Goal: Task Accomplishment & Management: Manage account settings

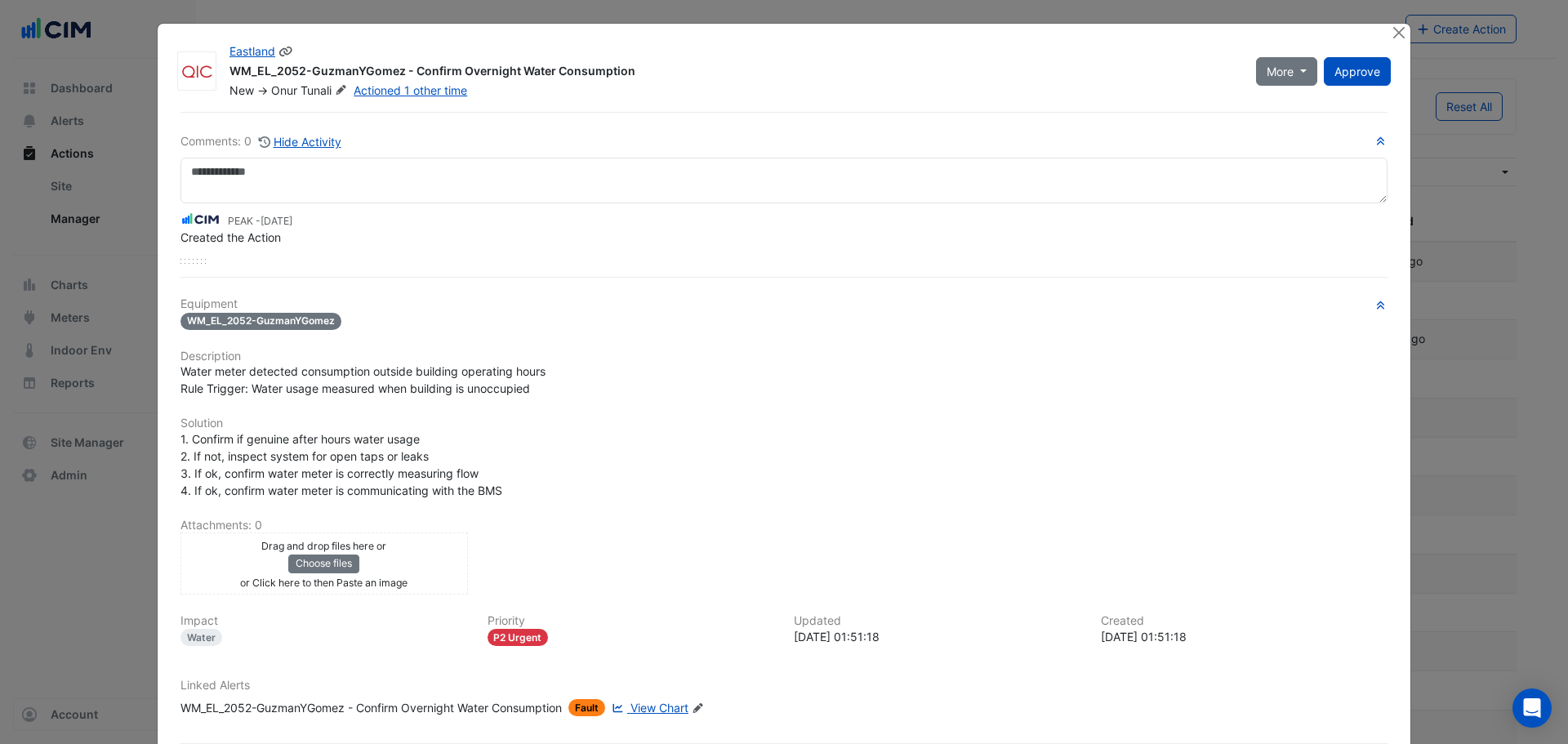
select select "***"
click at [1392, 32] on button "Close" at bounding box center [1398, 32] width 17 height 17
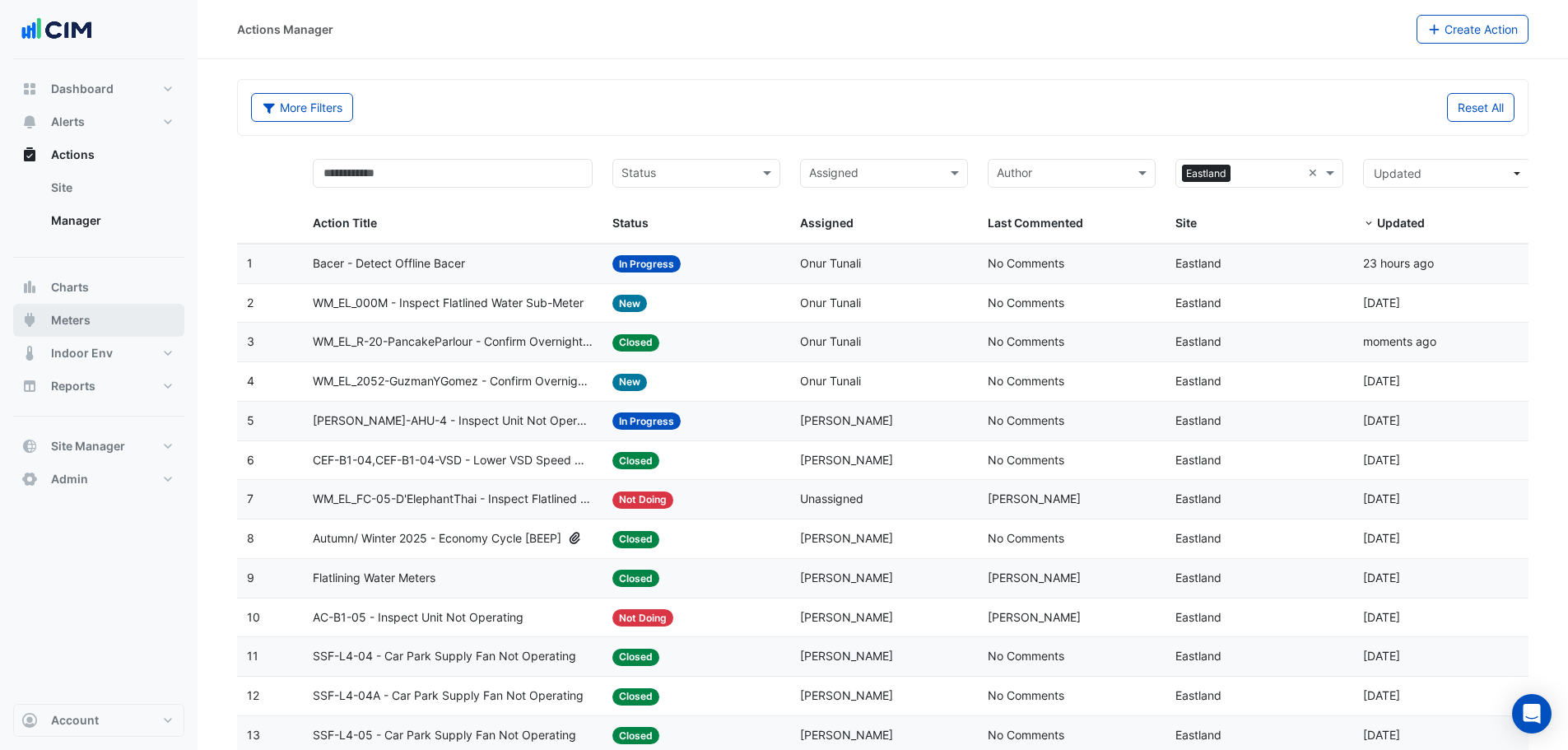
click at [90, 327] on button "Meters" at bounding box center [99, 320] width 171 height 33
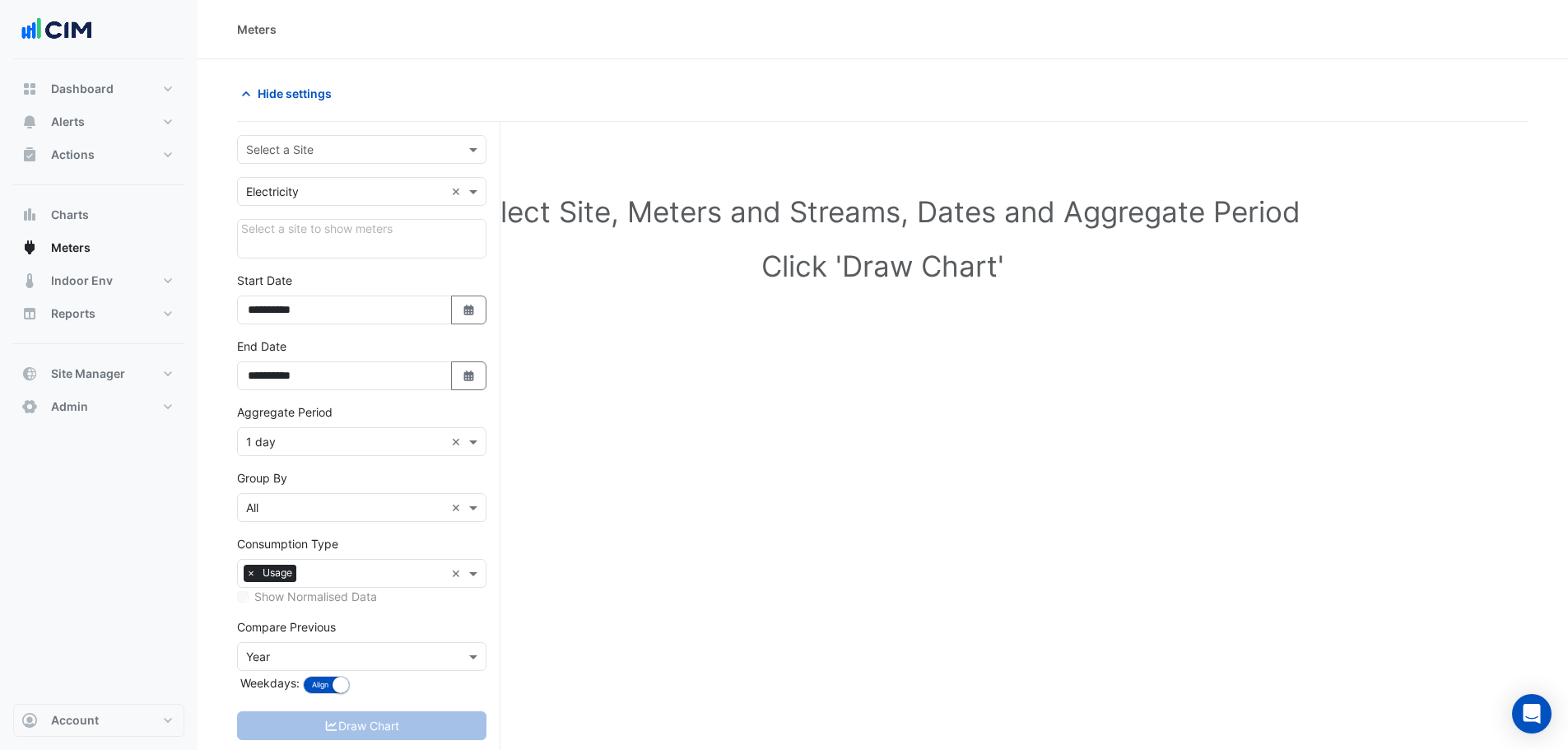
click at [352, 143] on input "text" at bounding box center [344, 150] width 199 height 17
type input "*******"
click at [283, 216] on div "Eastland" at bounding box center [361, 208] width 248 height 24
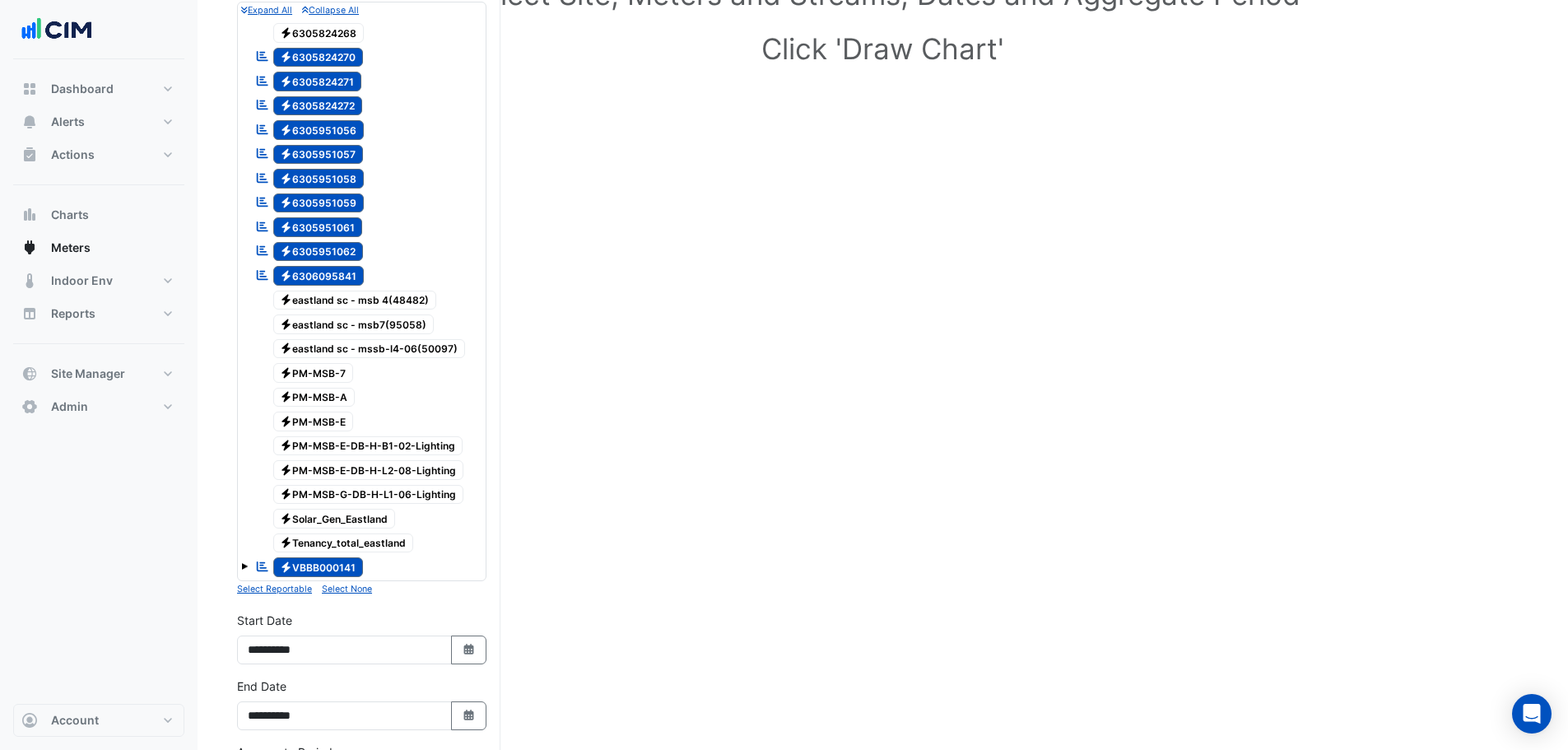
scroll to position [216, 0]
click at [348, 594] on small "Select None" at bounding box center [346, 589] width 50 height 10
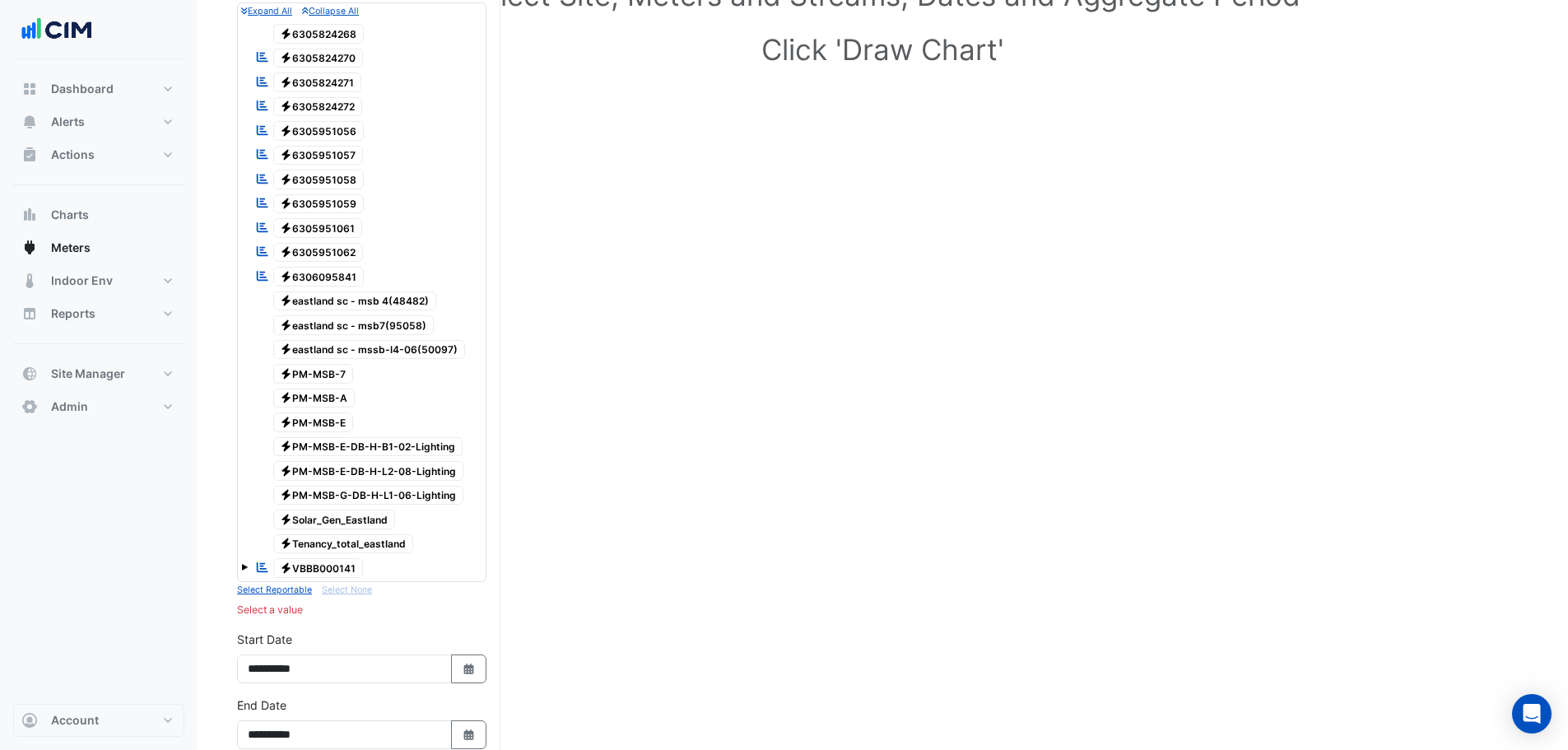
click at [391, 453] on span "Electricity PM-MSB-E-DB-H-B1-02-Lighting" at bounding box center [368, 446] width 190 height 20
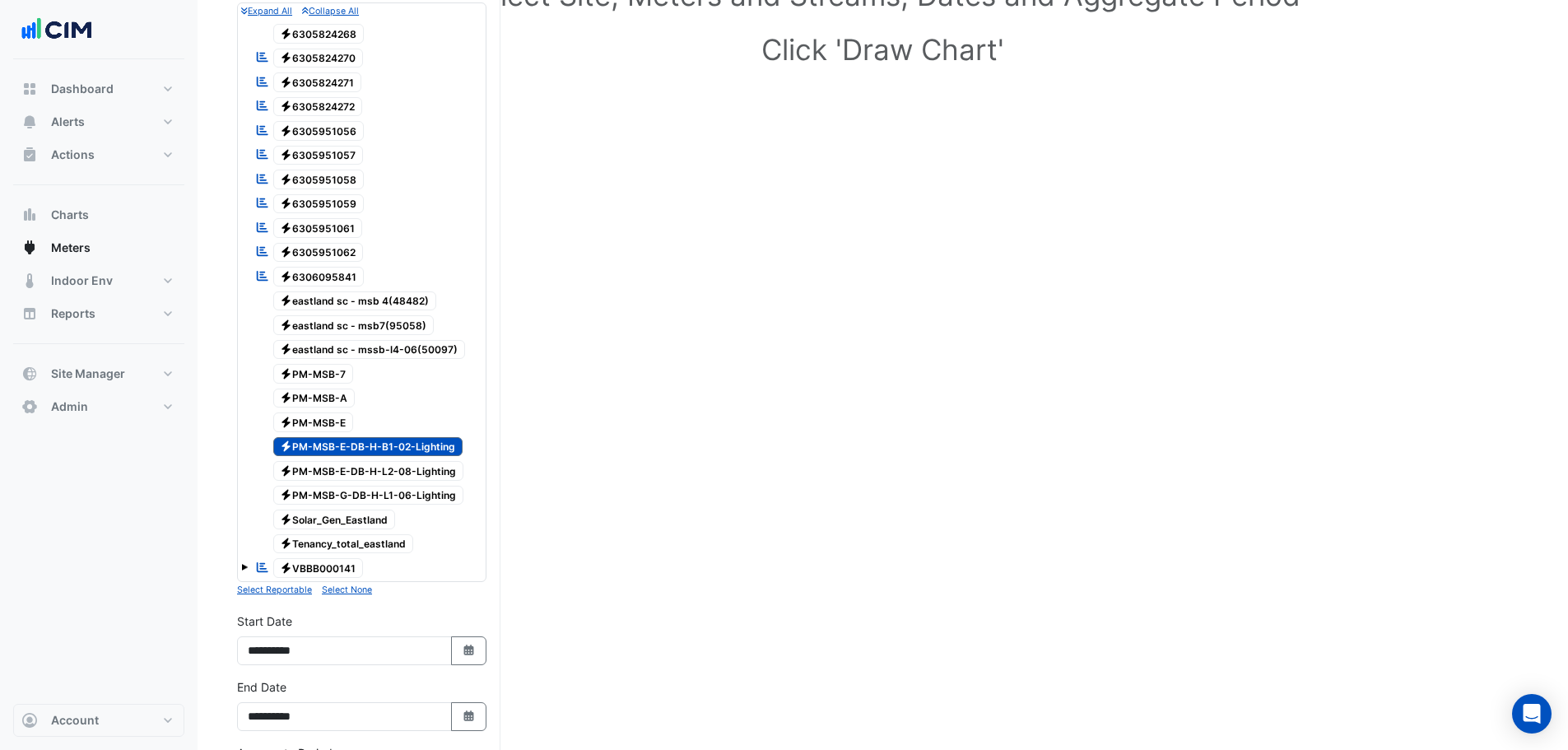
click at [387, 479] on span "Electricity PM-MSB-E-DB-H-L2-08-Lighting" at bounding box center [368, 471] width 191 height 20
click at [386, 487] on span "Electricity PM-MSB-G-DB-H-L1-06-Lighting" at bounding box center [368, 495] width 191 height 20
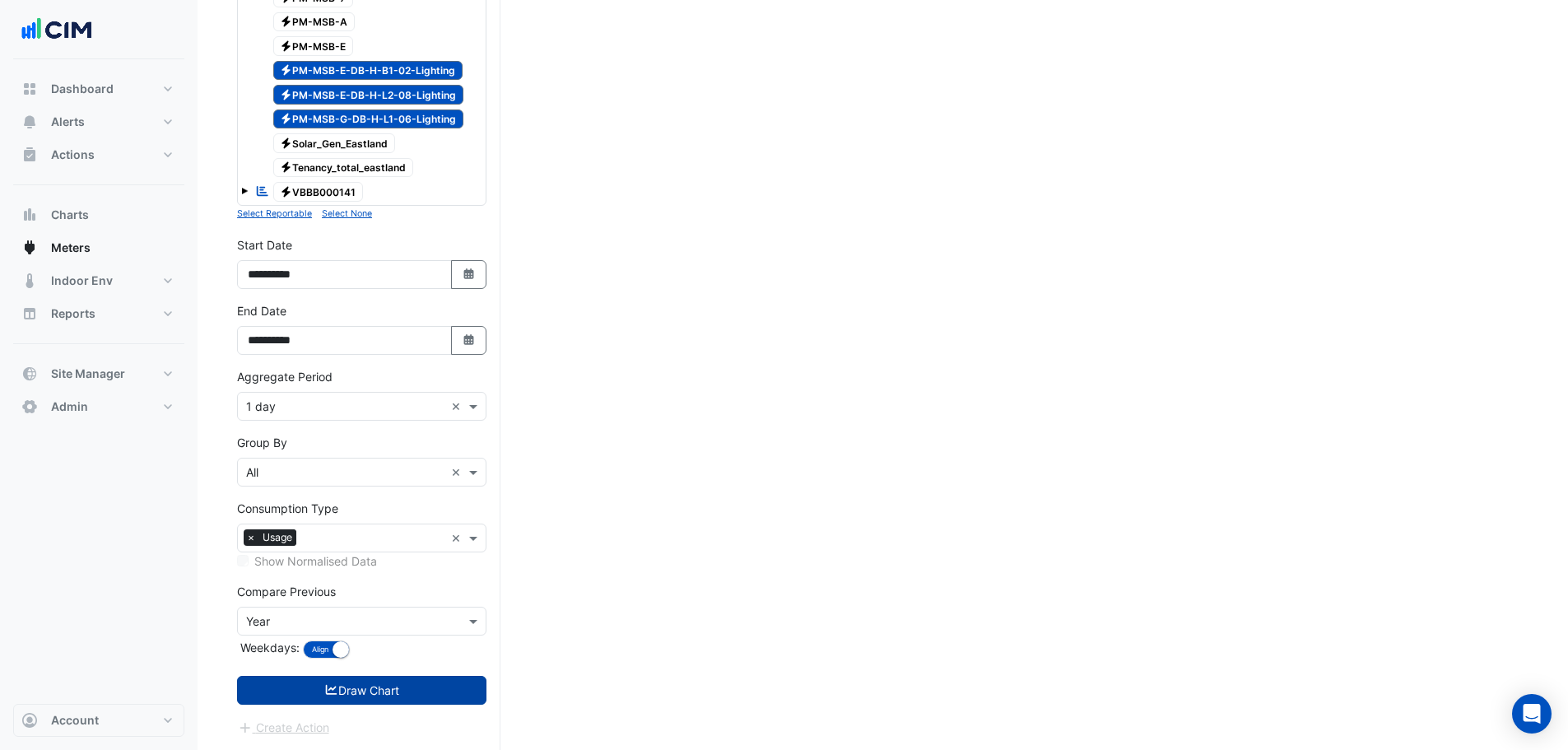
click at [325, 692] on icon "submit" at bounding box center [332, 690] width 15 height 11
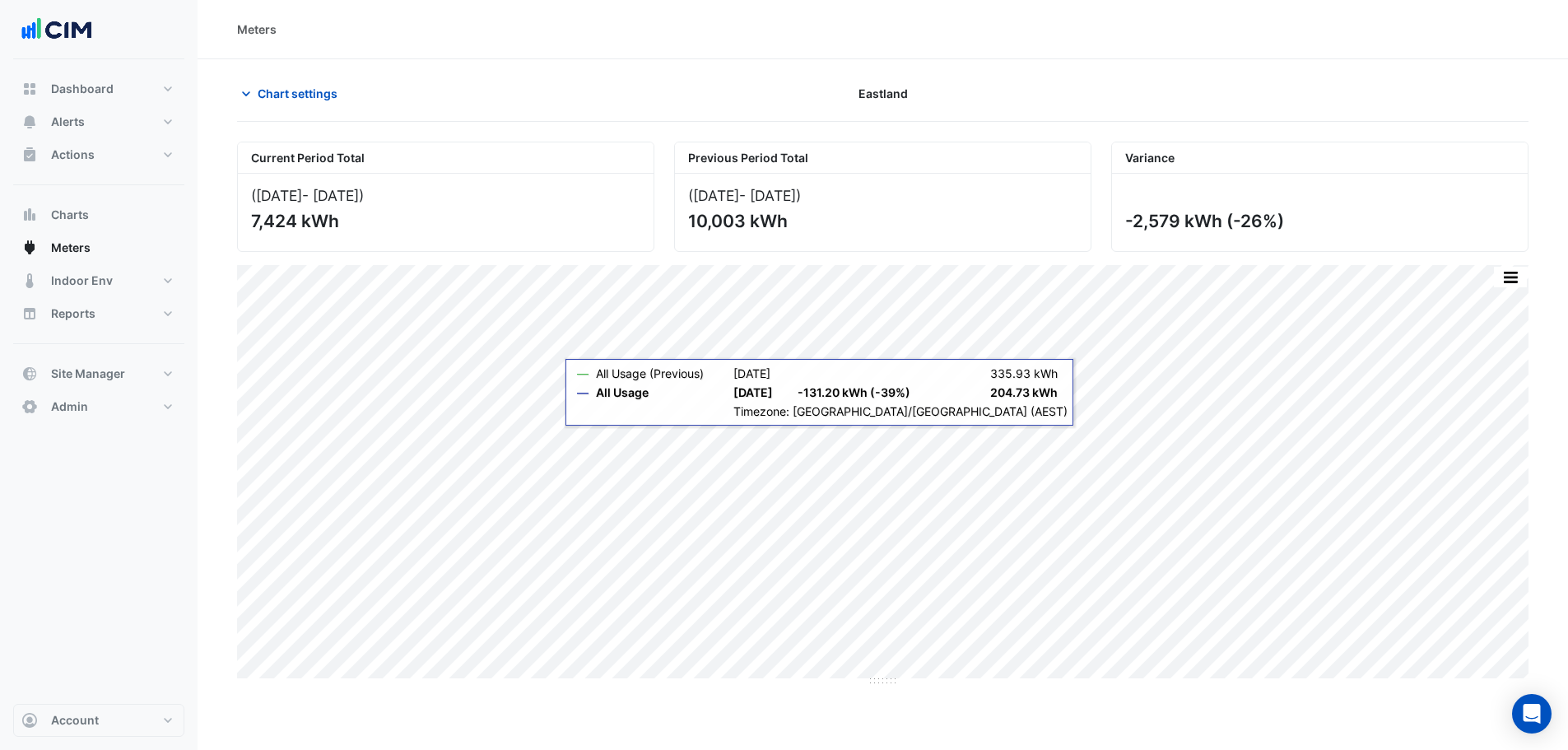
scroll to position [82, 0]
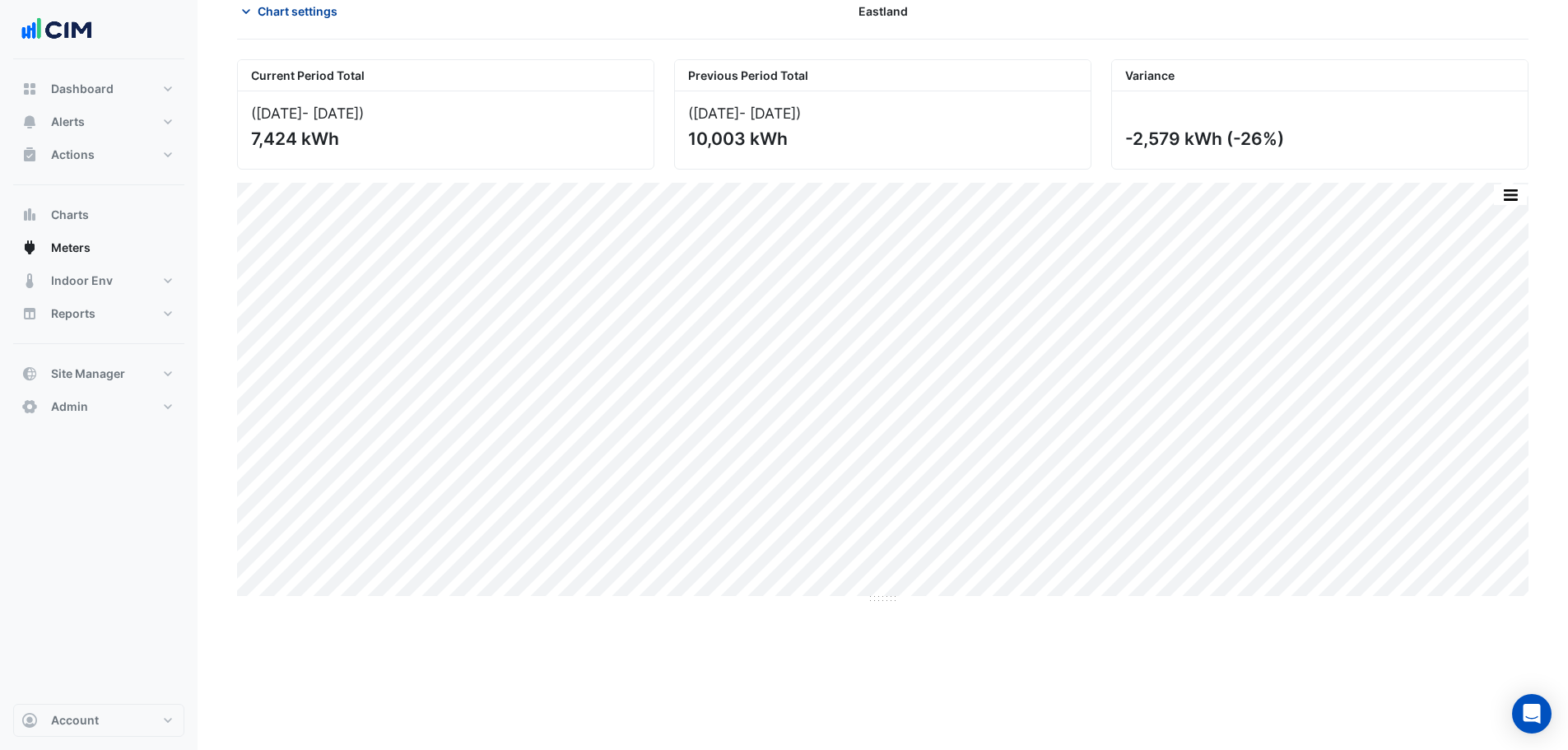
click at [305, 5] on span "Chart settings" at bounding box center [297, 11] width 80 height 17
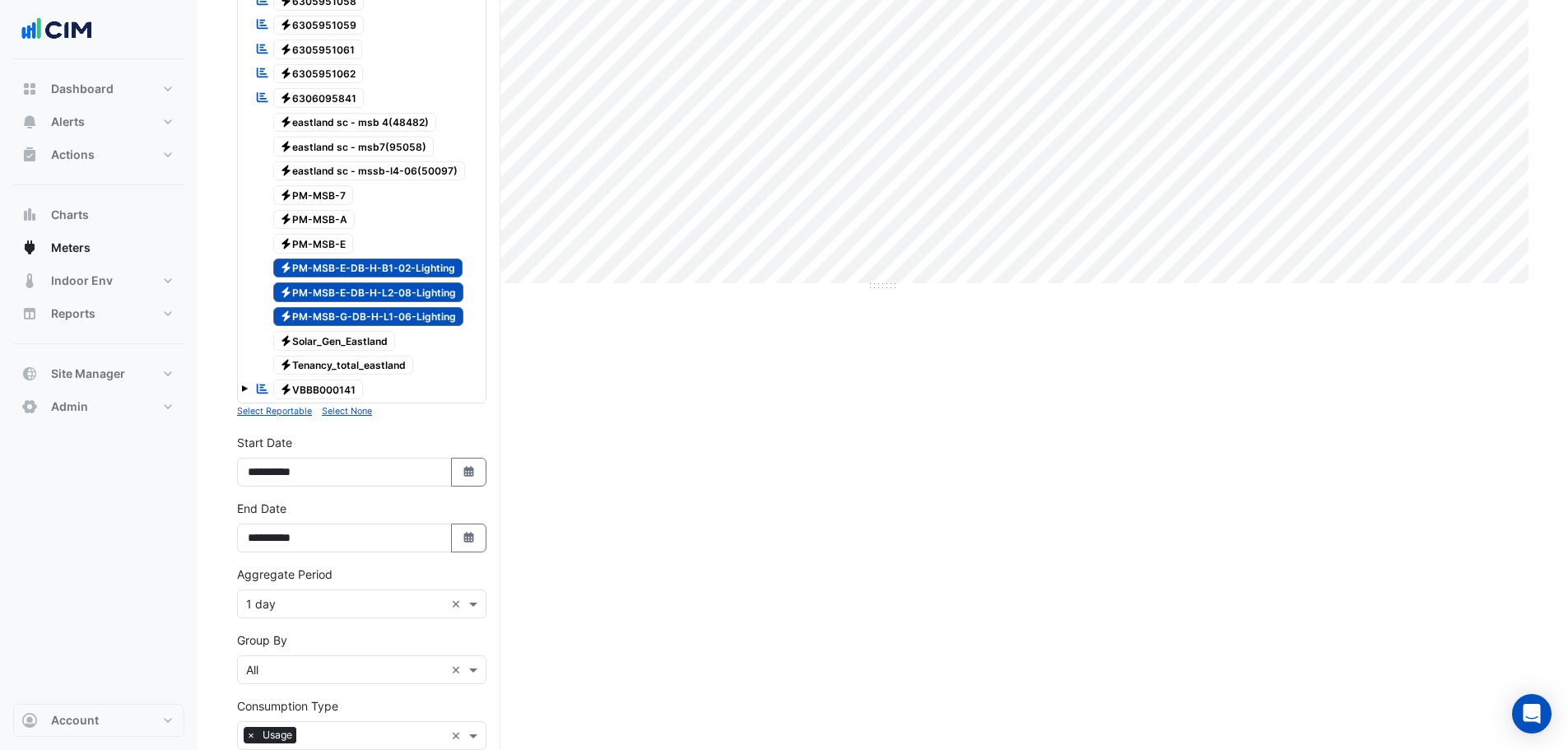
scroll to position [411, 0]
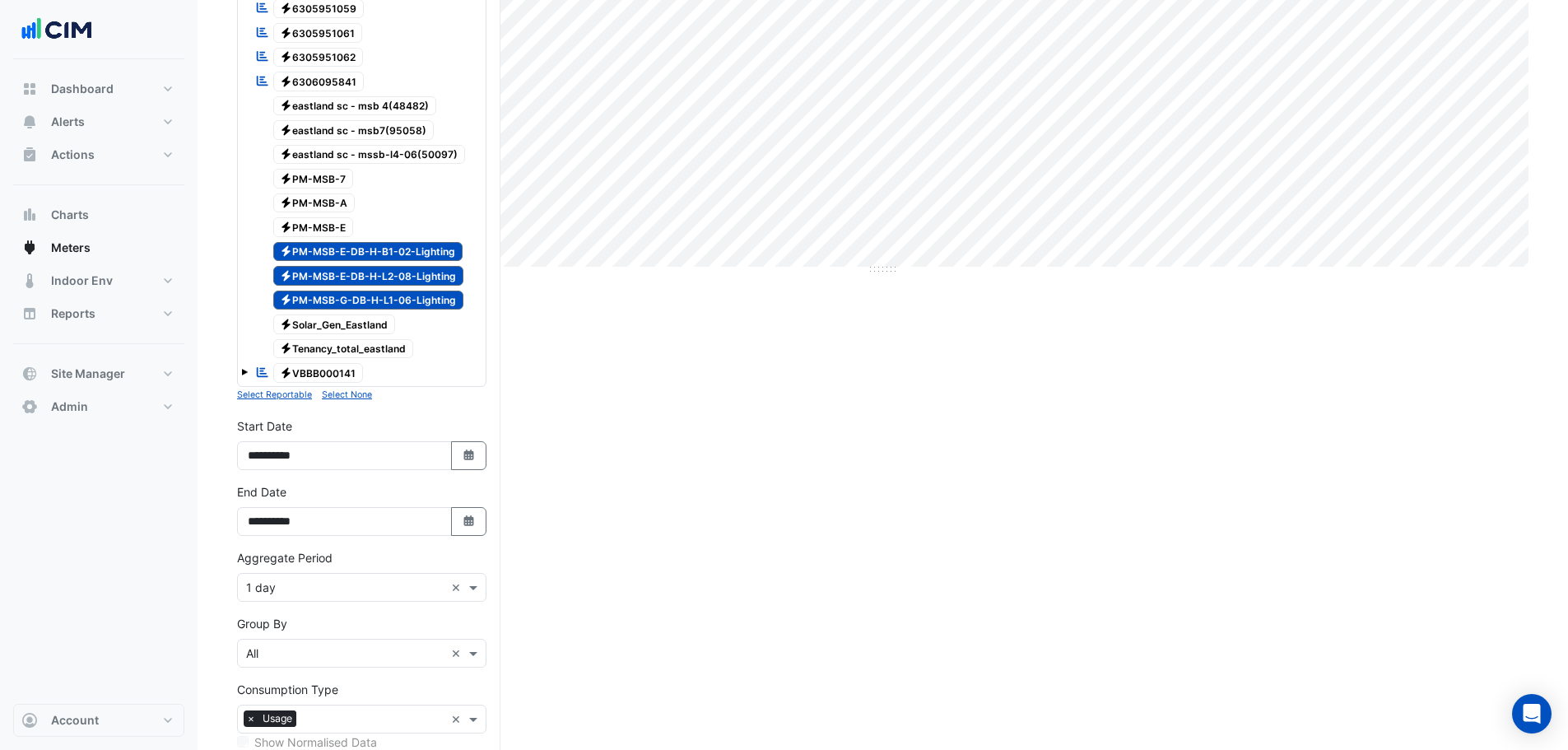
click at [325, 594] on input "text" at bounding box center [344, 588] width 199 height 17
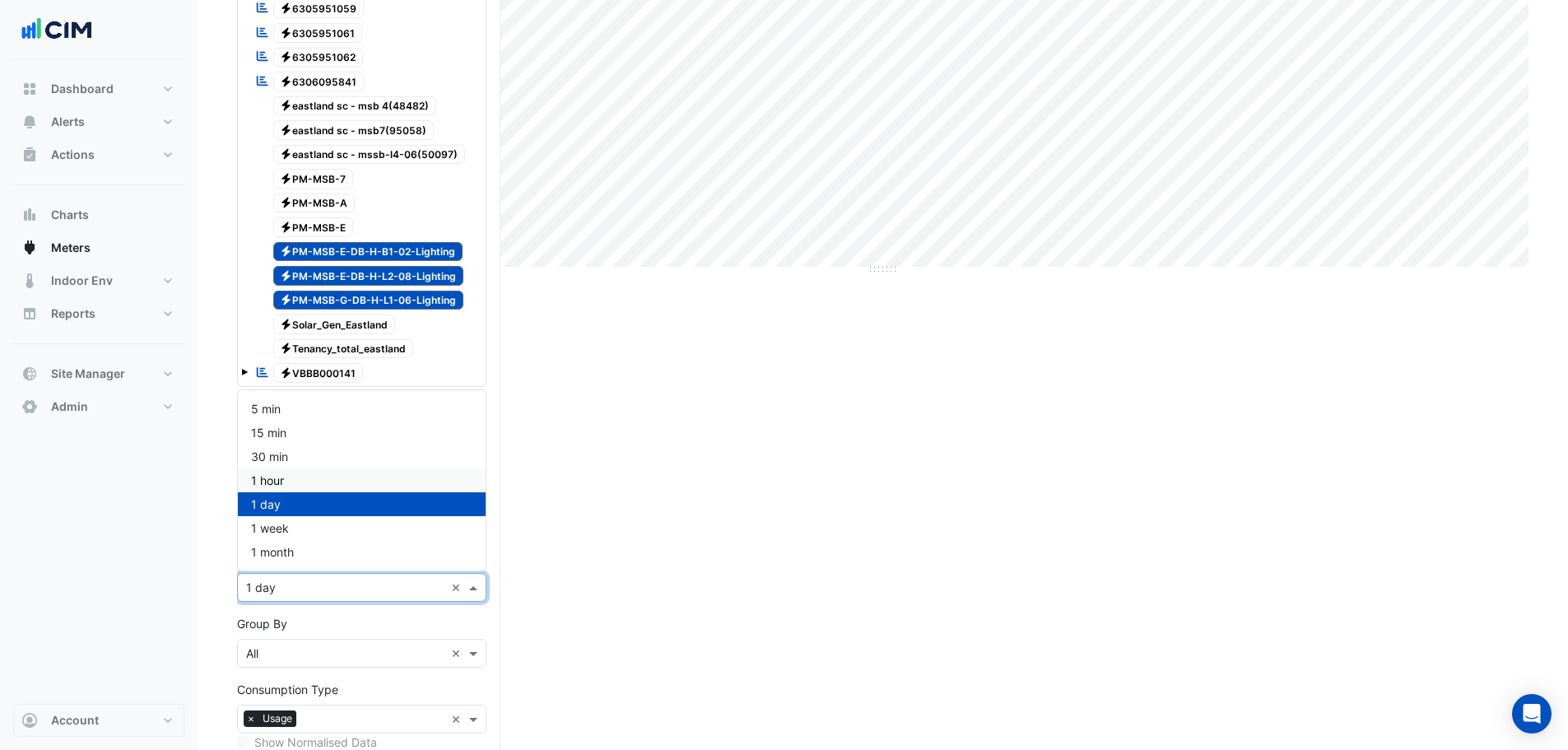
click at [274, 483] on span "1 hour" at bounding box center [267, 480] width 33 height 14
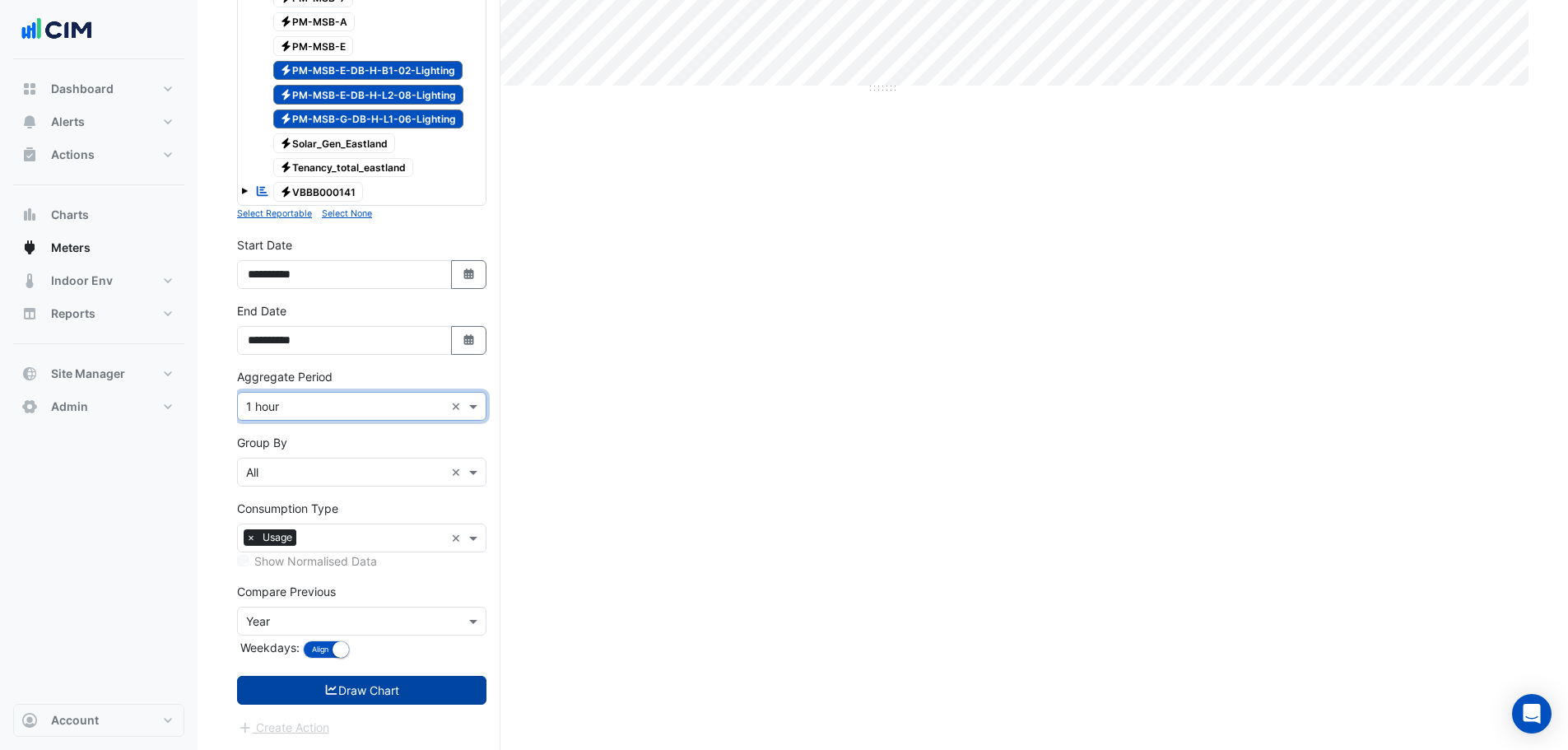
click at [312, 694] on button "Draw Chart" at bounding box center [361, 690] width 249 height 29
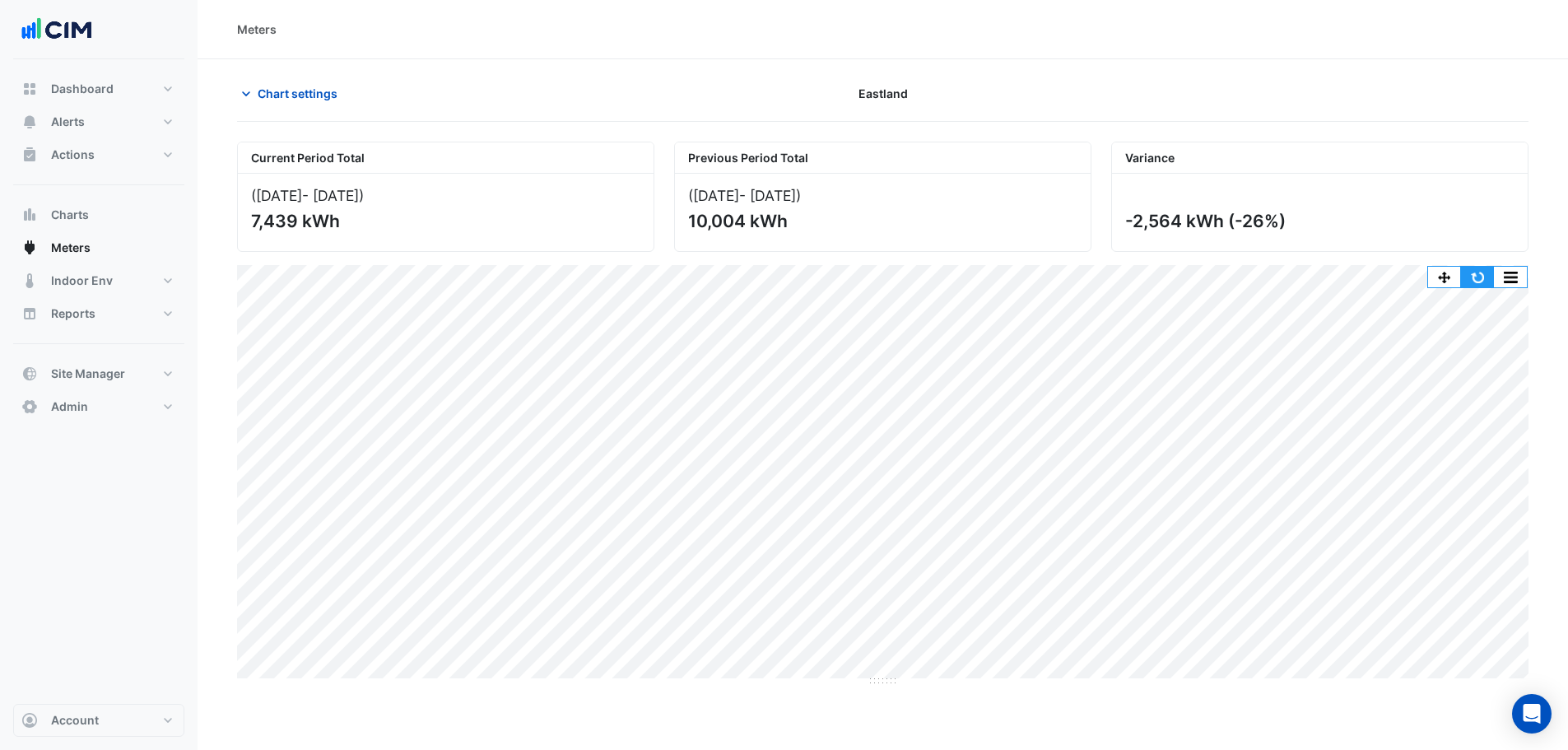
click at [1489, 273] on button "button" at bounding box center [1477, 277] width 33 height 21
click at [310, 84] on button "Chart settings" at bounding box center [293, 93] width 111 height 29
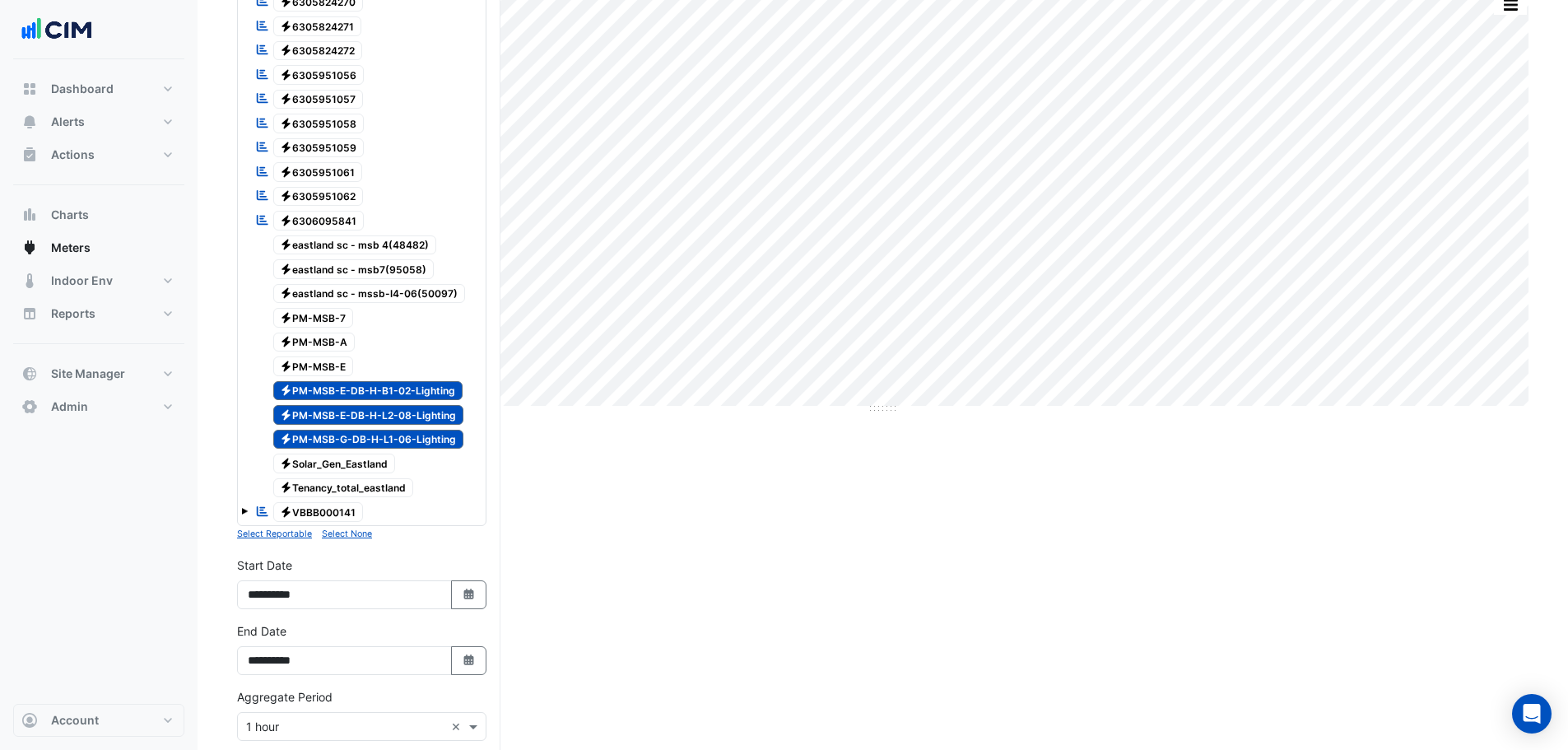
scroll to position [247, 0]
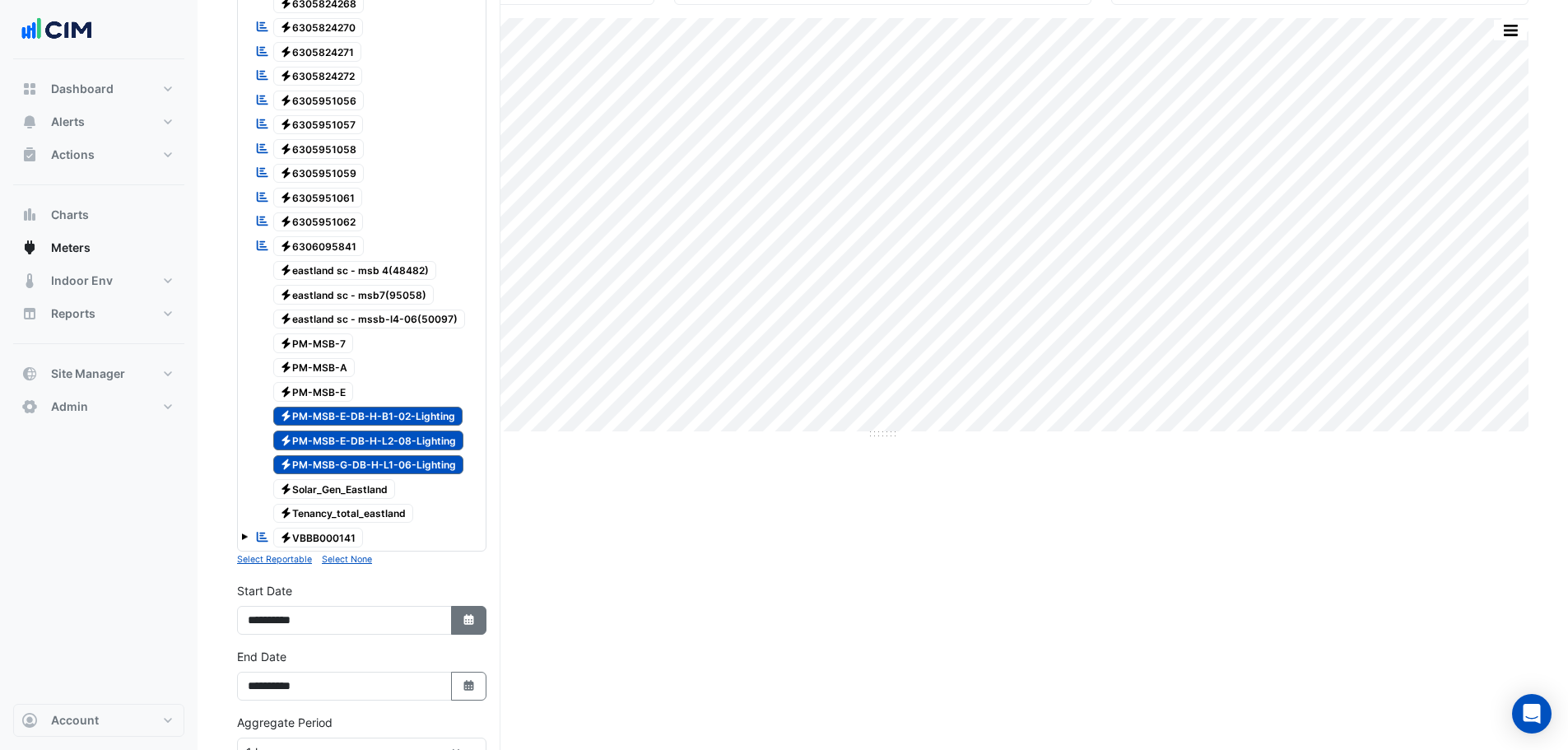
click at [463, 621] on icon "Select Date" at bounding box center [470, 619] width 15 height 11
select select "*"
select select "****"
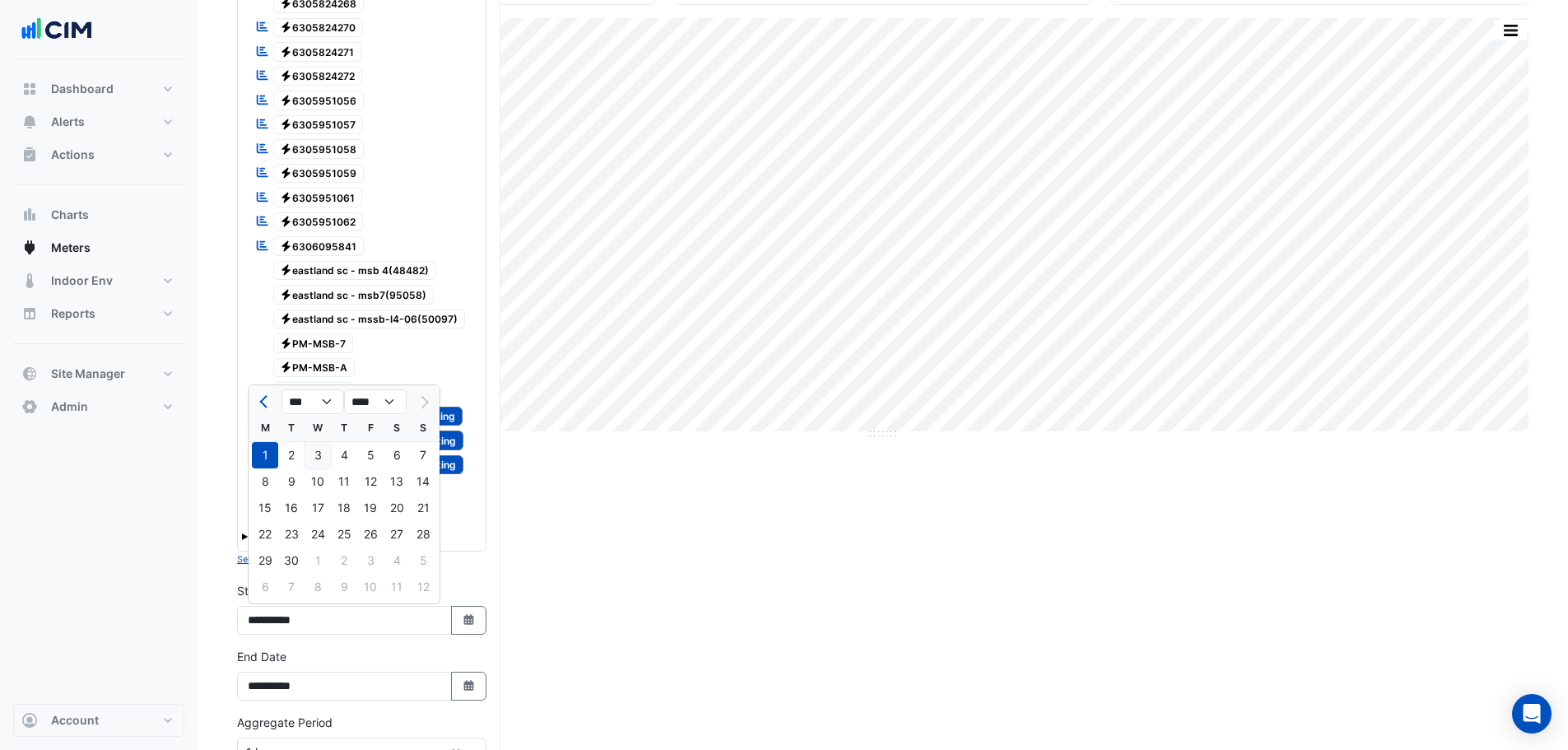
click at [318, 457] on div "3" at bounding box center [318, 455] width 26 height 26
type input "**********"
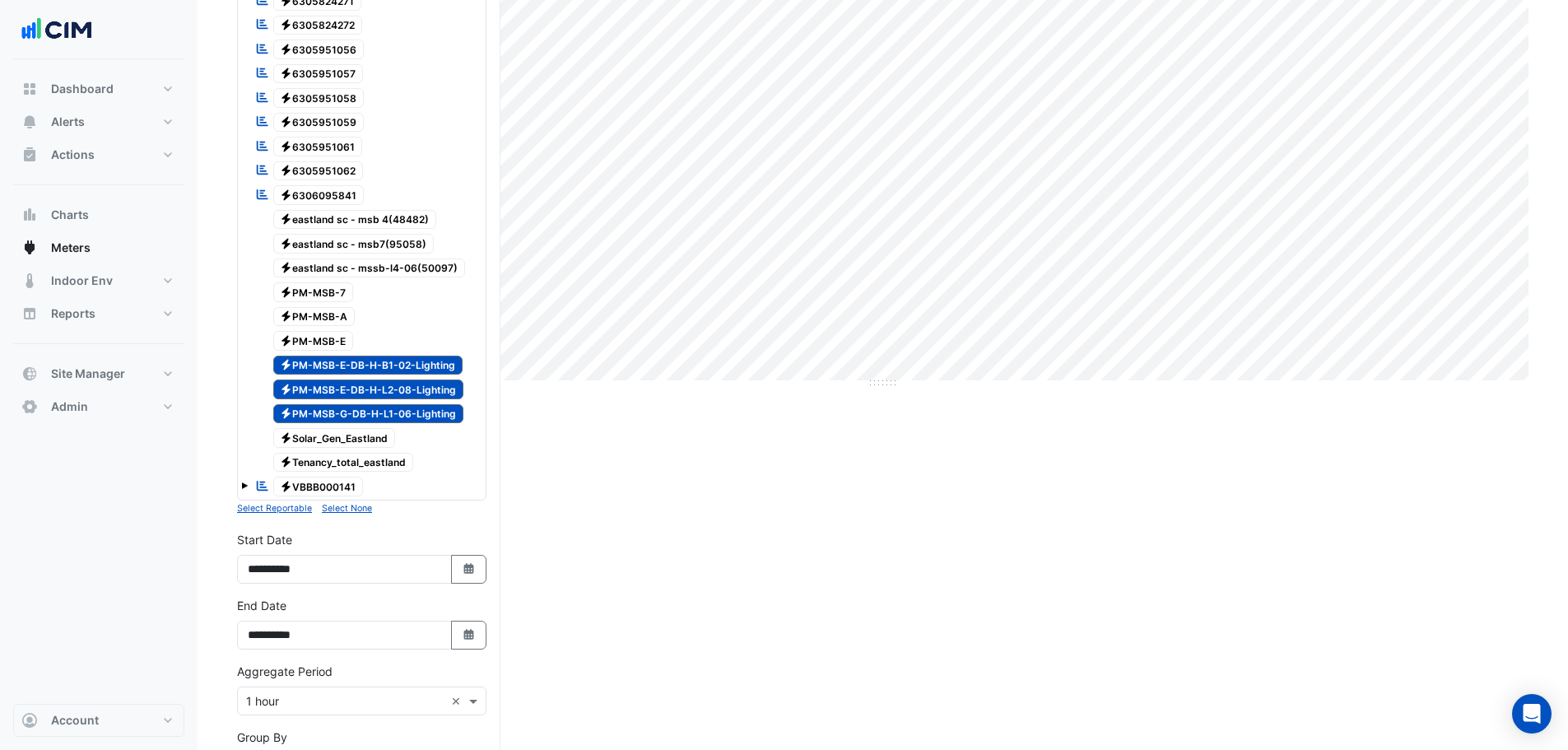
scroll to position [593, 0]
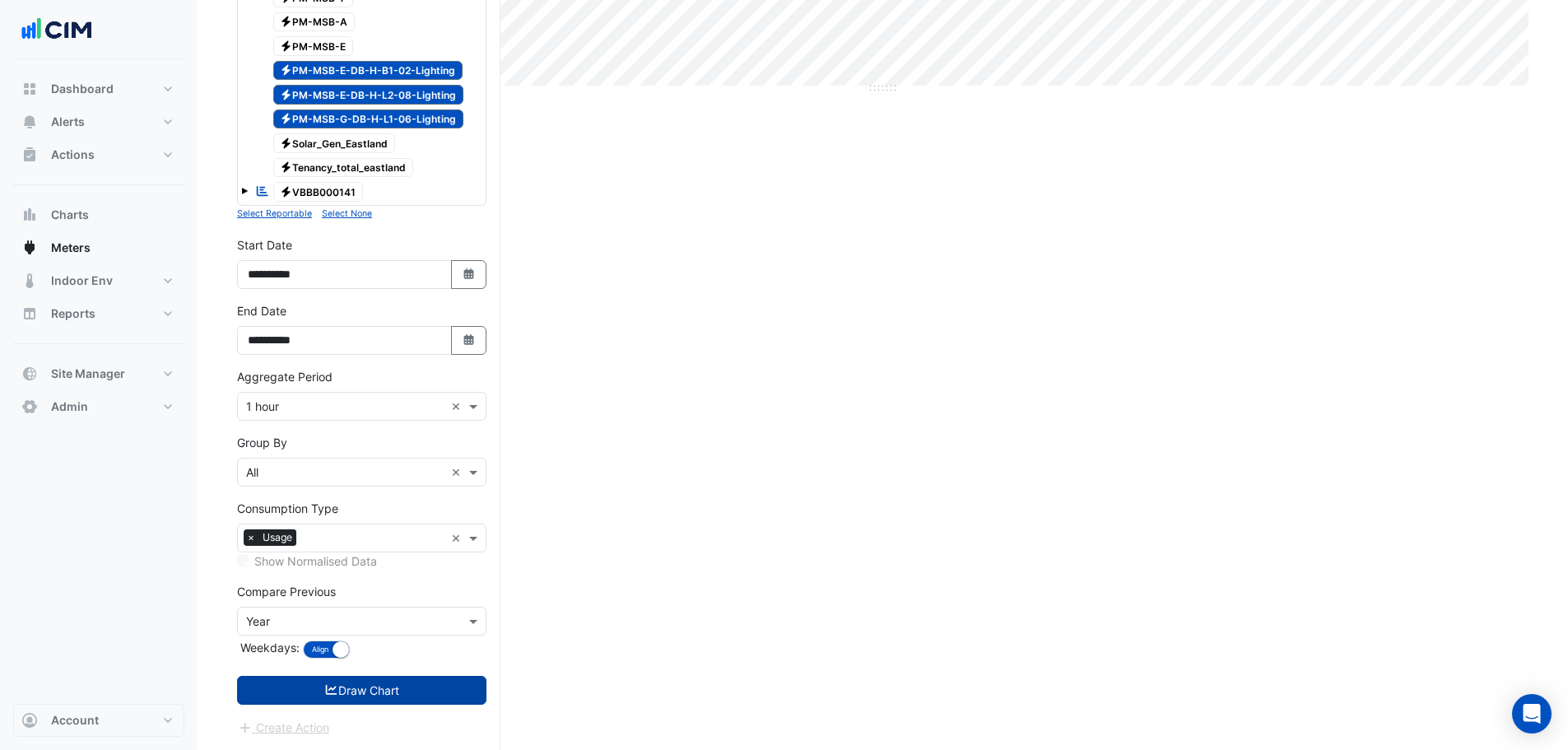
click at [301, 688] on button "Draw Chart" at bounding box center [361, 690] width 249 height 29
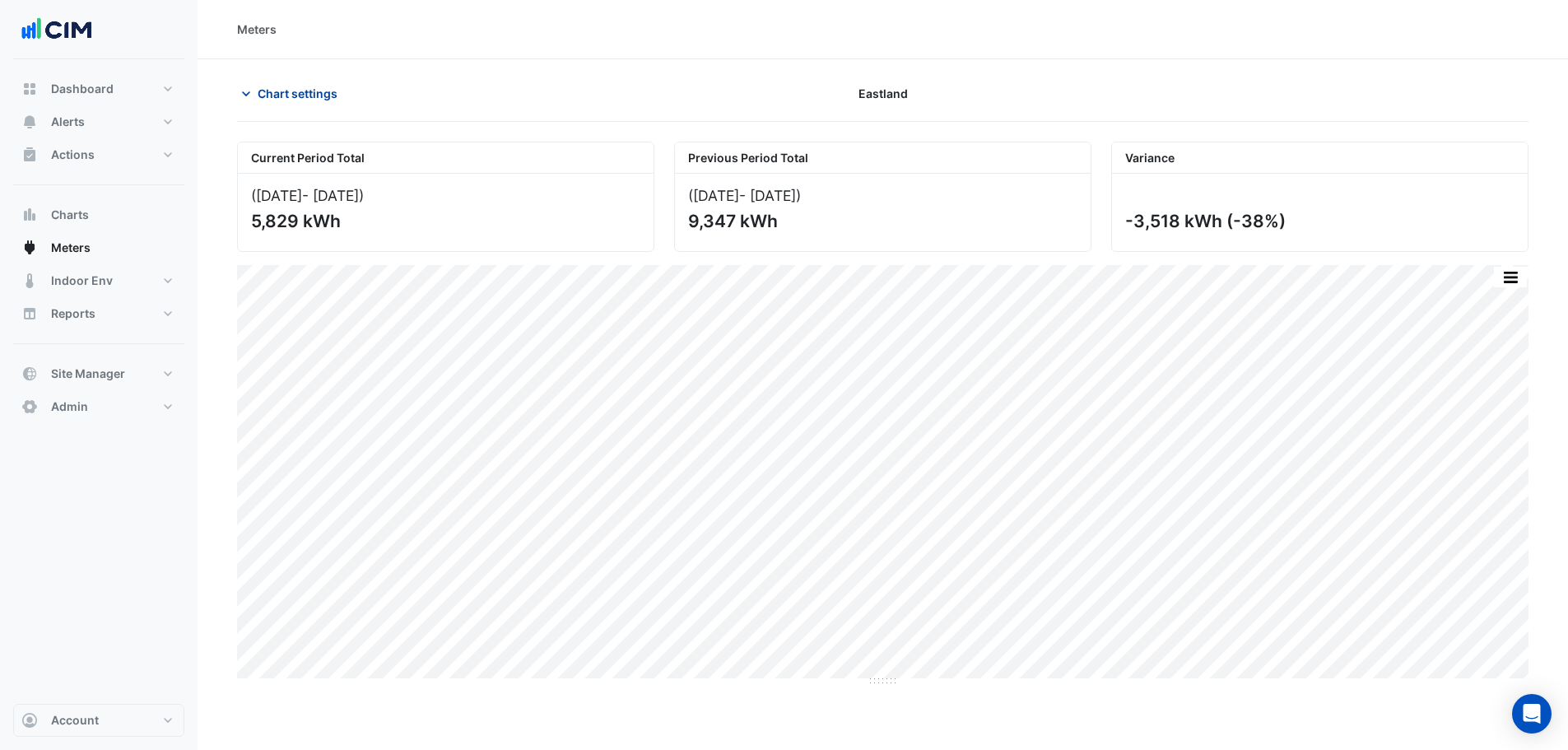
click at [298, 91] on span "Chart settings" at bounding box center [297, 93] width 80 height 17
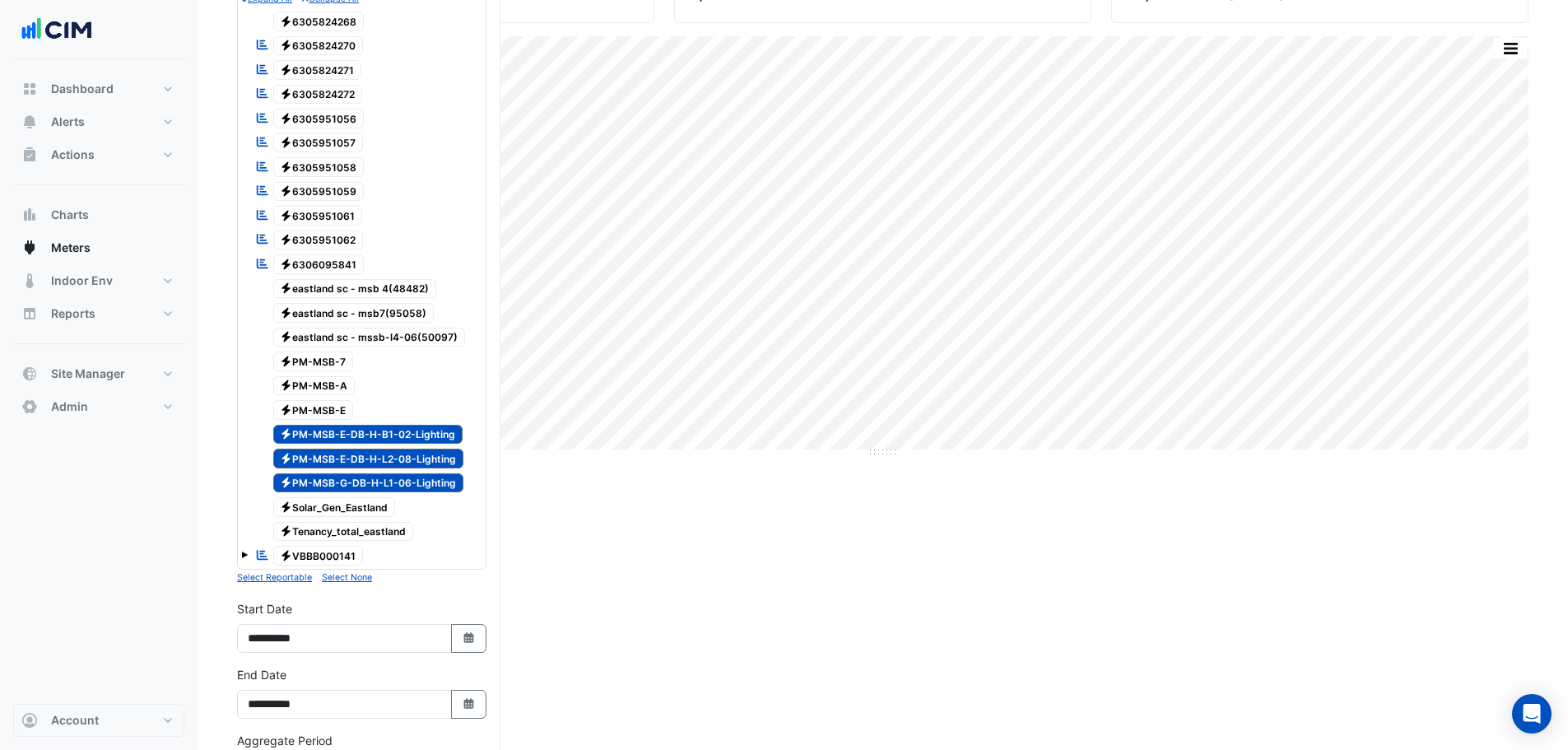
scroll to position [329, 0]
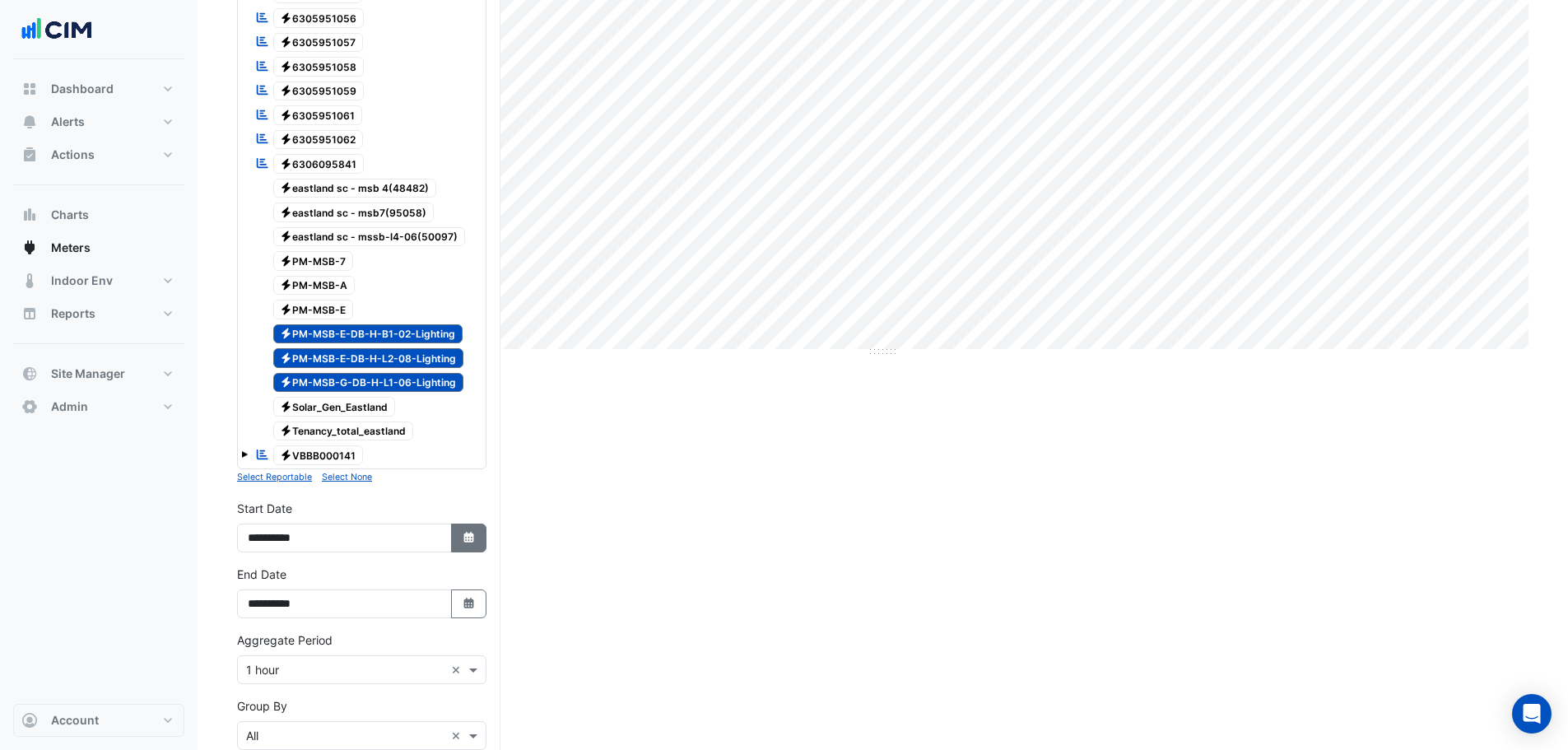
click at [471, 535] on icon "button" at bounding box center [468, 536] width 9 height 10
select select "*"
select select "****"
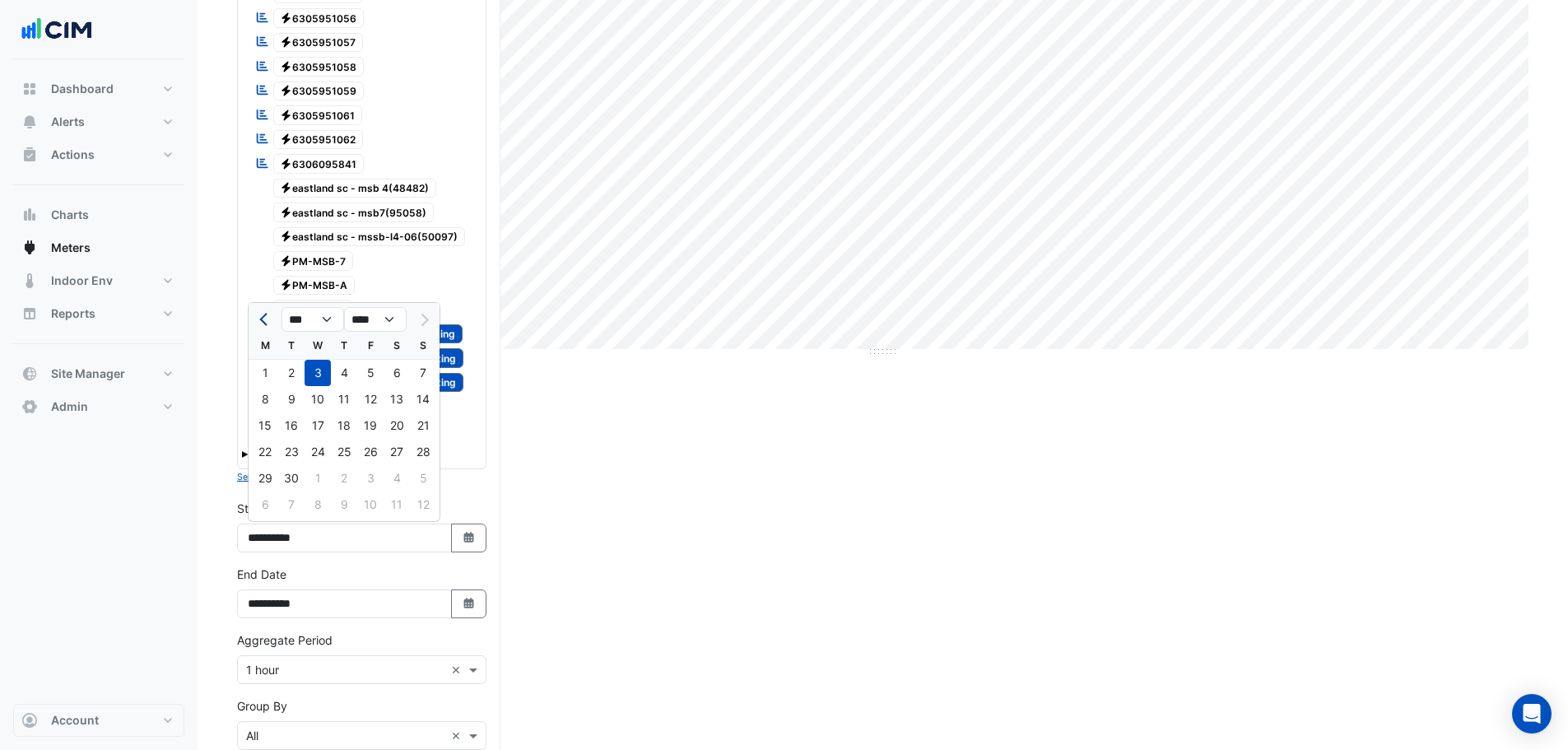
click at [265, 318] on span "Previous month" at bounding box center [264, 319] width 12 height 12
select select "*"
click at [366, 371] on div "1" at bounding box center [371, 373] width 26 height 26
type input "**********"
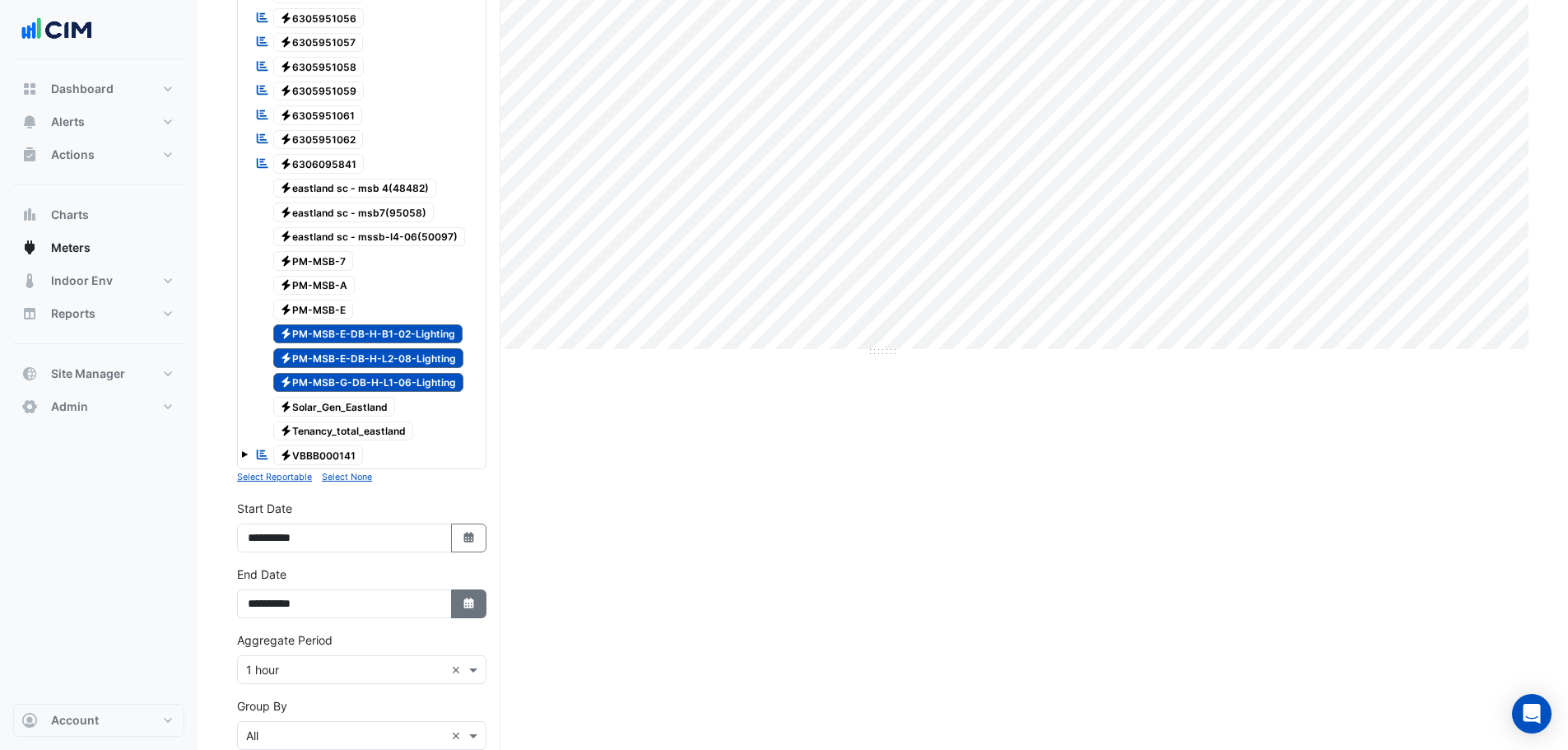
click at [474, 601] on icon "Select Date" at bounding box center [470, 603] width 15 height 11
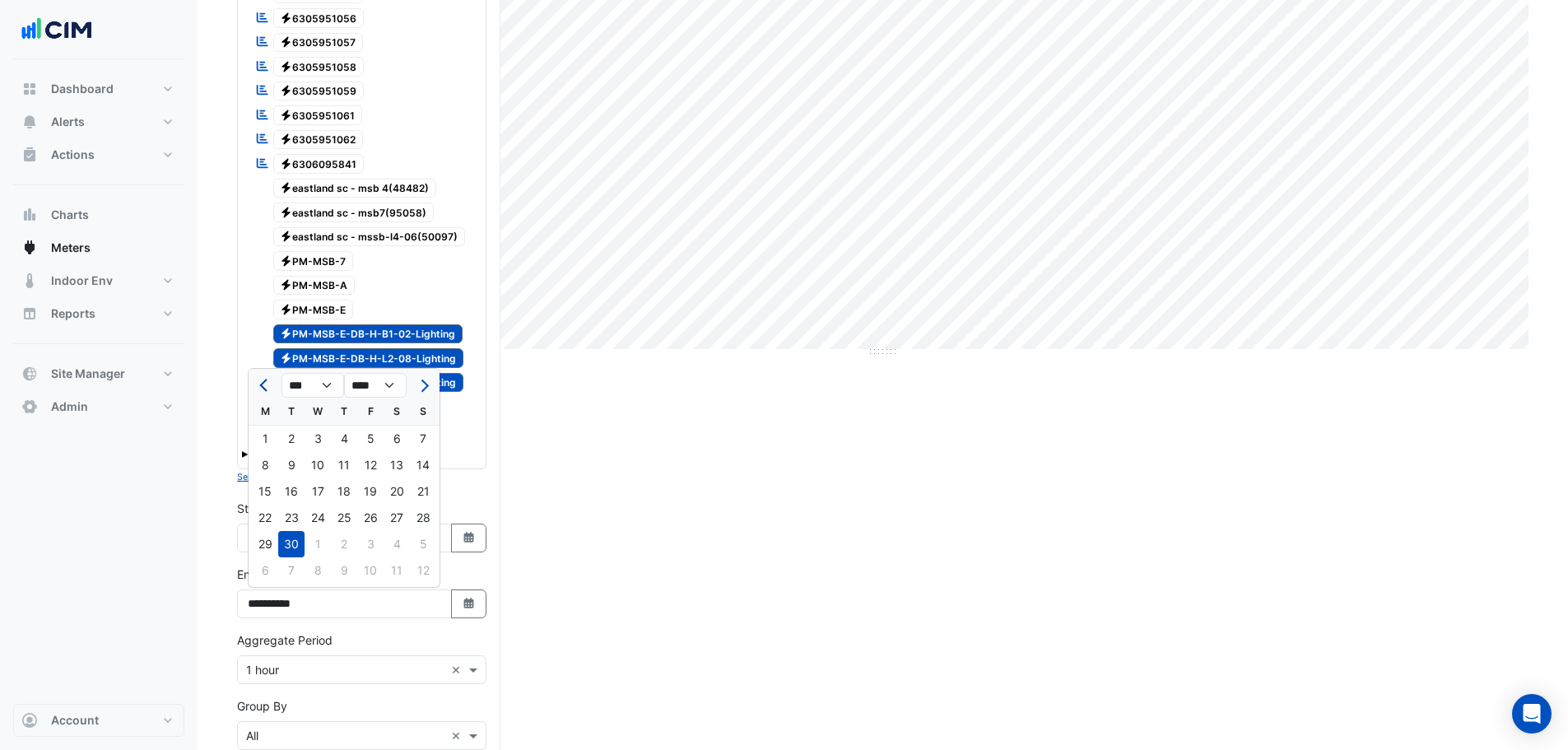
click at [259, 385] on button "Previous month" at bounding box center [264, 385] width 20 height 26
select select "*"
click at [418, 544] on div "31" at bounding box center [424, 544] width 26 height 26
type input "**********"
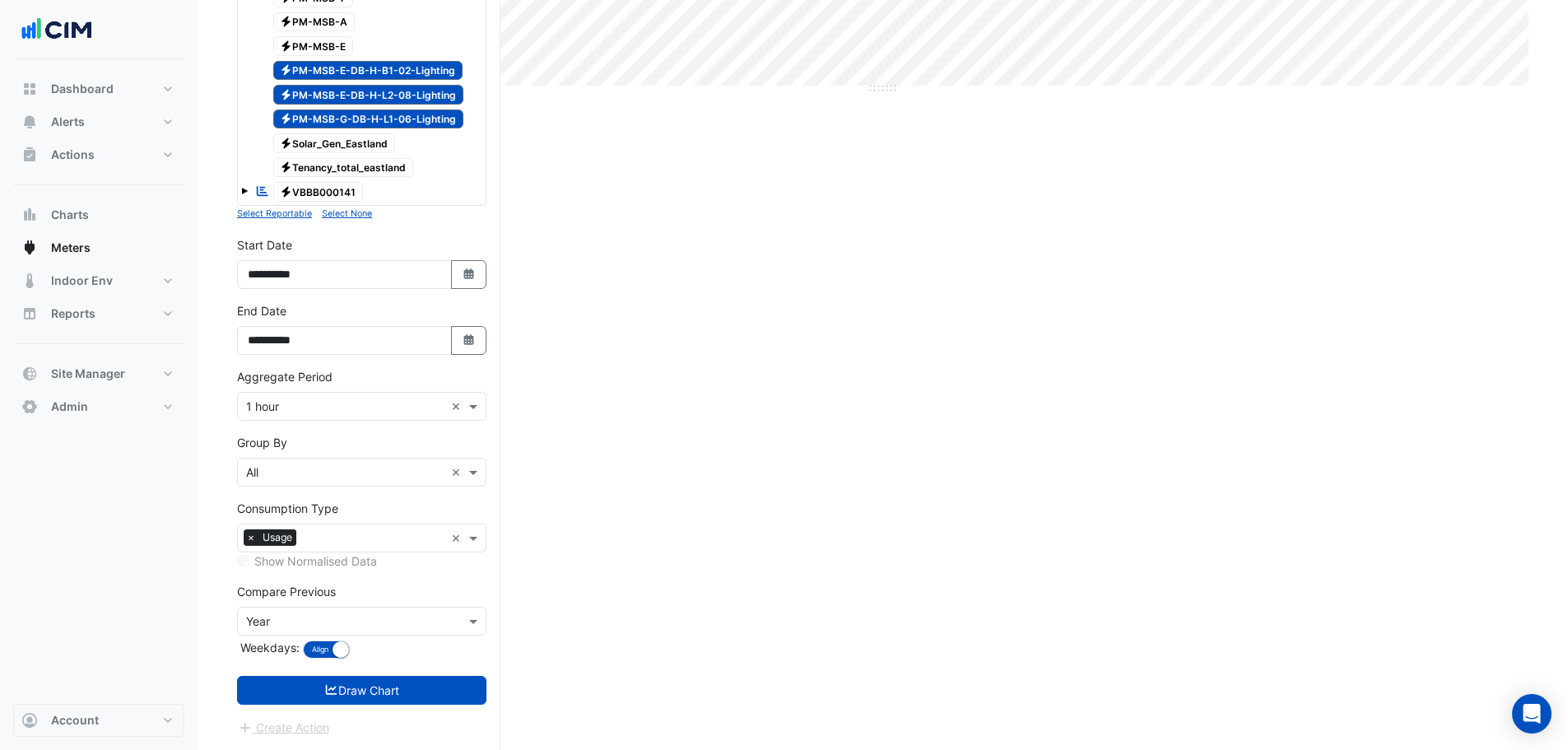
click at [325, 693] on icon "submit" at bounding box center [332, 690] width 15 height 11
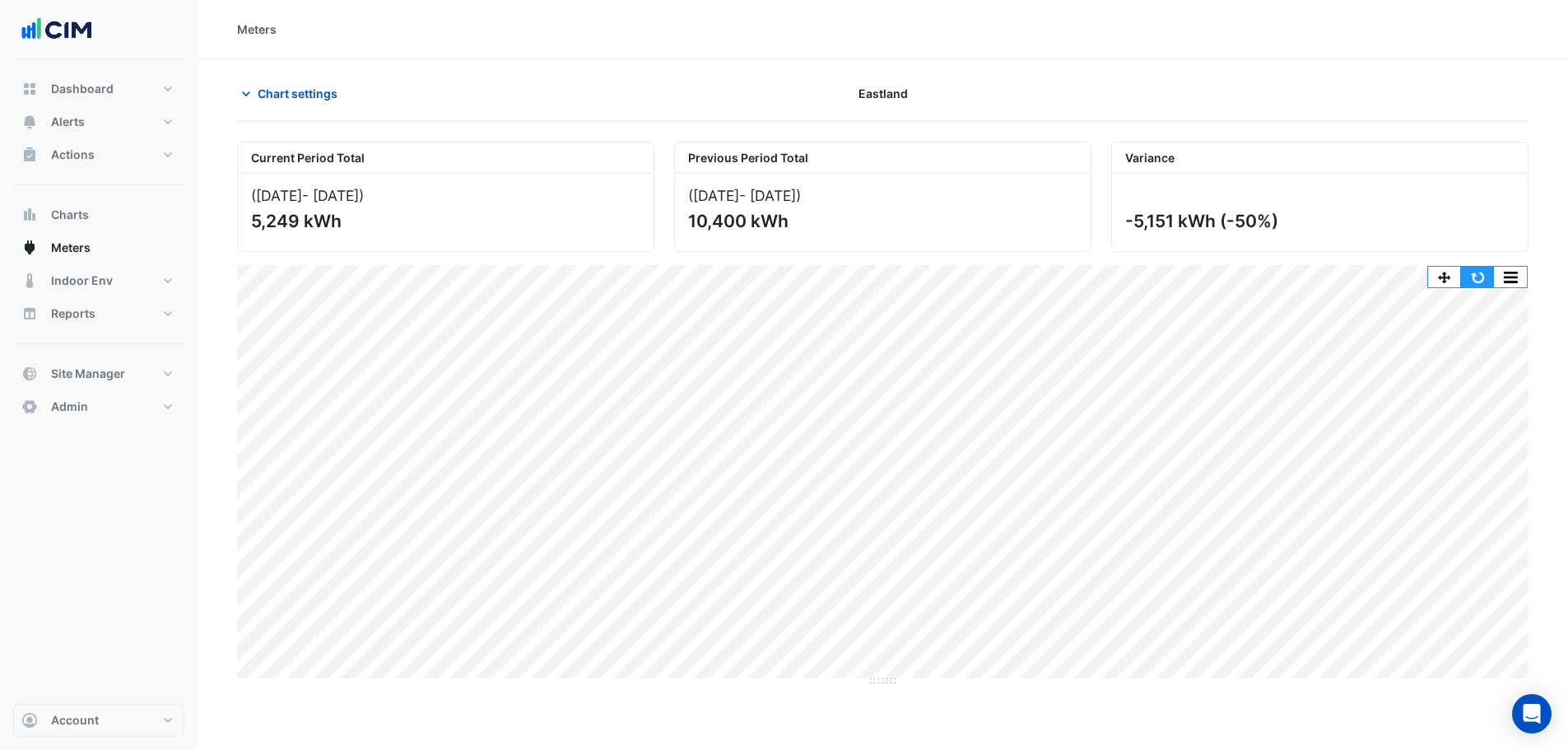
click at [1480, 281] on button "button" at bounding box center [1477, 277] width 33 height 21
click at [288, 85] on span "Chart settings" at bounding box center [297, 93] width 80 height 17
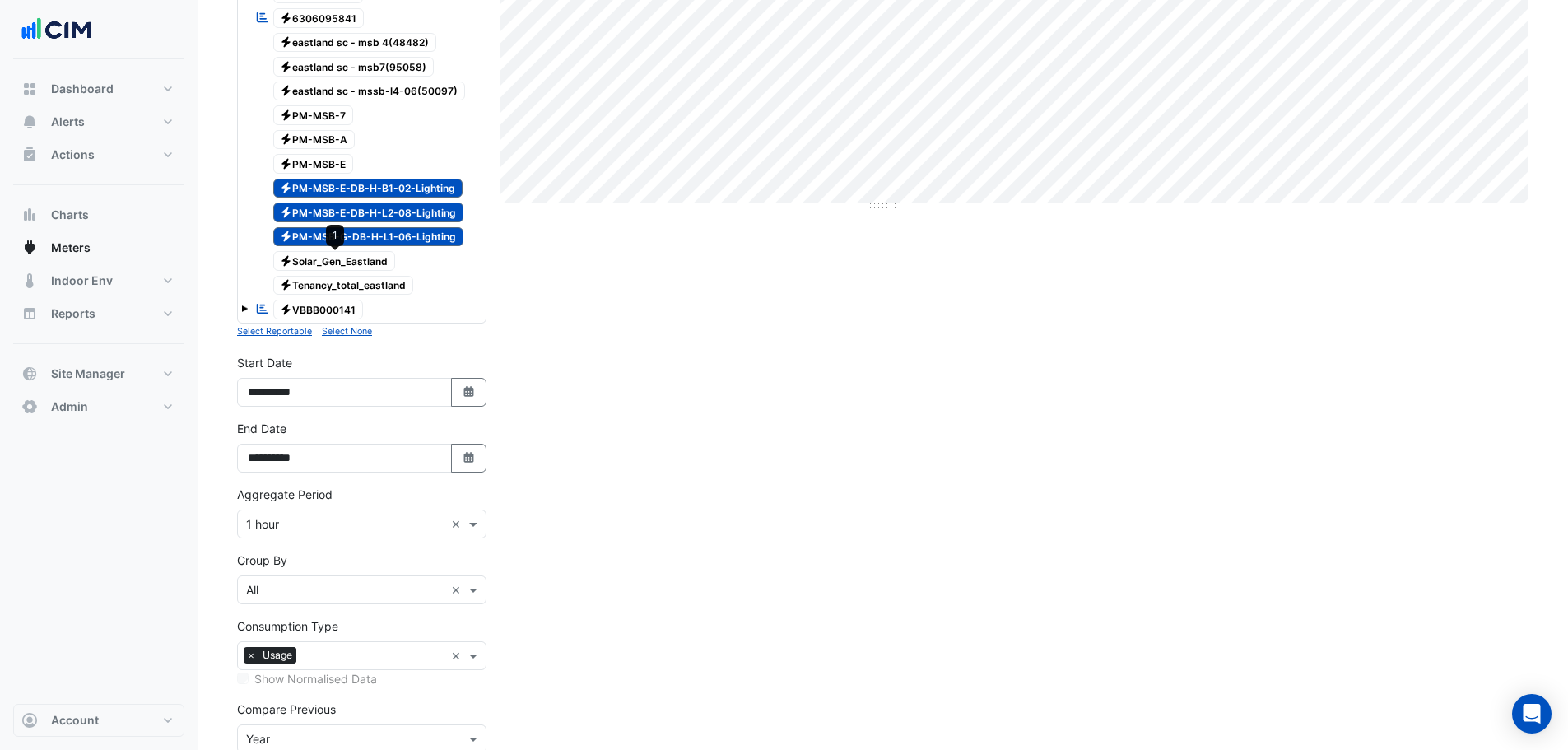
scroll to position [494, 0]
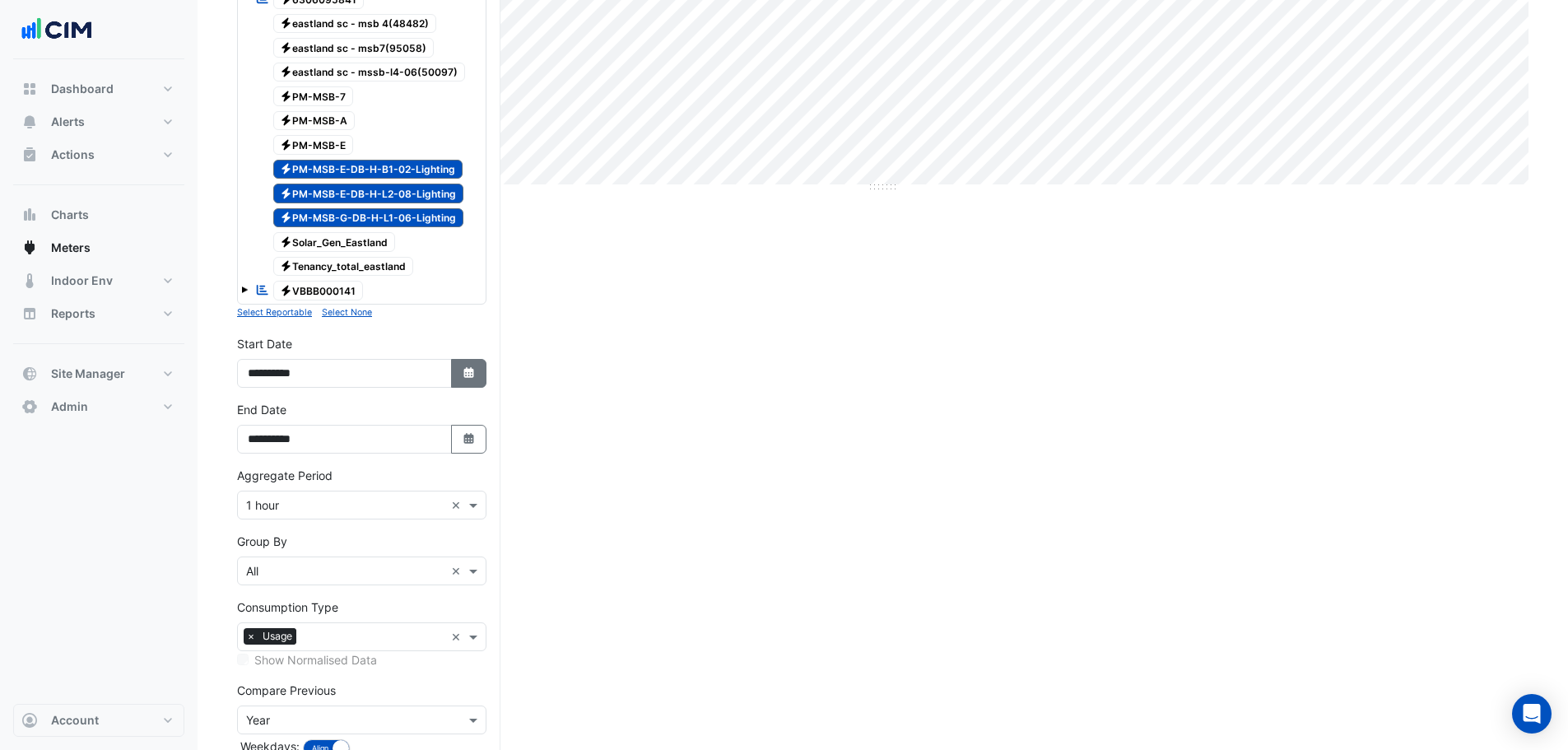
click at [456, 375] on button "Select Date" at bounding box center [469, 373] width 36 height 29
select select "*"
select select "****"
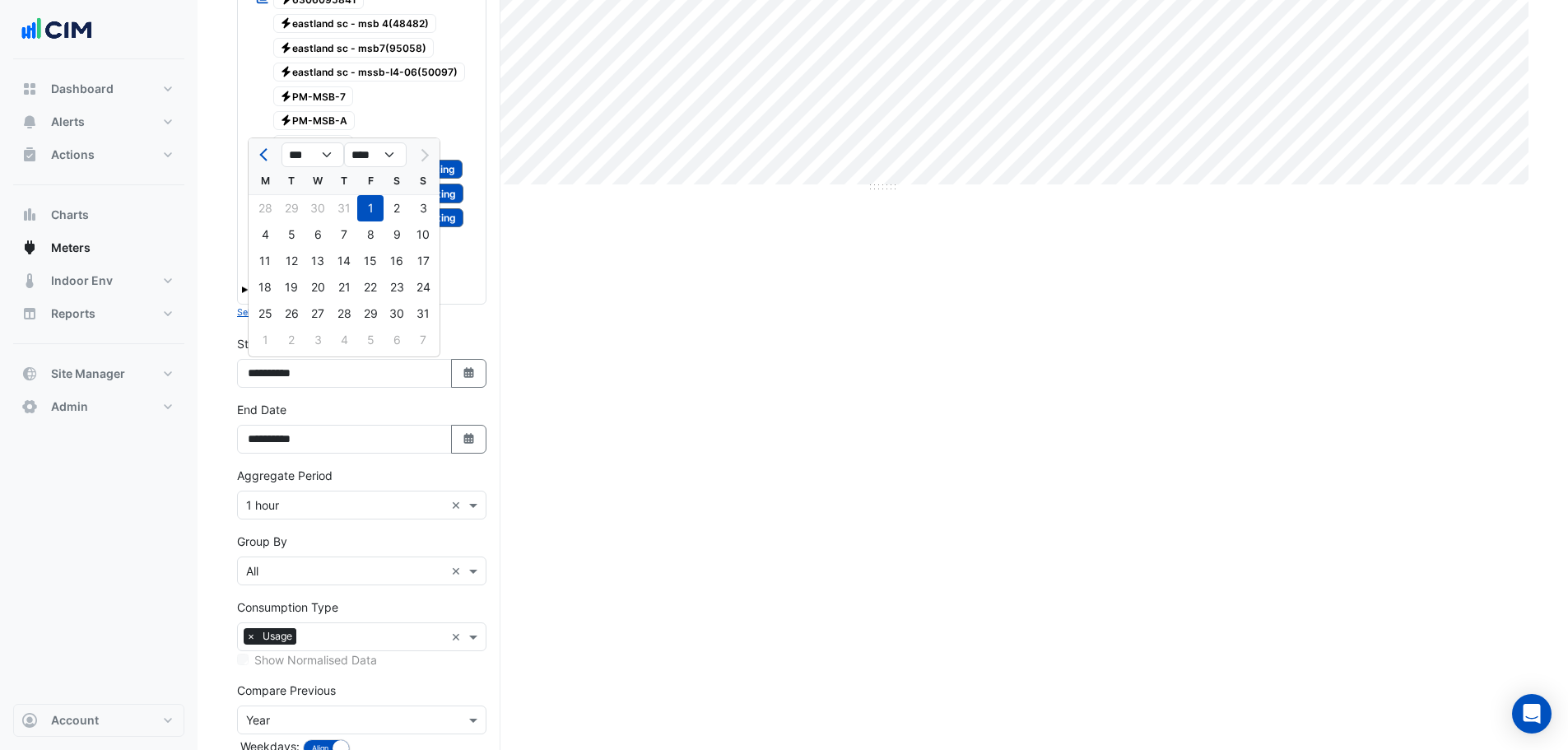
click at [422, 152] on div at bounding box center [423, 154] width 33 height 26
click at [333, 161] on select "*** *** *** *** *** *** *** ***" at bounding box center [312, 154] width 62 height 24
click at [475, 430] on button "Select Date" at bounding box center [469, 439] width 36 height 29
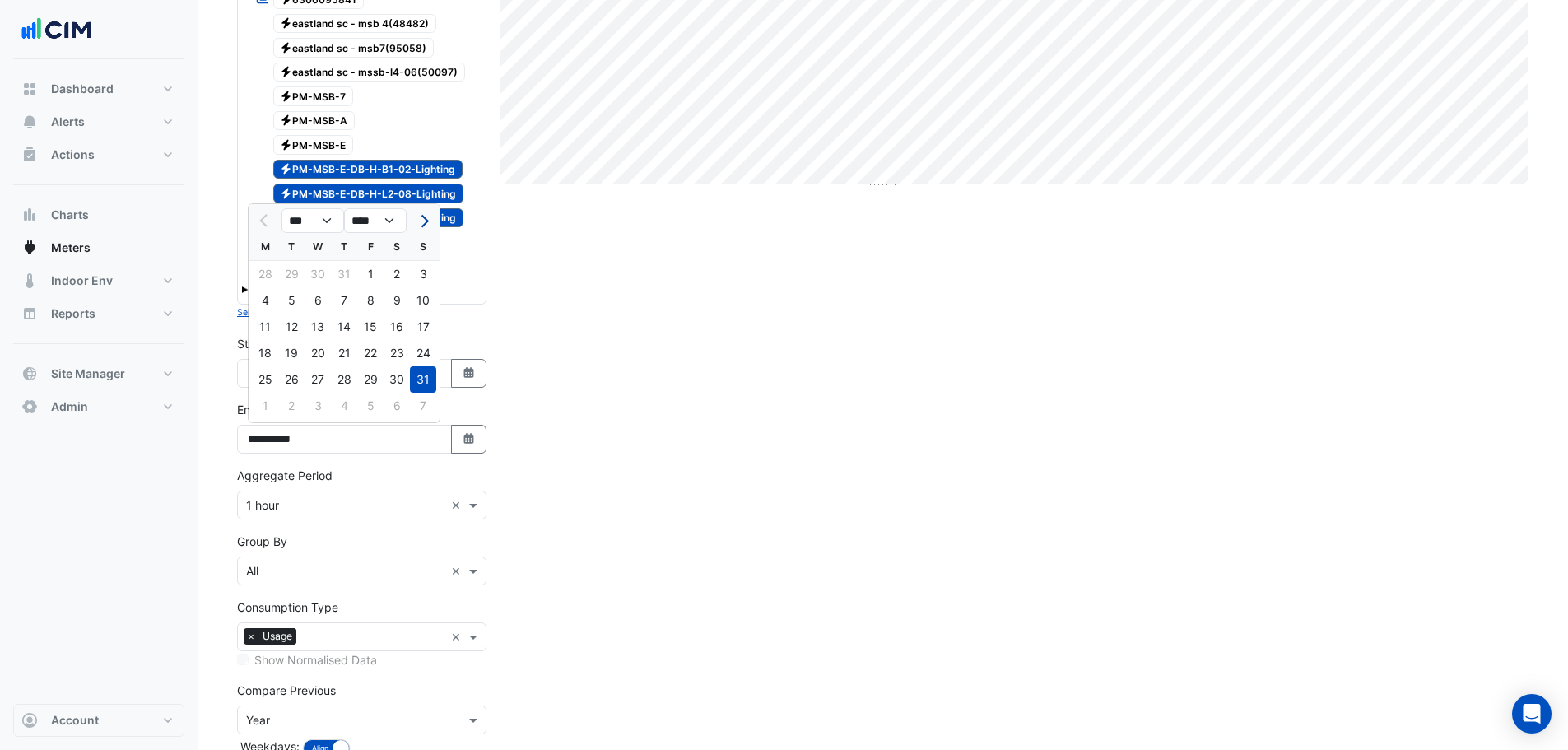
click at [428, 223] on button "Next month" at bounding box center [423, 220] width 20 height 26
select select "*"
click at [292, 379] on div "30" at bounding box center [292, 379] width 26 height 26
type input "**********"
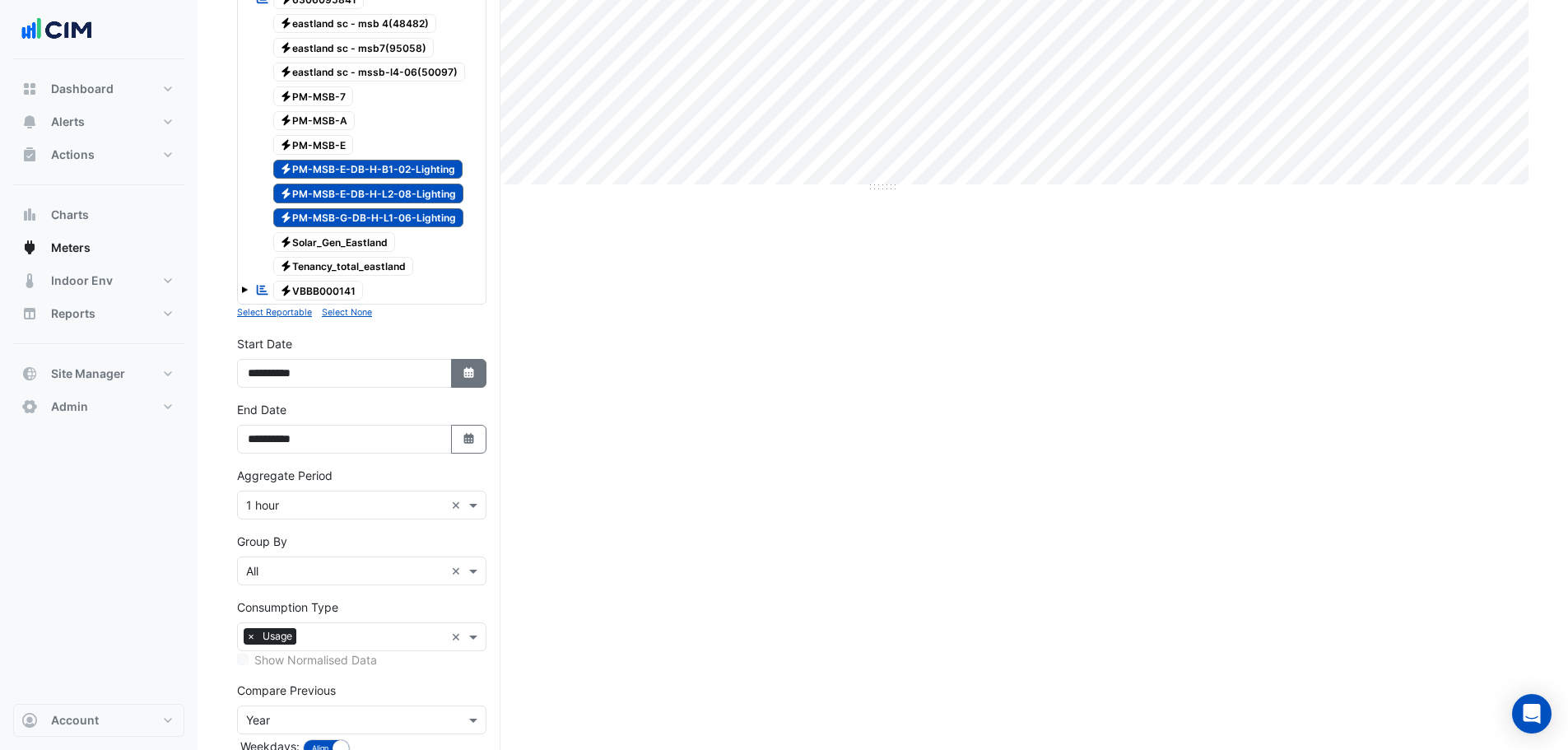
click at [465, 365] on button "Select Date" at bounding box center [469, 373] width 36 height 29
select select "*"
select select "****"
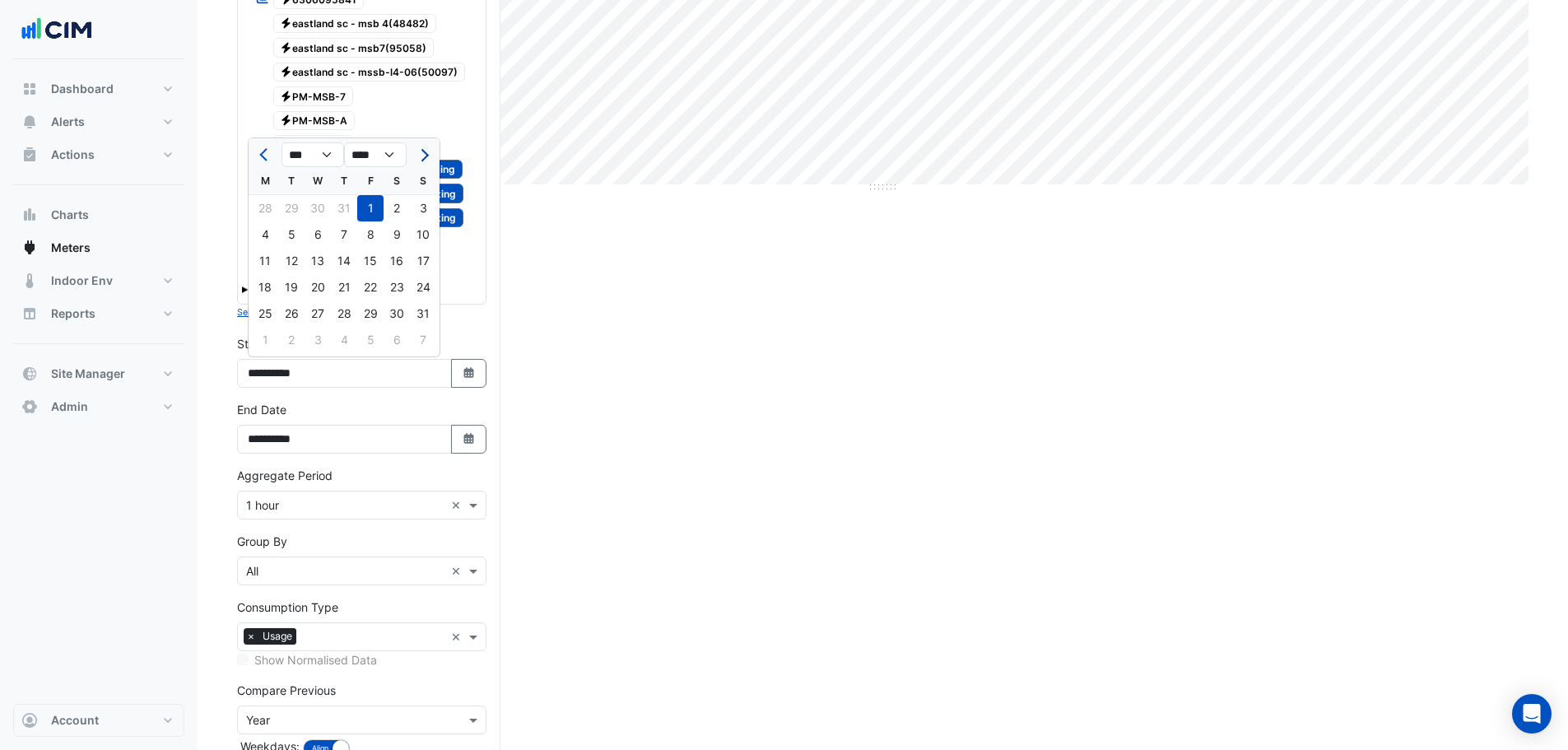
click at [425, 160] on button "Next month" at bounding box center [423, 154] width 20 height 26
select select "*"
click at [257, 211] on div "1" at bounding box center [265, 208] width 26 height 26
type input "**********"
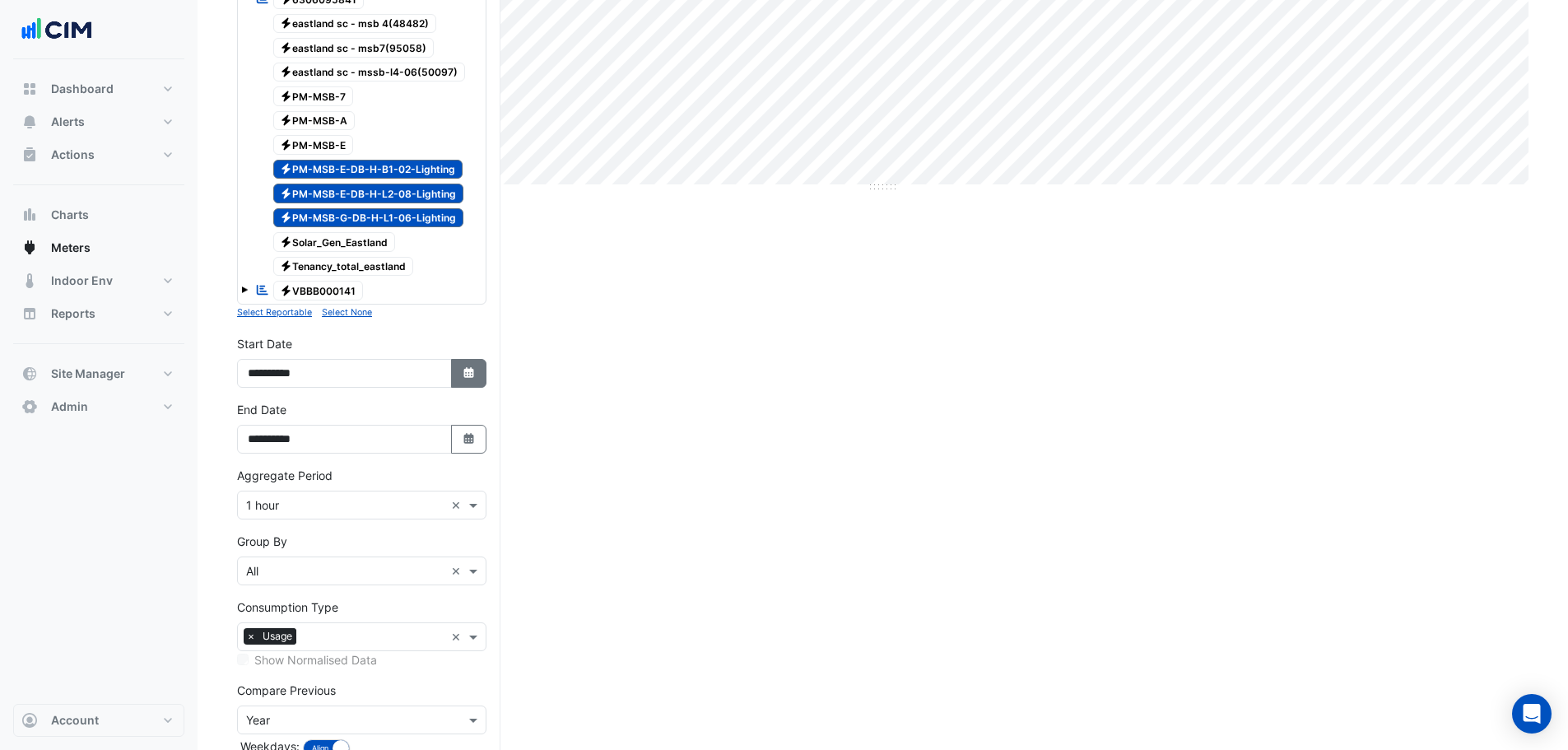
click at [469, 375] on icon "button" at bounding box center [468, 372] width 9 height 10
select select "*"
select select "****"
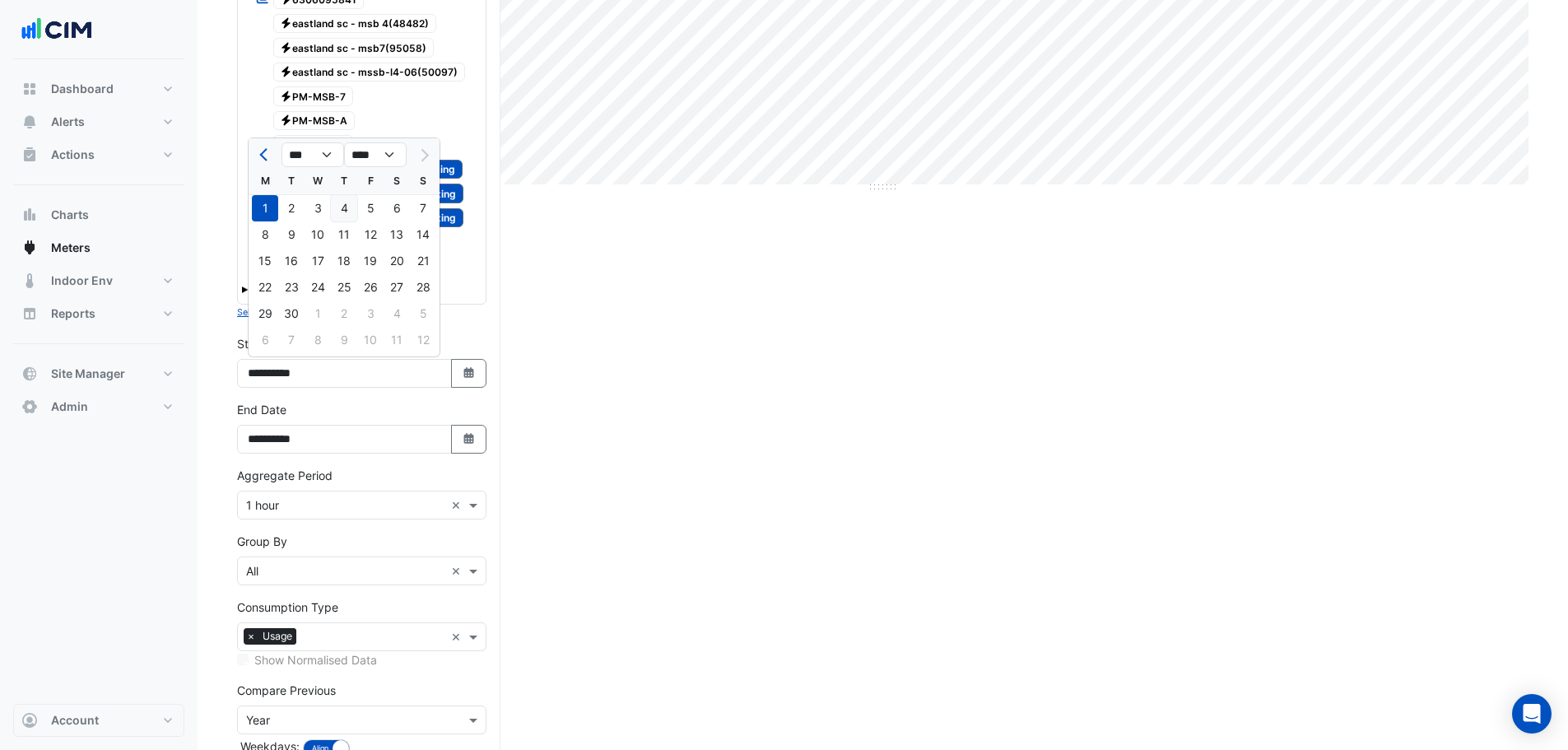
click at [342, 200] on div "4" at bounding box center [344, 208] width 26 height 26
type input "**********"
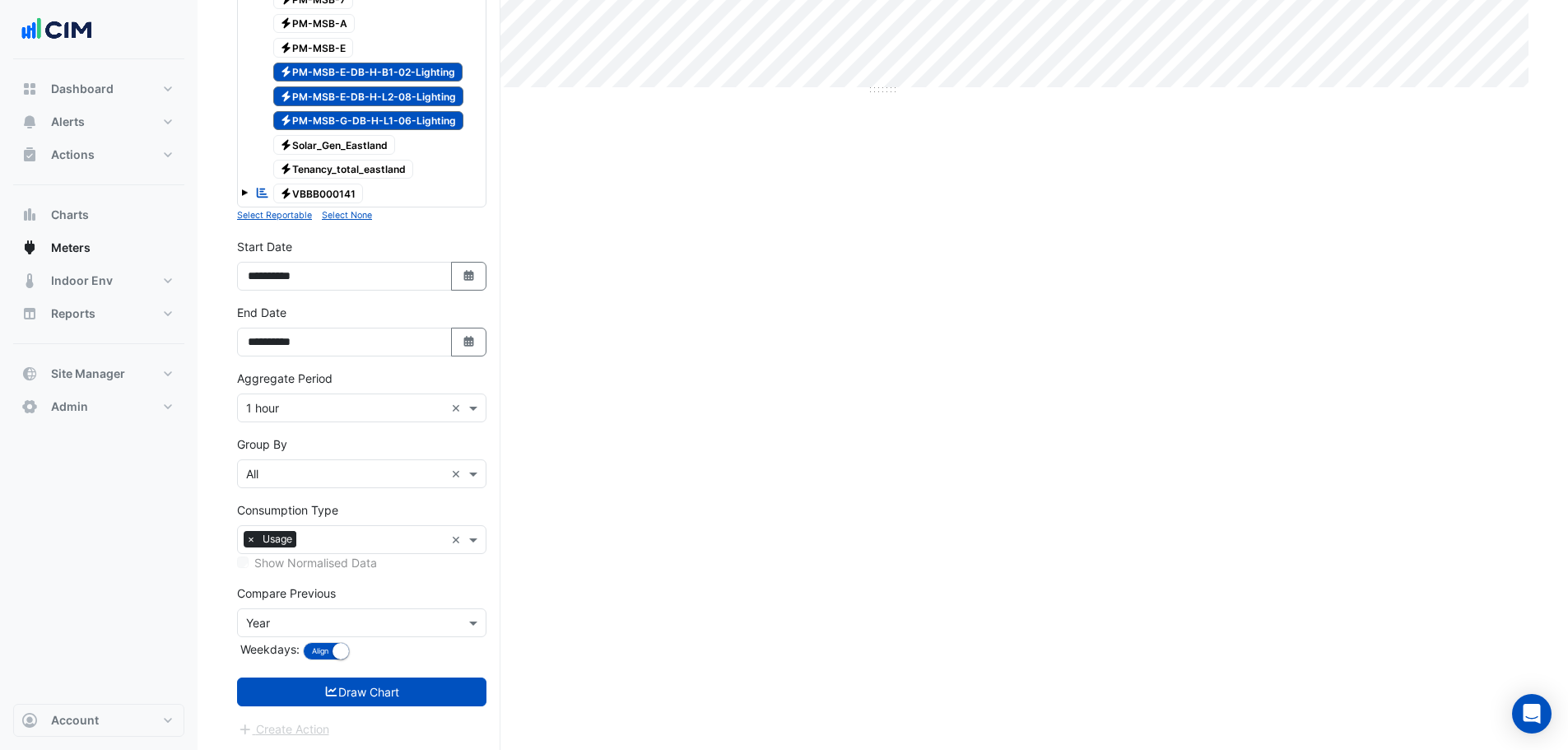
scroll to position [593, 0]
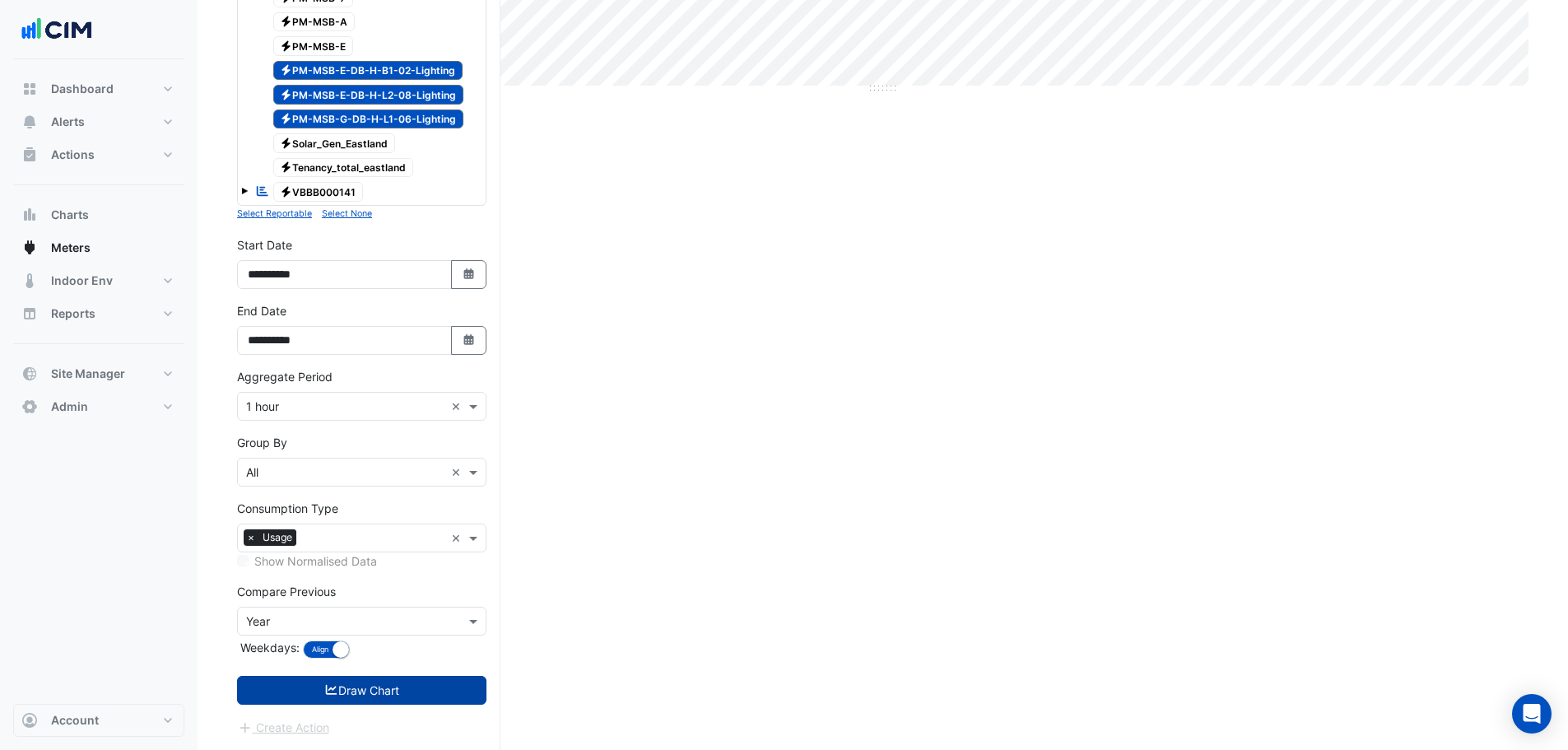
click at [354, 694] on button "Draw Chart" at bounding box center [361, 690] width 249 height 29
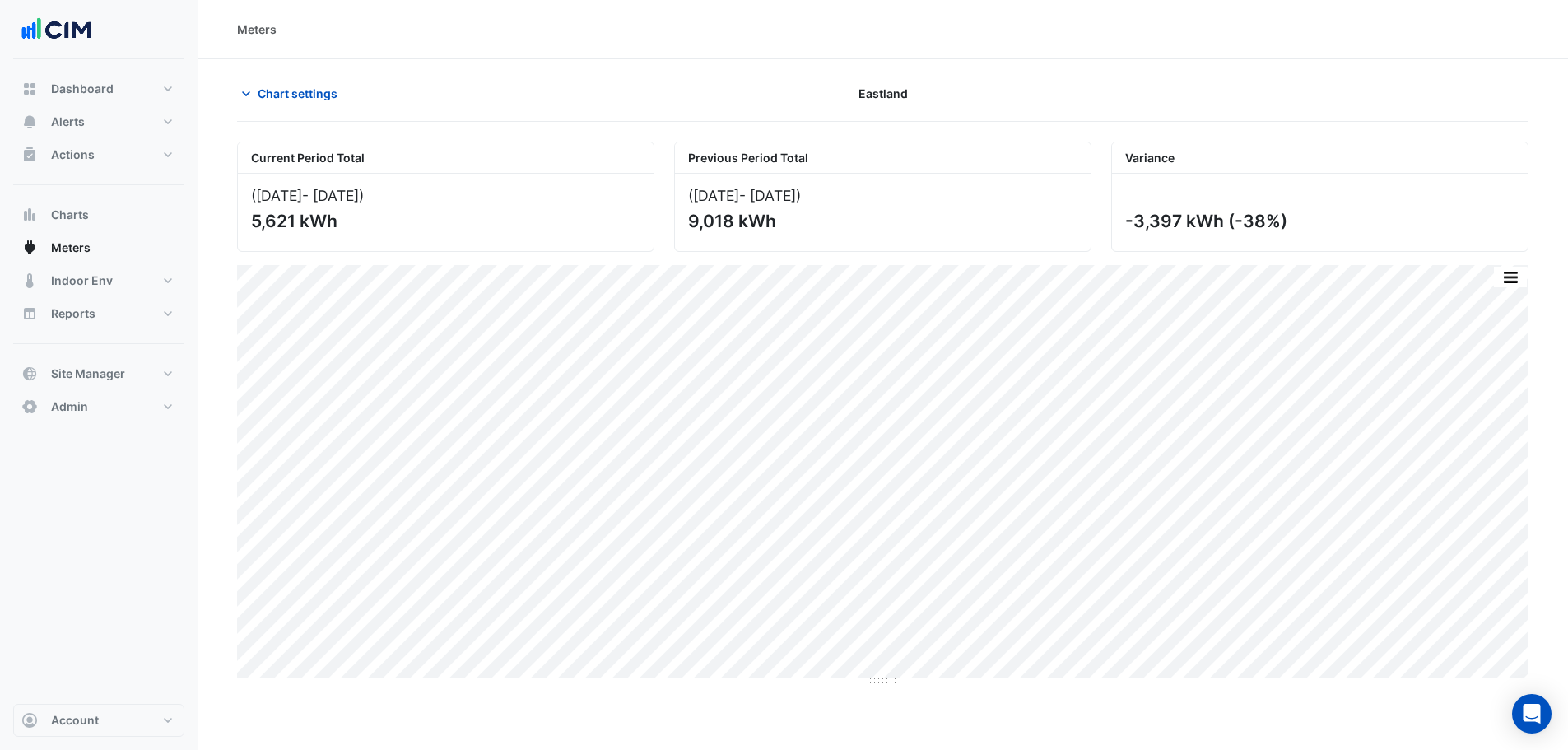
click at [286, 73] on section "Chart settings Eastland Current Period Total (04 Sep 25 - 30 Sep 25 ) 5,621 kWh…" at bounding box center [883, 700] width 1370 height 1283
click at [275, 88] on span "Chart settings" at bounding box center [297, 93] width 80 height 17
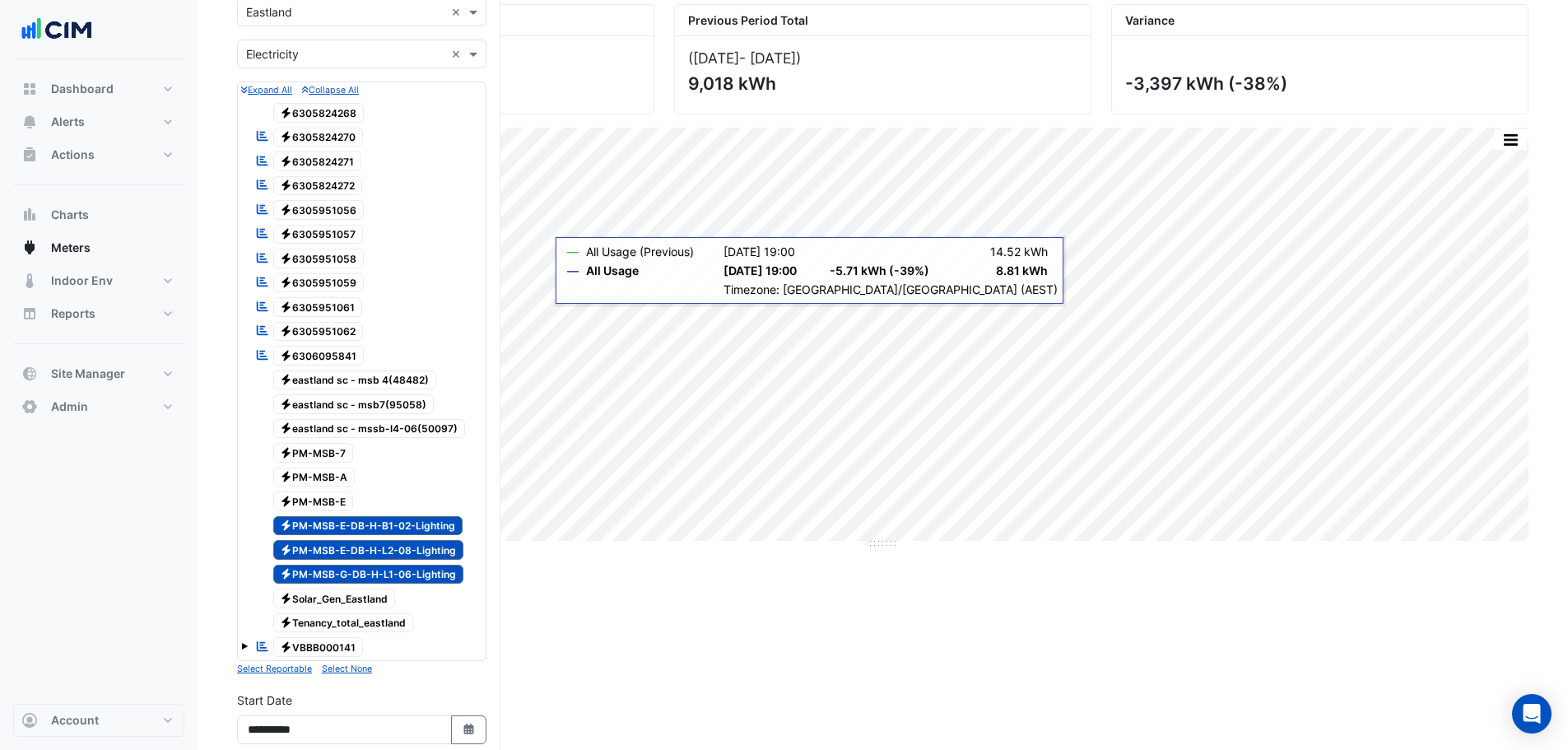
scroll to position [165, 0]
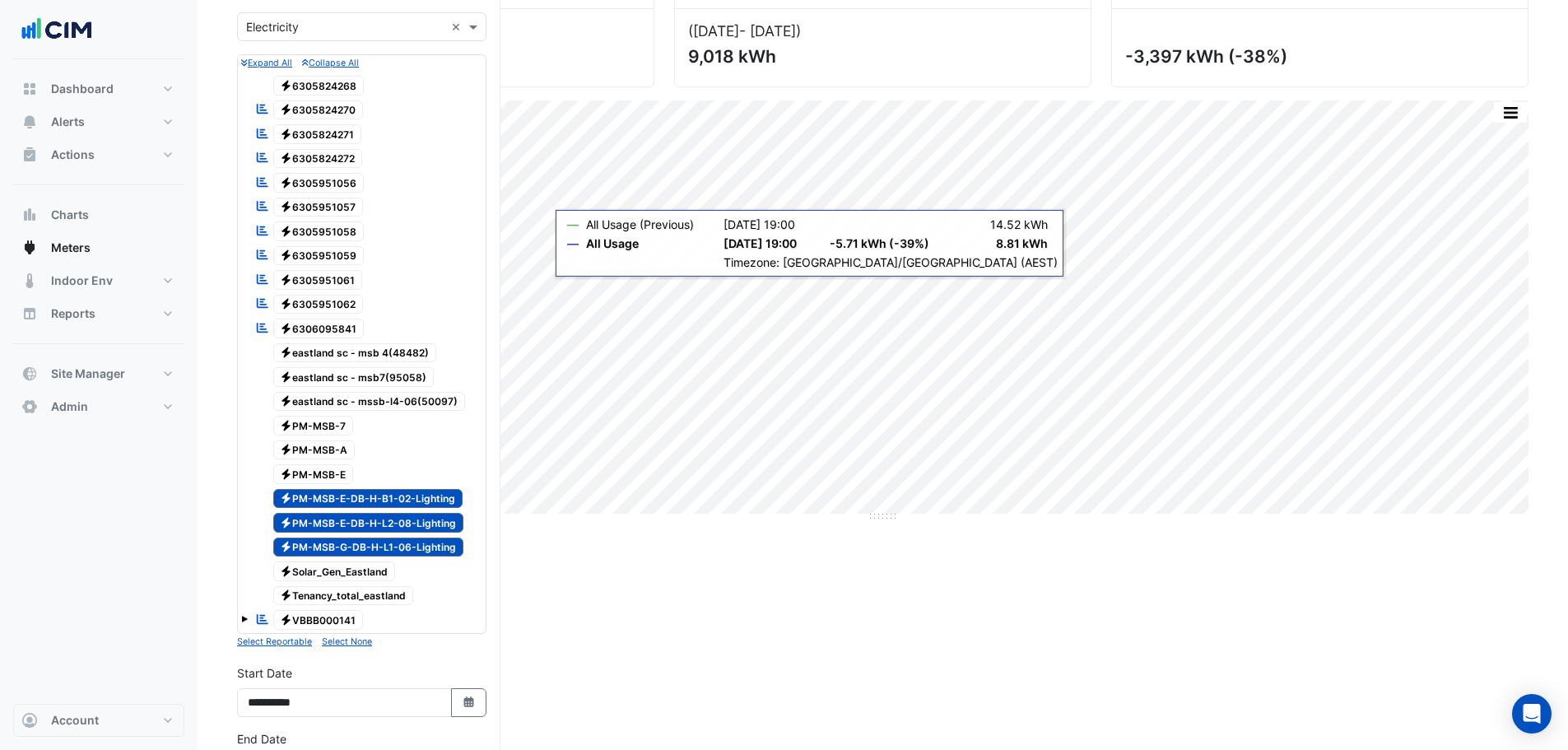
drag, startPoint x: 293, startPoint y: 497, endPoint x: 440, endPoint y: 550, distance: 156.3
click at [440, 550] on div "Electricity 6305824268 Reportable Electricity 6305824270 Reportable Electricity…" at bounding box center [361, 353] width 241 height 561
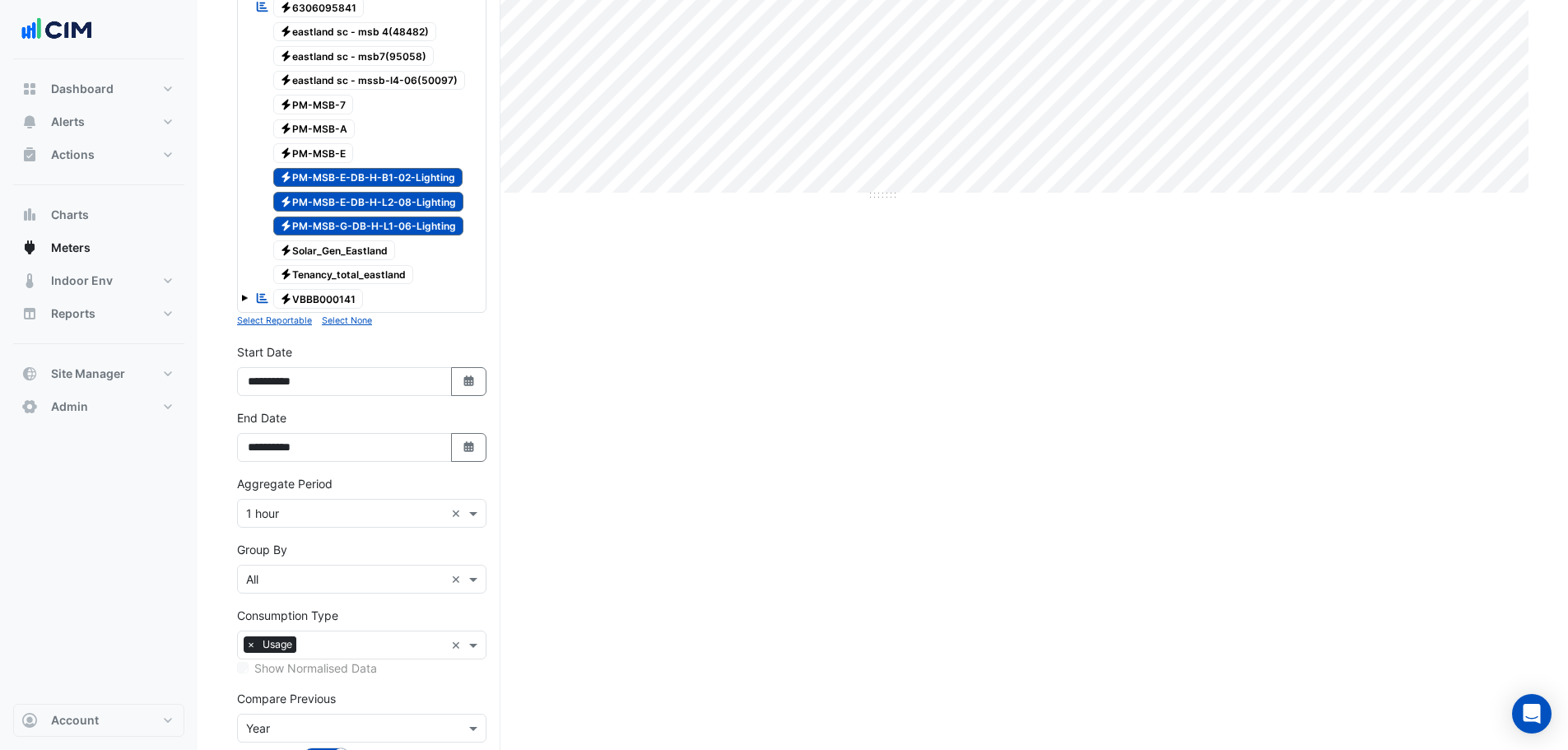
scroll to position [494, 0]
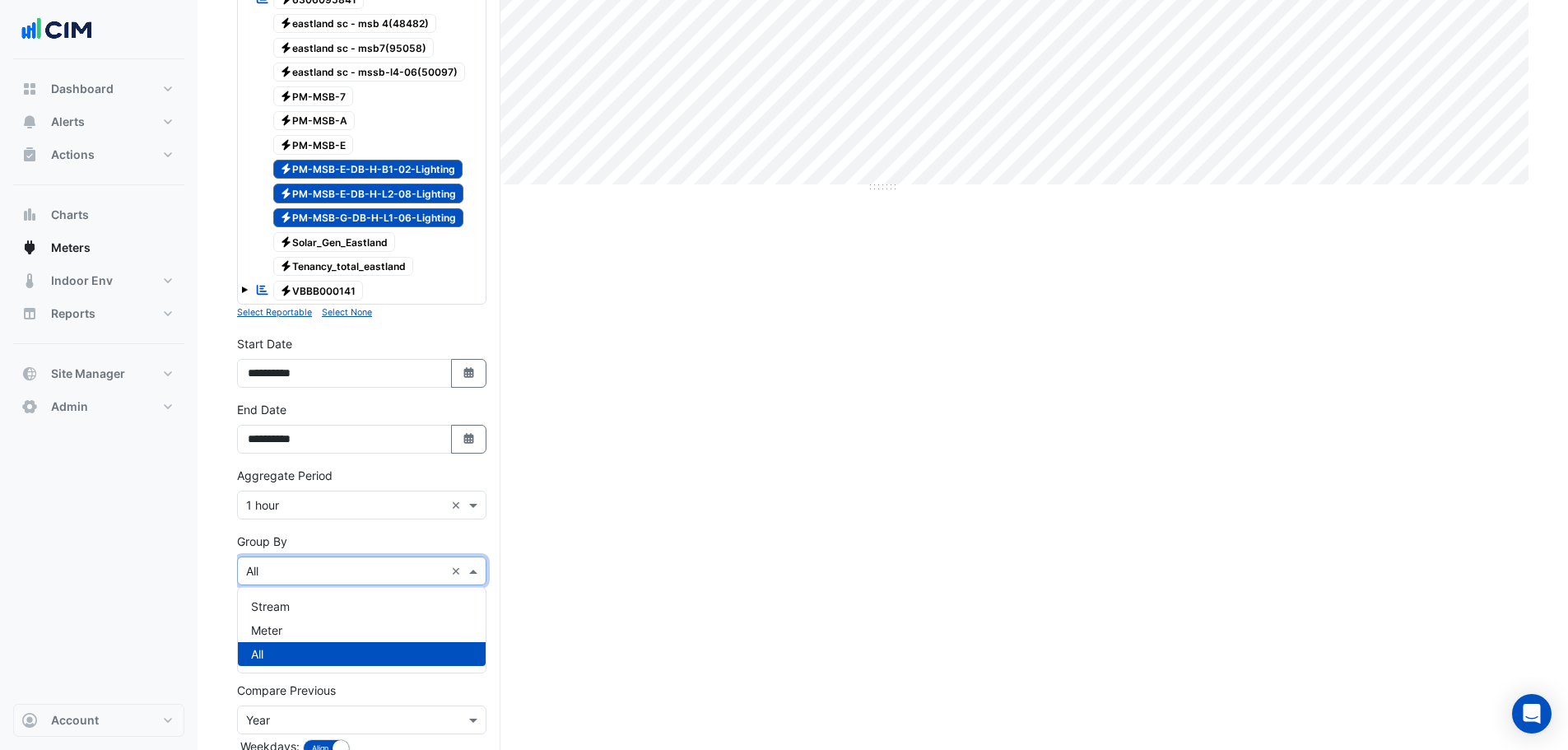
click at [327, 565] on input "text" at bounding box center [344, 571] width 199 height 17
click at [263, 643] on div "All" at bounding box center [361, 653] width 248 height 24
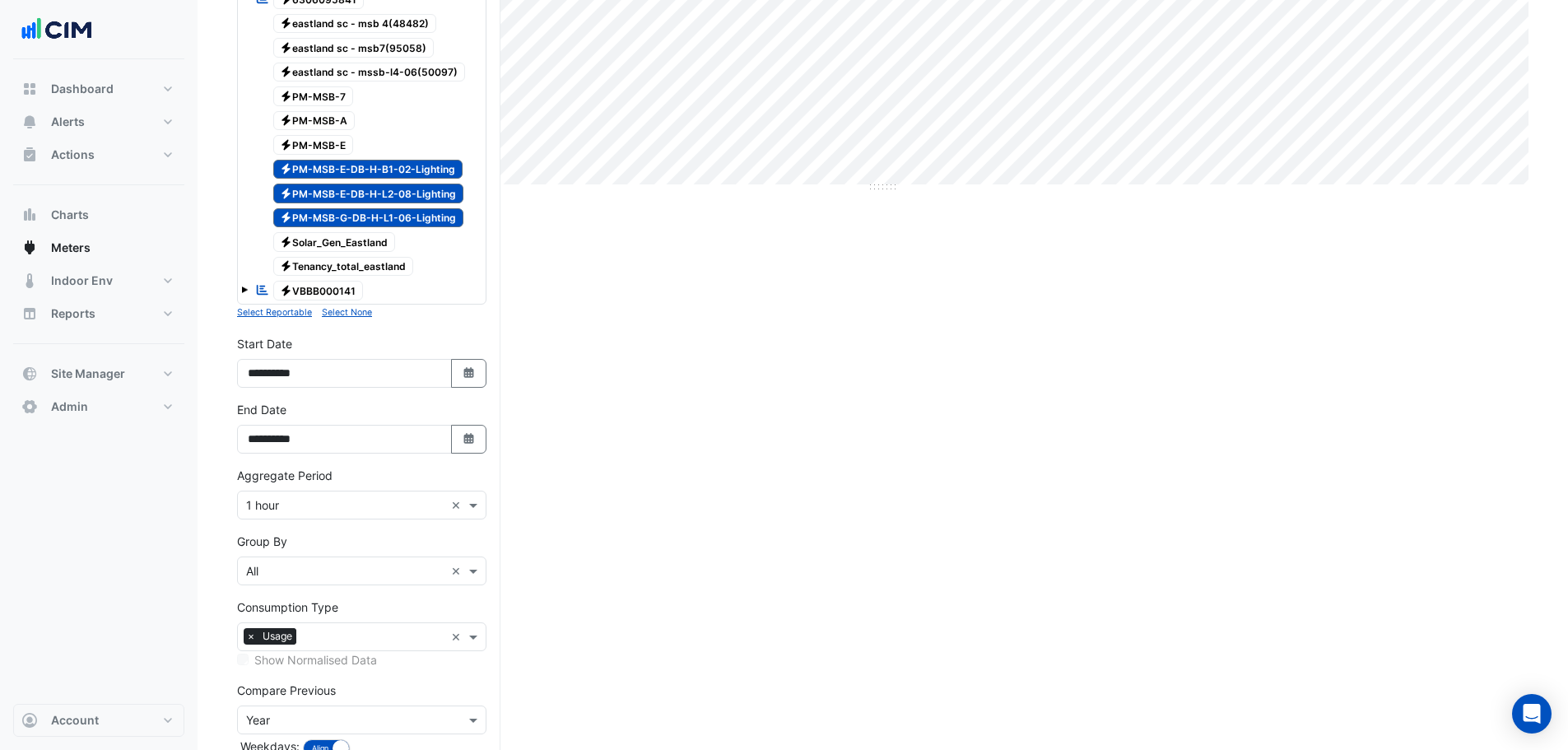
click at [312, 551] on div "Group By × All ×" at bounding box center [361, 559] width 249 height 53
click at [294, 568] on input "text" at bounding box center [344, 571] width 199 height 17
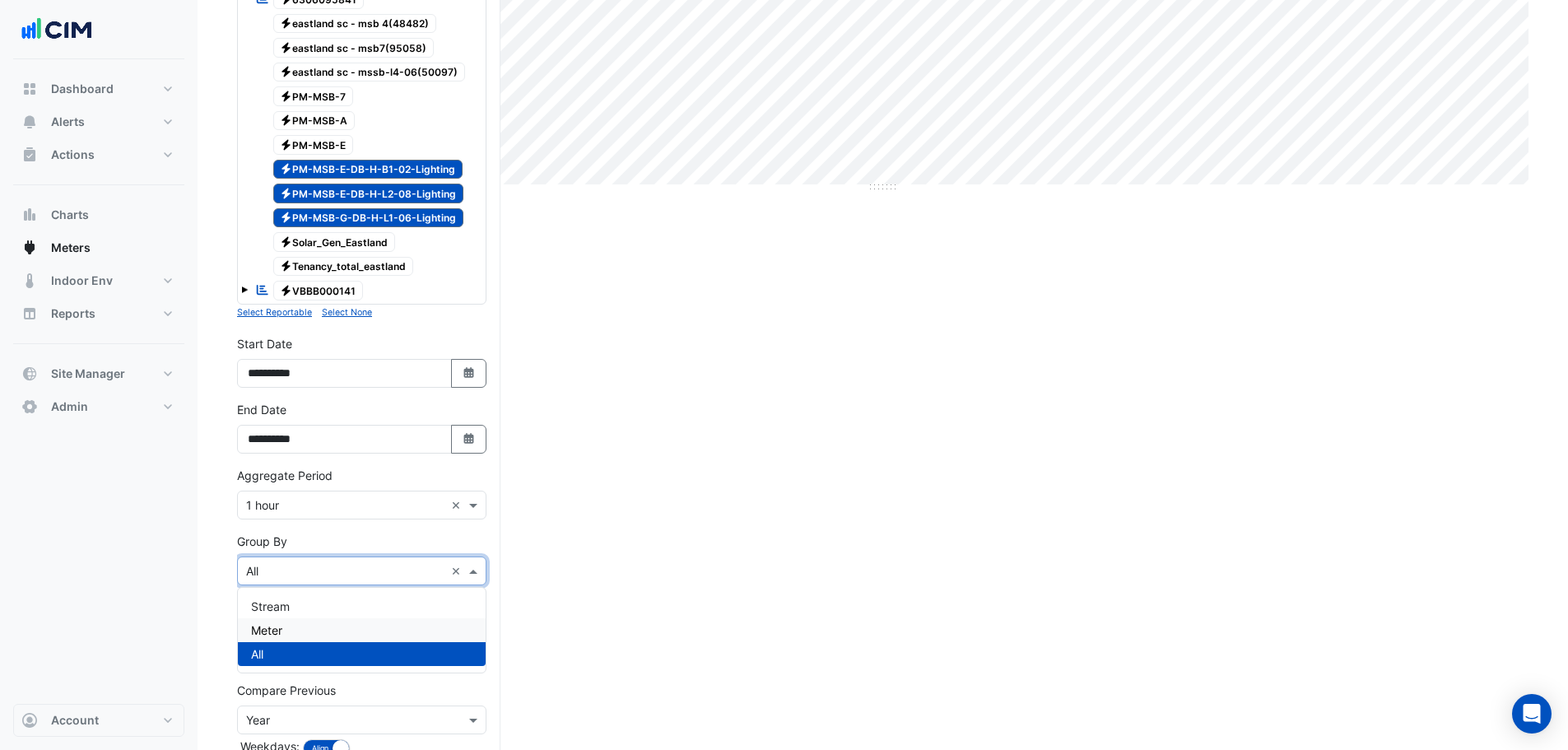
click at [281, 640] on div "Meter" at bounding box center [361, 630] width 248 height 24
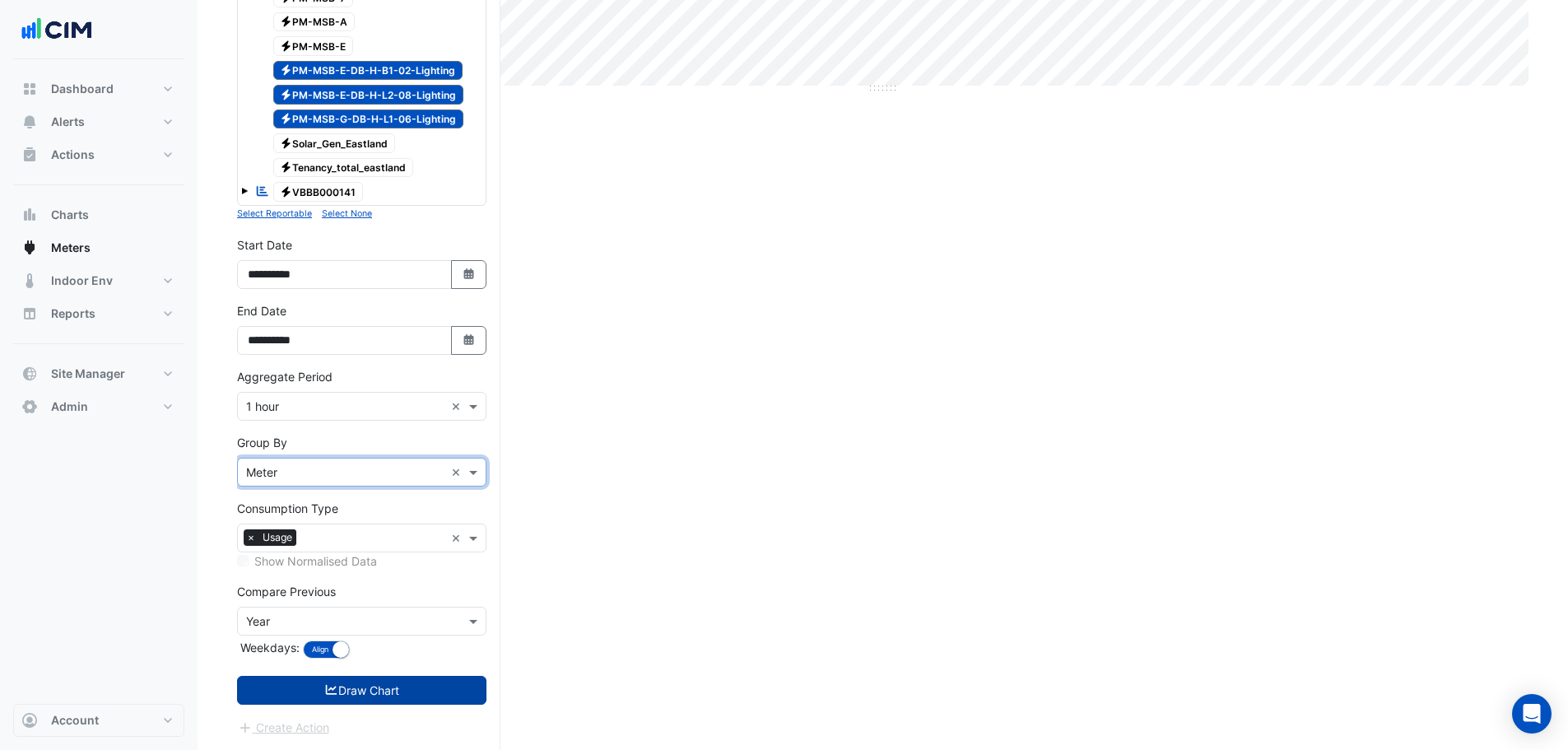
click at [302, 688] on button "Draw Chart" at bounding box center [361, 690] width 249 height 29
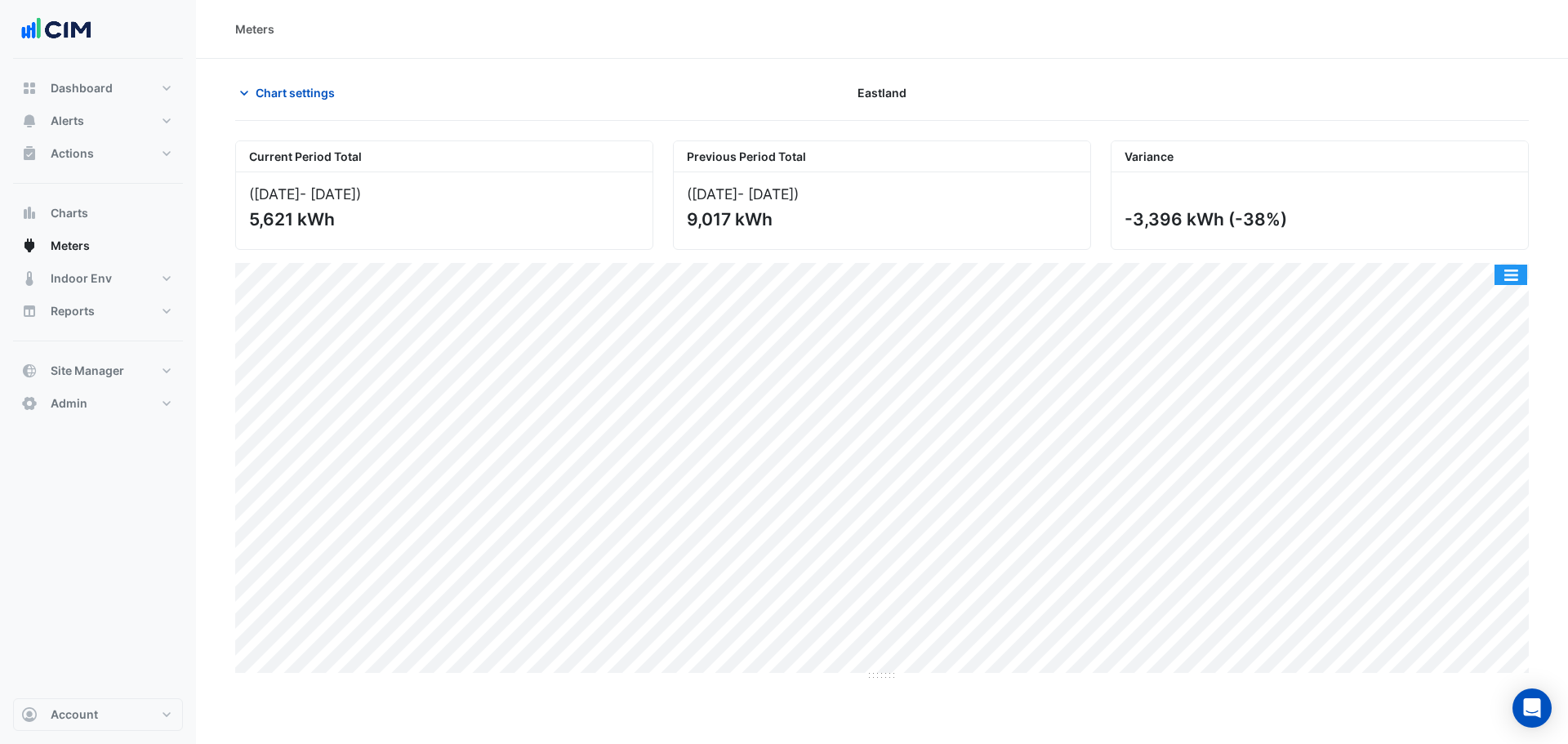
click at [1513, 271] on button "button" at bounding box center [1510, 274] width 33 height 21
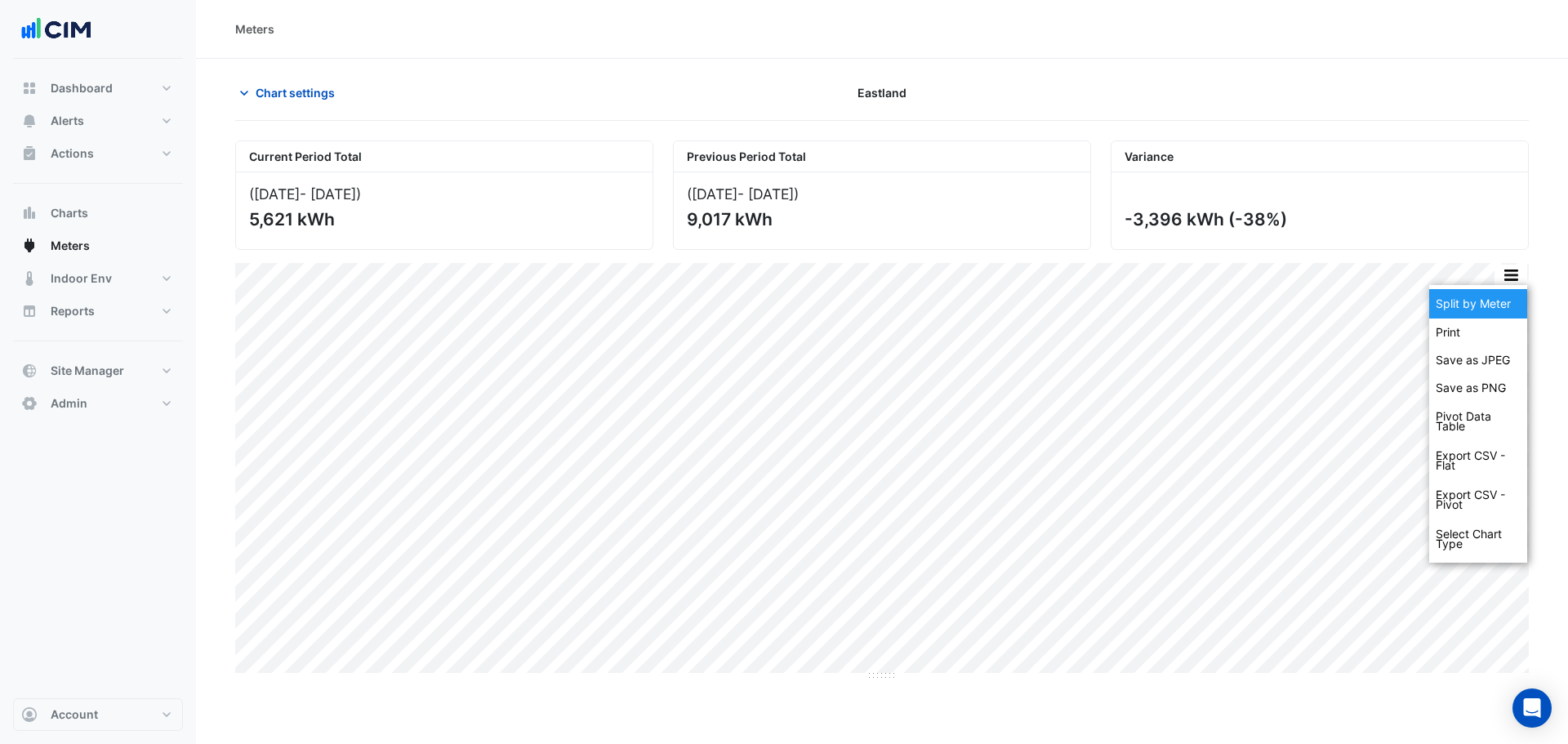
click at [1483, 296] on div "Split by Meter" at bounding box center [1477, 303] width 98 height 29
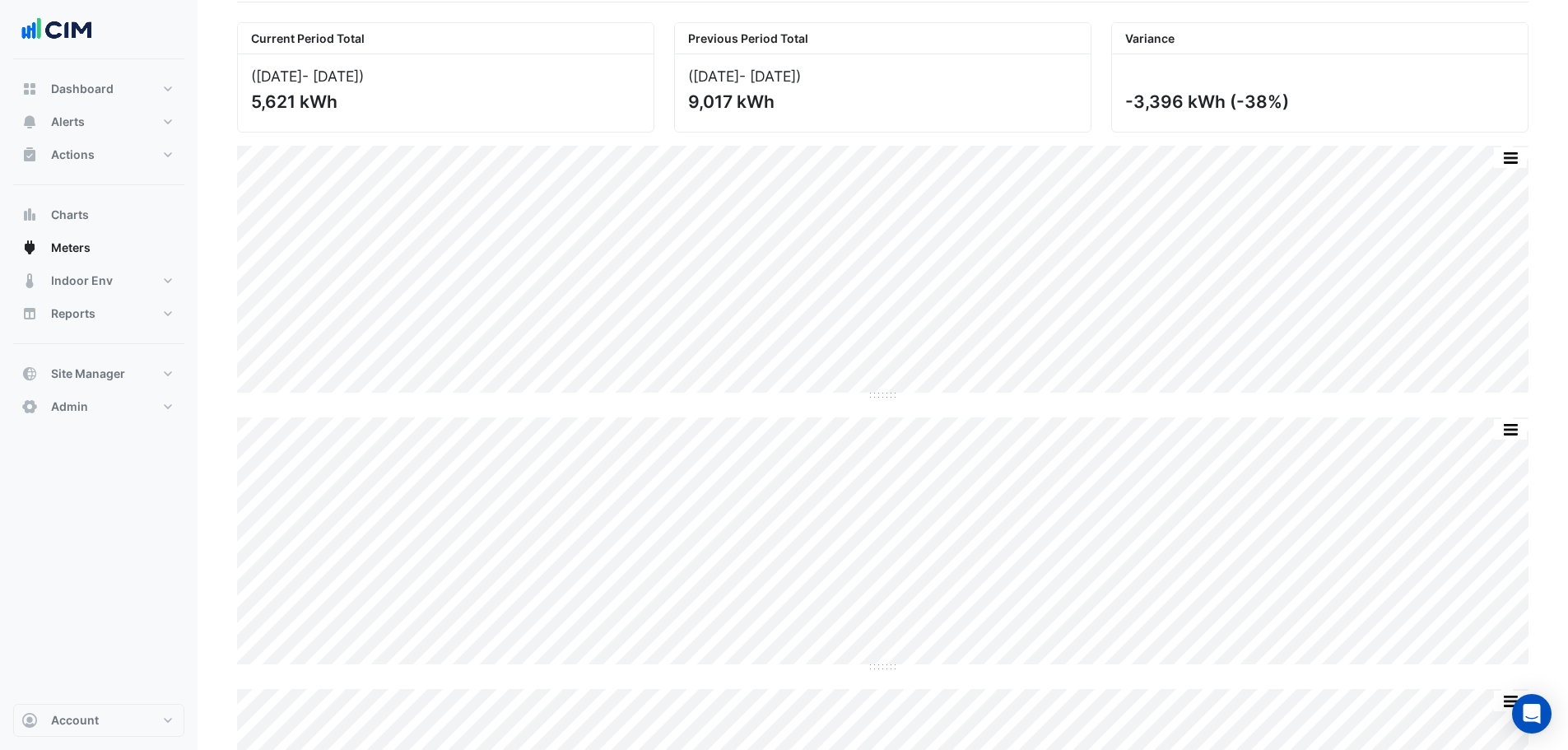
scroll to position [83, 0]
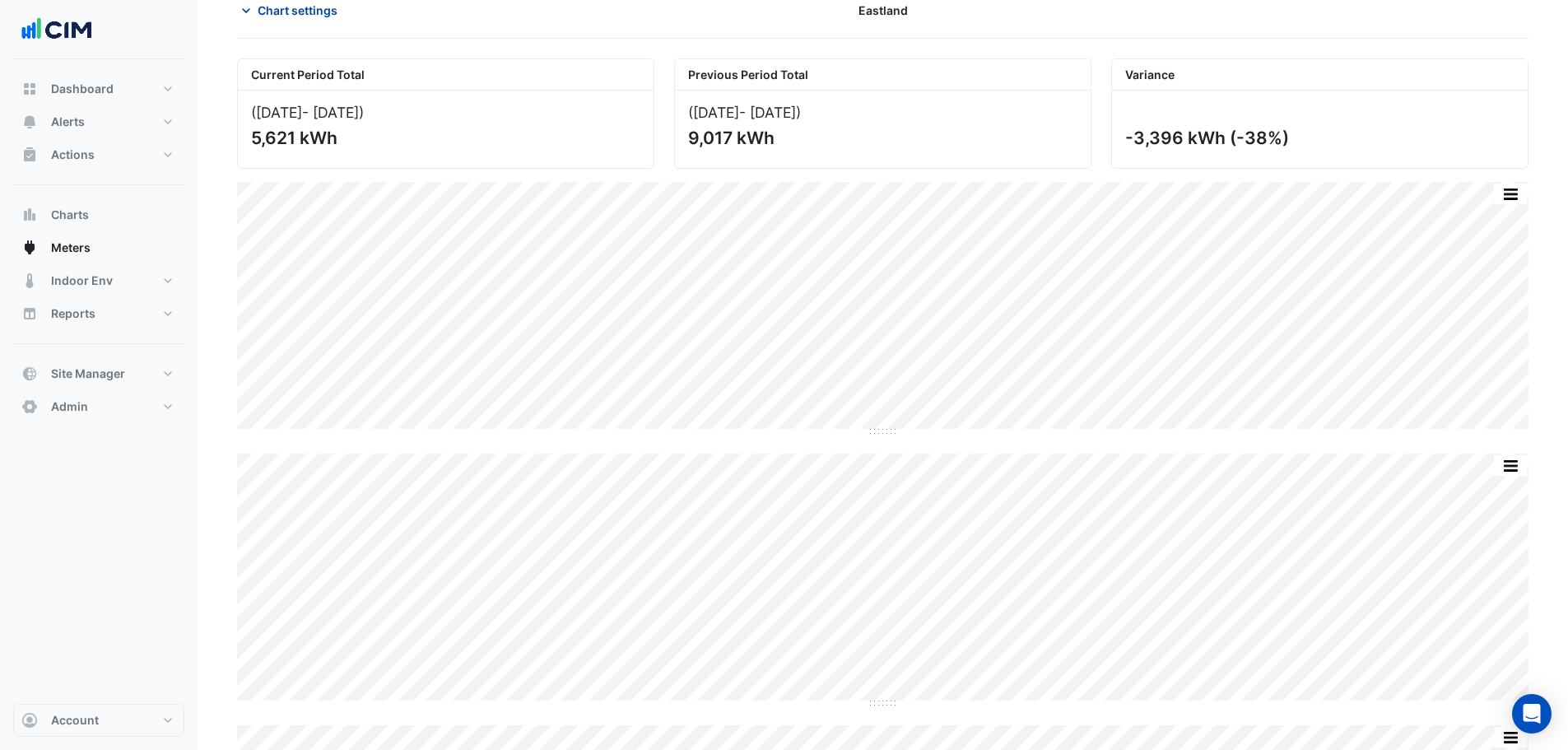
click at [310, 12] on span "Chart settings" at bounding box center [297, 10] width 80 height 17
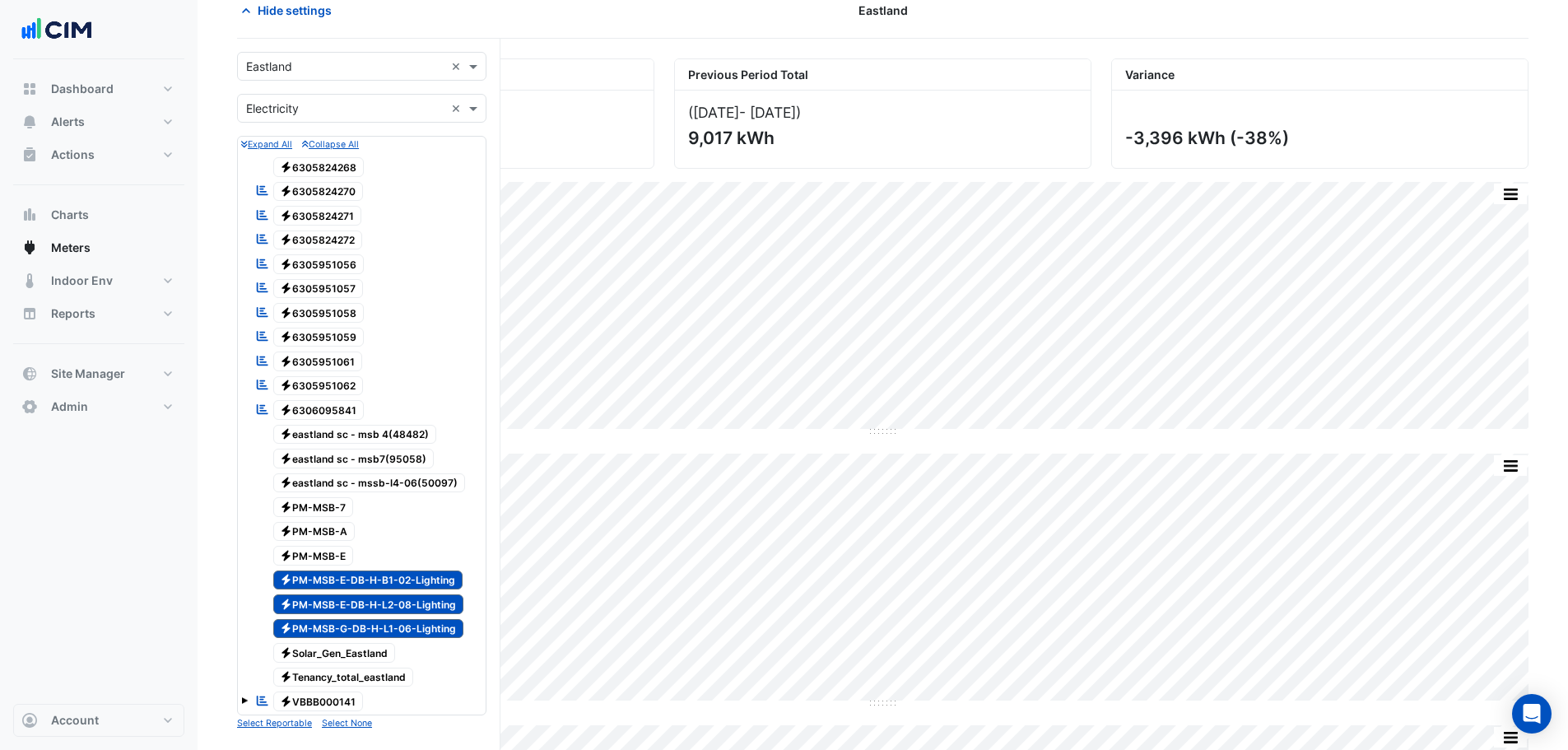
click at [410, 572] on span "Electricity PM-MSB-E-DB-H-B1-02-Lighting" at bounding box center [368, 580] width 190 height 20
click at [404, 627] on span "Electricity PM-MSB-G-DB-H-L1-06-Lighting" at bounding box center [368, 629] width 191 height 20
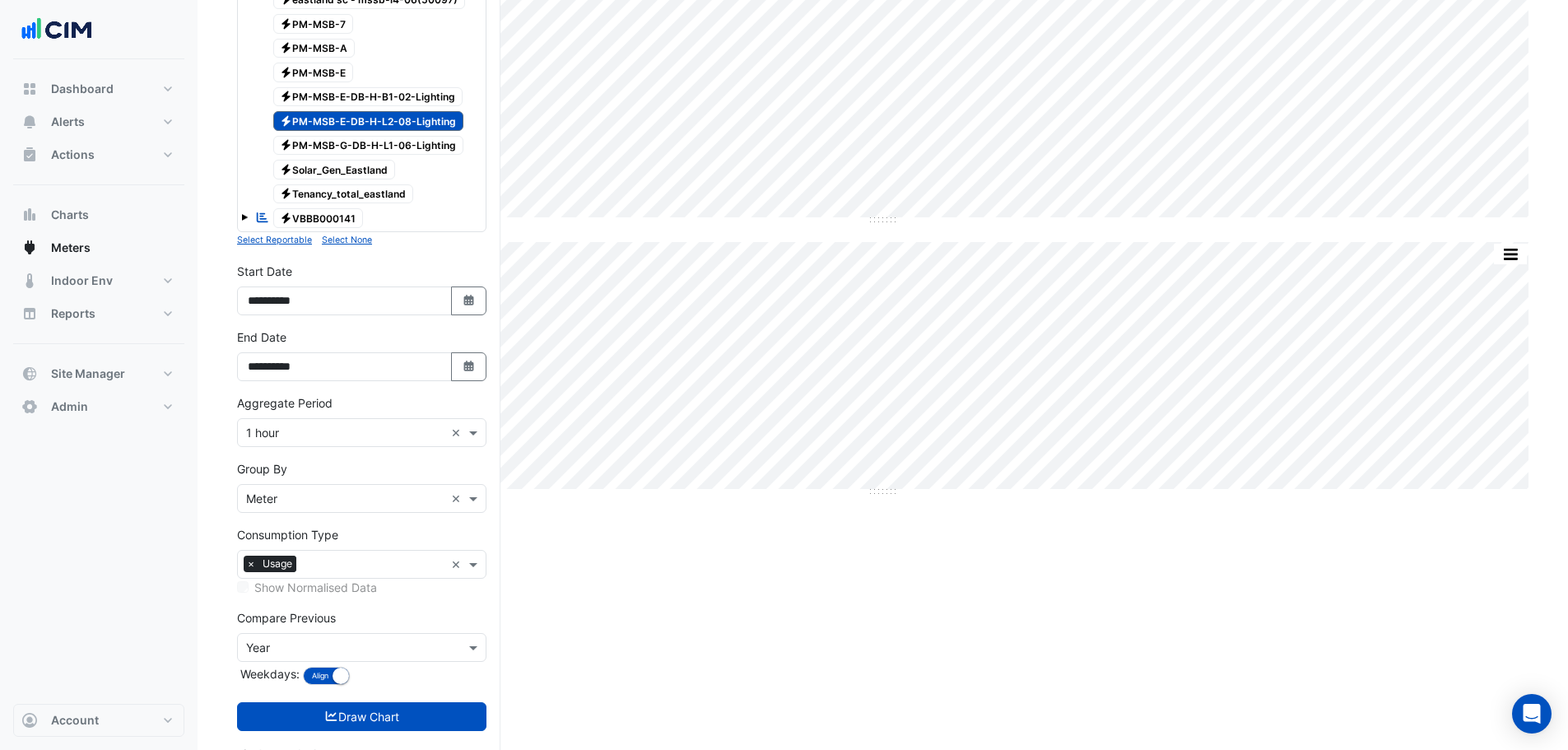
scroll to position [593, 0]
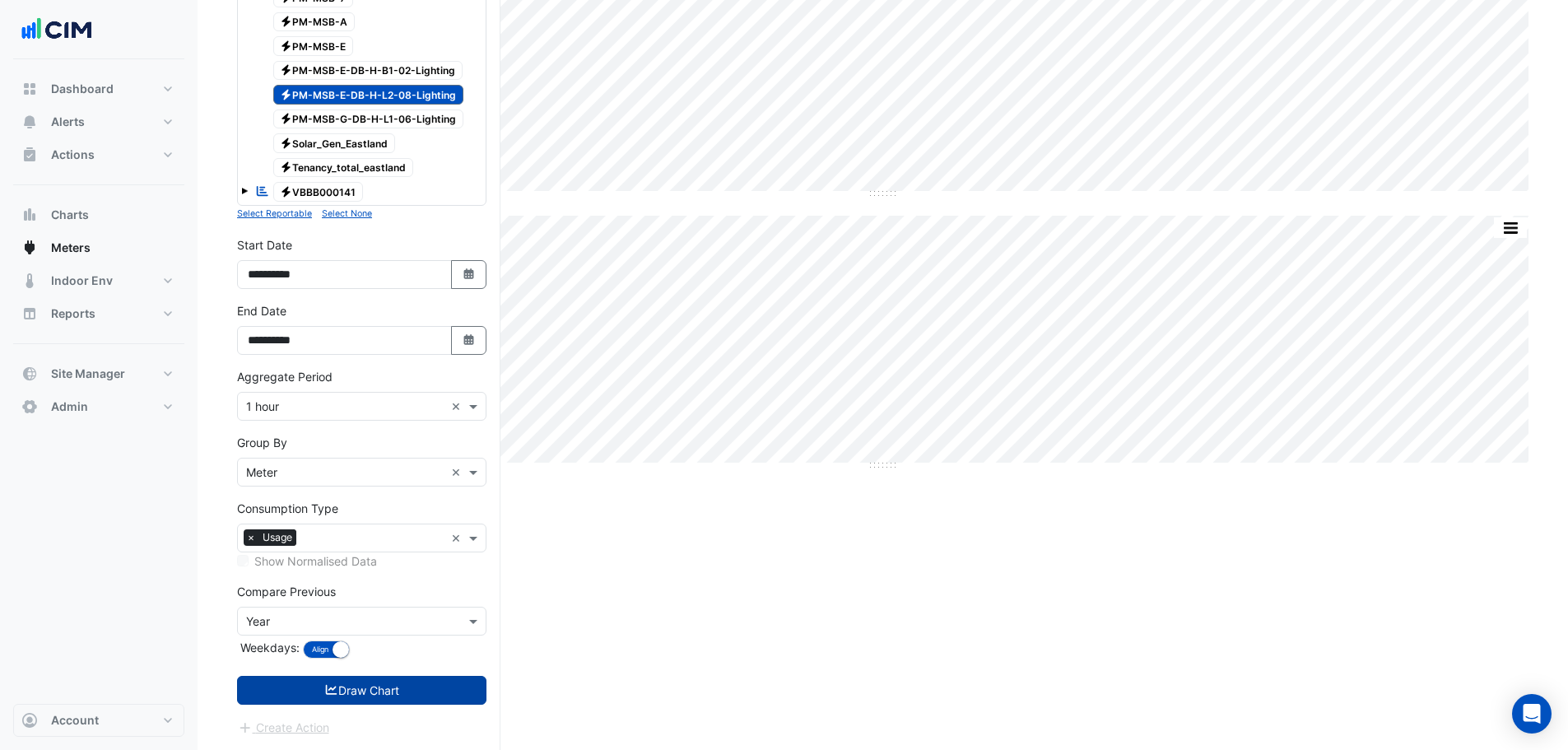
click at [373, 692] on button "Draw Chart" at bounding box center [361, 690] width 249 height 29
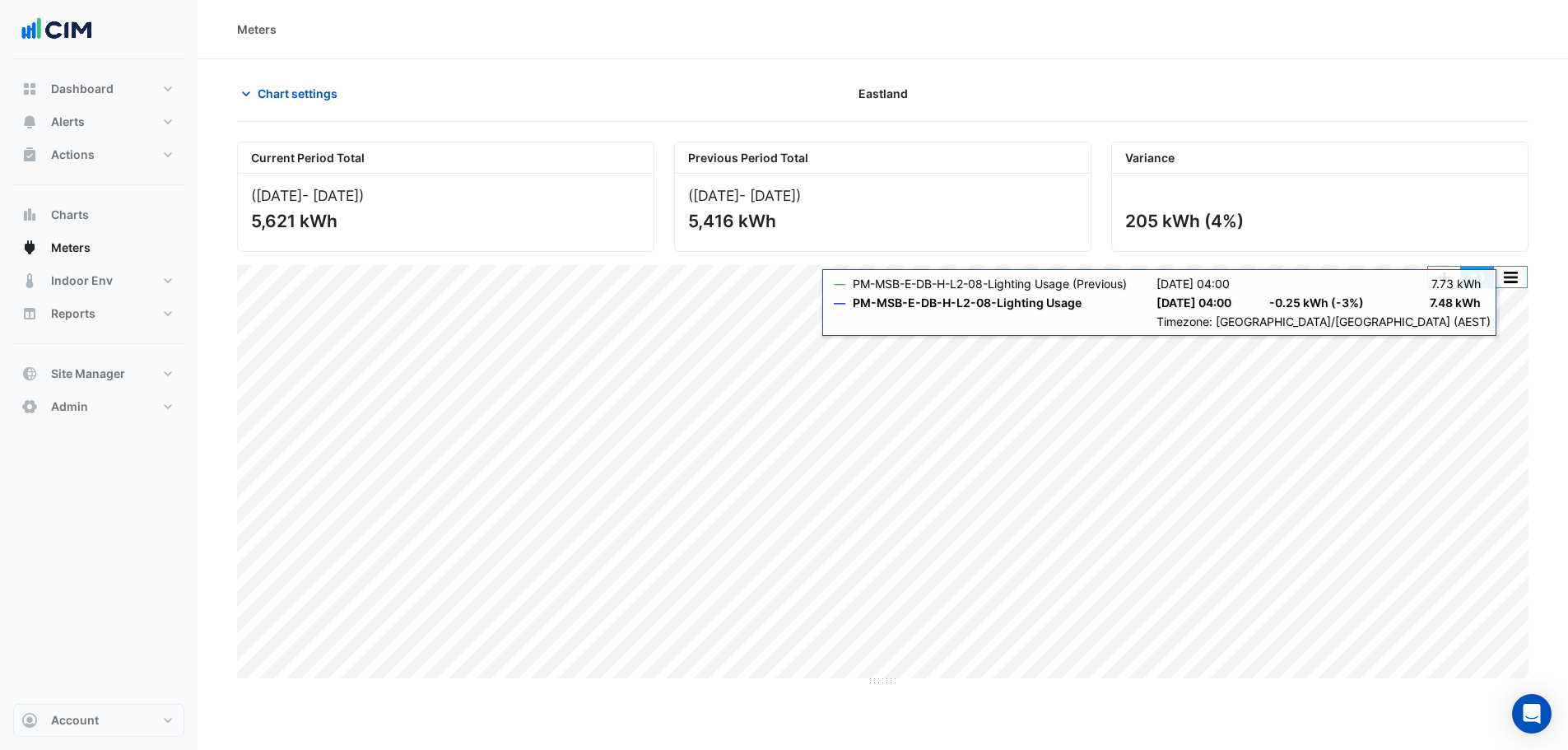
click at [1485, 279] on button "button" at bounding box center [1477, 277] width 33 height 21
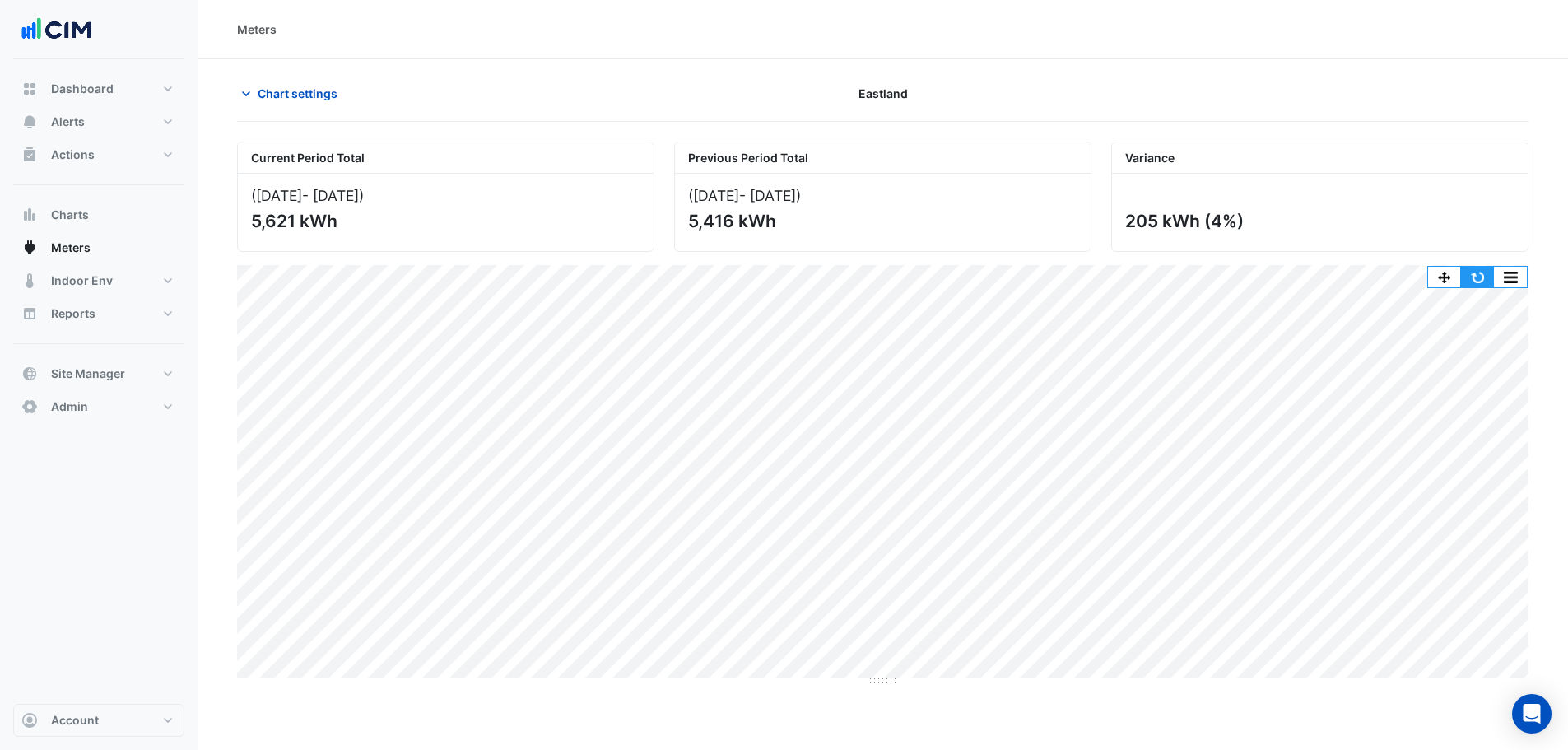
click at [1480, 279] on button "button" at bounding box center [1477, 277] width 33 height 21
click at [292, 95] on span "Chart settings" at bounding box center [297, 93] width 80 height 17
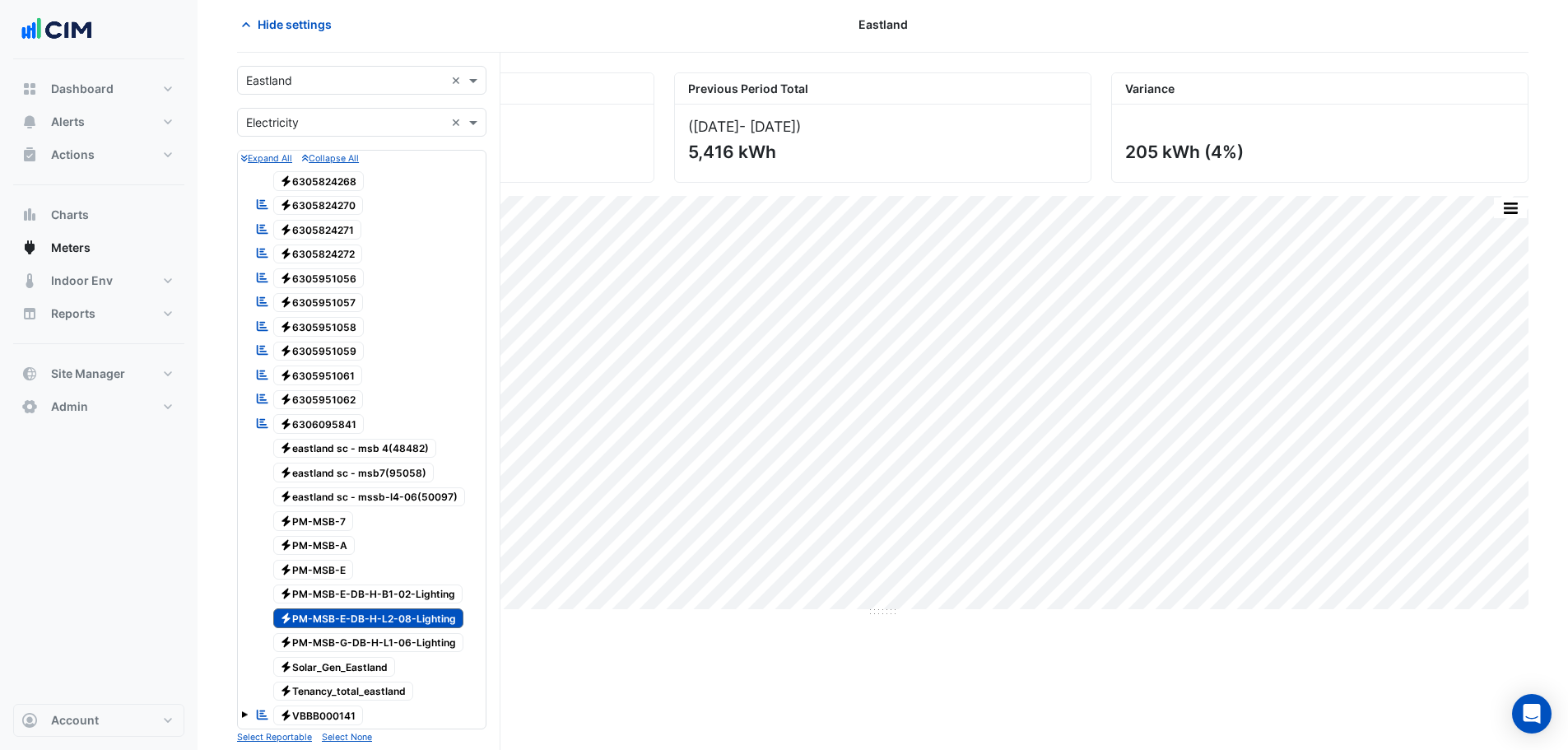
scroll to position [165, 0]
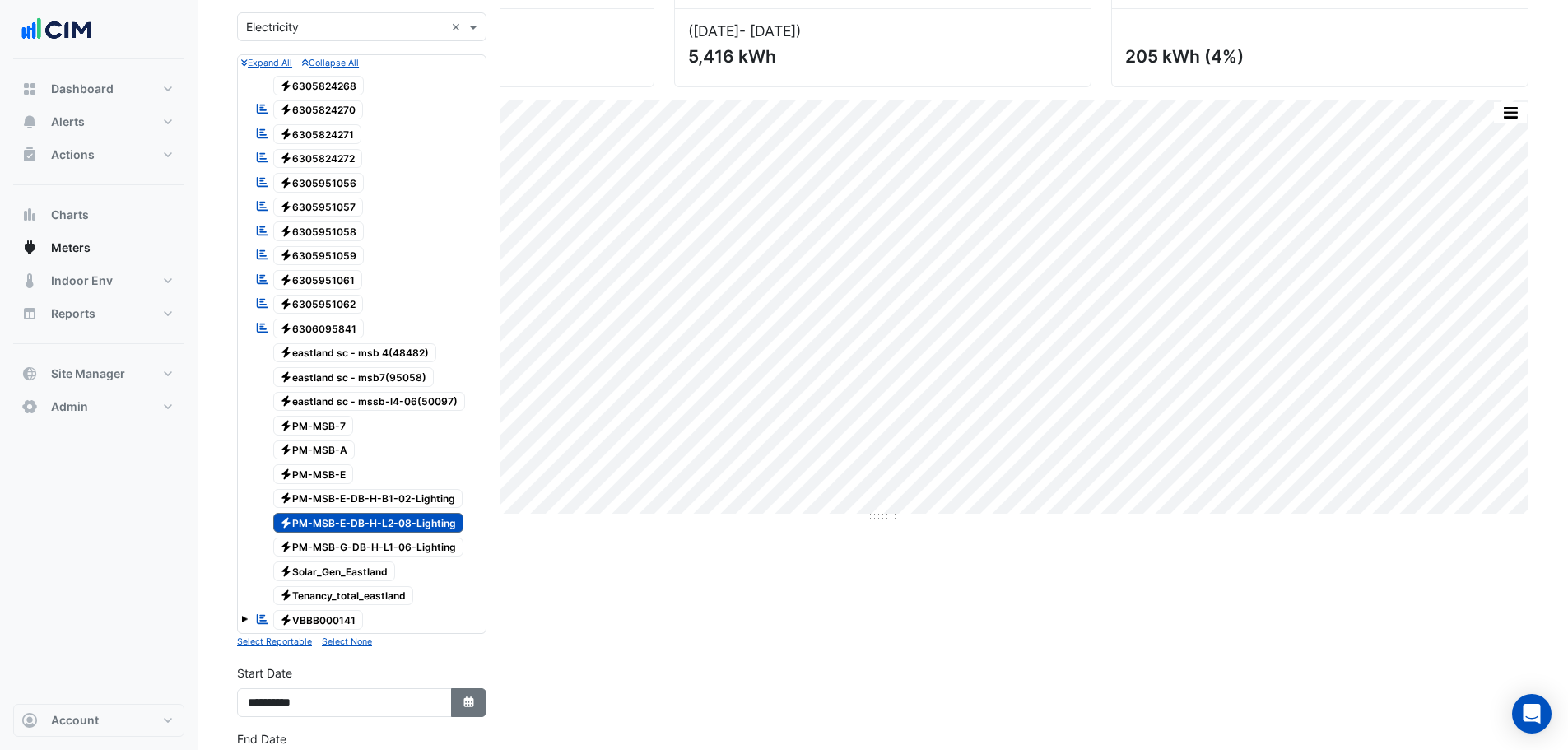
click at [468, 704] on icon "button" at bounding box center [468, 701] width 9 height 10
select select "*"
select select "****"
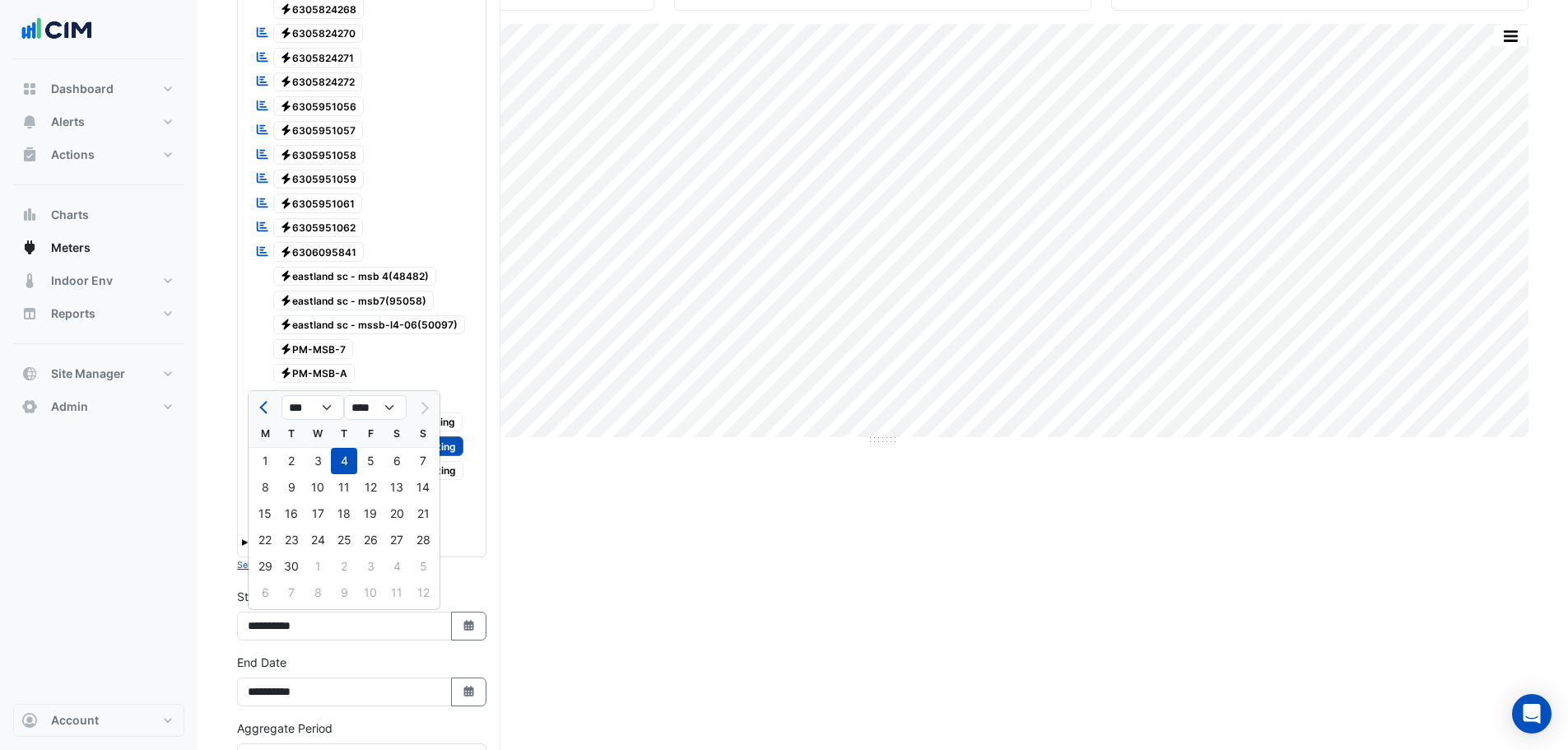
scroll to position [247, 0]
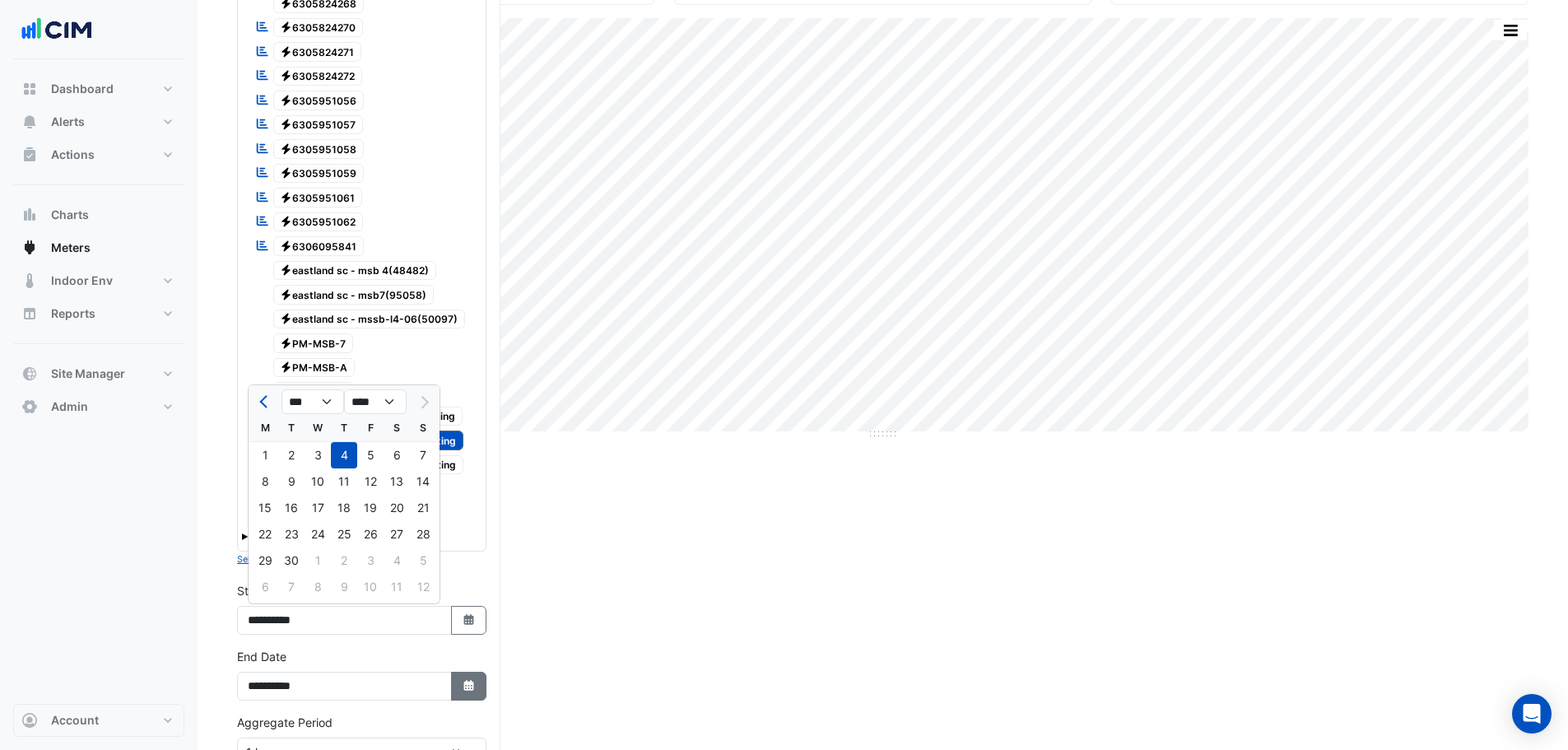
click at [471, 693] on button "Select Date" at bounding box center [469, 686] width 36 height 29
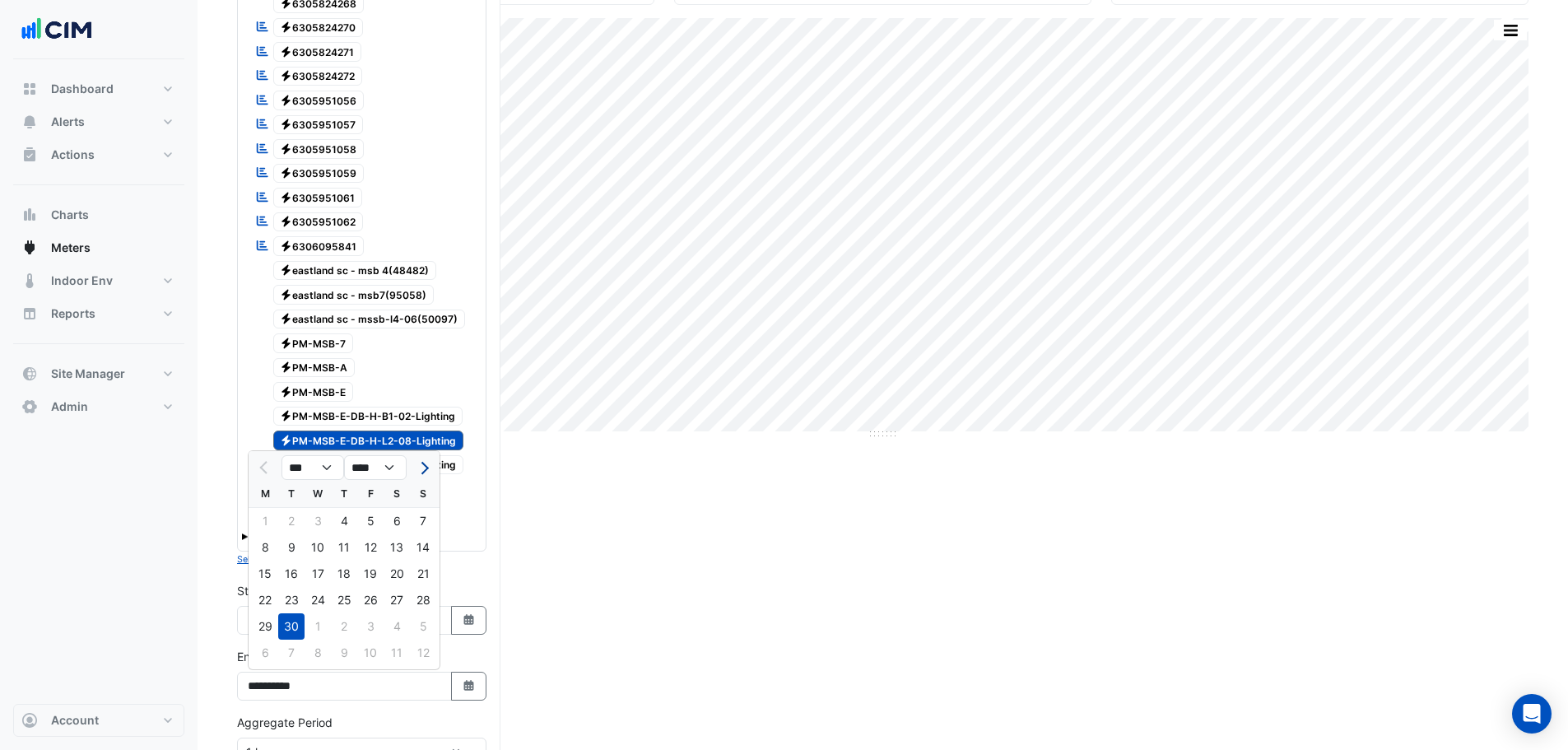
click at [430, 464] on button "Next month" at bounding box center [423, 468] width 20 height 26
select select "**"
click at [313, 550] on div "8" at bounding box center [318, 548] width 26 height 26
type input "**********"
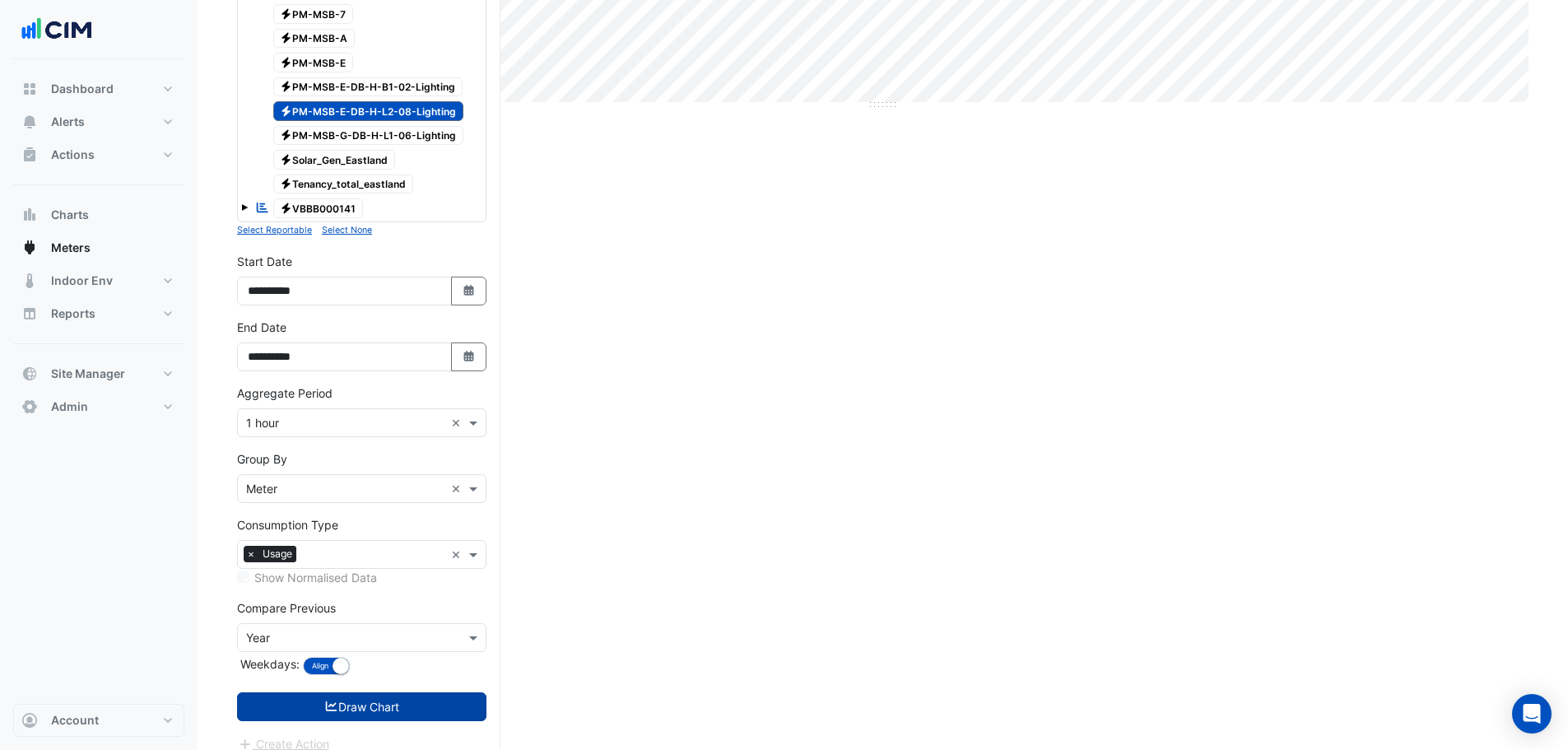
click at [357, 705] on button "Draw Chart" at bounding box center [361, 706] width 249 height 29
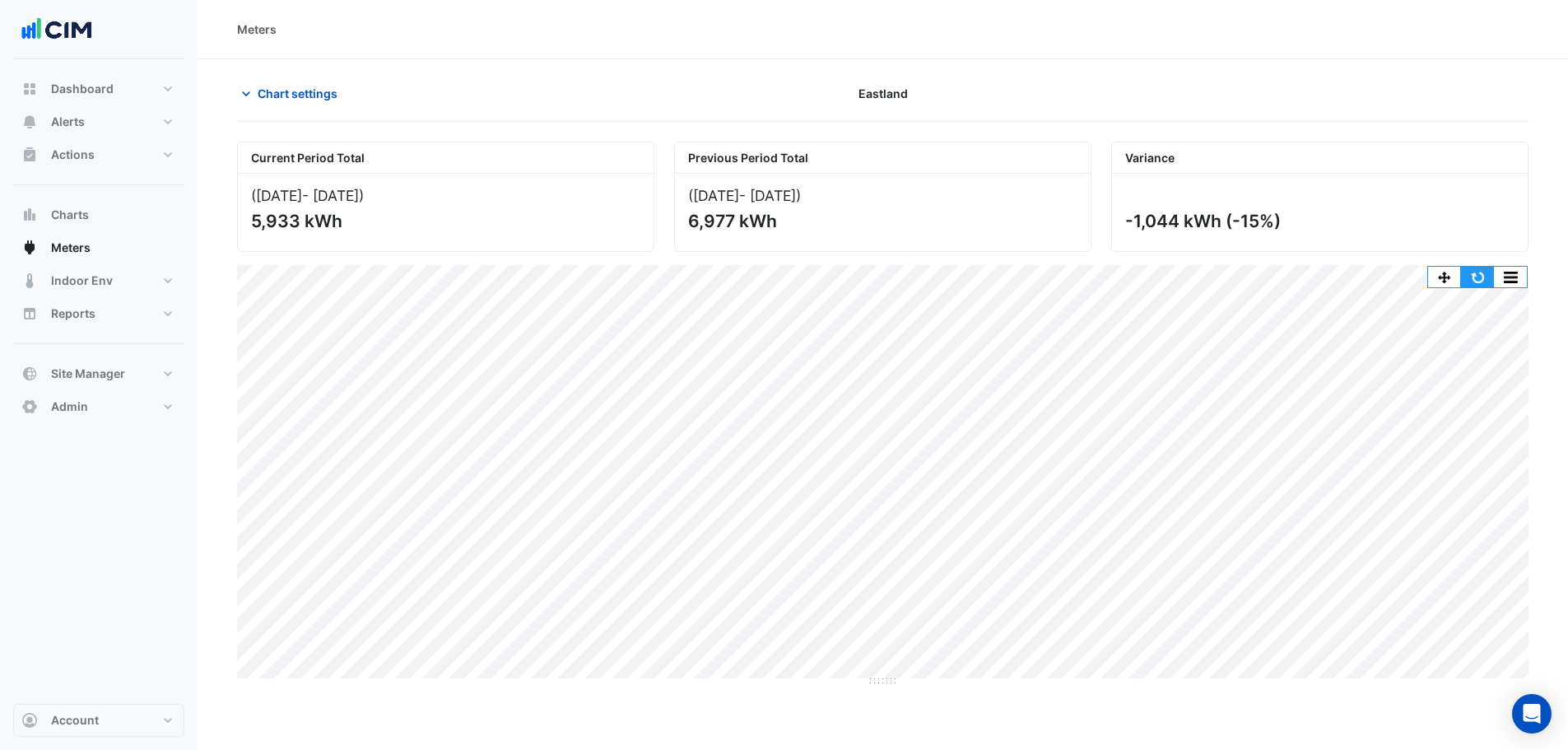
click at [1483, 274] on button "button" at bounding box center [1477, 277] width 33 height 21
click at [258, 100] on span "Chart settings" at bounding box center [297, 93] width 80 height 17
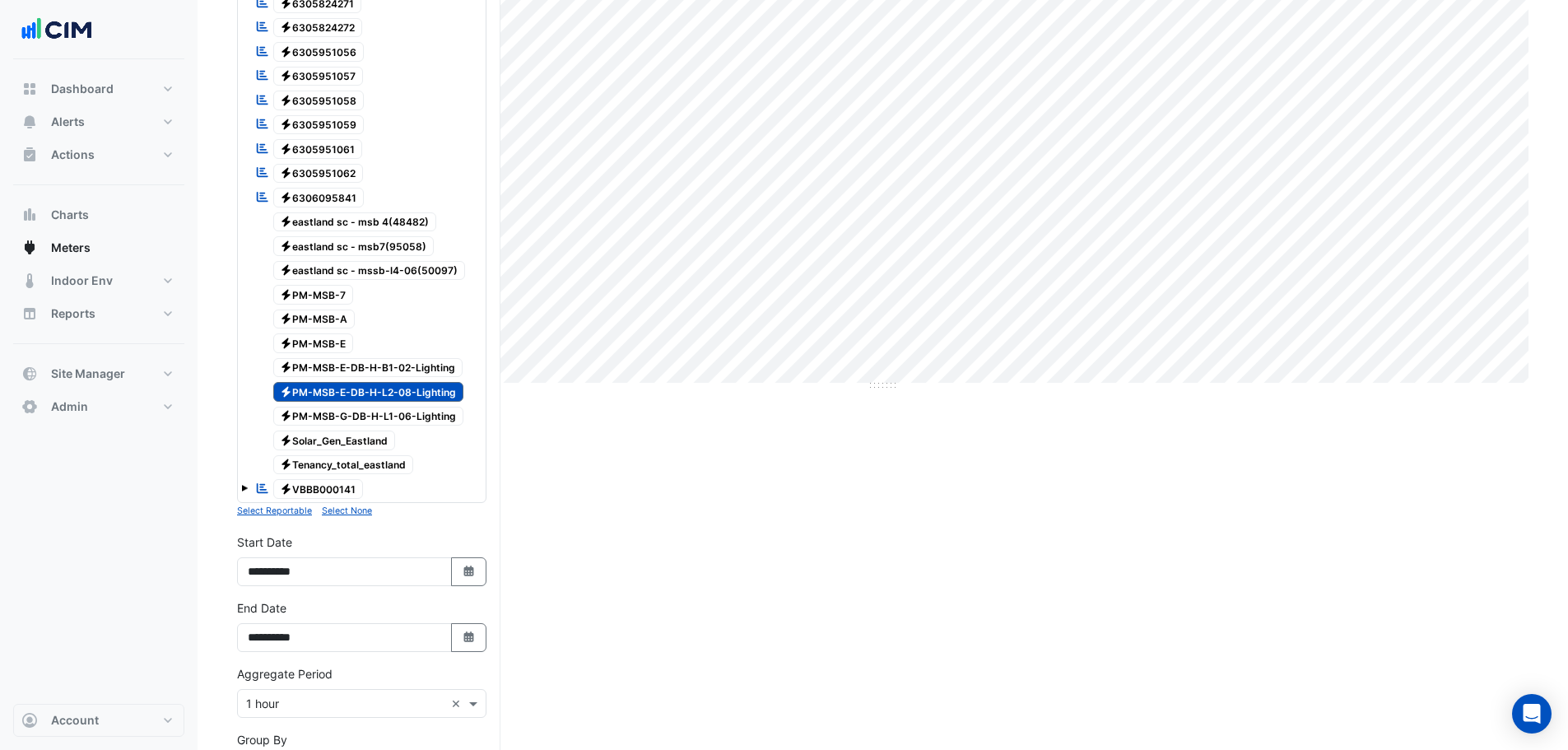
scroll to position [329, 0]
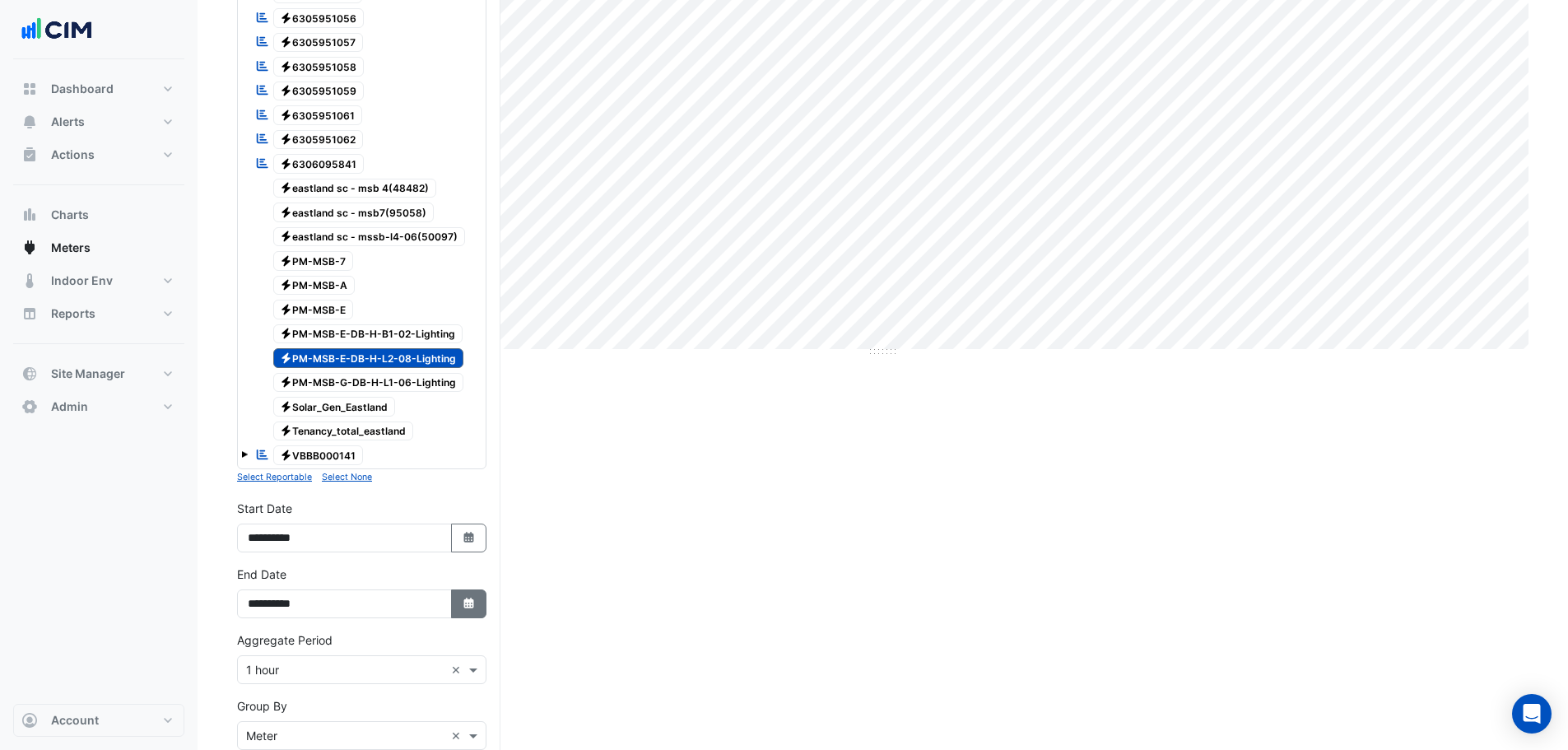
click at [466, 598] on icon "button" at bounding box center [468, 602] width 9 height 10
select select "**"
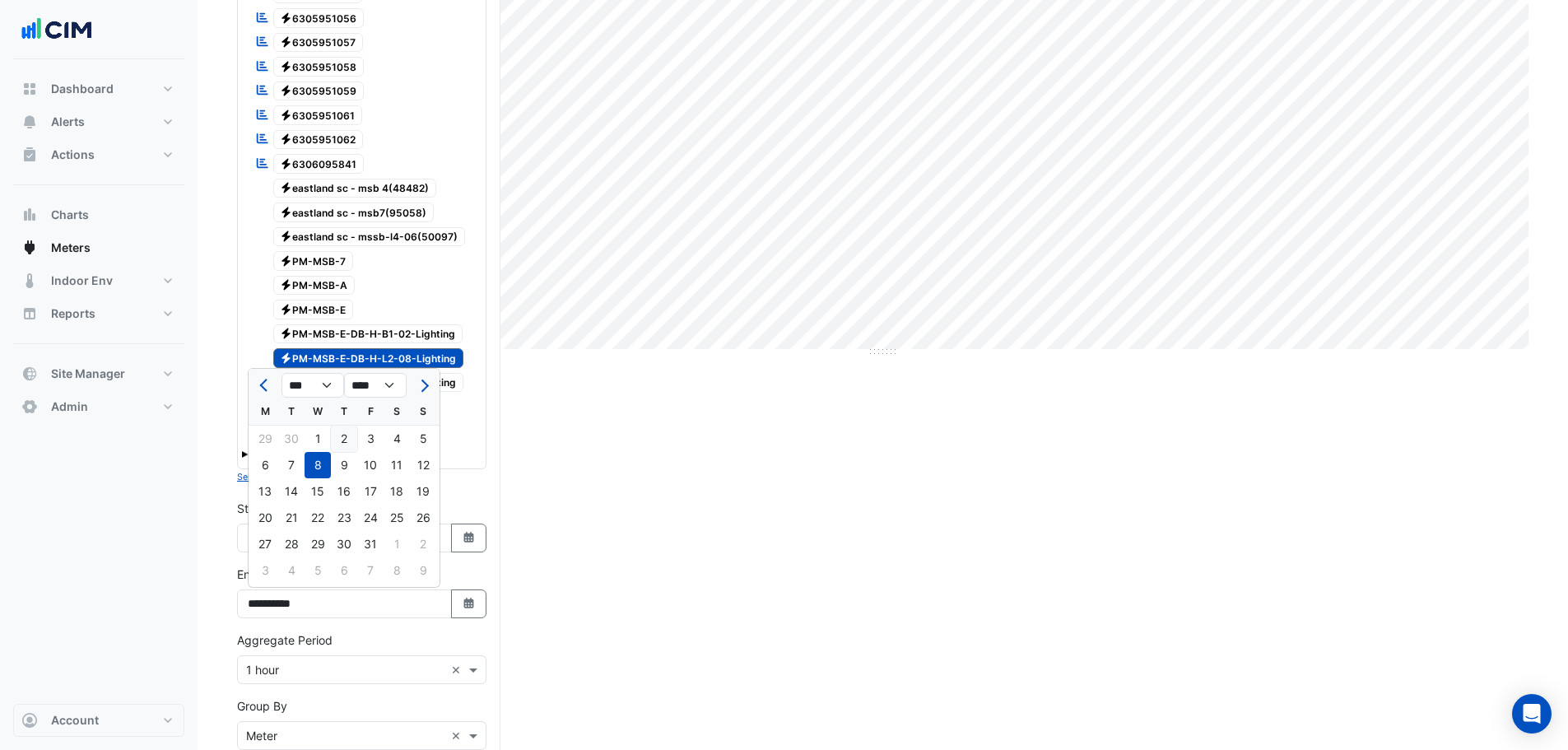
click at [344, 437] on div "2" at bounding box center [344, 439] width 26 height 26
type input "**********"
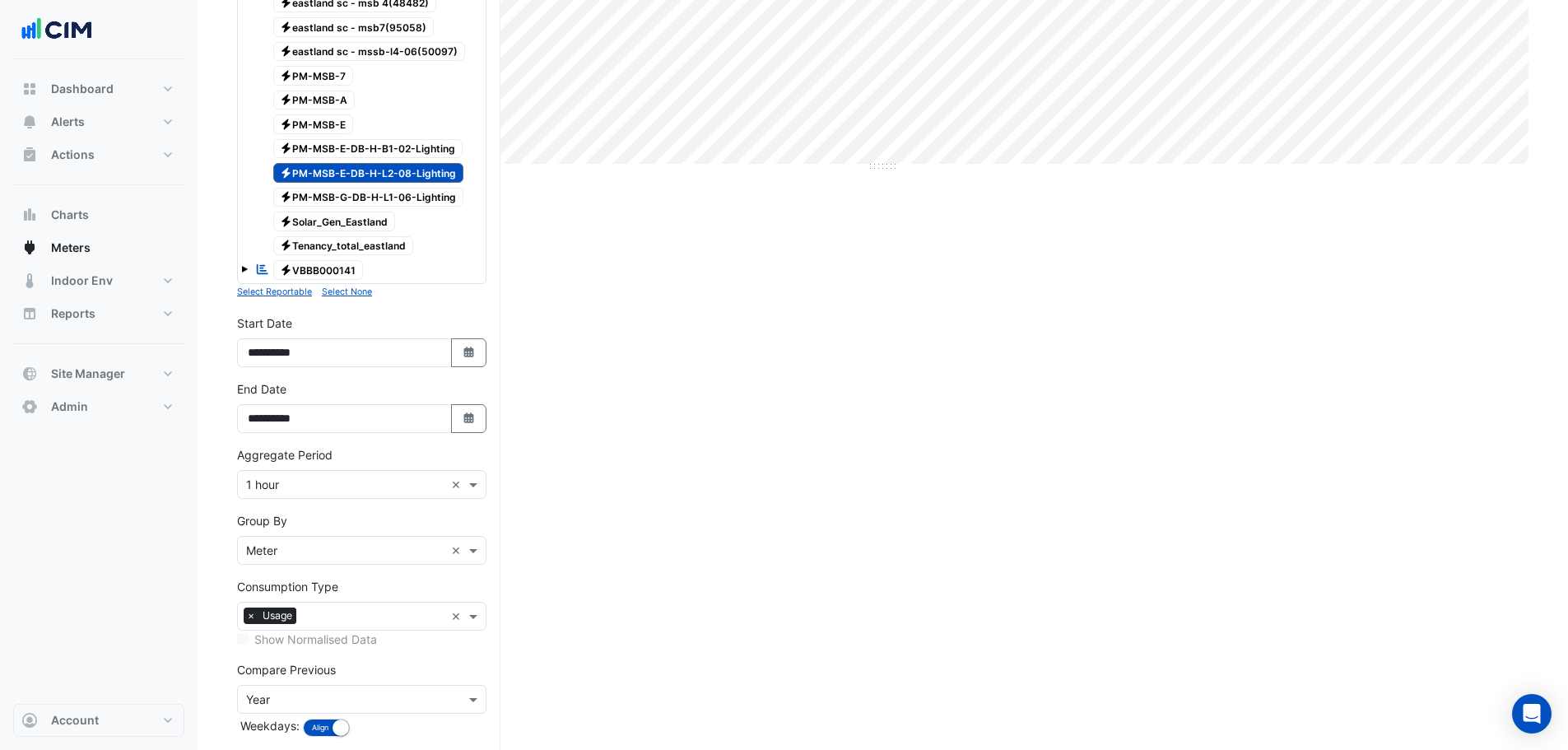
scroll to position [510, 0]
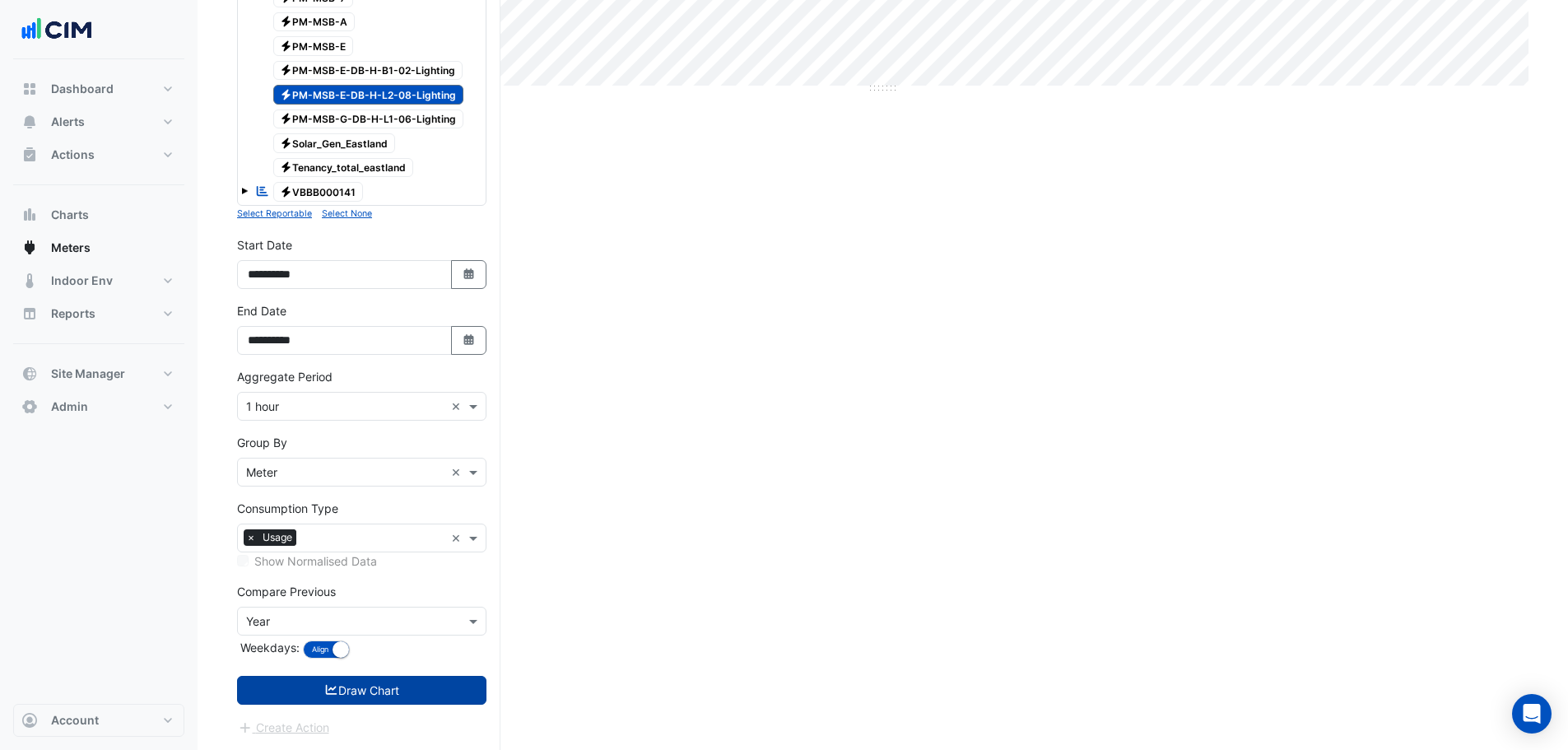
click at [397, 697] on button "Draw Chart" at bounding box center [361, 690] width 249 height 29
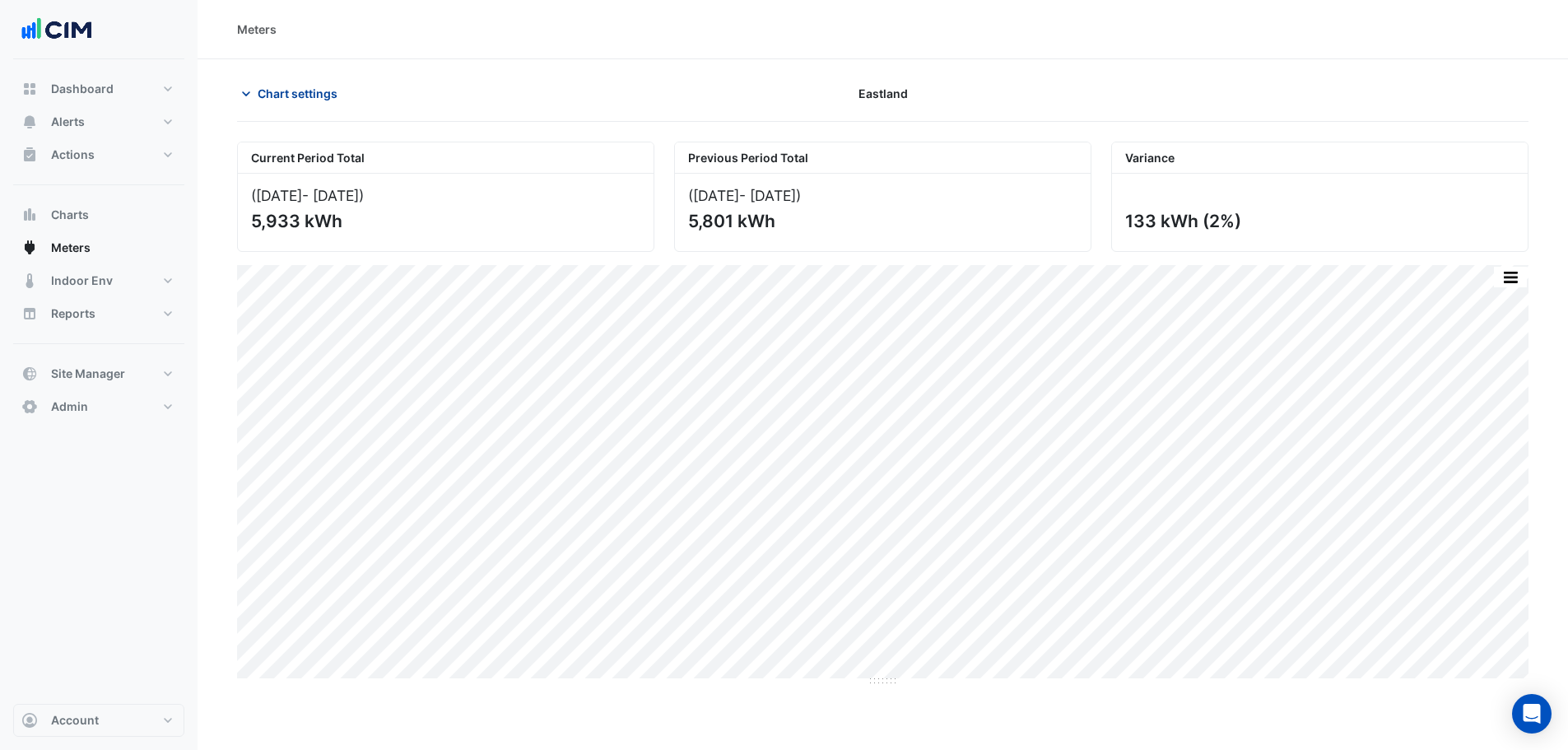
click at [279, 98] on span "Chart settings" at bounding box center [297, 93] width 80 height 17
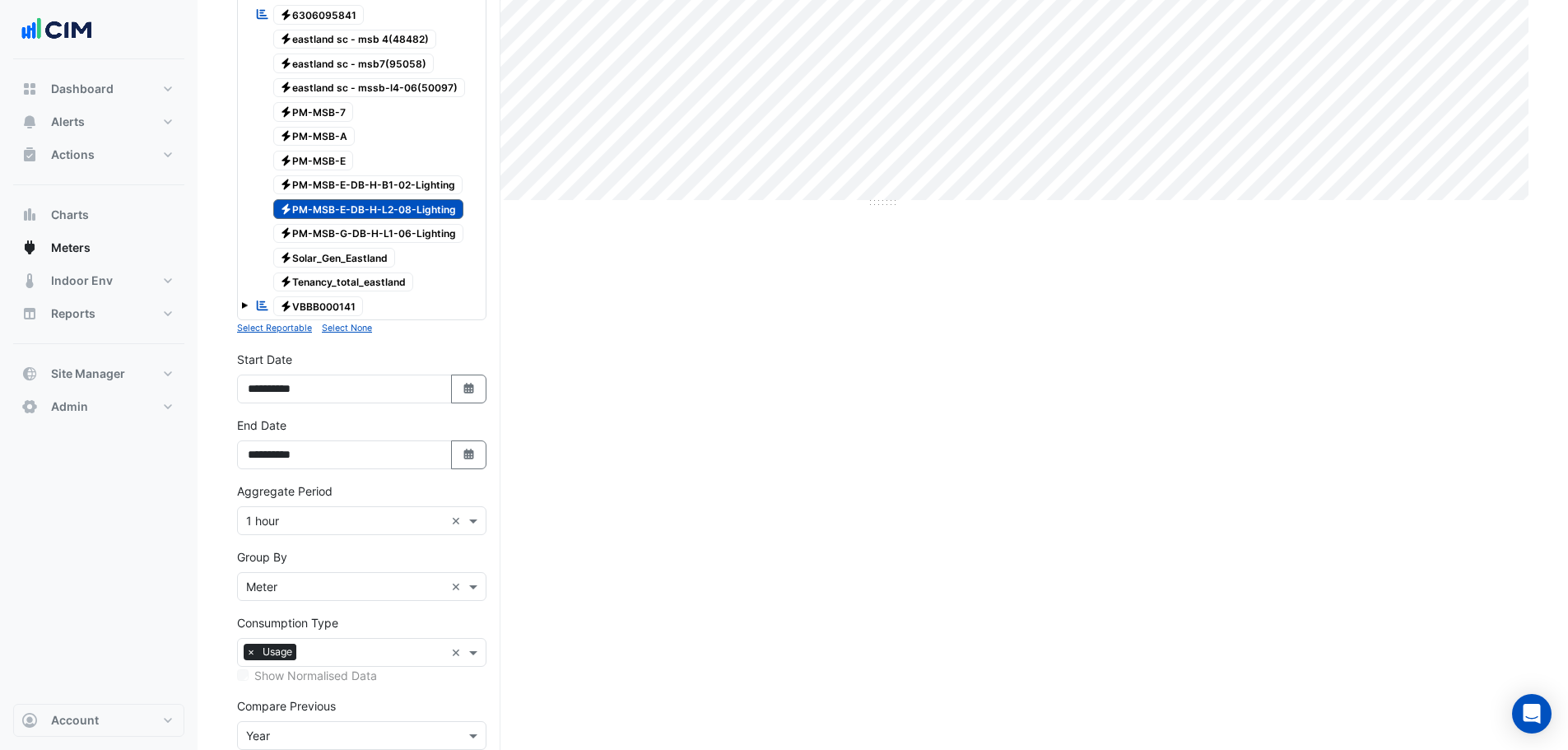
scroll to position [494, 0]
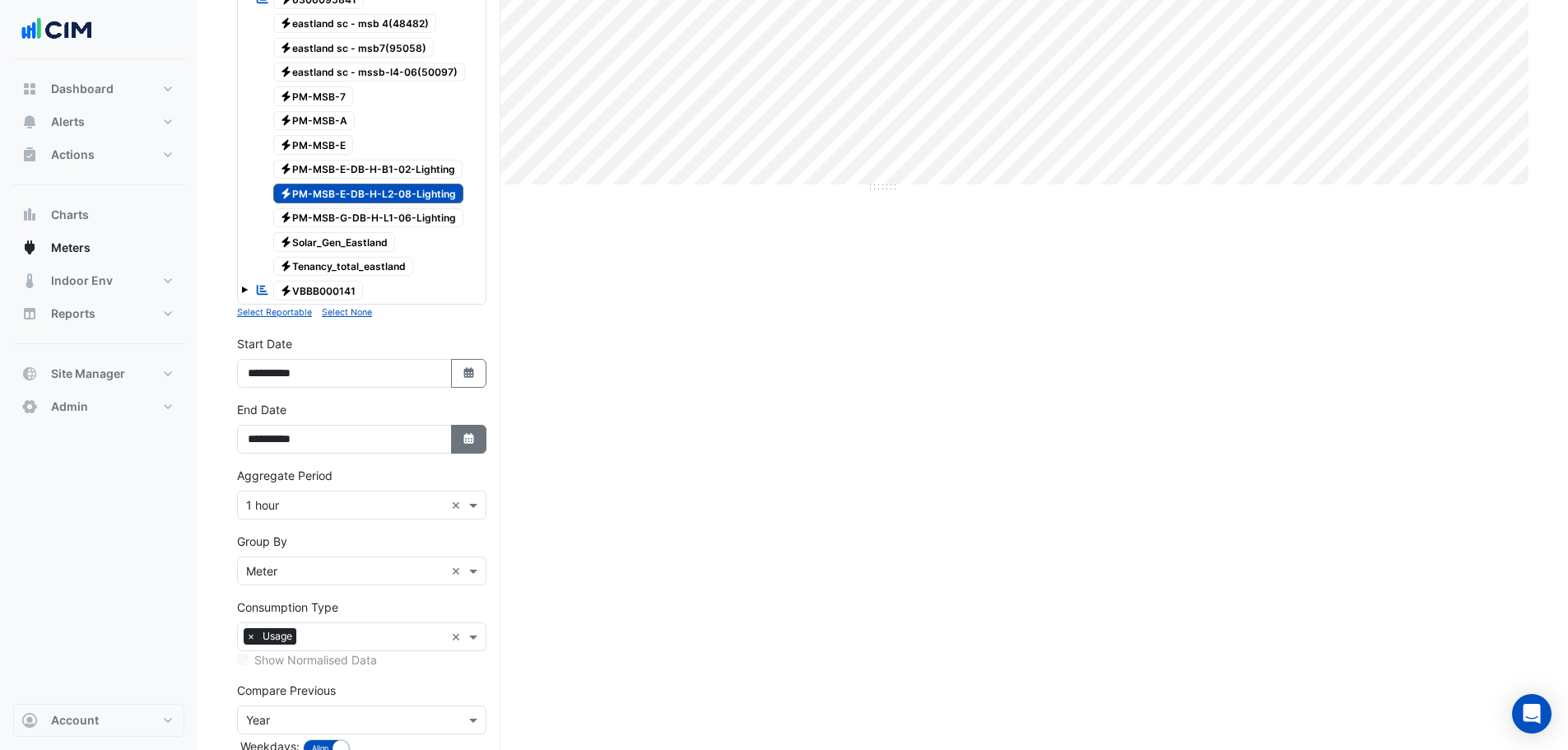
click at [469, 443] on icon "button" at bounding box center [468, 438] width 9 height 10
select select "**"
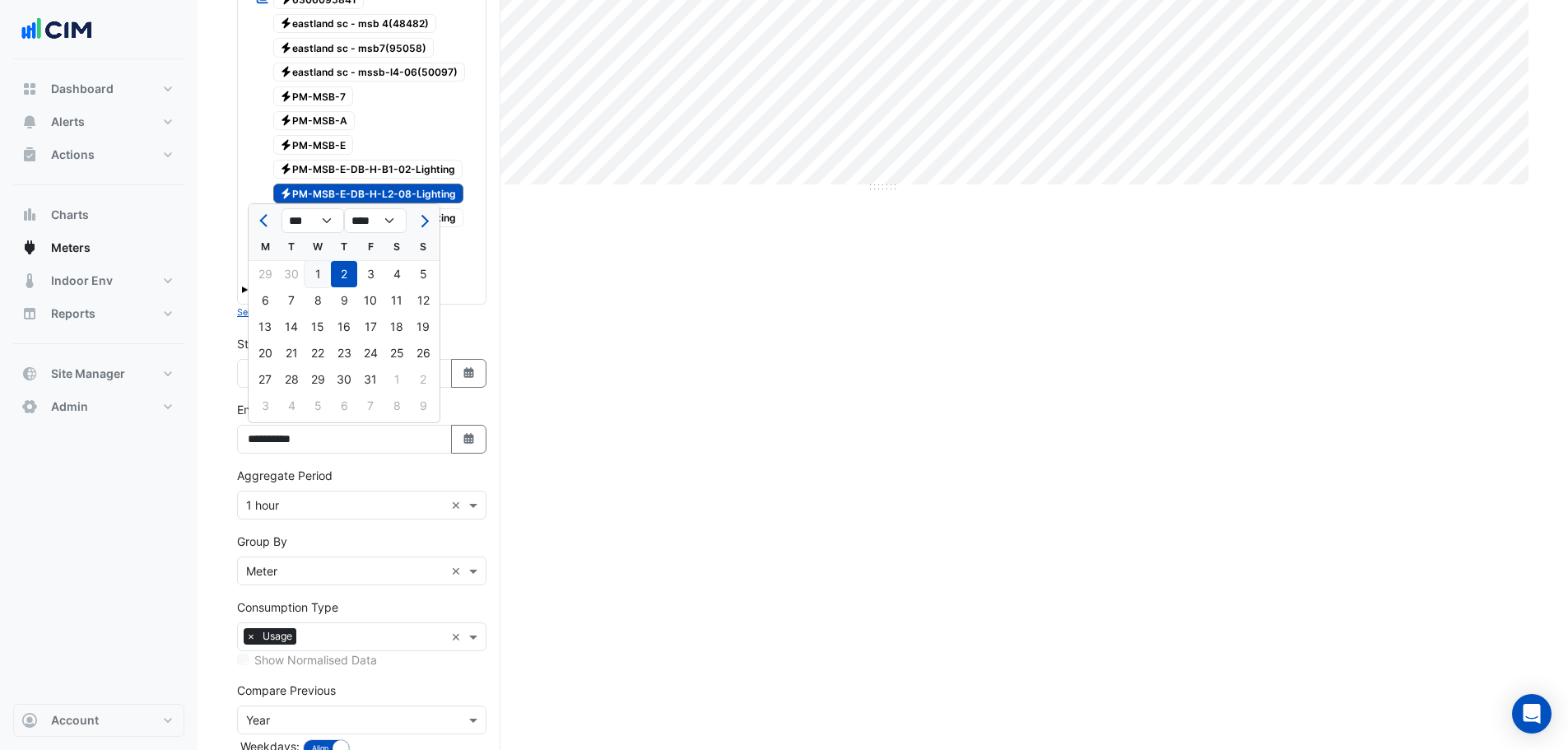
click at [314, 278] on div "1" at bounding box center [318, 274] width 26 height 26
type input "**********"
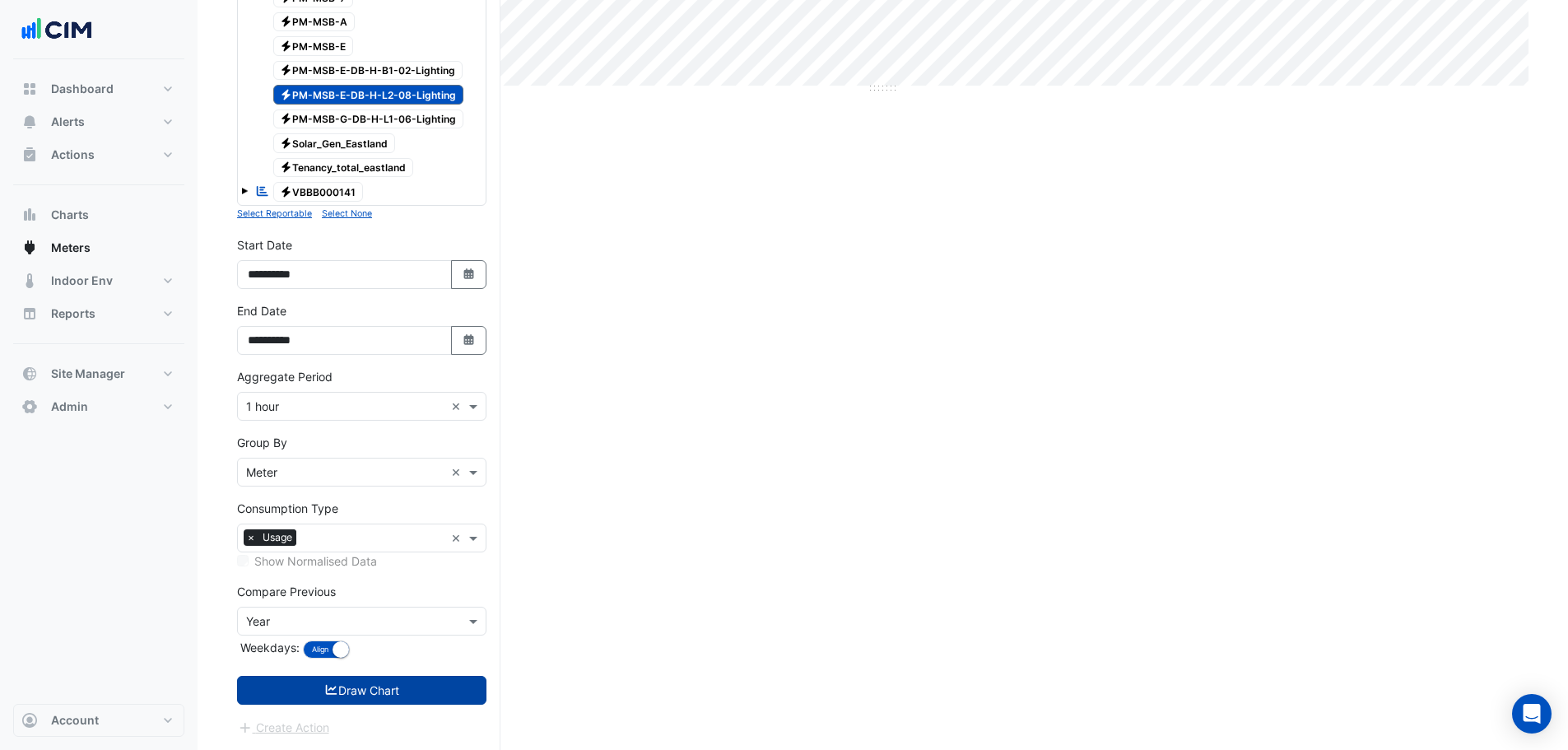
click at [384, 688] on button "Draw Chart" at bounding box center [361, 690] width 249 height 29
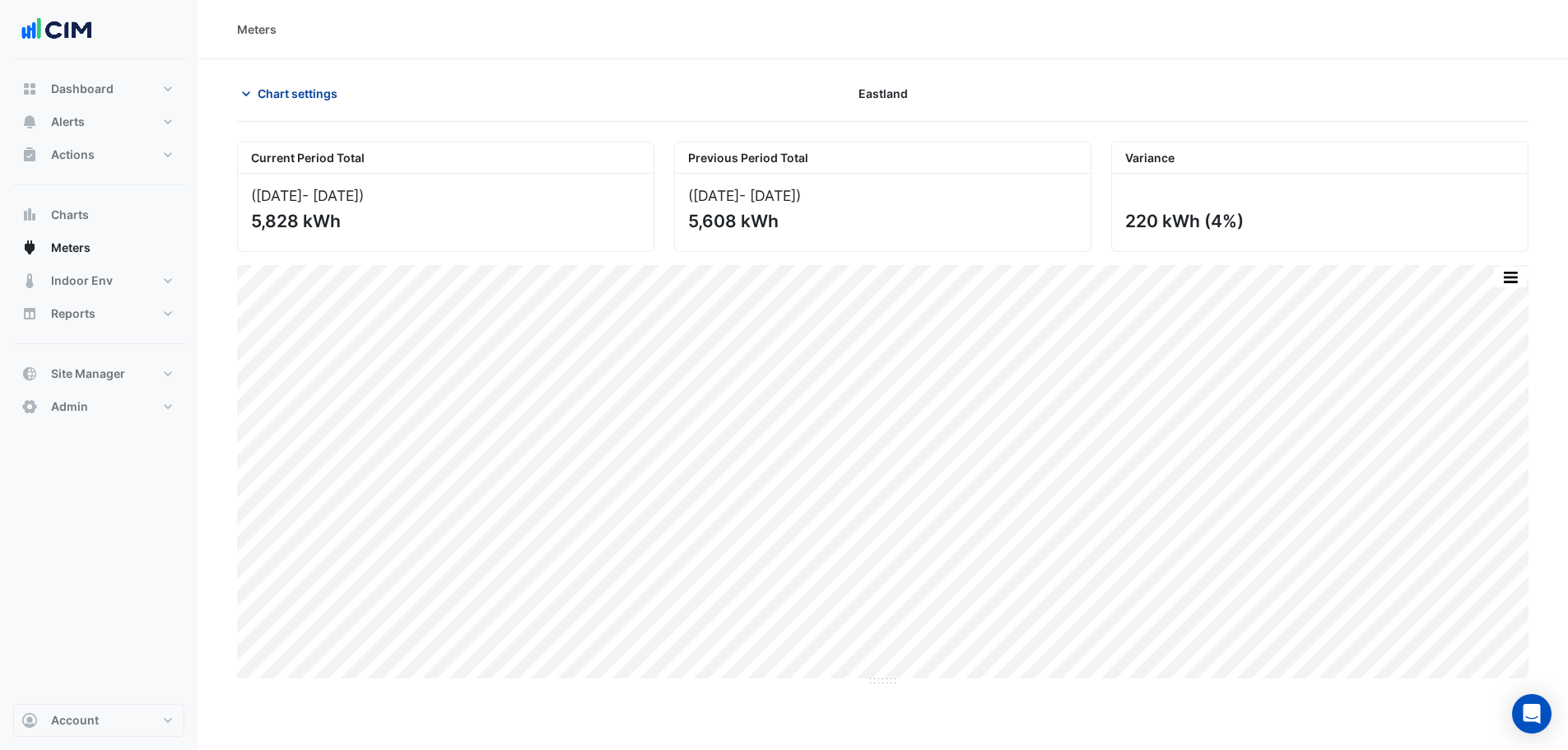
click at [279, 91] on span "Chart settings" at bounding box center [297, 93] width 80 height 17
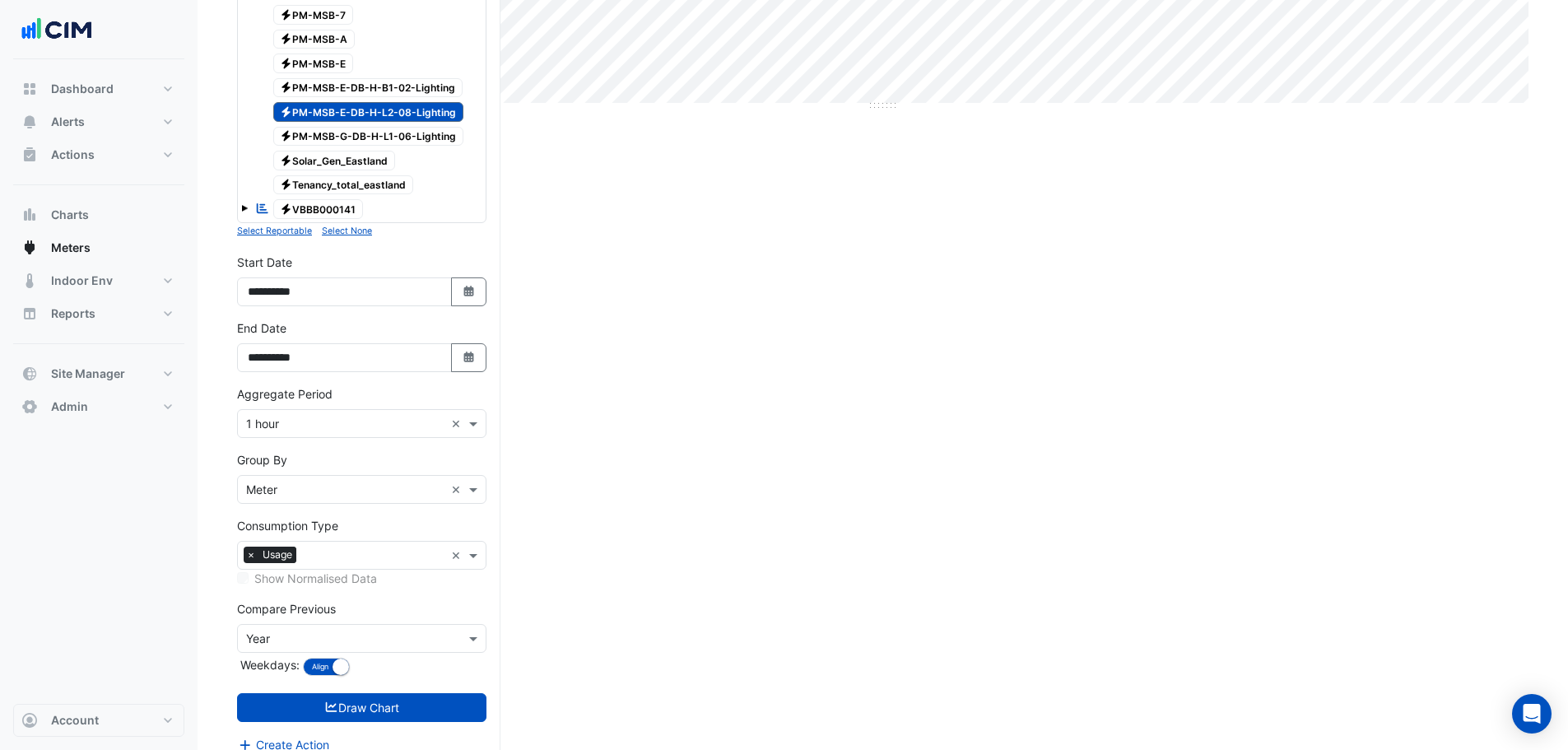
scroll to position [576, 0]
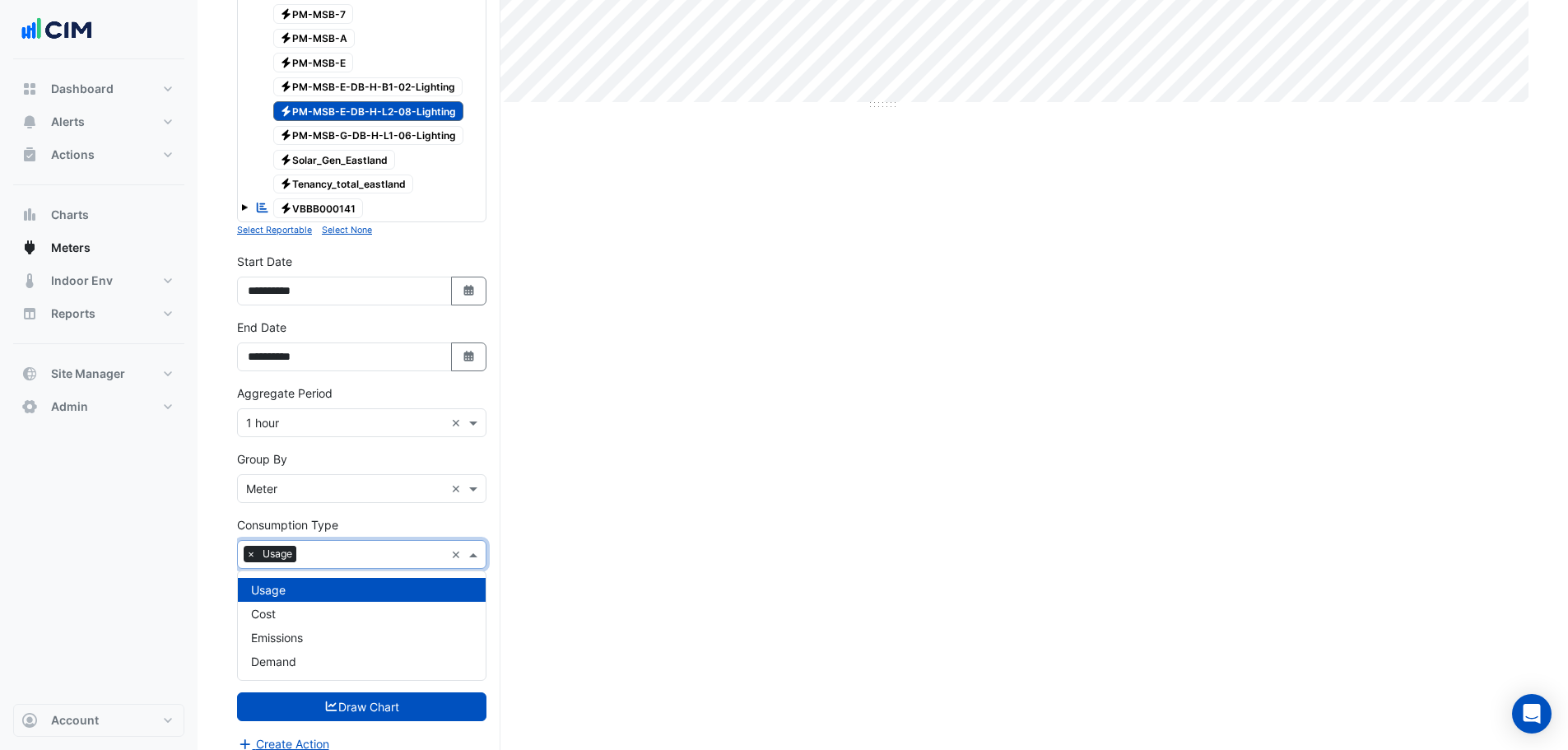
click at [320, 556] on input "text" at bounding box center [374, 556] width 141 height 17
click at [294, 608] on div "Cost" at bounding box center [361, 613] width 248 height 24
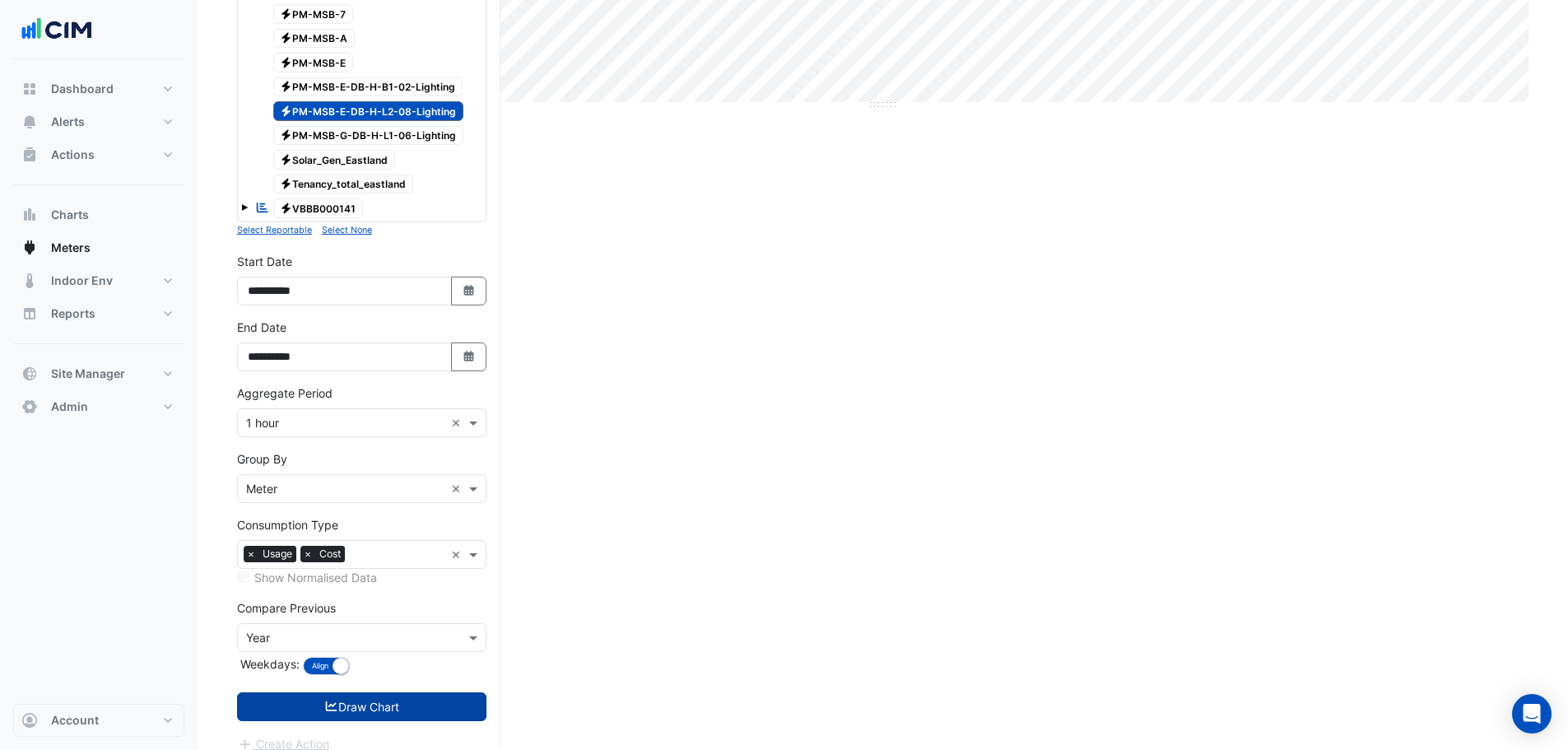
click at [299, 717] on button "Draw Chart" at bounding box center [361, 706] width 249 height 29
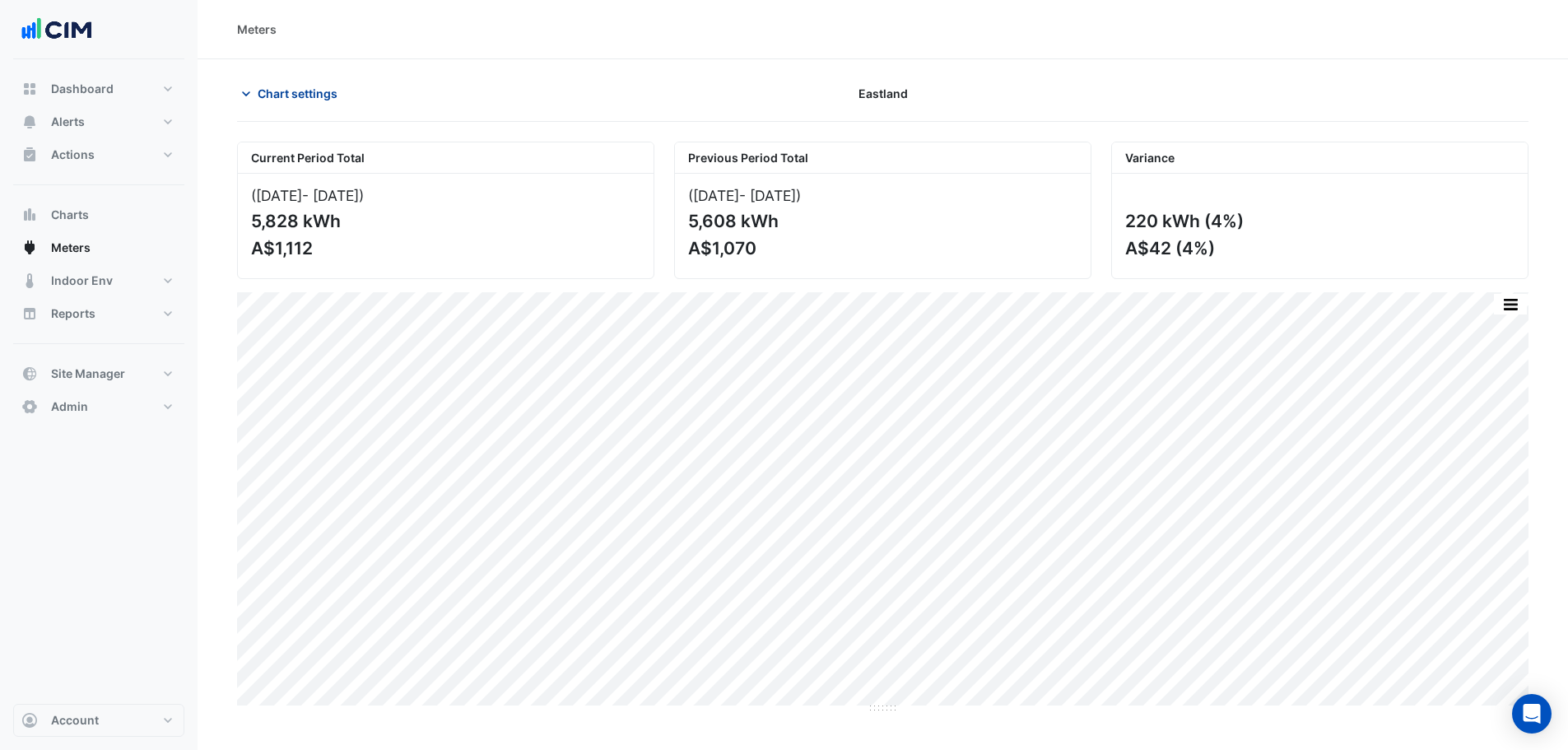
click at [259, 90] on span "Chart settings" at bounding box center [297, 93] width 80 height 17
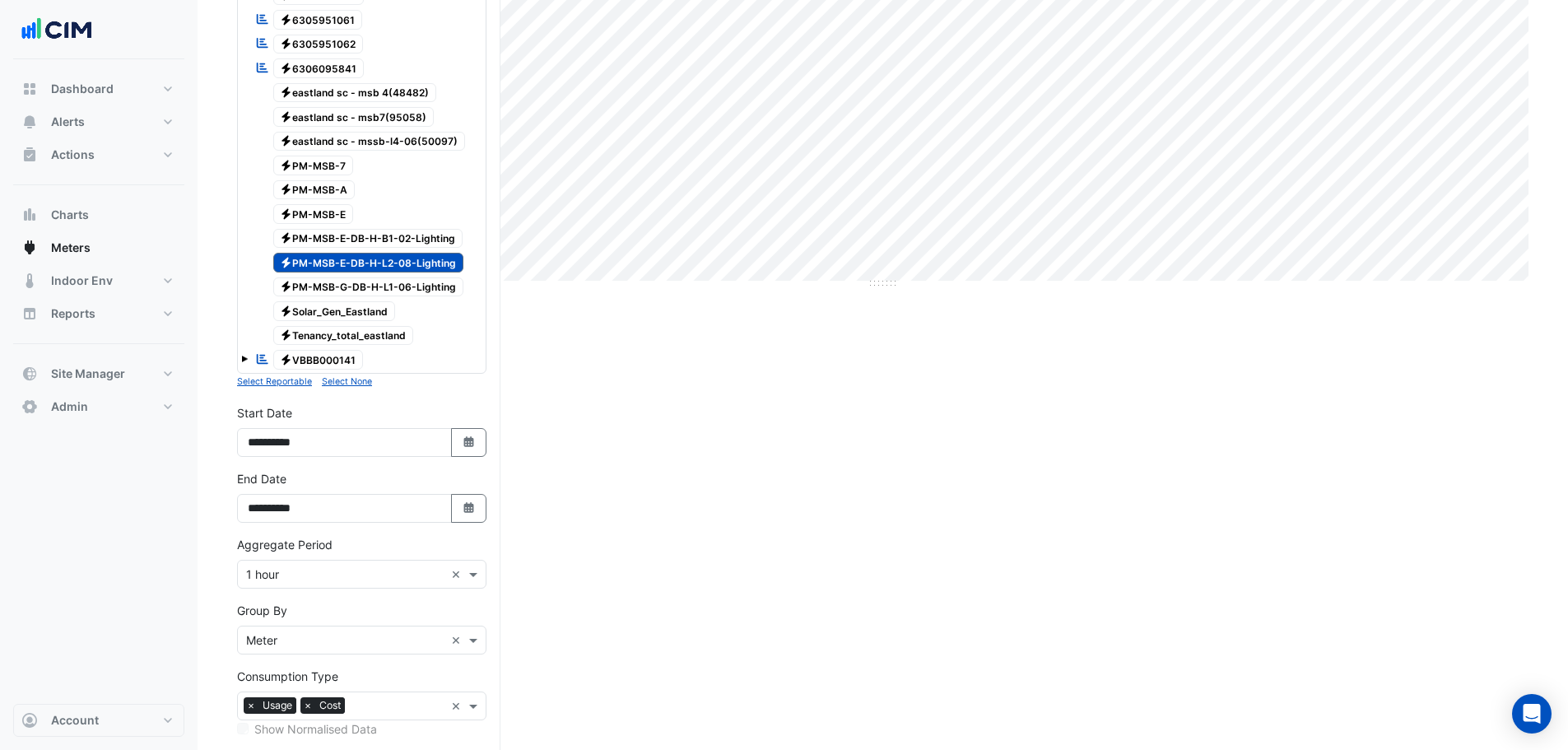
scroll to position [593, 0]
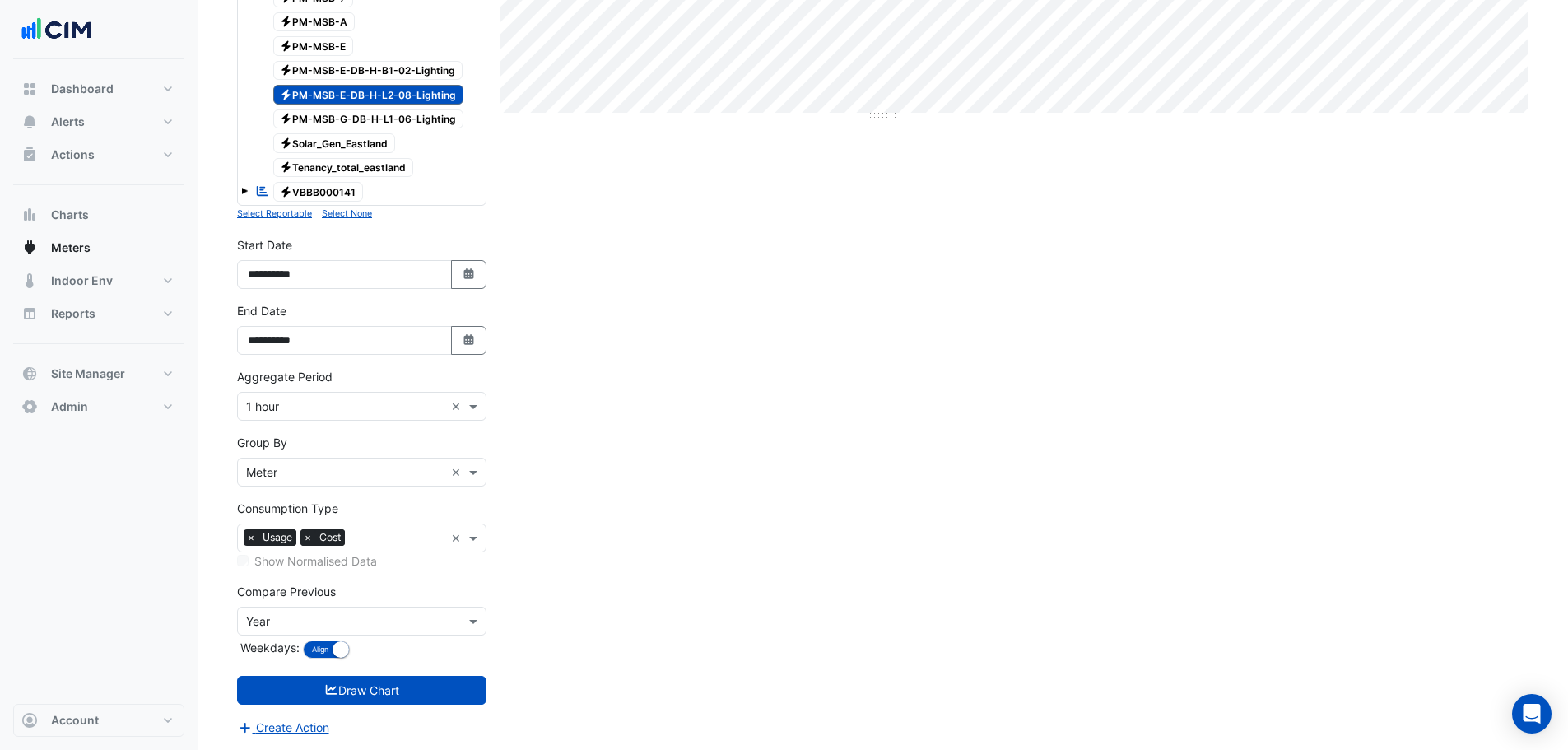
click at [308, 540] on span "×" at bounding box center [308, 536] width 15 height 16
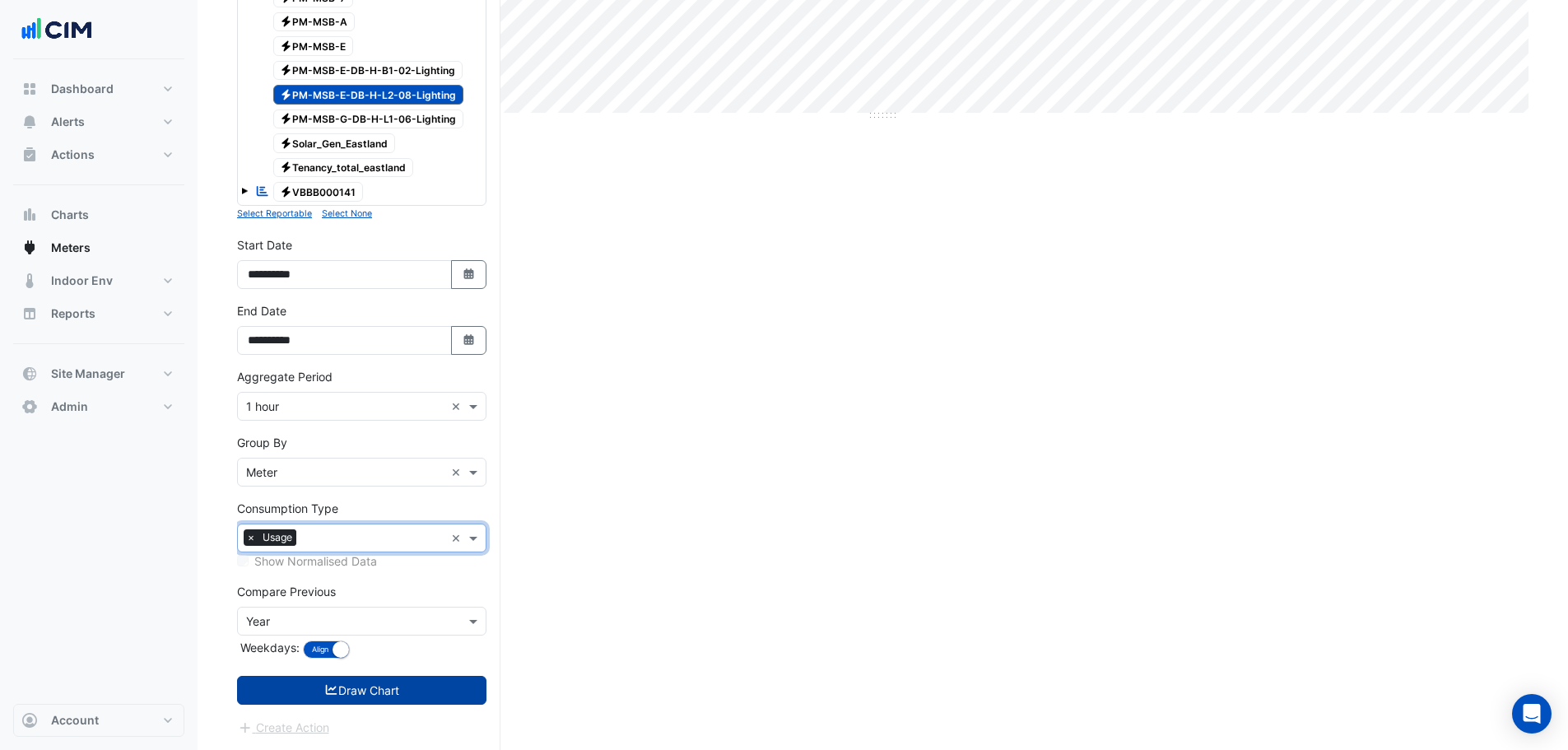
click at [308, 690] on button "Draw Chart" at bounding box center [361, 690] width 249 height 29
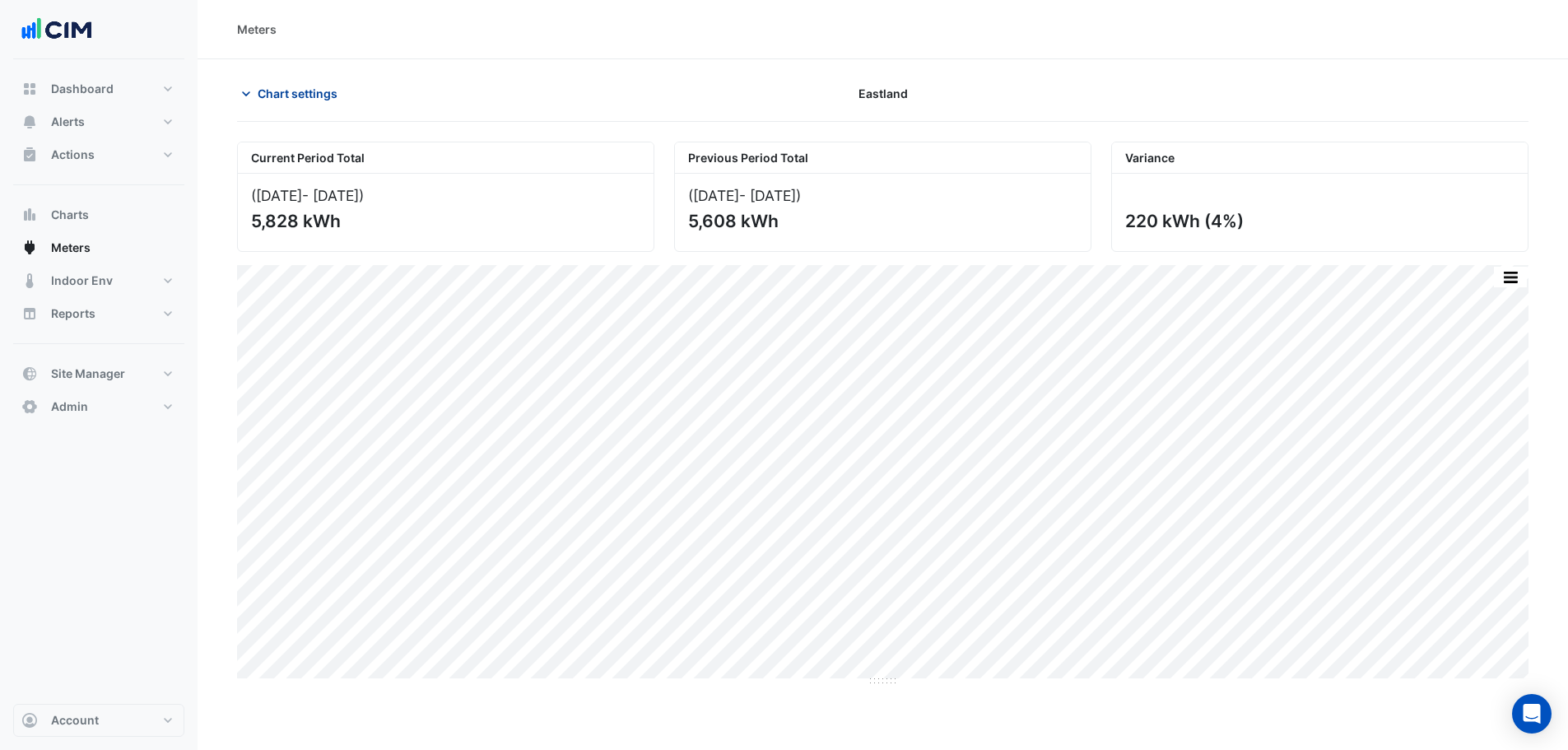
click at [291, 95] on span "Chart settings" at bounding box center [297, 93] width 80 height 17
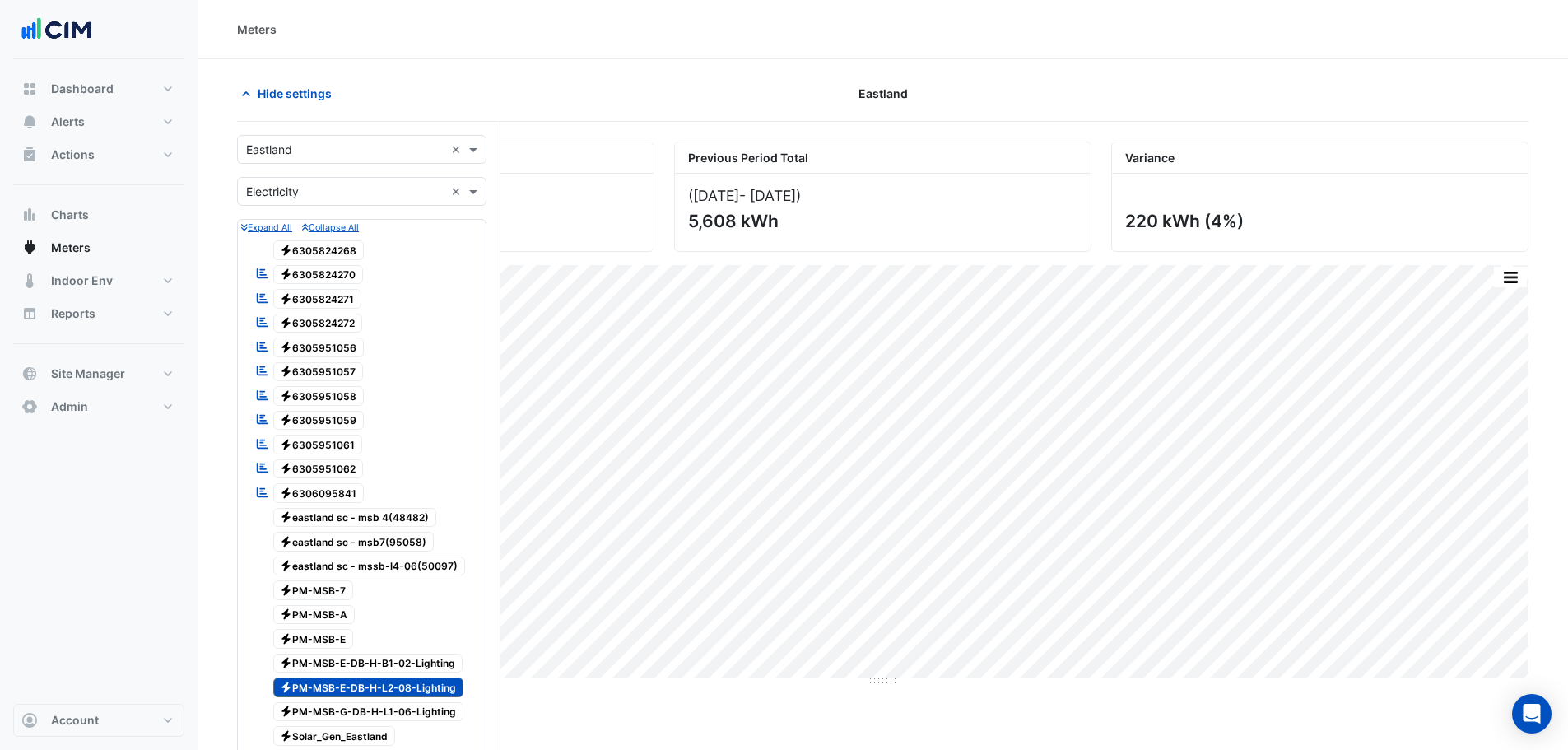
click at [348, 180] on div "× Electricity ×" at bounding box center [361, 191] width 249 height 29
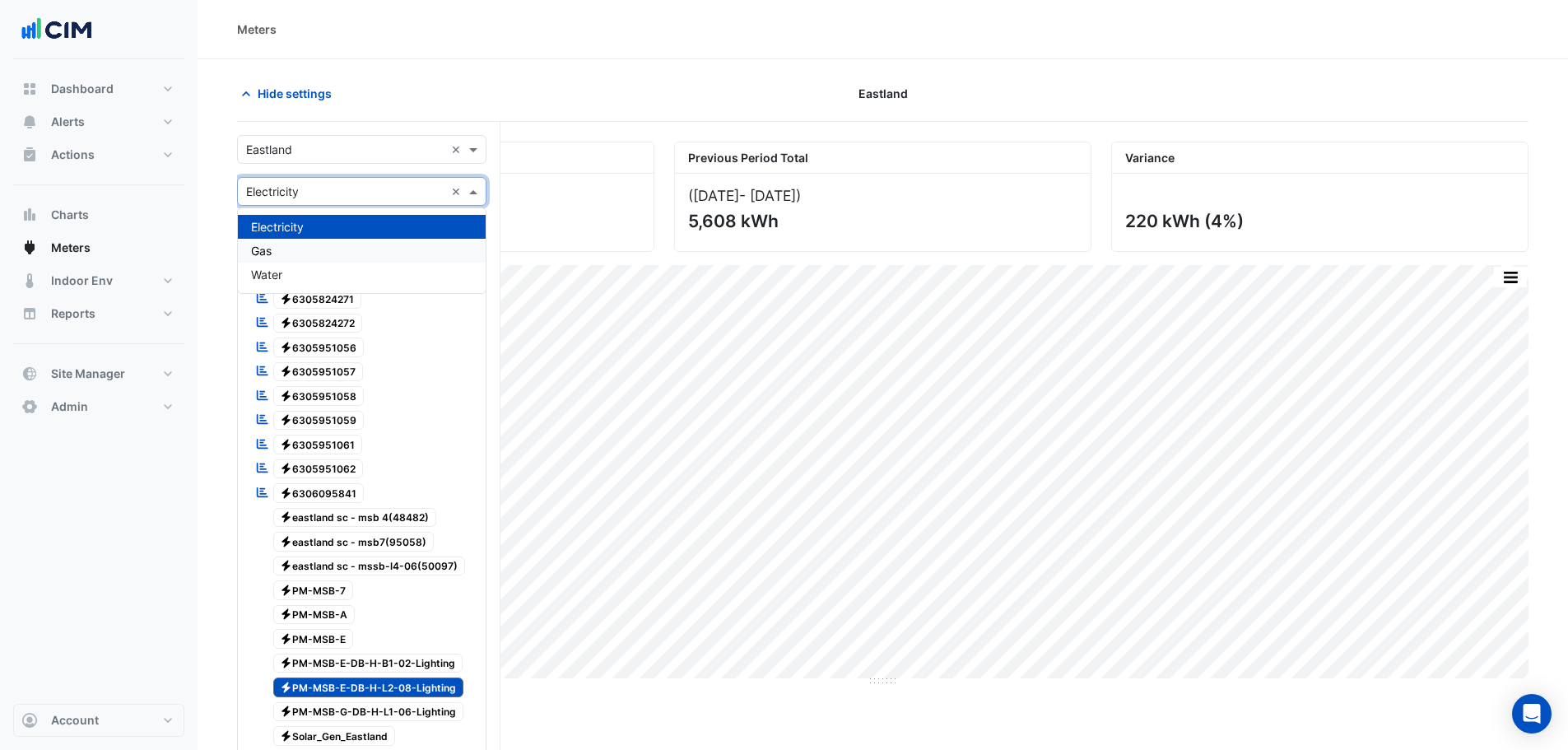
click at [312, 257] on div "Gas" at bounding box center [361, 250] width 248 height 24
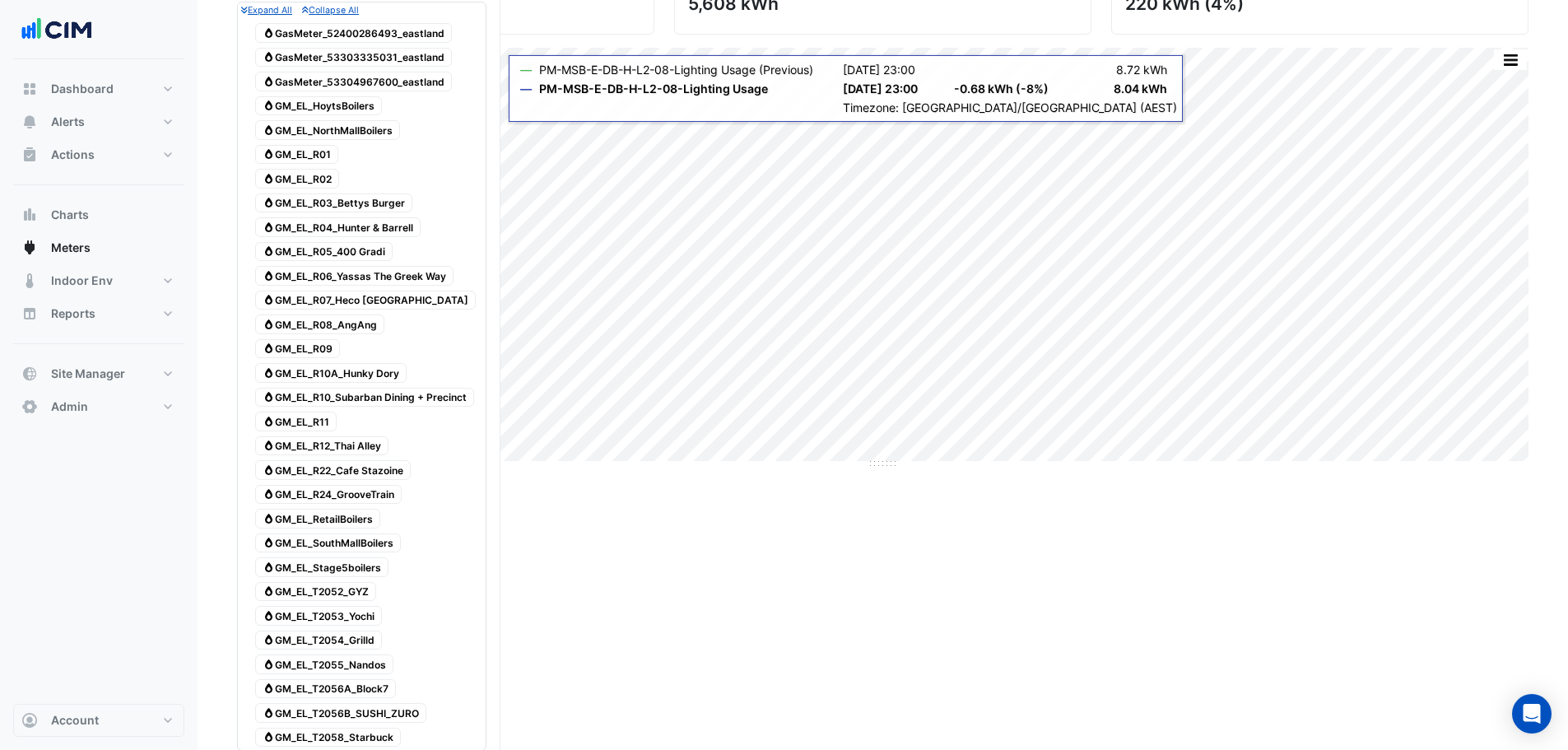
scroll to position [329, 0]
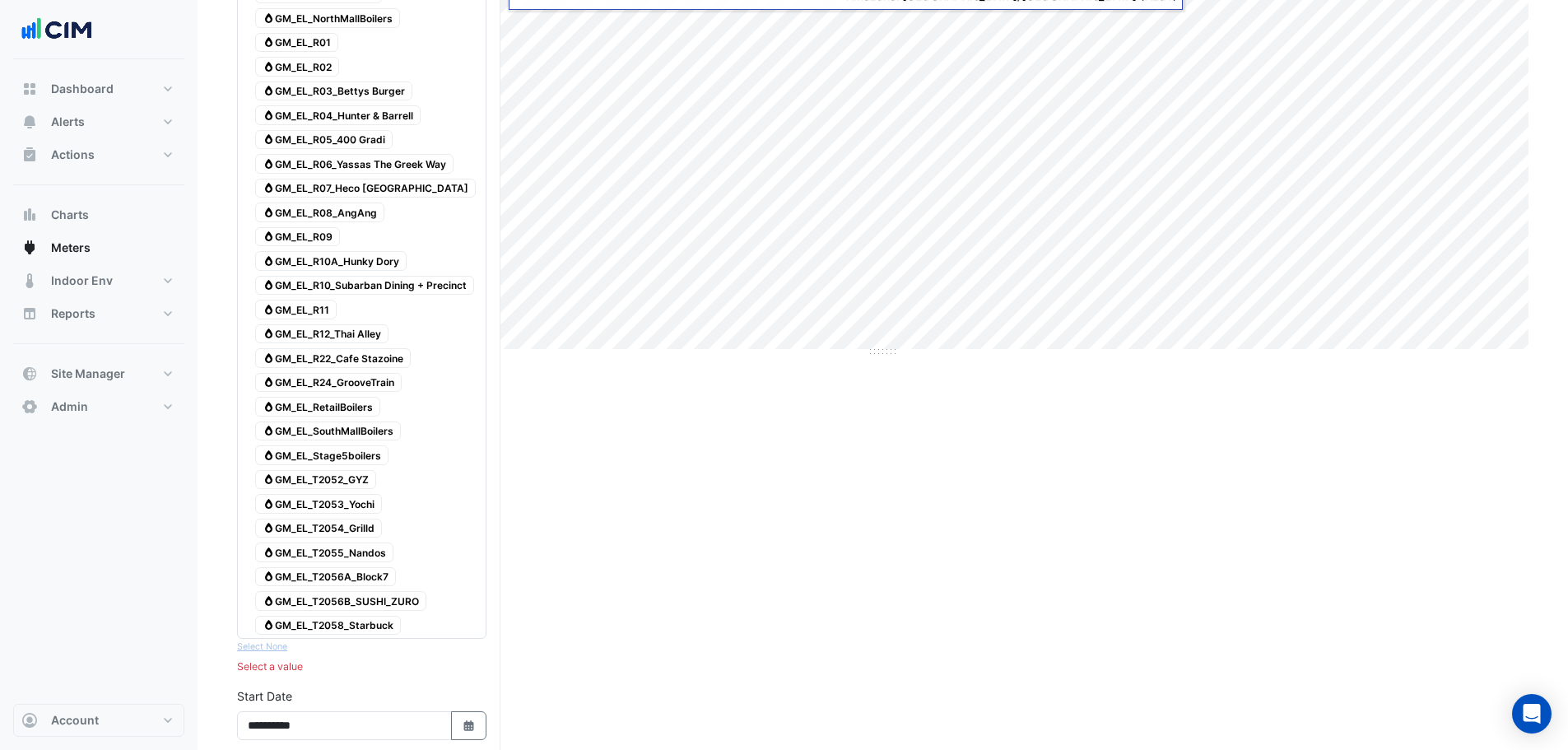
click at [360, 19] on span "Gas GM_EL_NorthMallBoilers" at bounding box center [328, 18] width 145 height 20
click at [324, 407] on span "Gas GM_EL_RetailBoilers" at bounding box center [317, 407] width 125 height 20
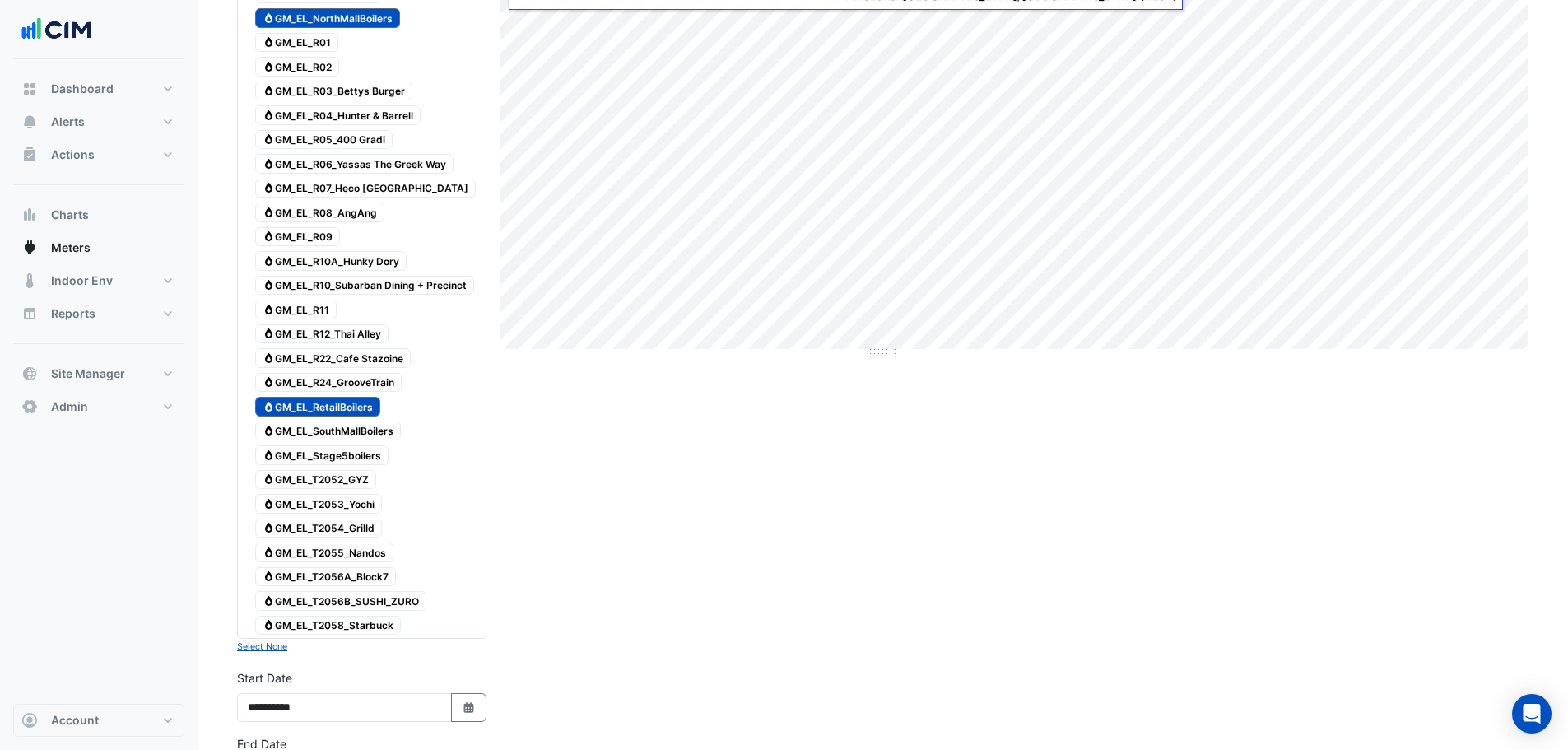
click at [325, 437] on span "Gas GM_EL_SouthMallBoilers" at bounding box center [328, 431] width 146 height 20
click at [335, 453] on span "Gas GM_EL_Stage5boilers" at bounding box center [322, 455] width 134 height 20
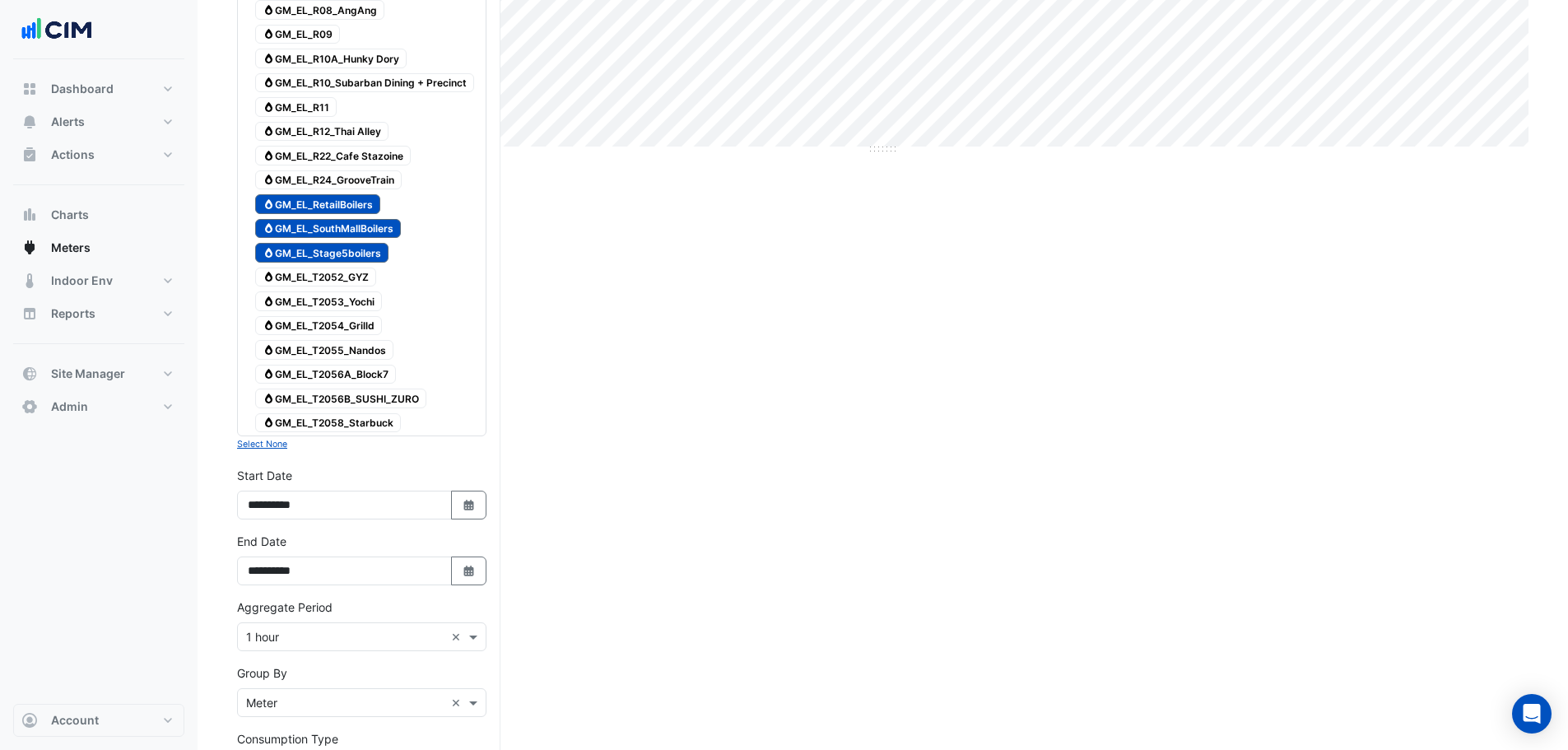
scroll to position [576, 0]
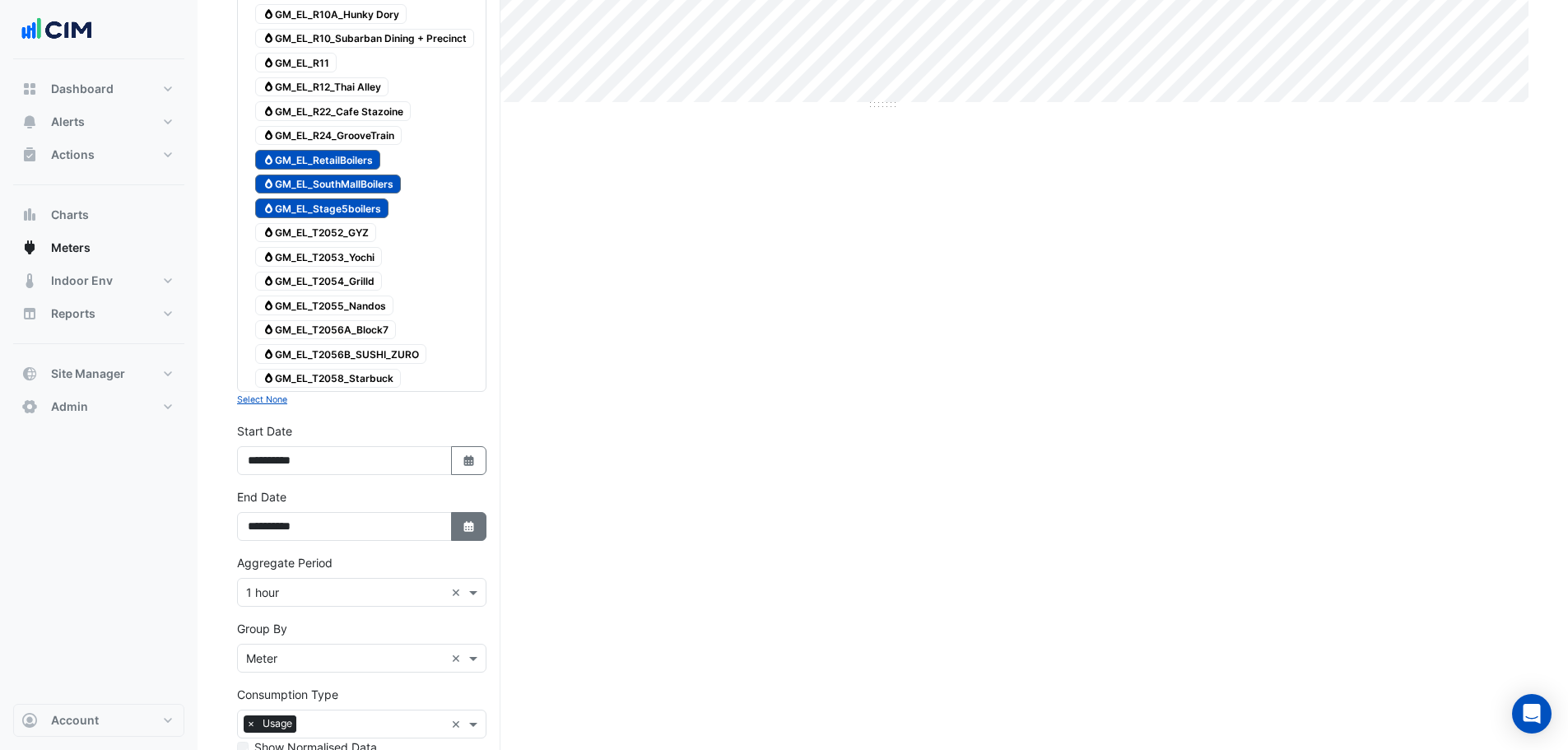
click at [459, 527] on button "Select Date" at bounding box center [469, 526] width 36 height 29
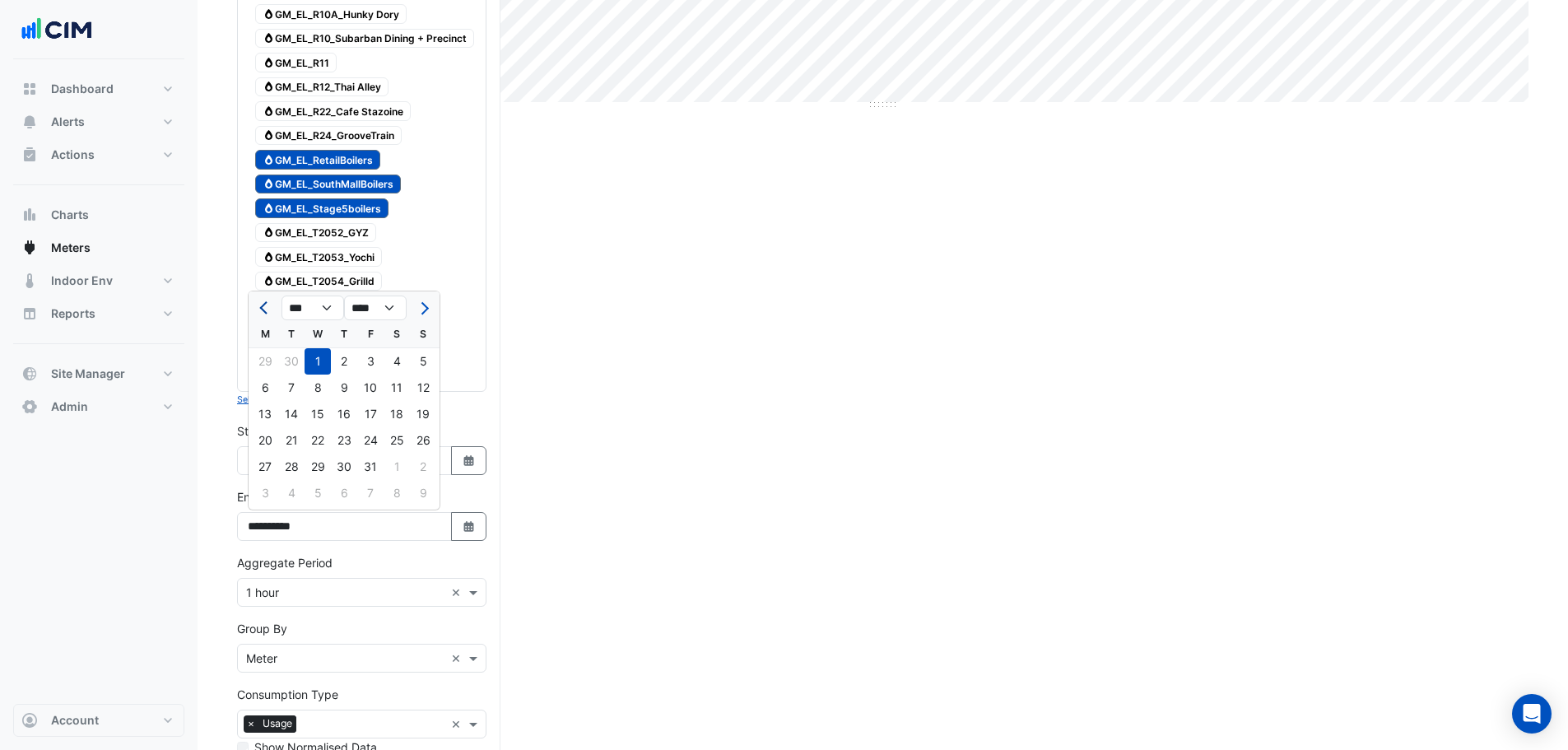
click at [265, 313] on span "Previous month" at bounding box center [264, 308] width 12 height 12
select select "*"
click at [262, 366] on div "1 2 3 4 5 6 7" at bounding box center [344, 361] width 191 height 26
drag, startPoint x: 267, startPoint y: 360, endPoint x: 417, endPoint y: 349, distance: 150.4
click at [273, 360] on div "1 2 3 4 5 6 7" at bounding box center [344, 361] width 191 height 26
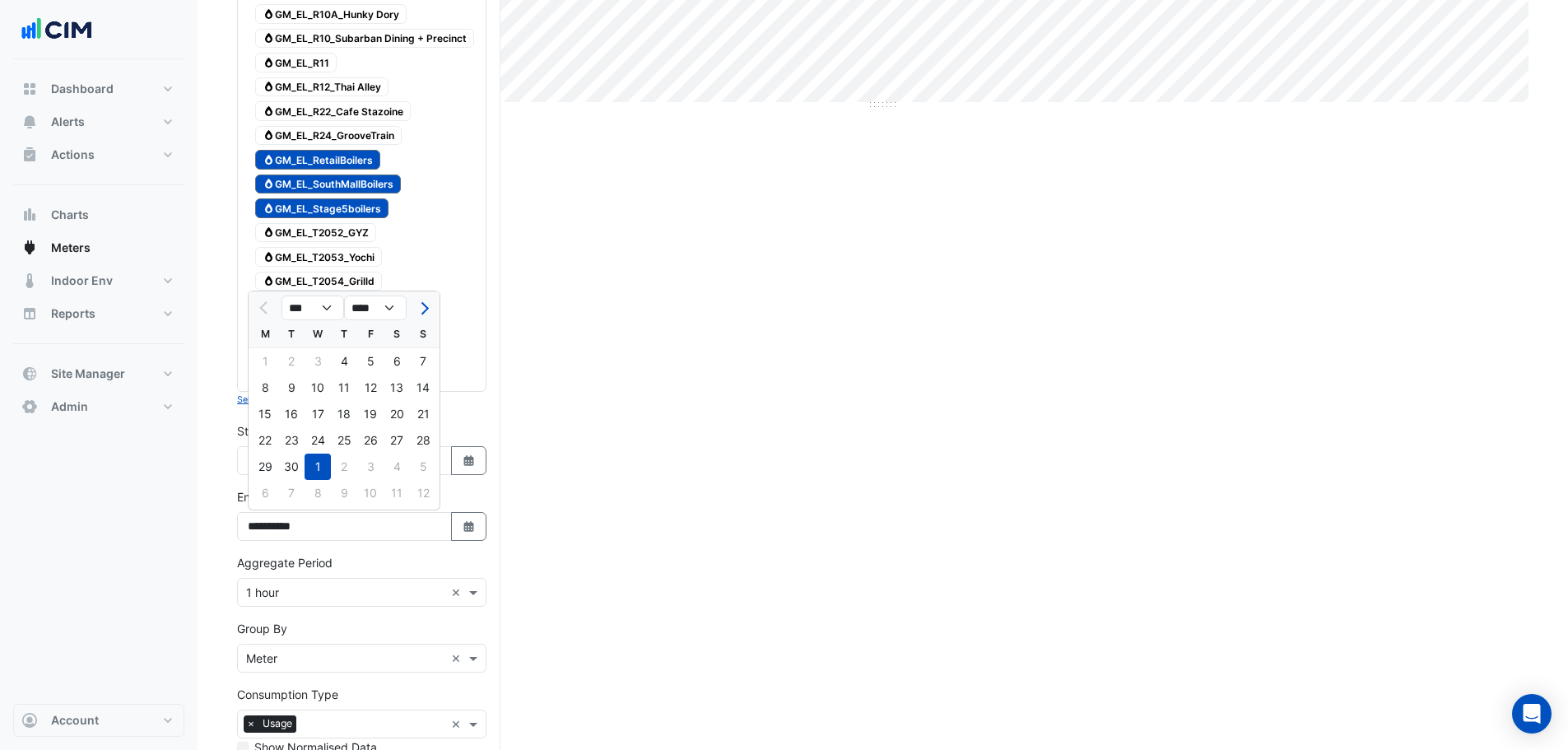
click at [456, 333] on div "Gas GM_EL_T2056A_Block7" at bounding box center [361, 329] width 241 height 23
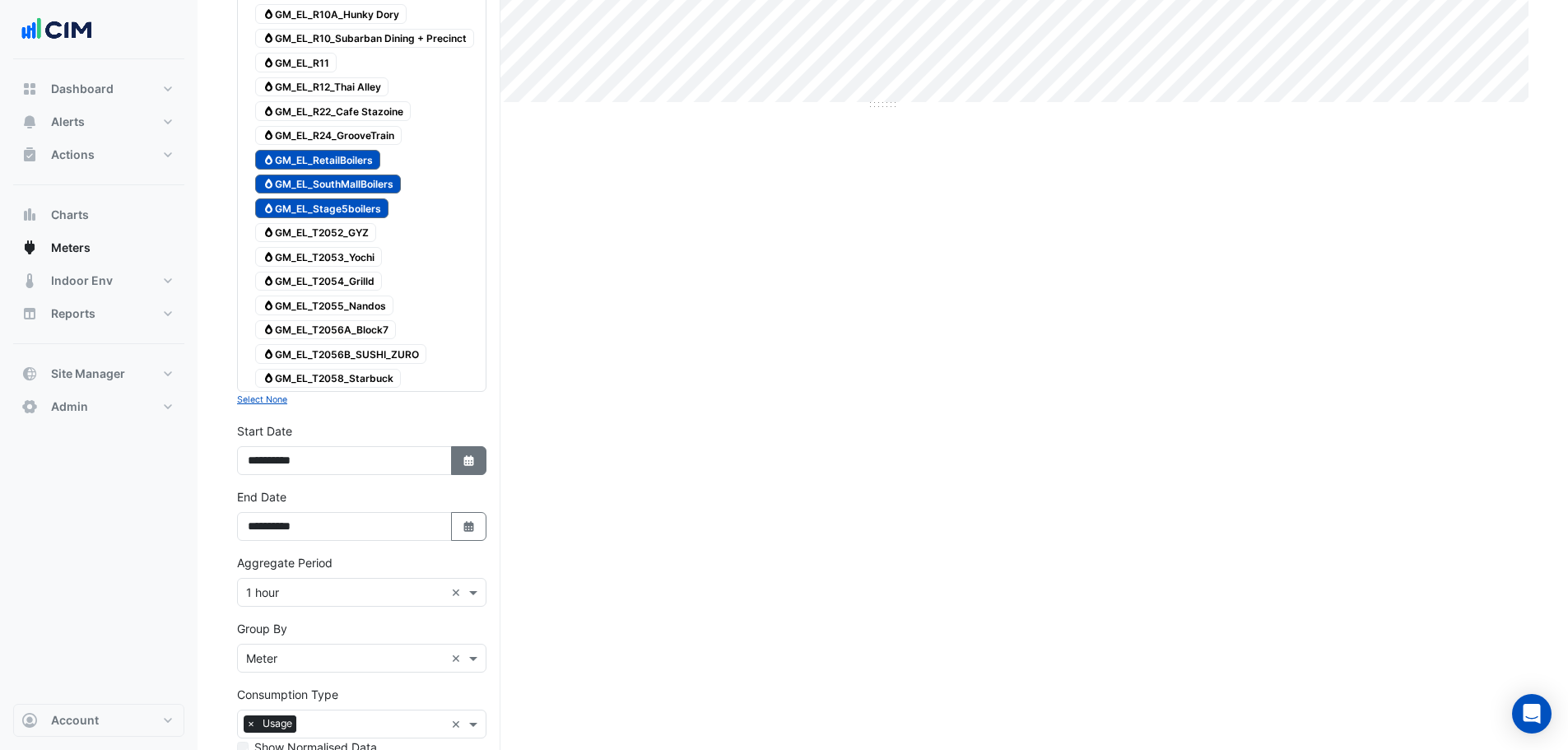
click at [473, 455] on icon "Select Date" at bounding box center [470, 461] width 15 height 11
select select "*"
select select "****"
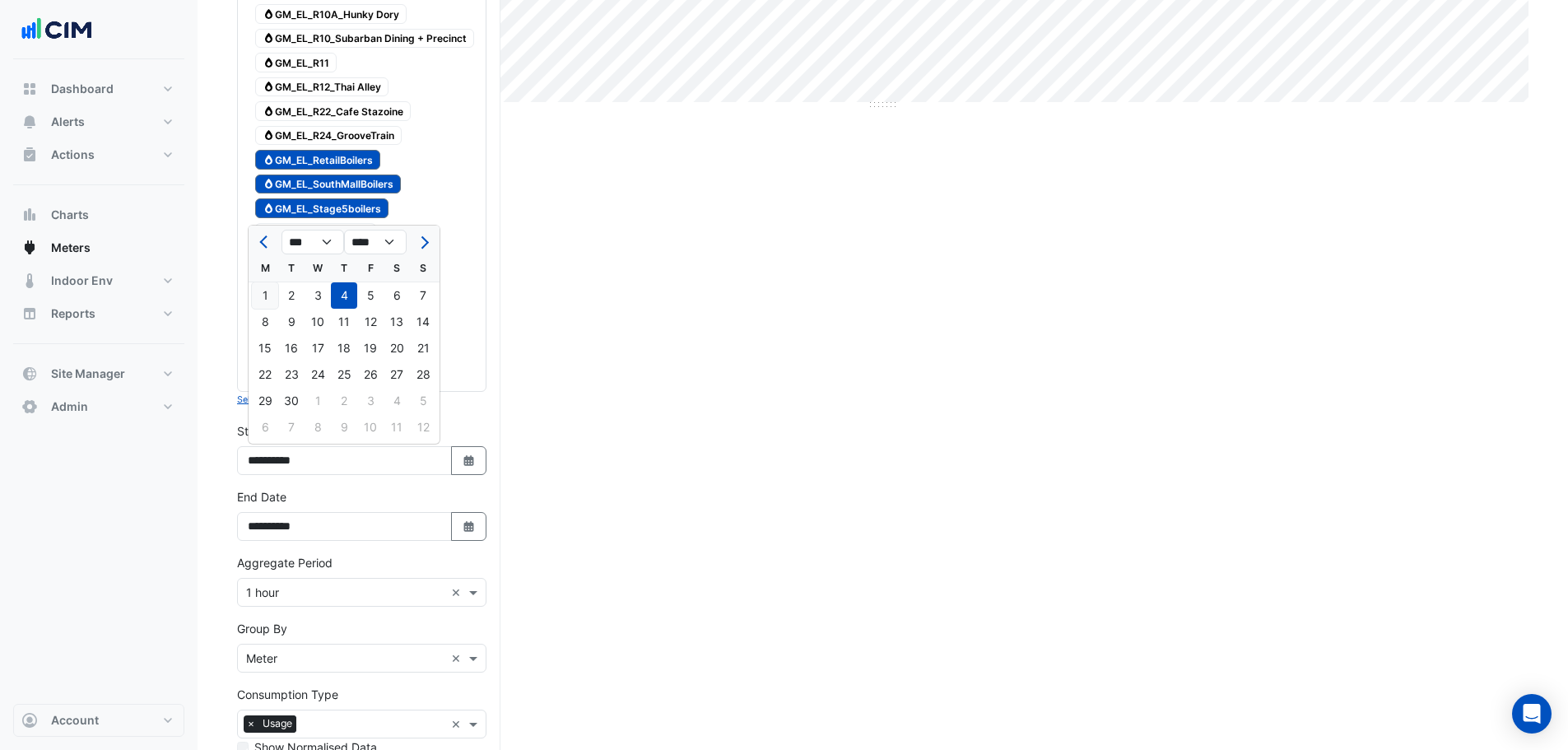
click at [270, 290] on div "1" at bounding box center [265, 295] width 26 height 26
type input "**********"
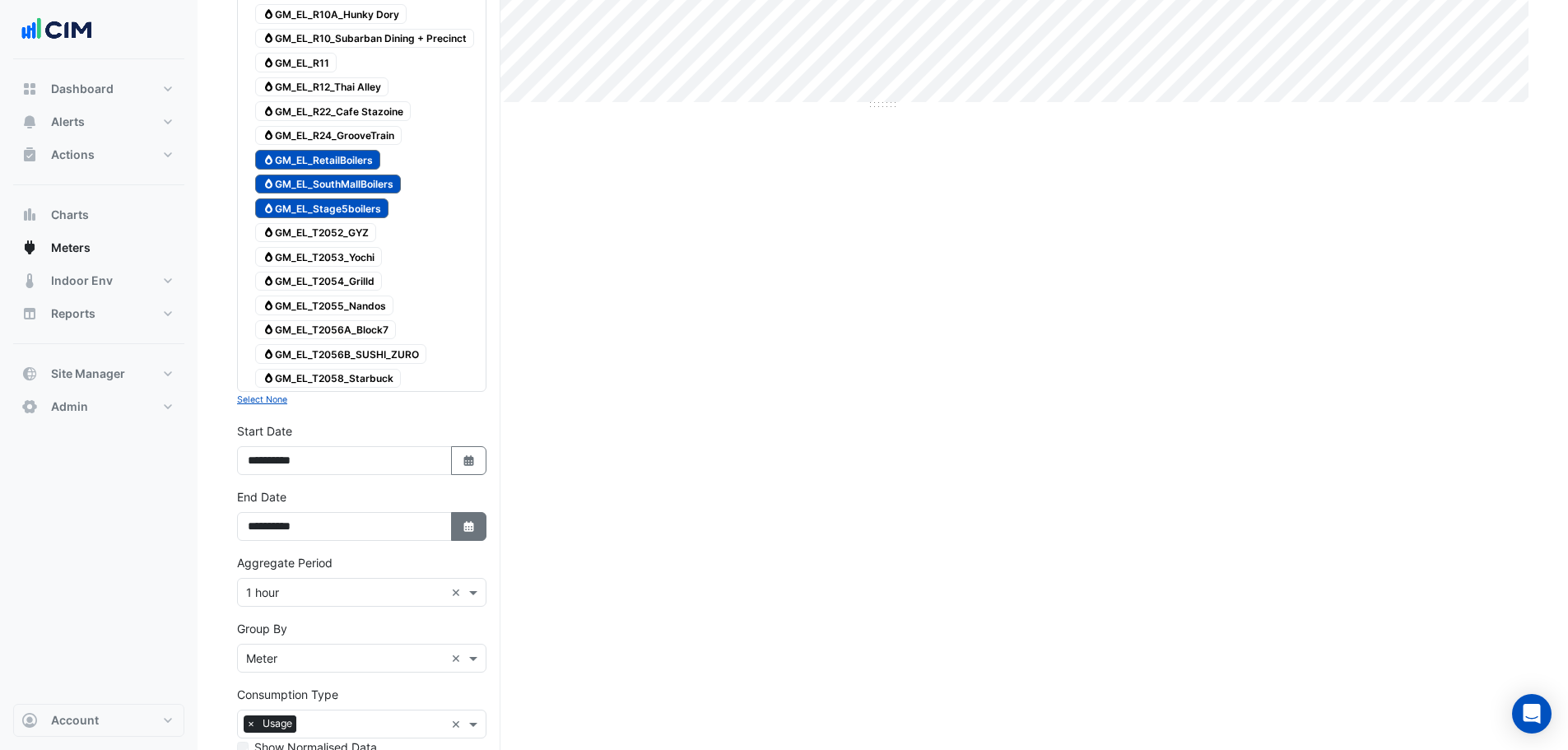
click at [455, 513] on button "Select Date" at bounding box center [469, 526] width 36 height 29
select select "**"
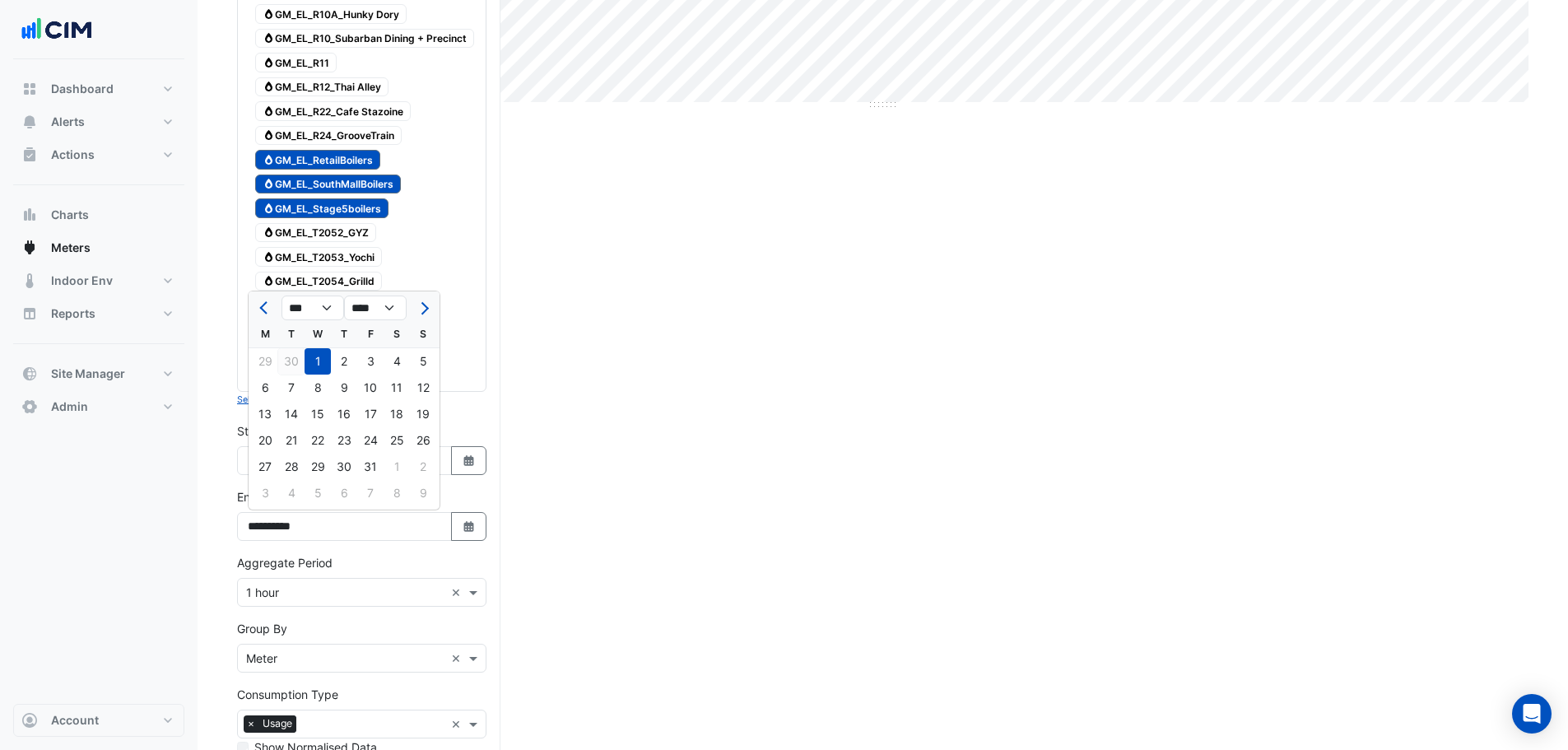
click at [294, 358] on div "30" at bounding box center [292, 361] width 26 height 26
type input "**********"
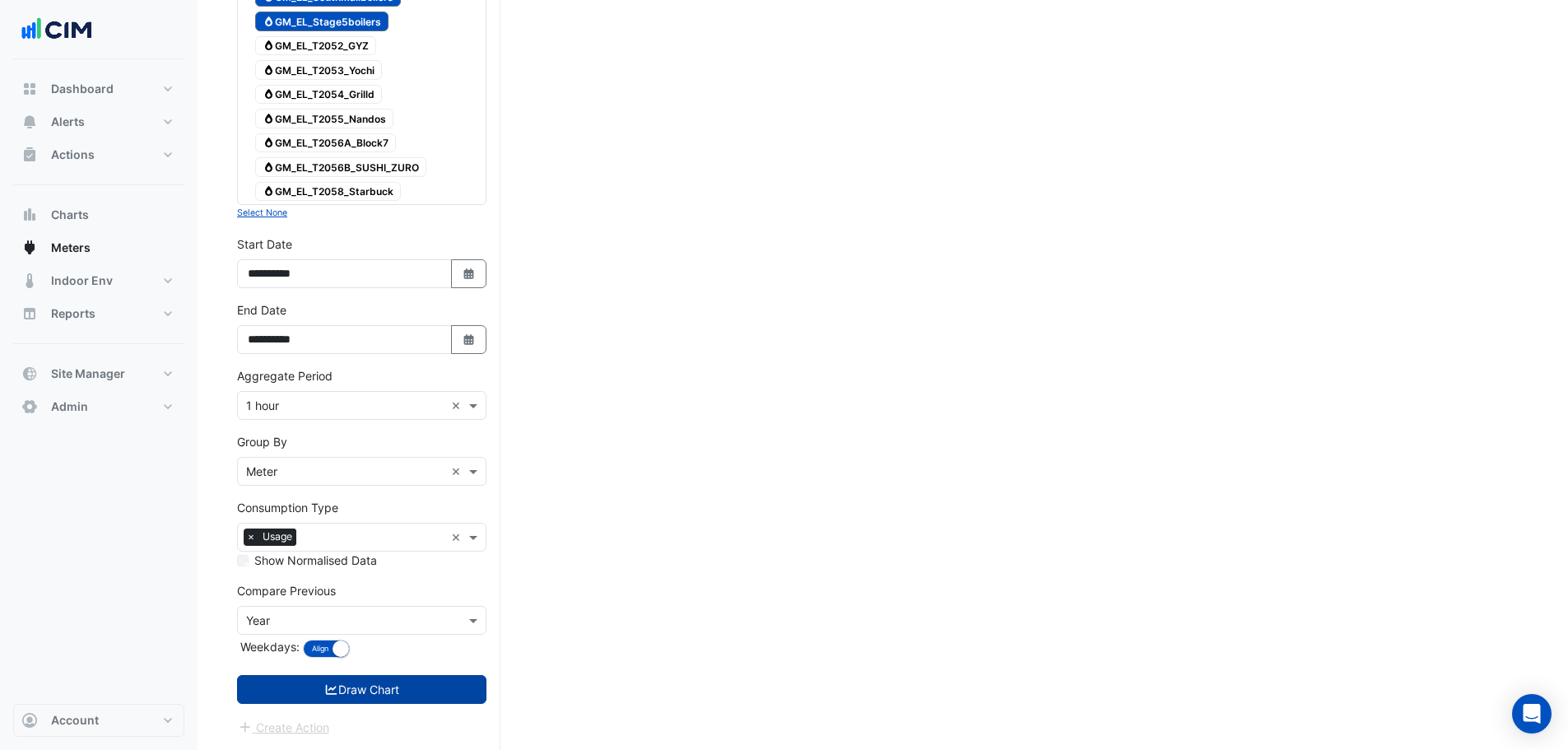
click at [331, 696] on button "Draw Chart" at bounding box center [361, 689] width 249 height 29
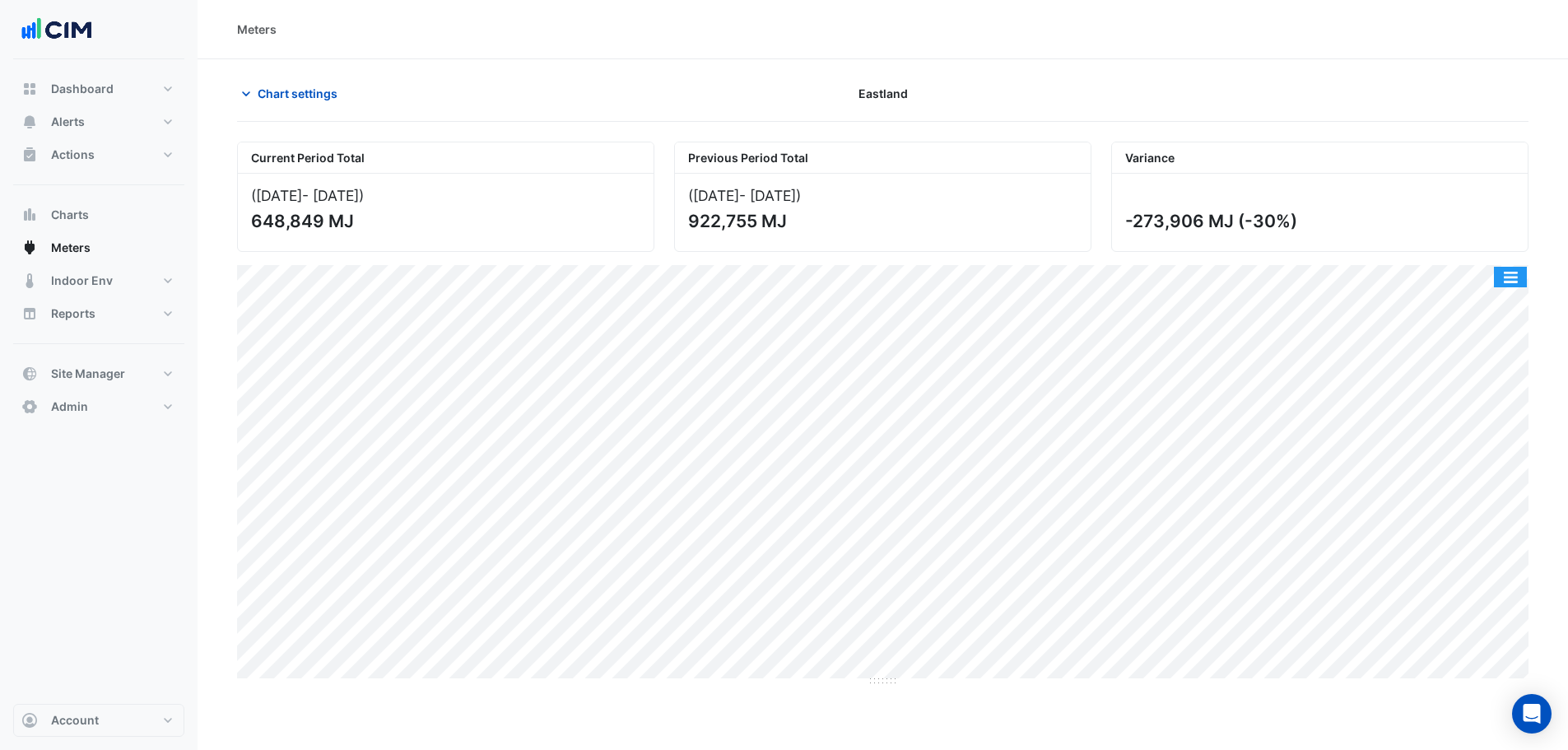
click at [1504, 272] on button "button" at bounding box center [1510, 277] width 33 height 21
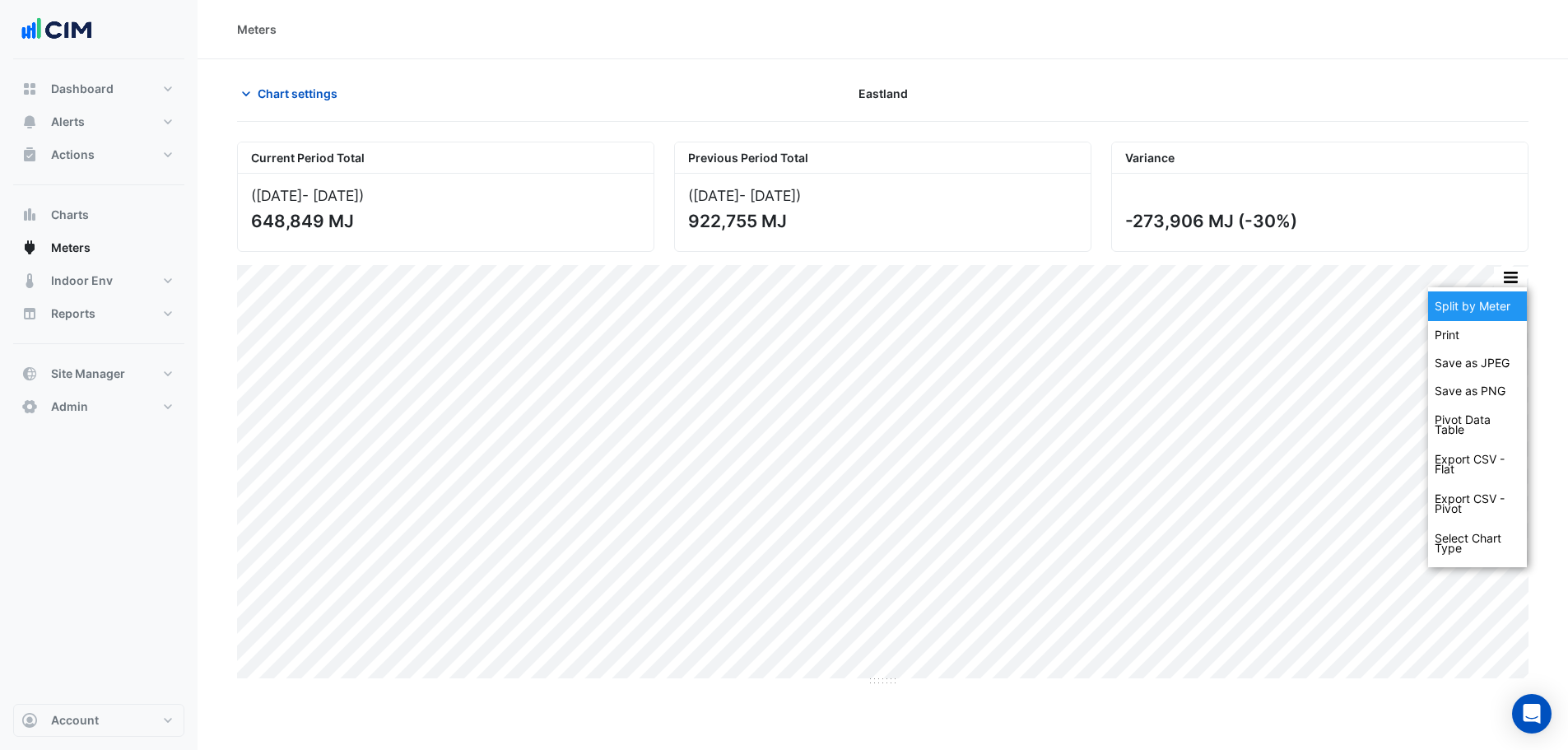
click at [1489, 308] on div "Split by Meter" at bounding box center [1477, 306] width 99 height 29
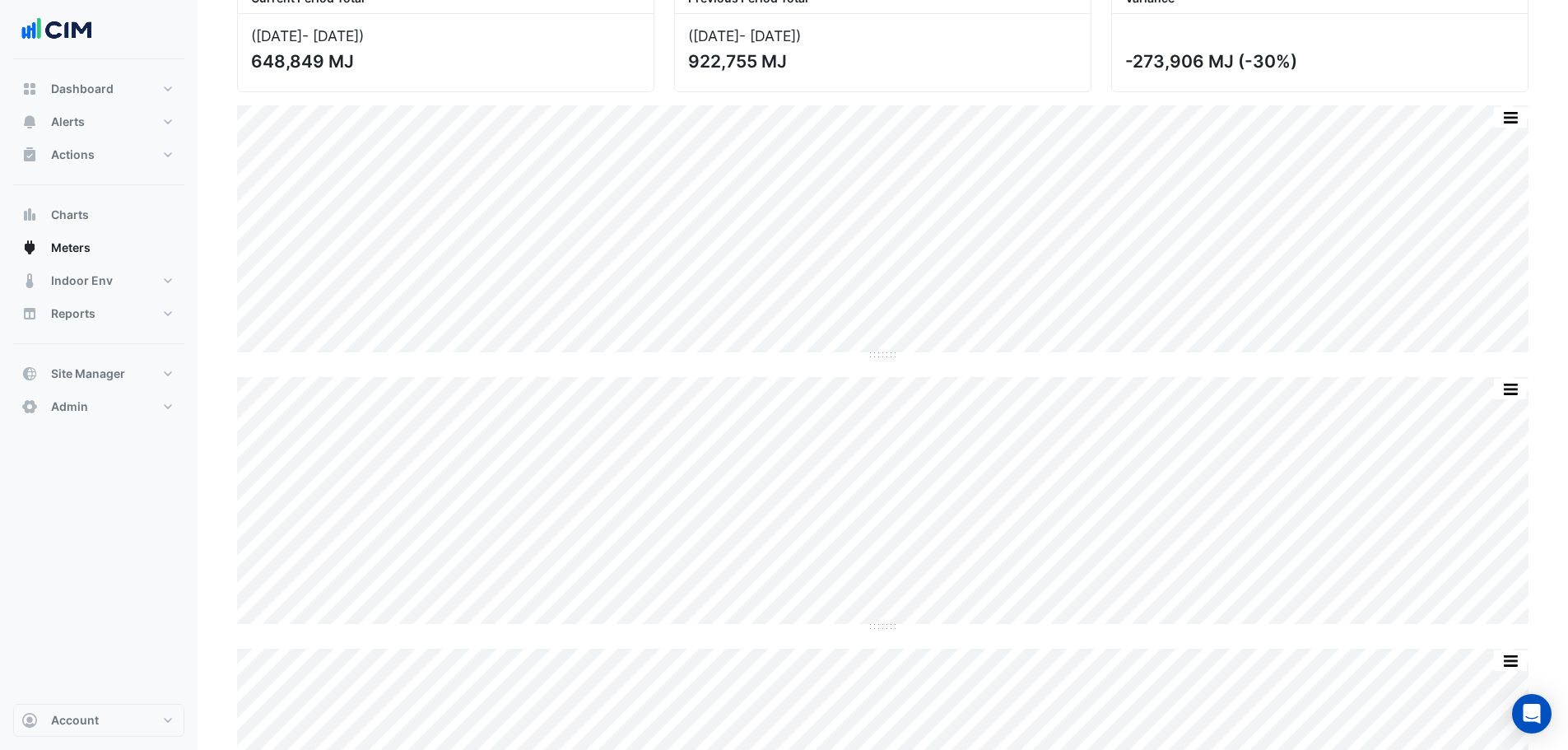
scroll to position [165, 0]
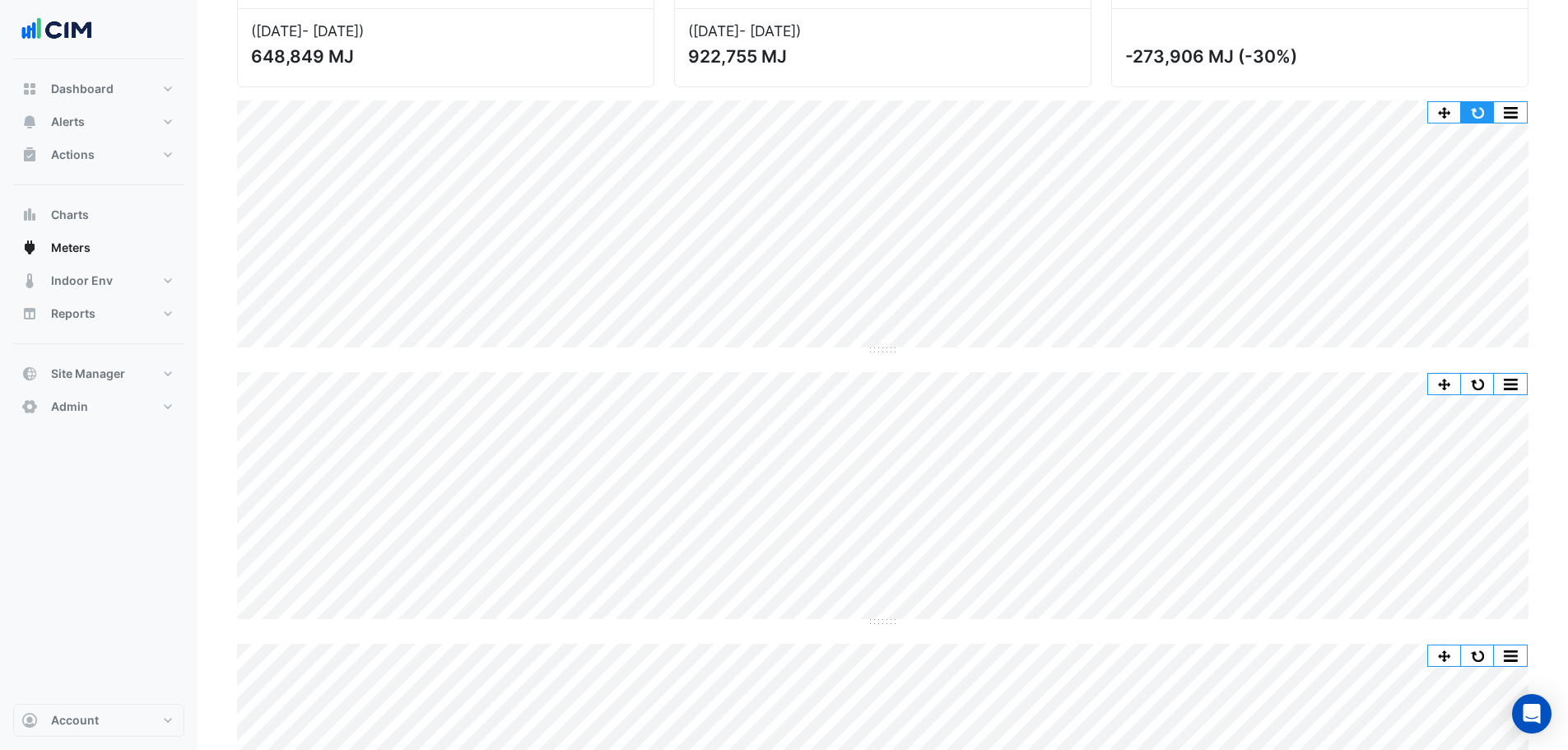
click at [1473, 112] on button "button" at bounding box center [1477, 112] width 33 height 21
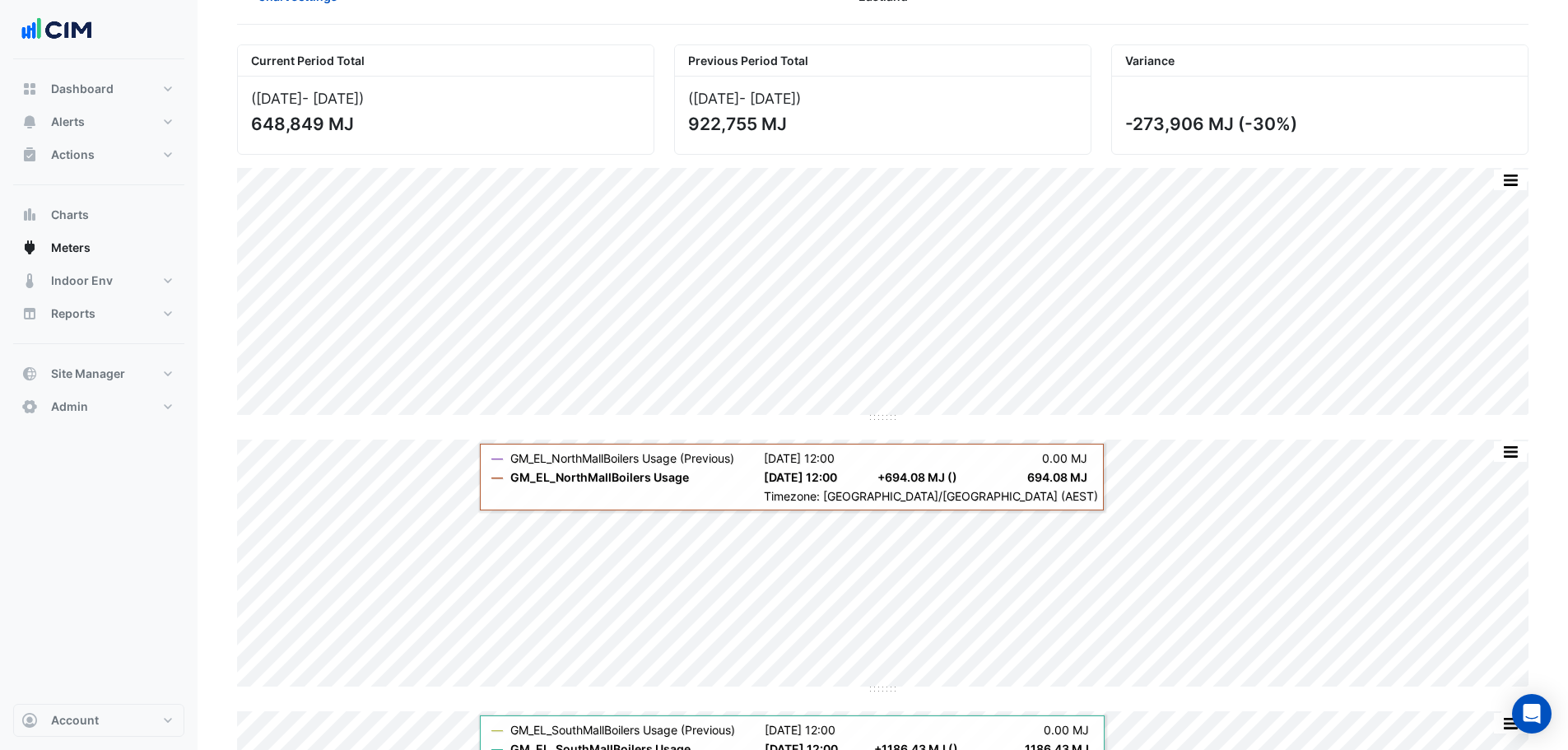
scroll to position [0, 0]
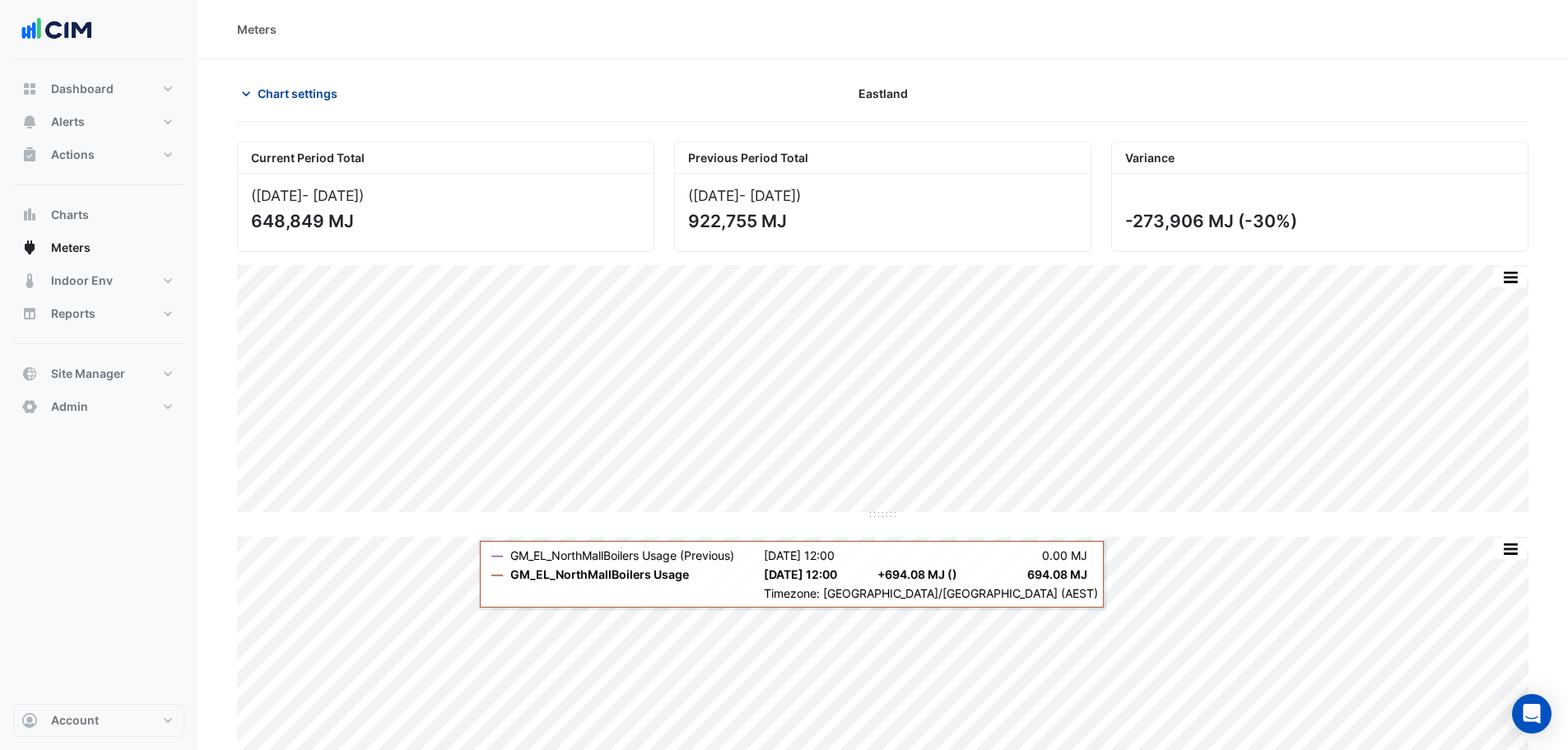
click at [288, 96] on span "Chart settings" at bounding box center [297, 93] width 80 height 17
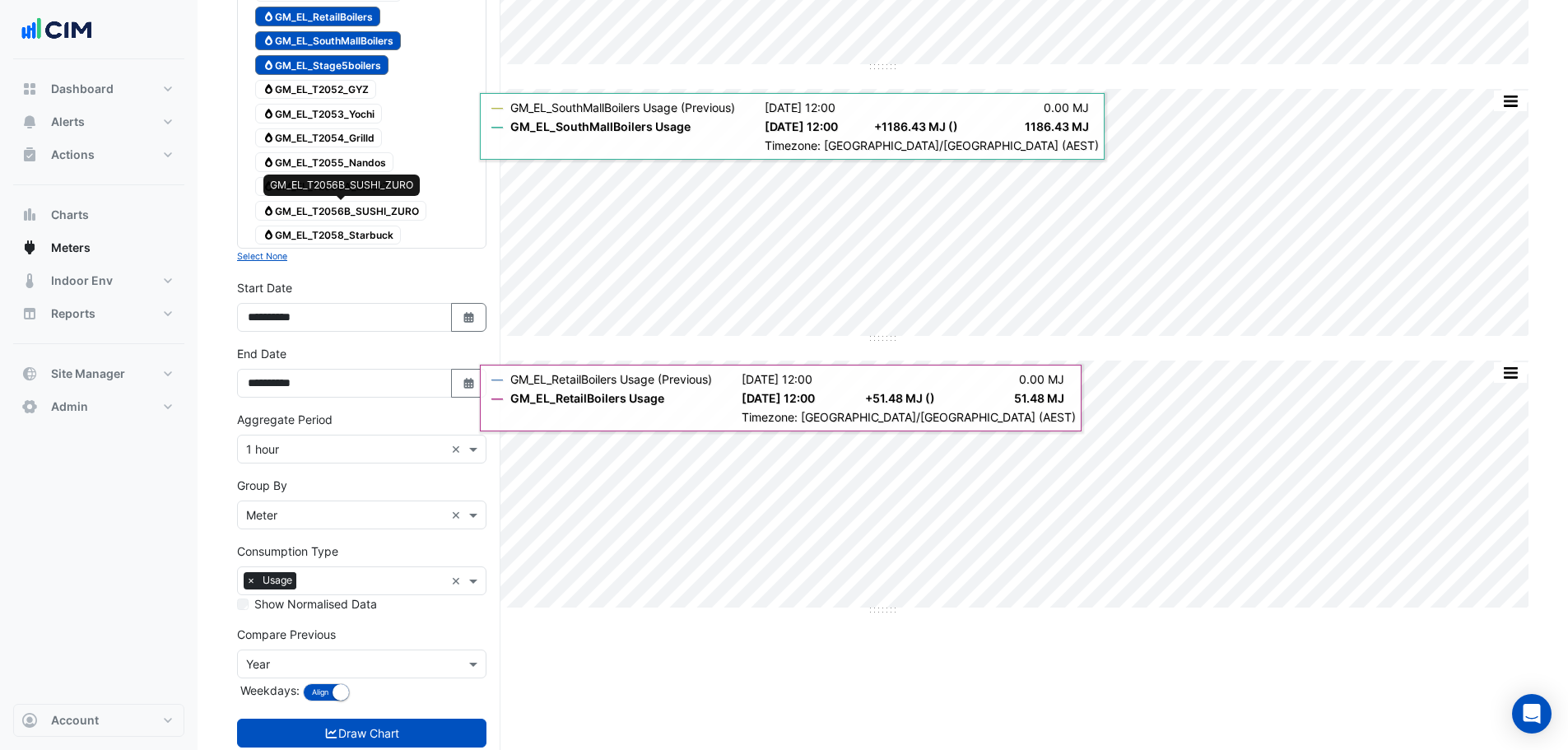
scroll to position [763, 0]
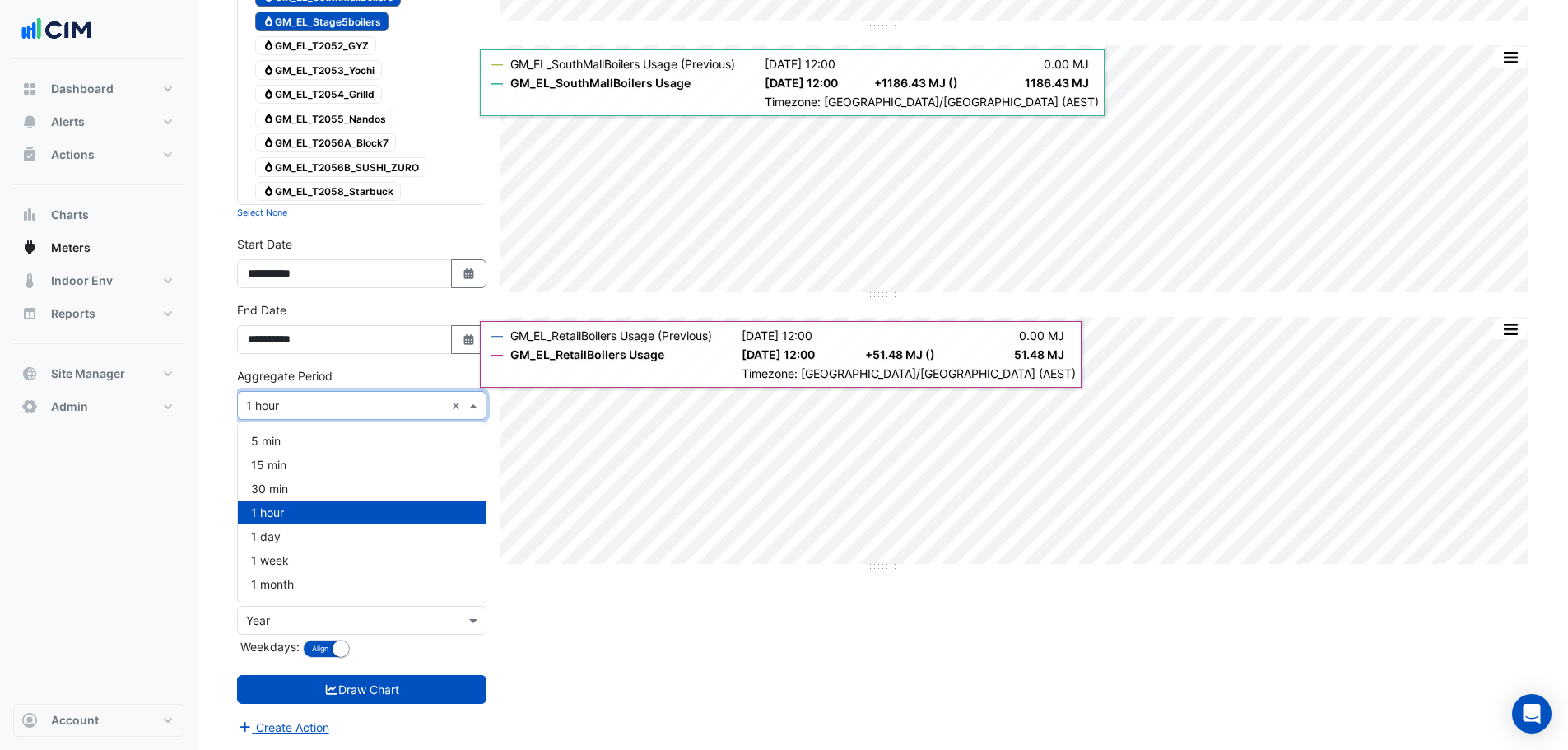
click at [312, 415] on div "× 1 hour ×" at bounding box center [361, 405] width 249 height 29
click at [272, 535] on span "1 day" at bounding box center [265, 535] width 29 height 14
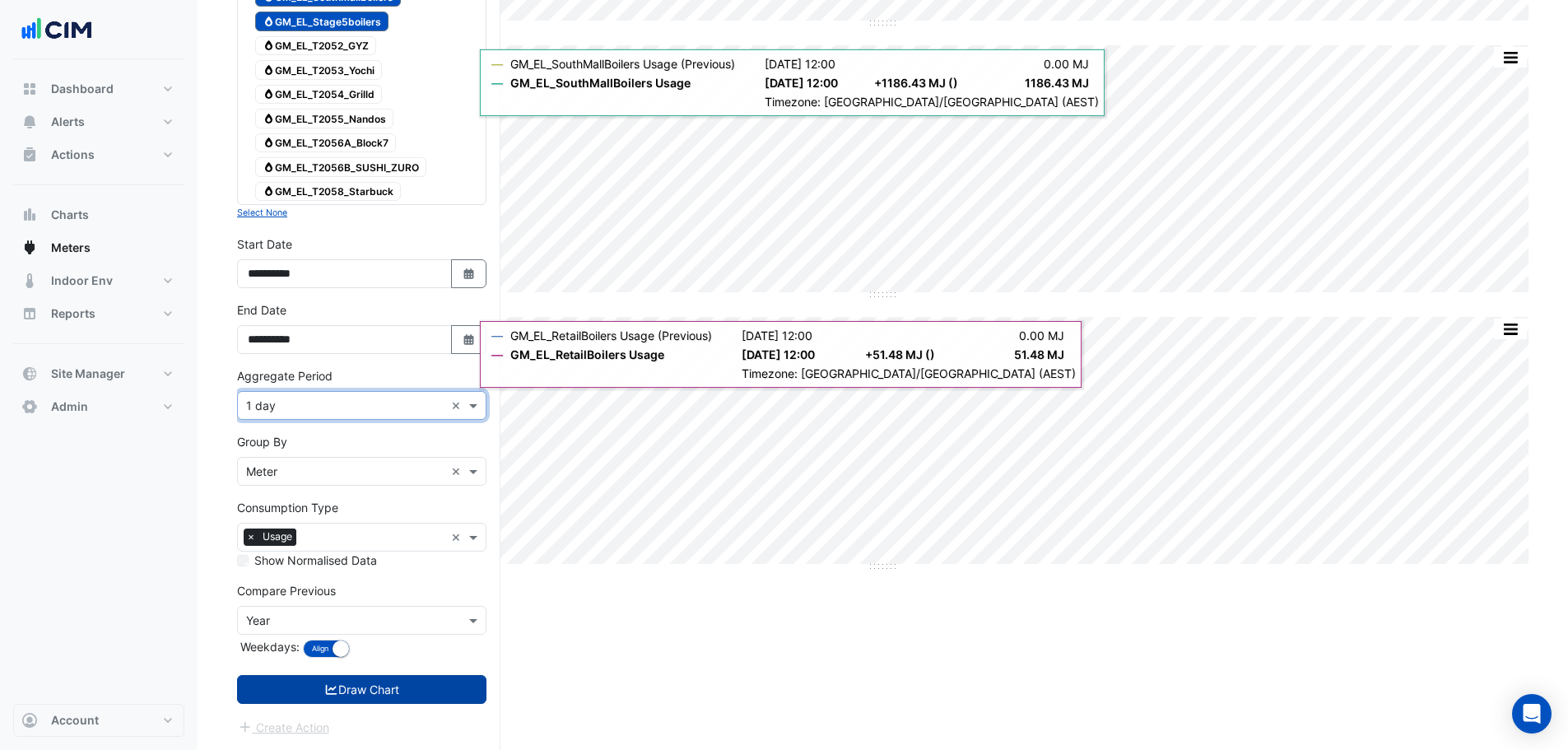
click at [292, 678] on button "Draw Chart" at bounding box center [361, 689] width 249 height 29
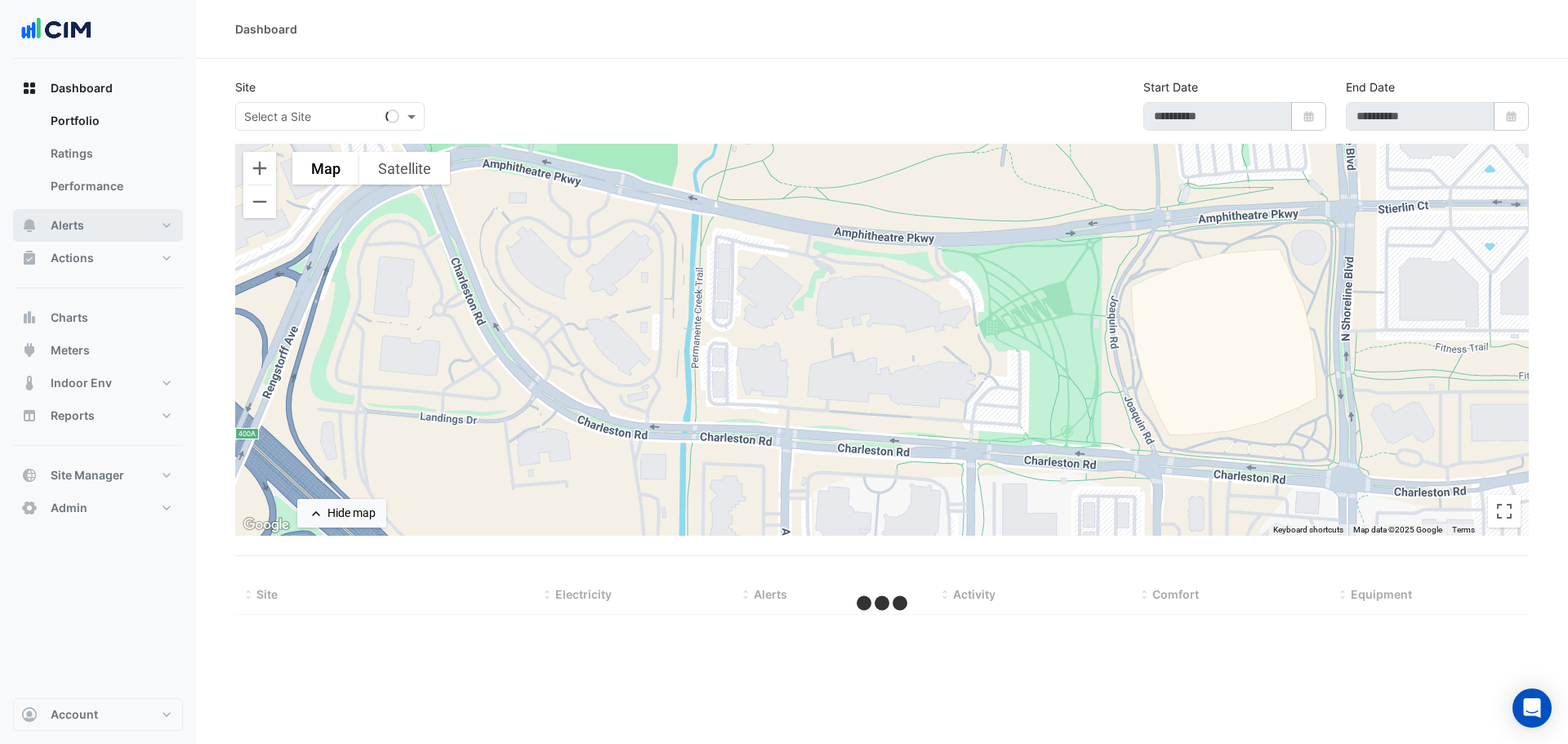
click at [102, 220] on button "Alerts" at bounding box center [98, 225] width 170 height 33
click at [317, 116] on input "text" at bounding box center [313, 117] width 139 height 17
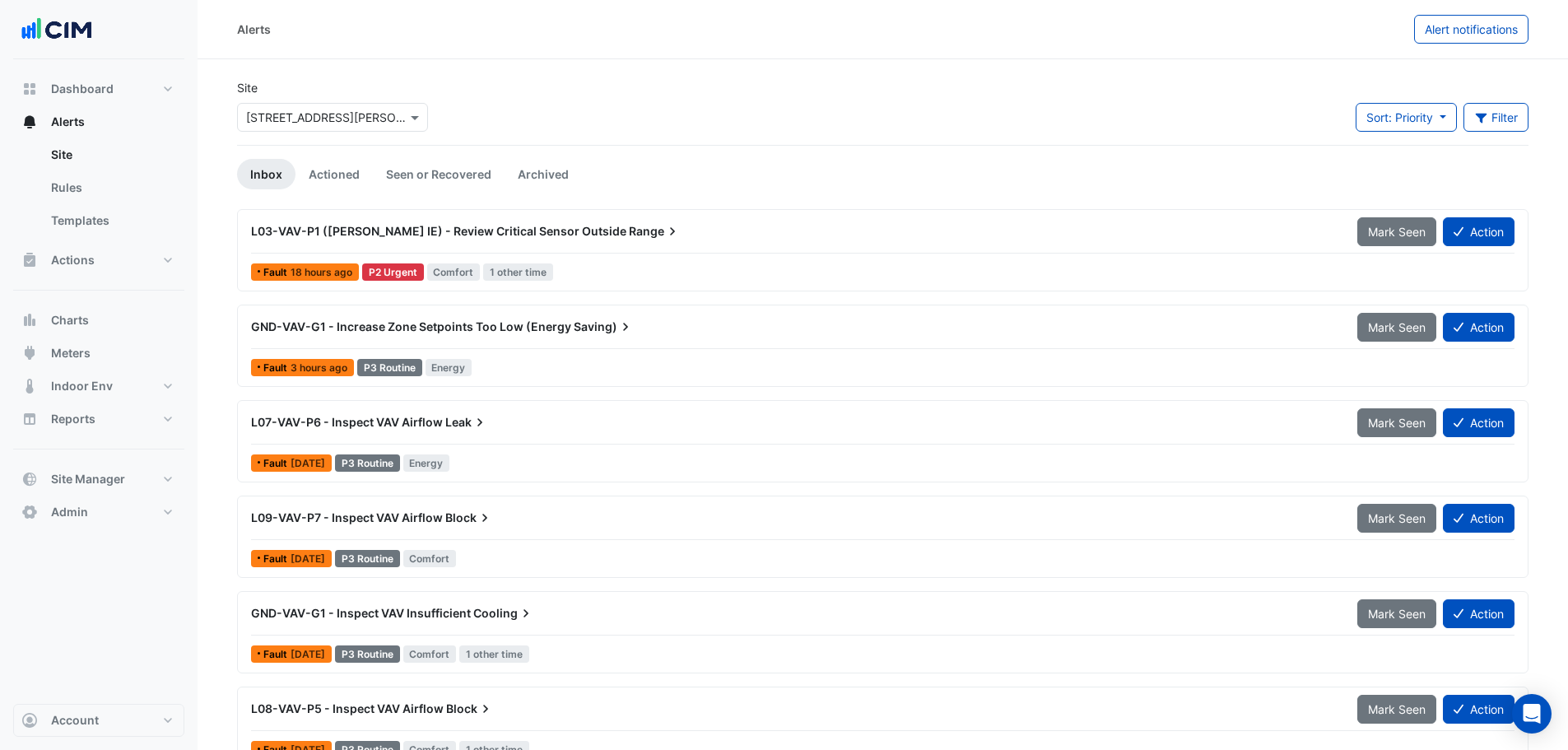
click at [554, 117] on div "Site × 100 Wickham St Sort: Priority Priority Updated Filter Title Priority Fil…" at bounding box center [882, 112] width 1311 height 66
click at [128, 471] on button "Site Manager" at bounding box center [99, 478] width 171 height 33
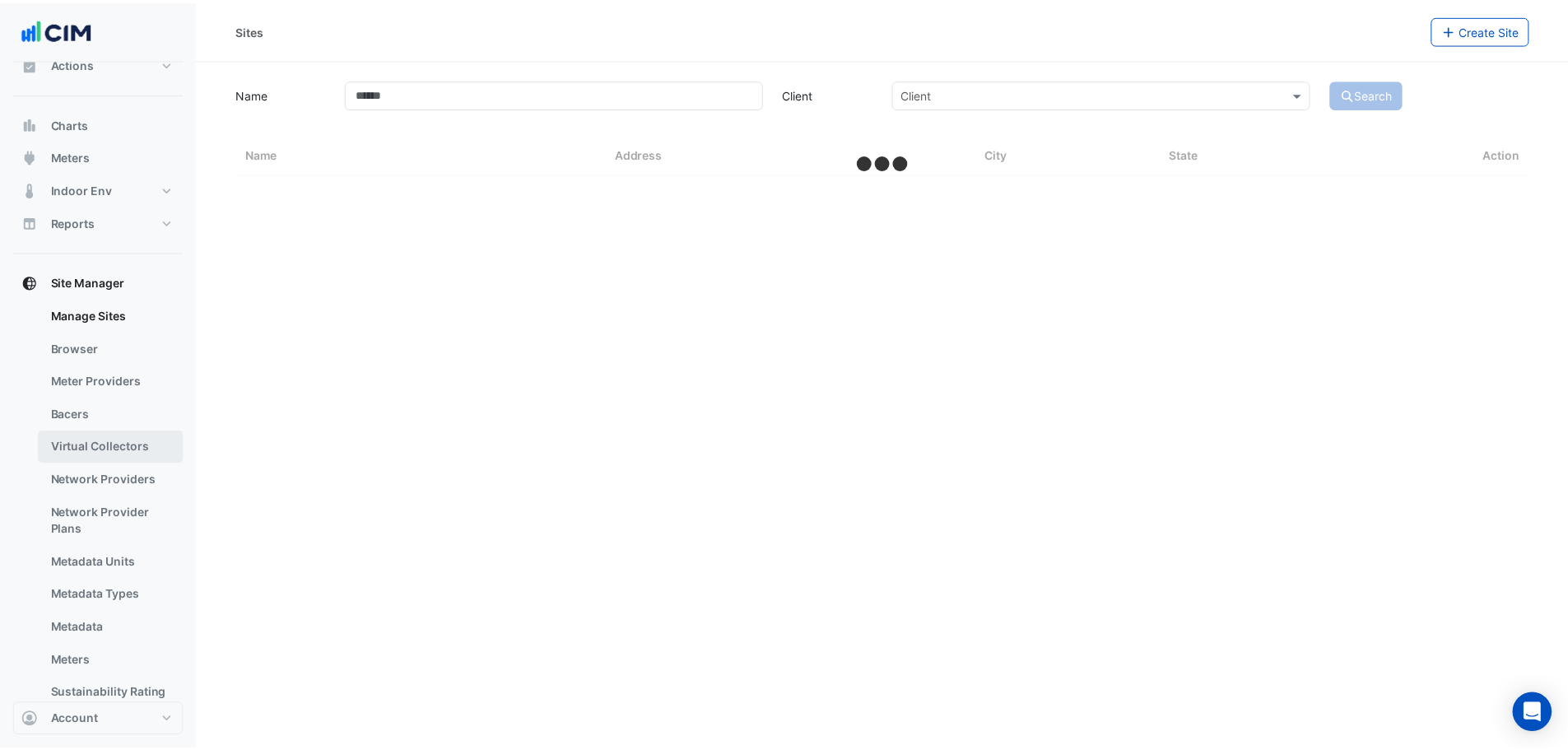
scroll to position [174, 0]
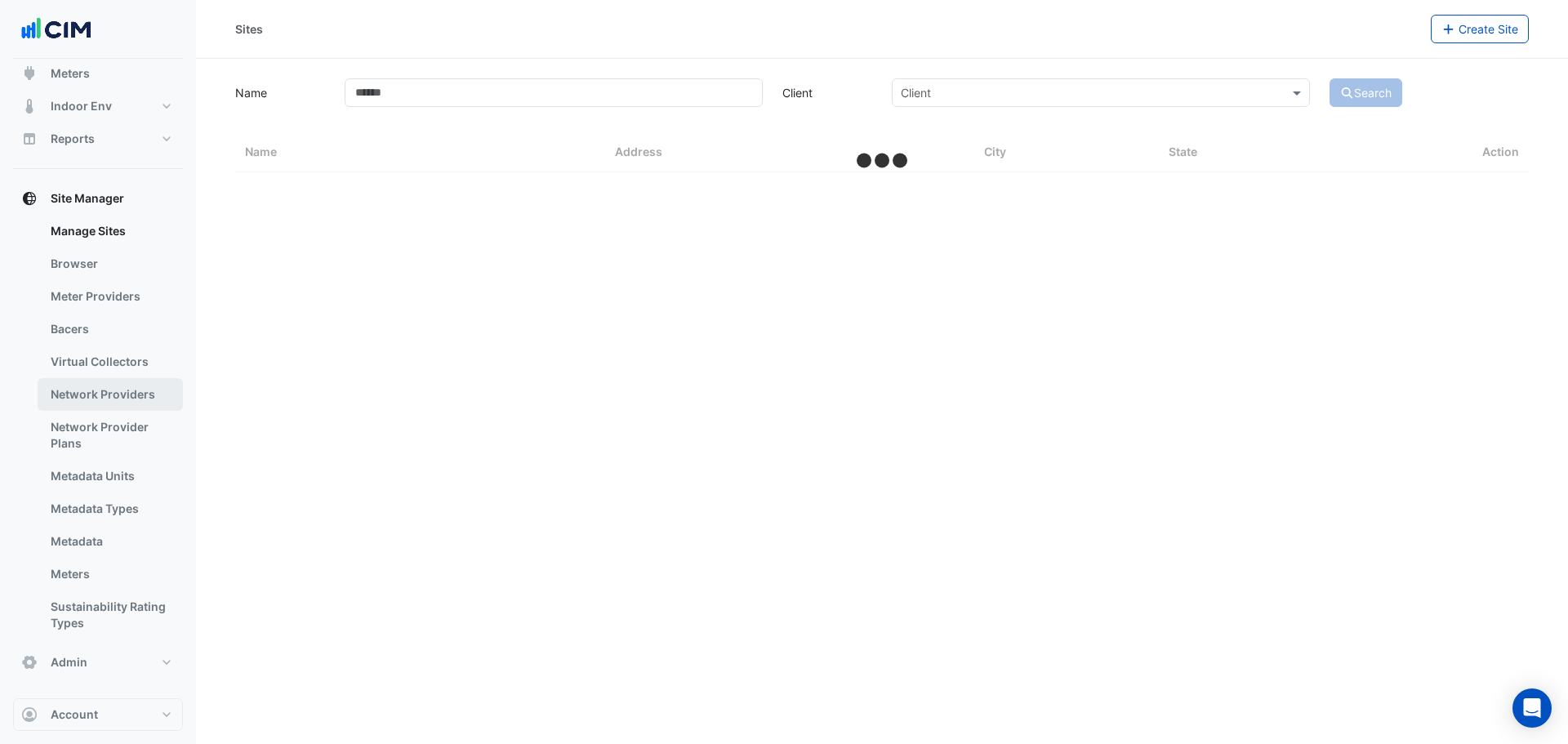
select select "***"
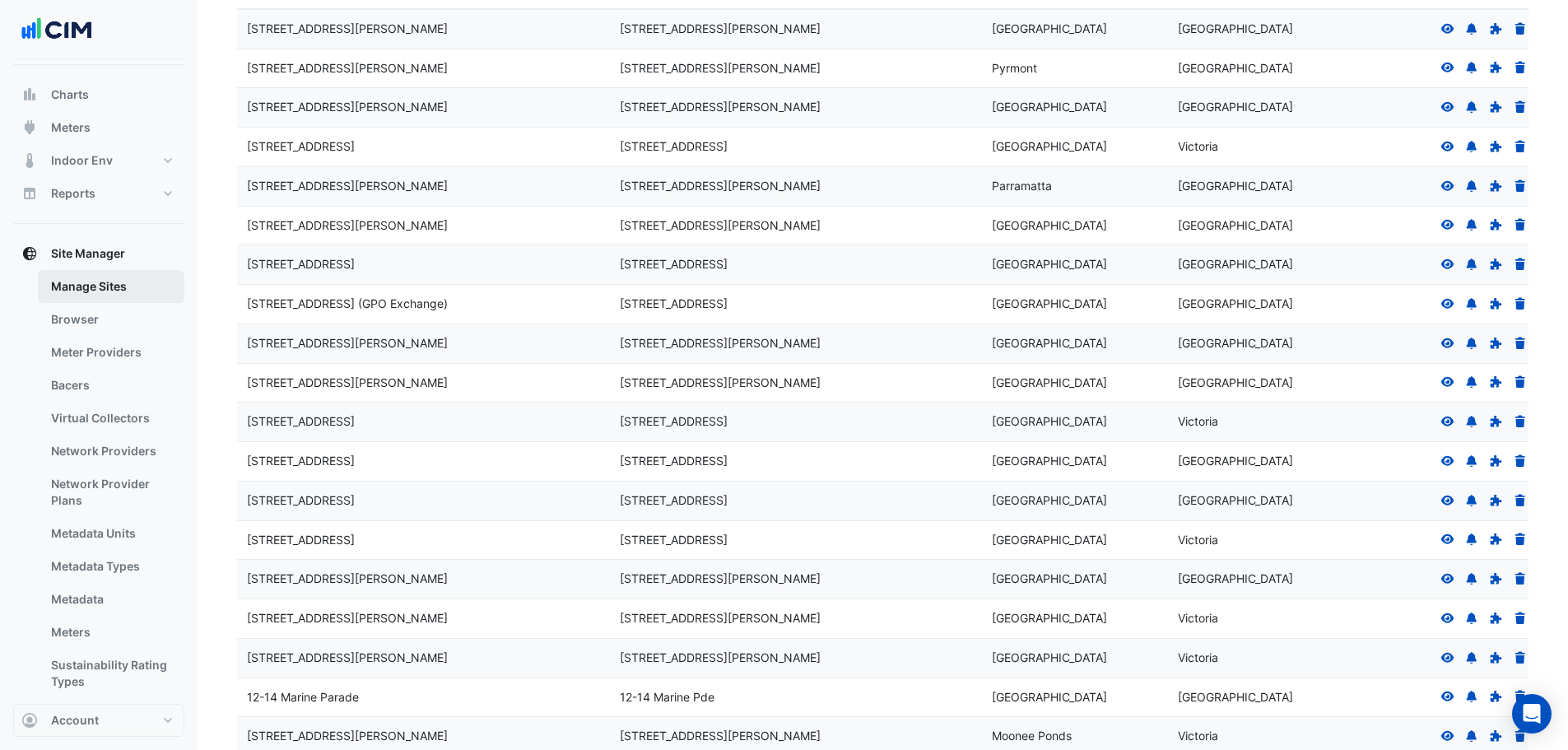
scroll to position [91, 0]
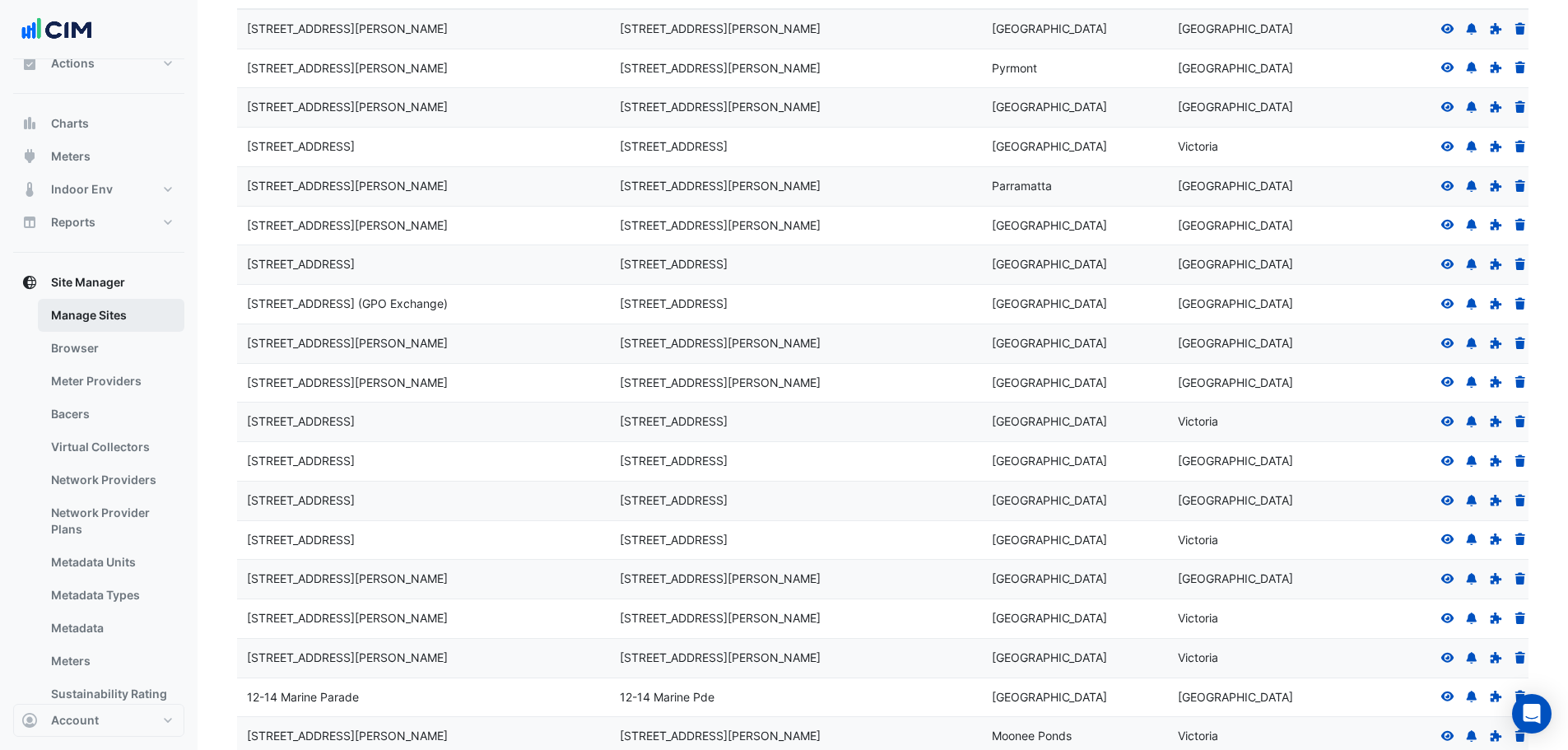
click at [106, 314] on link "Manage Sites" at bounding box center [111, 314] width 147 height 33
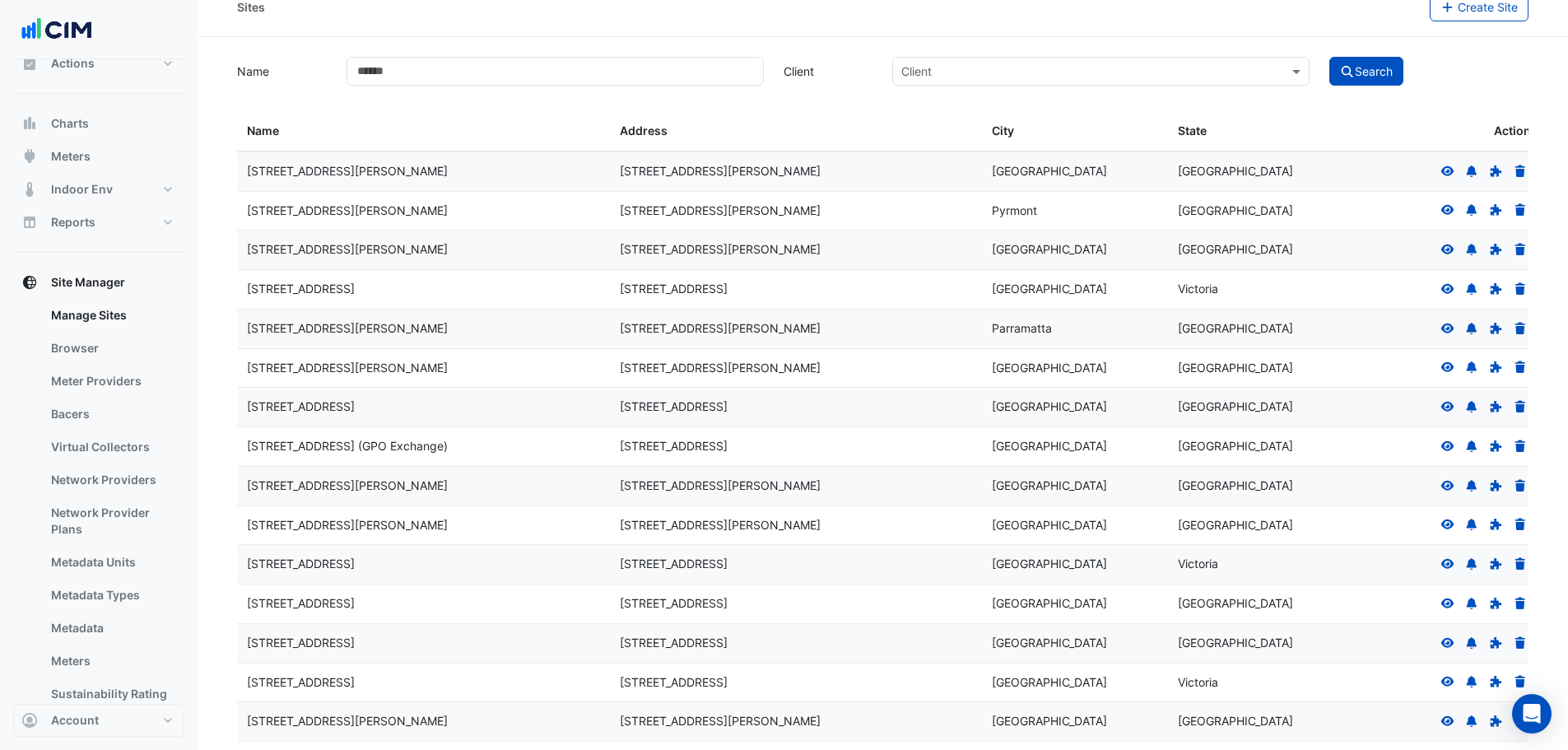
scroll to position [0, 0]
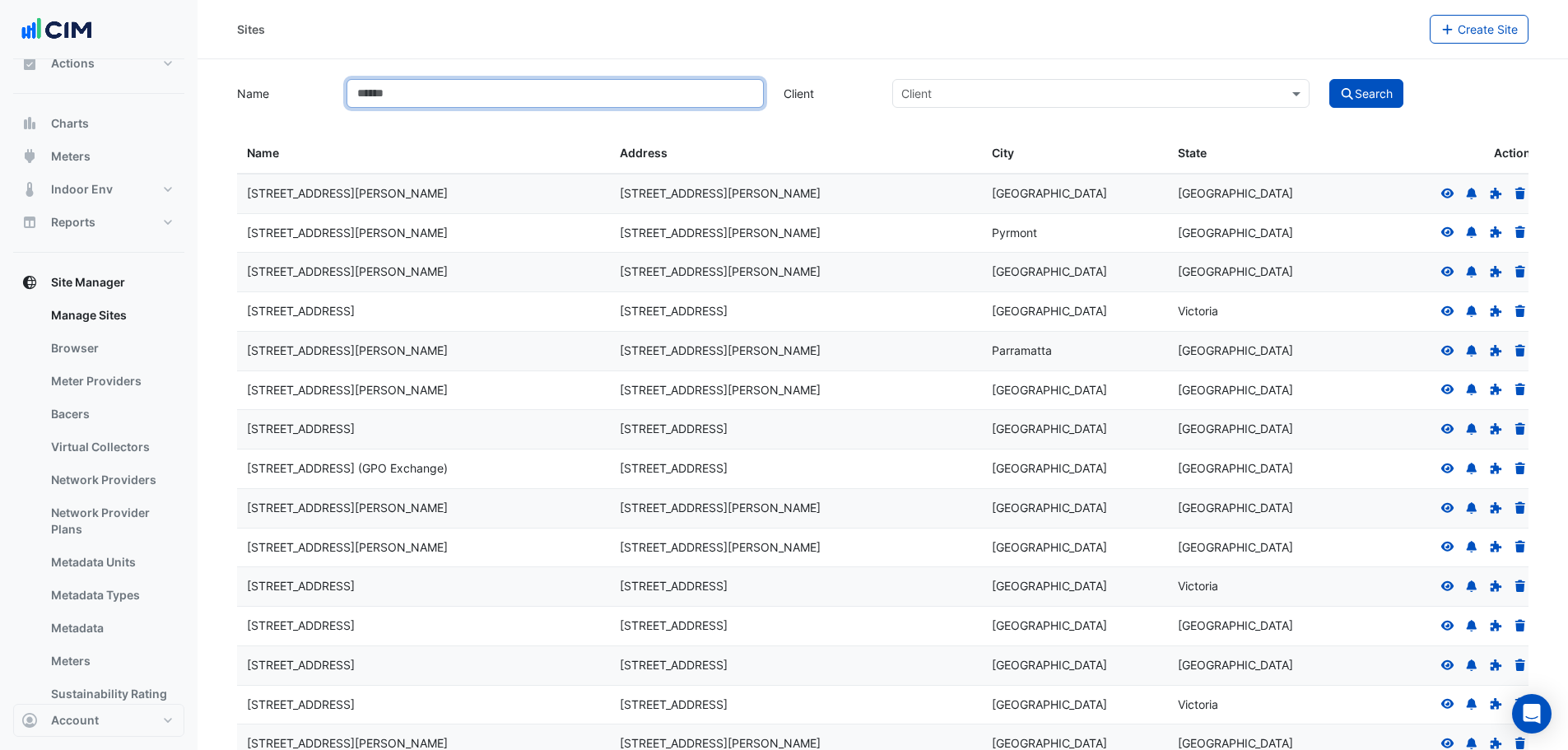
click at [422, 104] on input "Name" at bounding box center [554, 93] width 417 height 29
type input "********"
click at [1365, 84] on button "Search" at bounding box center [1366, 93] width 74 height 29
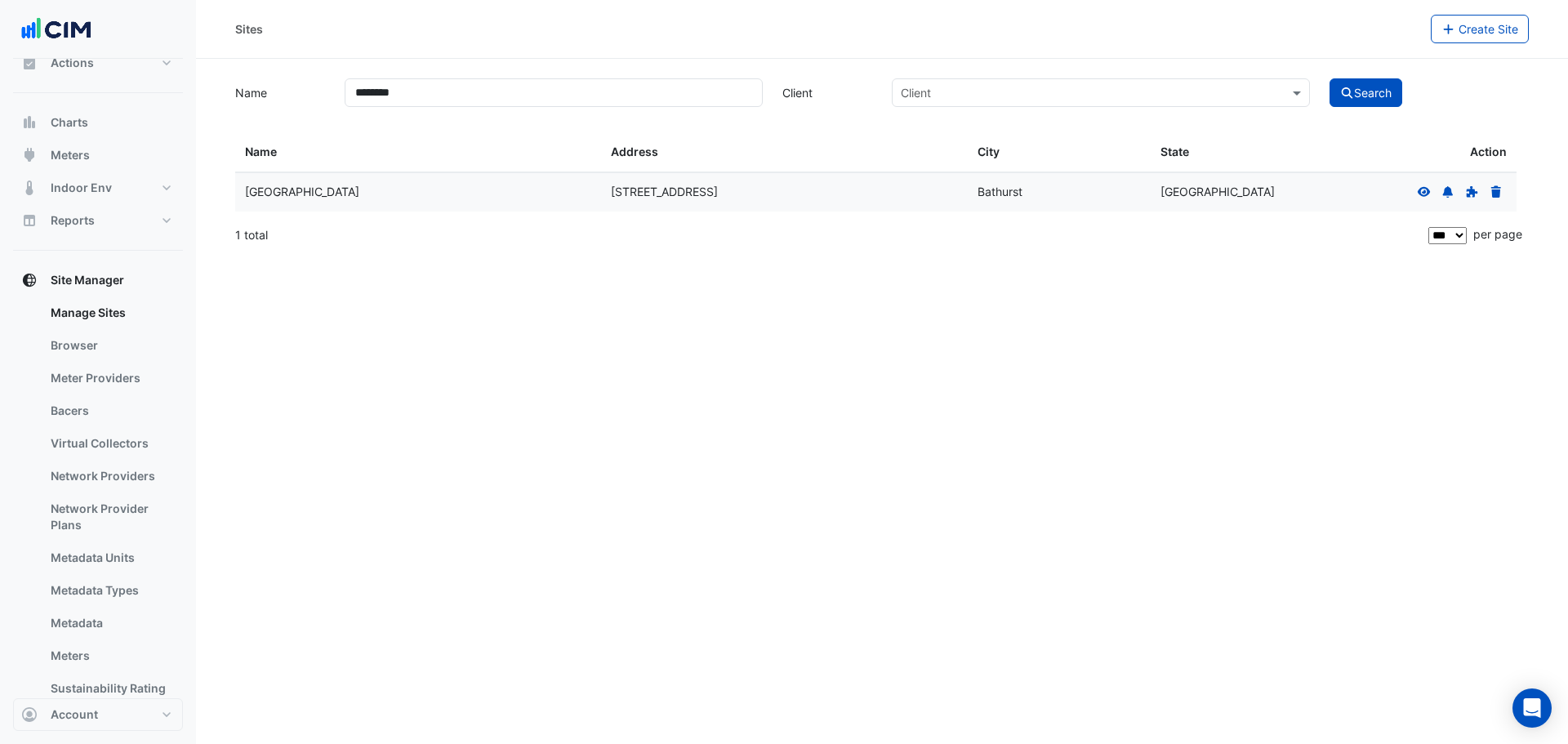
click at [1424, 189] on icon at bounding box center [1424, 191] width 15 height 11
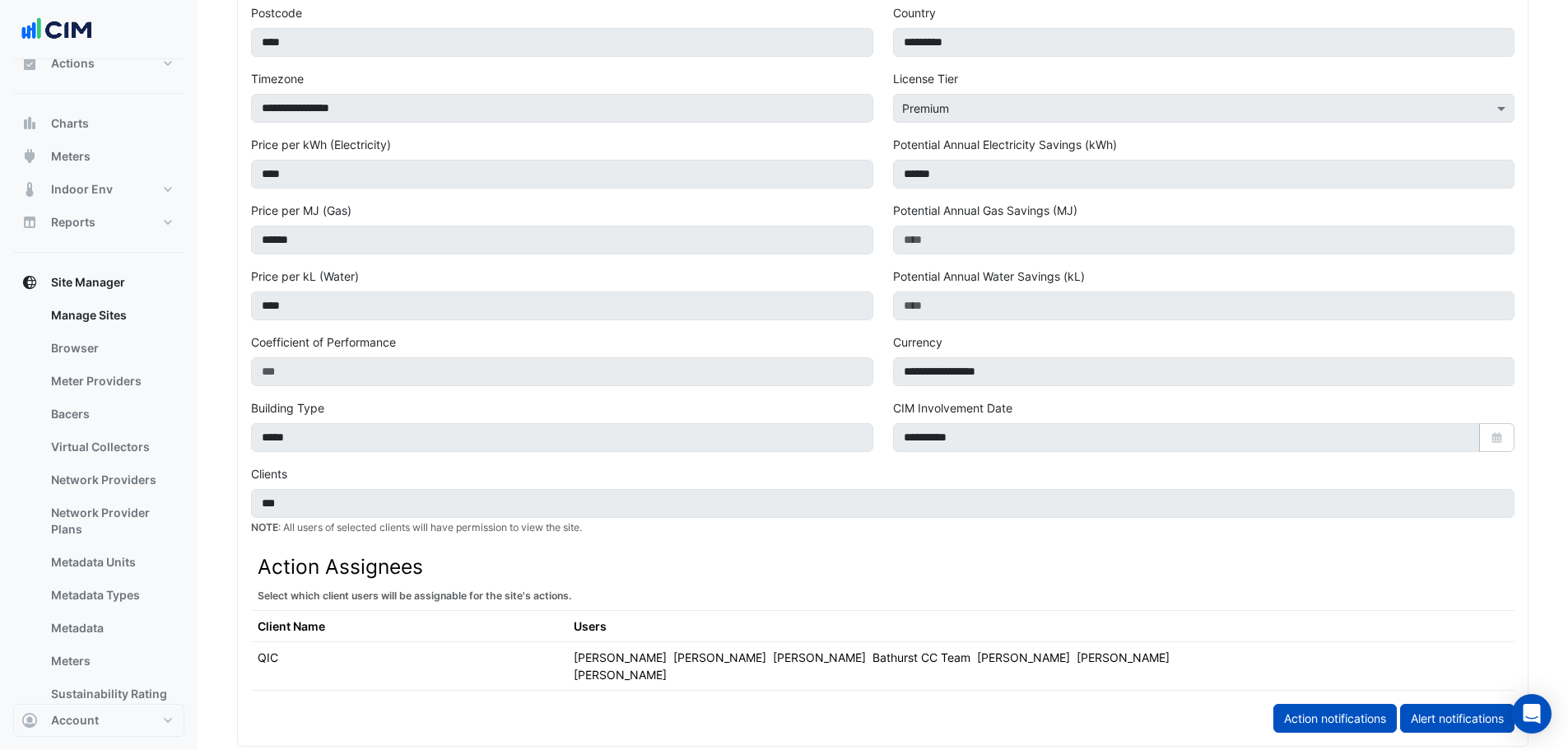
scroll to position [659, 0]
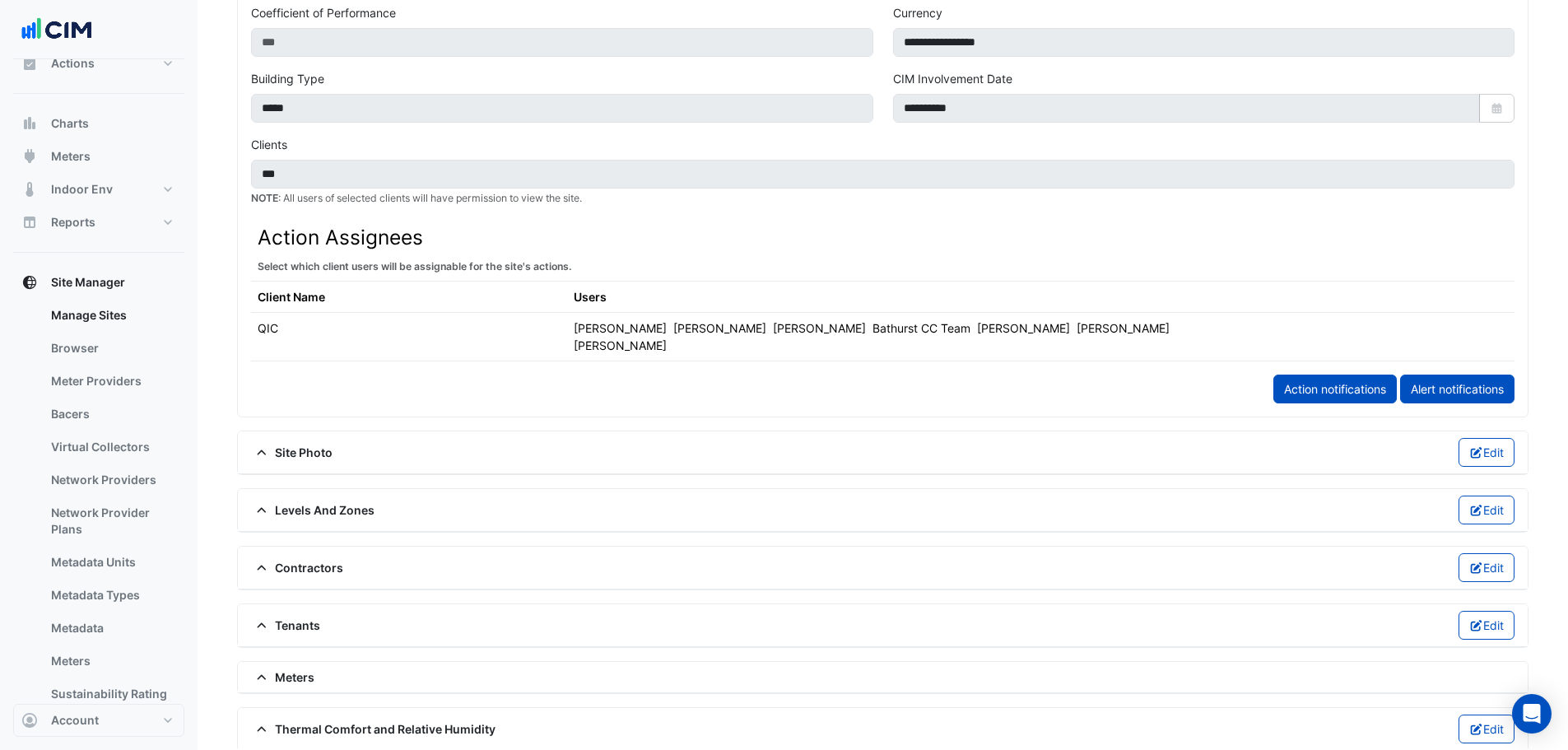
click at [285, 547] on div "Contractors Edit" at bounding box center [883, 567] width 1289 height 42
click at [285, 553] on div "Contractors Edit" at bounding box center [883, 567] width 1263 height 29
drag, startPoint x: 285, startPoint y: 543, endPoint x: 285, endPoint y: 552, distance: 9.0
click at [285, 559] on span "Contractors" at bounding box center [297, 567] width 92 height 17
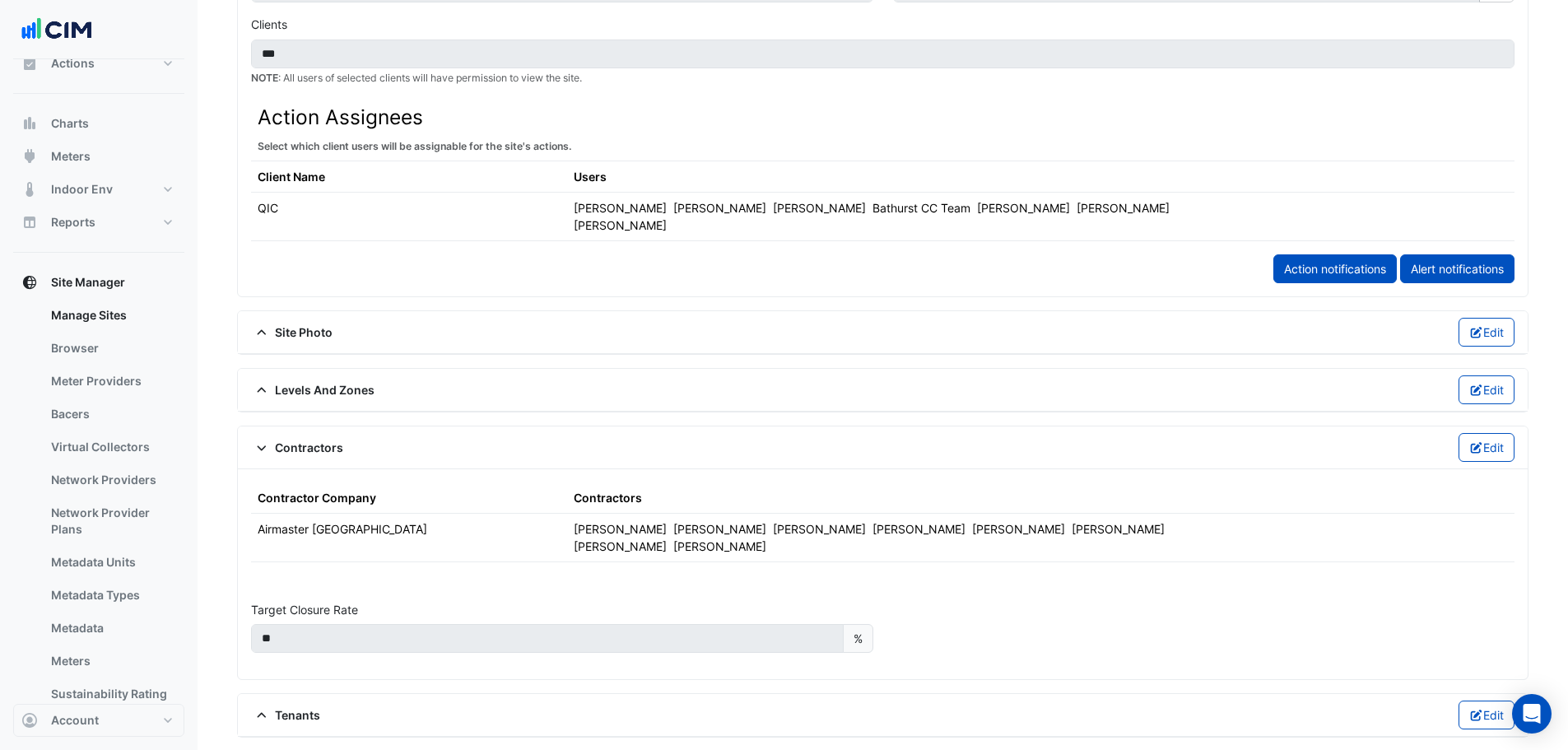
scroll to position [823, 0]
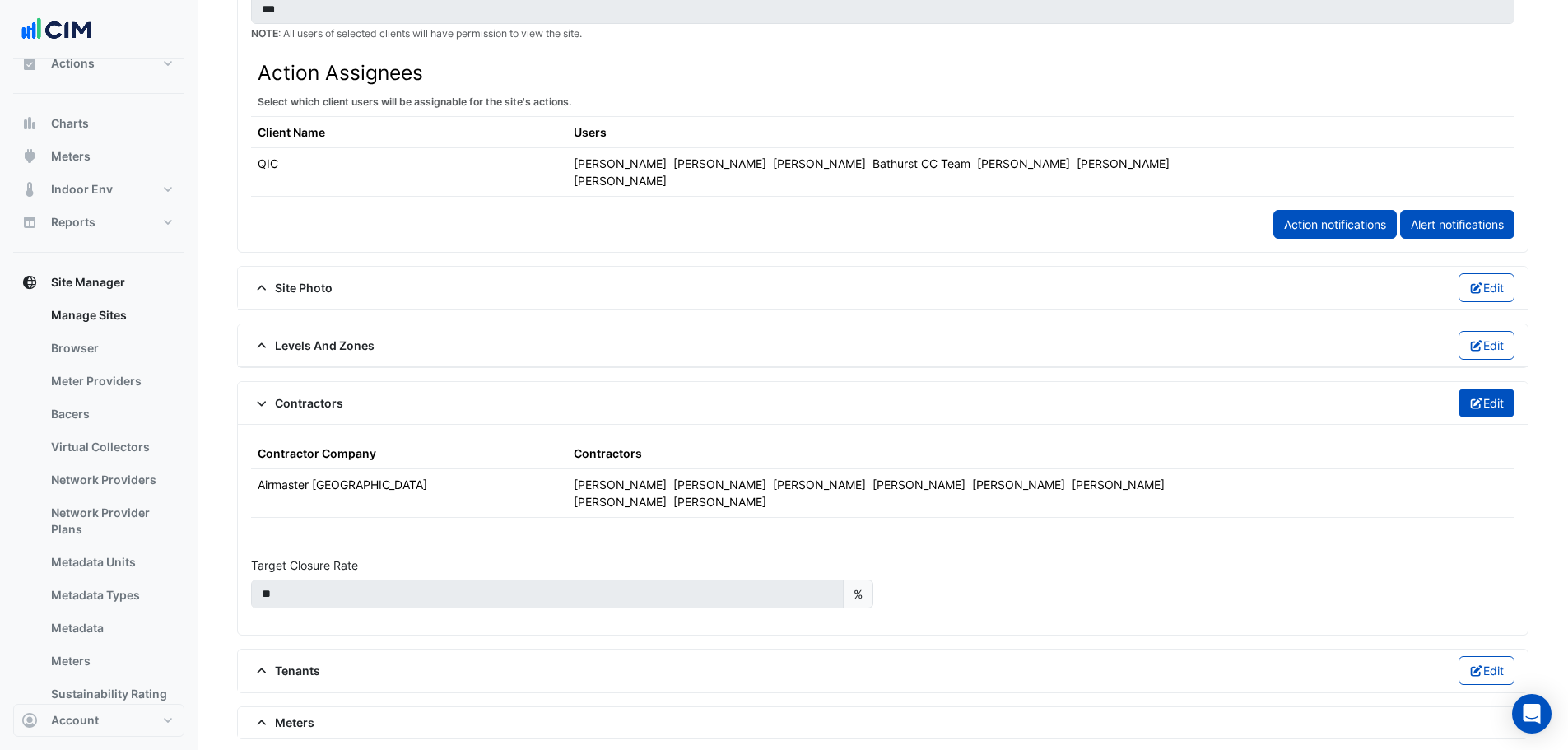
click at [1498, 389] on button "Edit" at bounding box center [1487, 403] width 56 height 29
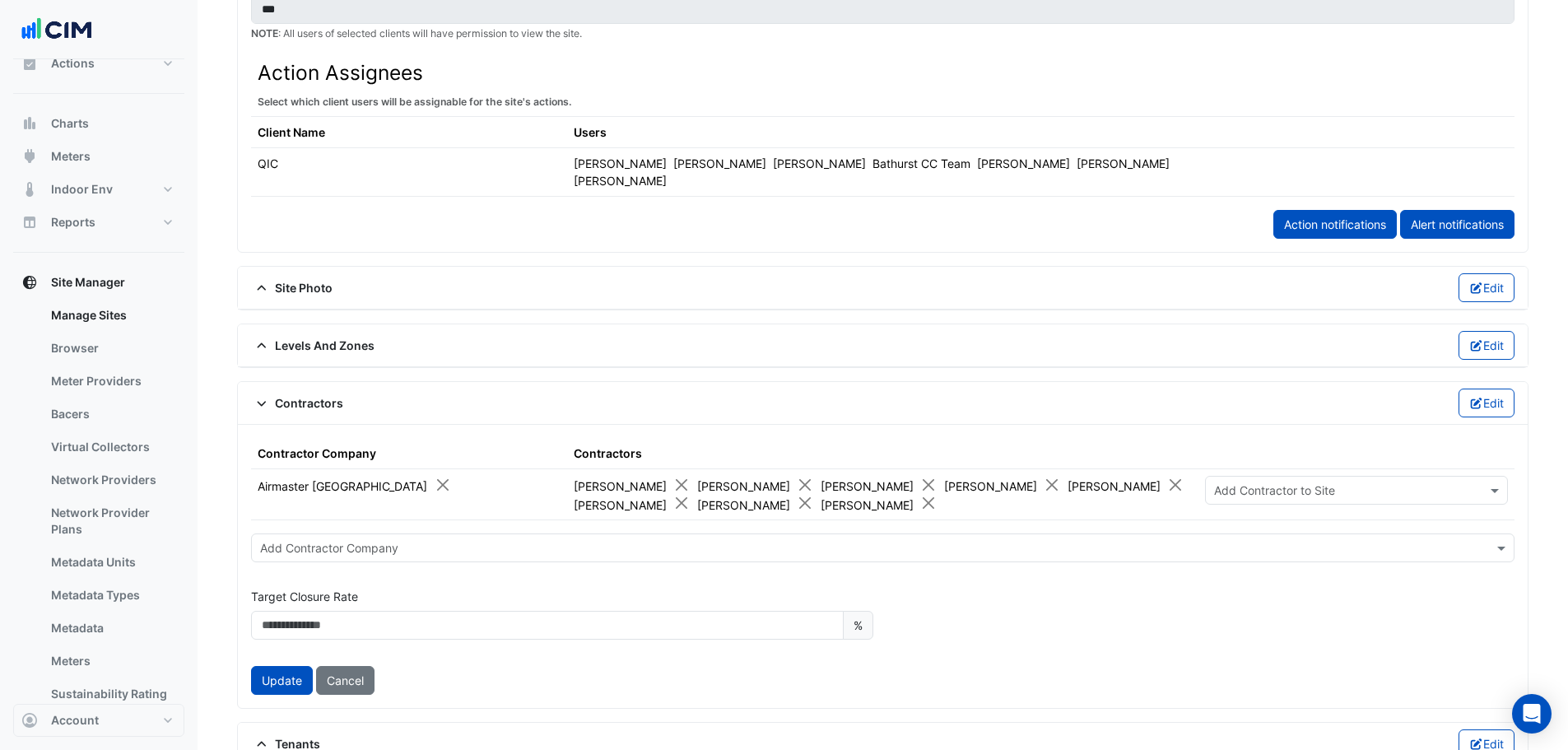
click at [1231, 482] on input "text" at bounding box center [1340, 490] width 252 height 17
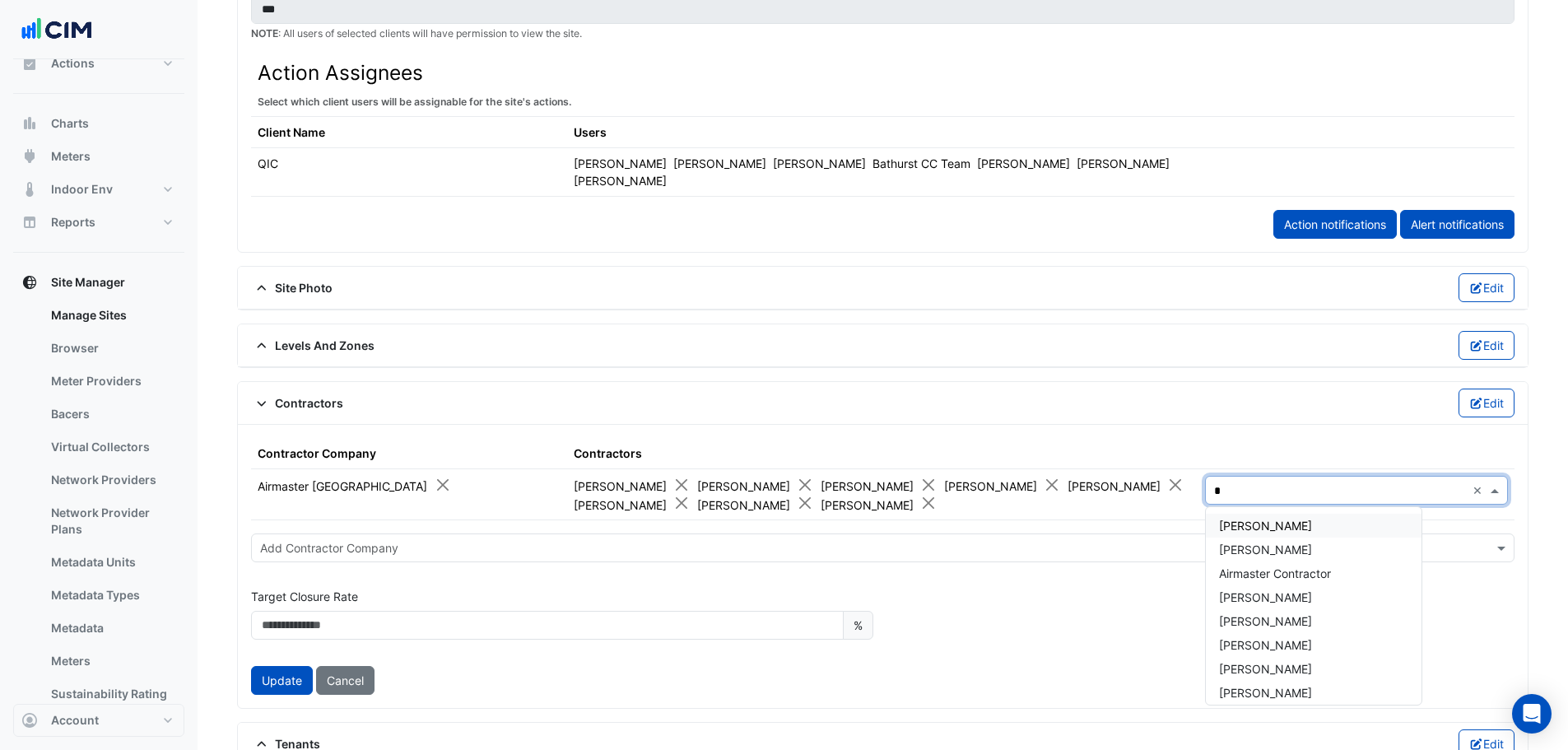
type input "**"
click at [1260, 542] on span "Tyson Azzam" at bounding box center [1265, 549] width 93 height 14
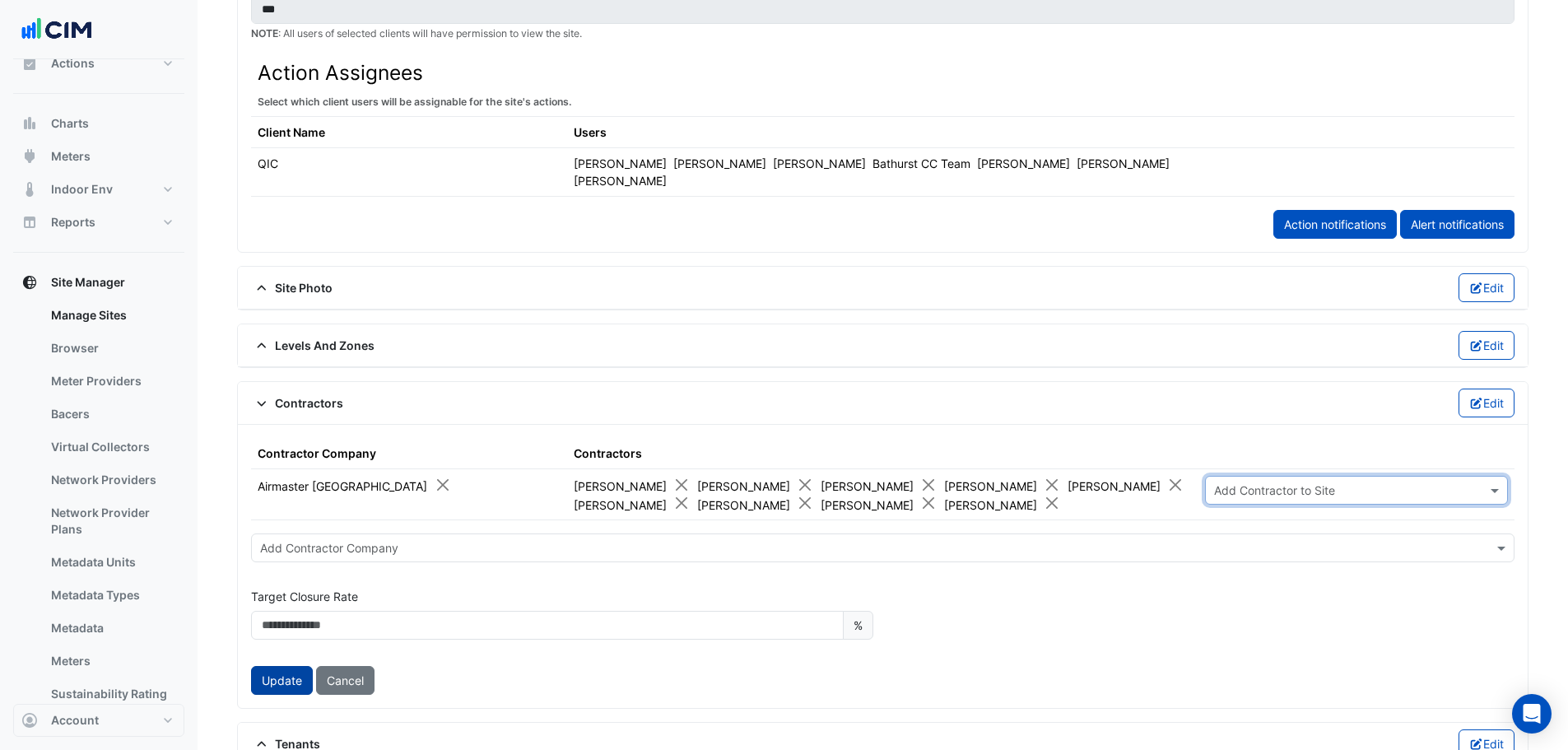
click at [281, 671] on button "Update" at bounding box center [282, 680] width 62 height 29
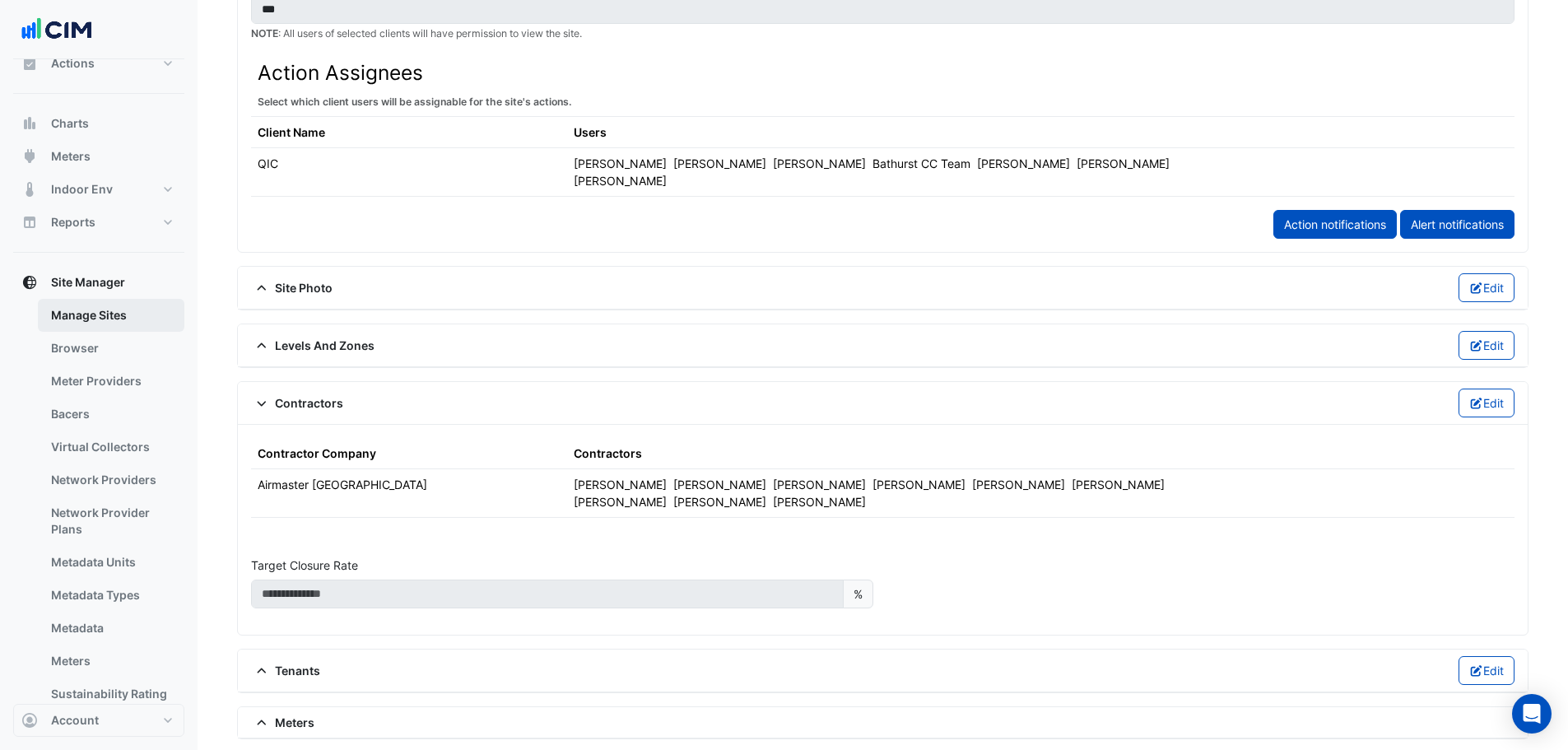
click at [104, 311] on link "Manage Sites" at bounding box center [111, 314] width 147 height 33
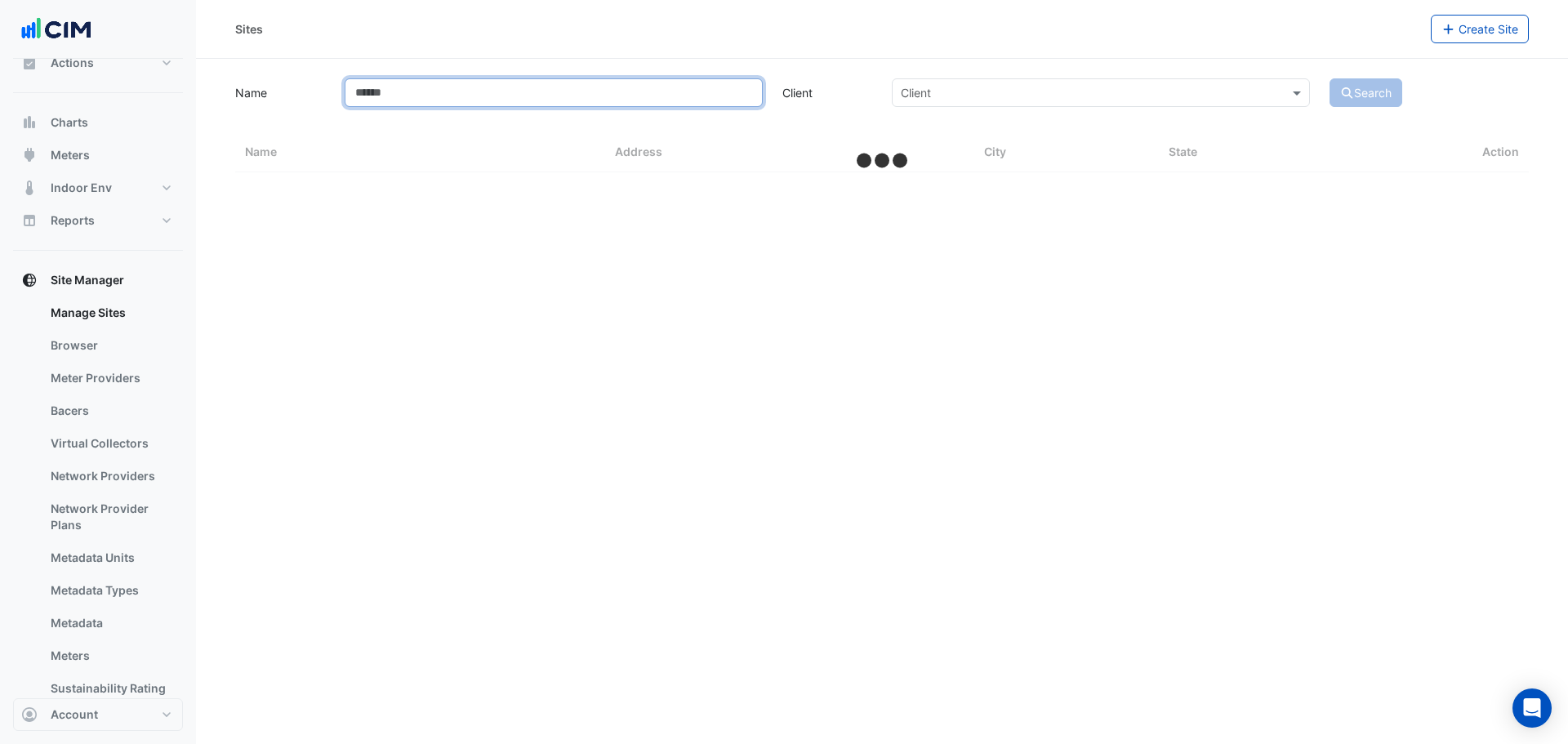
click at [452, 86] on input "Name" at bounding box center [554, 92] width 418 height 29
type input "****"
select select "***"
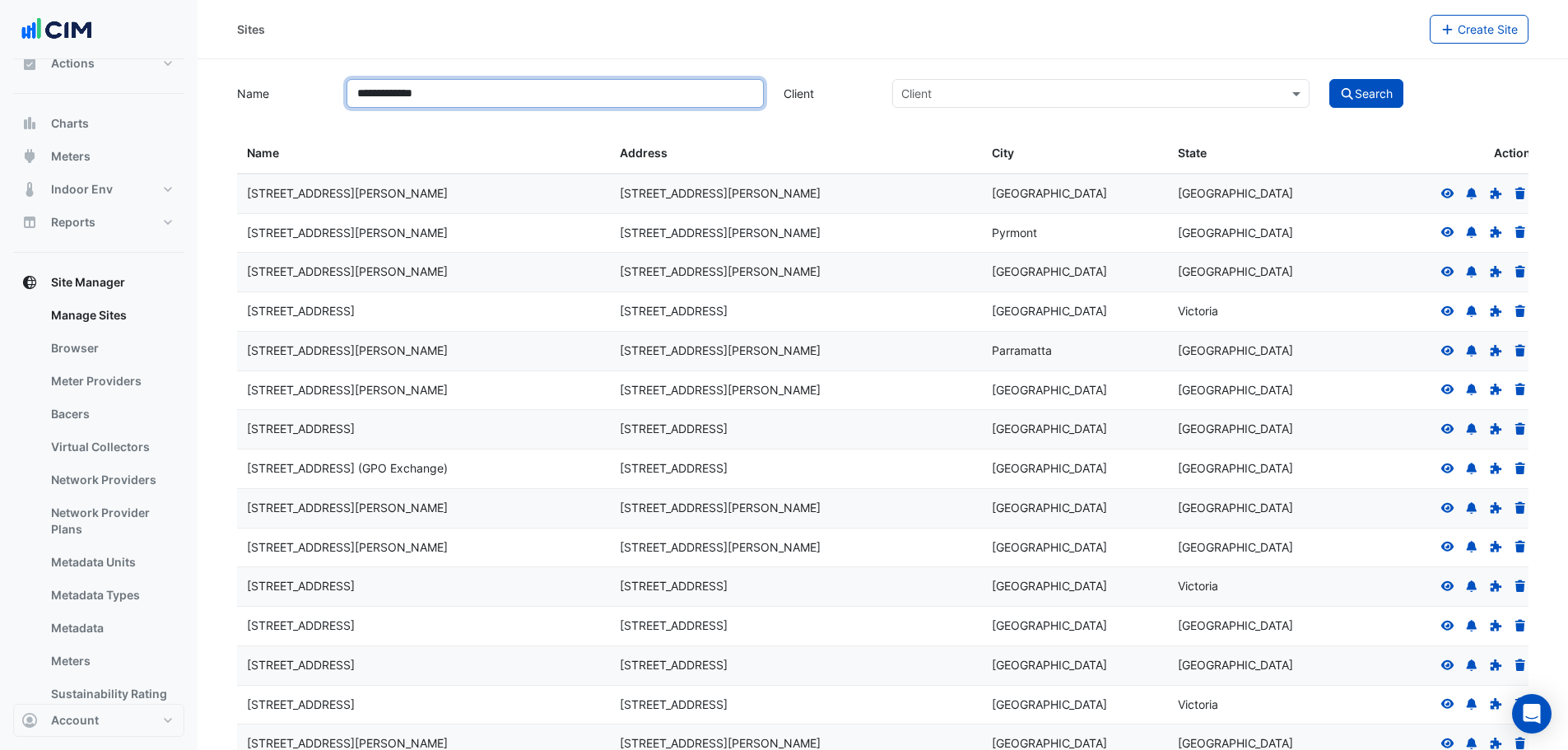
type input "**********"
click at [1361, 78] on div "**********" at bounding box center [882, 91] width 1311 height 32
click at [1359, 88] on button "Search" at bounding box center [1366, 93] width 74 height 29
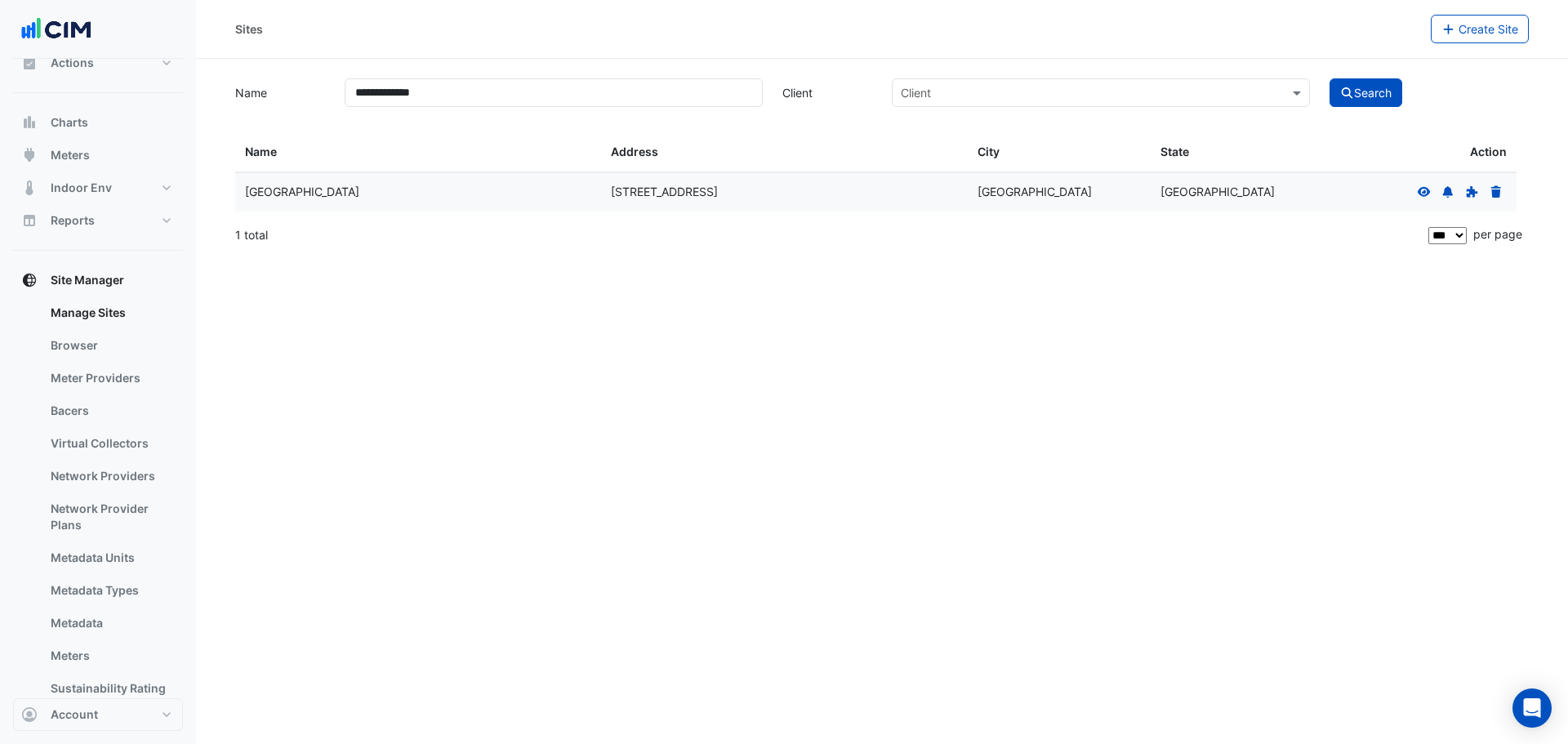
click at [1427, 193] on icon at bounding box center [1424, 190] width 13 height 9
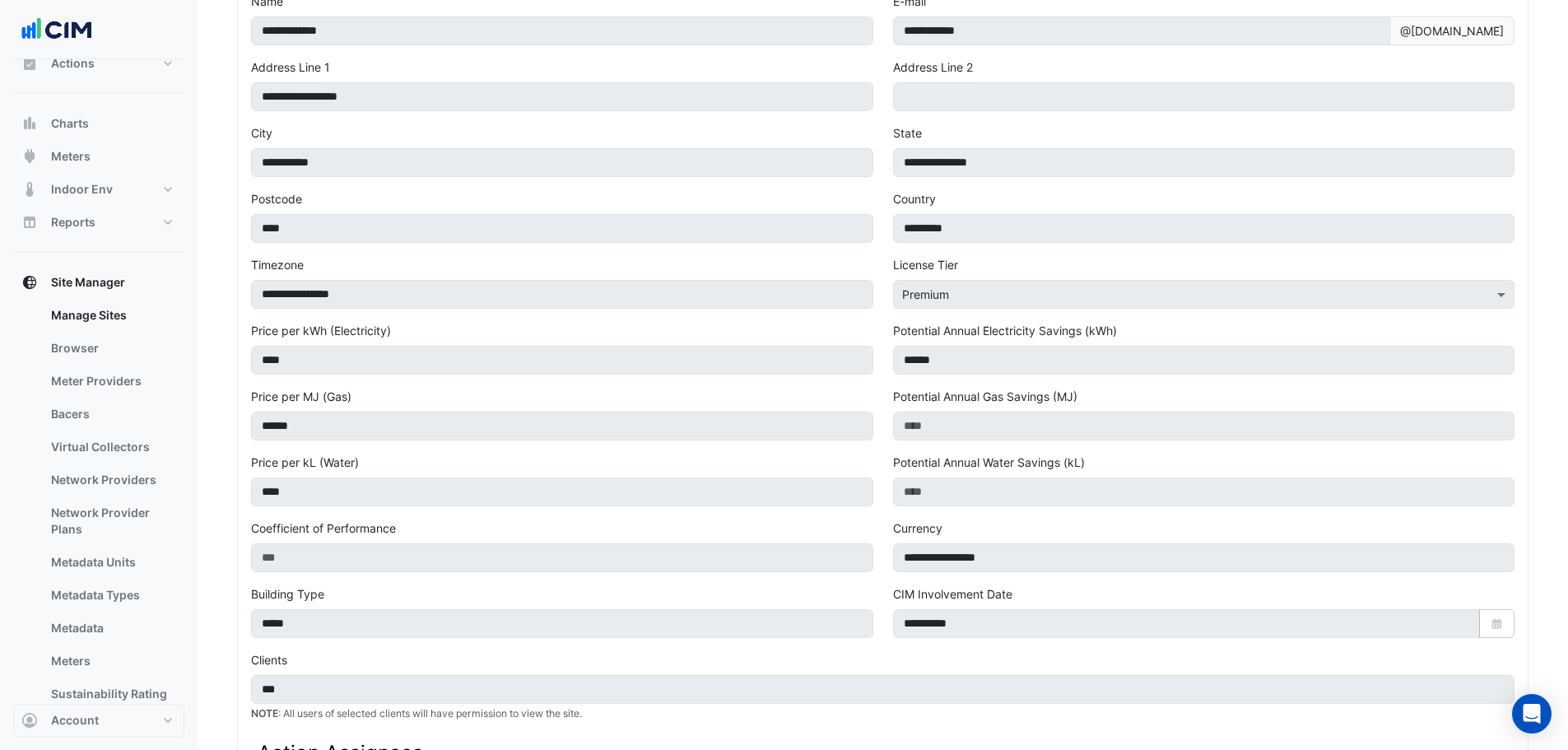
scroll to position [875, 0]
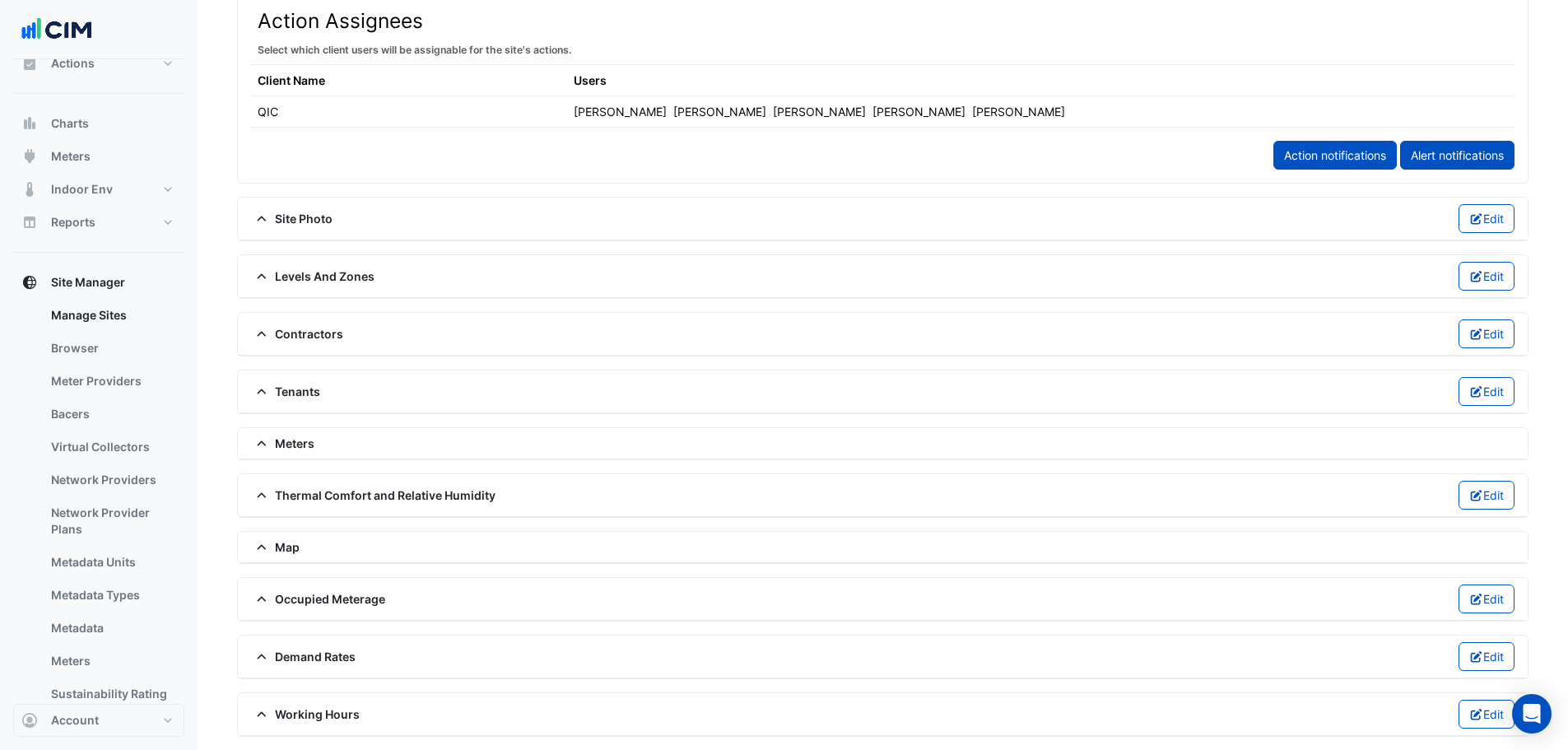
click at [305, 341] on span "Contractors" at bounding box center [297, 333] width 92 height 17
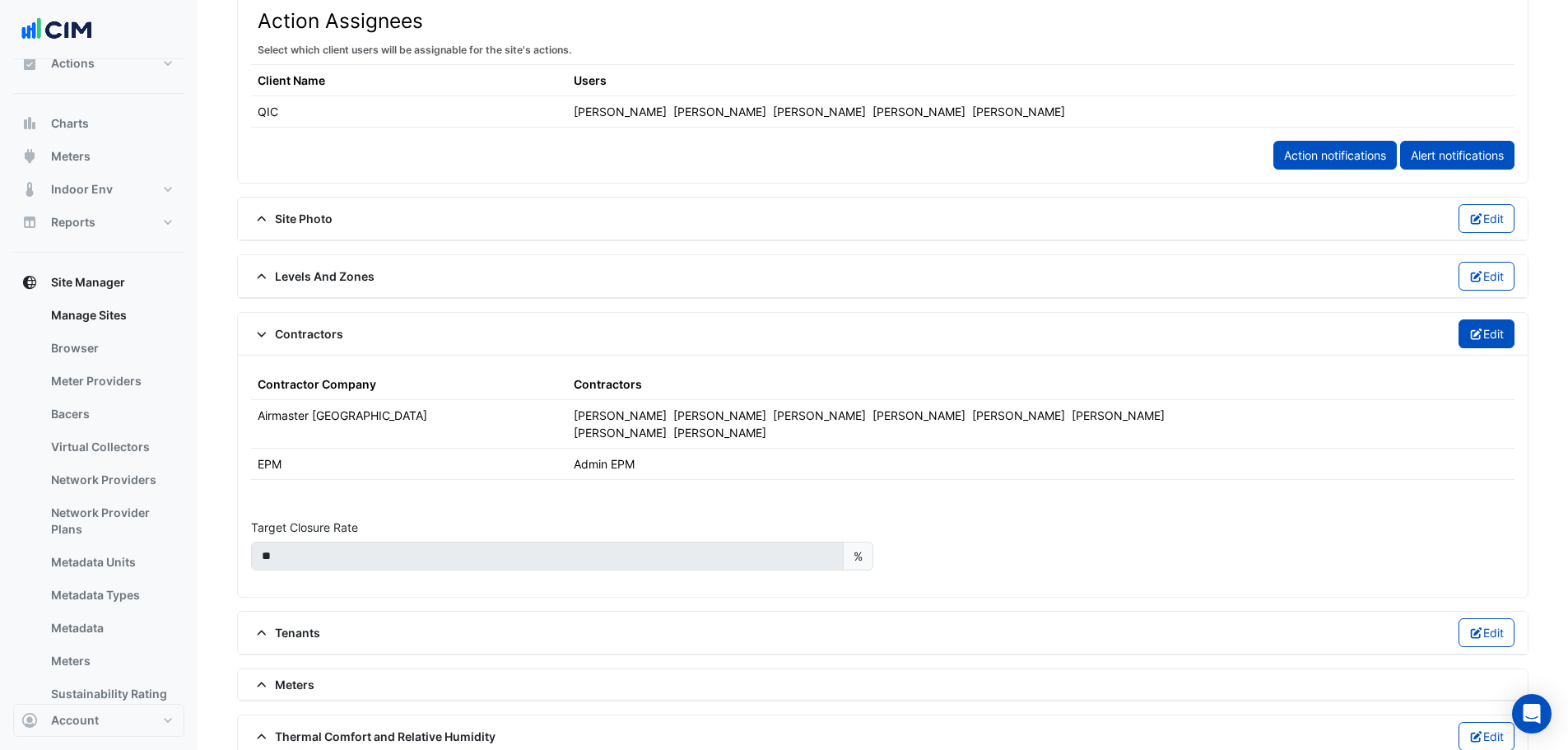
click at [1491, 337] on button "Edit" at bounding box center [1487, 333] width 56 height 29
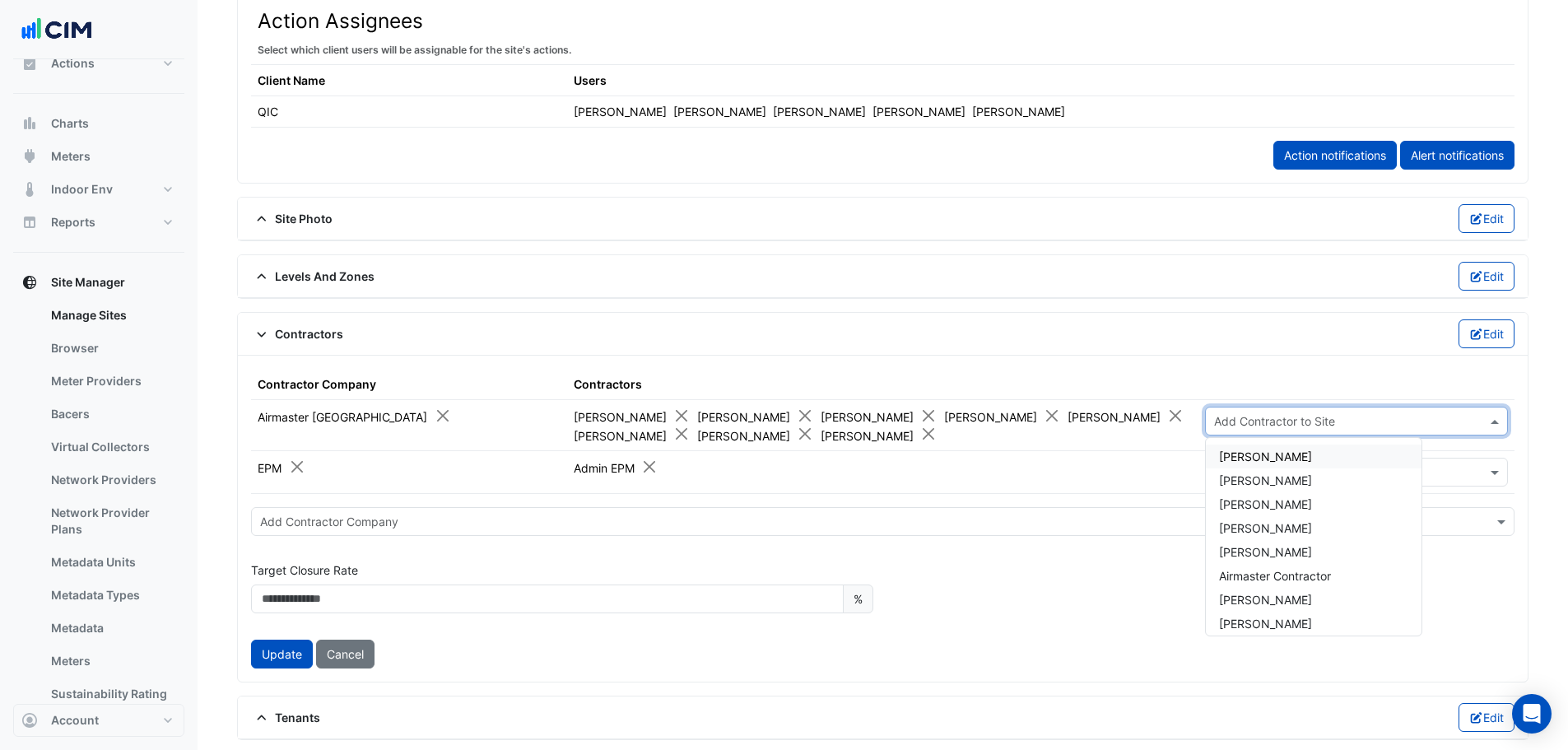
click at [1244, 418] on input "text" at bounding box center [1340, 422] width 252 height 17
type input "**"
click at [1246, 478] on span "Tyson Azzam" at bounding box center [1265, 480] width 93 height 14
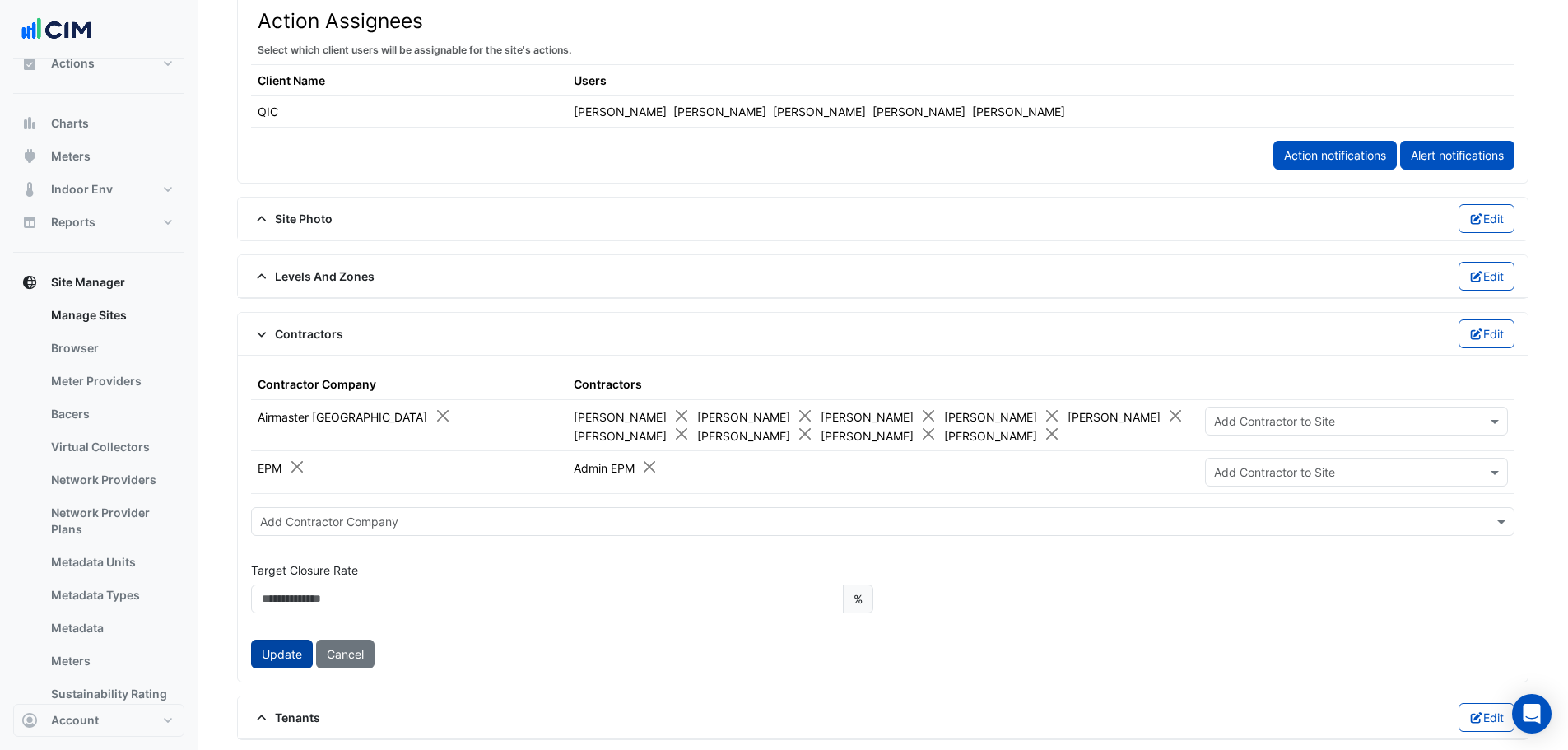
drag, startPoint x: 249, startPoint y: 661, endPoint x: 264, endPoint y: 659, distance: 15.1
click at [250, 661] on div "Contractor Company Contractors Airmaster Australia Adam Surr Amber Perrott-Jone…" at bounding box center [883, 519] width 1289 height 326
click at [265, 659] on button "Update" at bounding box center [282, 654] width 62 height 29
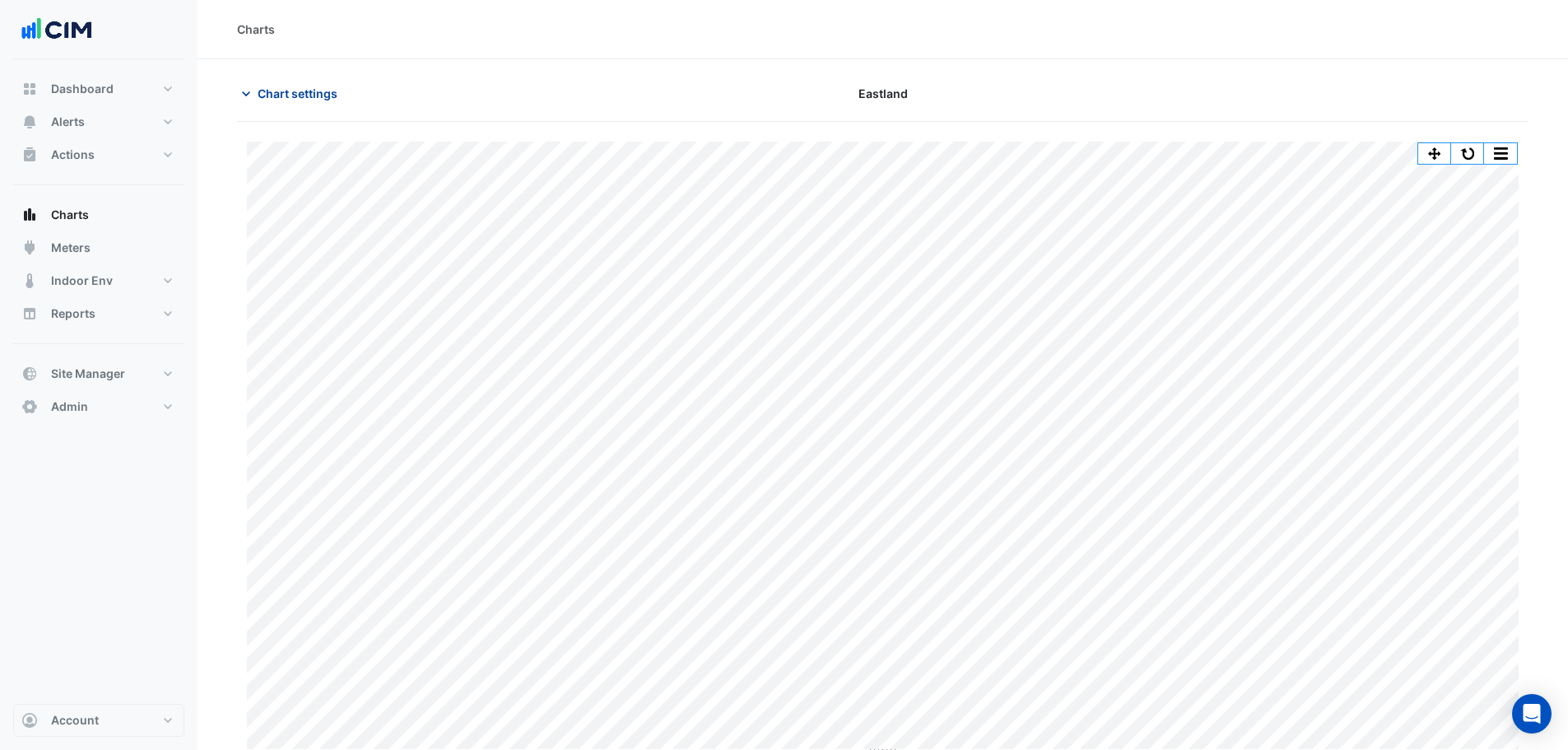
click at [310, 90] on span "Chart settings" at bounding box center [297, 93] width 80 height 17
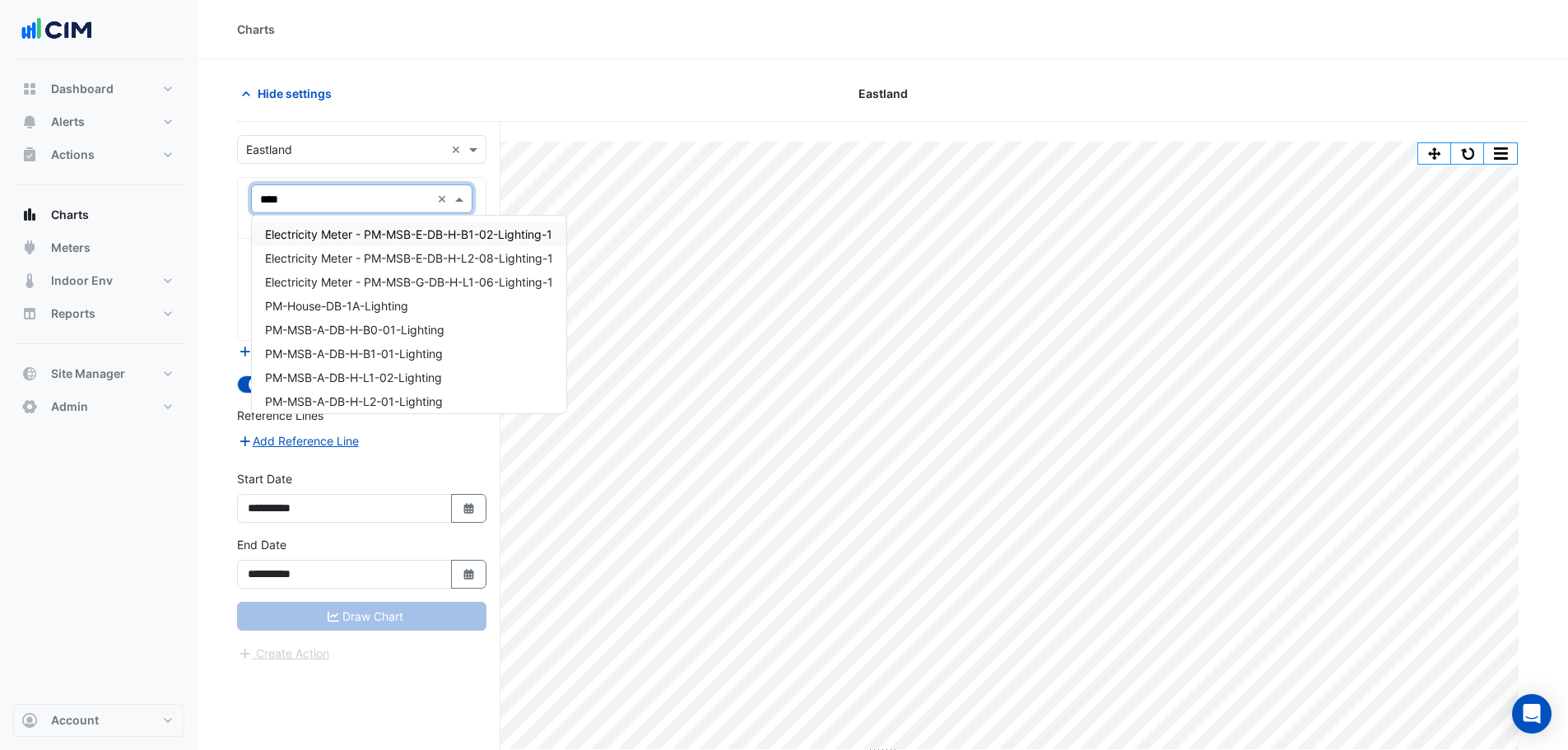
type input "*****"
click at [373, 306] on span "PM-House-DB-1A-Lighting" at bounding box center [337, 305] width 143 height 14
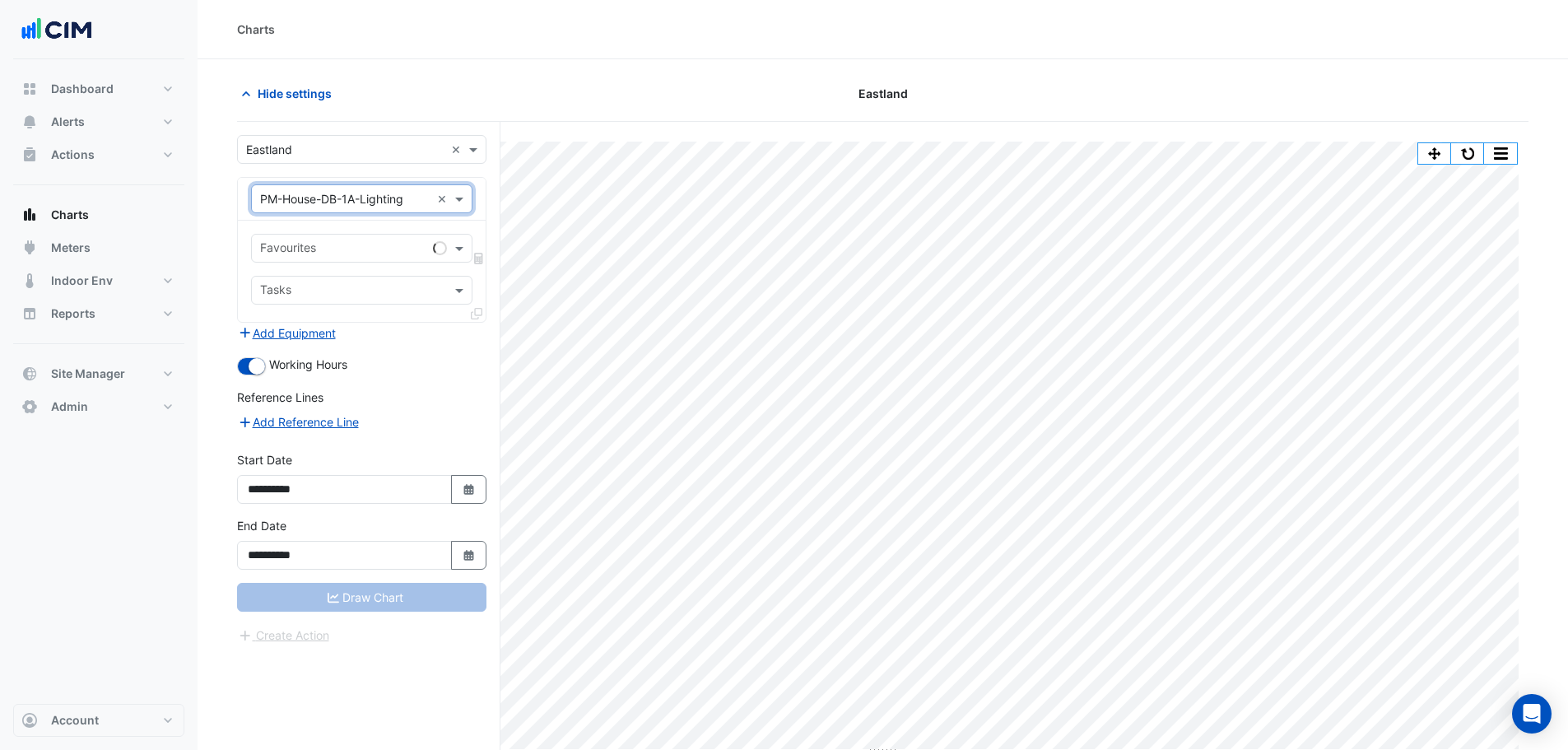
click at [456, 239] on div "Favourites" at bounding box center [361, 247] width 221 height 29
click at [456, 240] on span at bounding box center [461, 247] width 21 height 17
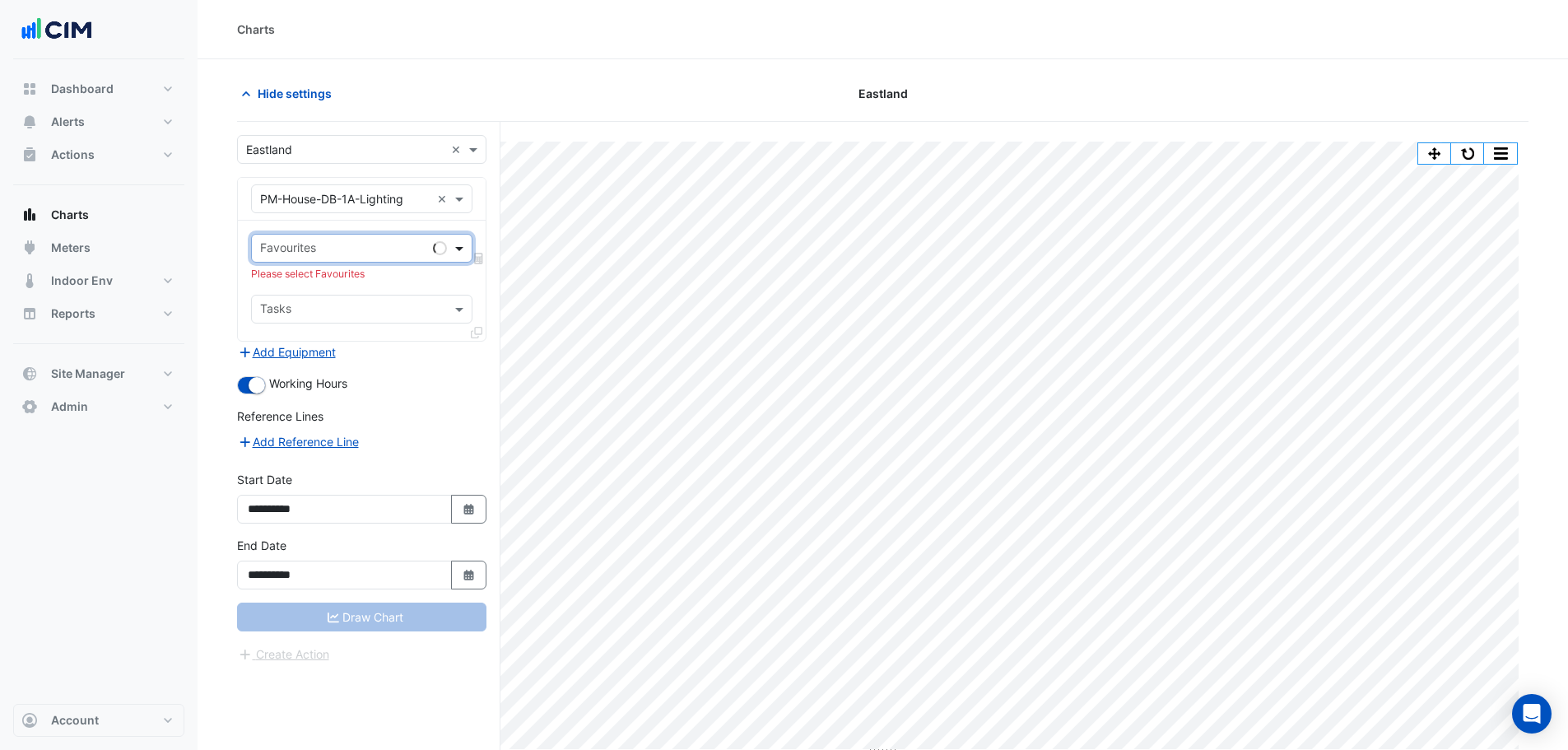
click at [456, 240] on span at bounding box center [461, 247] width 21 height 17
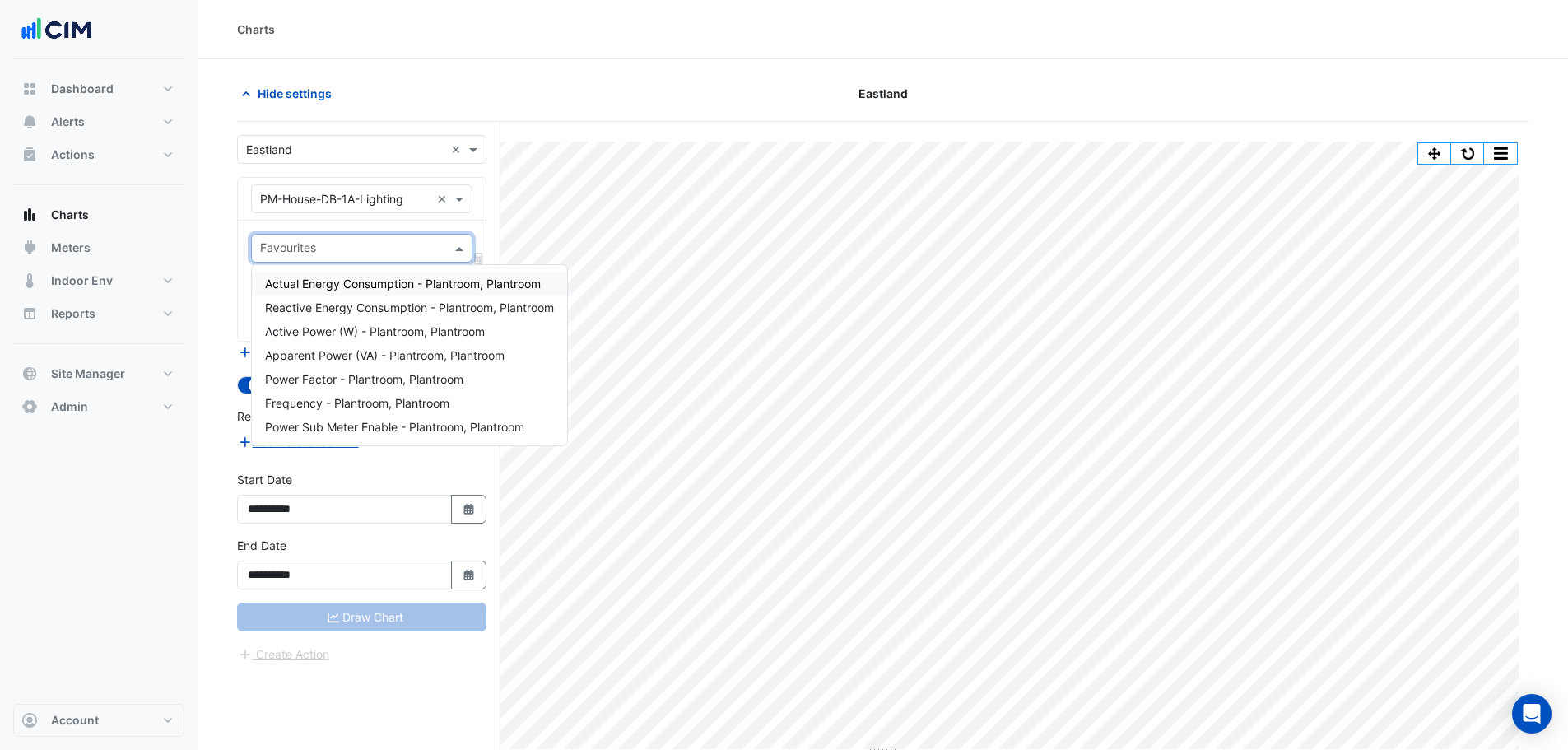
click at [340, 281] on span "Actual Energy Consumption - Plantroom, Plantroom" at bounding box center [403, 283] width 276 height 14
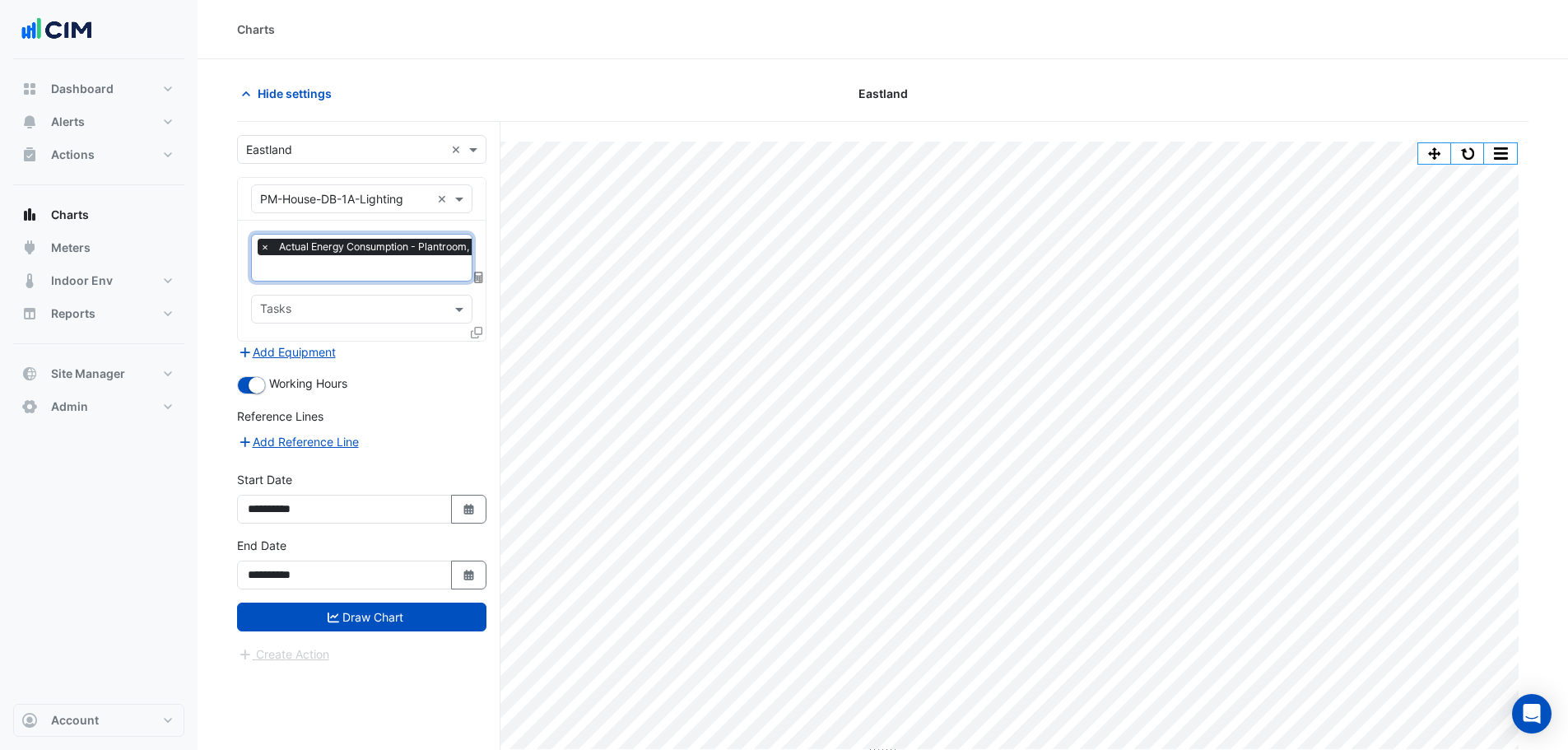
click at [475, 331] on icon at bounding box center [476, 332] width 11 height 11
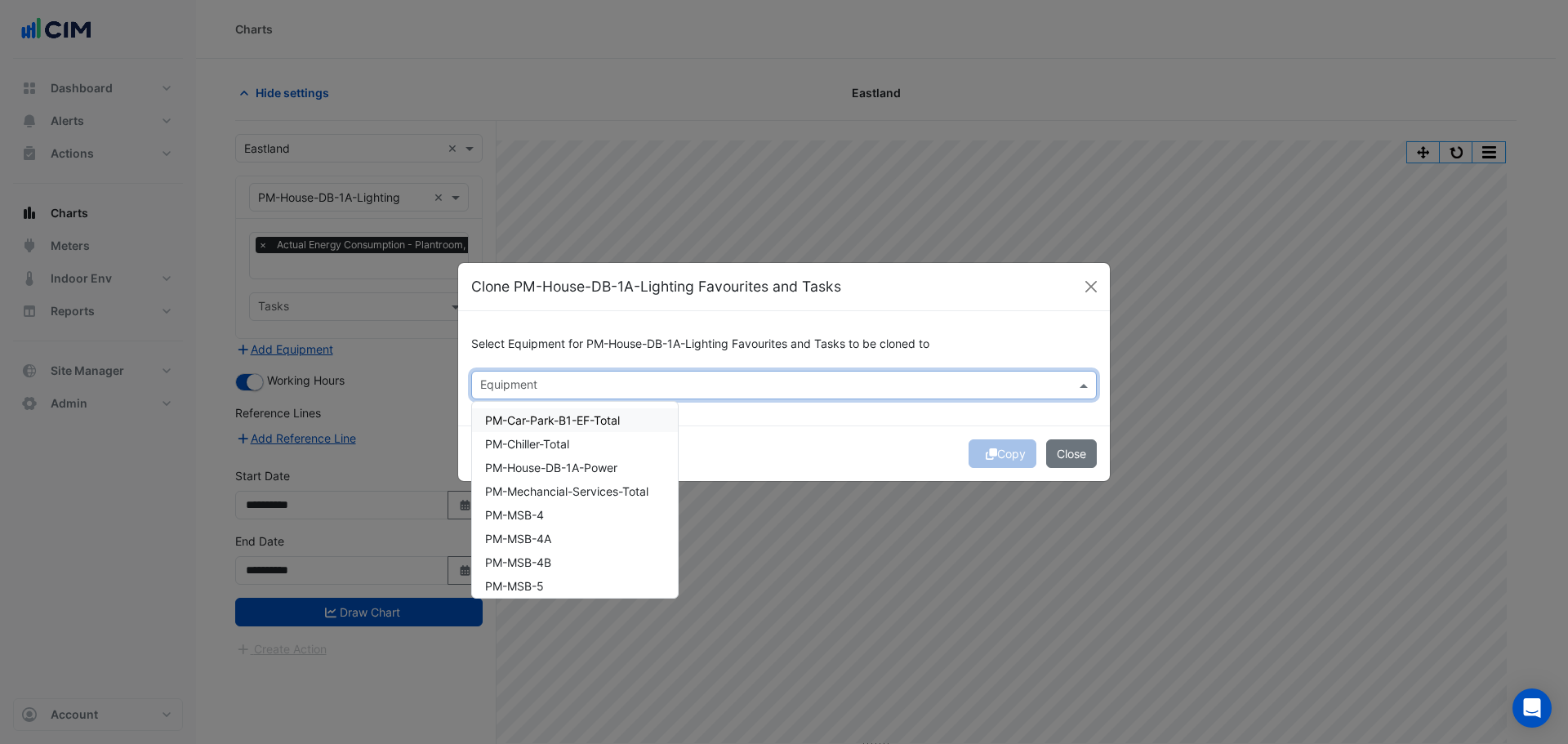
click at [507, 385] on input "text" at bounding box center [774, 386] width 589 height 17
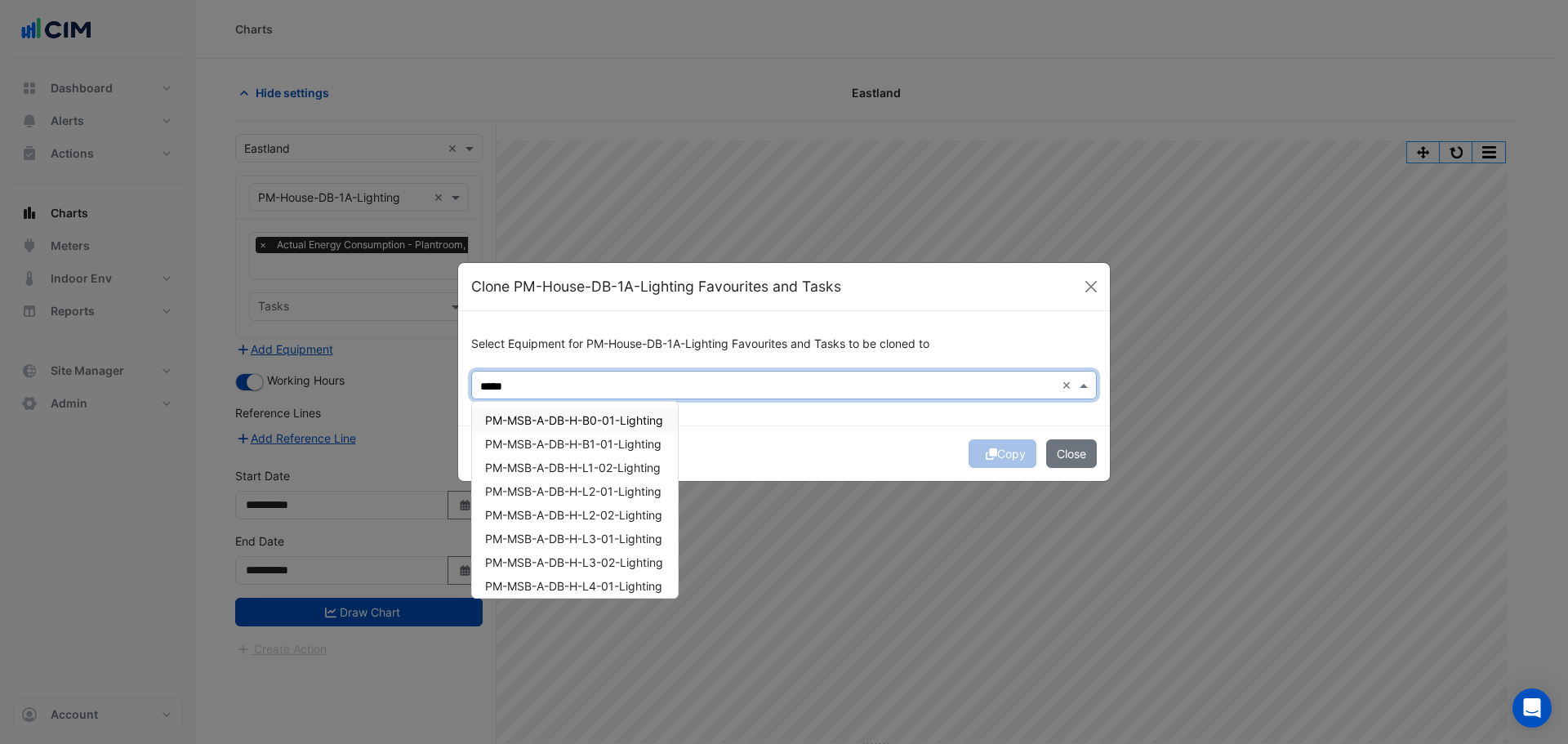
click at [570, 424] on span "PM-MSB-A-DB-H-B0-01-Lighting" at bounding box center [573, 420] width 178 height 14
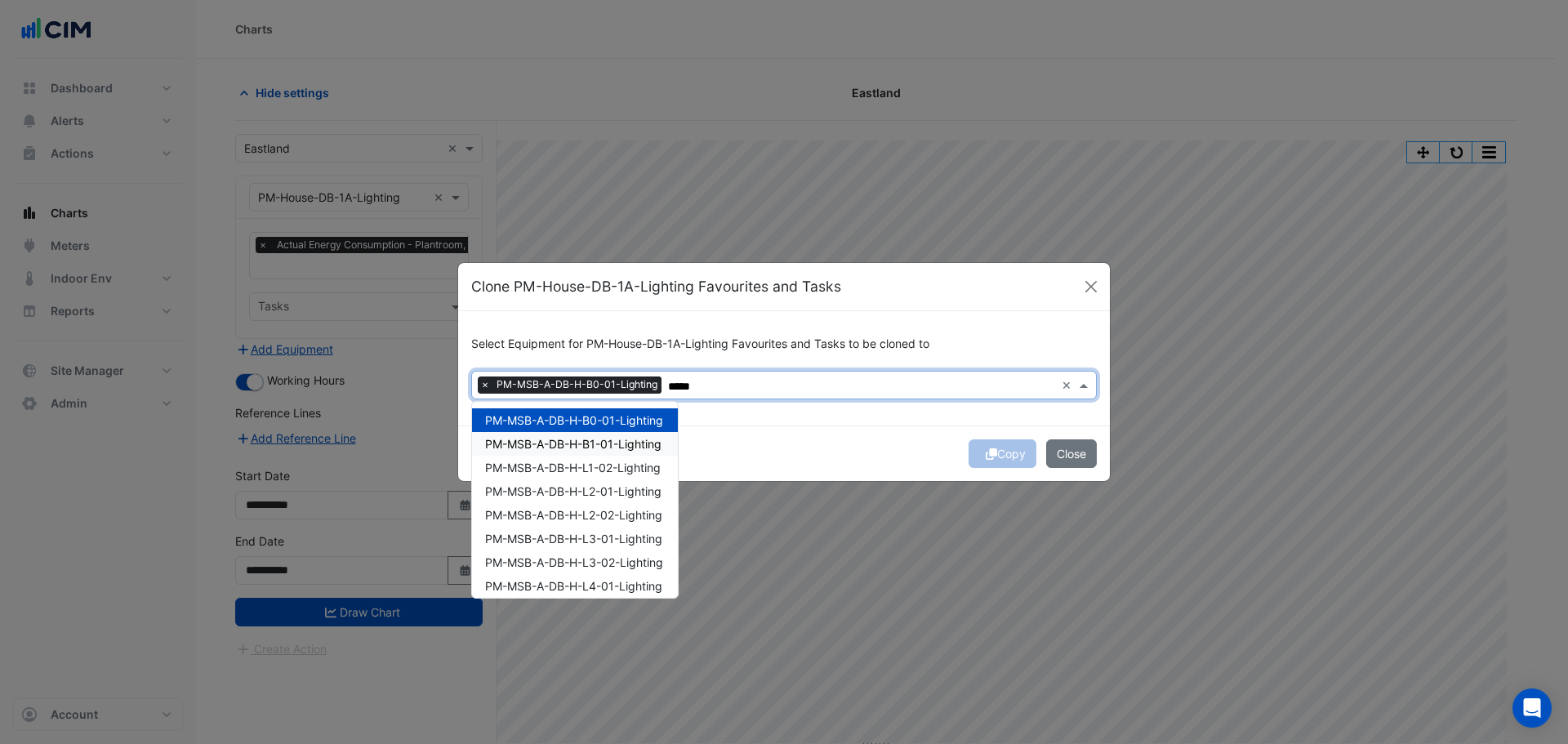
click at [573, 438] on div "PM-MSB-A-DB-H-B1-01-Lighting" at bounding box center [574, 443] width 205 height 23
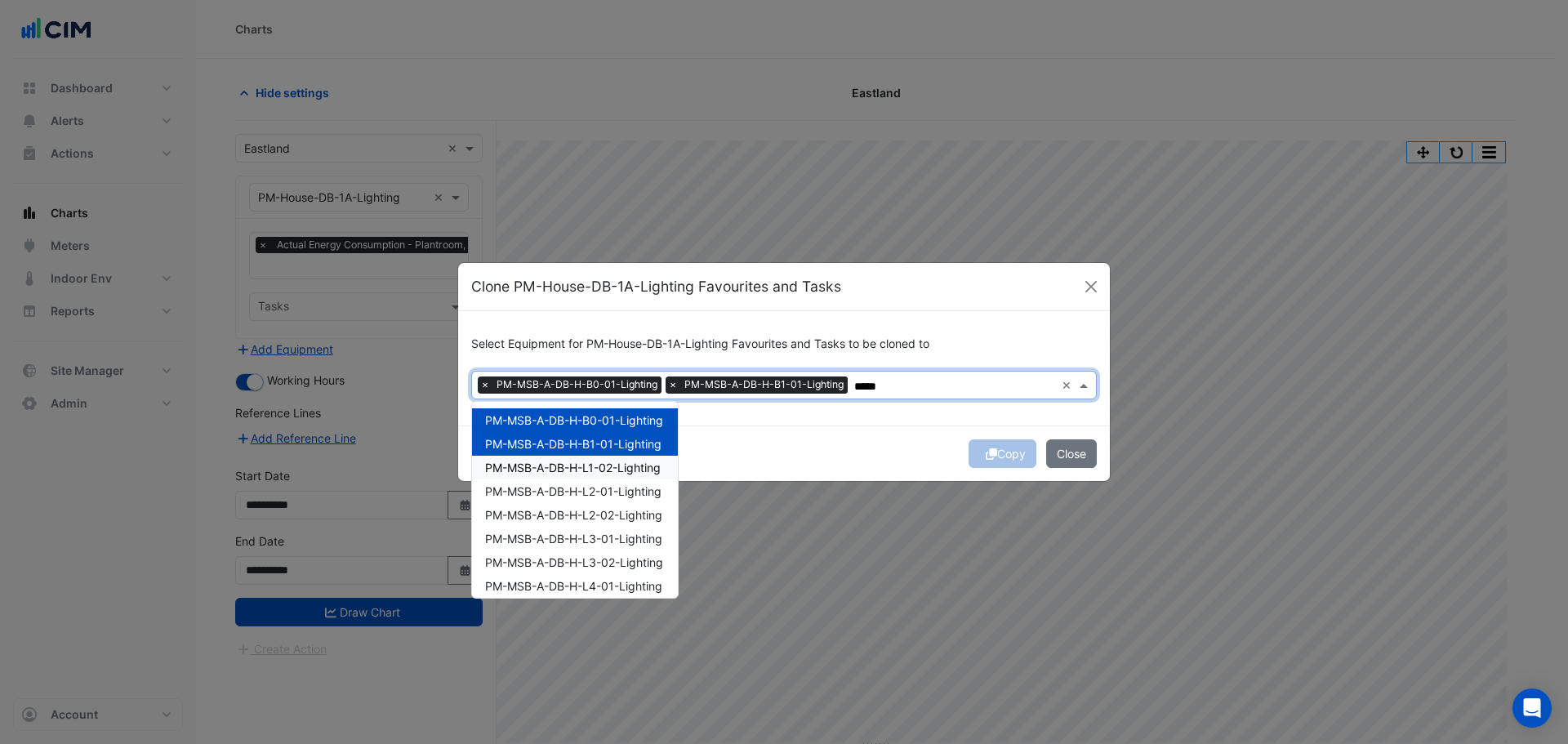
click at [573, 464] on span "PM-MSB-A-DB-H-L1-02-Lighting" at bounding box center [572, 467] width 176 height 14
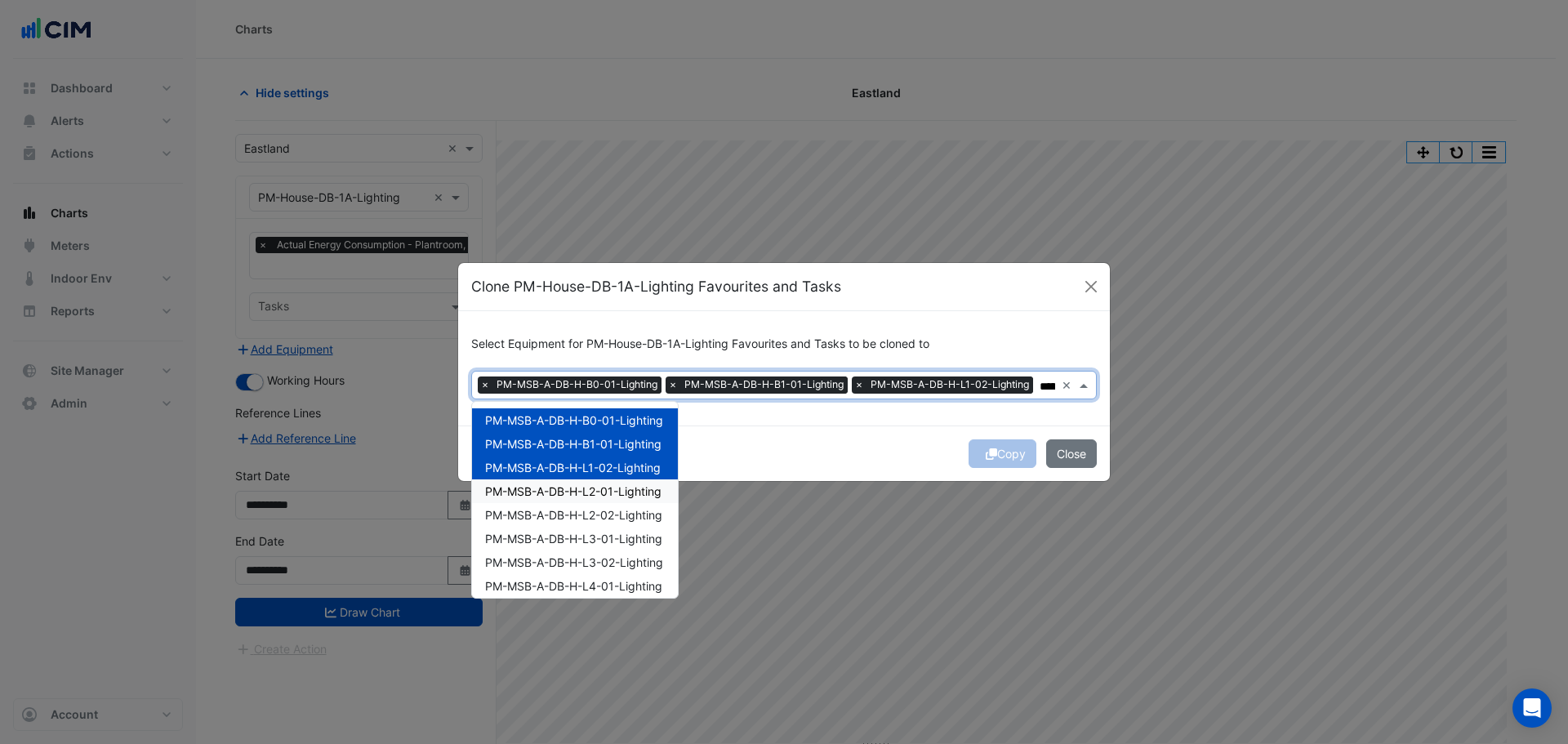
click at [576, 490] on div "PM-MSB-A-DB-H-L2-01-Lighting" at bounding box center [574, 490] width 205 height 23
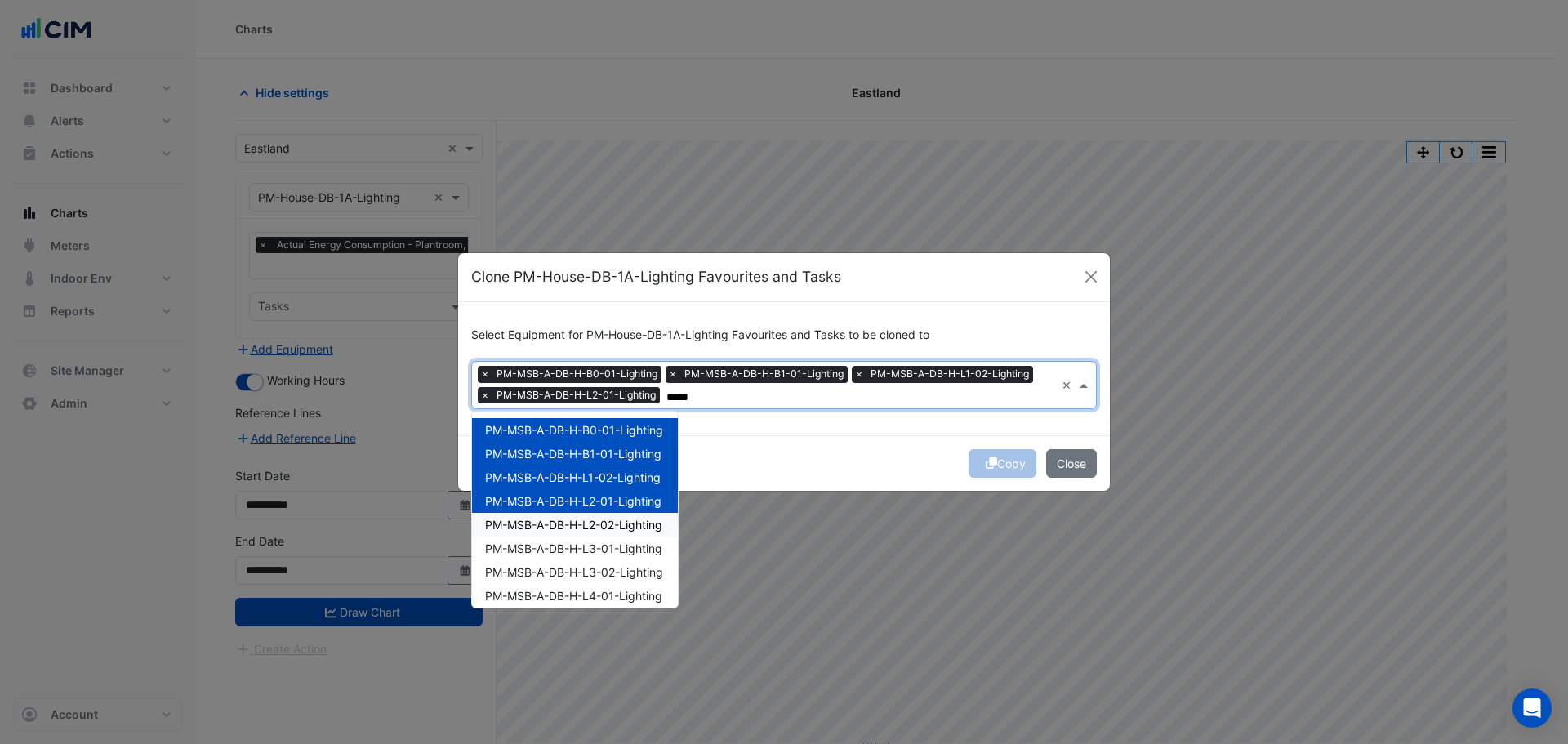
drag, startPoint x: 577, startPoint y: 520, endPoint x: 583, endPoint y: 536, distance: 17.1
click at [579, 525] on span "PM-MSB-A-DB-H-L2-02-Lighting" at bounding box center [573, 524] width 177 height 14
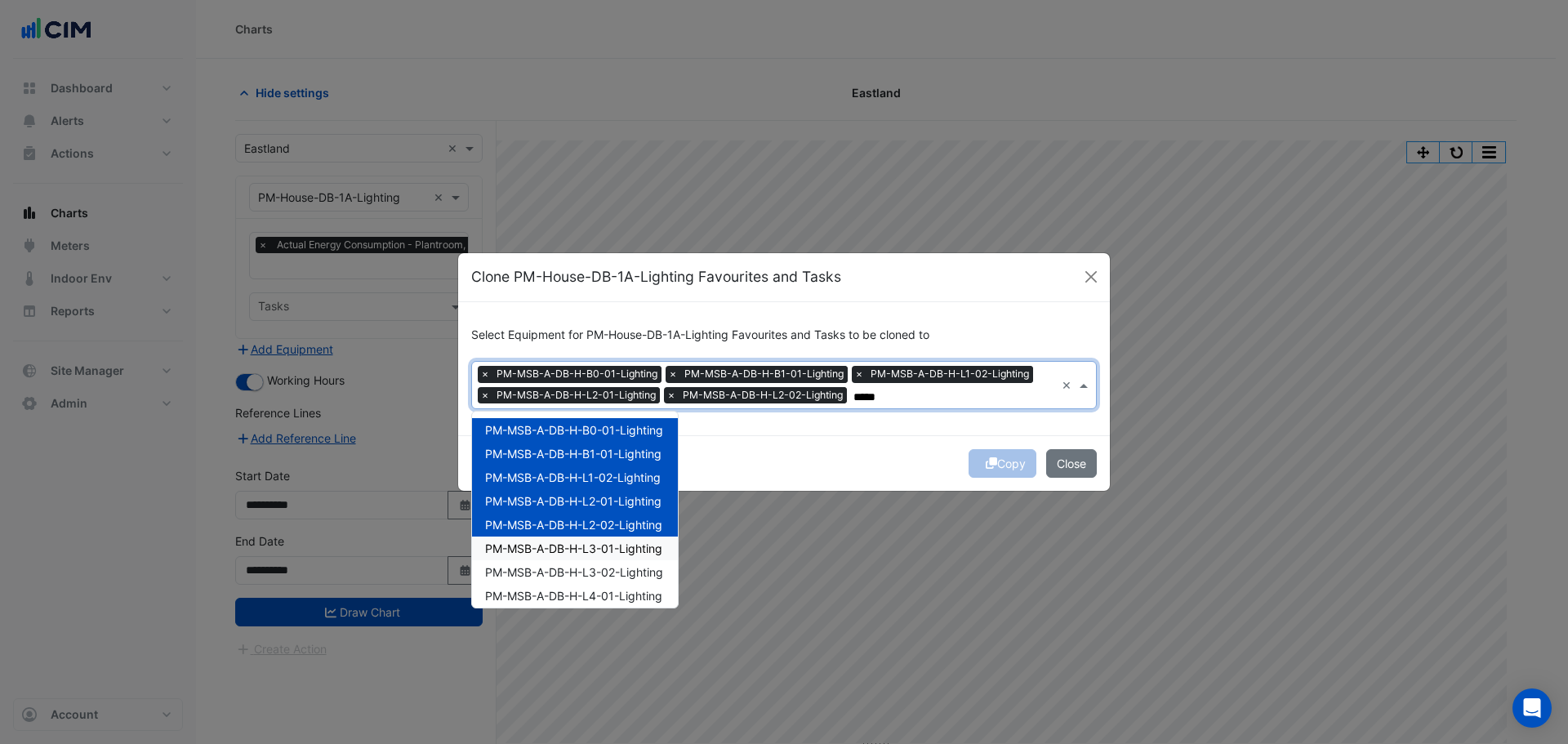
drag, startPoint x: 587, startPoint y: 549, endPoint x: 590, endPoint y: 556, distance: 7.6
click at [588, 551] on span "PM-MSB-A-DB-H-L3-01-Lighting" at bounding box center [573, 548] width 177 height 14
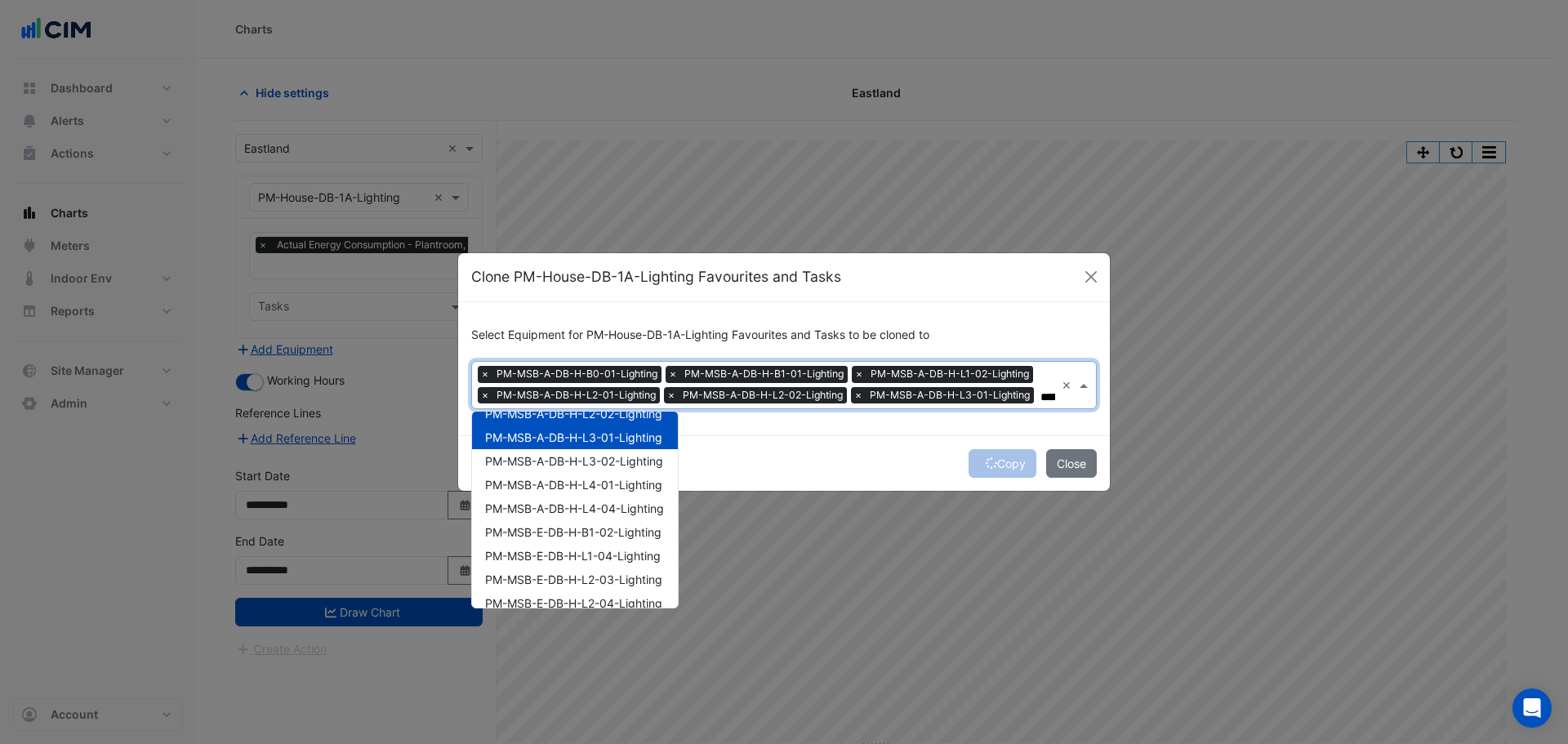
scroll to position [81, 0]
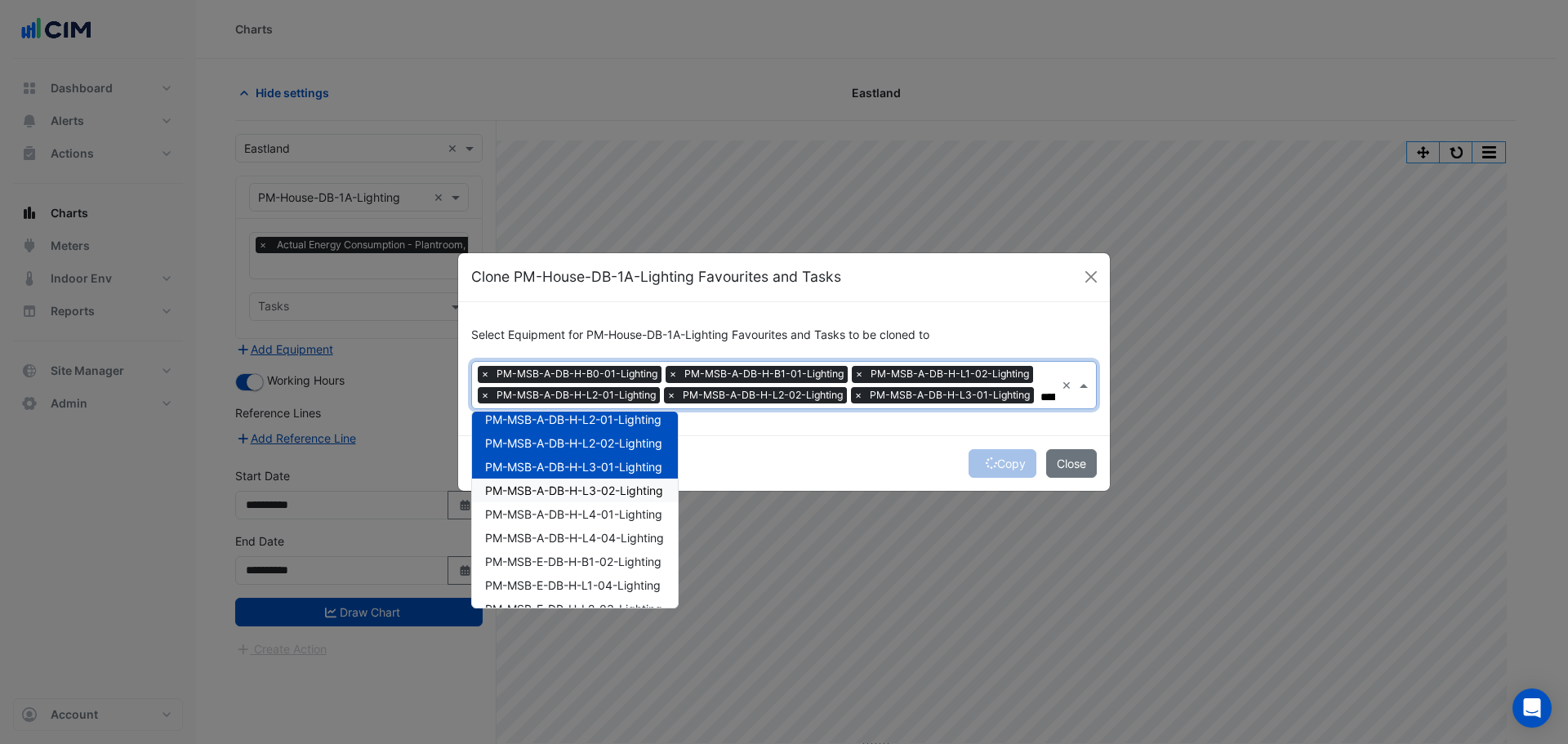
click at [610, 498] on div "PM-MSB-A-DB-H-L3-02-Lighting" at bounding box center [574, 489] width 205 height 23
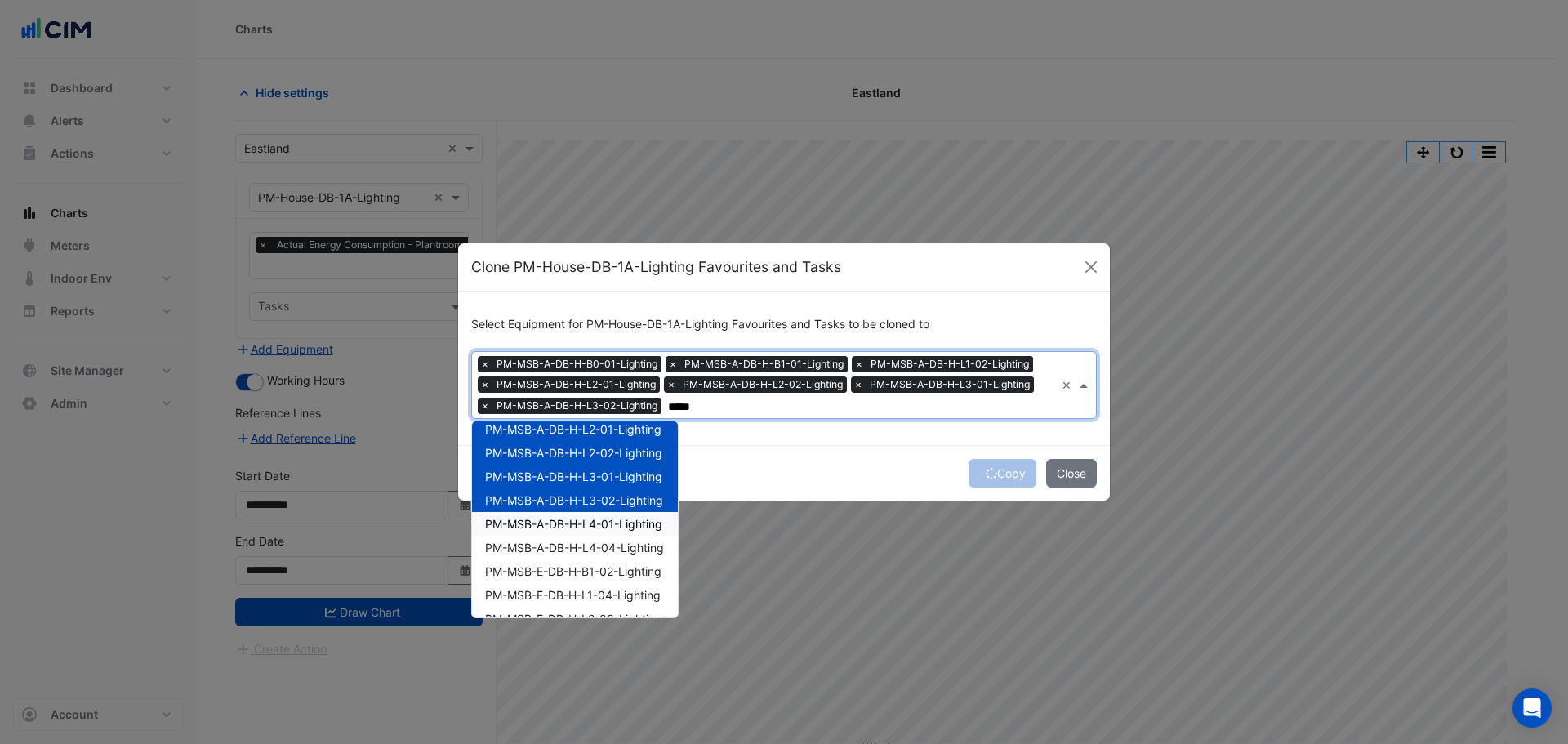
click at [599, 531] on div "PM-MSB-A-DB-H-L4-01-Lighting" at bounding box center [574, 523] width 205 height 23
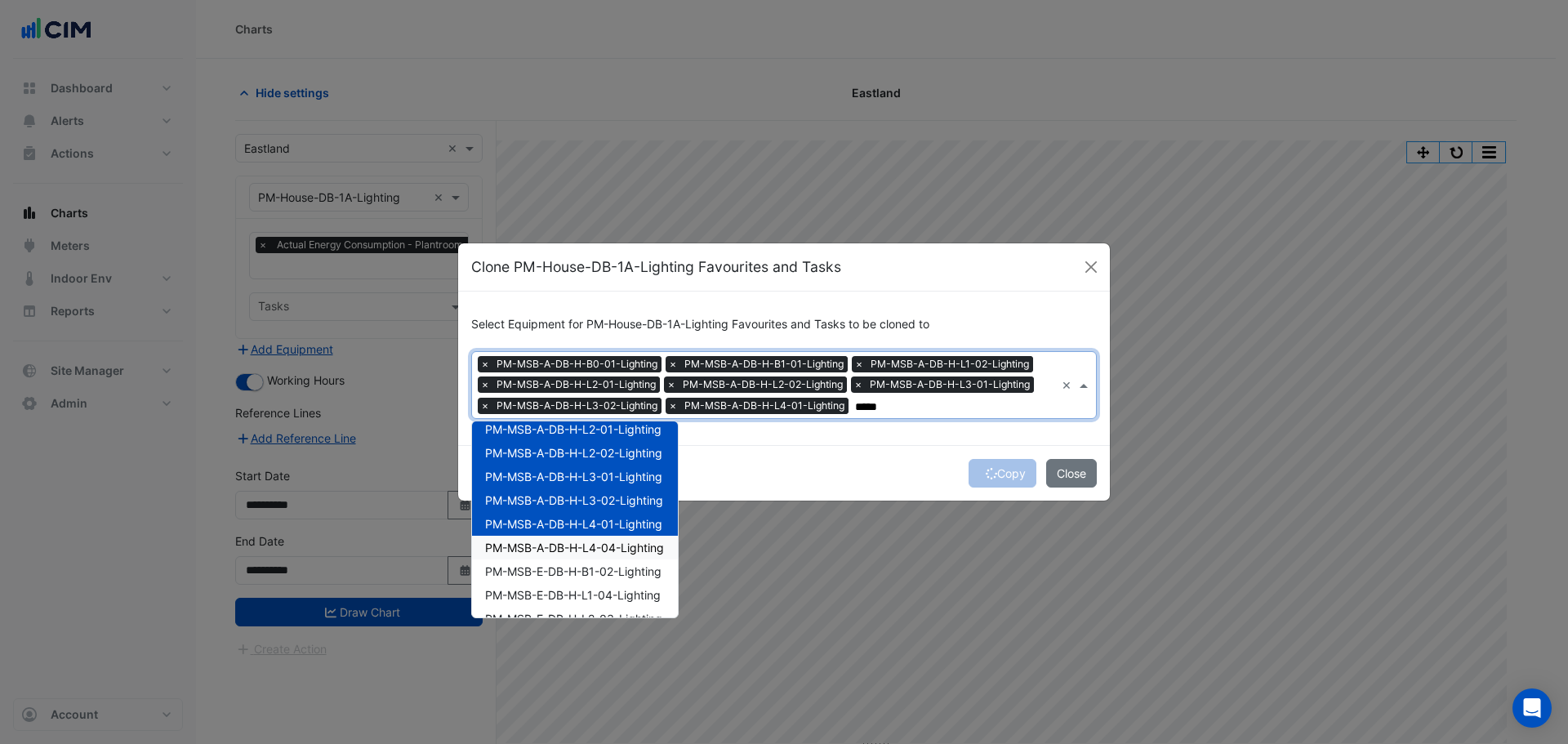
click at [598, 552] on span "PM-MSB-A-DB-H-L4-04-Lighting" at bounding box center [574, 547] width 179 height 14
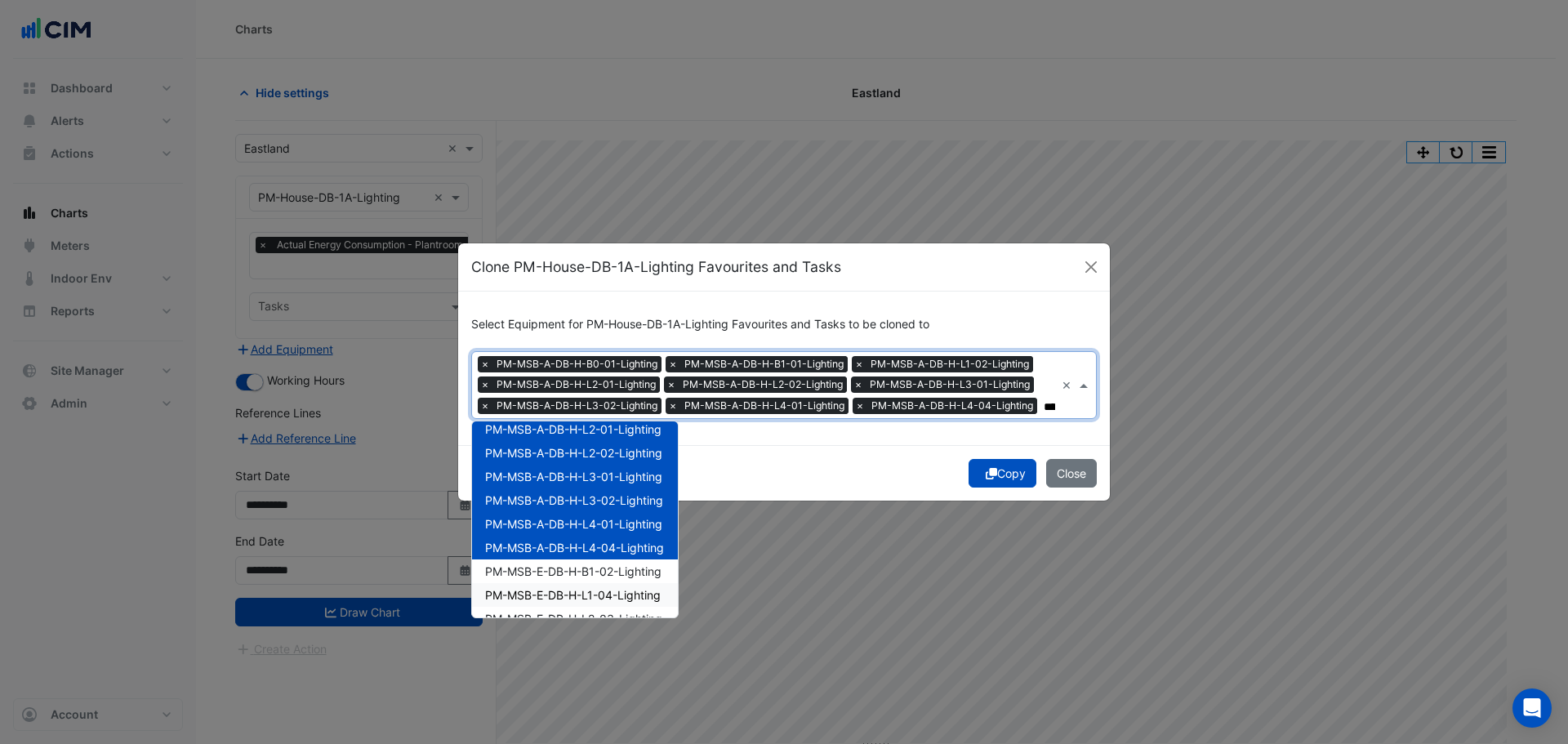
click at [596, 583] on div "PM-MSB-E-DB-H-L1-04-Lighting" at bounding box center [574, 594] width 205 height 23
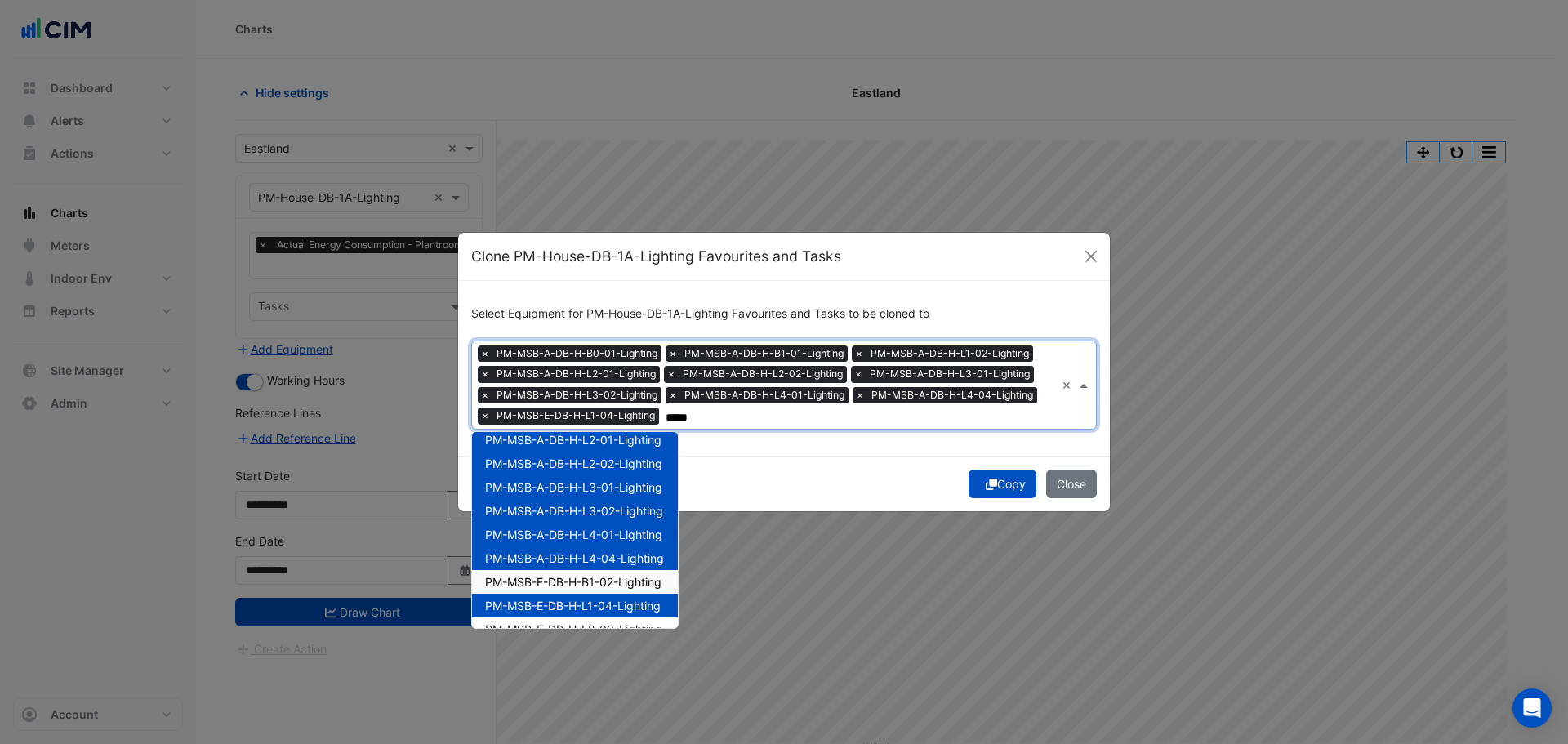
click at [598, 575] on span "PM-MSB-E-DB-H-B1-02-Lighting" at bounding box center [572, 582] width 177 height 14
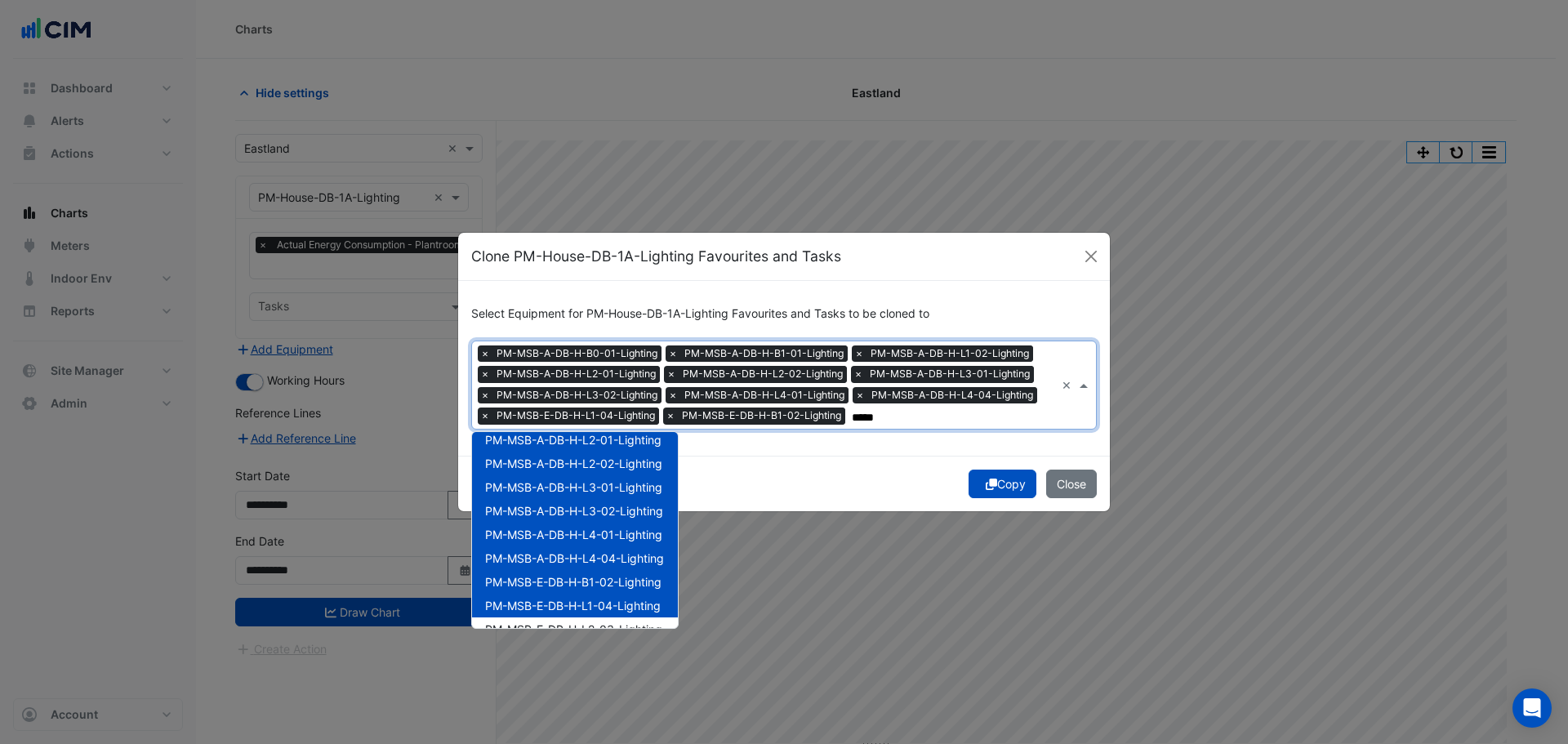
scroll to position [163, 0]
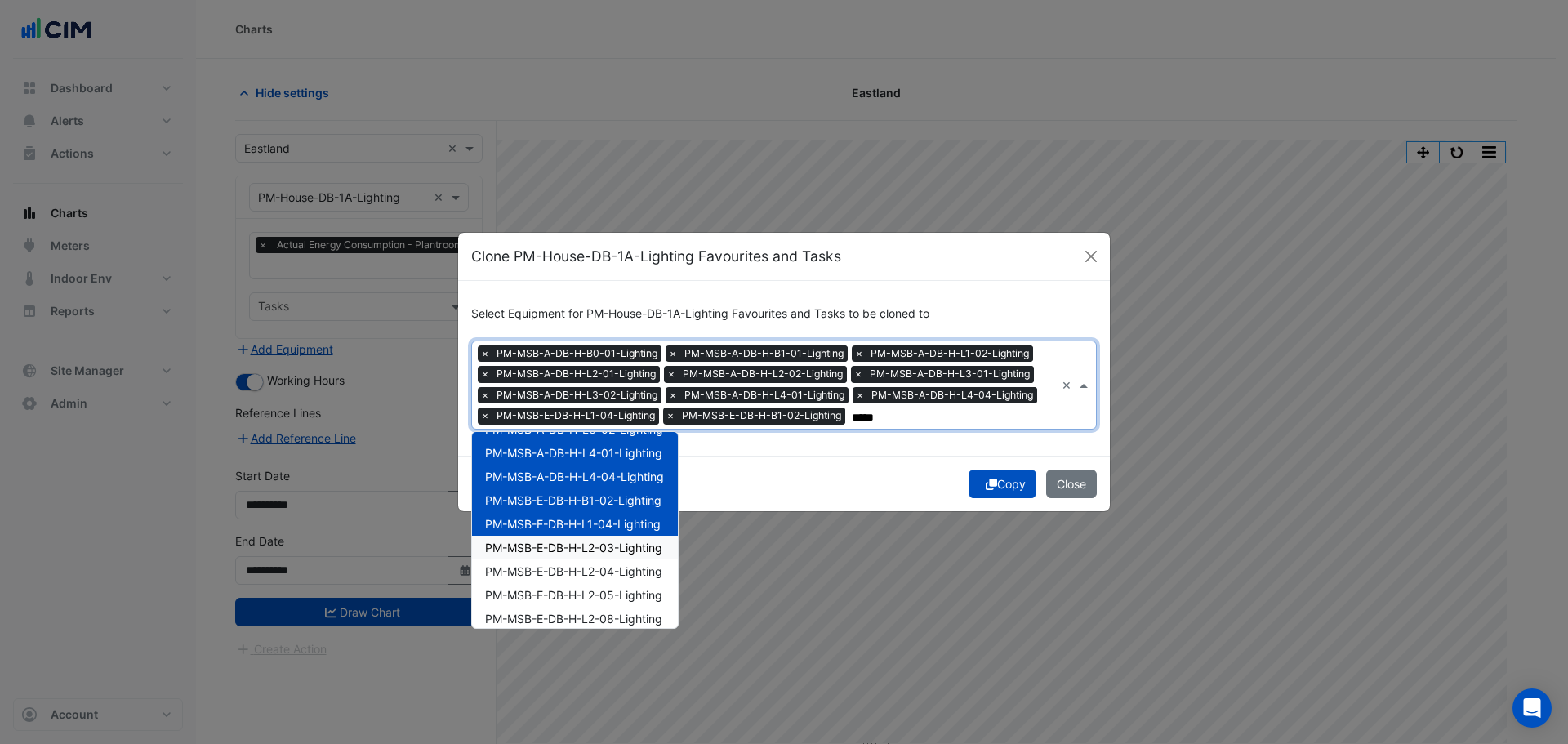
click at [598, 536] on div "PM-MSB-E-DB-H-L2-03-Lighting" at bounding box center [574, 547] width 205 height 23
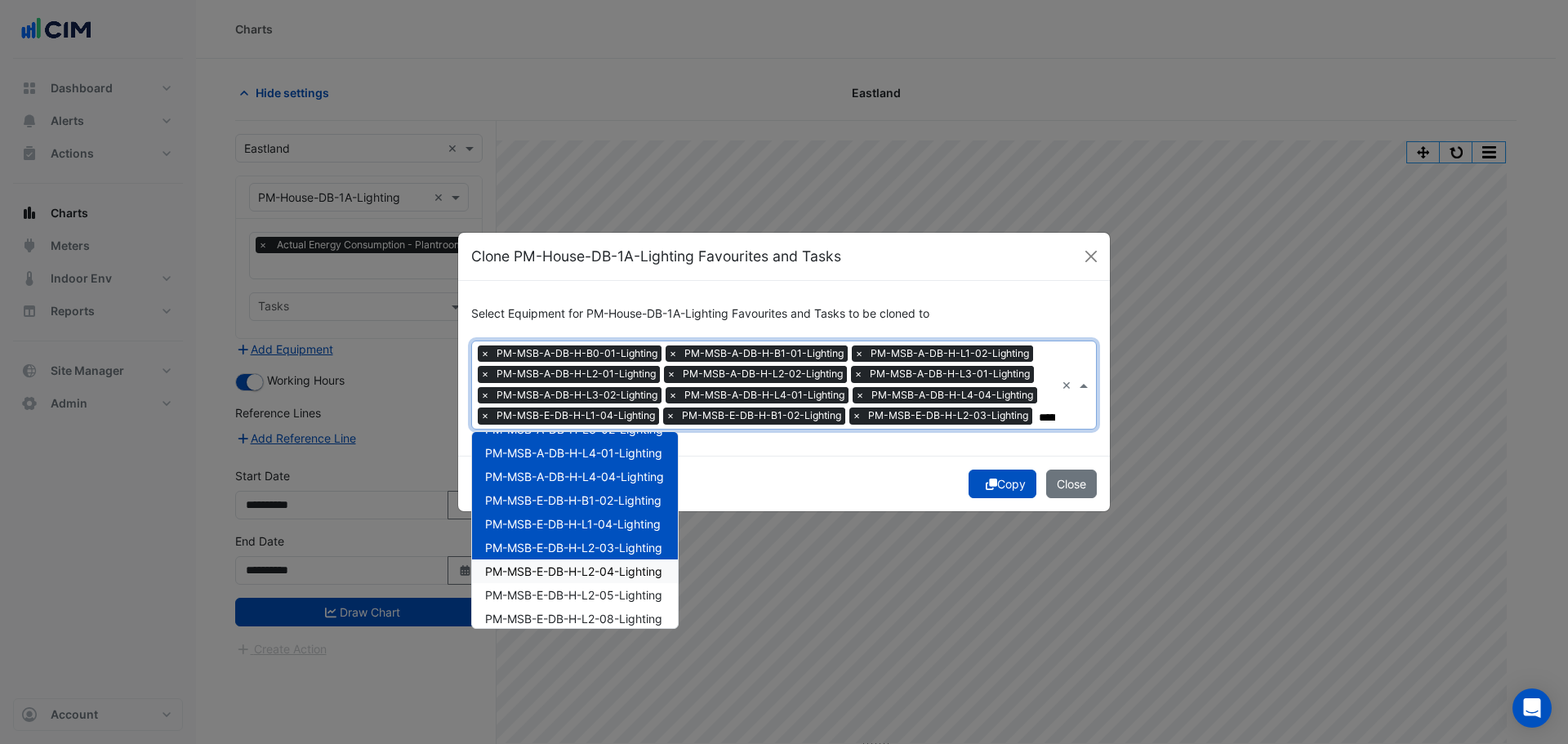
click at [593, 569] on span "PM-MSB-E-DB-H-L2-04-Lighting" at bounding box center [573, 570] width 177 height 14
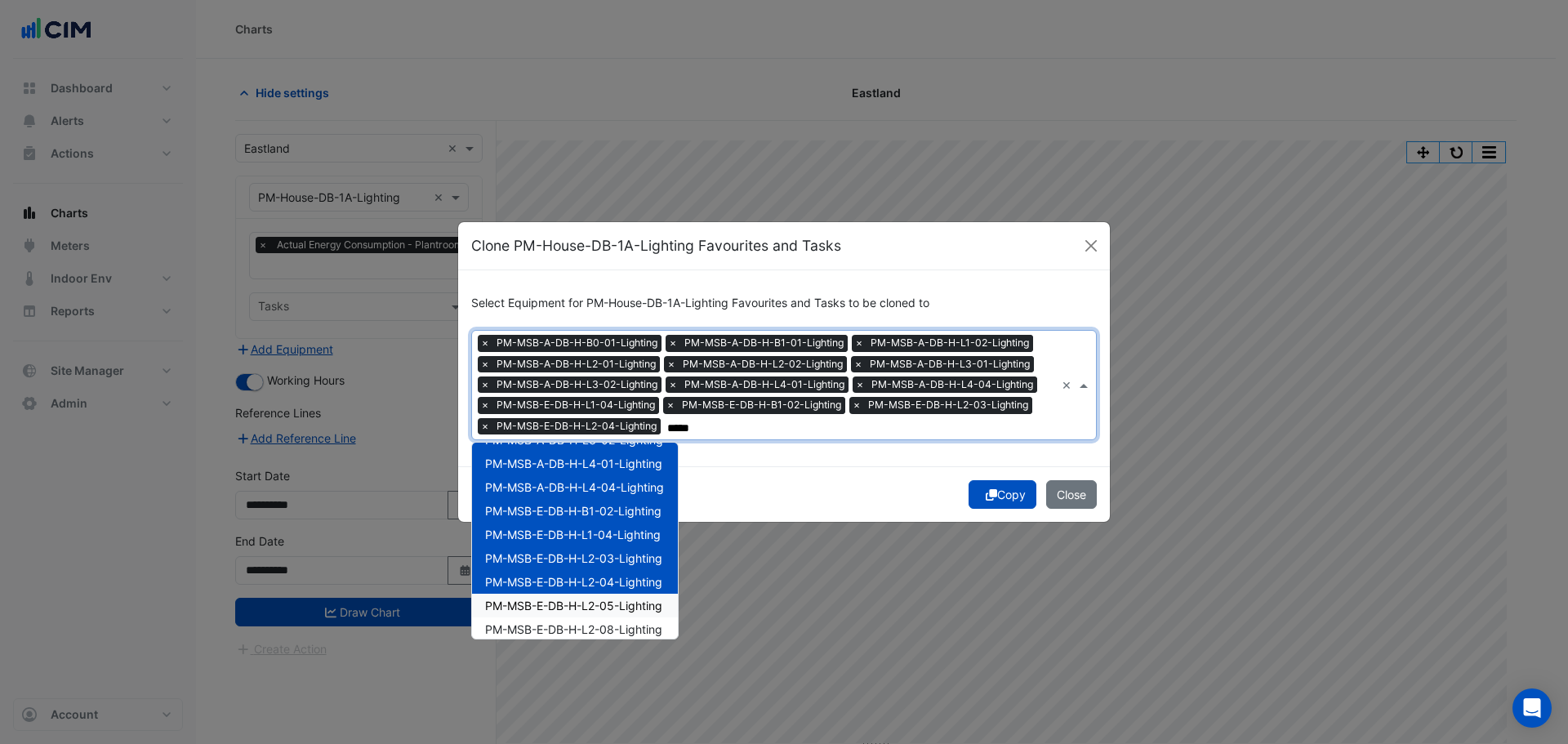
click at [592, 607] on span "PM-MSB-E-DB-H-L2-05-Lighting" at bounding box center [573, 605] width 177 height 14
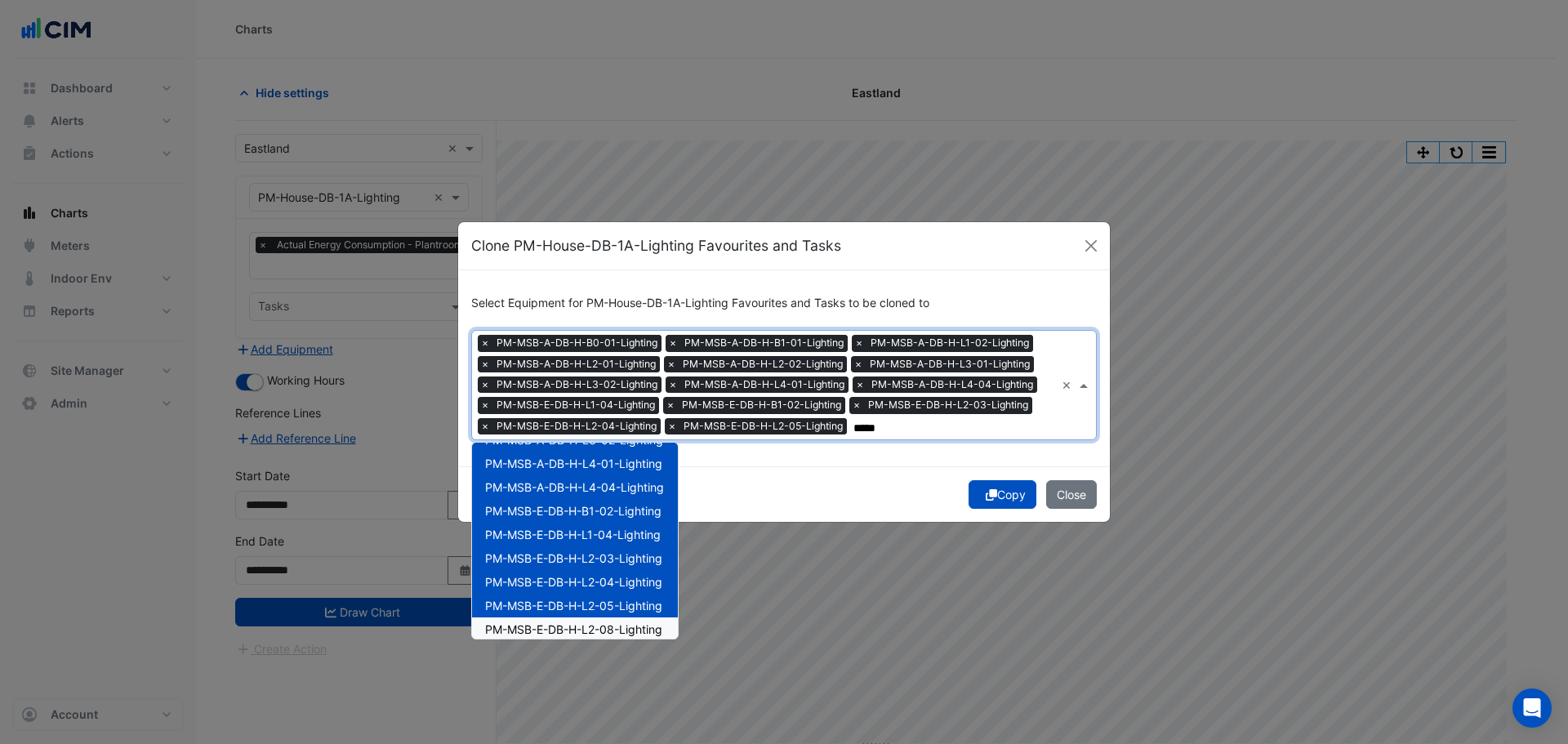
click at [596, 619] on div "PM-MSB-E-DB-H-L2-08-Lighting" at bounding box center [574, 628] width 205 height 23
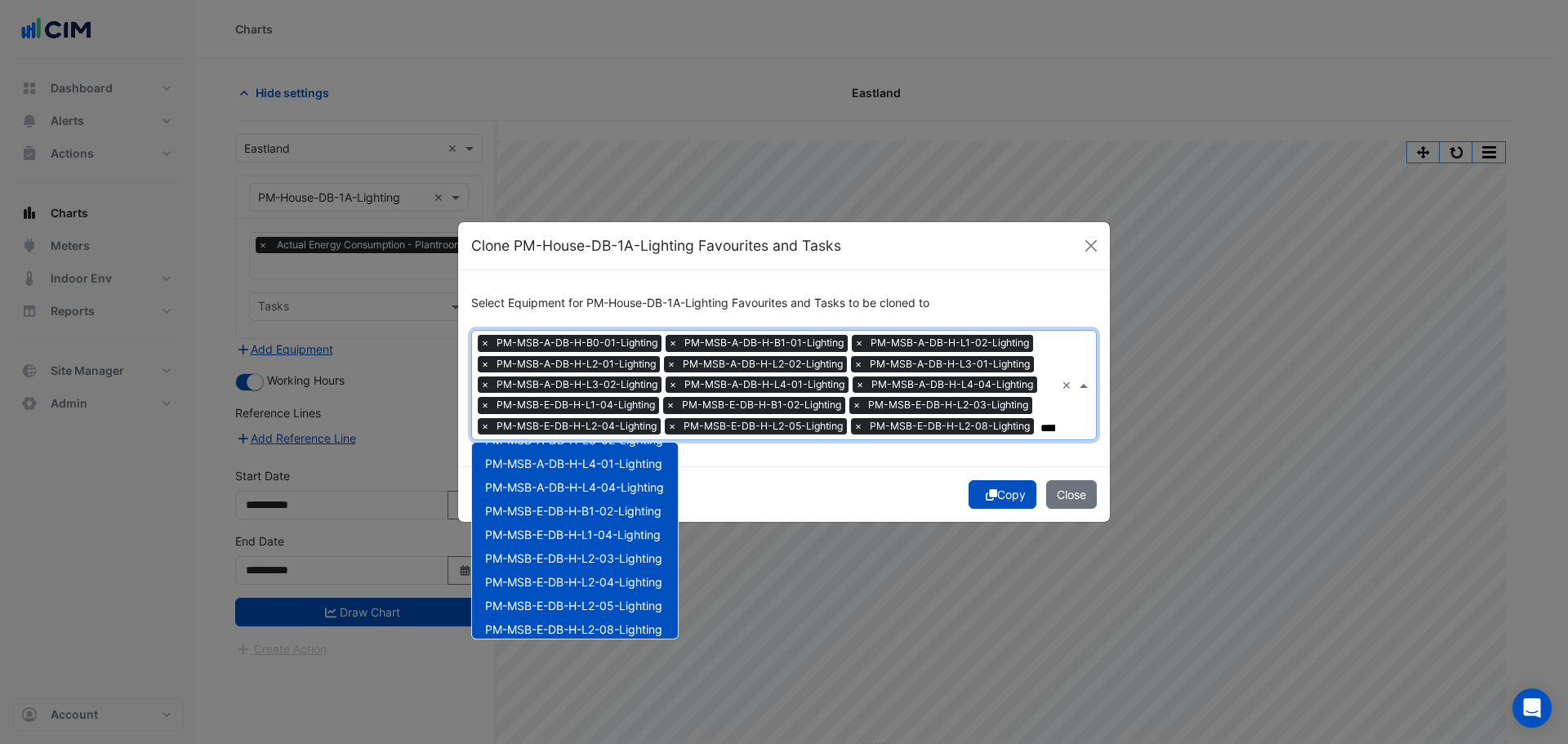
scroll to position [245, 0]
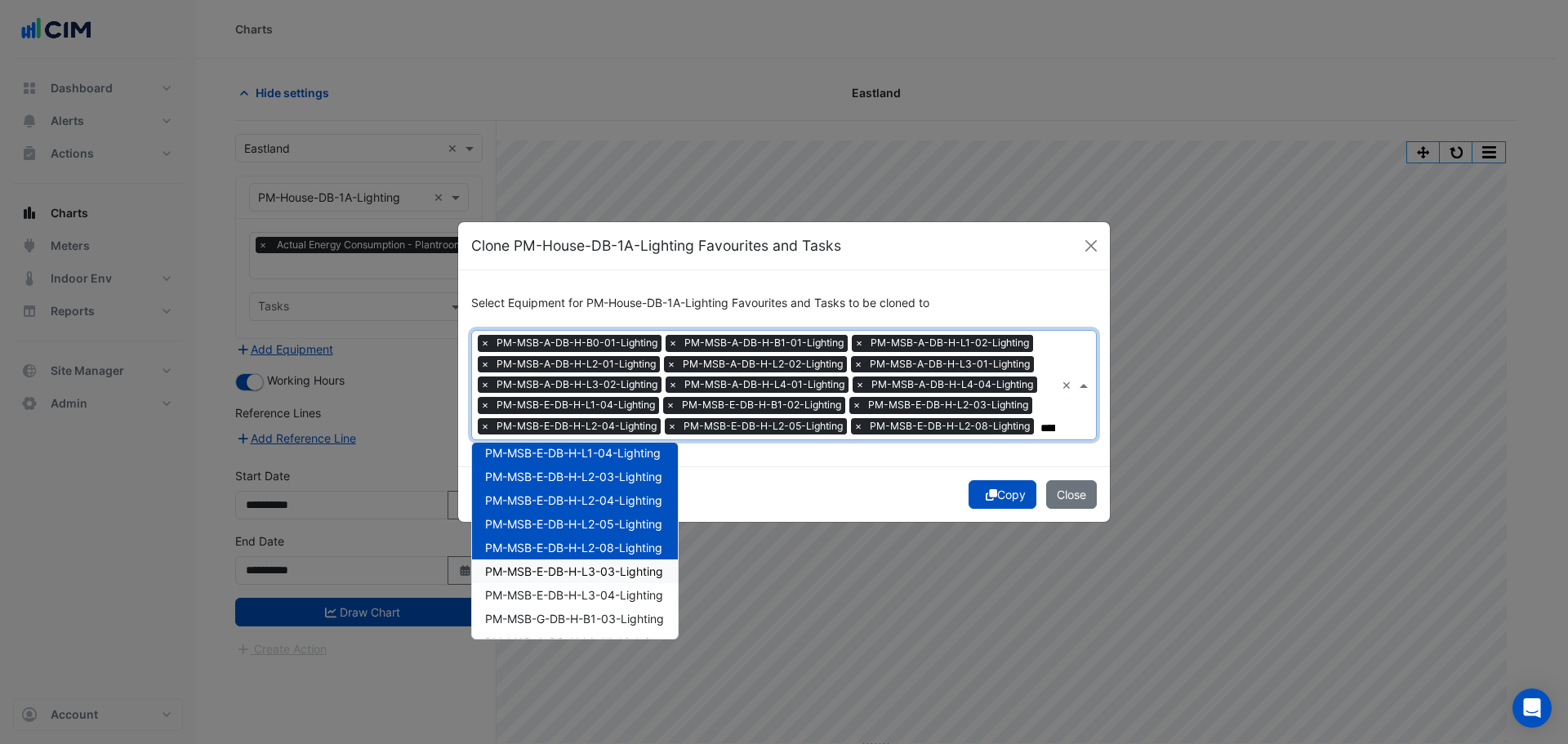
click at [623, 571] on span "PM-MSB-E-DB-H-L3-03-Lighting" at bounding box center [573, 570] width 178 height 14
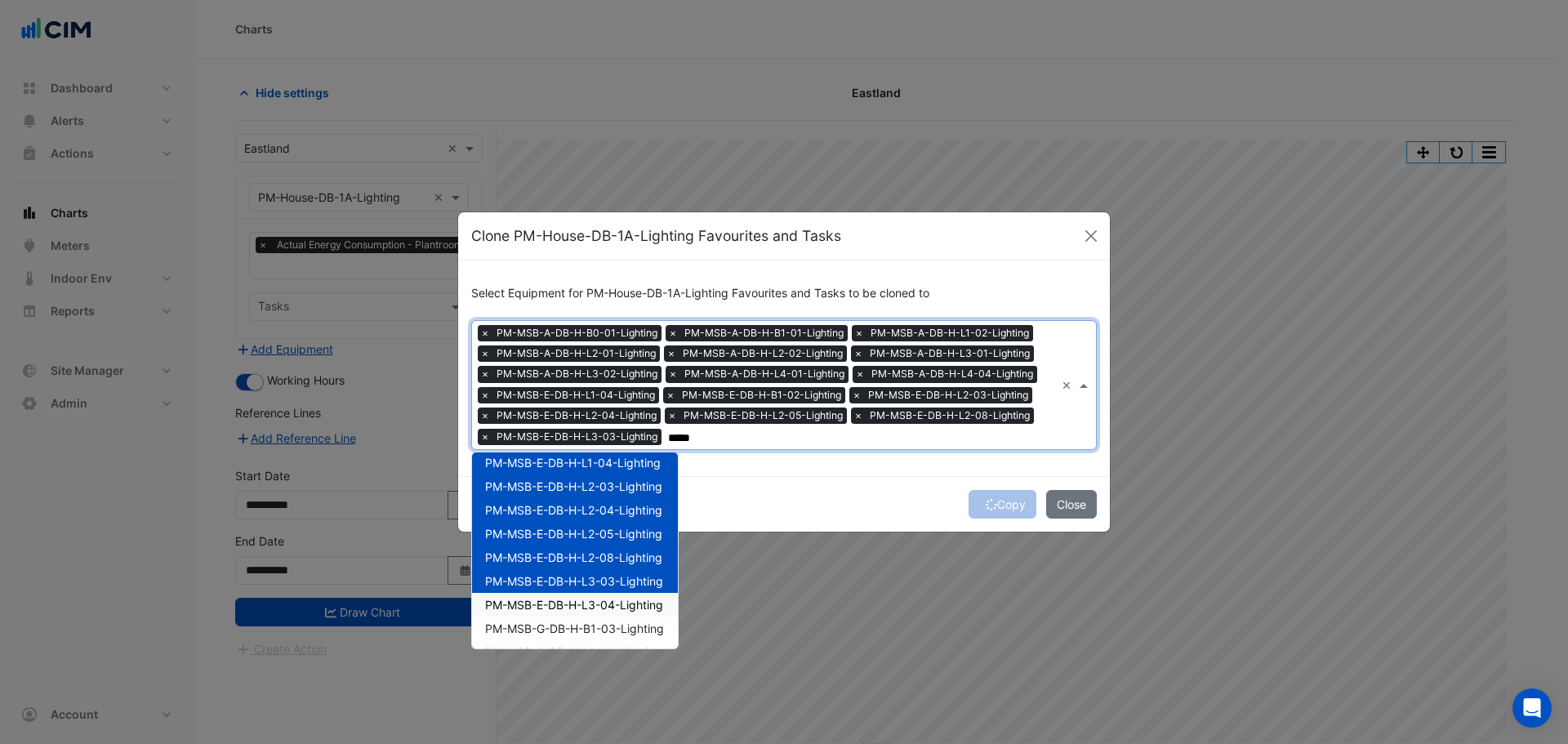
click at [600, 606] on span "PM-MSB-E-DB-H-L3-04-Lighting" at bounding box center [573, 604] width 178 height 14
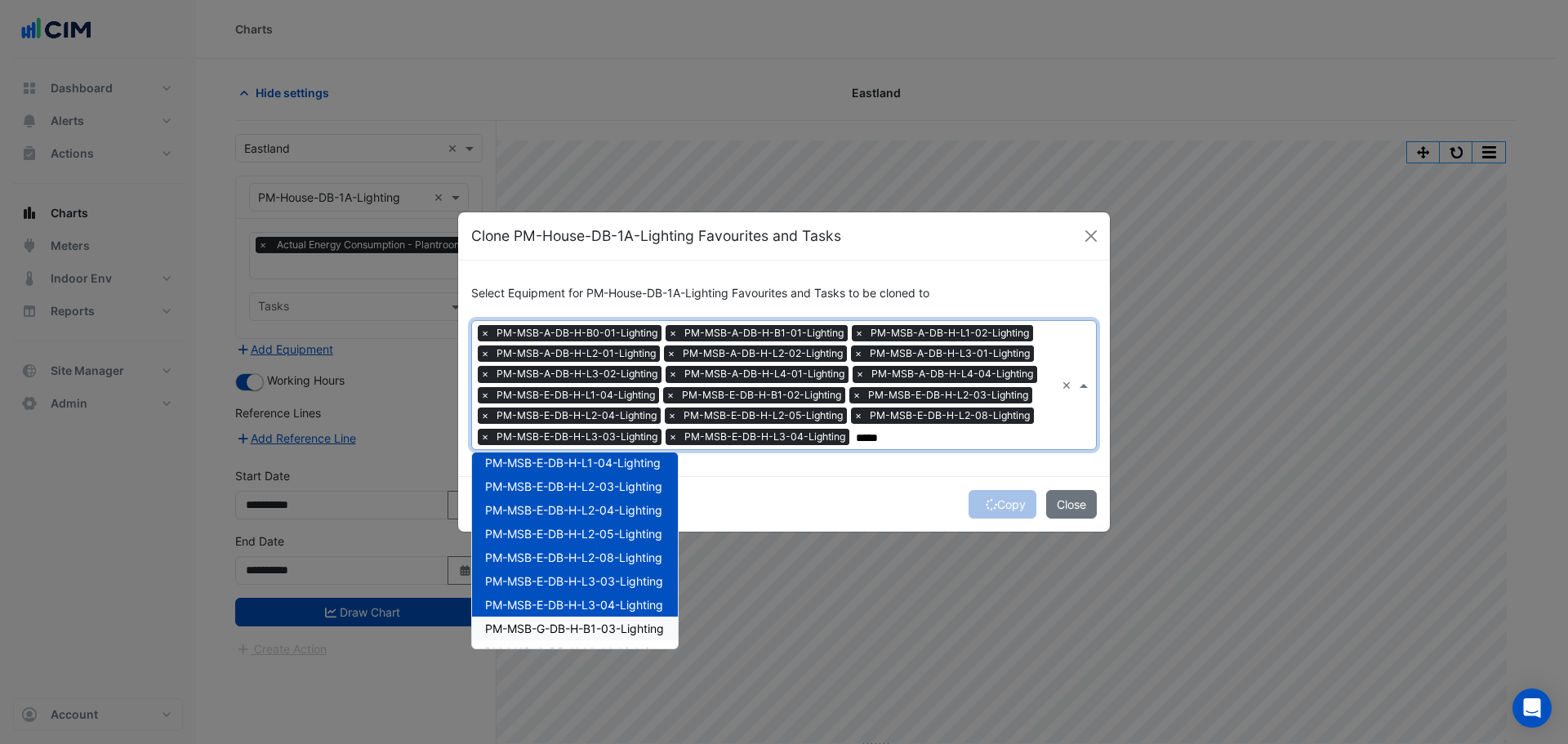
click at [578, 635] on span "PM-MSB-G-DB-H-B1-03-Lighting" at bounding box center [574, 628] width 179 height 14
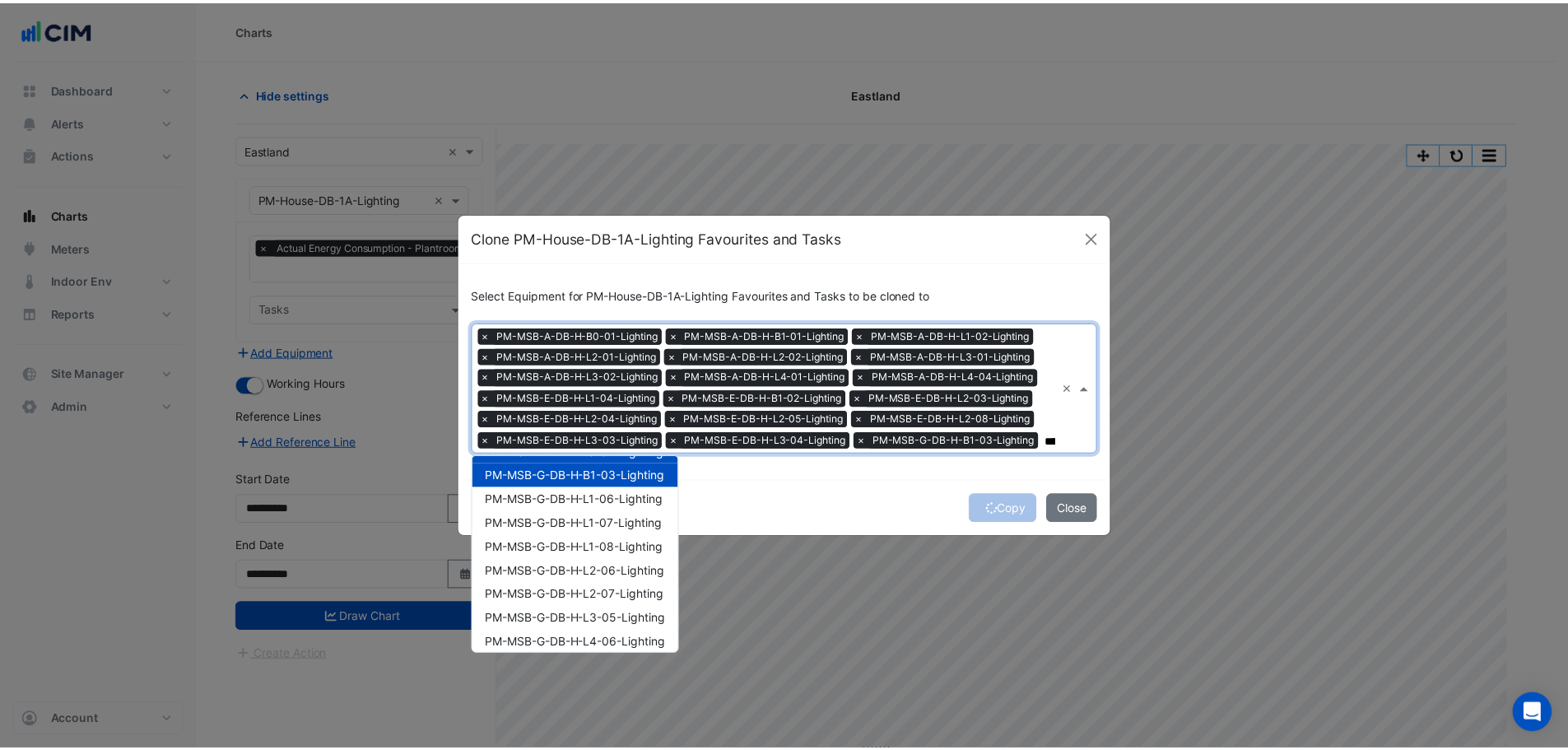
scroll to position [412, 0]
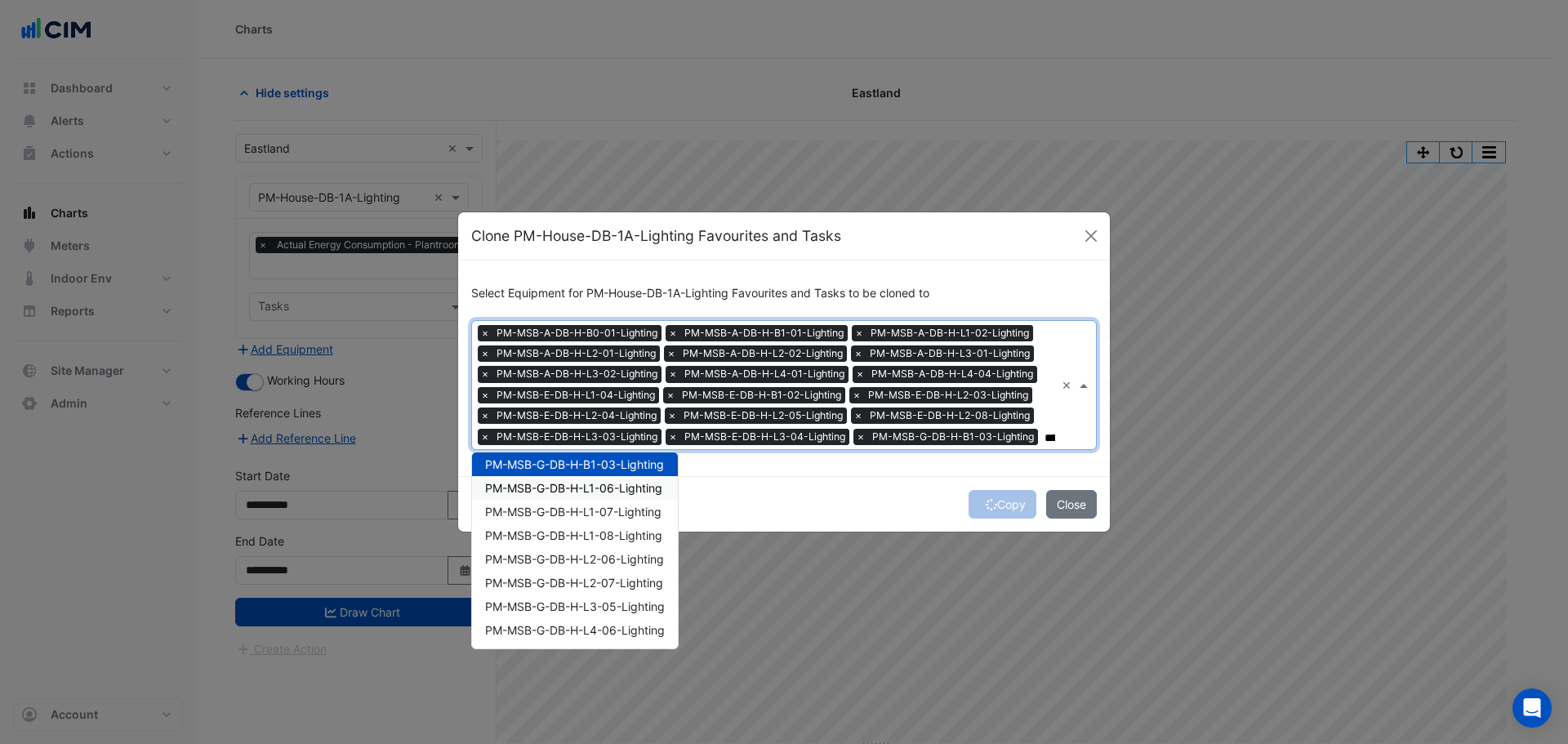
click at [631, 494] on span "PM-MSB-G-DB-H-L1-06-Lighting" at bounding box center [573, 487] width 177 height 14
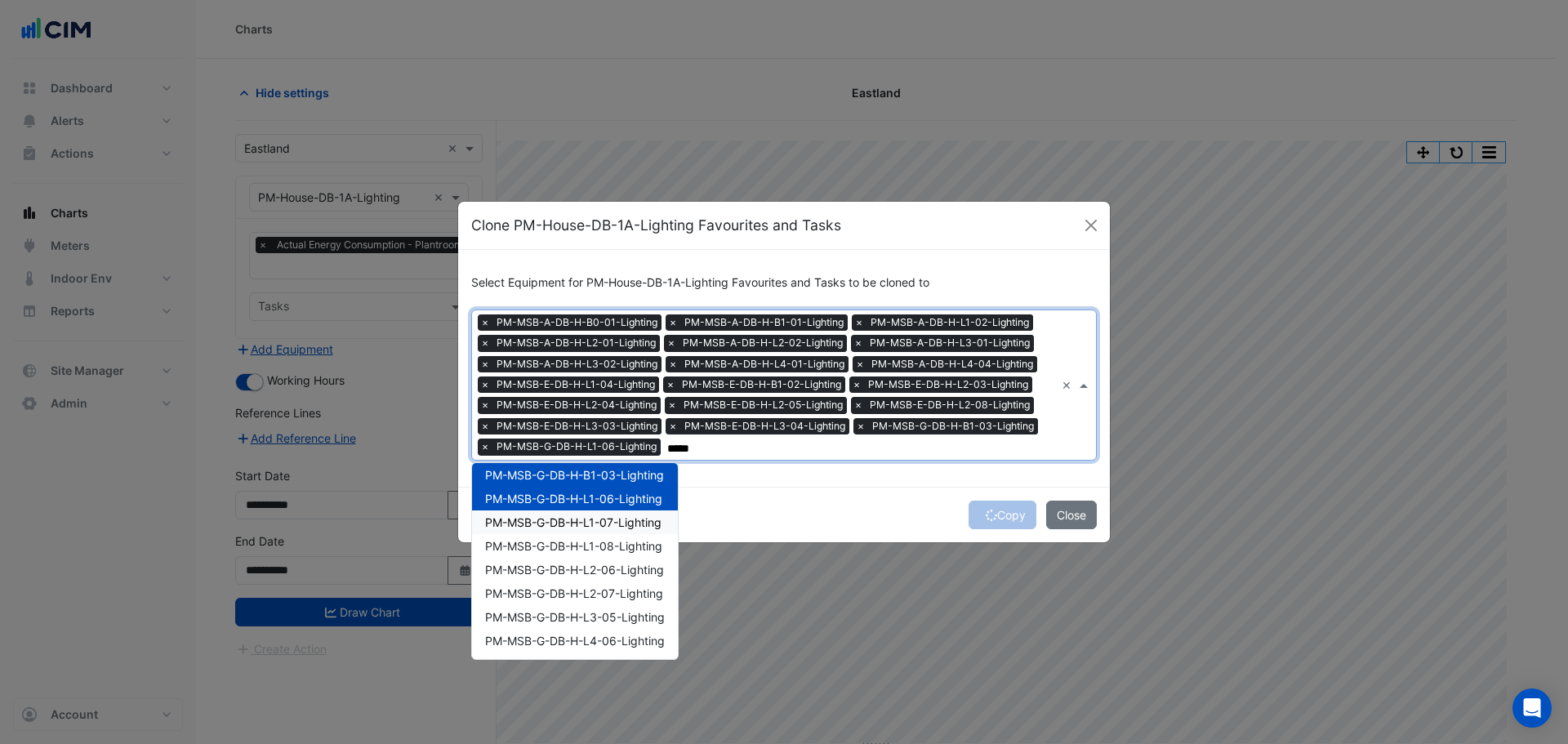
click at [620, 530] on div "PM-MSB-G-DB-H-L1-07-Lighting" at bounding box center [574, 522] width 205 height 23
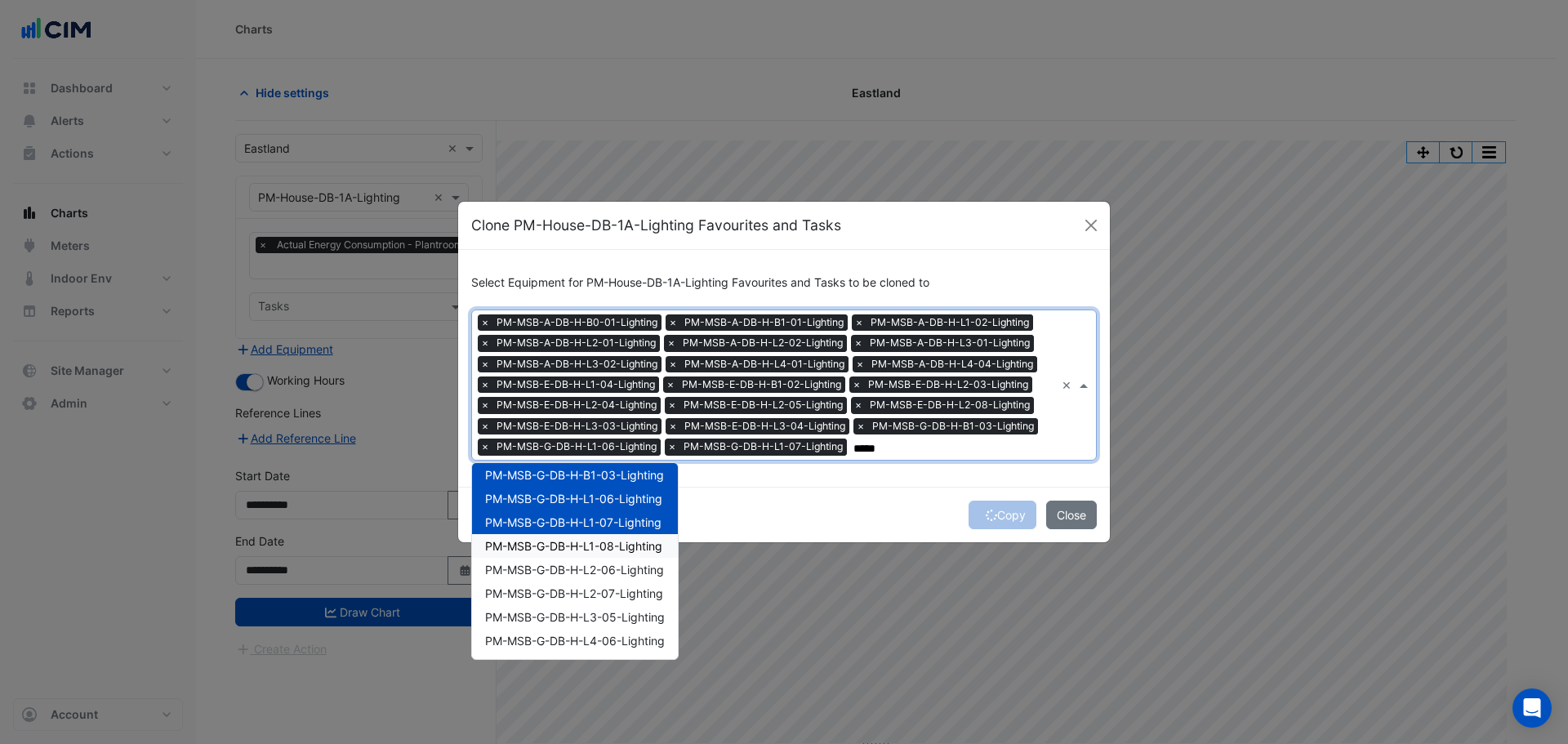
click at [614, 553] on div "PM-MSB-G-DB-H-L1-08-Lighting" at bounding box center [574, 545] width 205 height 23
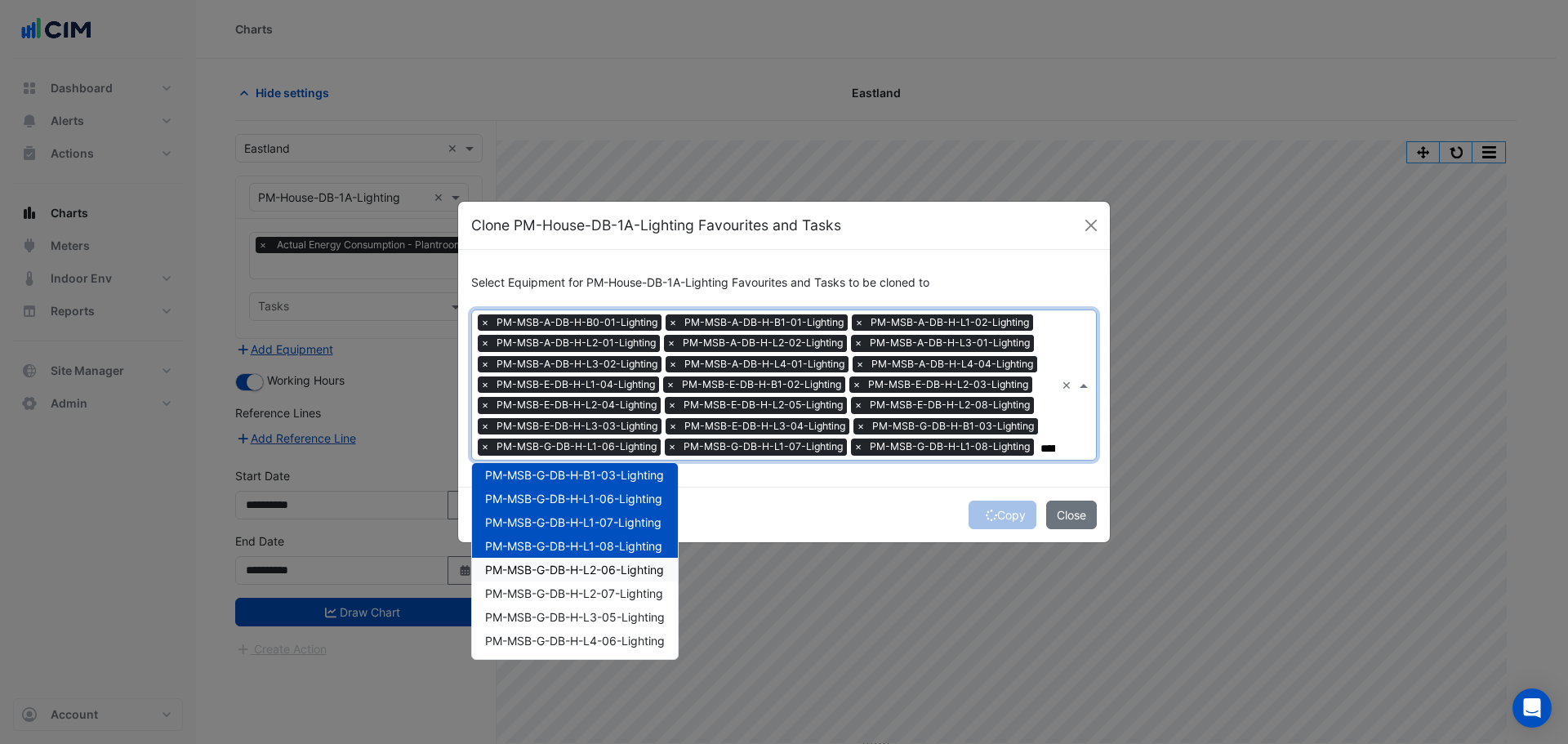
click at [609, 575] on span "PM-MSB-G-DB-H-L2-06-Lighting" at bounding box center [574, 569] width 179 height 14
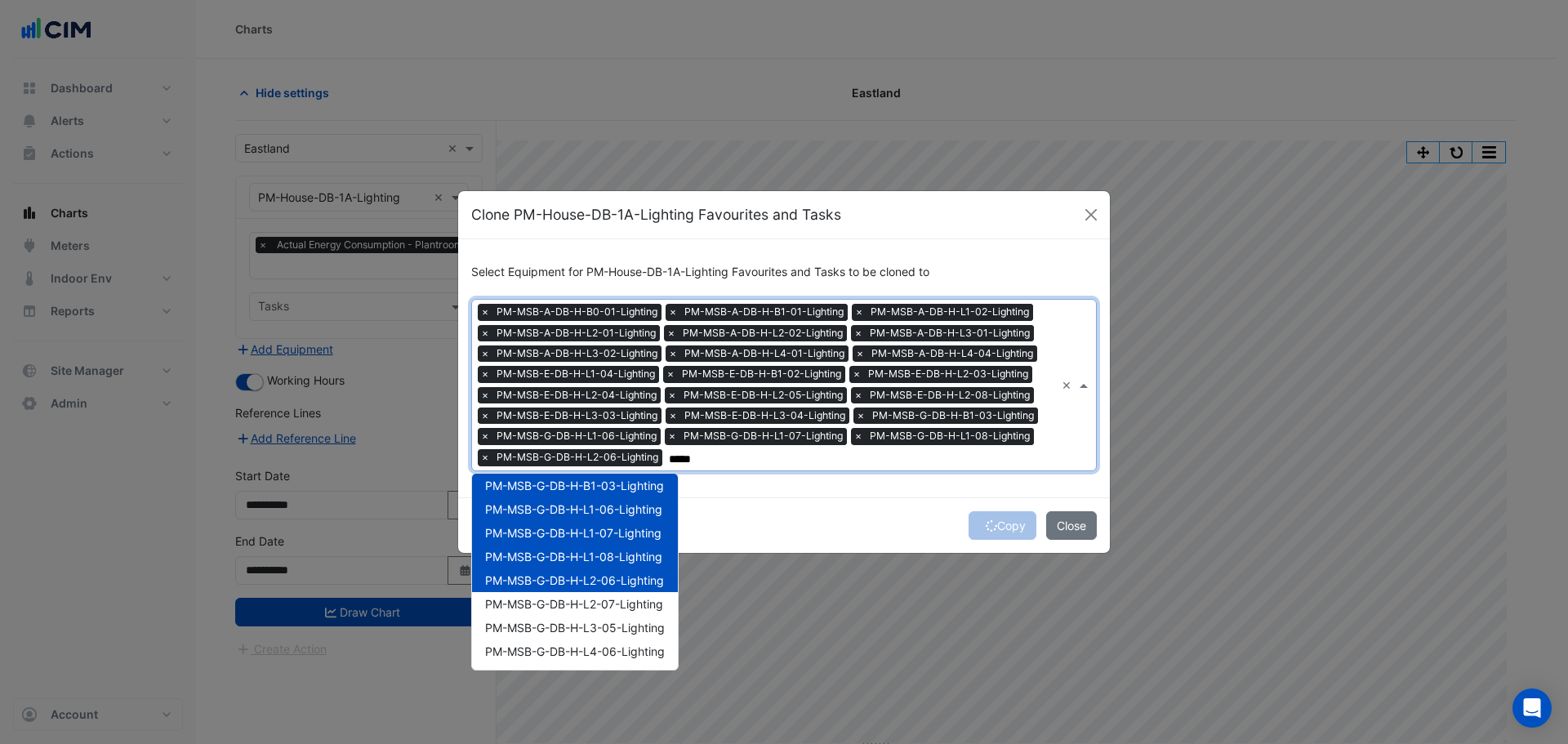
click at [606, 587] on div "PM-MSB-G-DB-H-L2-06-Lighting" at bounding box center [574, 580] width 205 height 23
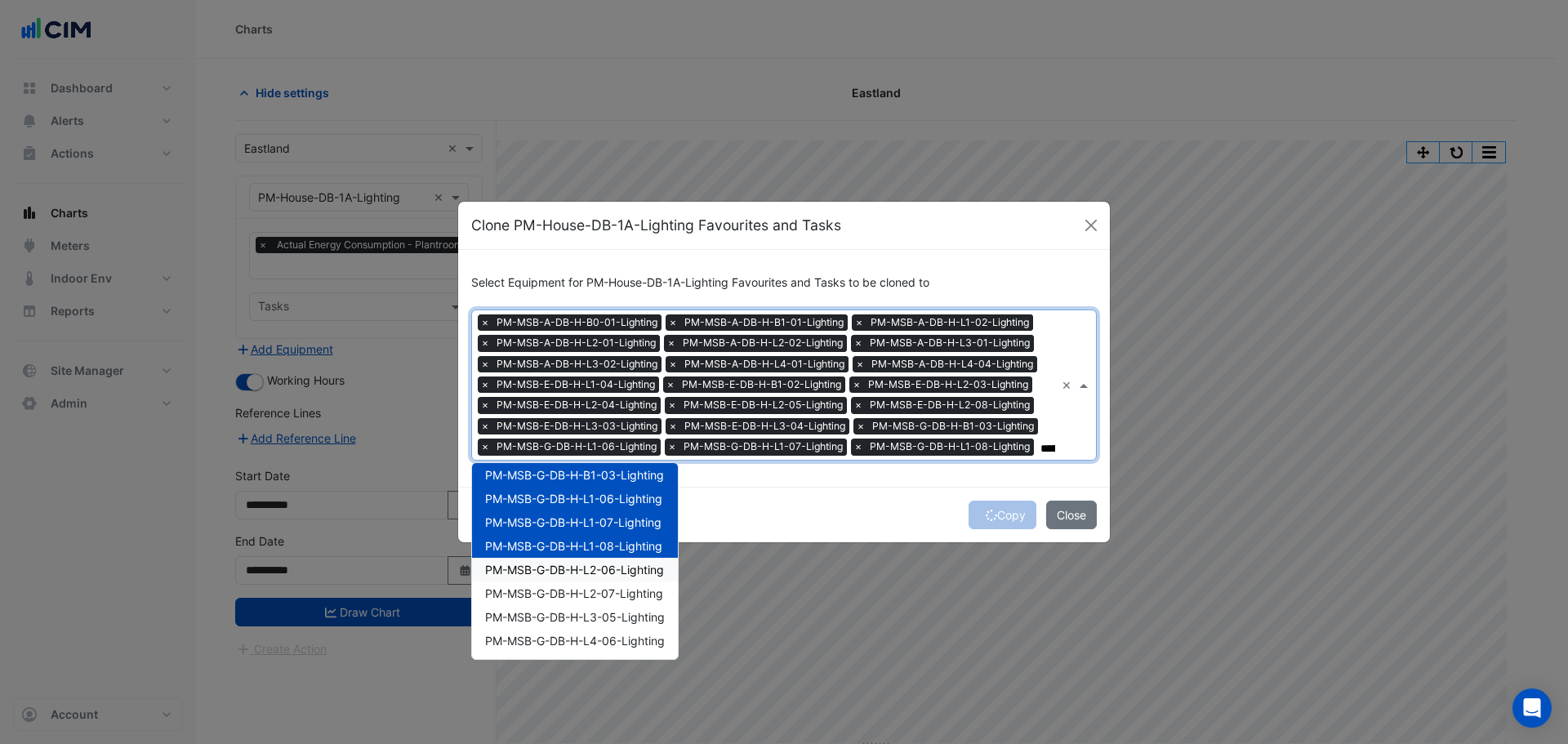
click at [616, 549] on span "PM-MSB-G-DB-H-L1-08-Lighting" at bounding box center [573, 545] width 177 height 14
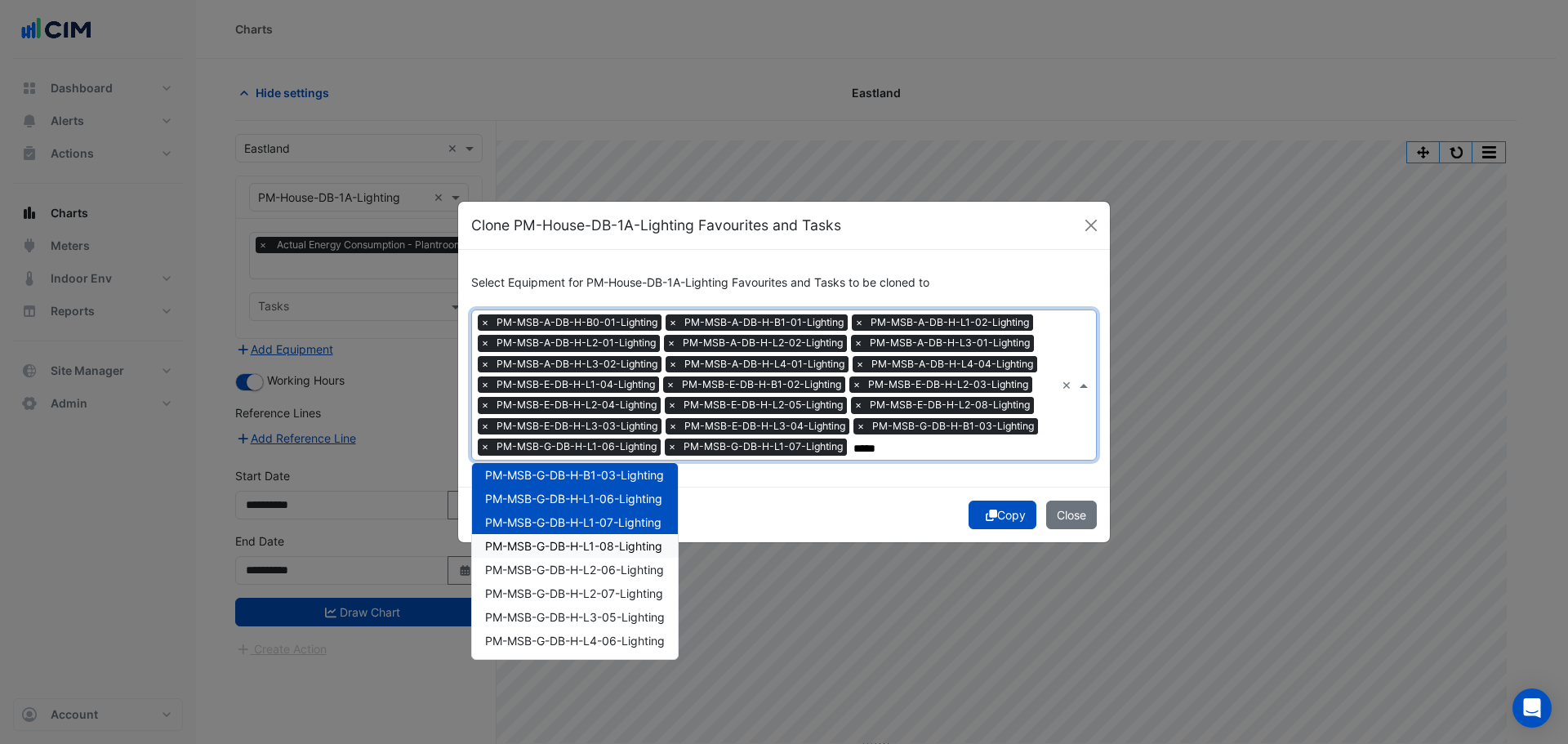
click at [618, 539] on span "PM-MSB-G-DB-H-L1-08-Lighting" at bounding box center [573, 545] width 177 height 14
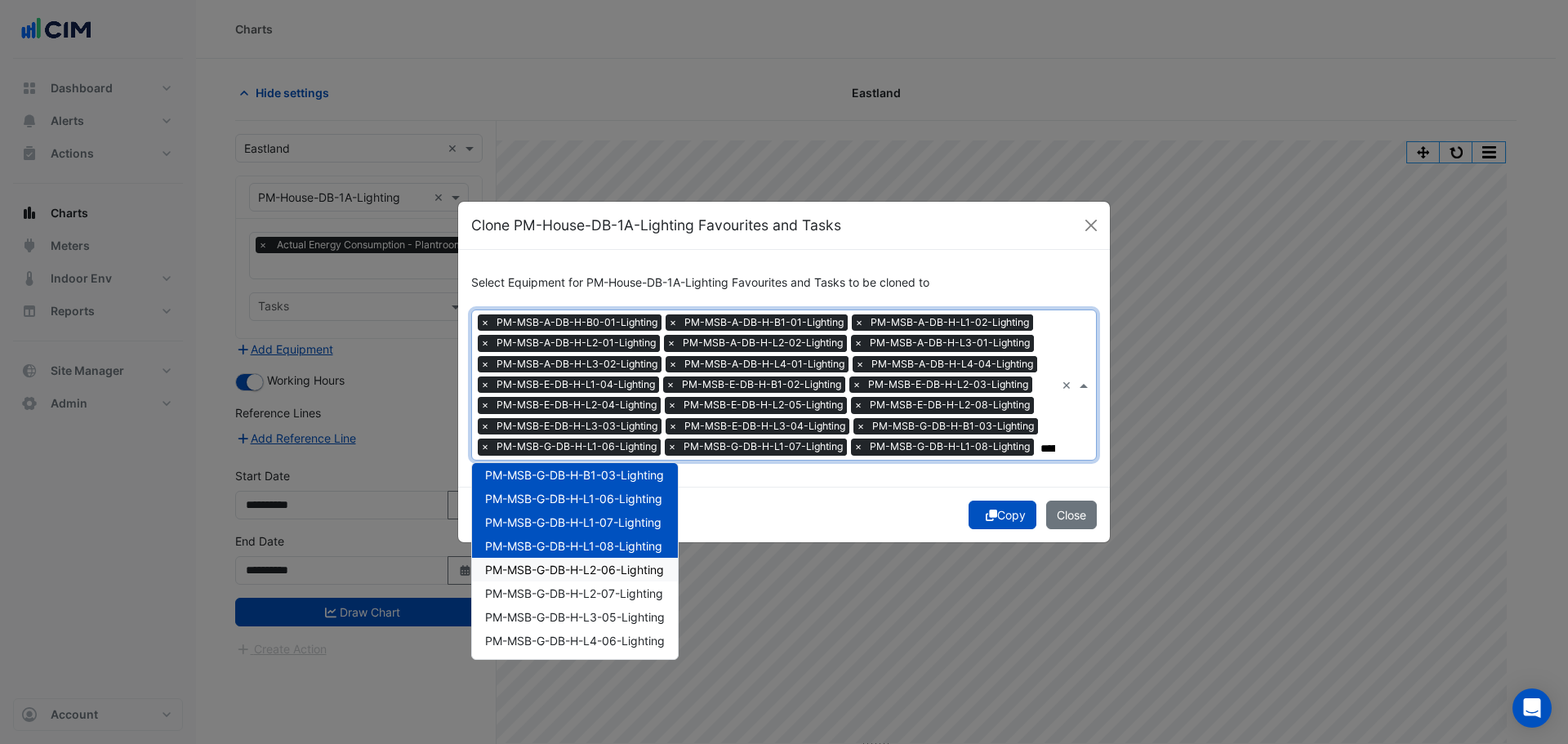
click at [612, 563] on span "PM-MSB-G-DB-H-L2-06-Lighting" at bounding box center [574, 569] width 179 height 14
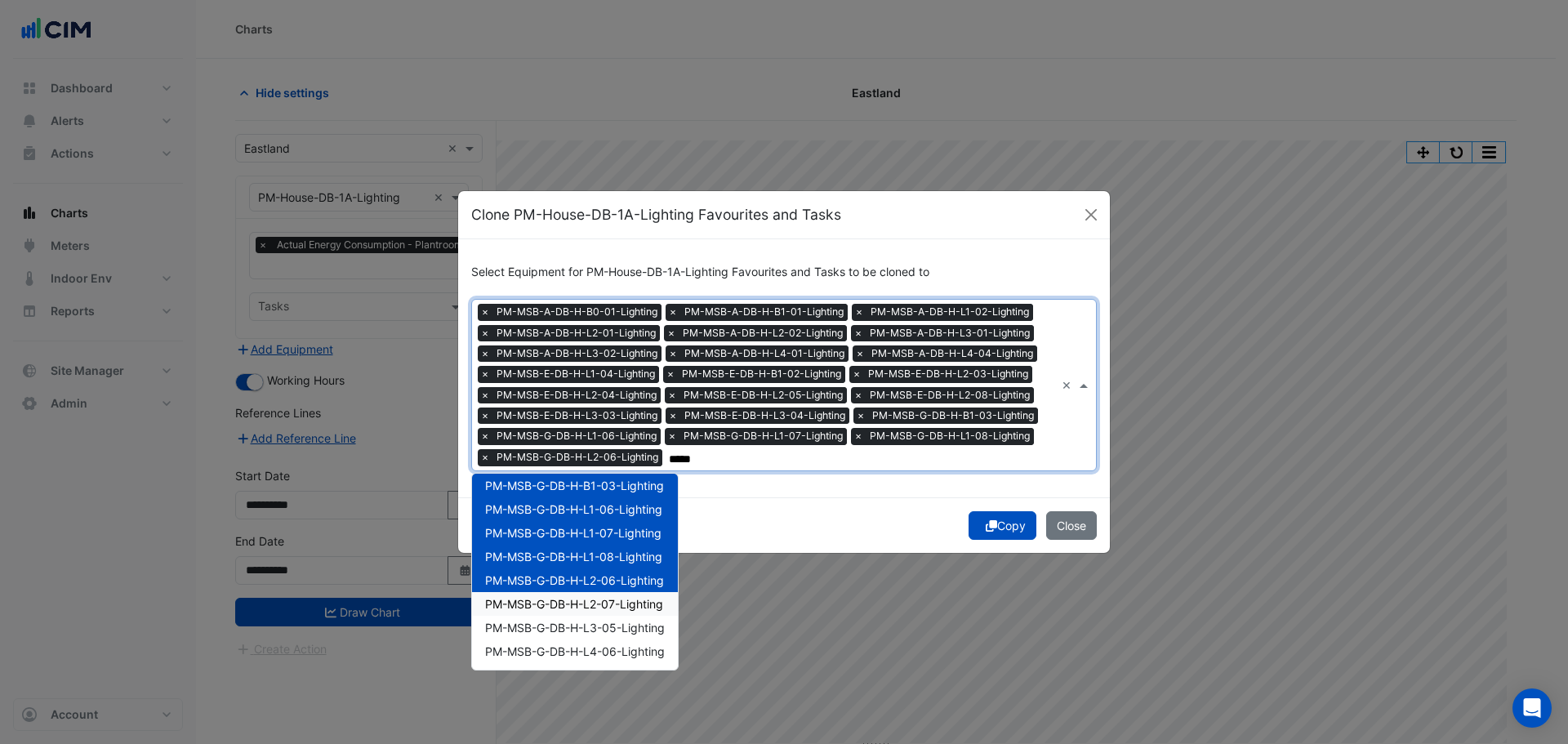
click at [587, 606] on span "PM-MSB-G-DB-H-L2-07-Lighting" at bounding box center [573, 603] width 178 height 14
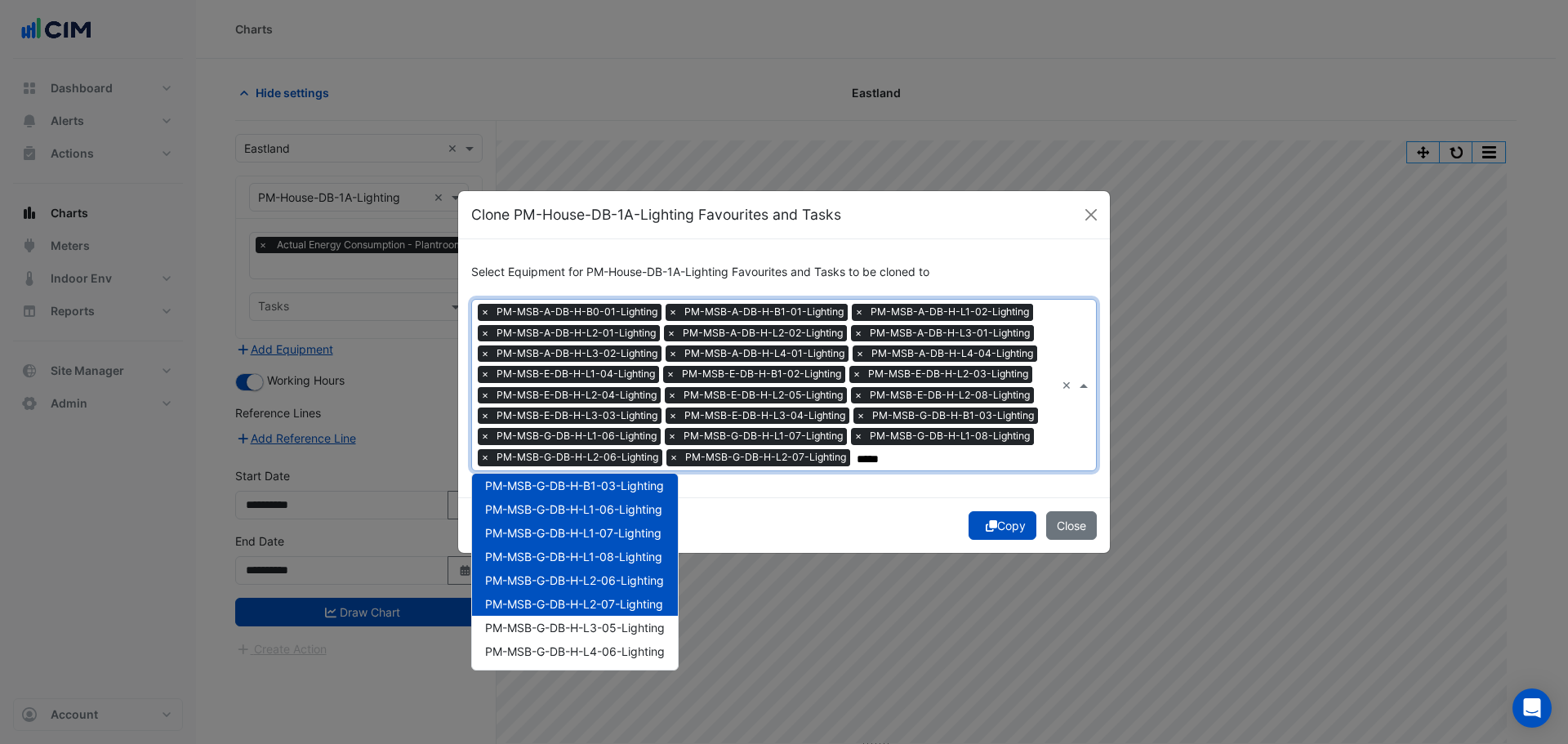
click at [570, 623] on span "PM-MSB-G-DB-H-L3-05-Lighting" at bounding box center [574, 627] width 179 height 14
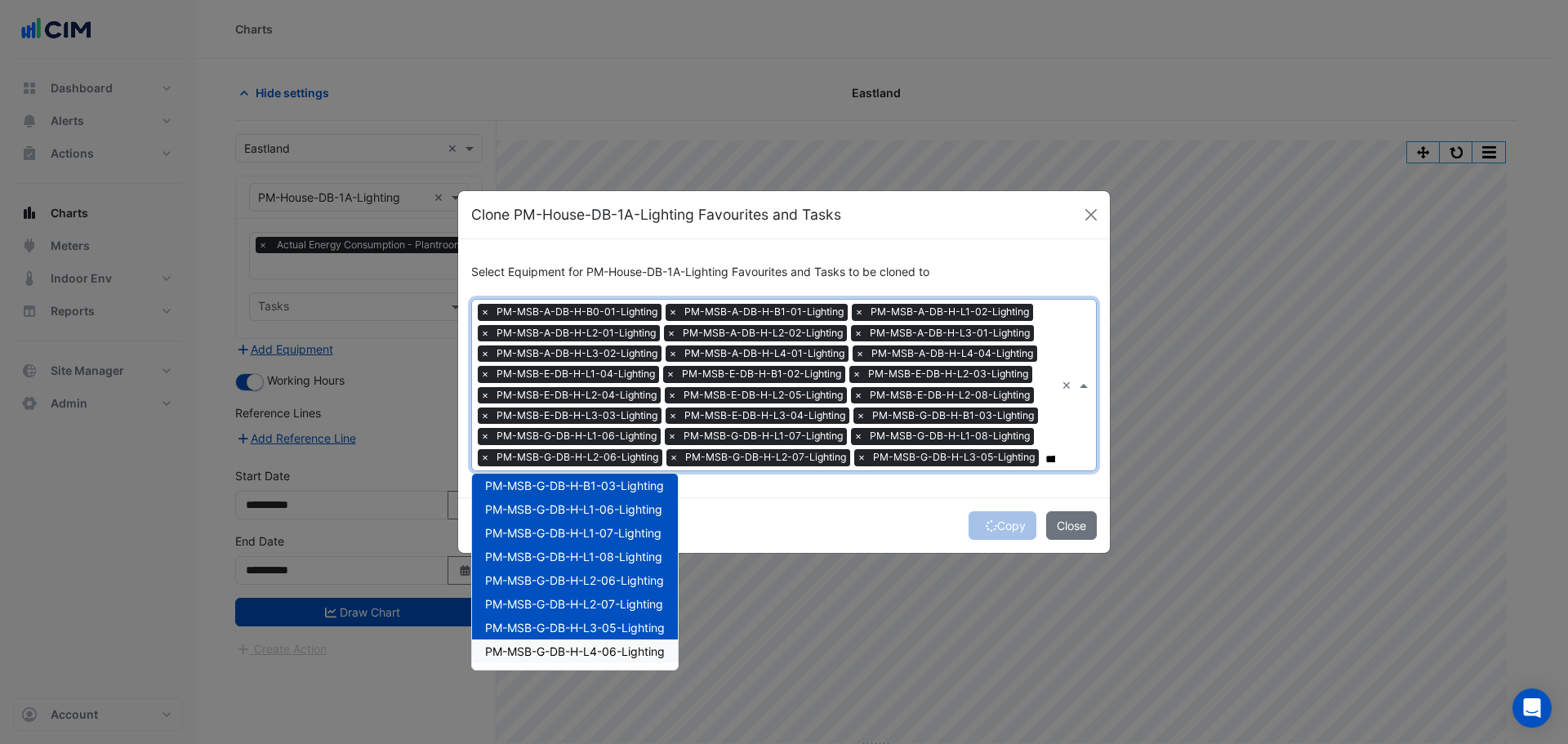
click at [557, 648] on span "PM-MSB-G-DB-H-L4-06-Lighting" at bounding box center [574, 651] width 179 height 14
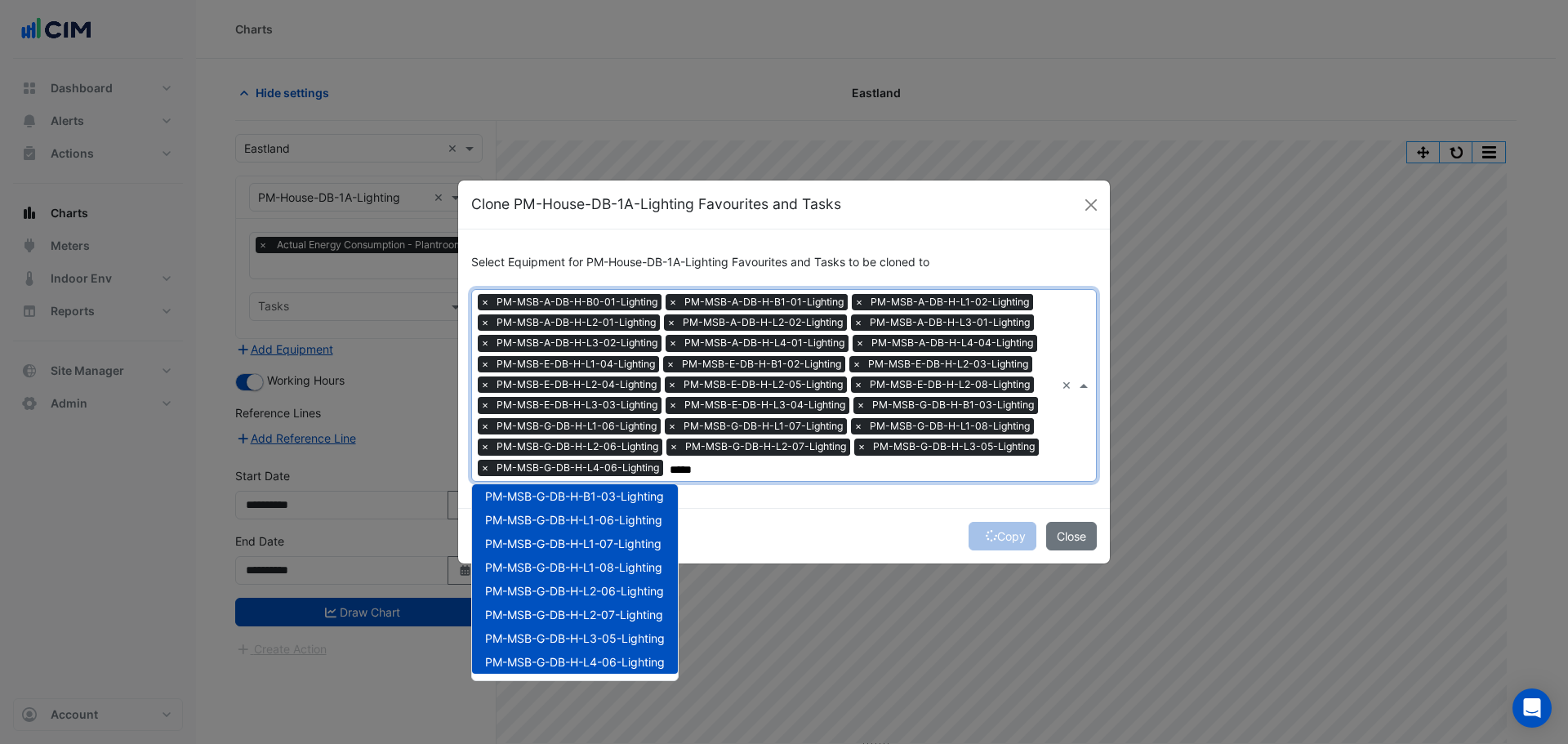
type input "*****"
click at [779, 537] on div "Copy Close" at bounding box center [784, 535] width 652 height 55
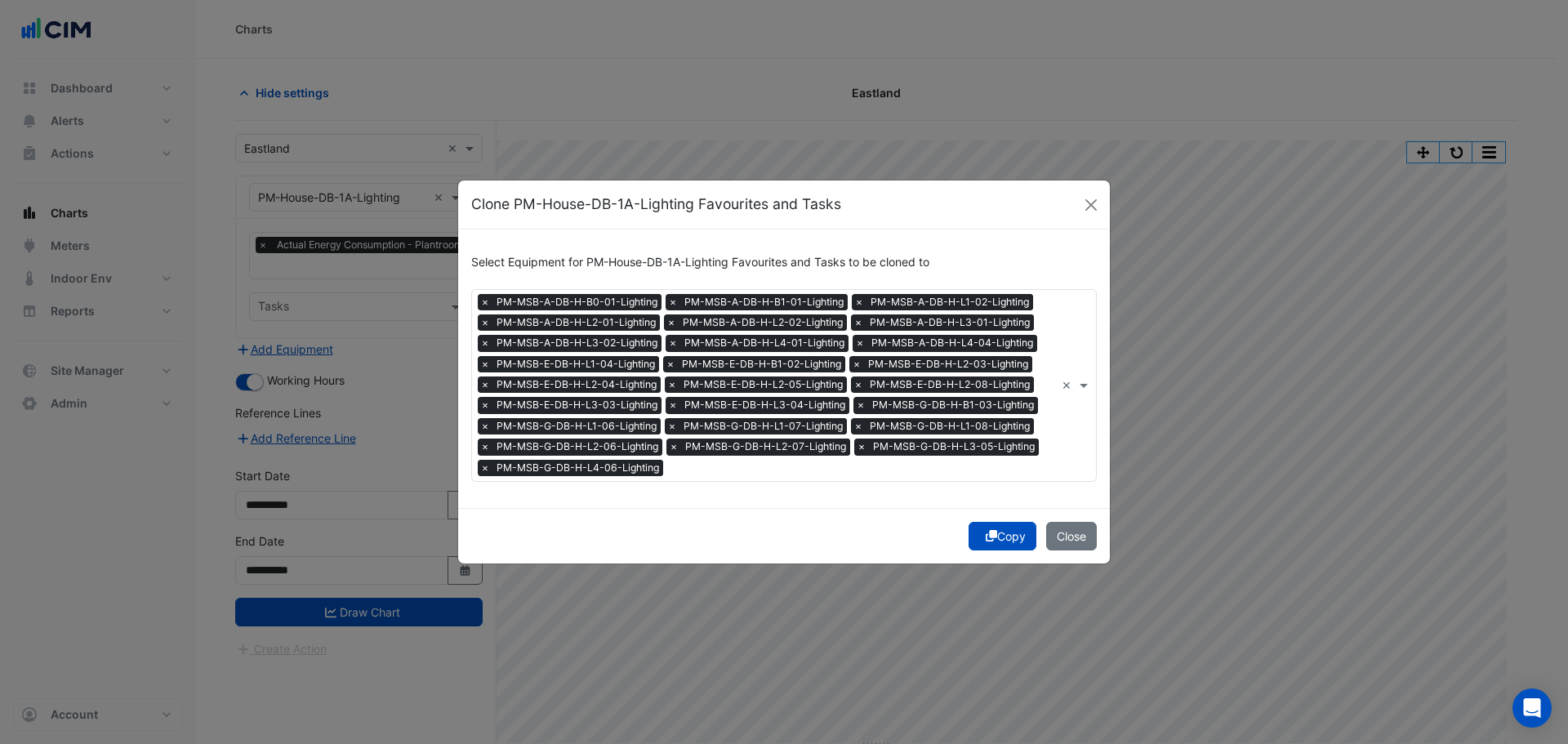
click at [982, 526] on button "Copy" at bounding box center [1002, 536] width 68 height 29
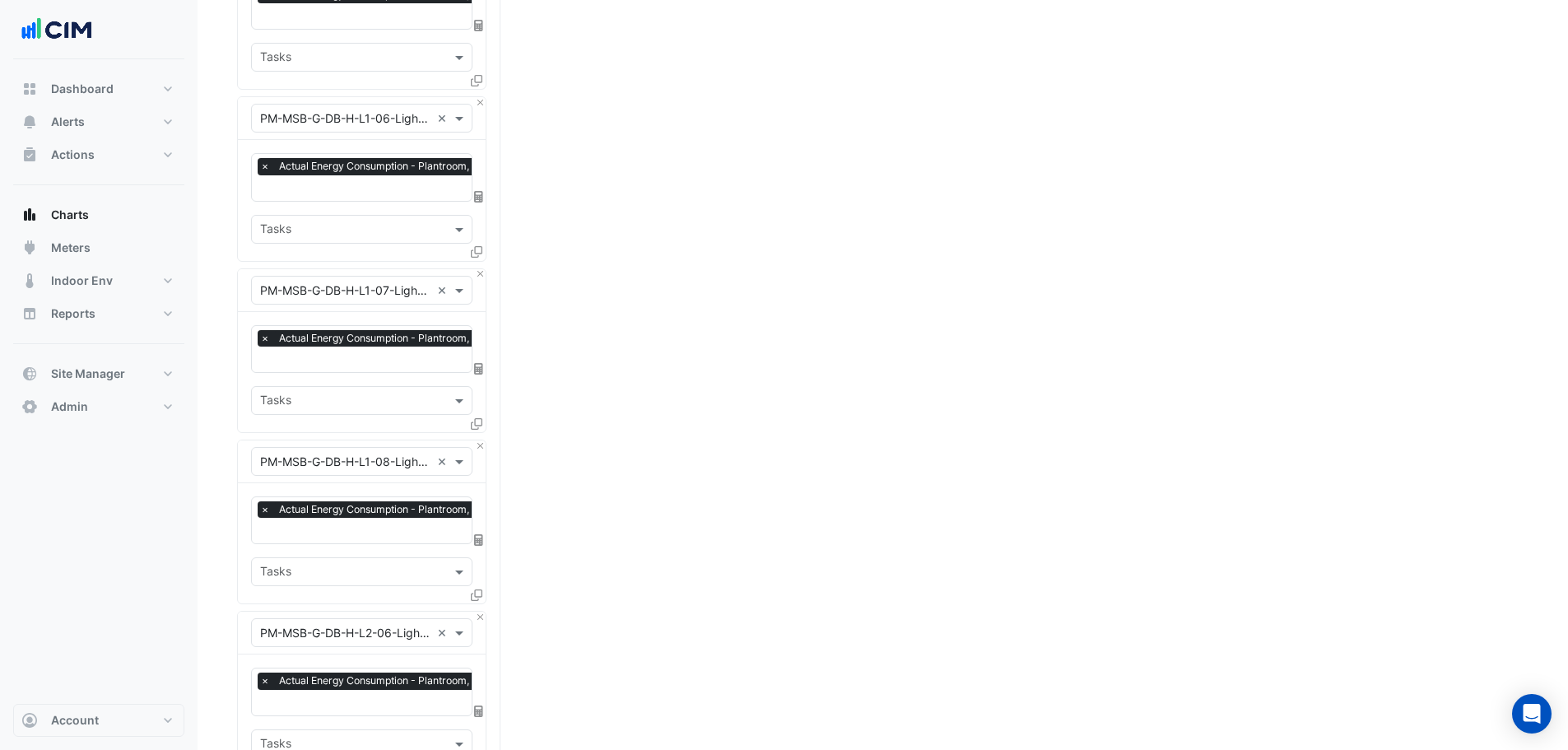
scroll to position [4172, 0]
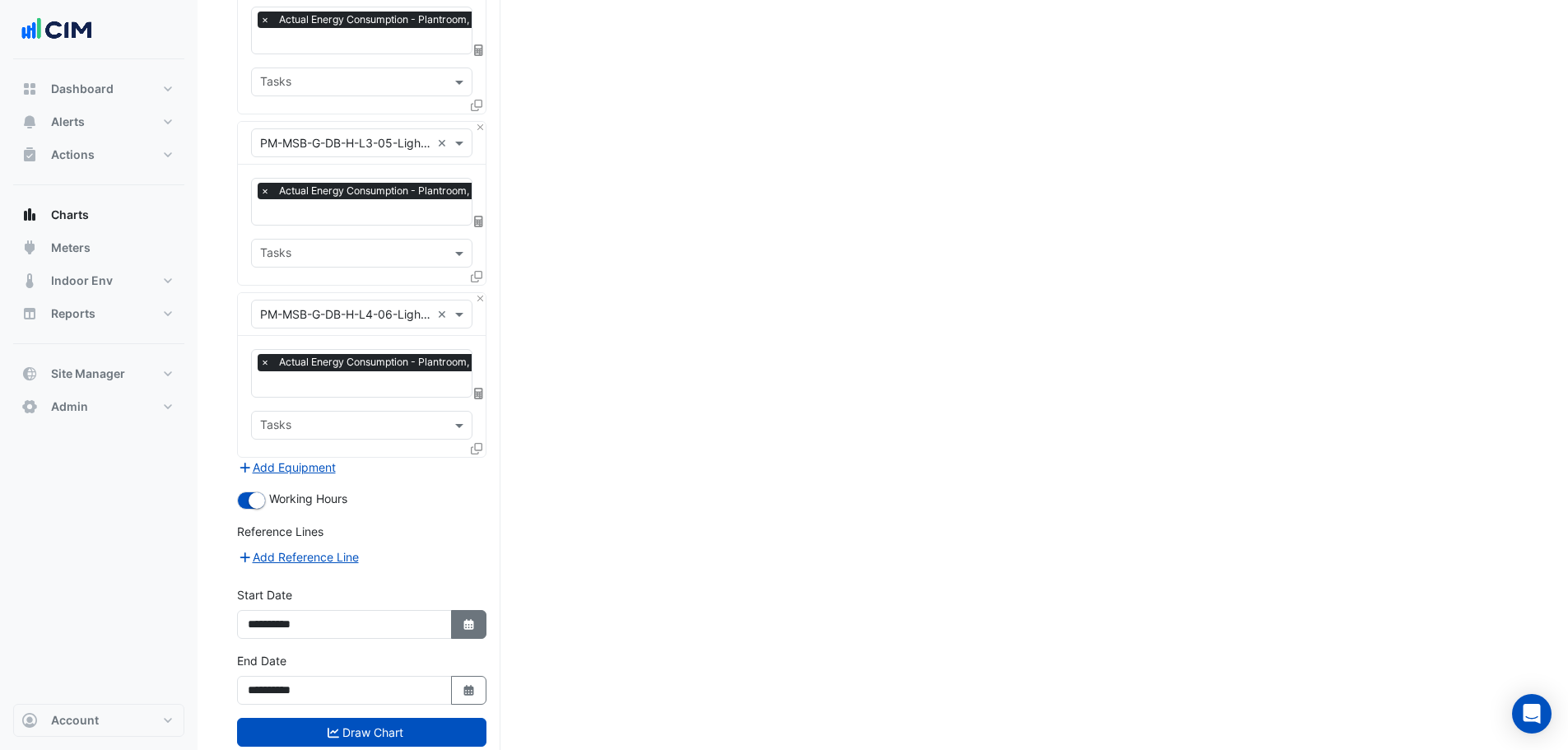
click at [472, 610] on button "Select Date" at bounding box center [469, 624] width 36 height 29
select select "*"
select select "****"
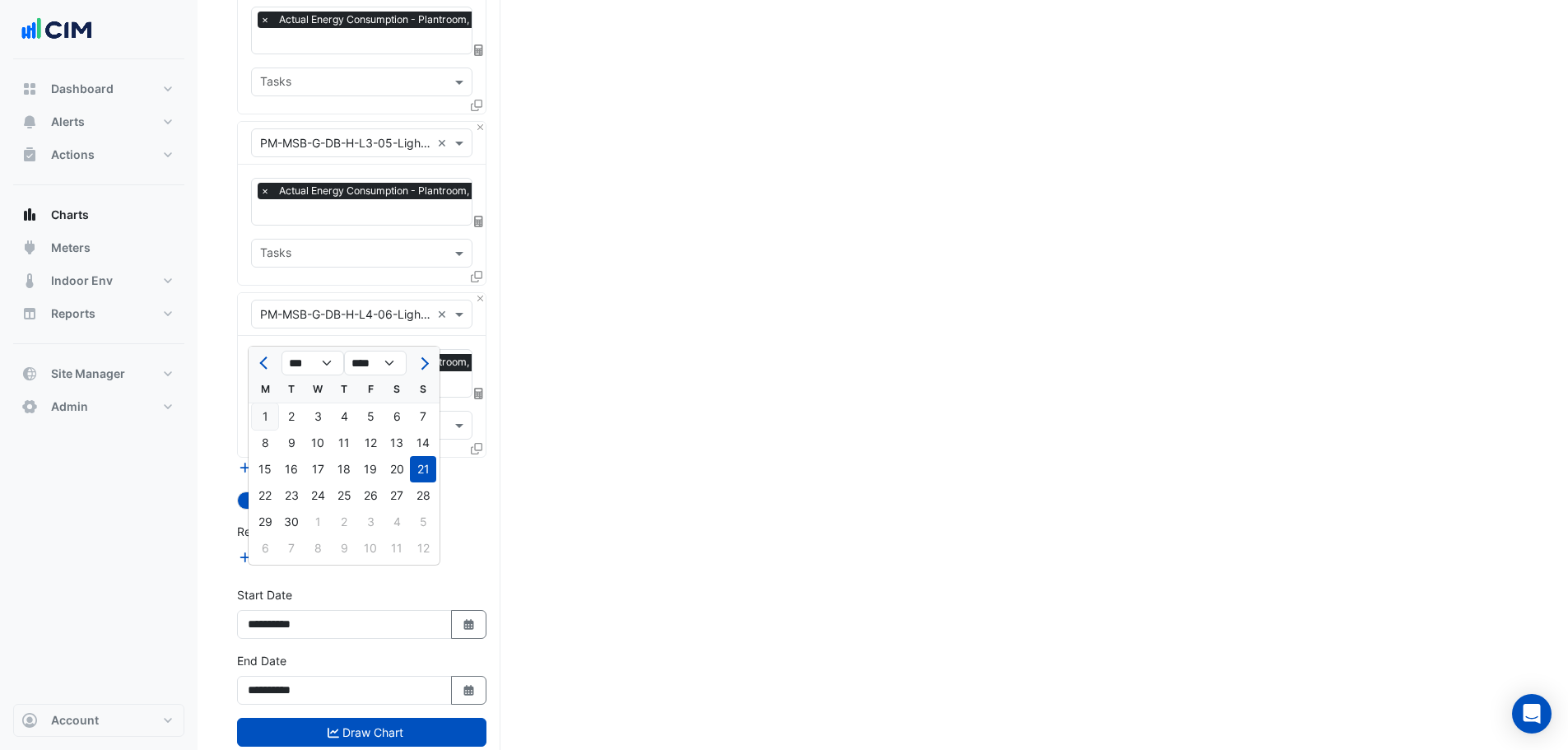
click at [264, 414] on div "1" at bounding box center [265, 417] width 26 height 26
type input "**********"
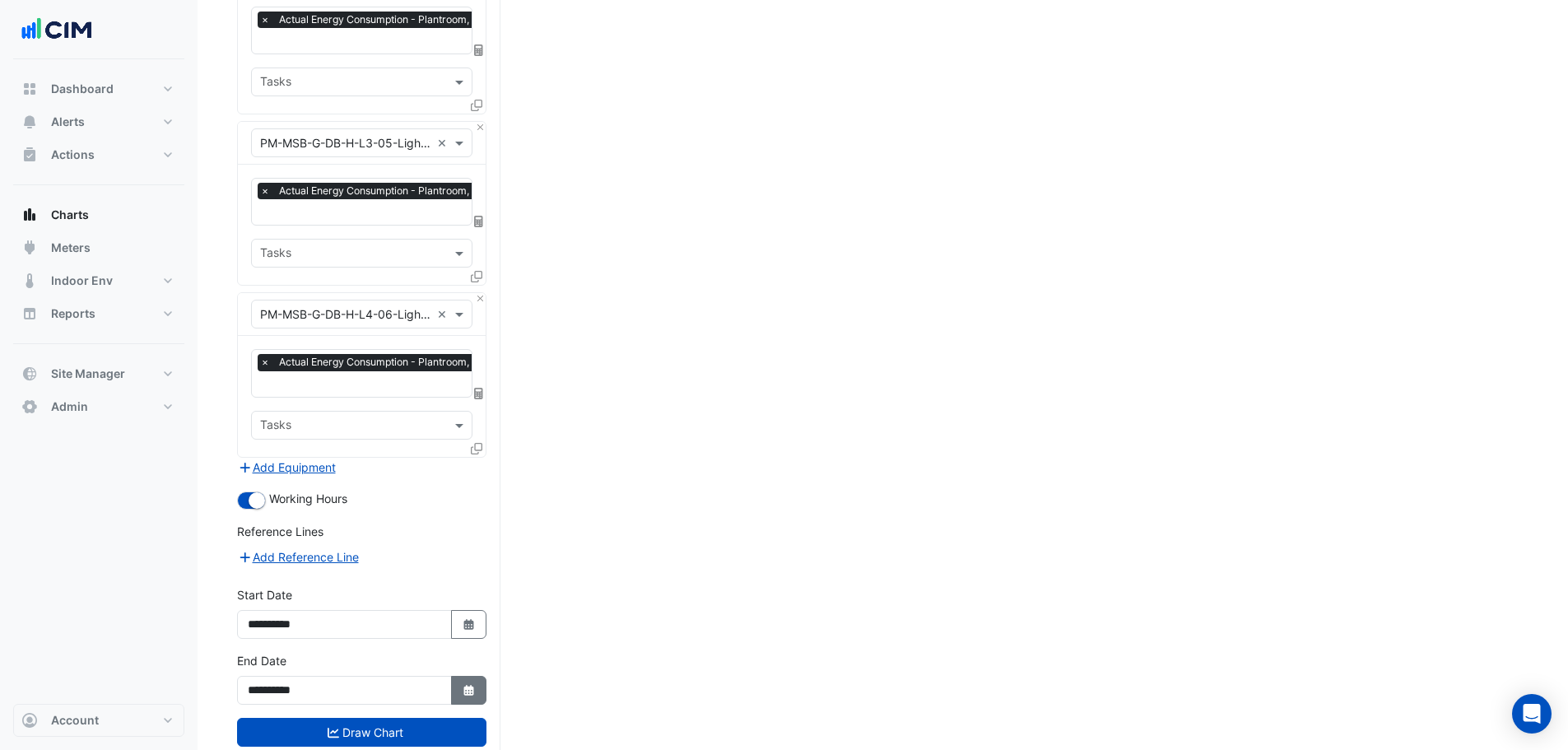
click at [466, 685] on icon "button" at bounding box center [468, 690] width 9 height 10
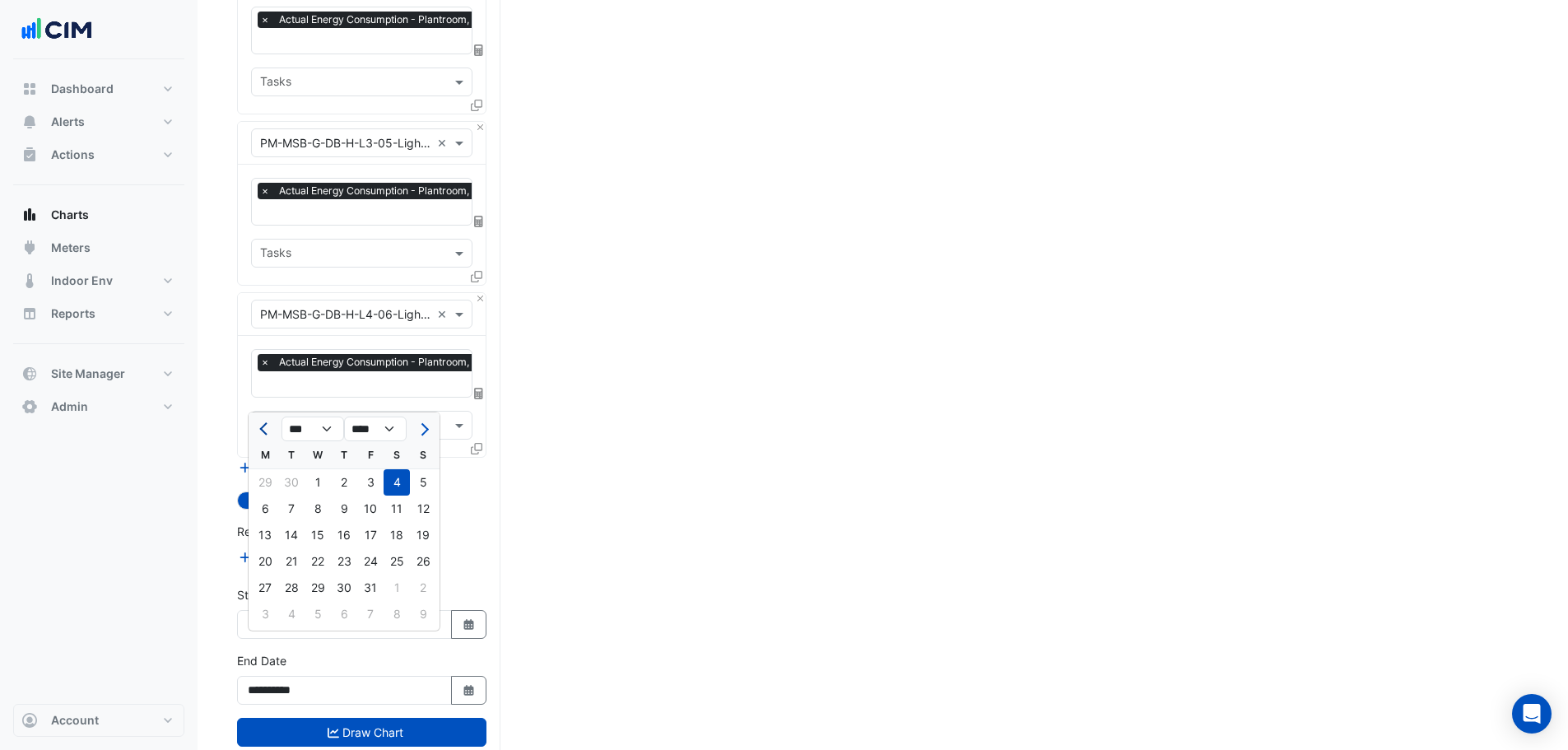
click at [259, 429] on button "Previous month" at bounding box center [264, 429] width 20 height 26
select select "*"
click at [296, 589] on div "30" at bounding box center [292, 587] width 26 height 26
type input "**********"
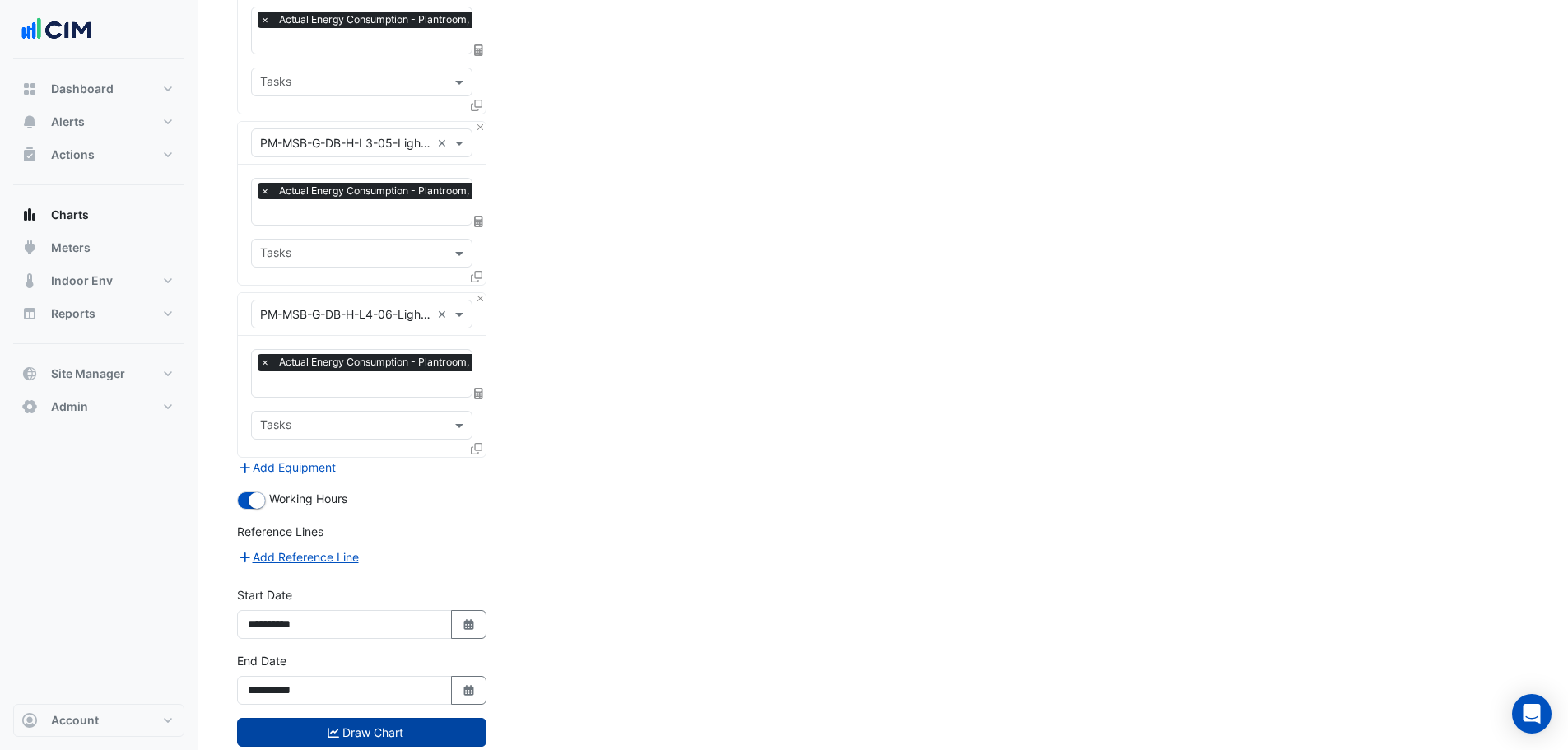
click at [347, 718] on button "Draw Chart" at bounding box center [361, 732] width 249 height 29
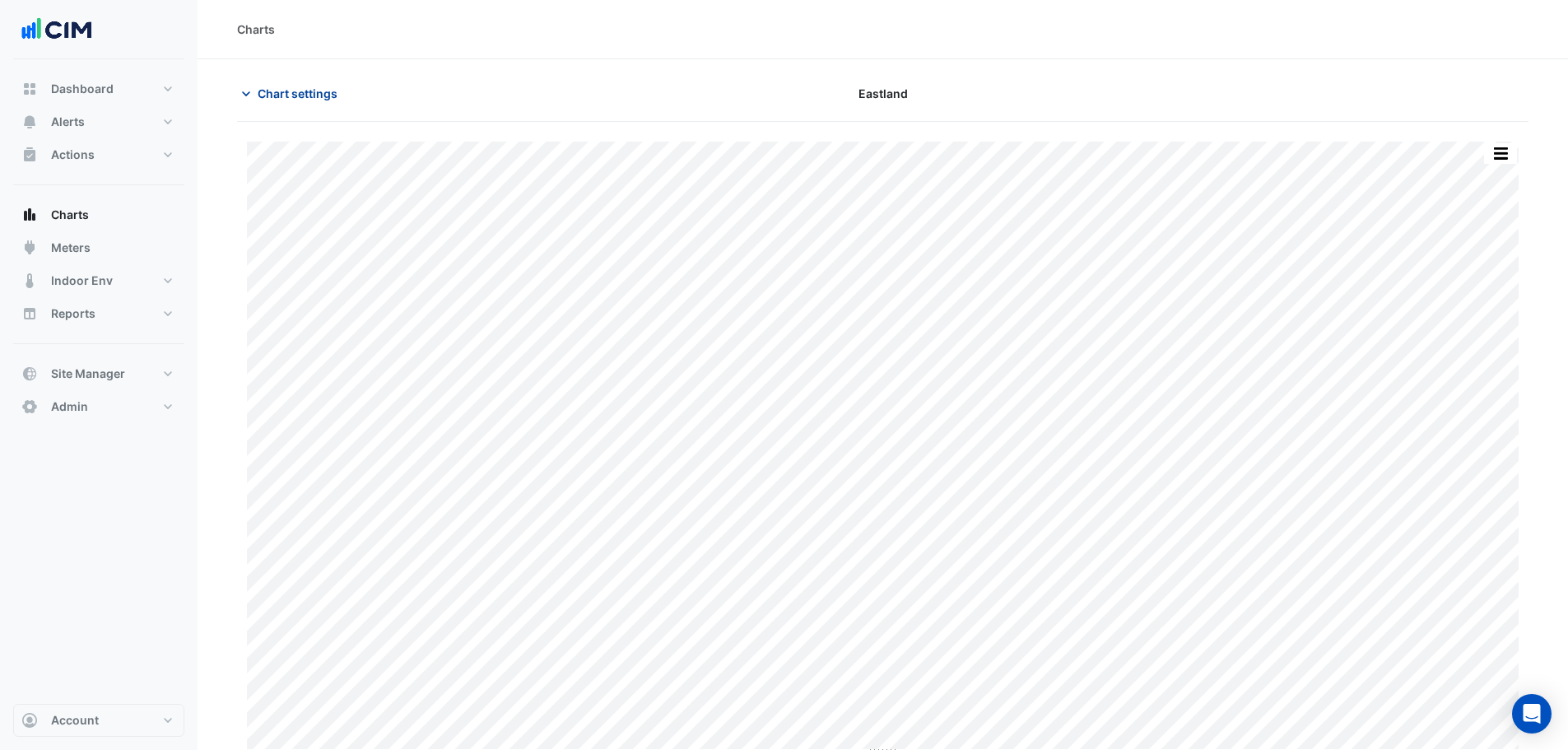
click at [268, 90] on span "Chart settings" at bounding box center [297, 93] width 80 height 17
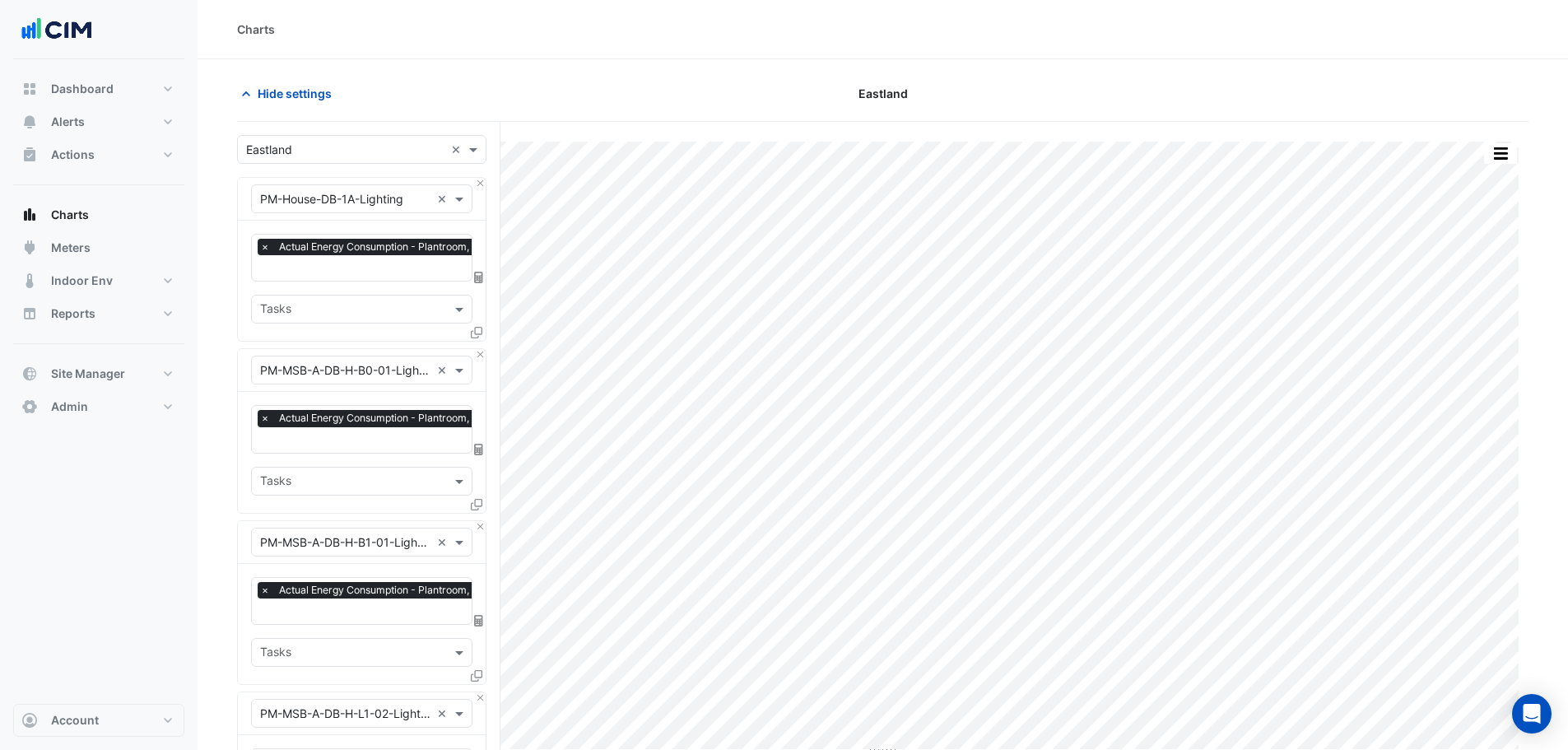
click at [327, 265] on input "text" at bounding box center [393, 269] width 268 height 17
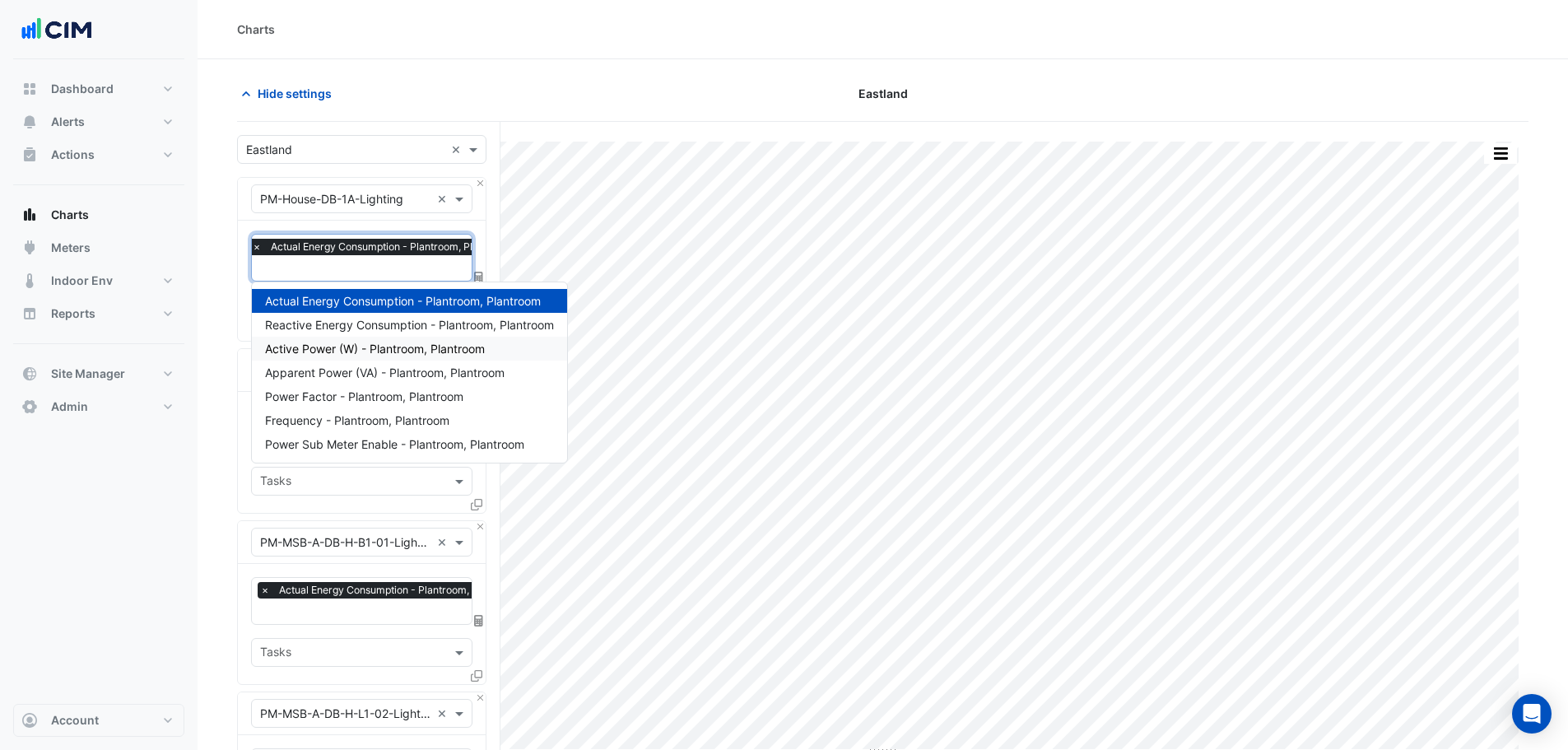
scroll to position [165, 0]
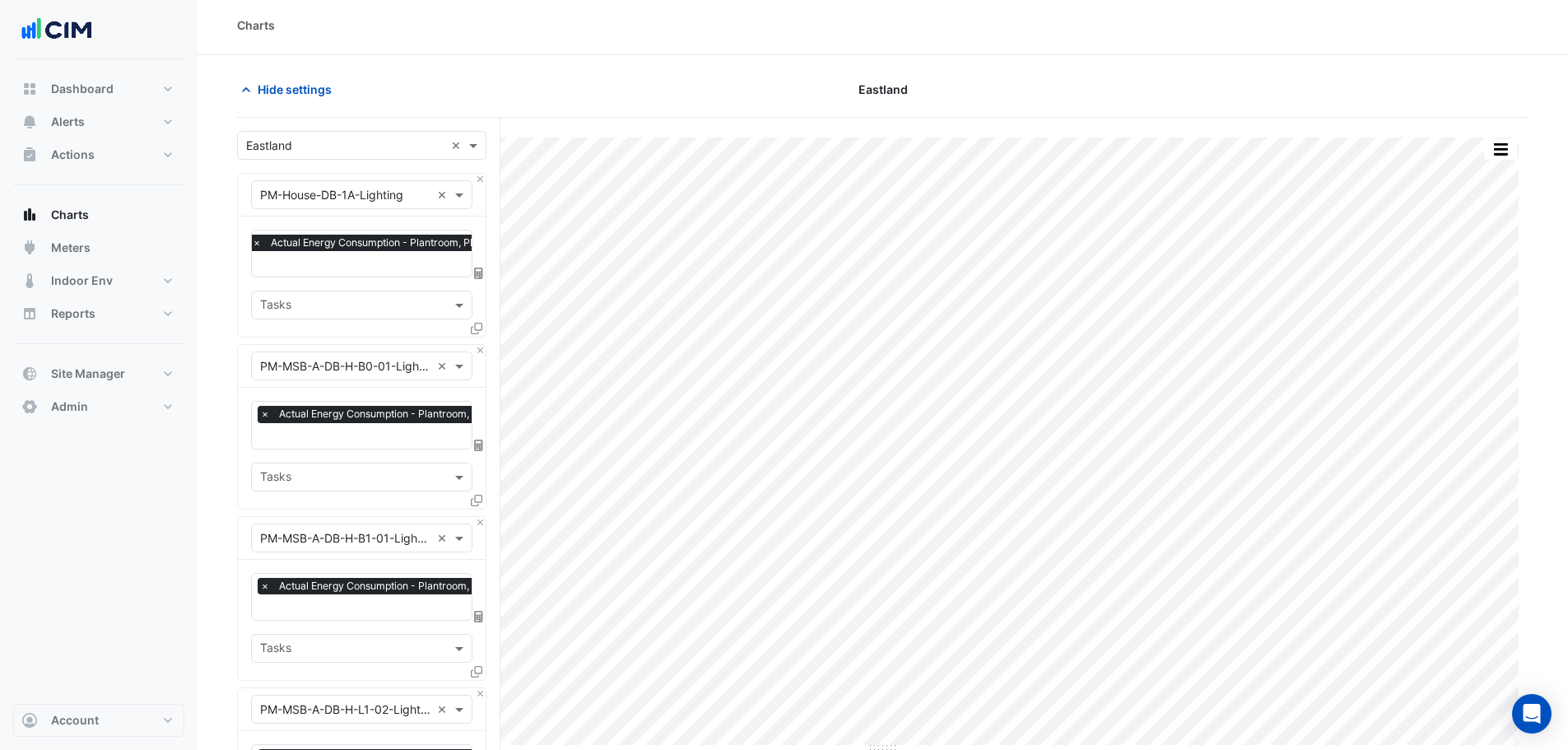
scroll to position [0, 0]
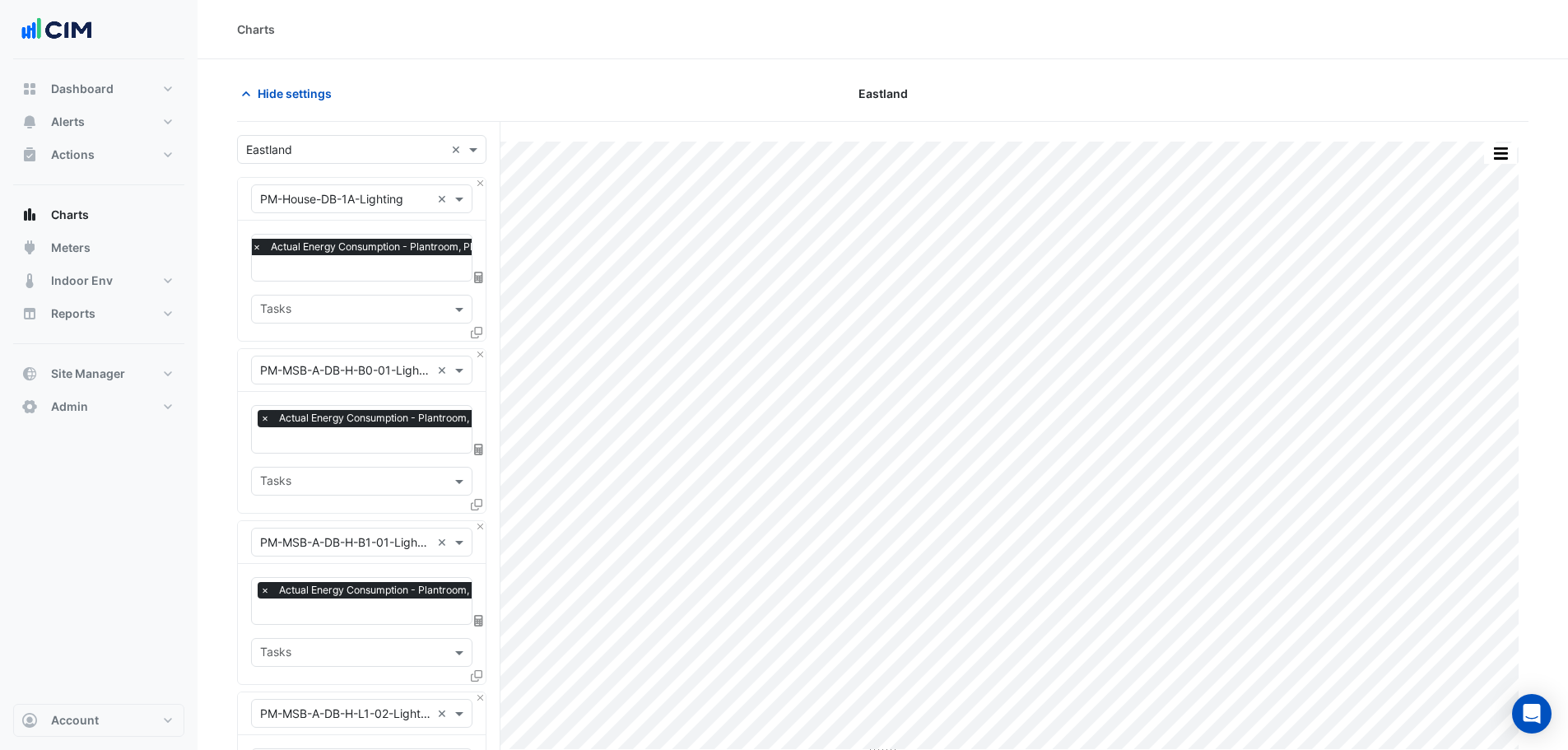
click at [281, 95] on span "Hide settings" at bounding box center [295, 93] width 74 height 17
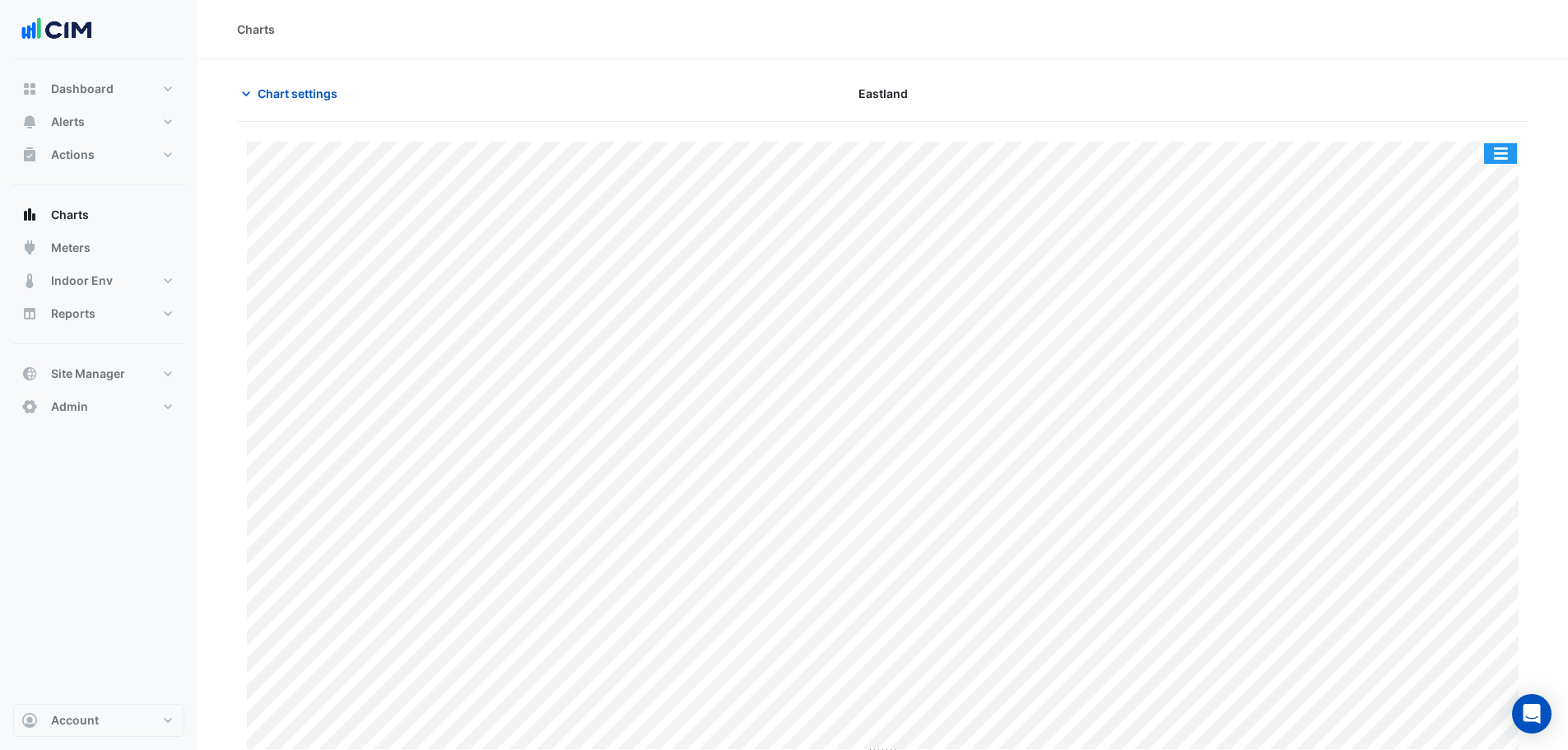
click at [1505, 150] on button "button" at bounding box center [1500, 153] width 33 height 21
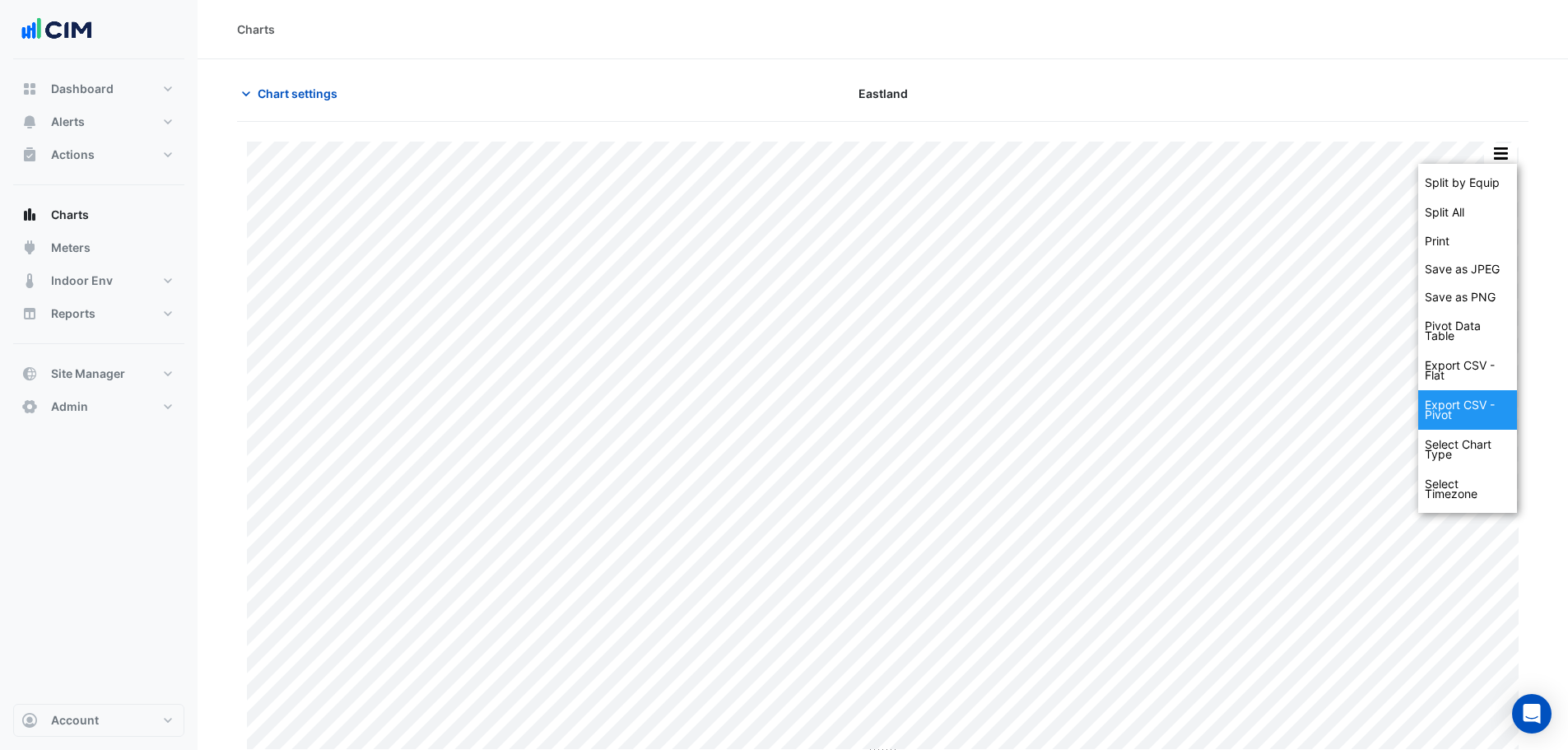
click at [1461, 411] on div "Export CSV - Pivot" at bounding box center [1467, 410] width 99 height 40
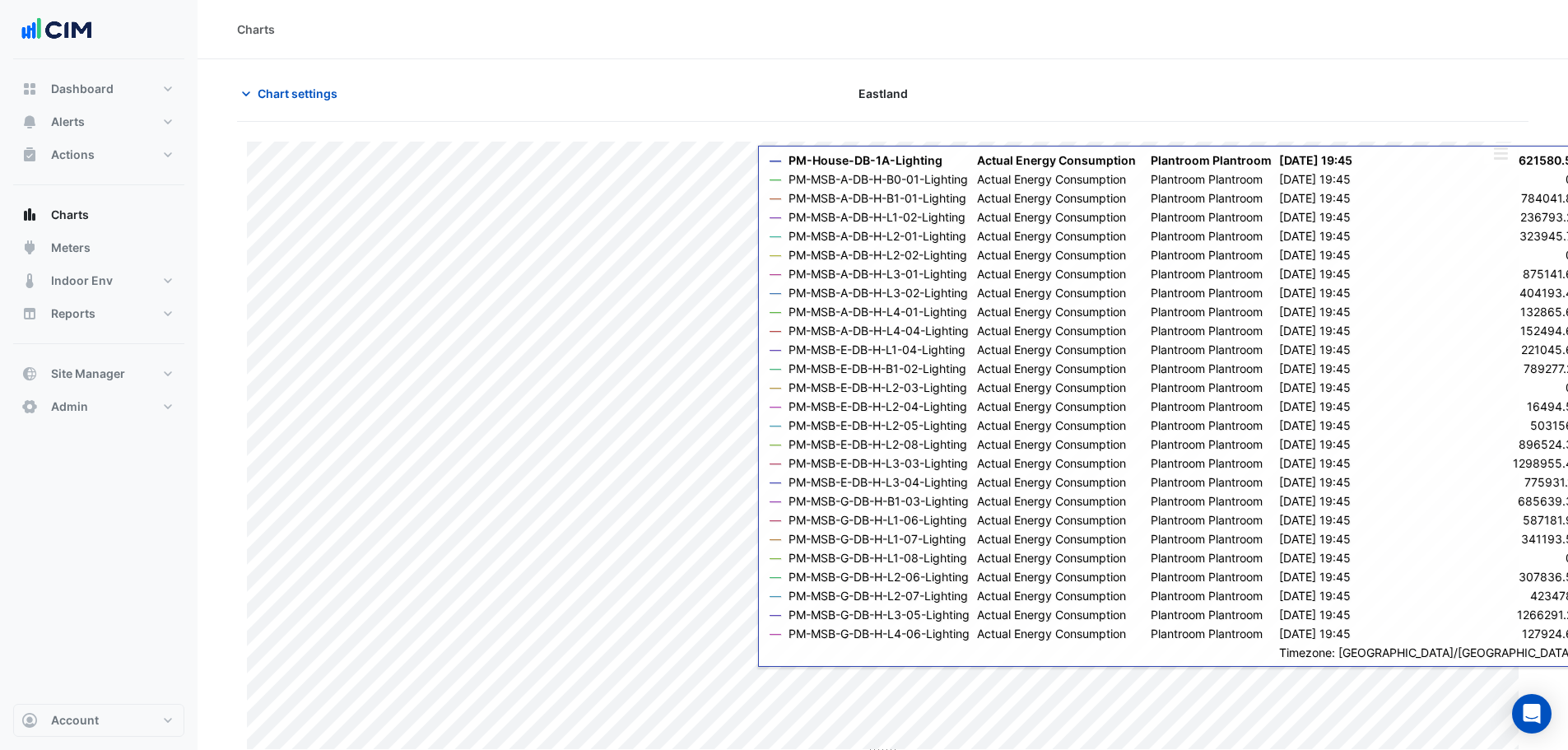
scroll to position [8, 0]
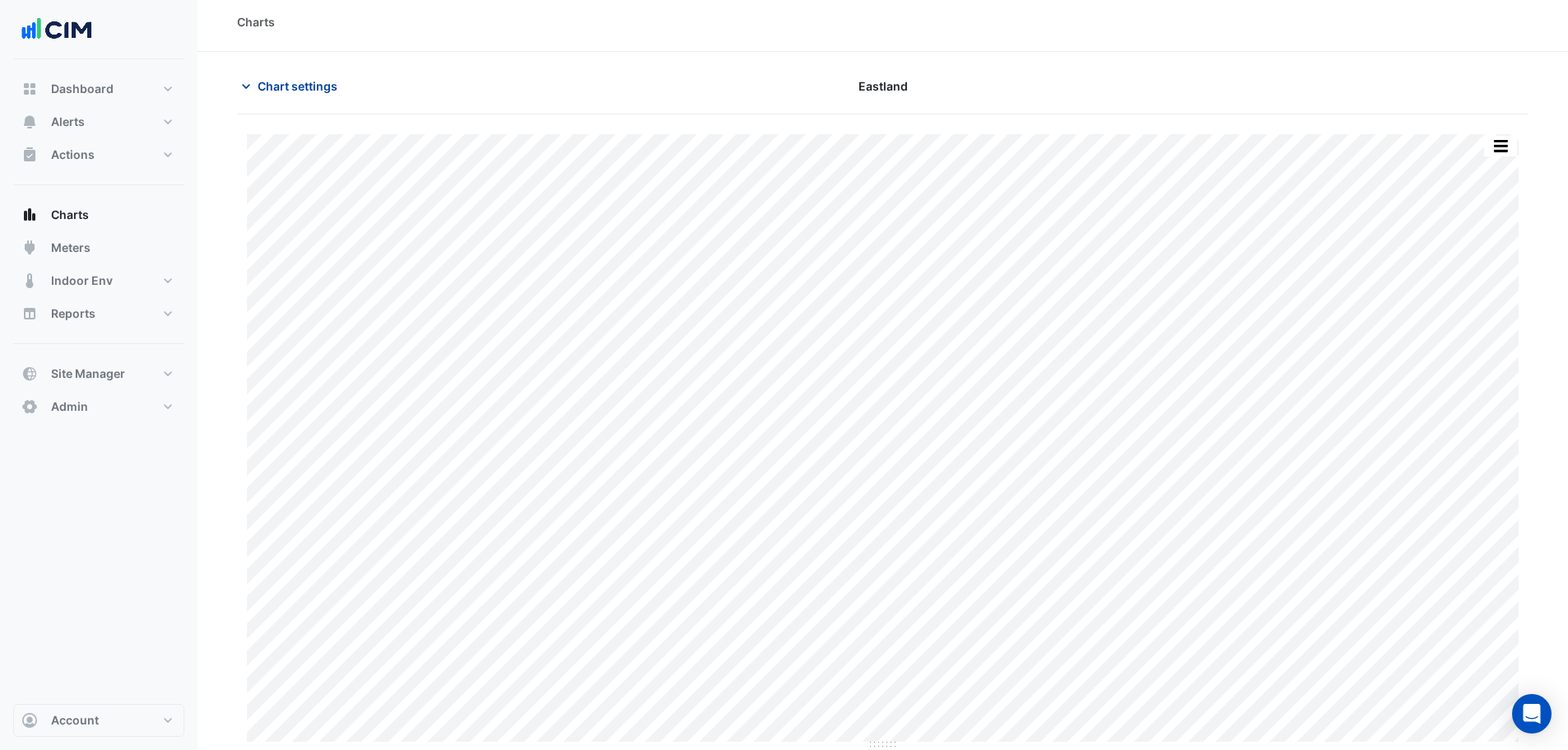
click at [269, 75] on button "Chart settings" at bounding box center [293, 86] width 111 height 29
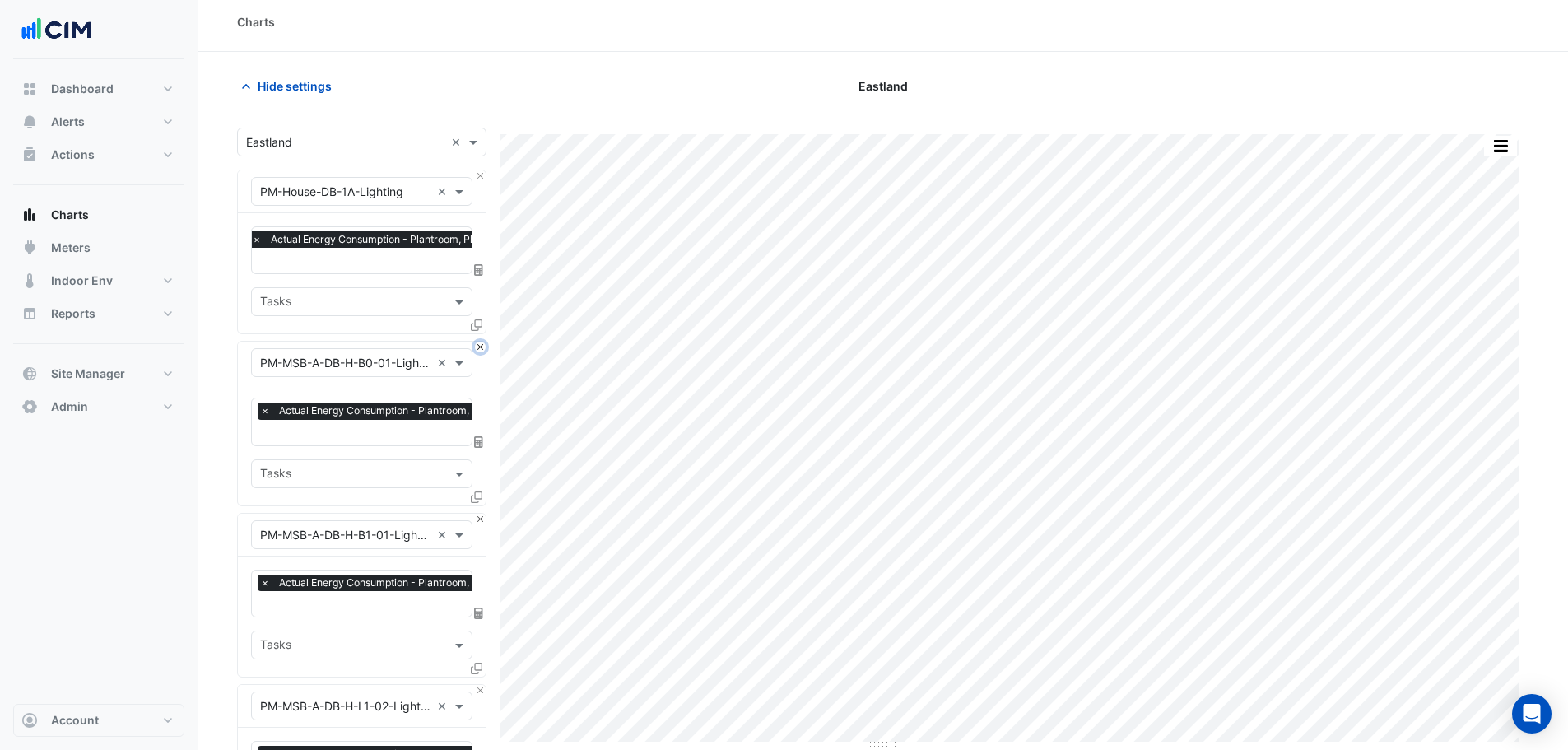
click at [483, 345] on button "Close" at bounding box center [480, 346] width 10 height 10
click at [483, 514] on button "Close" at bounding box center [480, 519] width 10 height 10
click at [483, 345] on button "Close" at bounding box center [480, 346] width 10 height 10
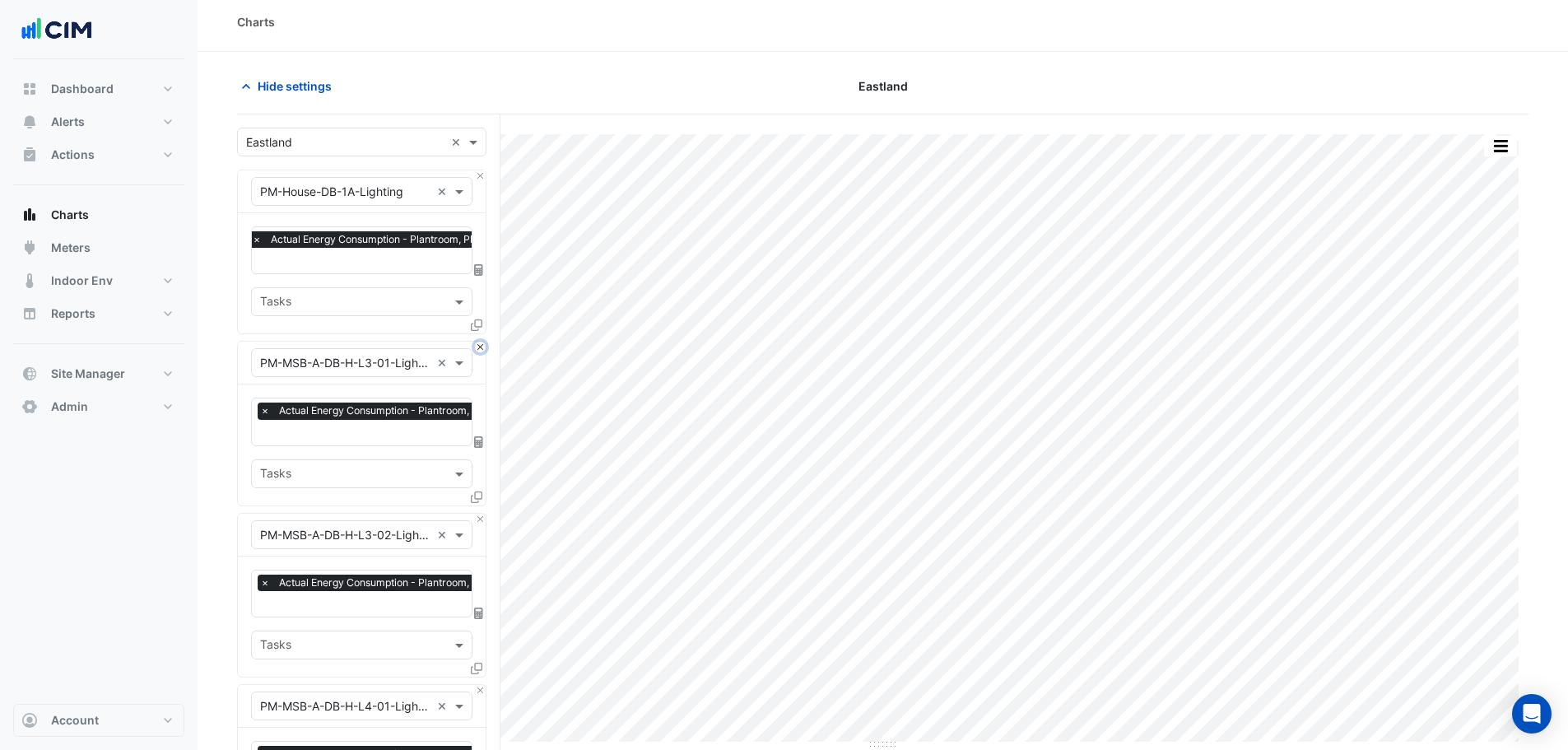
click at [483, 345] on button "Close" at bounding box center [480, 346] width 10 height 10
click at [483, 514] on button "Close" at bounding box center [480, 519] width 10 height 10
click at [483, 345] on button "Close" at bounding box center [480, 346] width 10 height 10
click at [483, 514] on button "Close" at bounding box center [480, 519] width 10 height 10
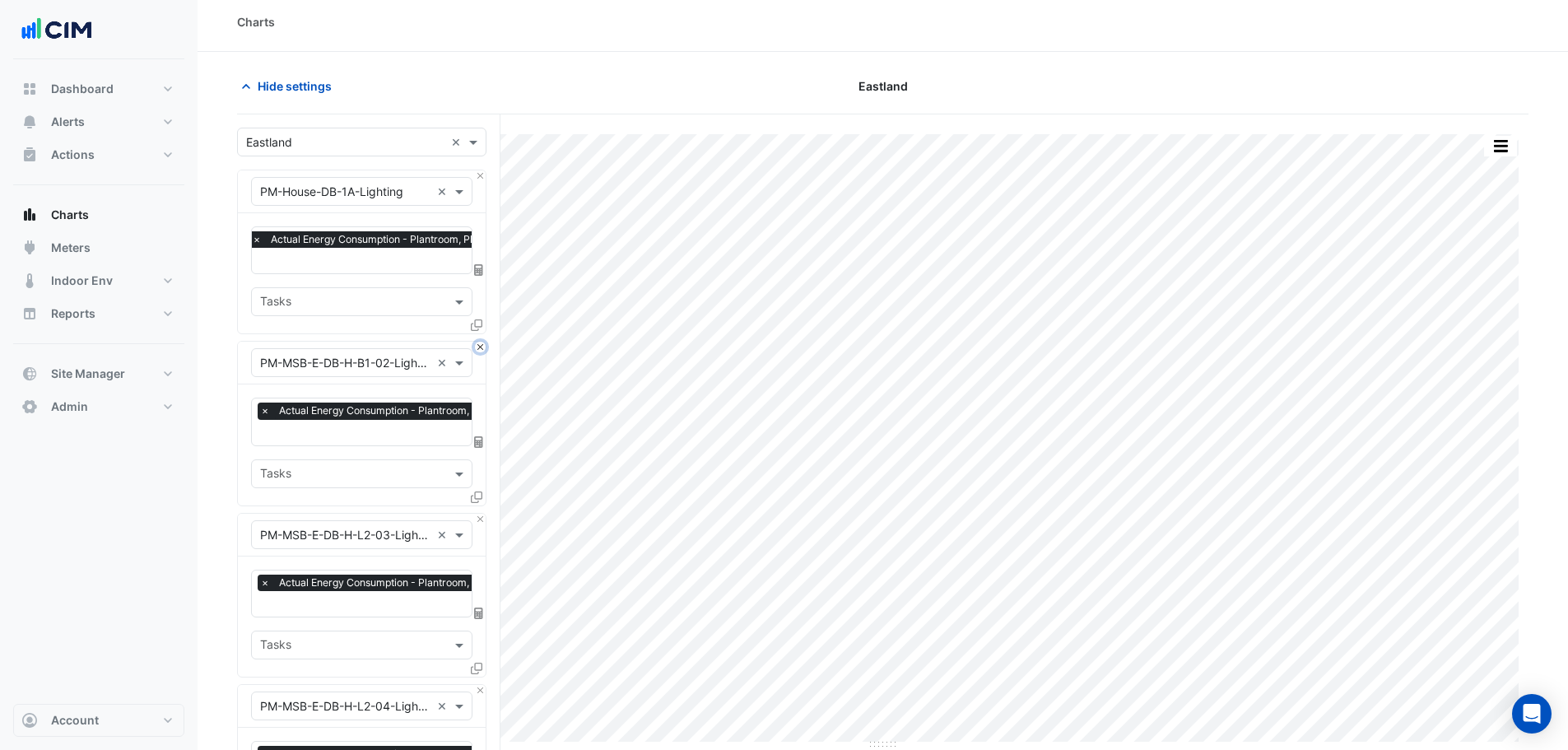
click at [483, 345] on button "Close" at bounding box center [480, 346] width 10 height 10
click at [483, 514] on button "Close" at bounding box center [480, 519] width 10 height 10
click at [483, 345] on button "Close" at bounding box center [480, 346] width 10 height 10
click at [483, 514] on button "Close" at bounding box center [480, 519] width 10 height 10
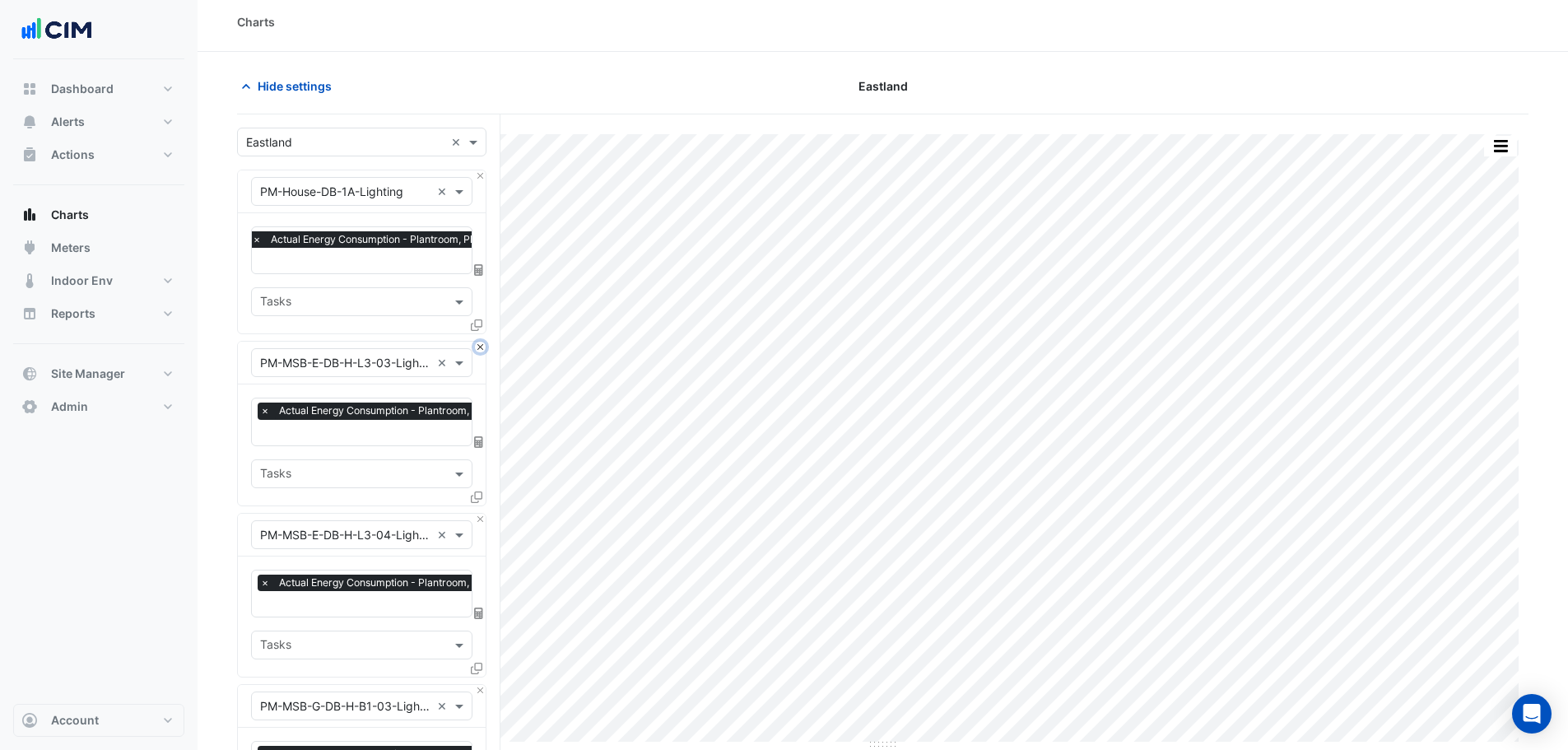
click at [483, 345] on button "Close" at bounding box center [480, 346] width 10 height 10
click at [483, 514] on button "Close" at bounding box center [480, 519] width 10 height 10
click at [483, 345] on button "Close" at bounding box center [480, 346] width 10 height 10
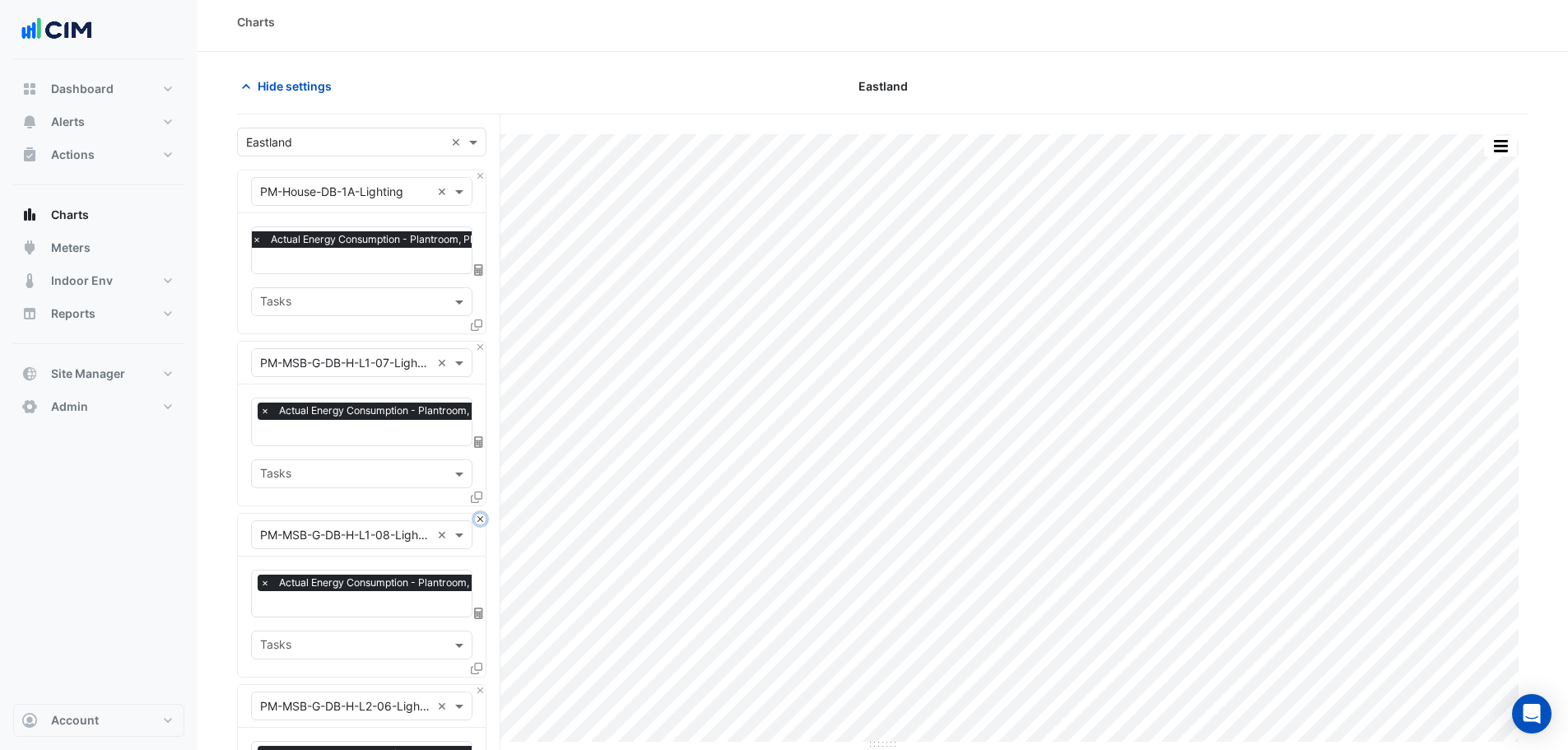
click at [483, 514] on button "Close" at bounding box center [480, 519] width 10 height 10
click at [483, 345] on button "Close" at bounding box center [480, 346] width 10 height 10
click at [483, 514] on button "Close" at bounding box center [480, 519] width 10 height 10
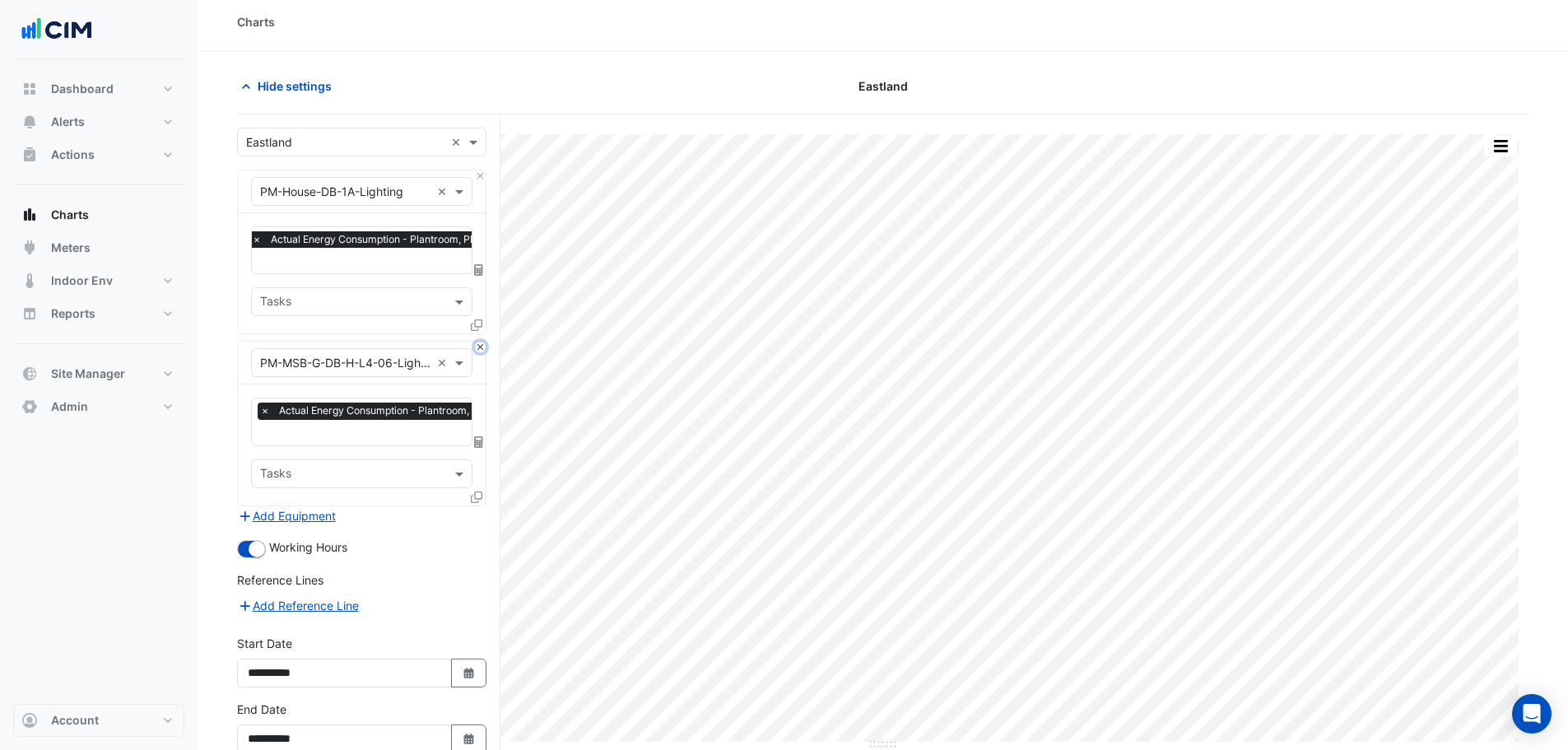
click at [483, 345] on button "Close" at bounding box center [480, 346] width 10 height 10
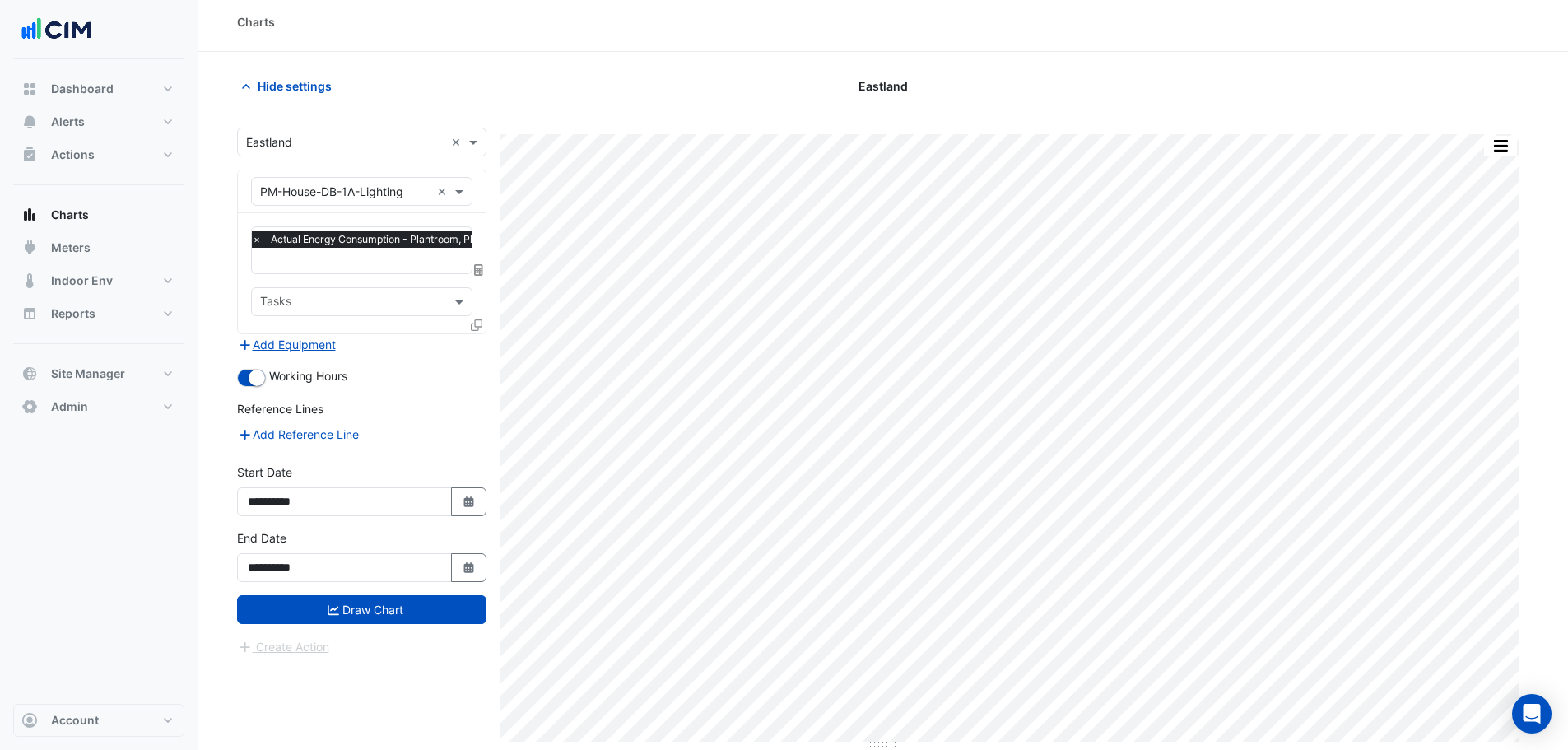
click at [483, 345] on div "Add Equipment" at bounding box center [361, 343] width 249 height 20
click at [259, 236] on span "×" at bounding box center [257, 239] width 15 height 16
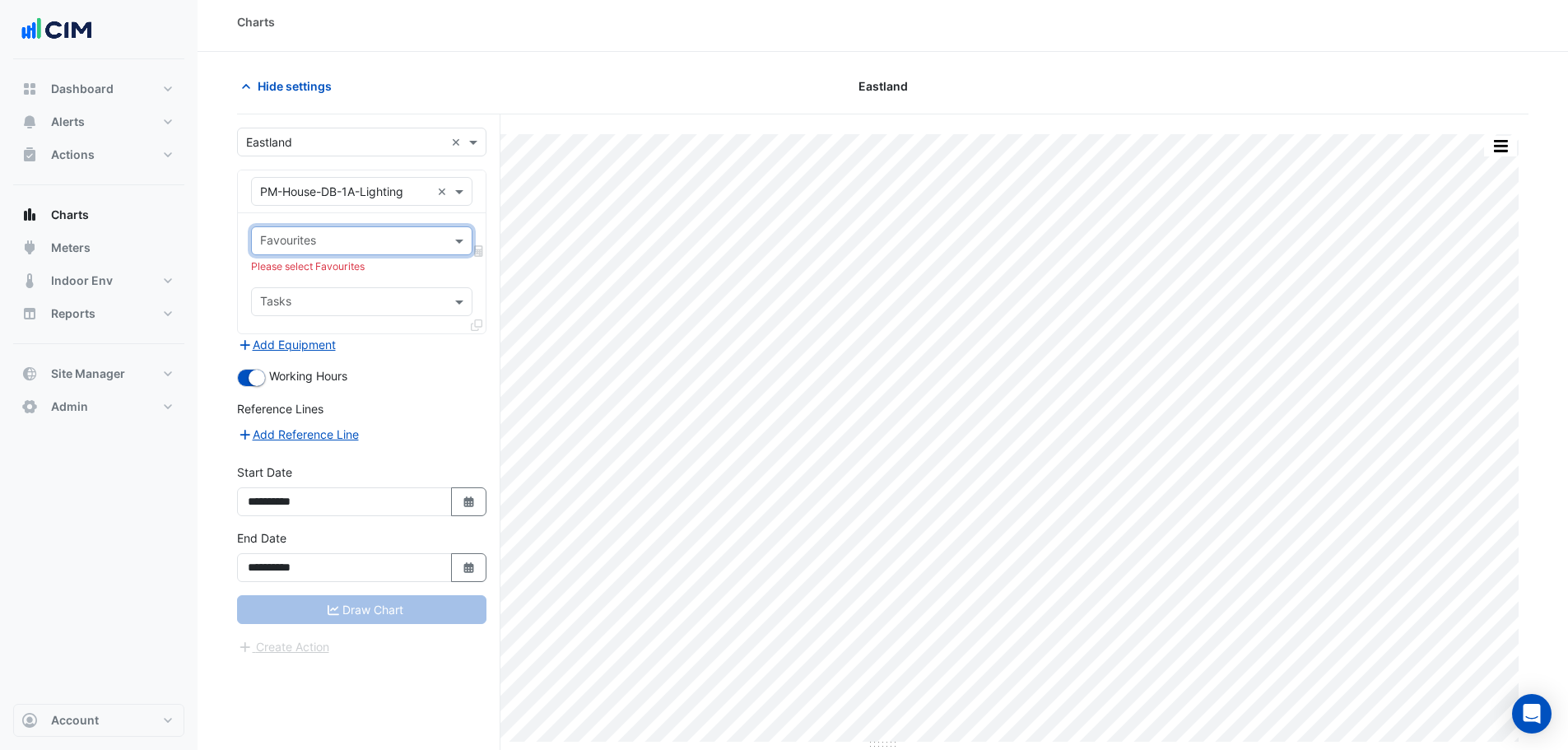
scroll to position [0, 0]
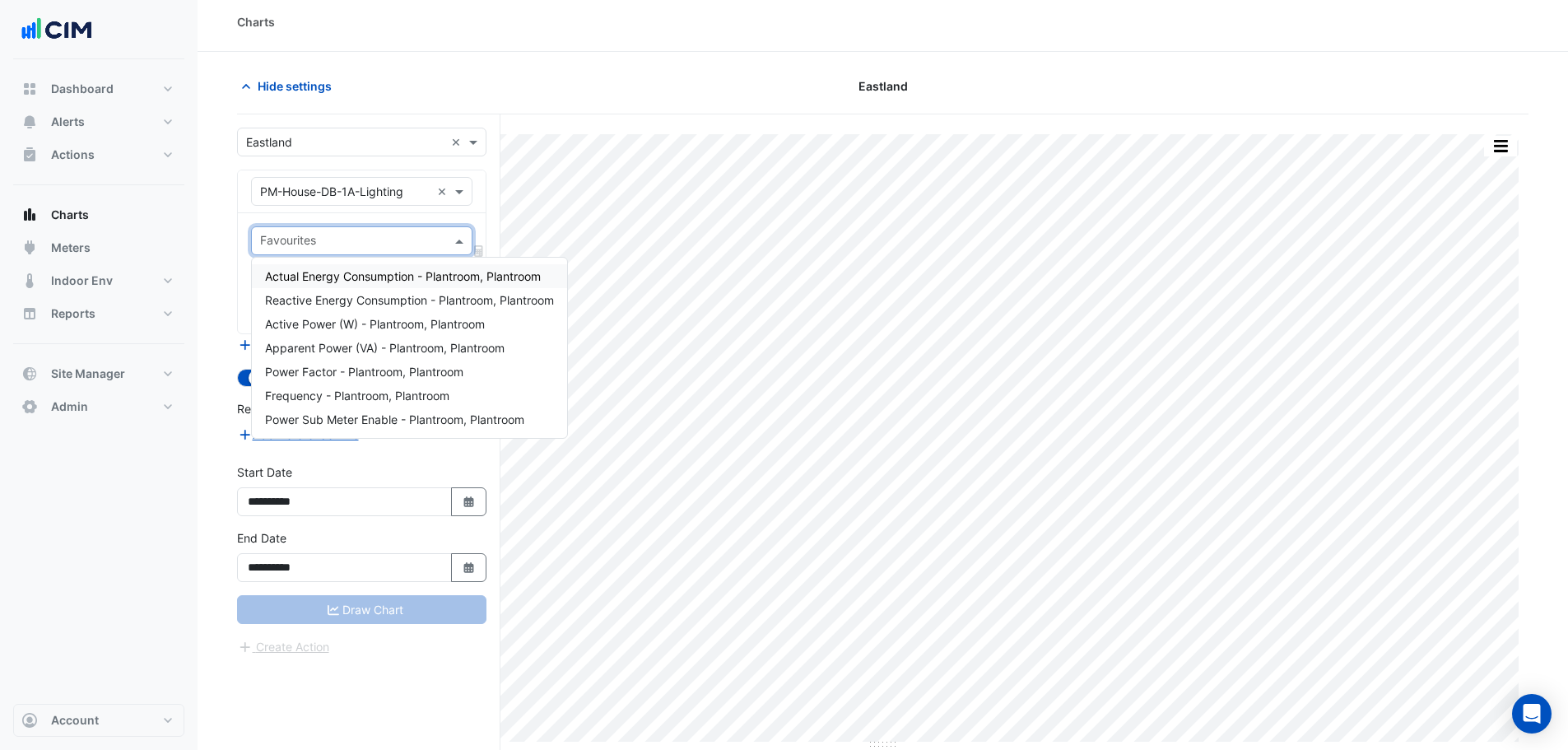
click at [263, 242] on input "text" at bounding box center [352, 242] width 184 height 17
click at [326, 320] on span "Active Power (W) - Plantroom, Plantroom" at bounding box center [376, 324] width 220 height 14
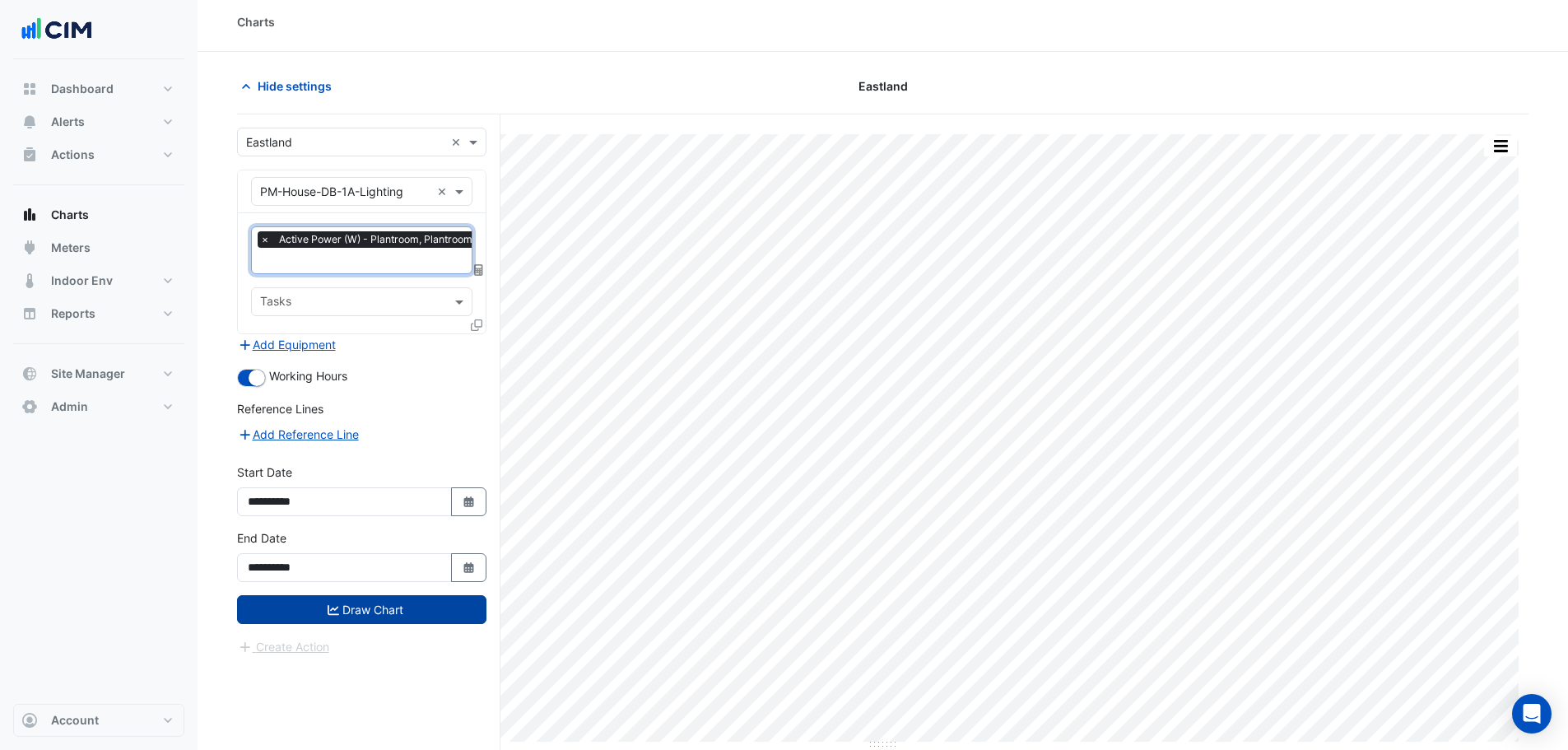
click at [371, 615] on button "Draw Chart" at bounding box center [361, 609] width 249 height 29
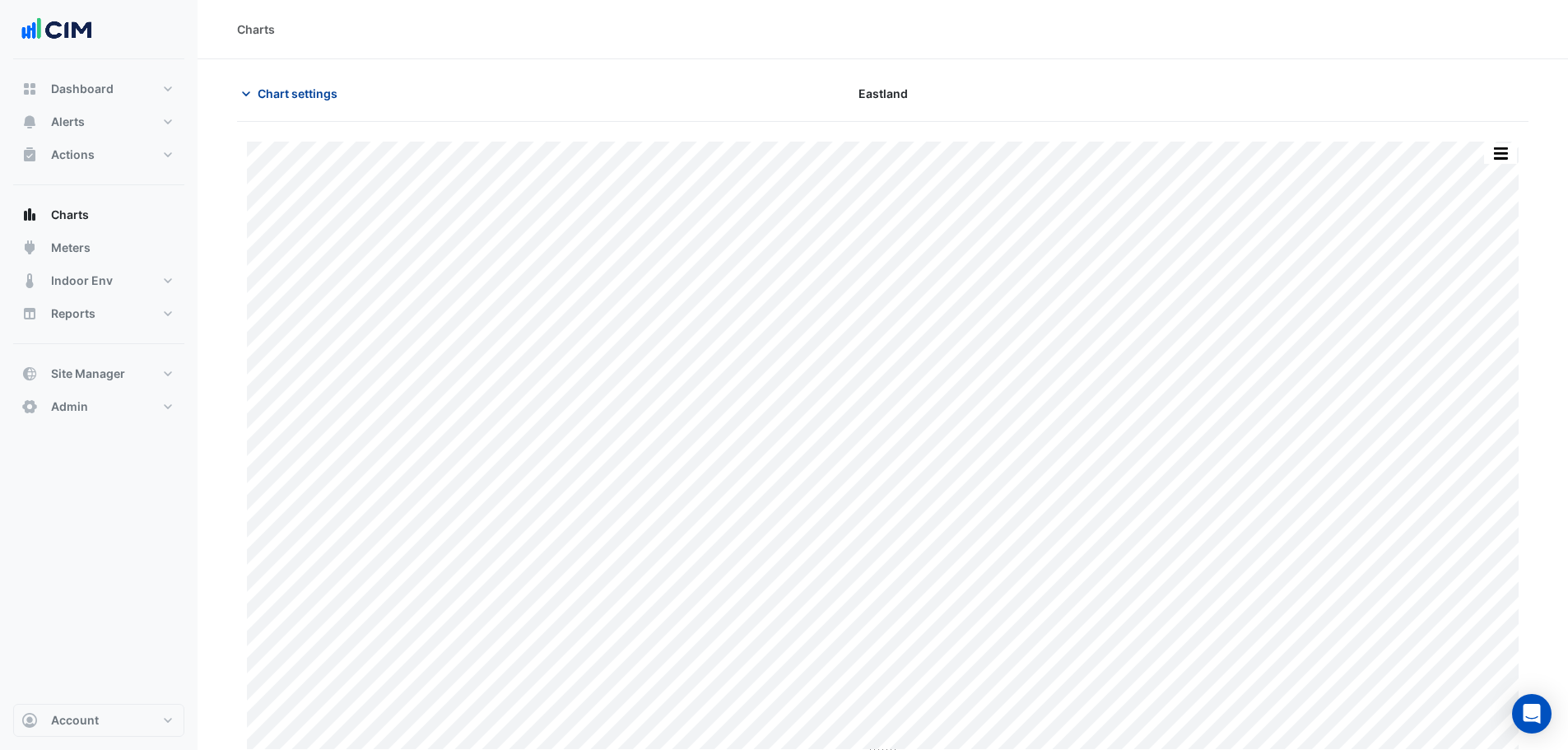
click at [300, 90] on span "Chart settings" at bounding box center [297, 93] width 80 height 17
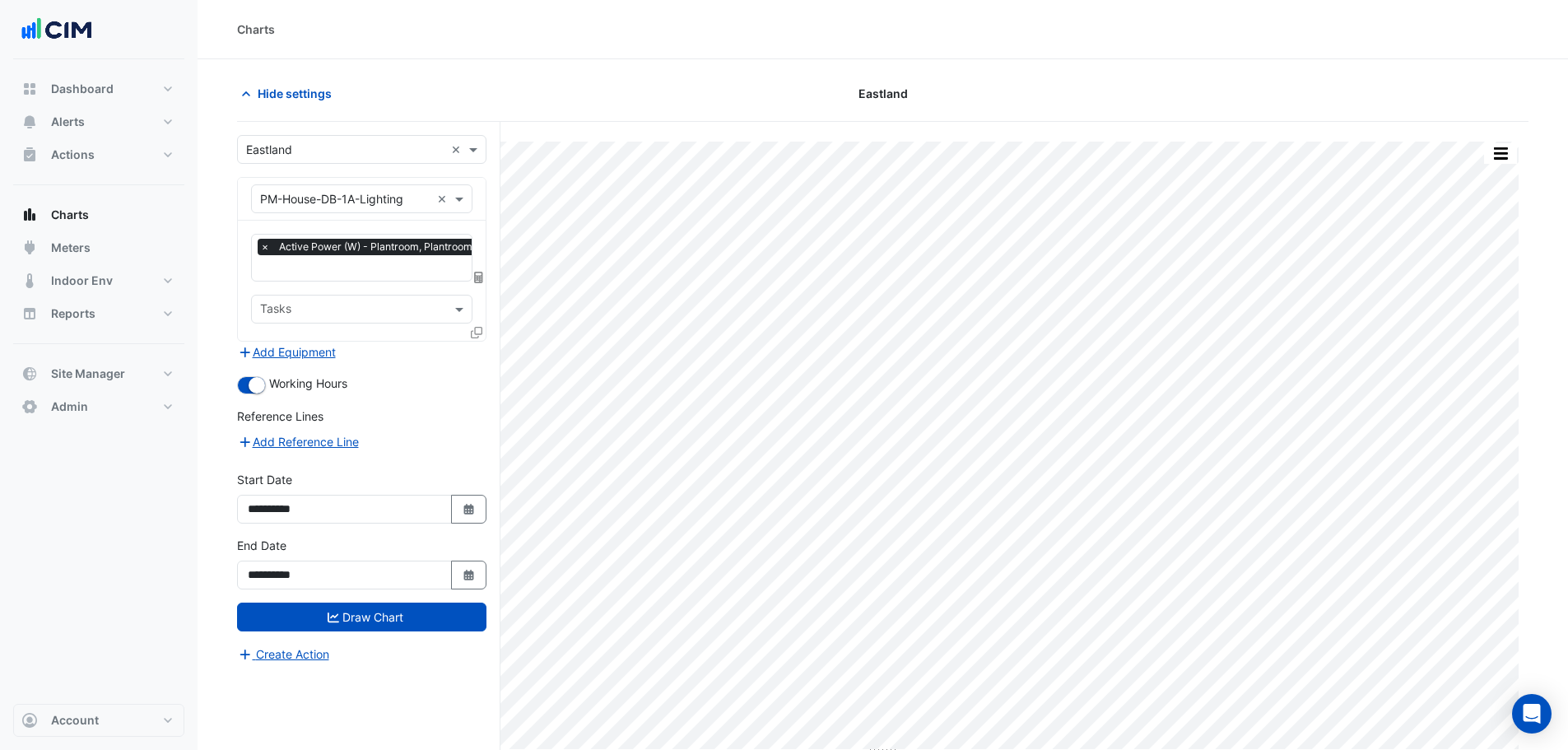
click at [331, 197] on input "text" at bounding box center [344, 199] width 170 height 17
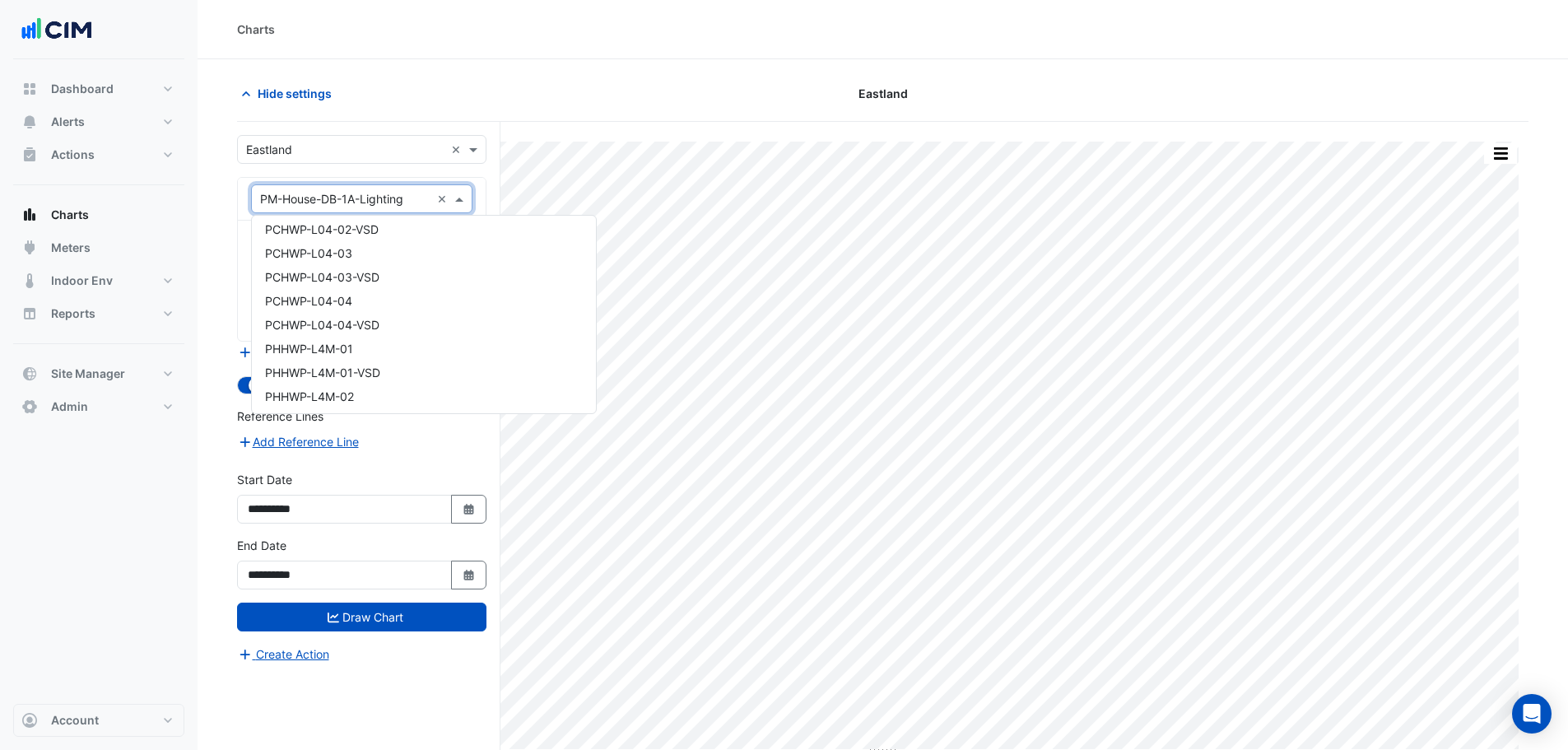
scroll to position [9520, 0]
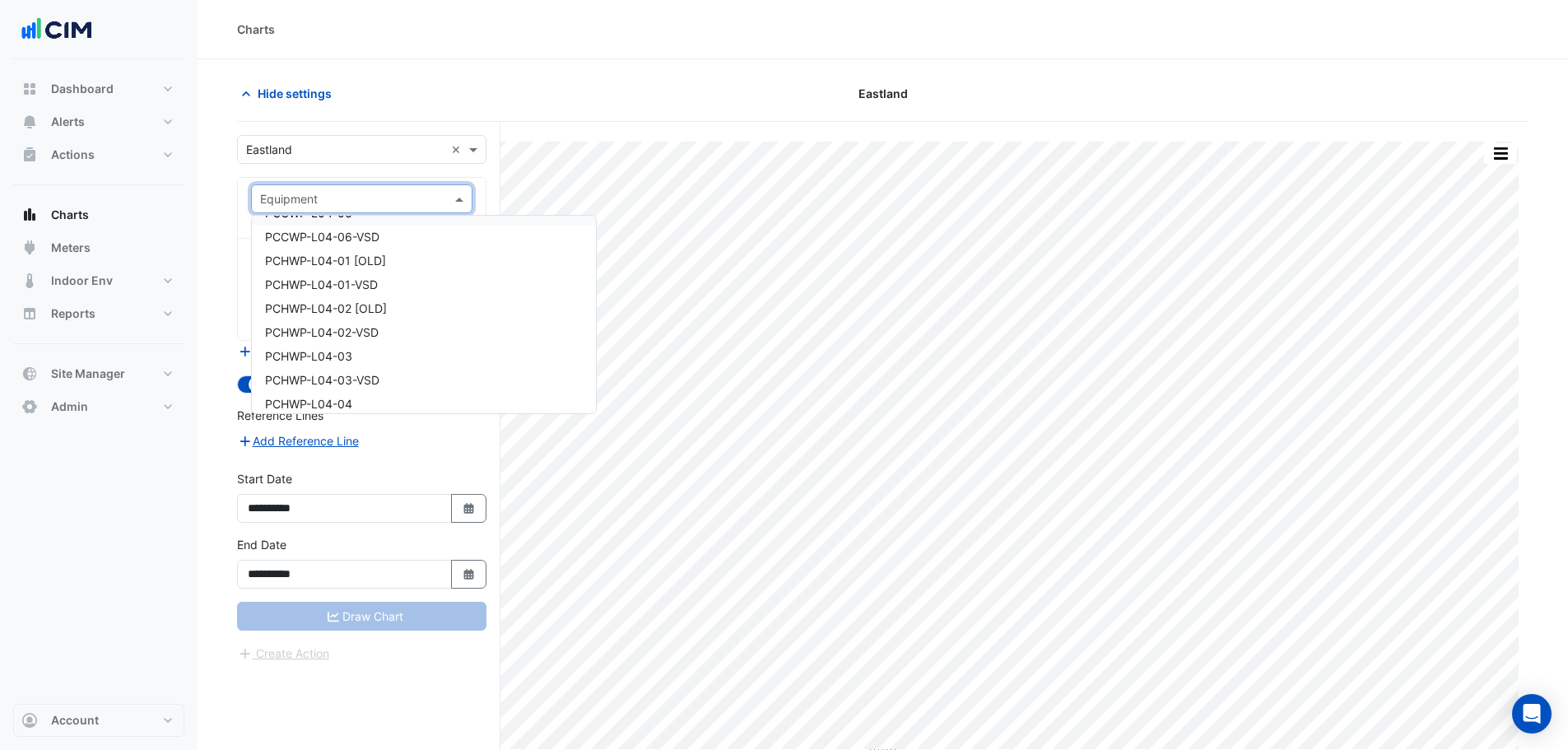
click at [364, 197] on input "text" at bounding box center [344, 199] width 170 height 17
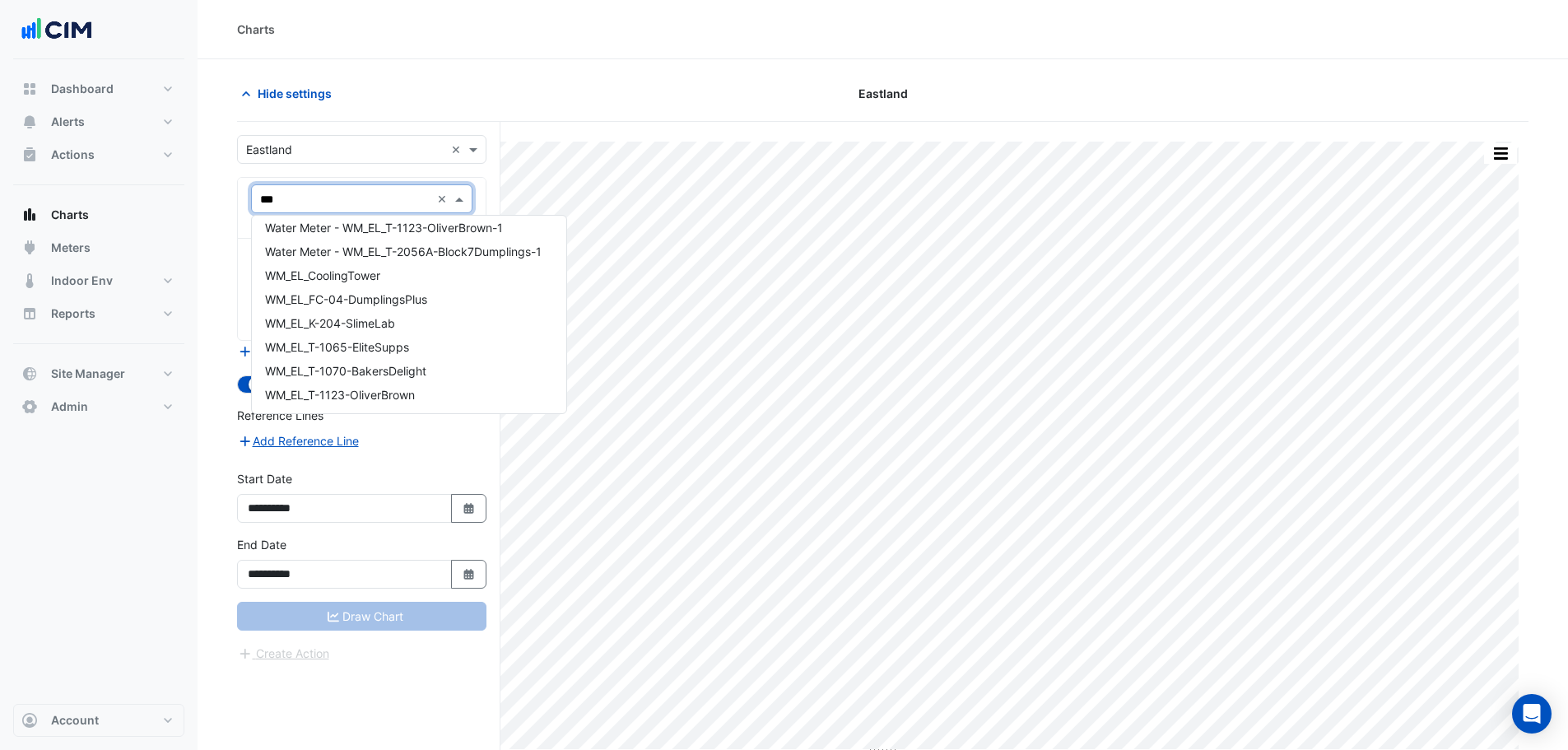
scroll to position [555, 0]
type input "*****"
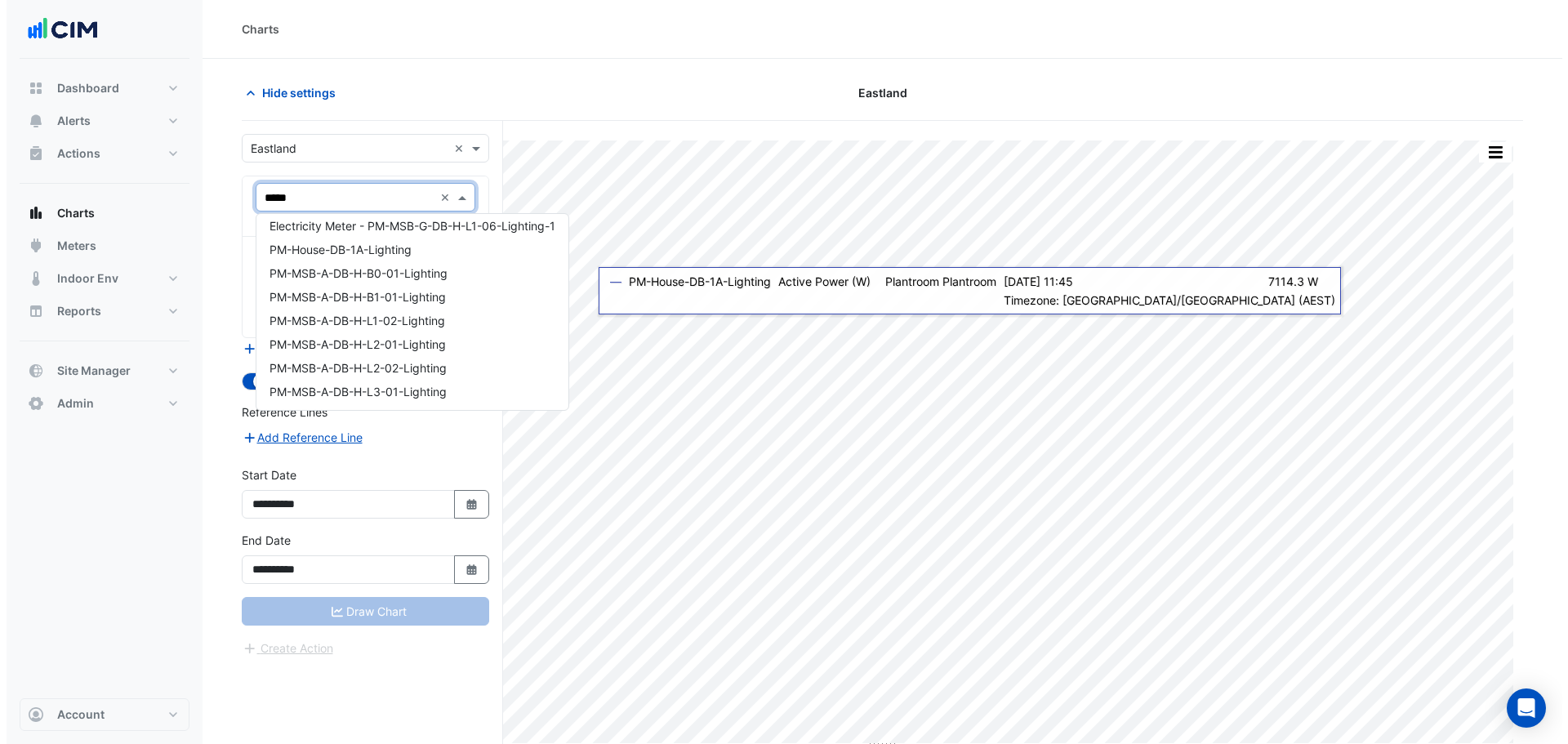
scroll to position [0, 0]
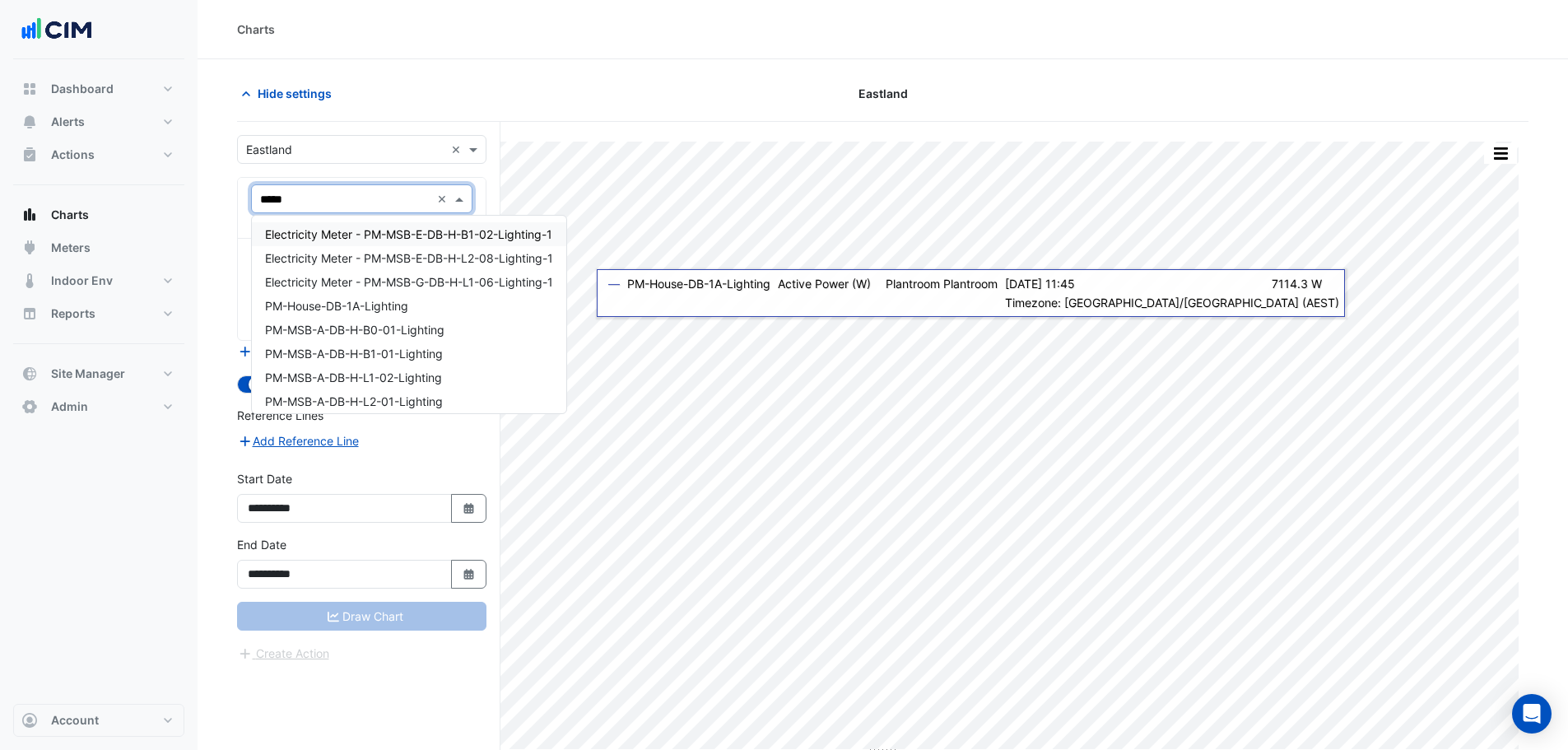
click at [420, 232] on span "Electricity Meter - PM-MSB-E-DB-H-B1-02-Lighting-1" at bounding box center [408, 233] width 287 height 14
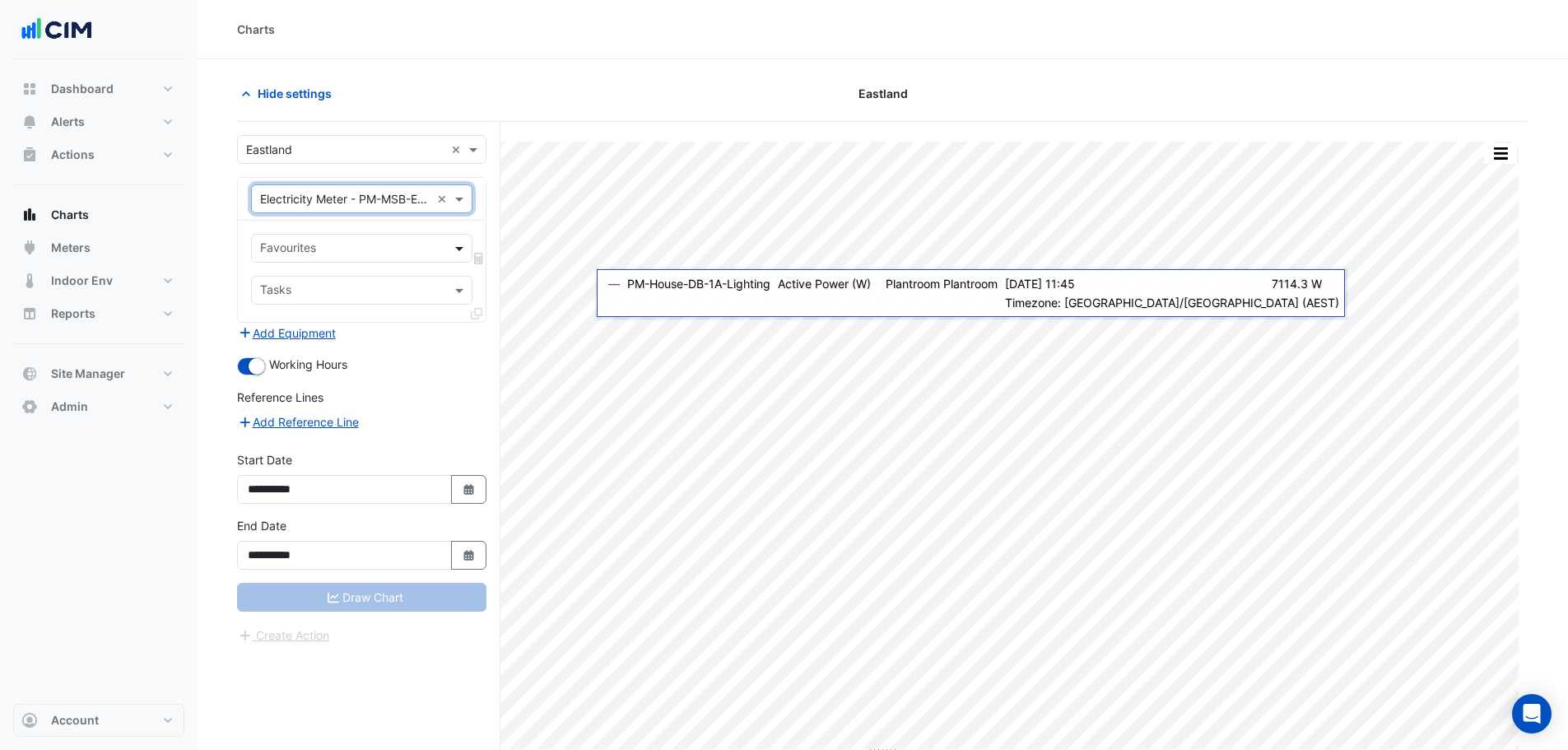
click at [457, 244] on span at bounding box center [461, 247] width 21 height 17
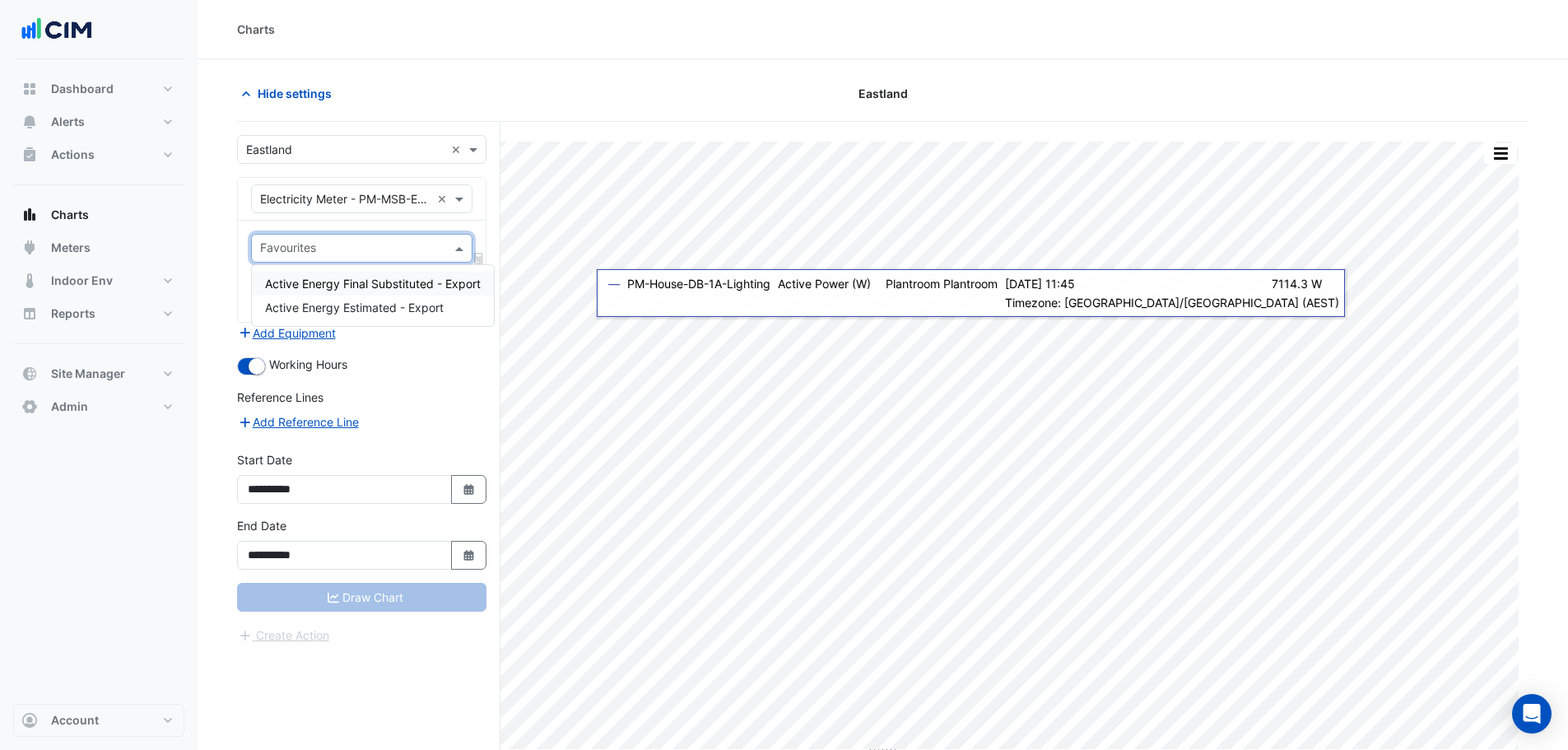
click at [383, 284] on span "Active Energy Final Substituted - Export" at bounding box center [373, 283] width 216 height 14
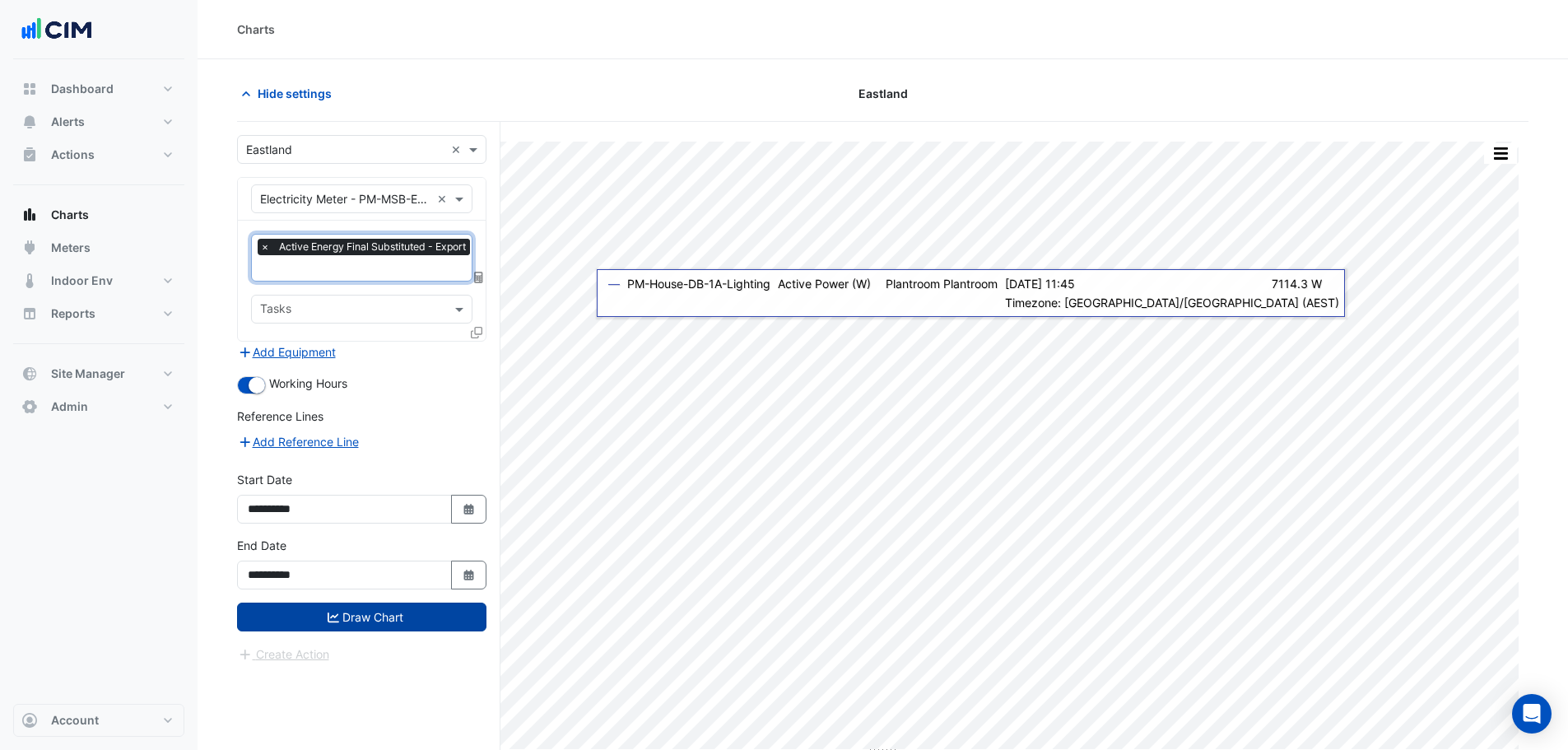
click at [365, 621] on button "Draw Chart" at bounding box center [361, 616] width 249 height 29
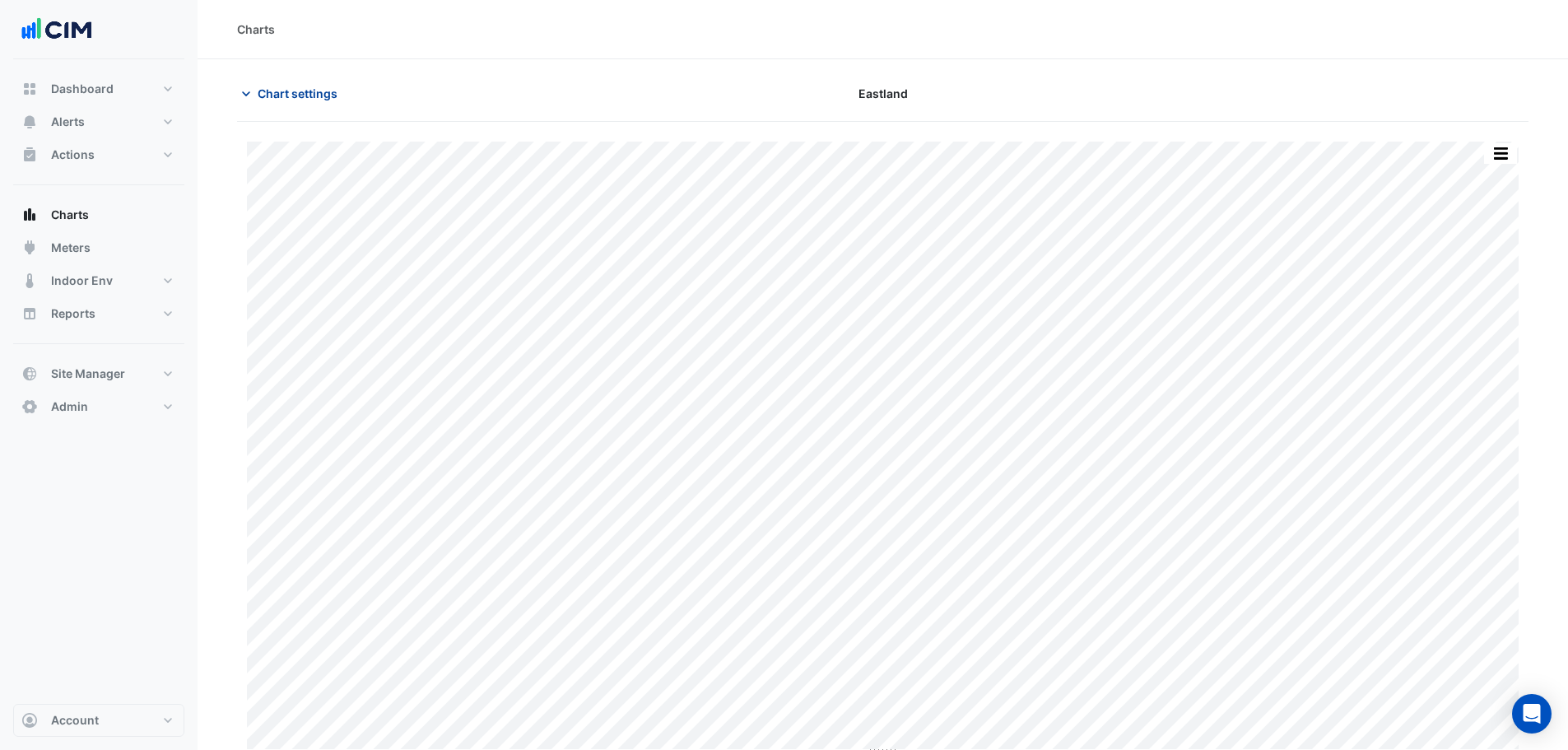
click at [292, 90] on span "Chart settings" at bounding box center [297, 93] width 80 height 17
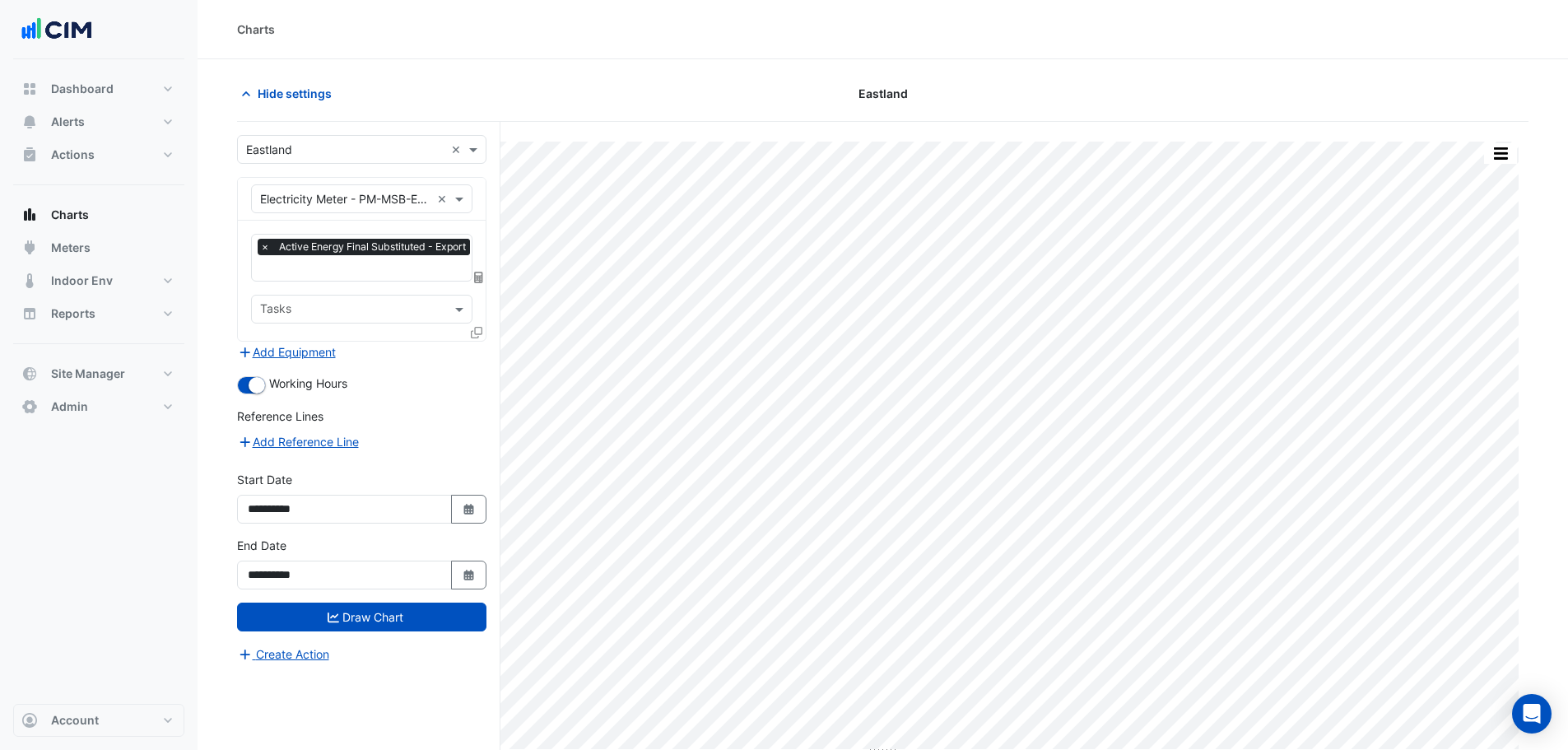
click at [482, 333] on div at bounding box center [478, 335] width 15 height 24
click at [481, 332] on icon at bounding box center [476, 332] width 11 height 11
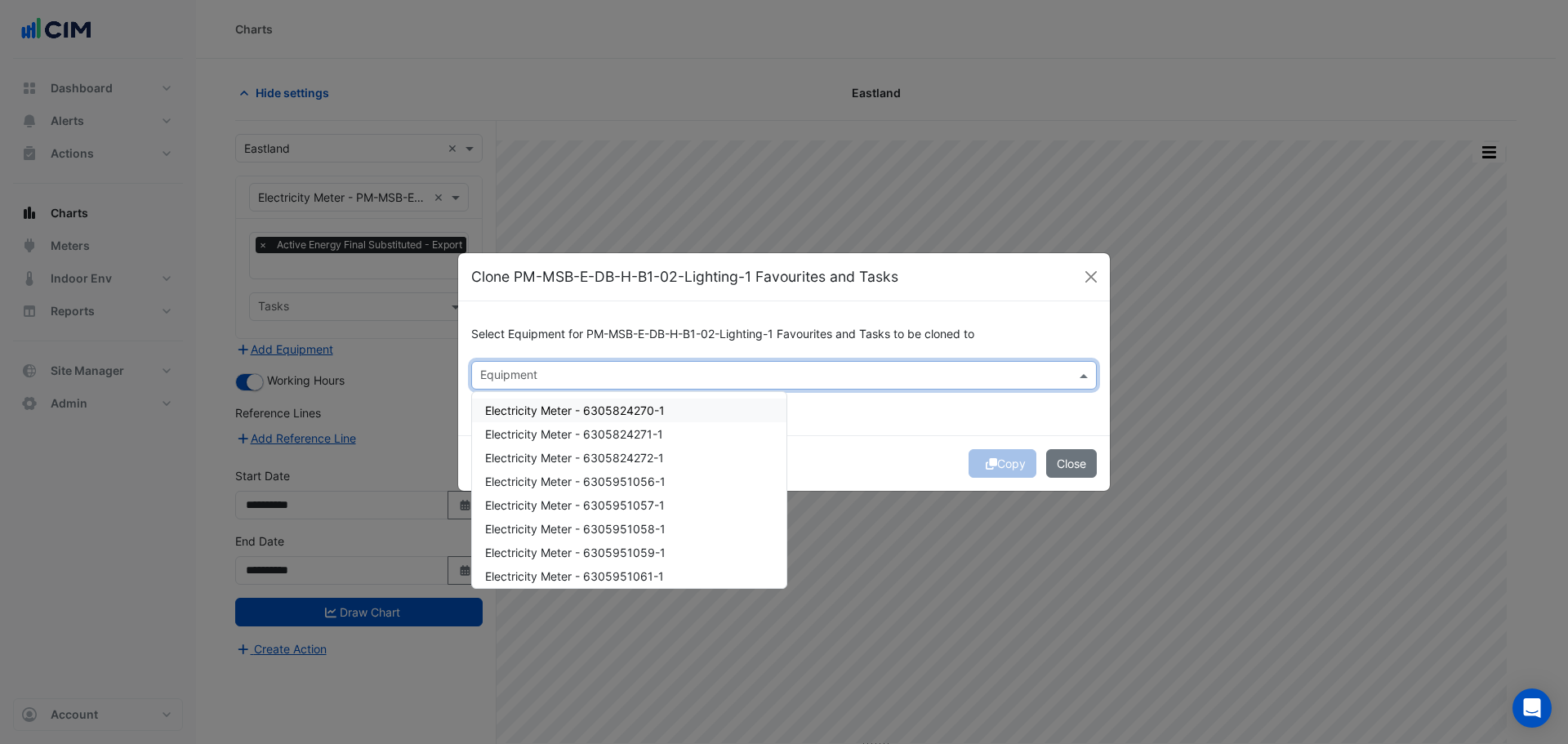
click at [602, 372] on input "text" at bounding box center [774, 376] width 589 height 17
click at [644, 478] on div "Electricity Meter - PM-MSB-E-DB-H-L2-08-Lighting-1" at bounding box center [629, 484] width 315 height 23
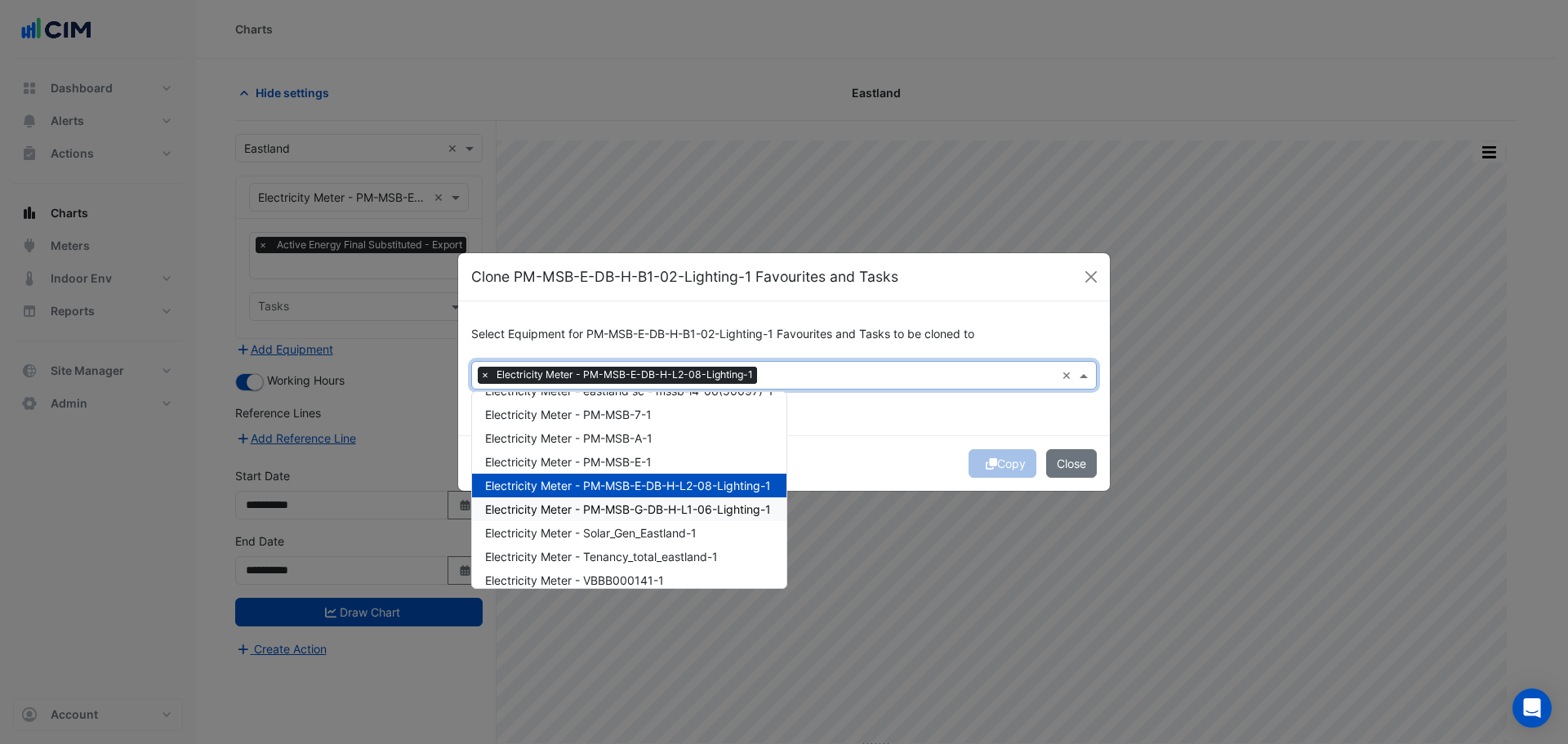
click at [636, 510] on span "Electricity Meter - PM-MSB-G-DB-H-L1-06-Lighting-1" at bounding box center [628, 509] width 286 height 14
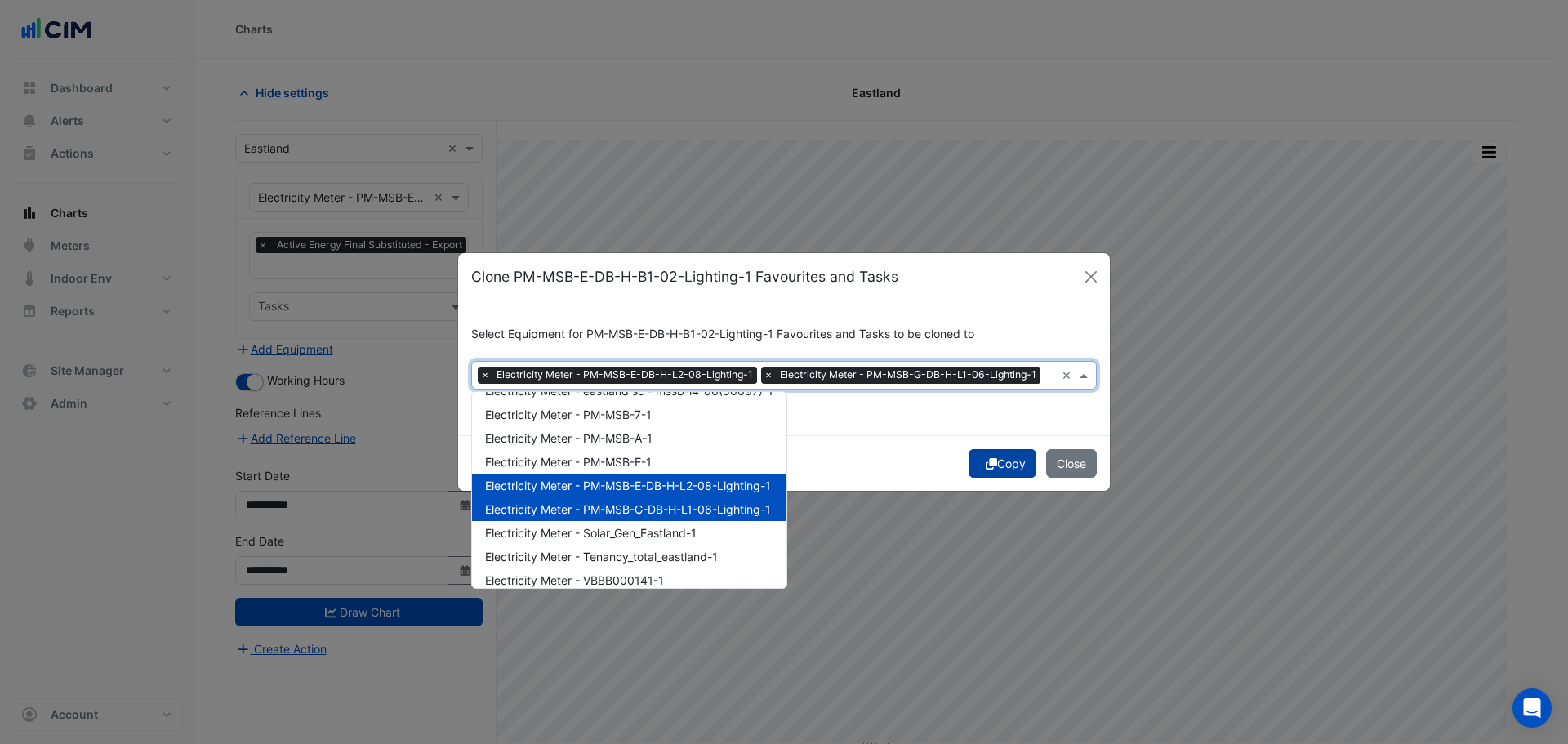
click at [995, 459] on button "Copy" at bounding box center [1002, 463] width 68 height 29
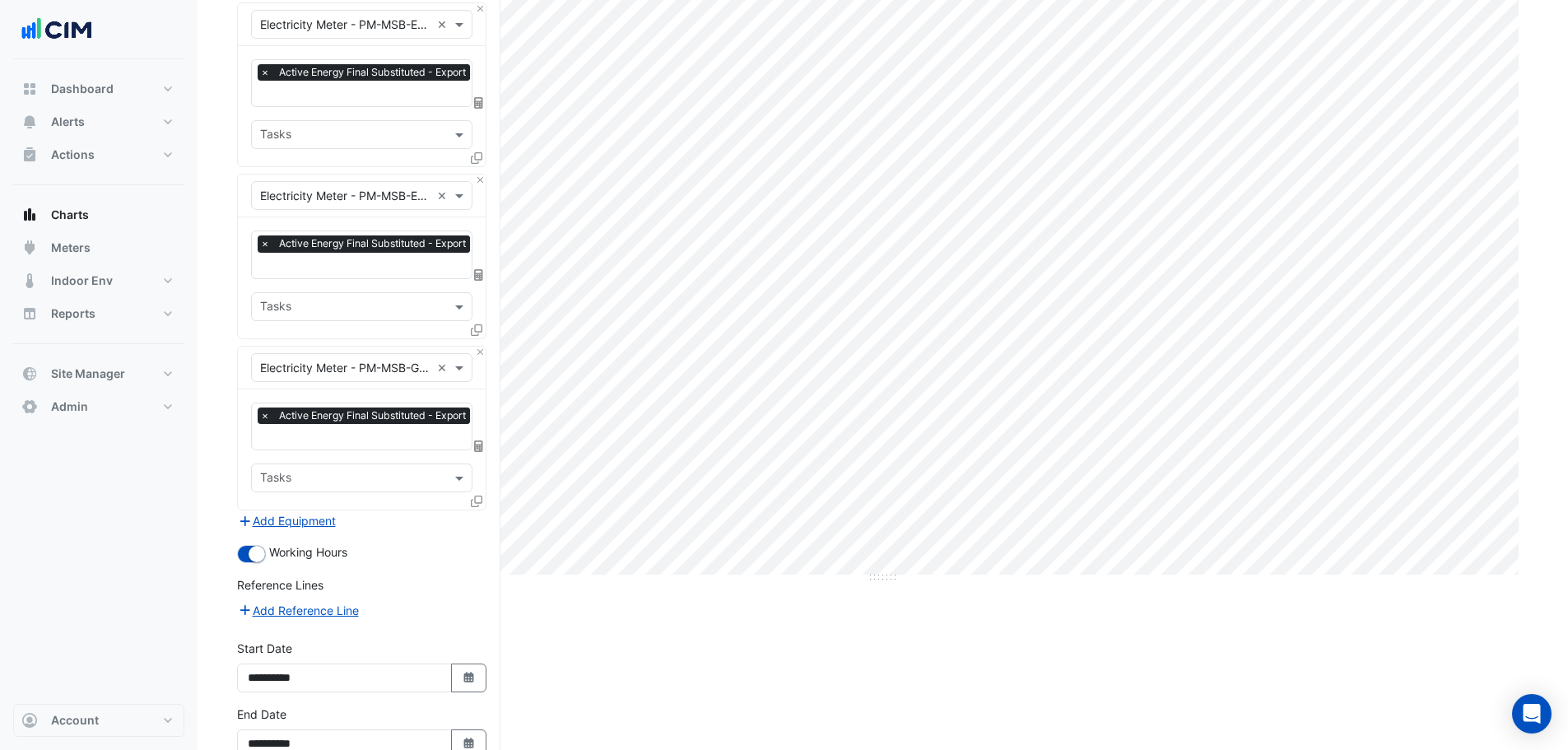
scroll to position [265, 0]
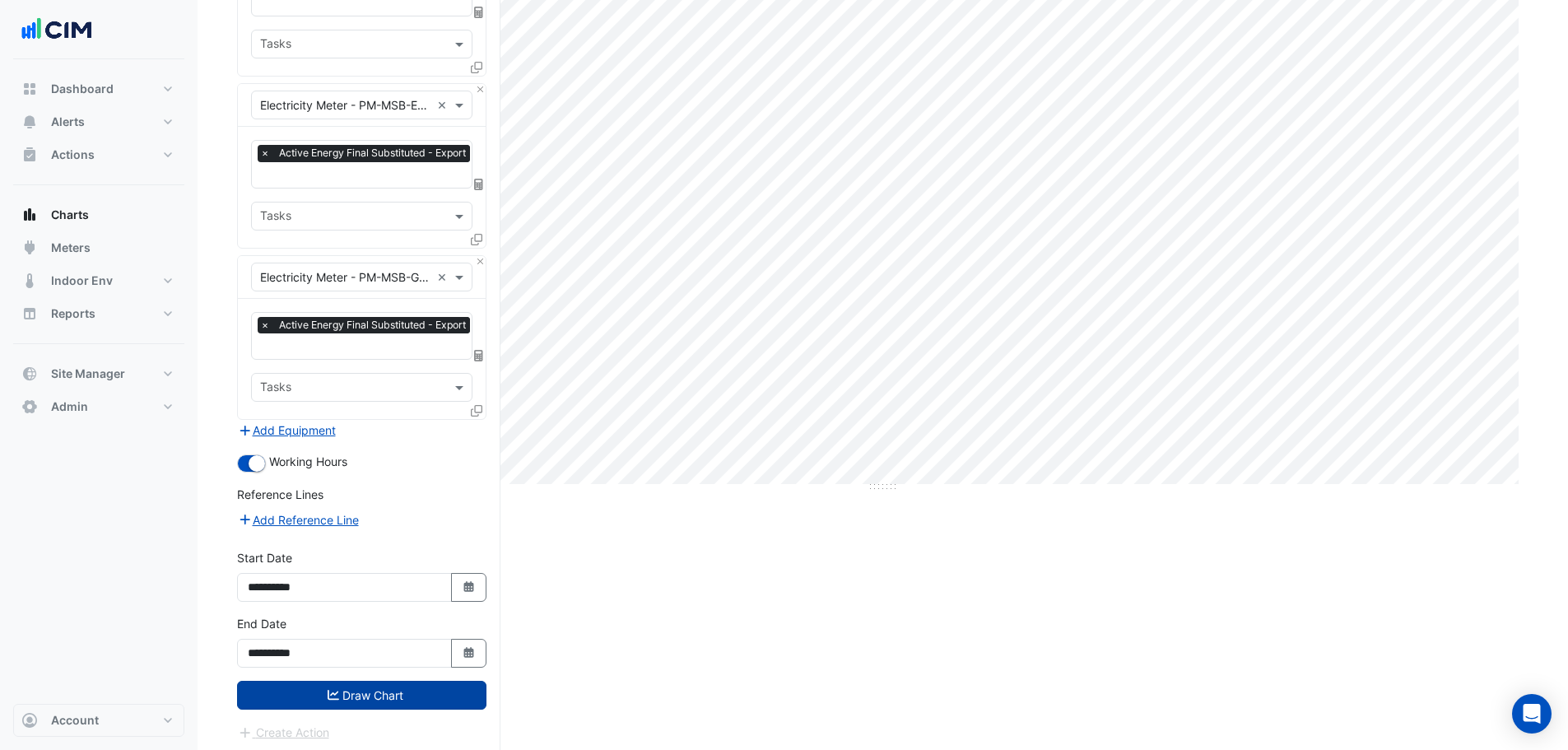
click at [378, 692] on button "Draw Chart" at bounding box center [361, 694] width 249 height 29
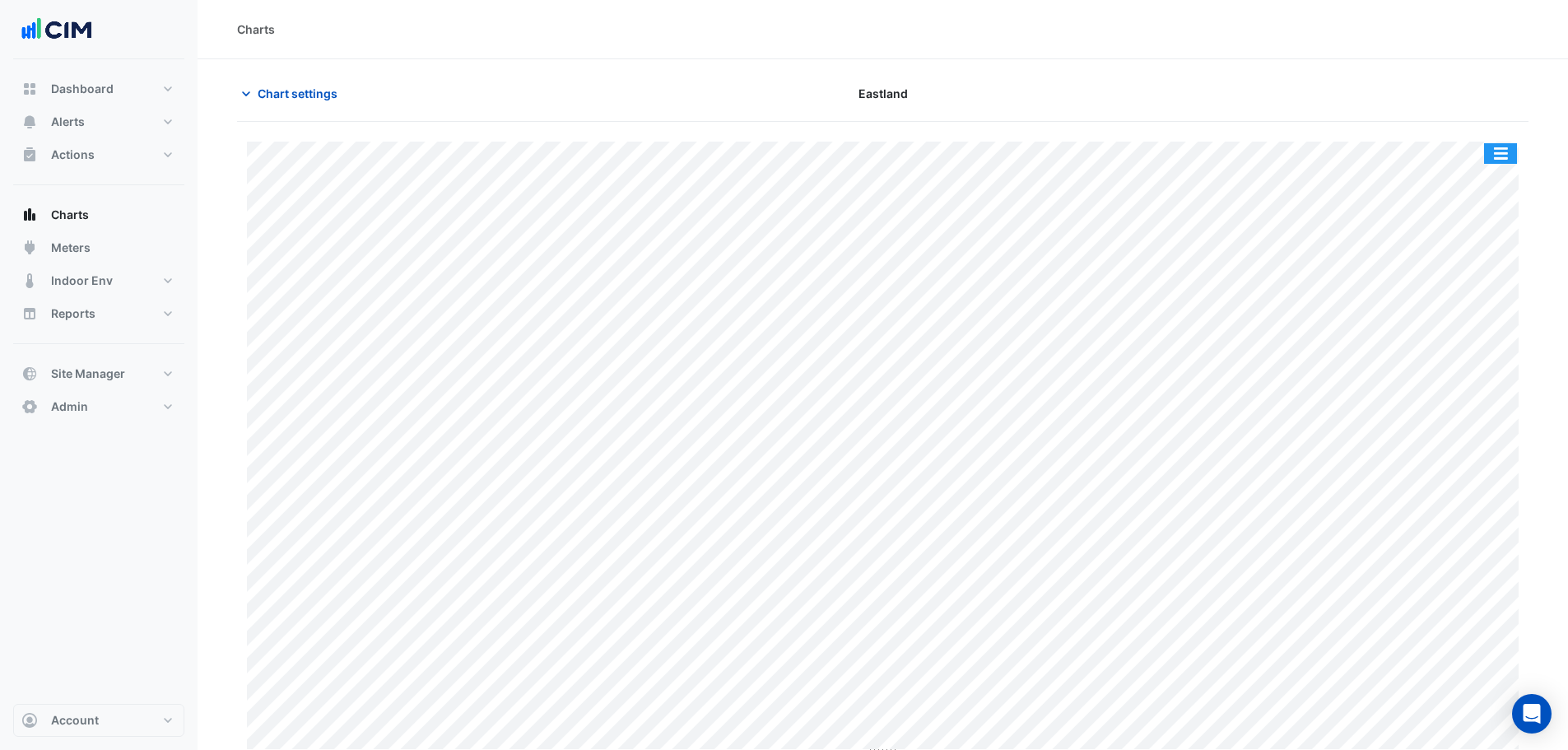
click at [1501, 146] on button "button" at bounding box center [1500, 153] width 33 height 21
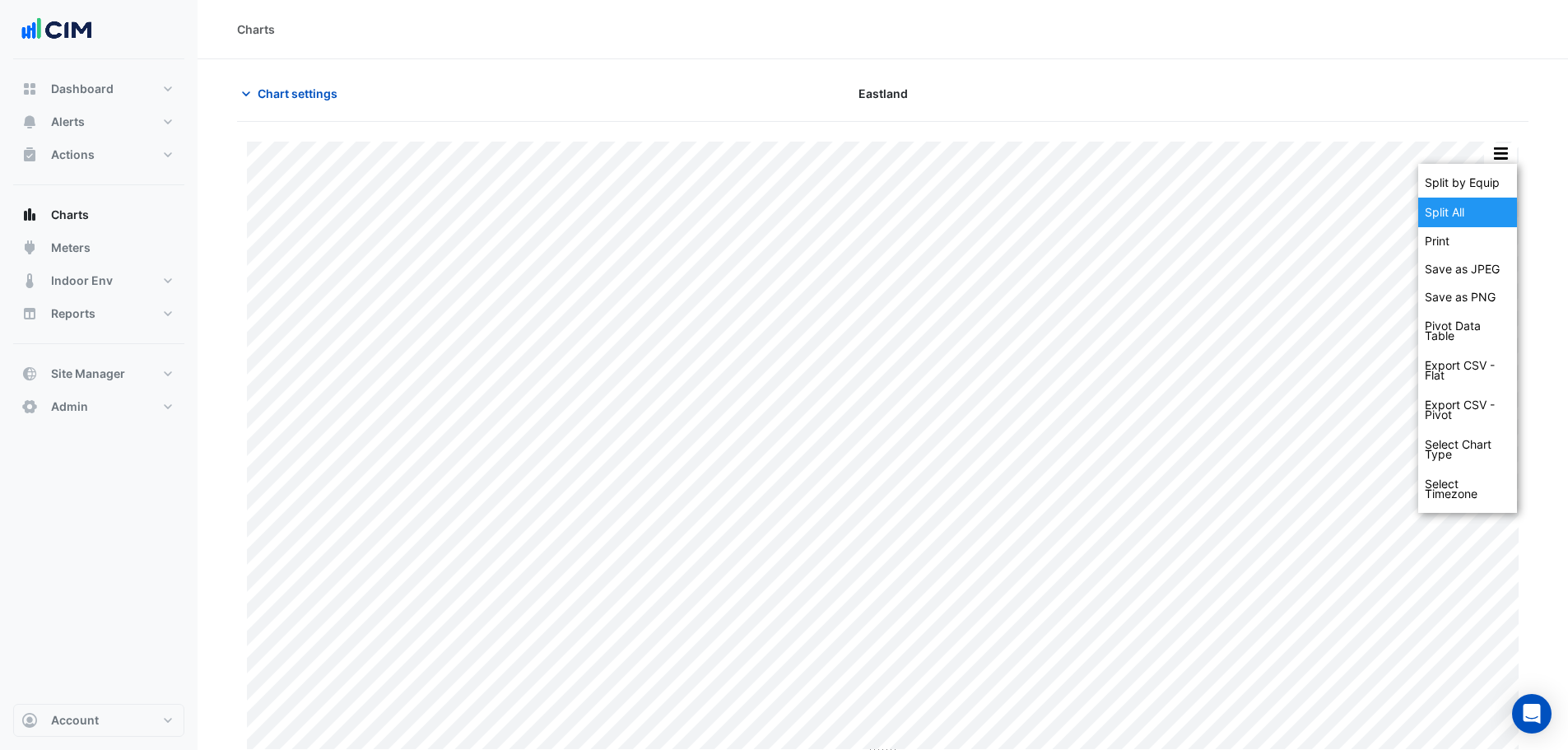
click at [1468, 215] on div "Split All" at bounding box center [1467, 212] width 99 height 29
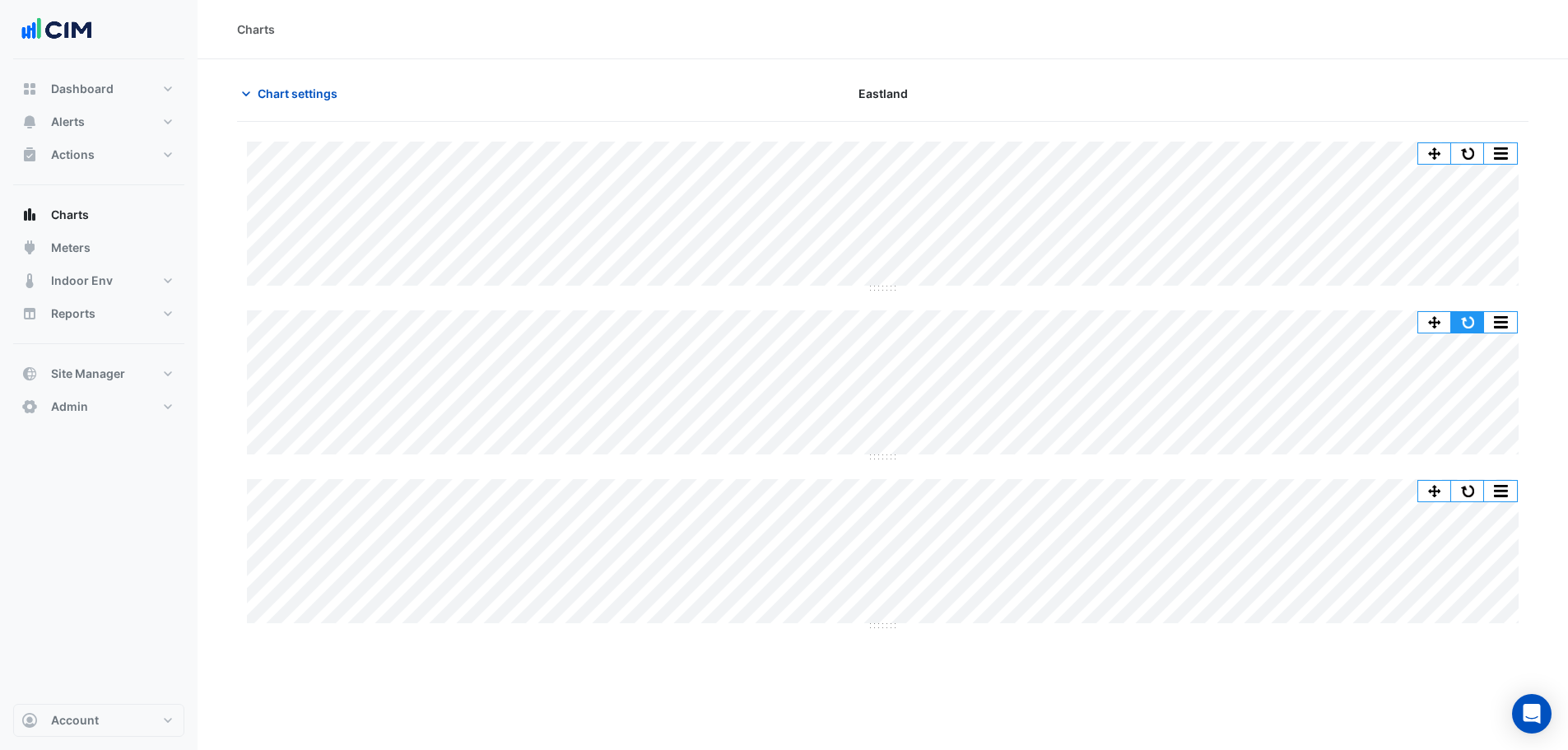
drag, startPoint x: 1472, startPoint y: 321, endPoint x: 1480, endPoint y: 295, distance: 27.2
click at [1476, 315] on button "button" at bounding box center [1467, 322] width 33 height 21
click at [278, 92] on span "Chart settings" at bounding box center [297, 93] width 80 height 17
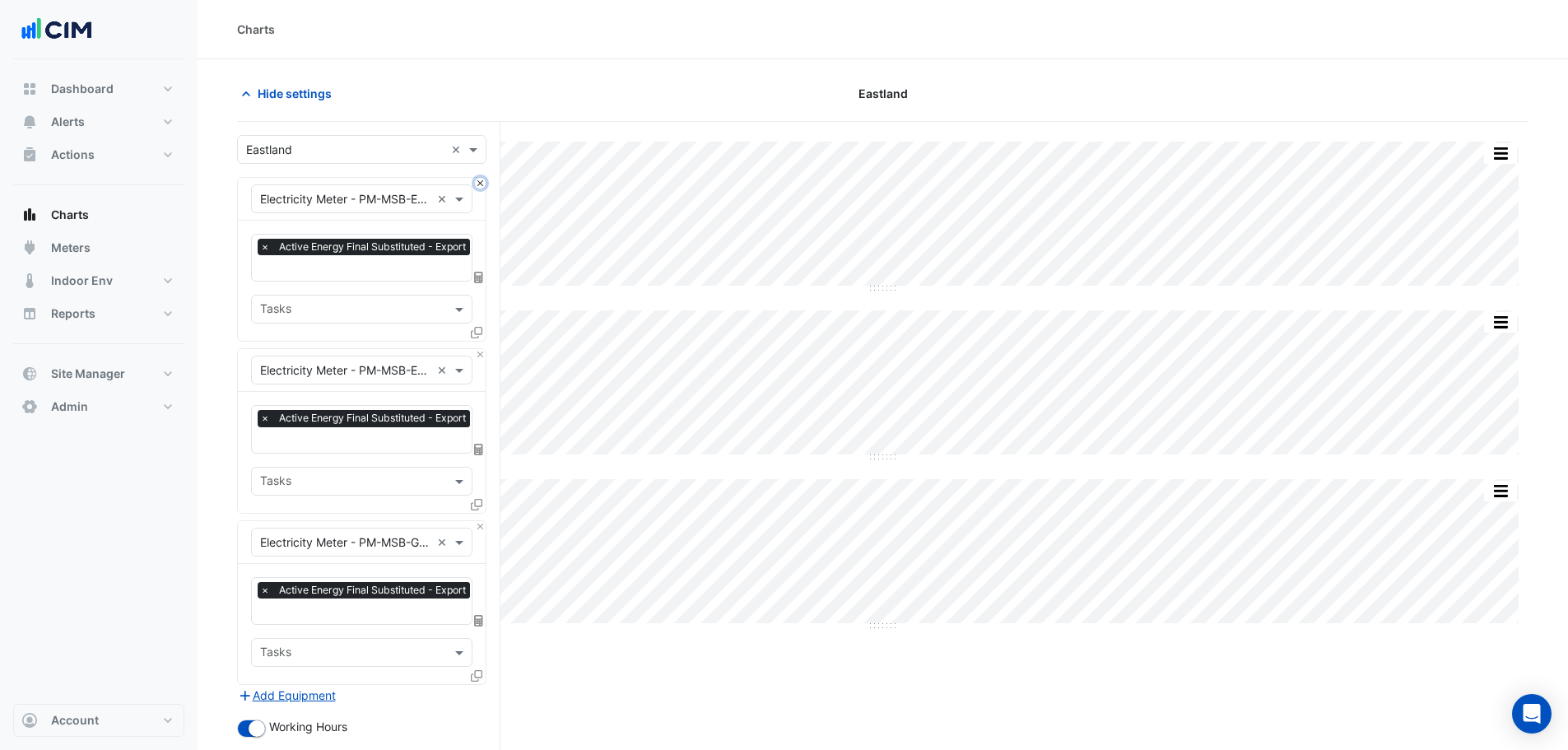
click at [484, 183] on button "Close" at bounding box center [480, 183] width 10 height 10
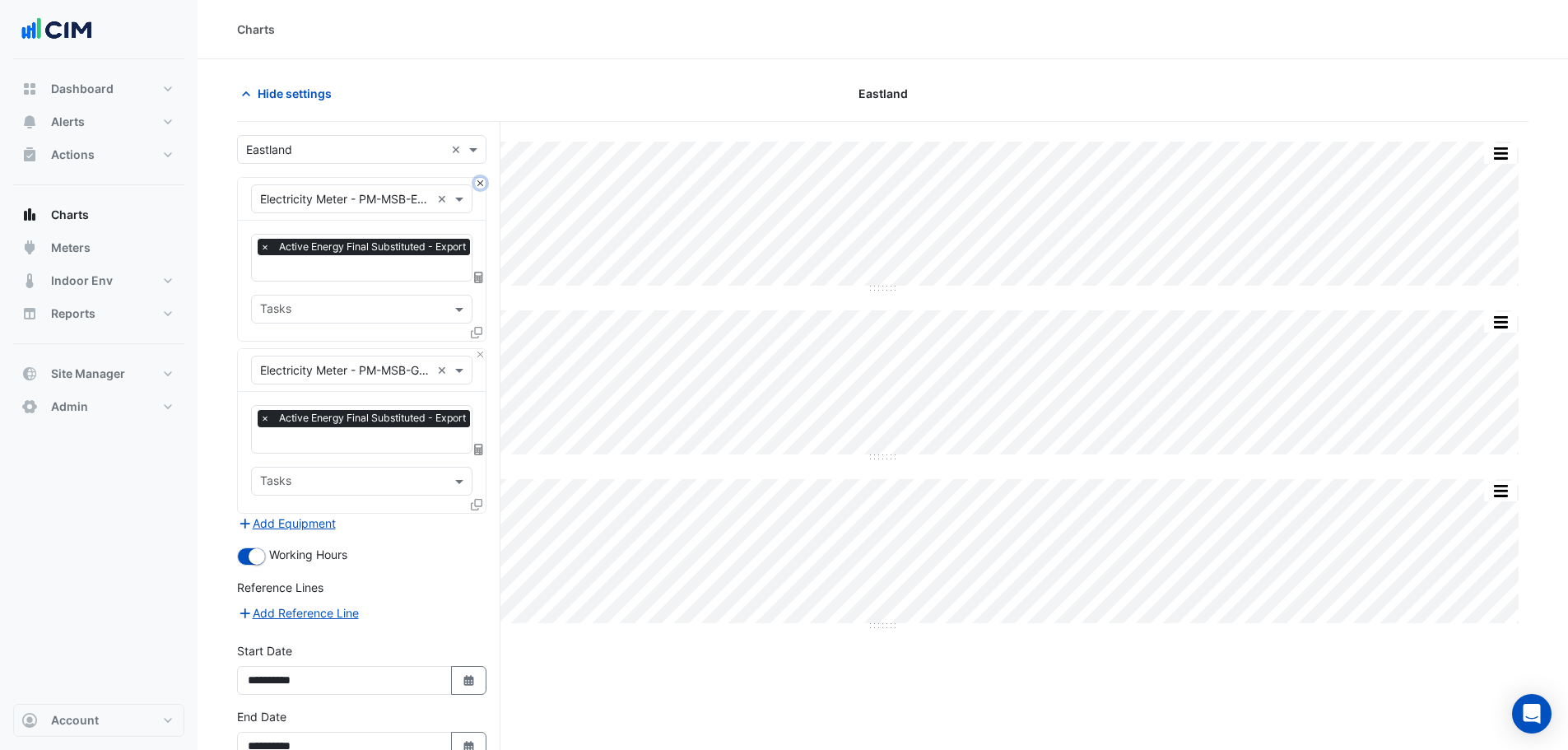
click at [484, 183] on button "Close" at bounding box center [480, 183] width 10 height 10
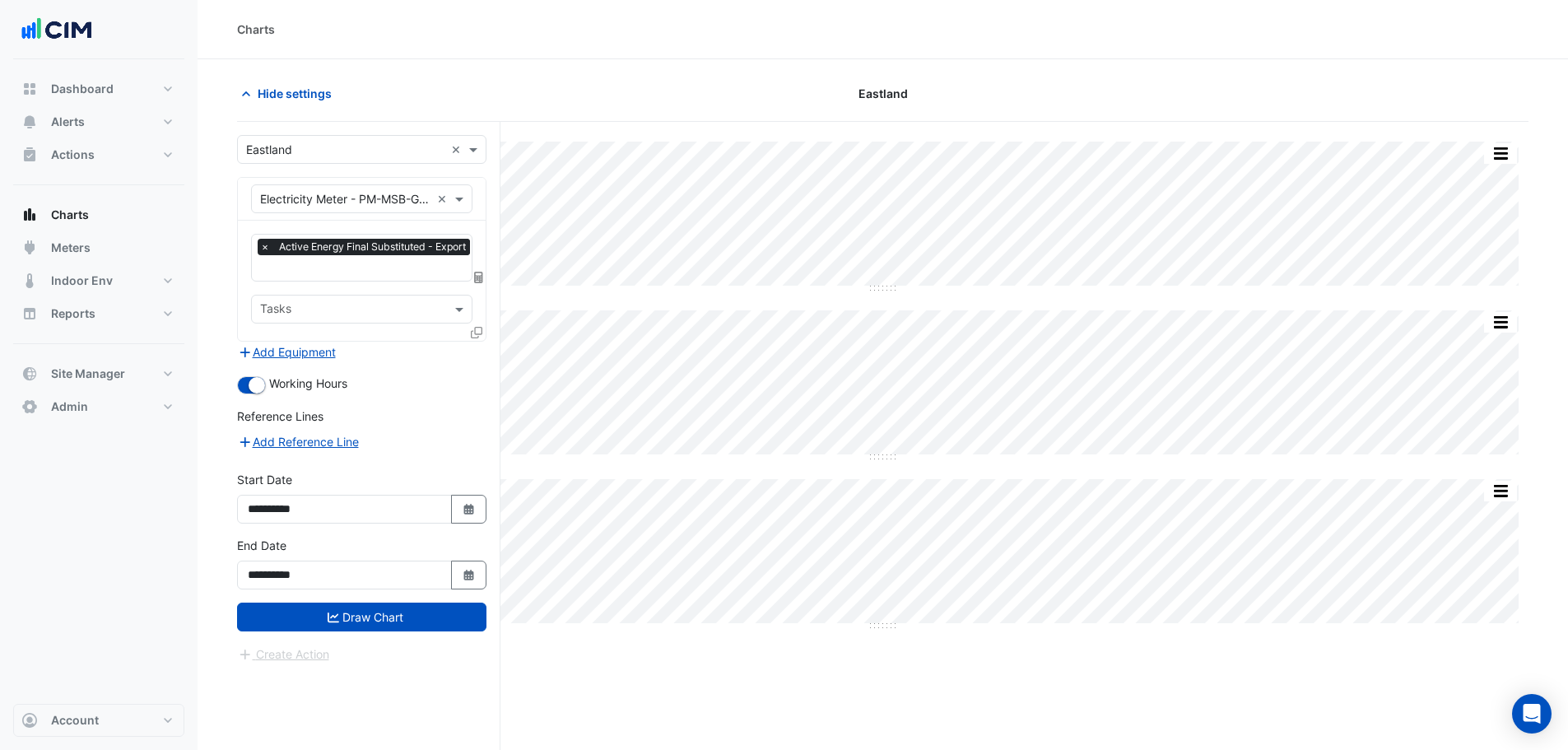
click at [484, 183] on div "× Electricity Meter - PM-MSB-G-DB-H-L1-06-Lighting-1 ×" at bounding box center [361, 199] width 248 height 42
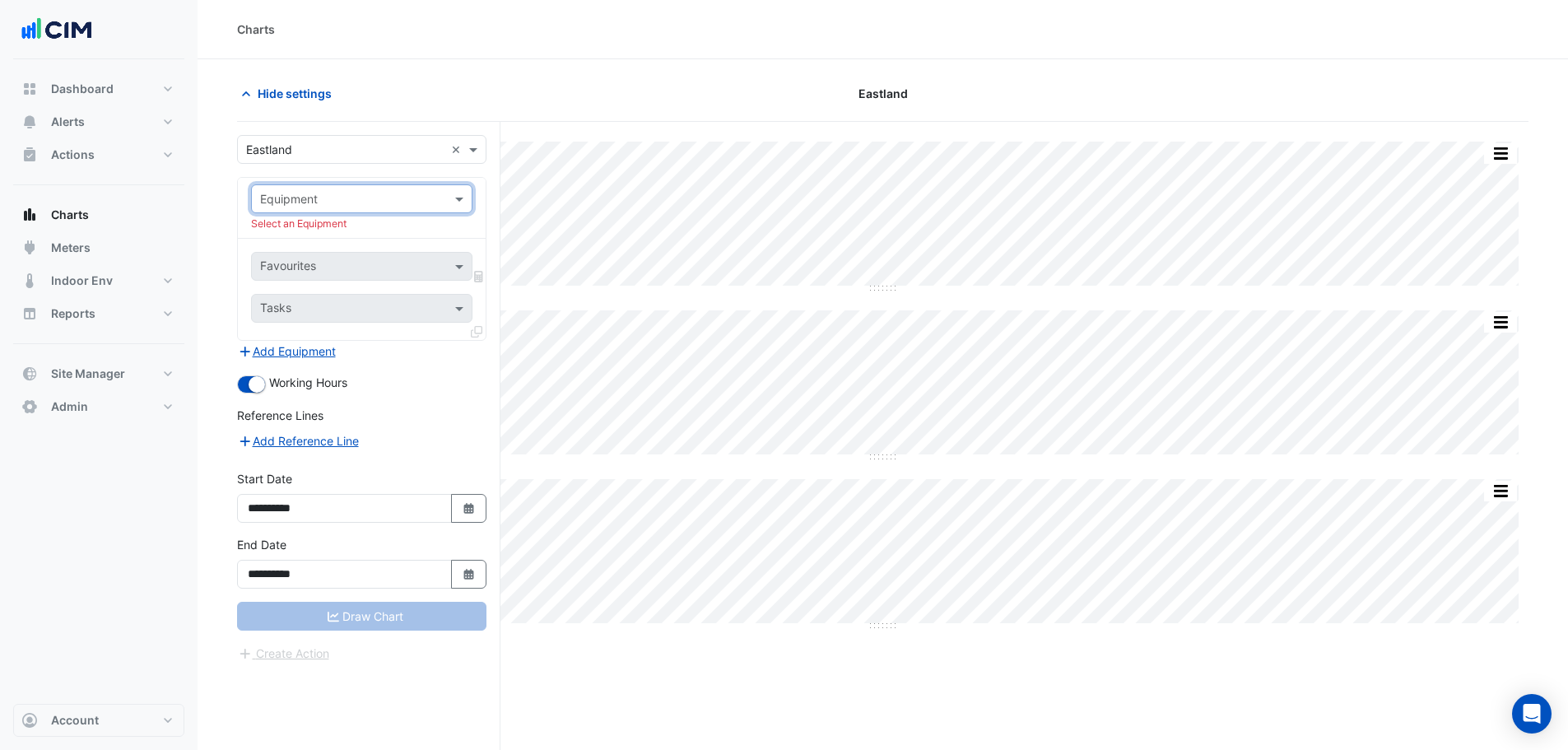
click at [383, 197] on input "text" at bounding box center [344, 199] width 170 height 17
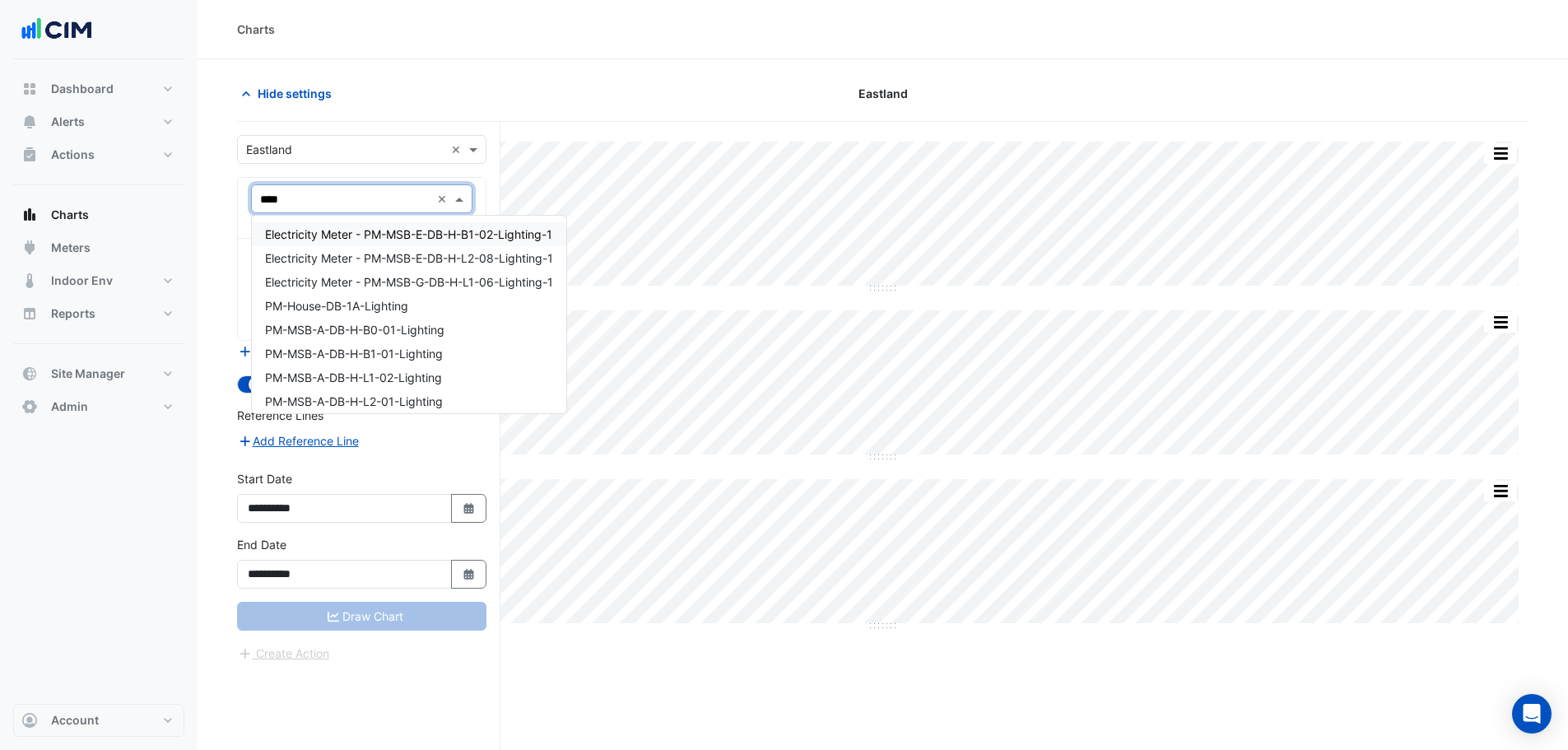
type input "*****"
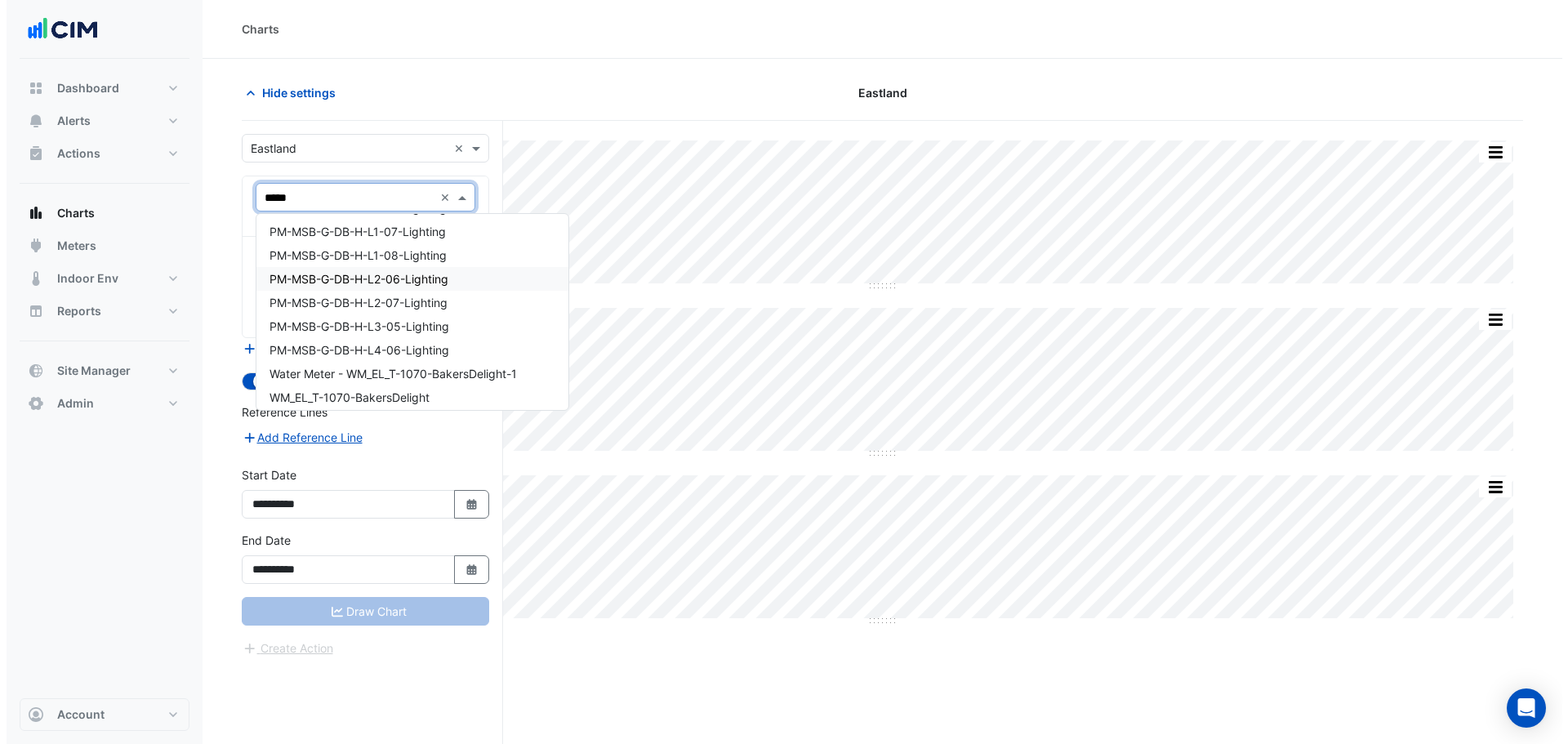
scroll to position [551, 0]
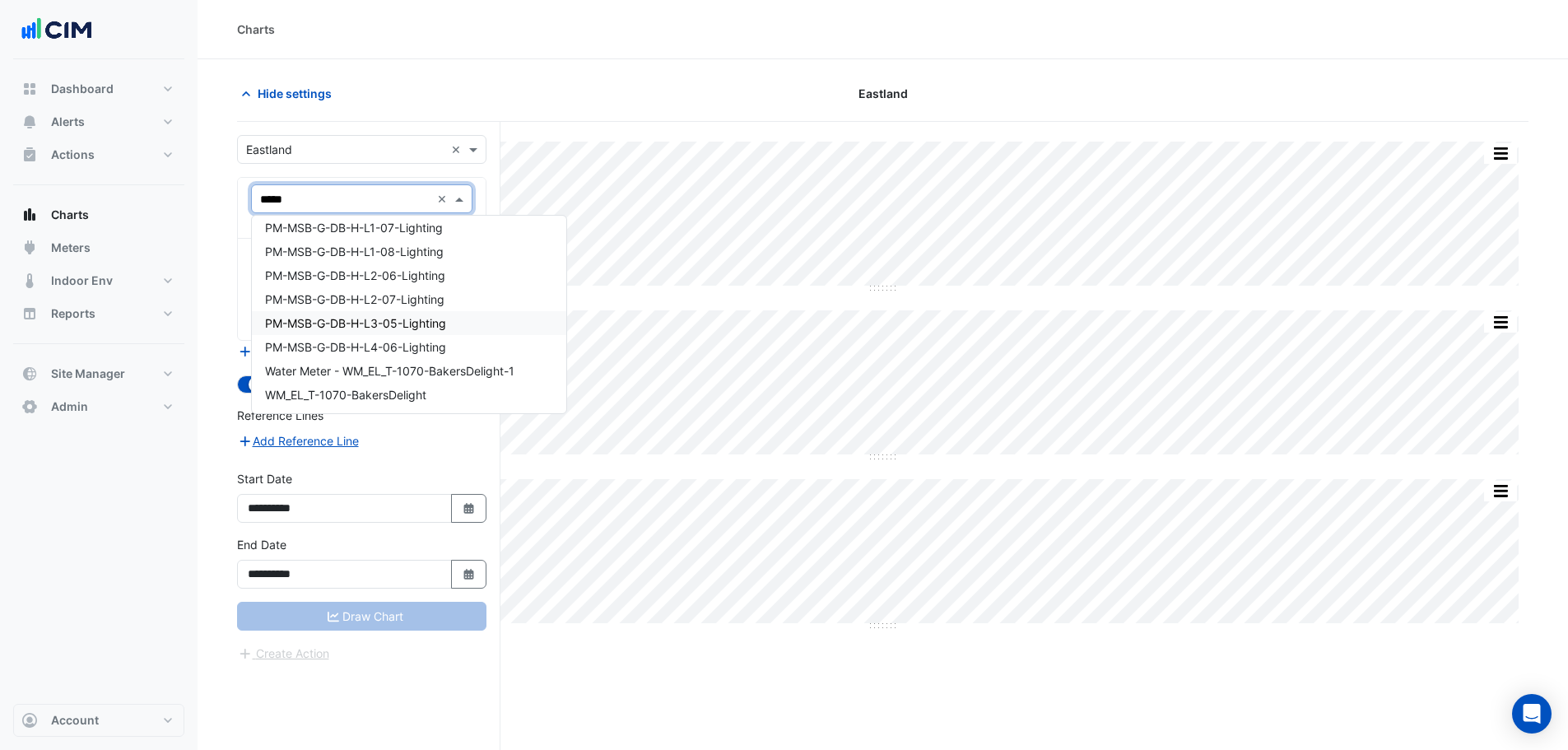
click at [395, 320] on span "PM-MSB-G-DB-H-L3-05-Lighting" at bounding box center [356, 323] width 181 height 14
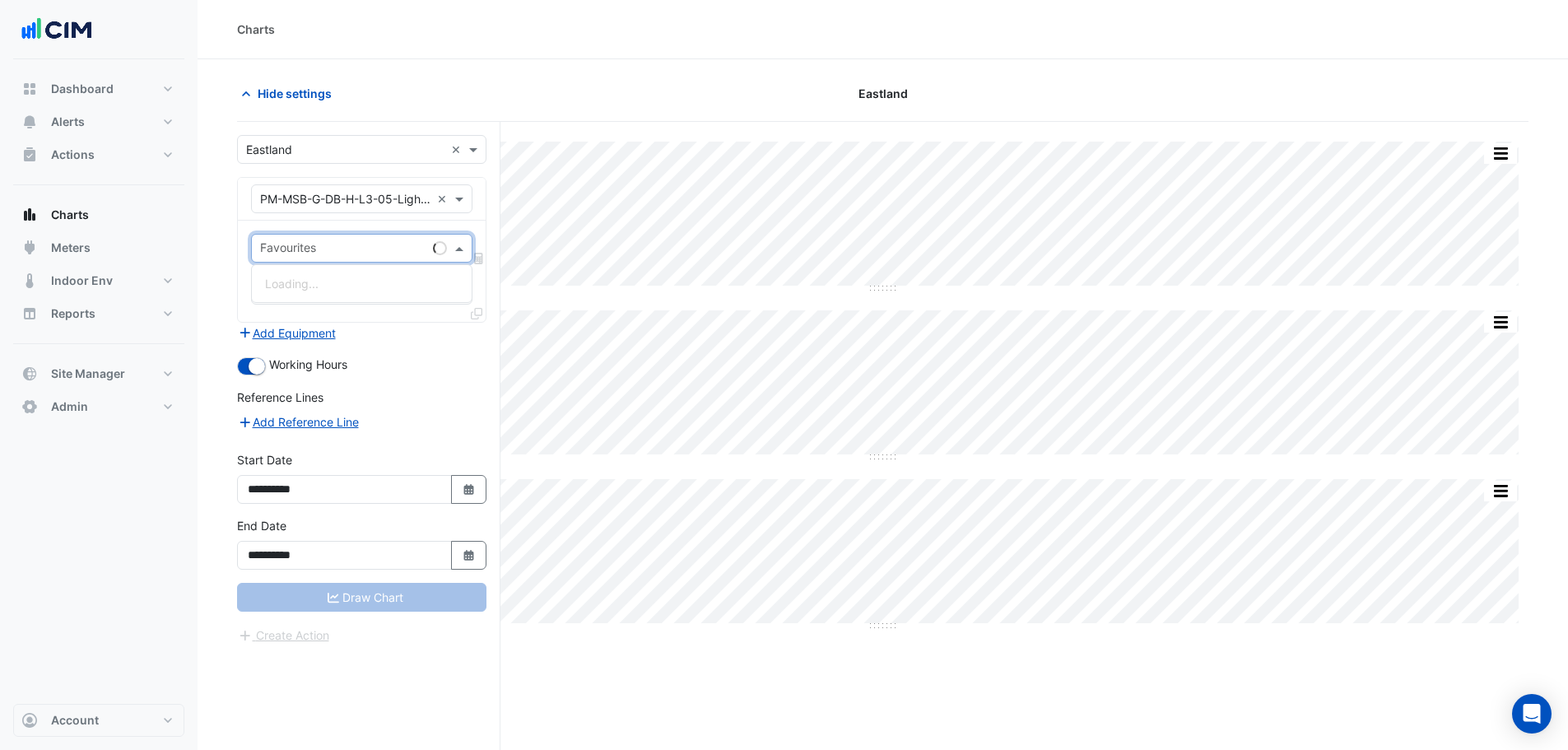
click at [455, 247] on span at bounding box center [461, 247] width 21 height 17
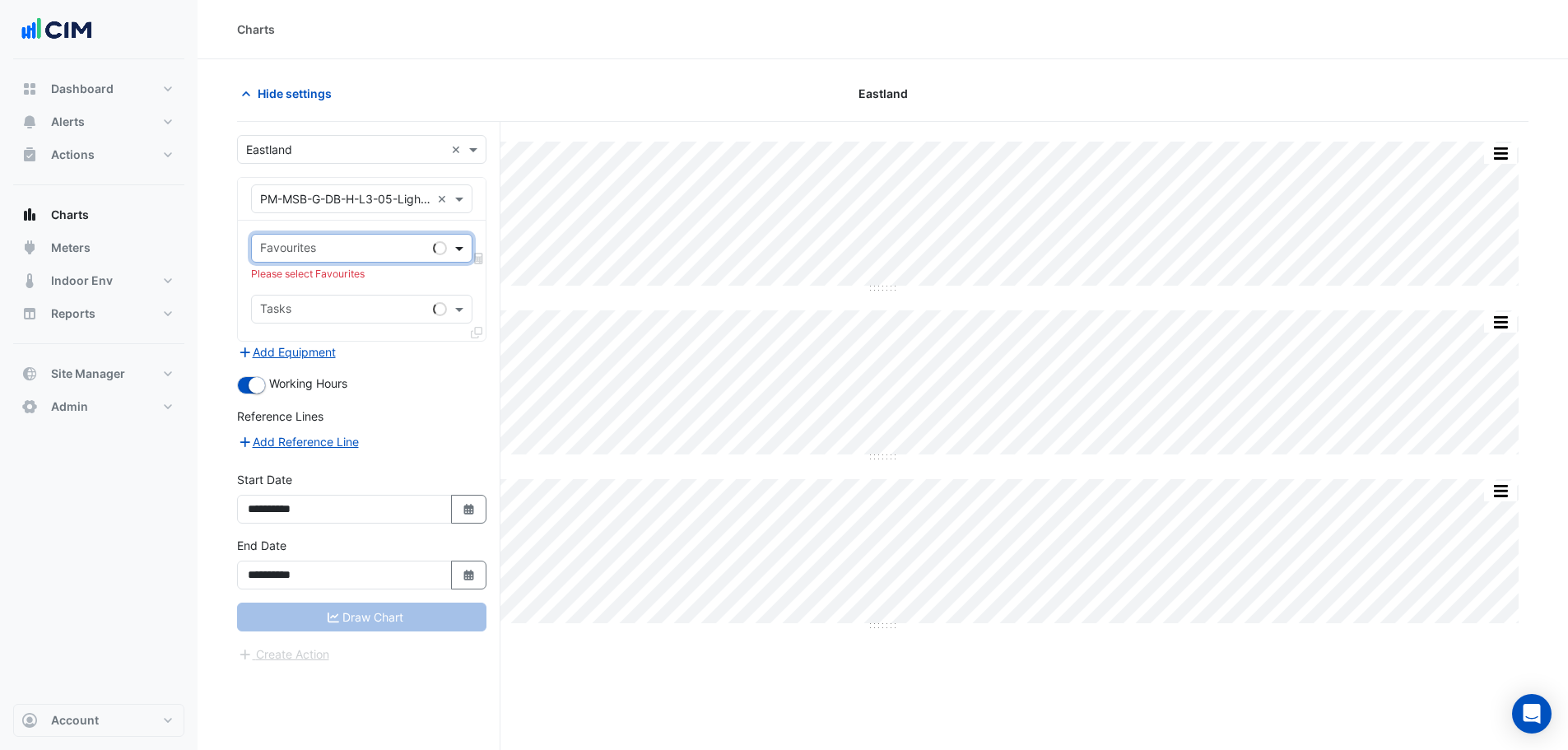
click at [457, 245] on span at bounding box center [461, 247] width 21 height 17
click at [456, 245] on span at bounding box center [461, 247] width 21 height 17
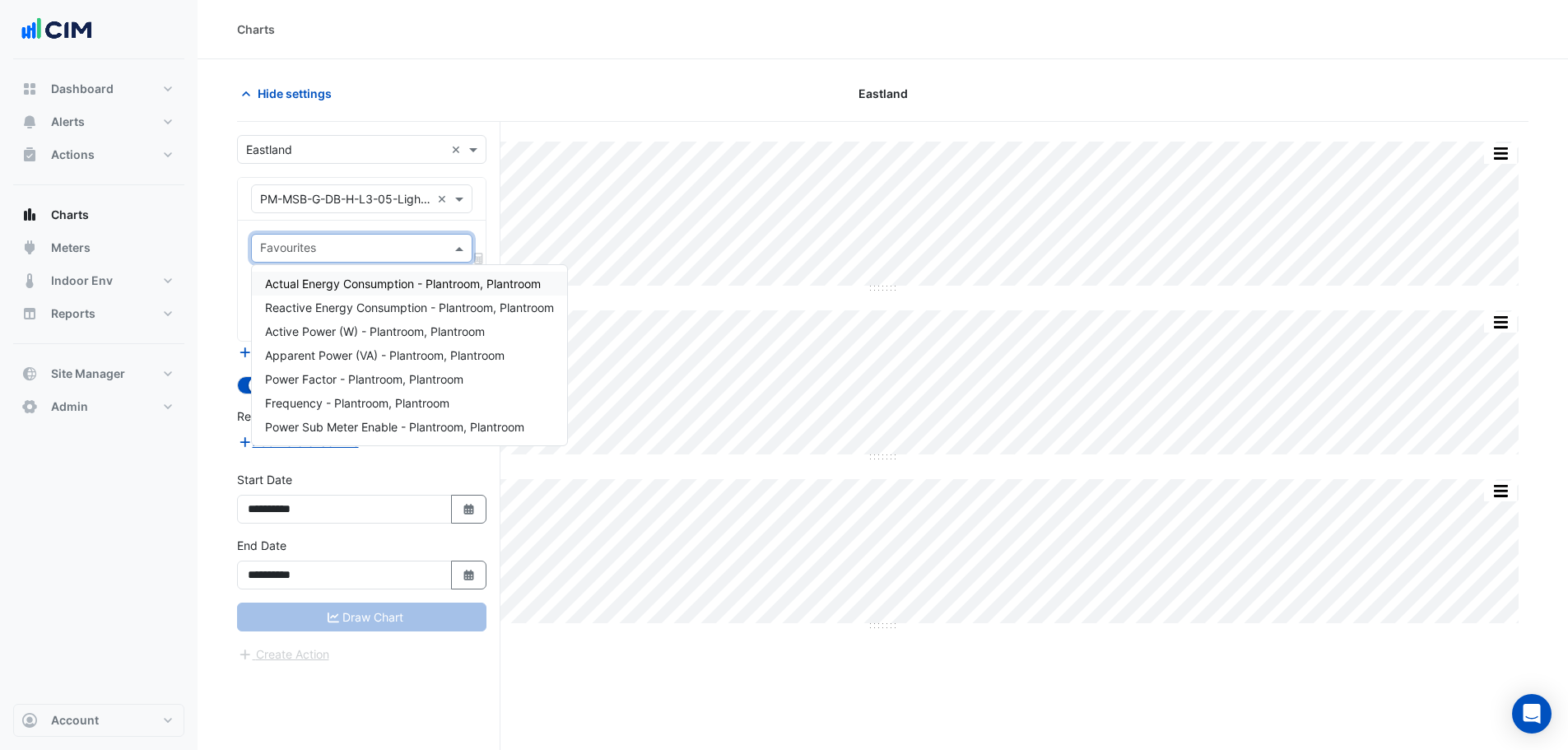
click at [388, 279] on span "Actual Energy Consumption - Plantroom, Plantroom" at bounding box center [403, 283] width 276 height 14
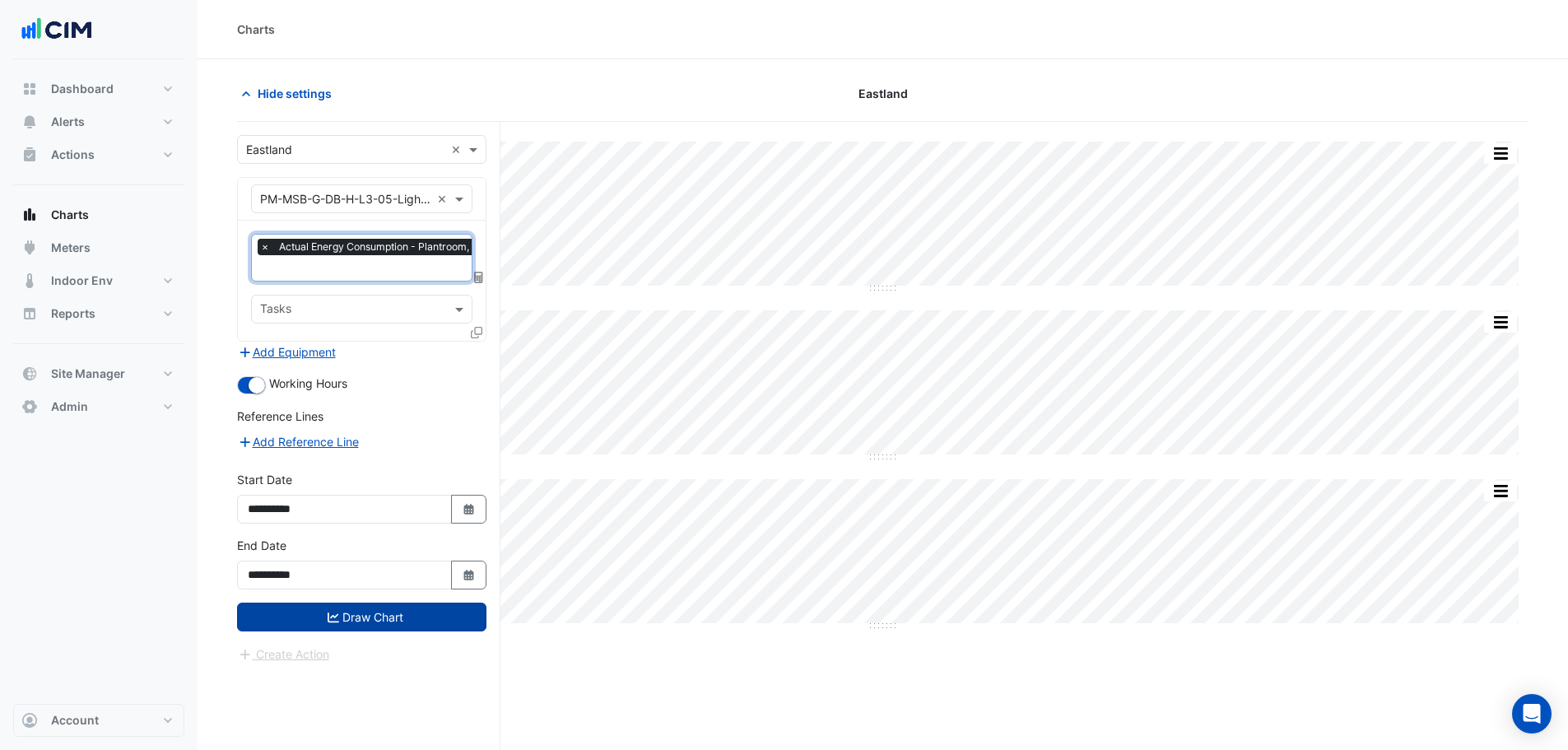
click at [319, 609] on button "Draw Chart" at bounding box center [361, 616] width 249 height 29
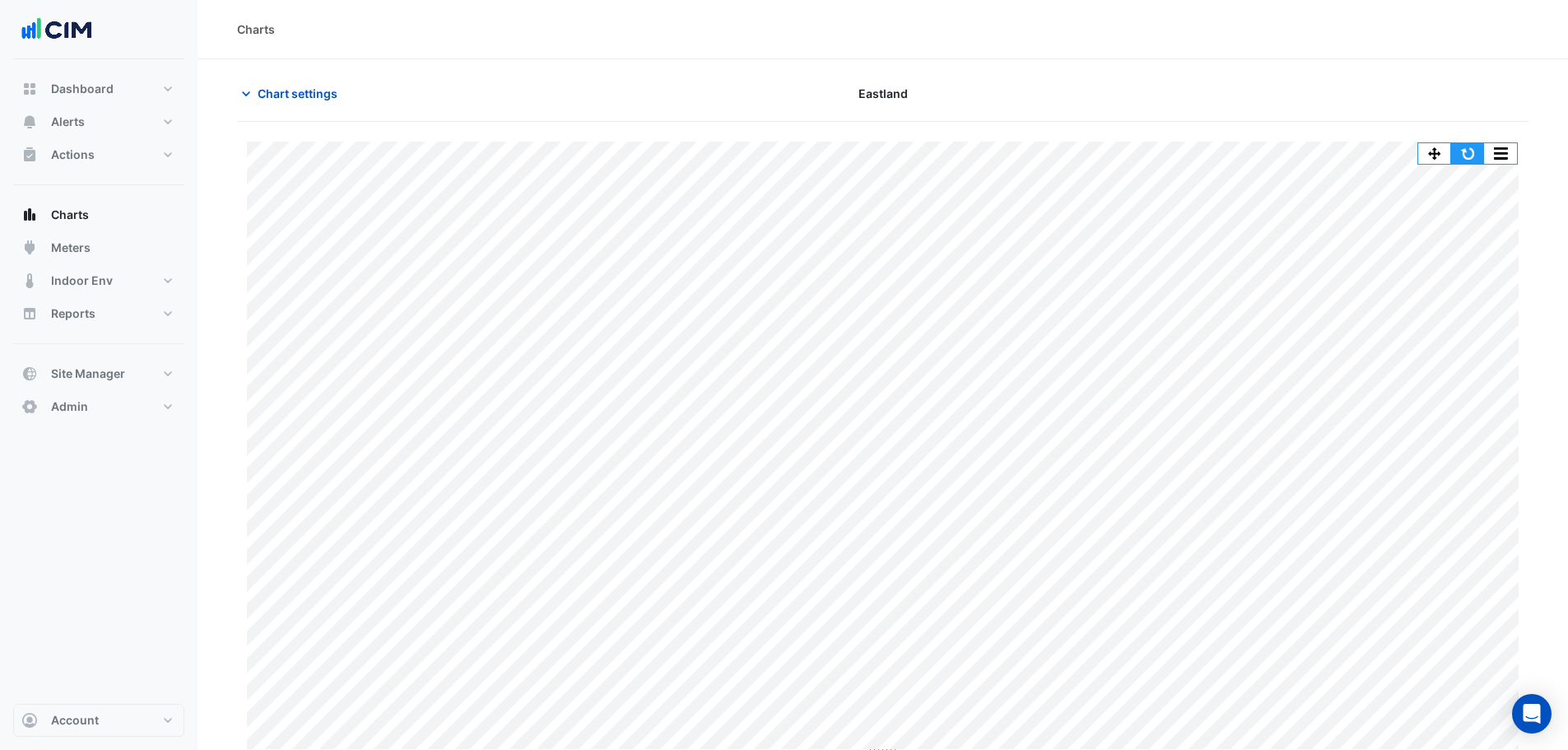
click at [1466, 145] on button "button" at bounding box center [1467, 153] width 33 height 21
click at [166, 381] on button "Site Manager" at bounding box center [99, 374] width 171 height 33
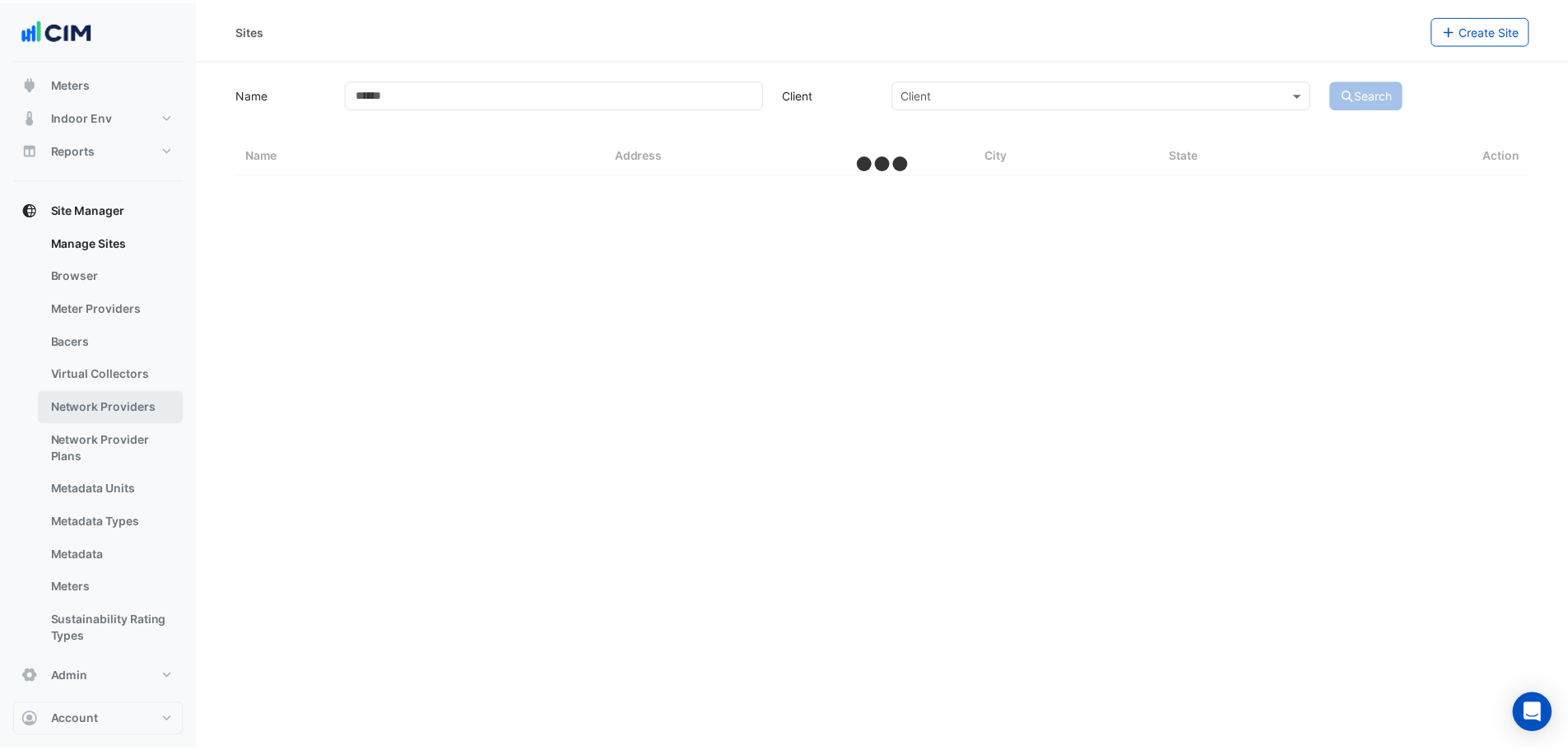
scroll to position [174, 0]
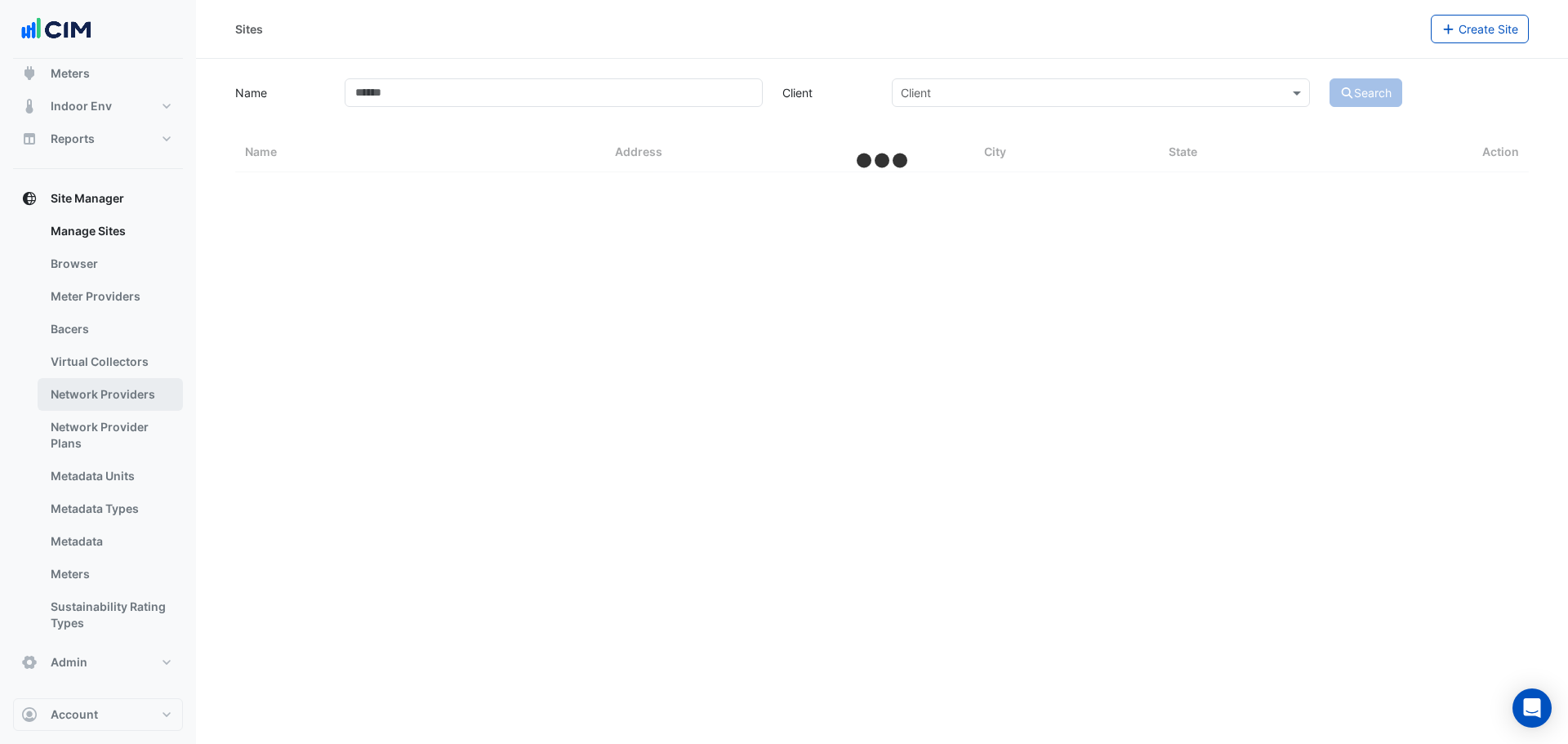
select select "***"
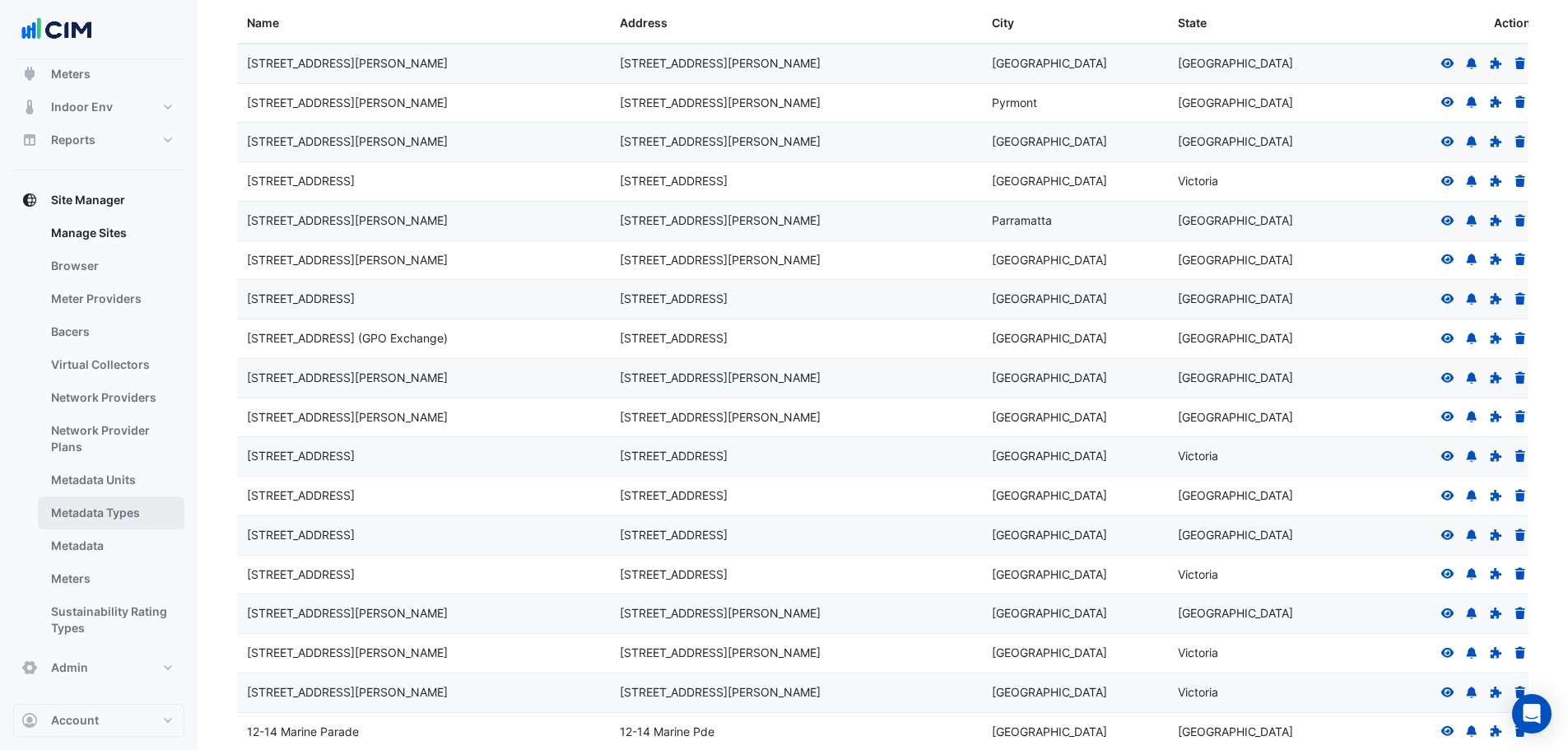
scroll to position [165, 0]
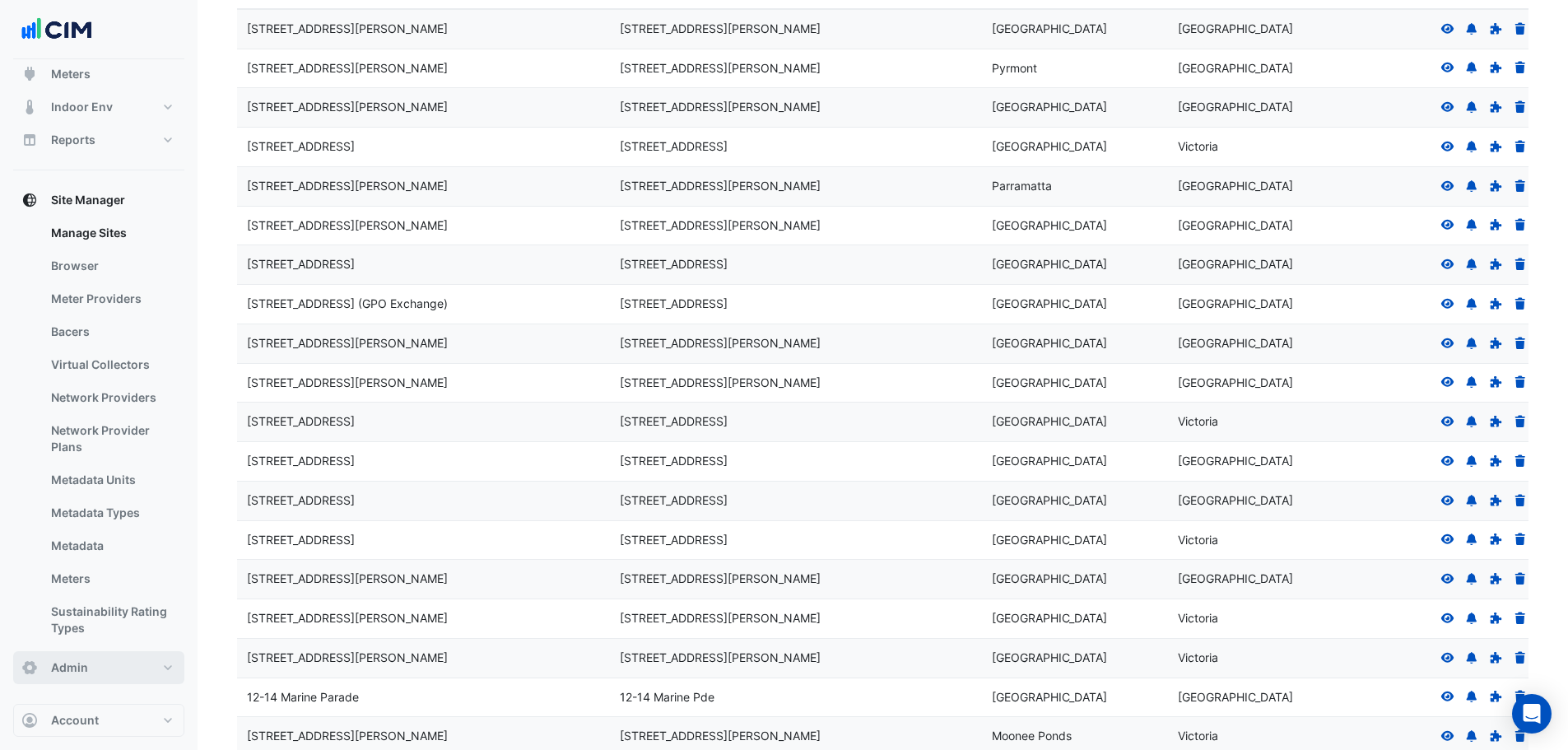
click at [157, 662] on button "Admin" at bounding box center [99, 667] width 171 height 33
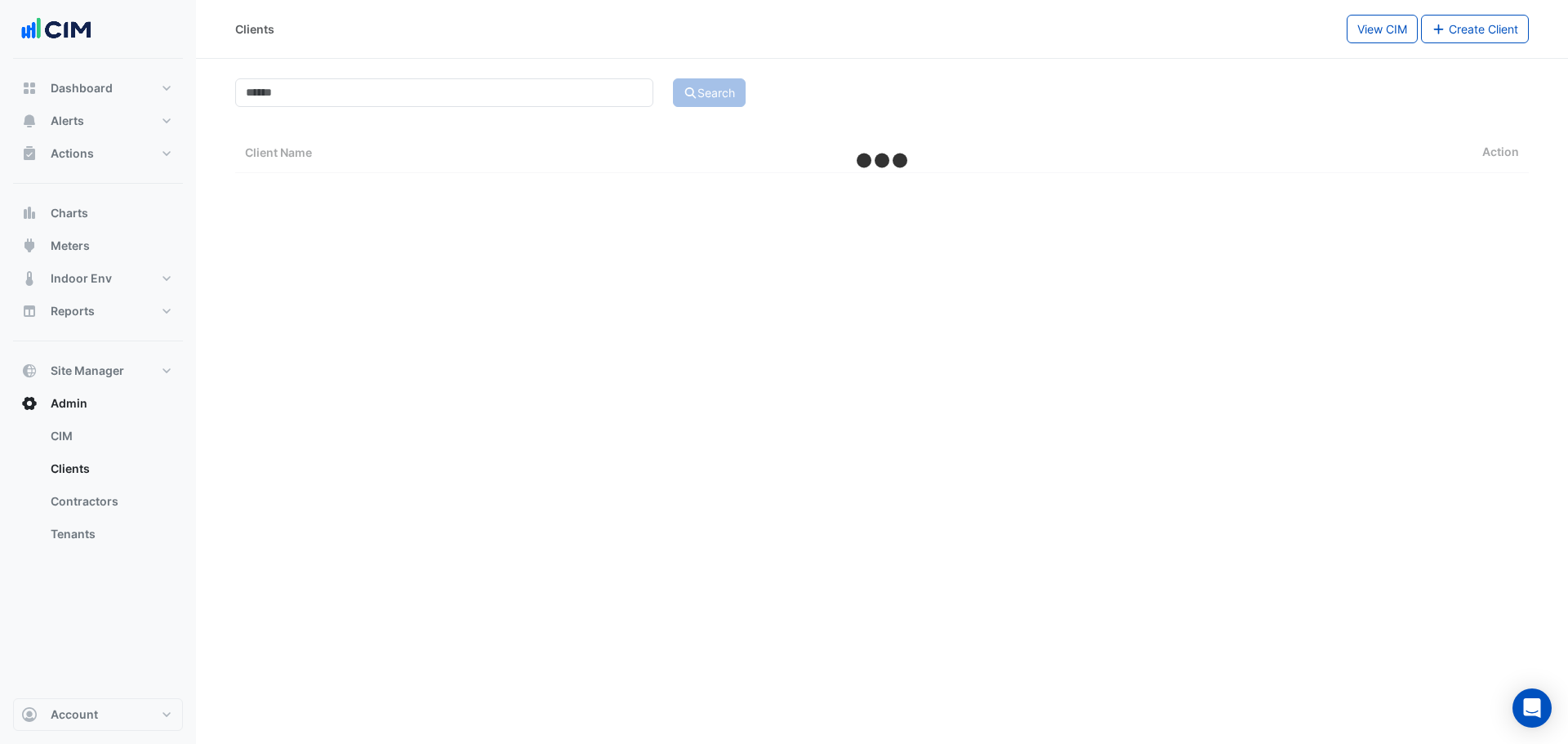
select select "***"
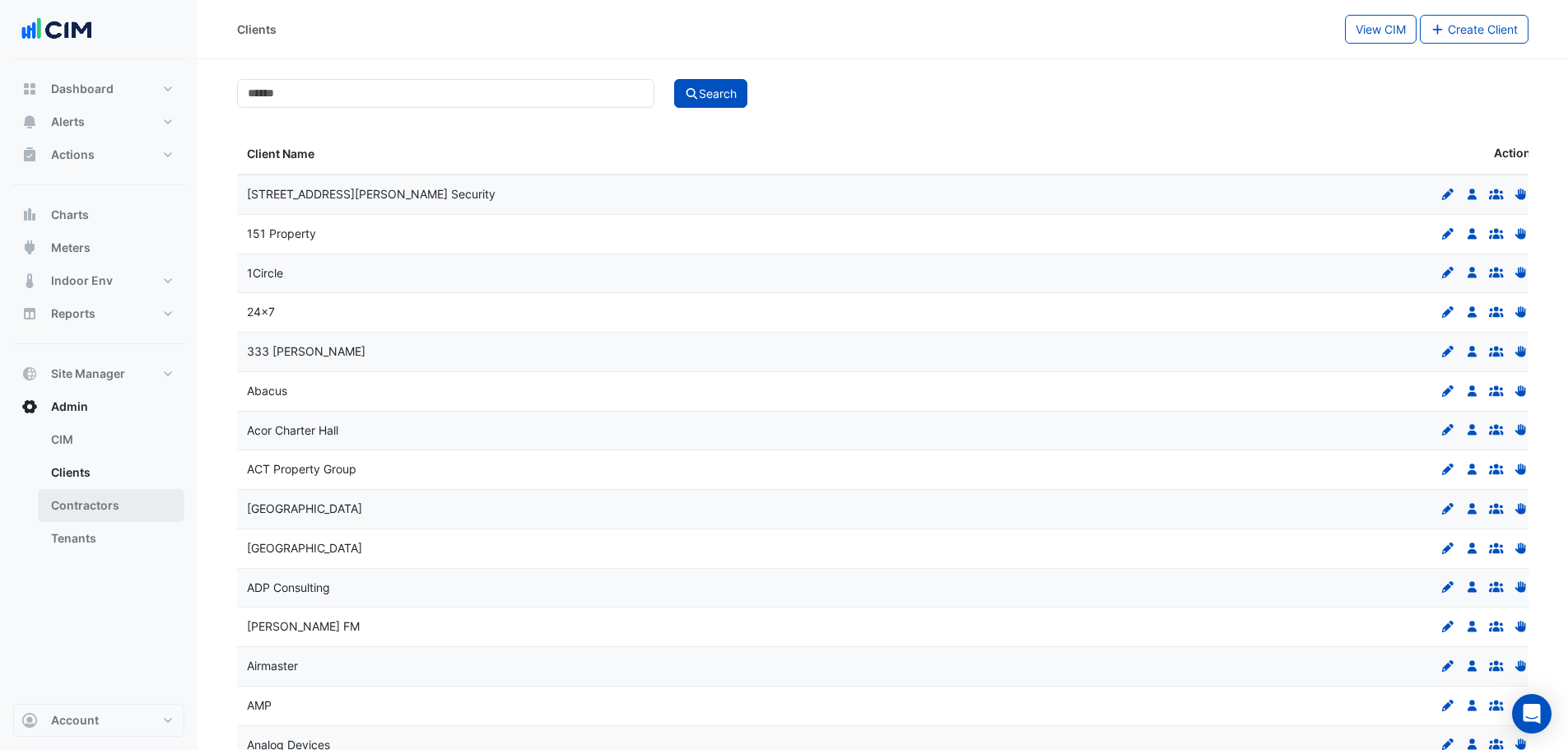
click at [105, 504] on link "Contractors" at bounding box center [111, 504] width 147 height 33
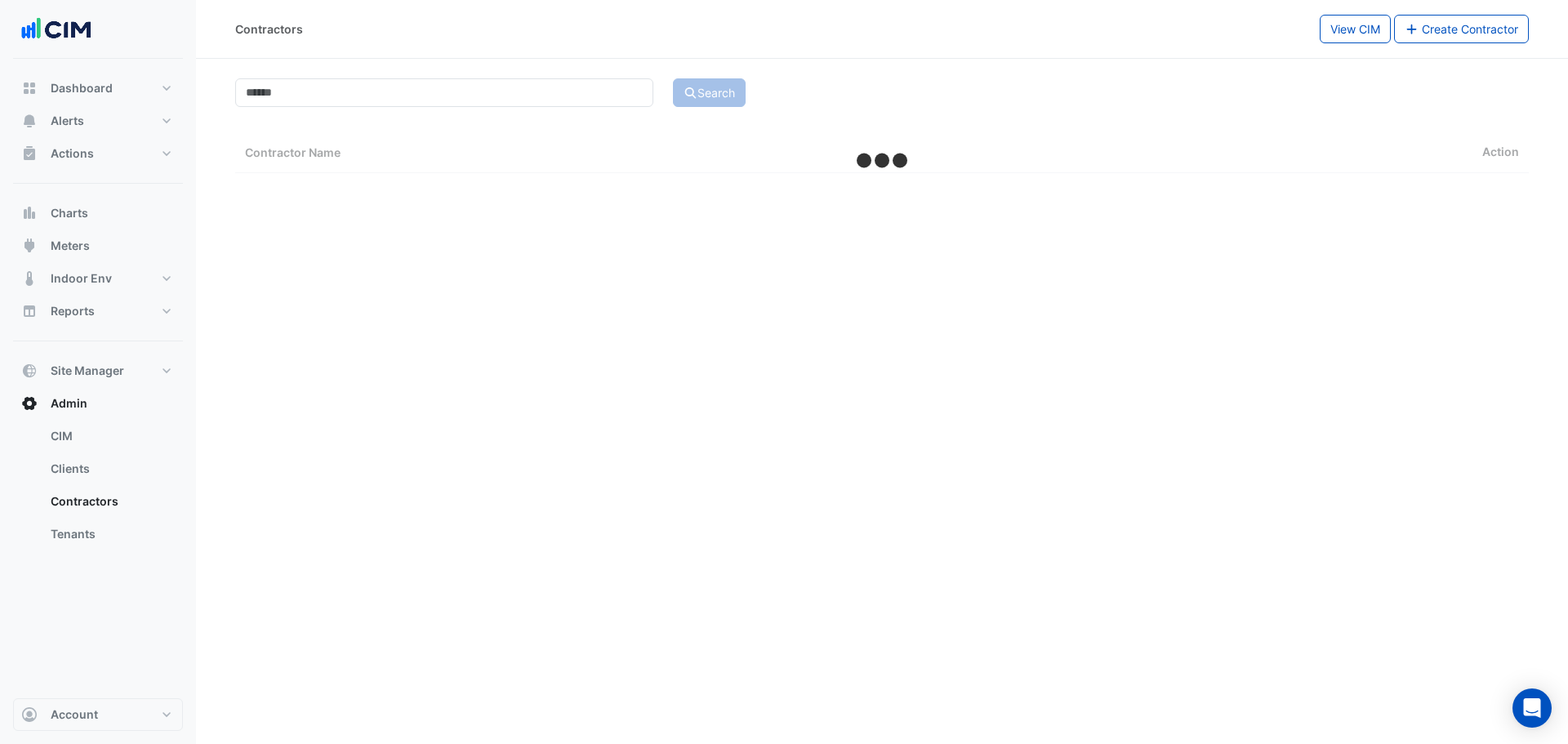
select select "***"
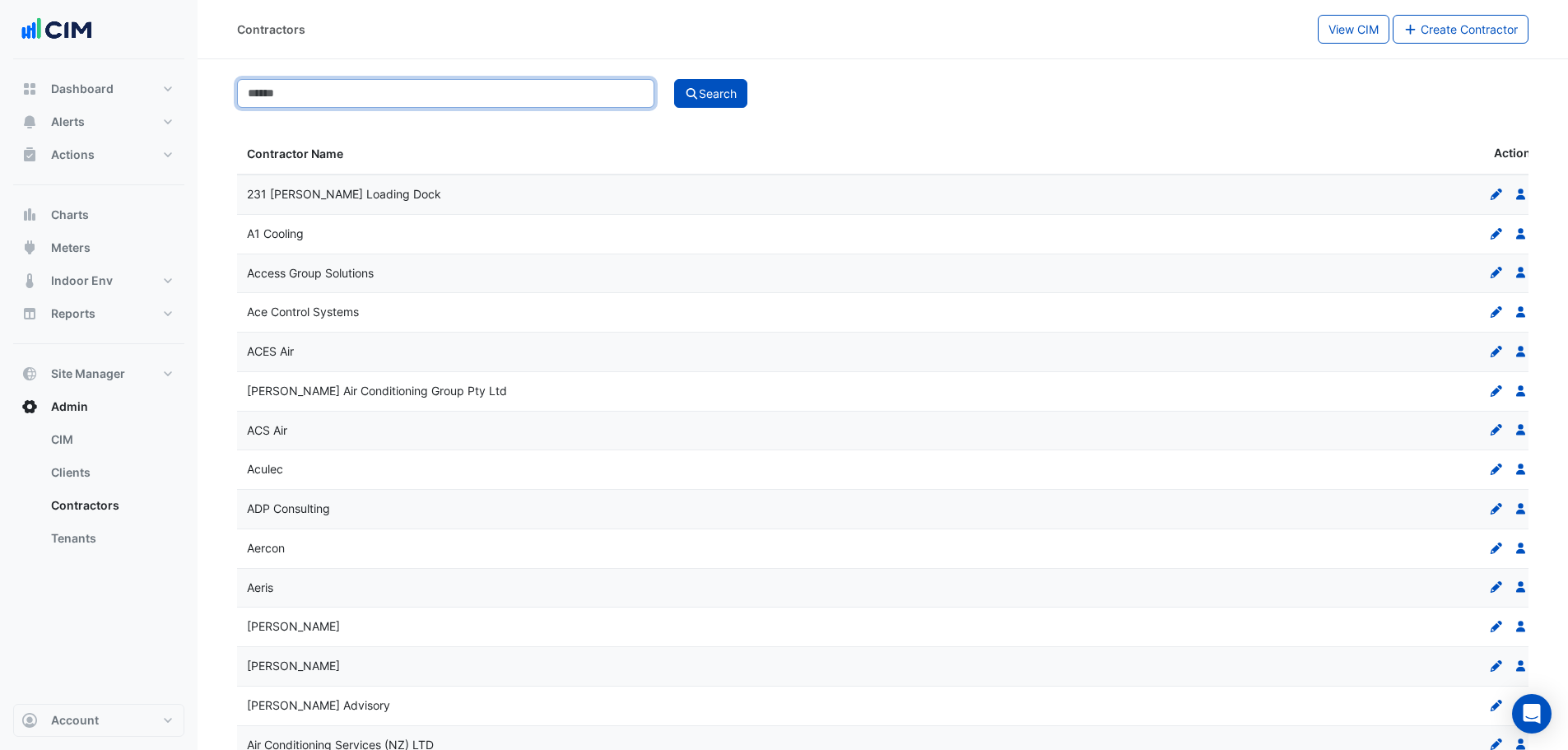
click at [405, 102] on input at bounding box center [445, 93] width 417 height 29
type input "*********"
click at [755, 102] on div "Search" at bounding box center [1101, 93] width 874 height 29
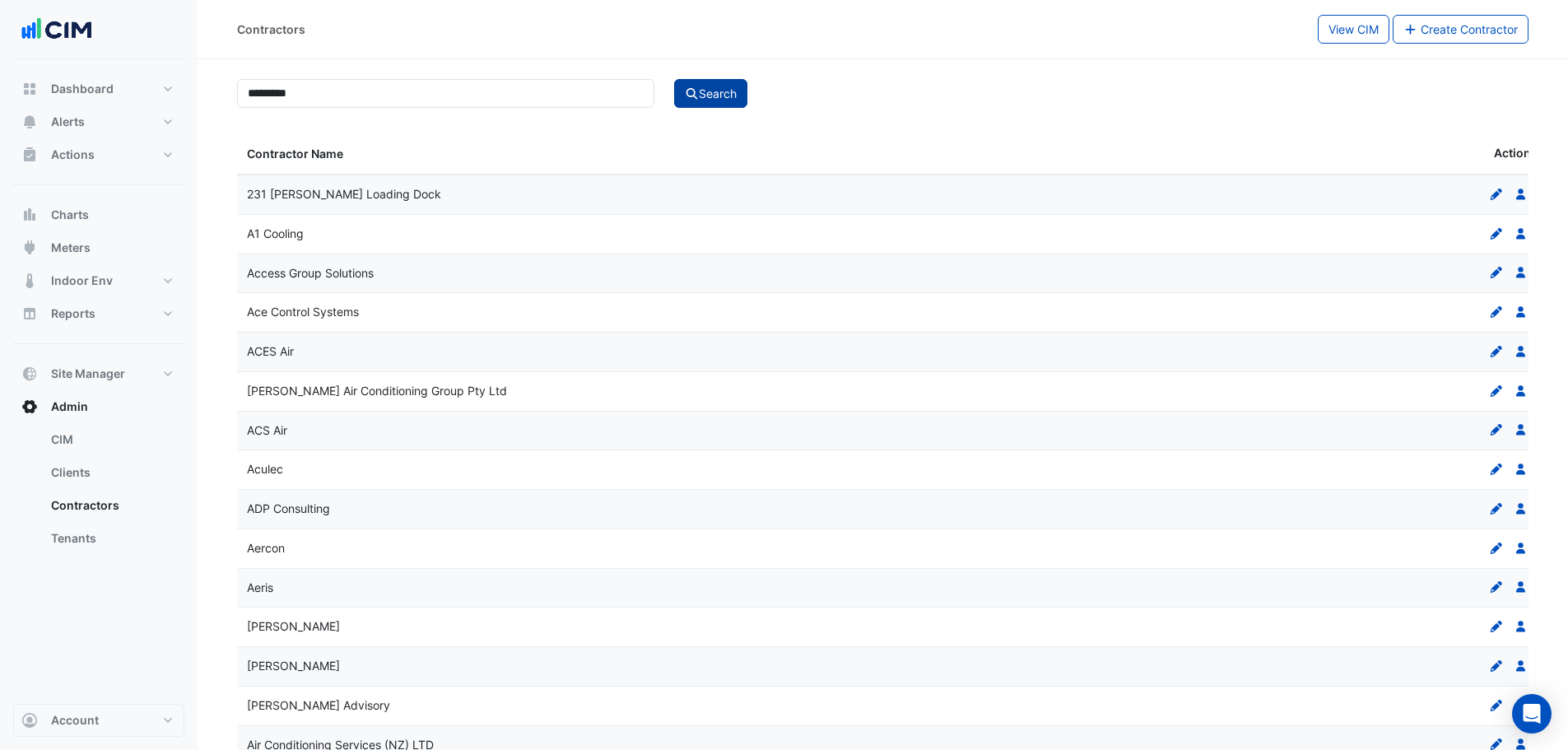
click at [738, 101] on button "Search" at bounding box center [711, 93] width 74 height 29
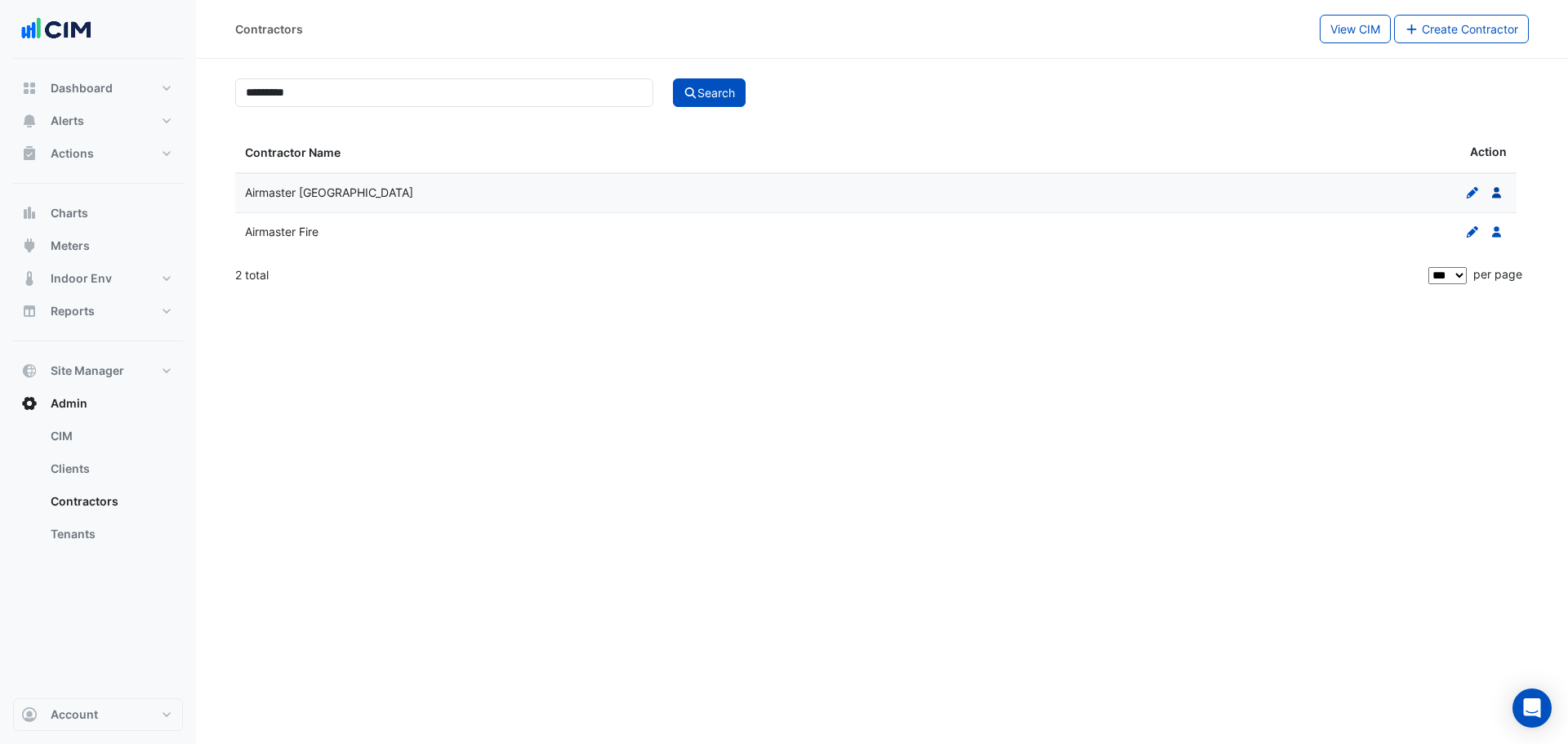
click at [1494, 194] on icon at bounding box center [1497, 192] width 9 height 11
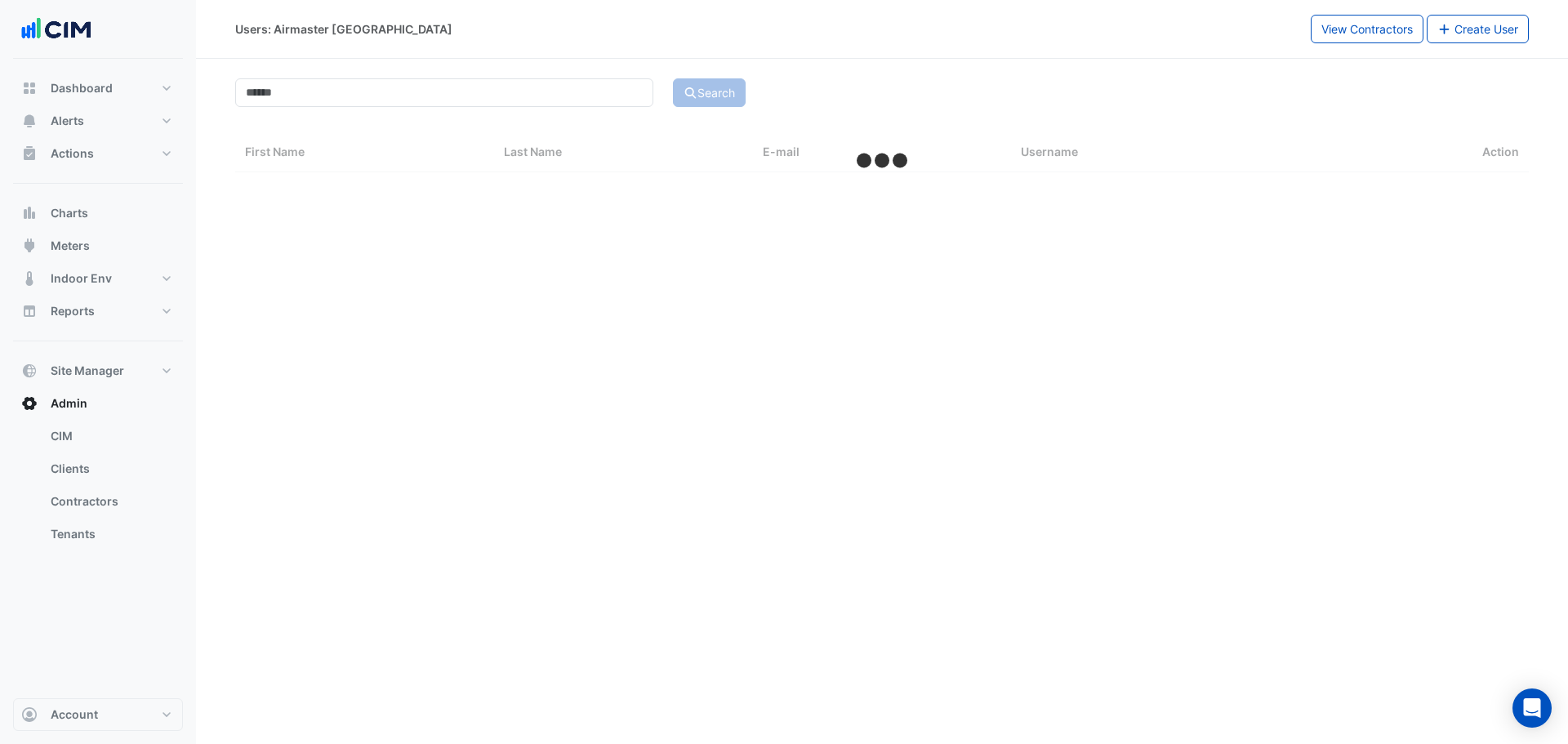
select select "***"
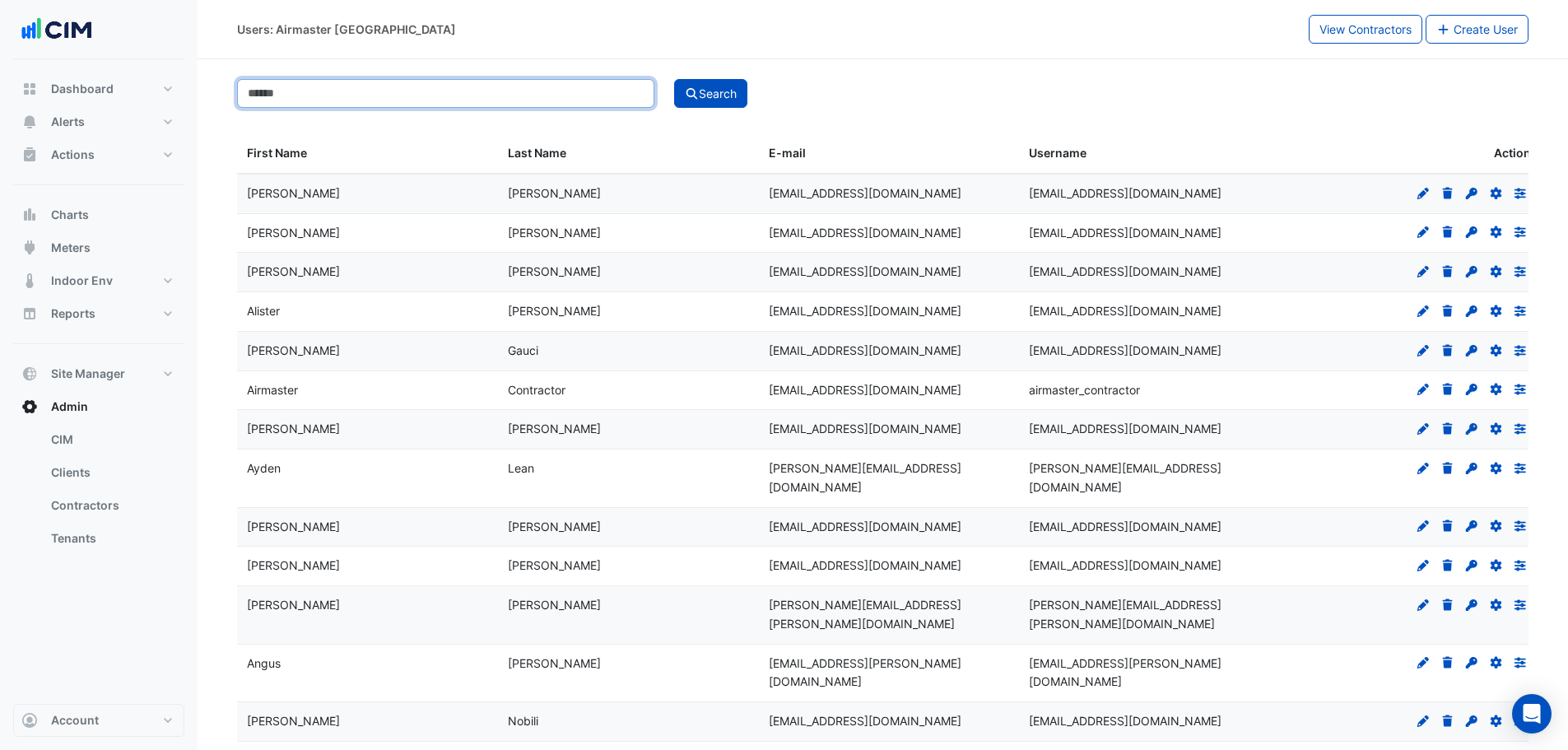
click at [321, 94] on input at bounding box center [445, 93] width 417 height 29
paste input "**********"
type input "**********"
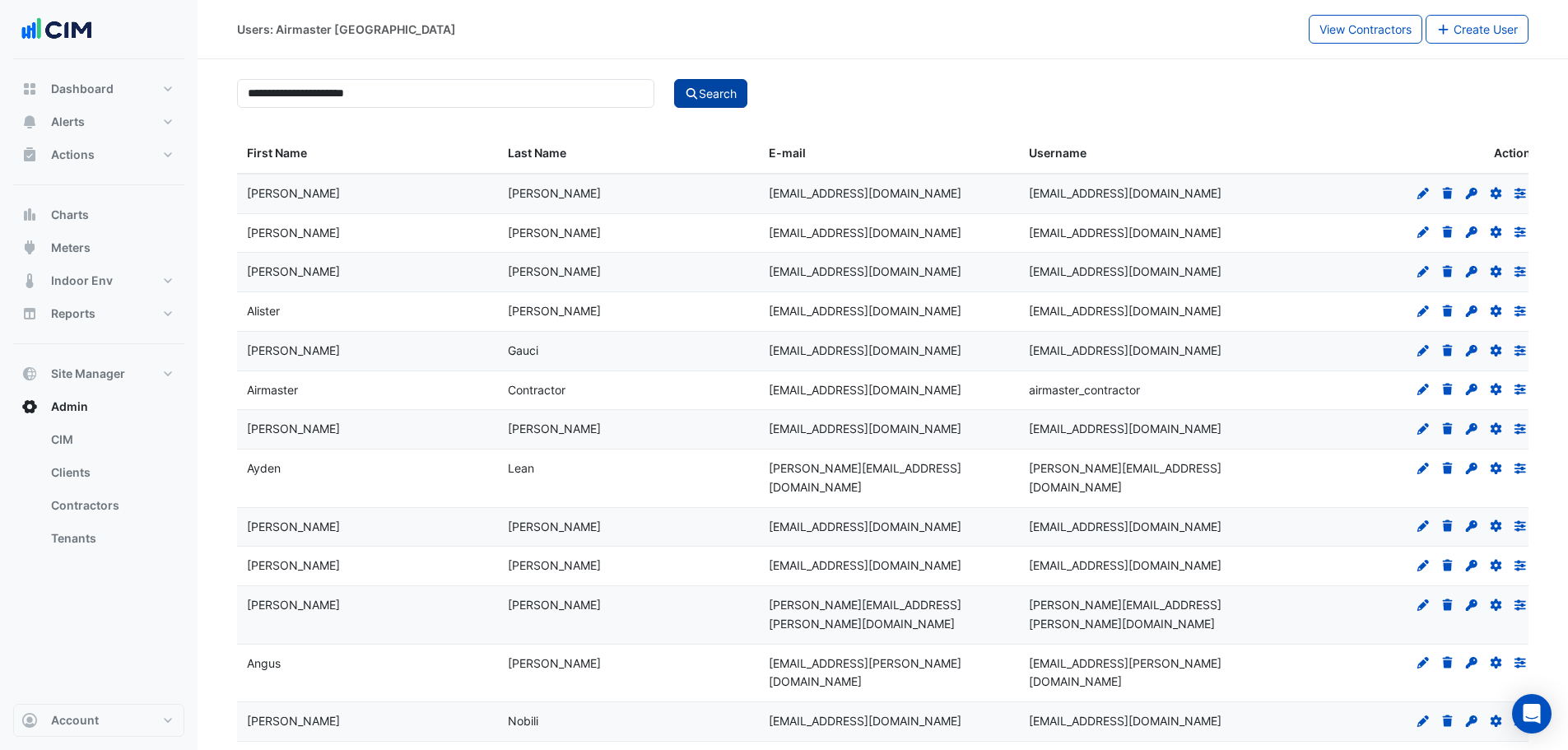
click at [686, 98] on icon "submit" at bounding box center [693, 94] width 15 height 11
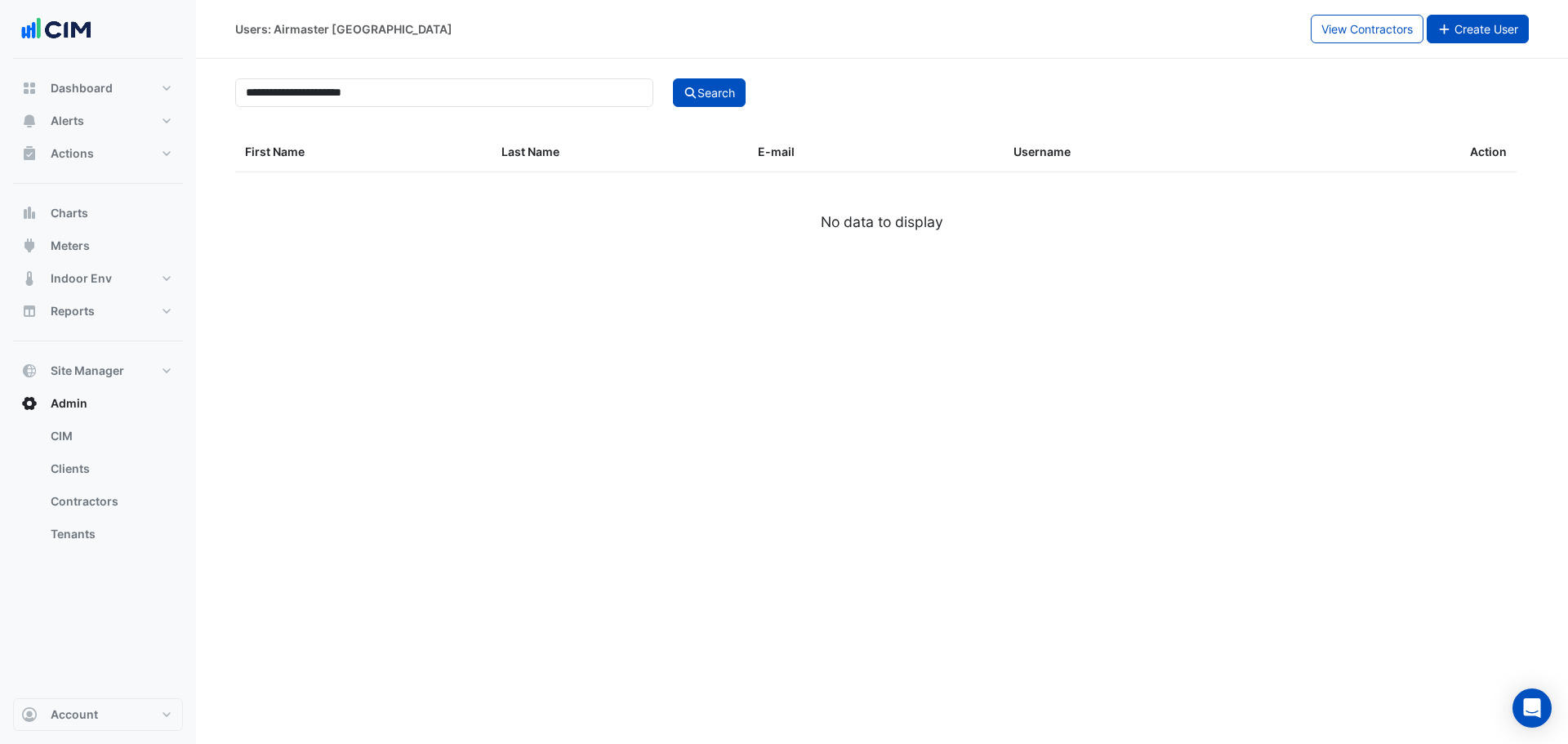
click at [1481, 35] on span "Create User" at bounding box center [1487, 29] width 64 height 14
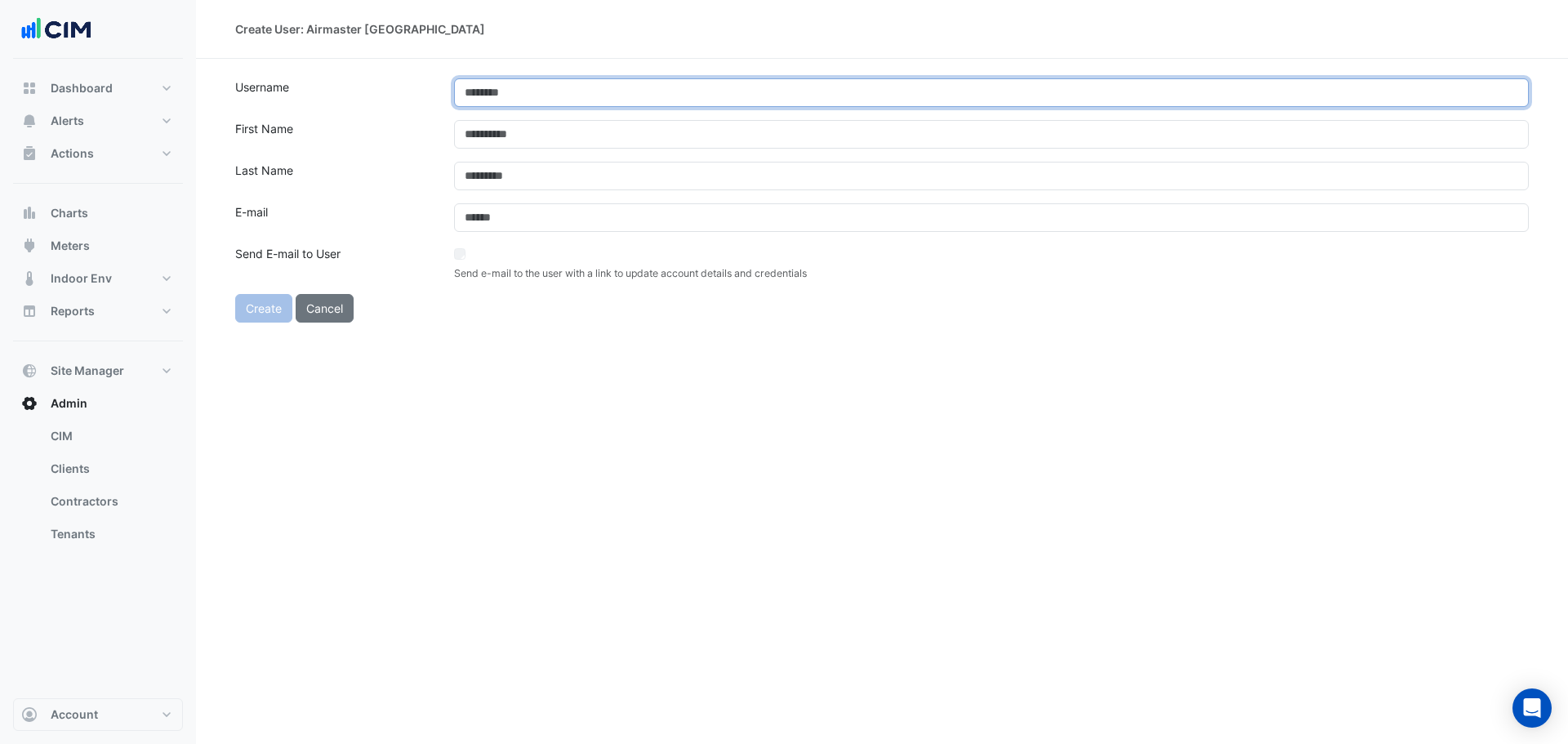
click at [500, 94] on input "text" at bounding box center [991, 92] width 1075 height 29
paste input "**********"
type input "**********"
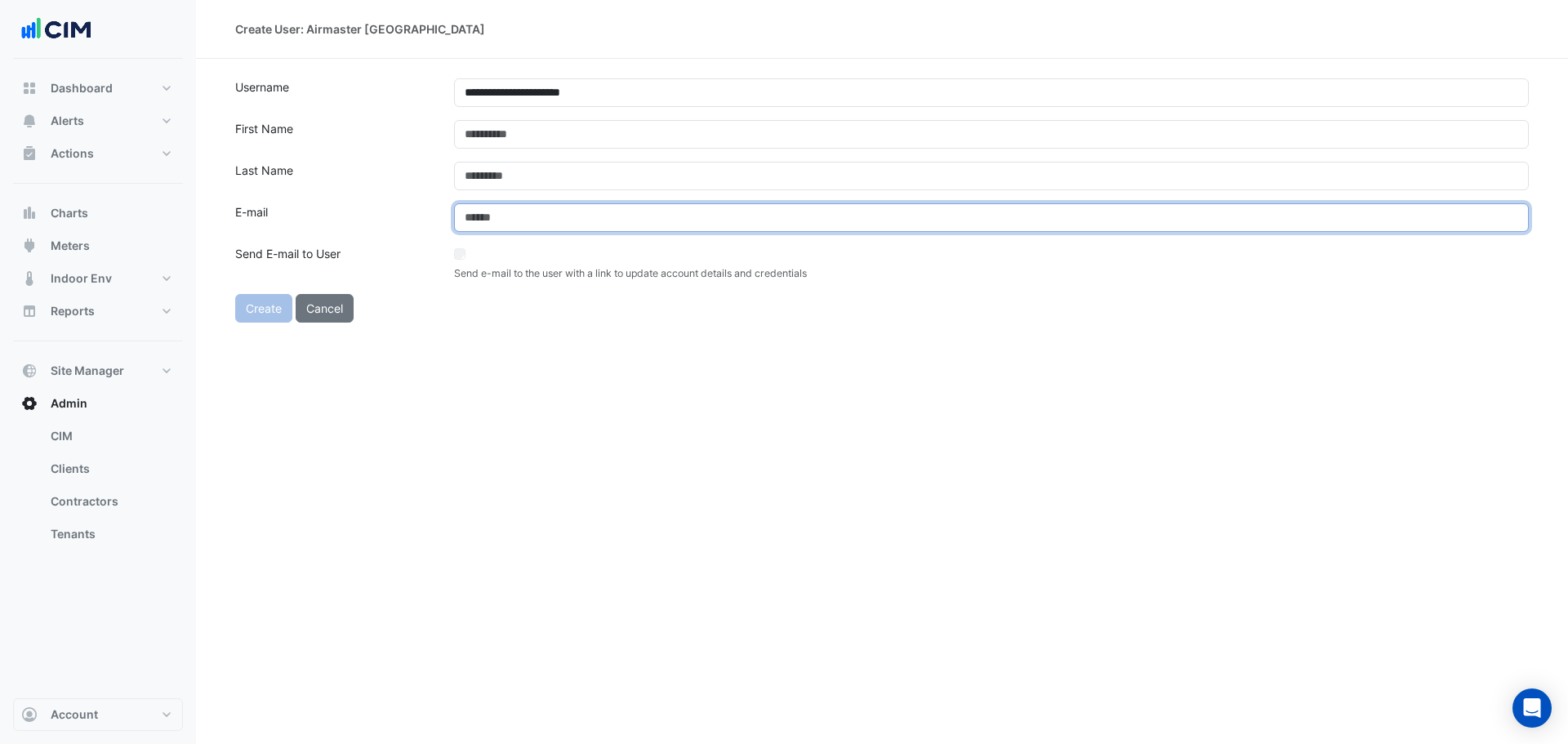
click at [519, 212] on input "email" at bounding box center [991, 218] width 1075 height 29
paste input "**********"
type input "**********"
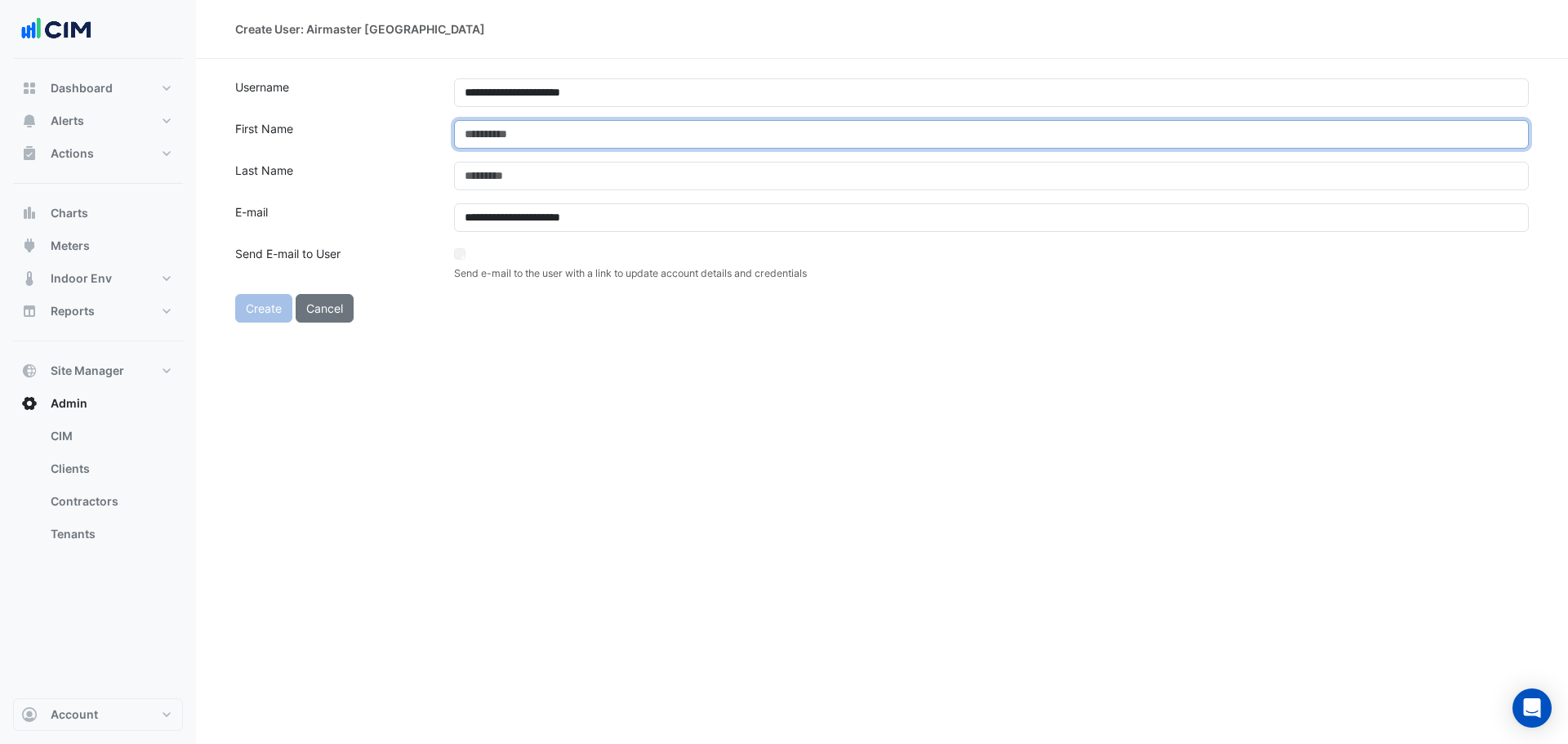
click at [503, 144] on input "text" at bounding box center [991, 134] width 1075 height 29
type input "*****"
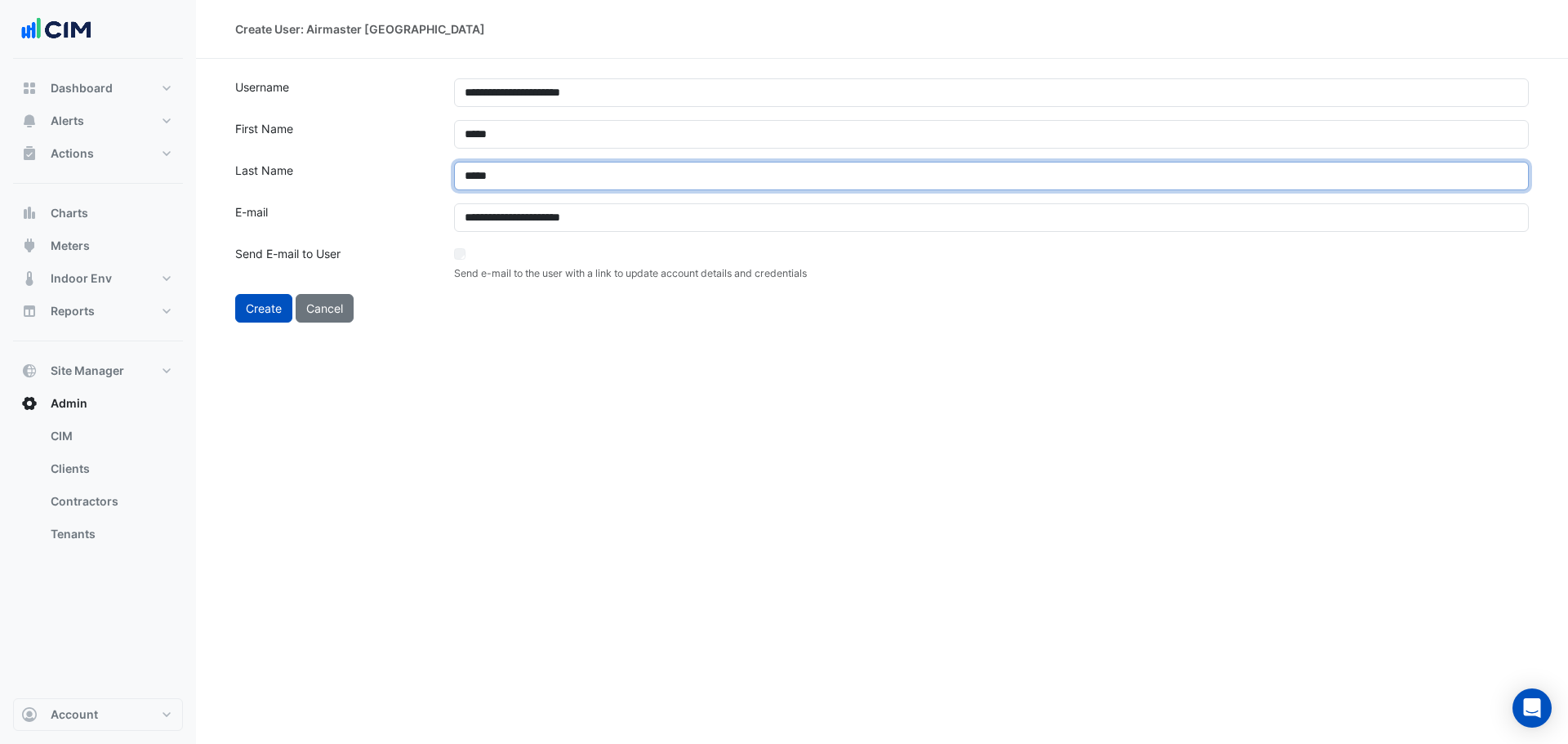
type input "*****"
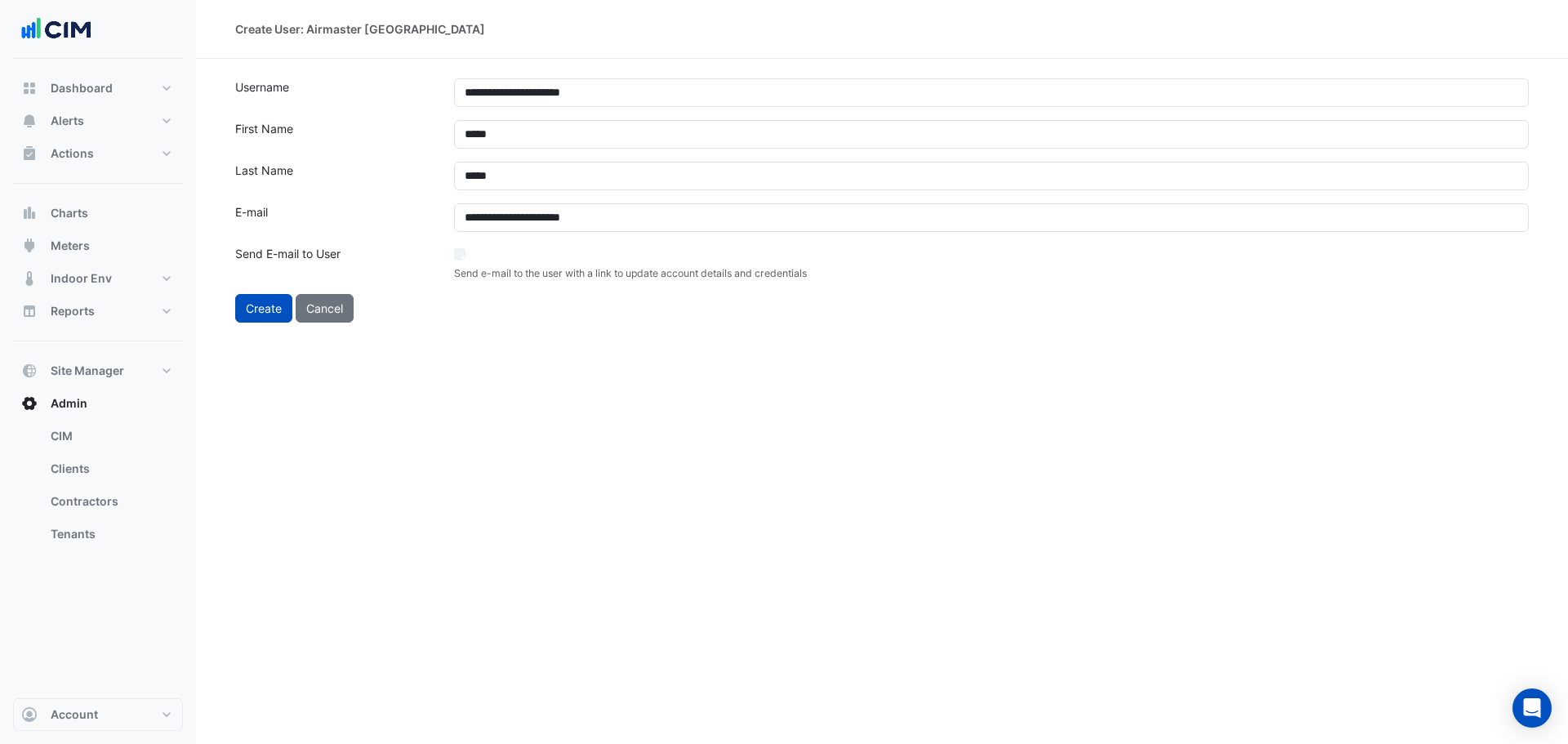
click at [452, 322] on div "Create Cancel" at bounding box center [772, 308] width 1095 height 29
click at [264, 312] on button "Create" at bounding box center [263, 308] width 57 height 29
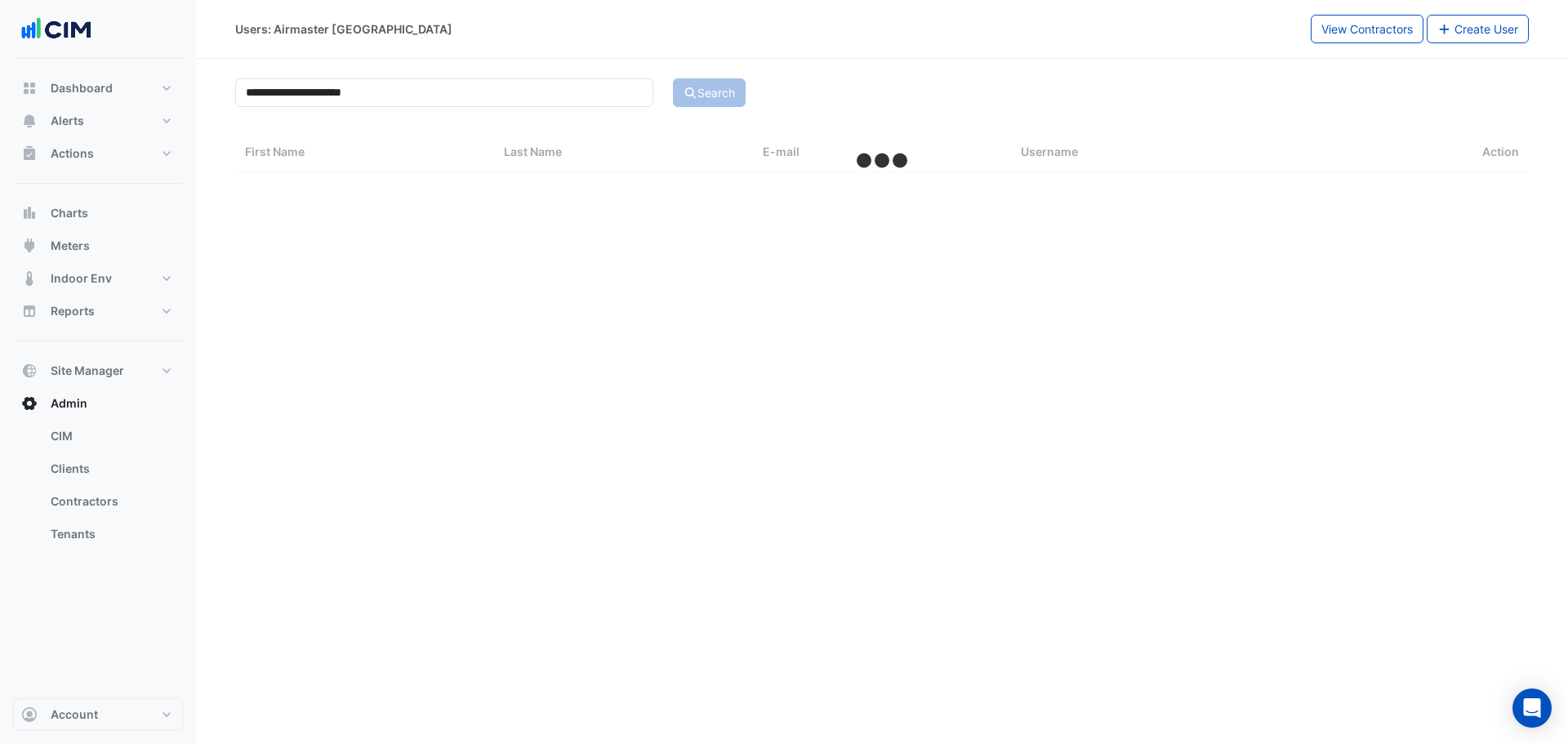
select select "***"
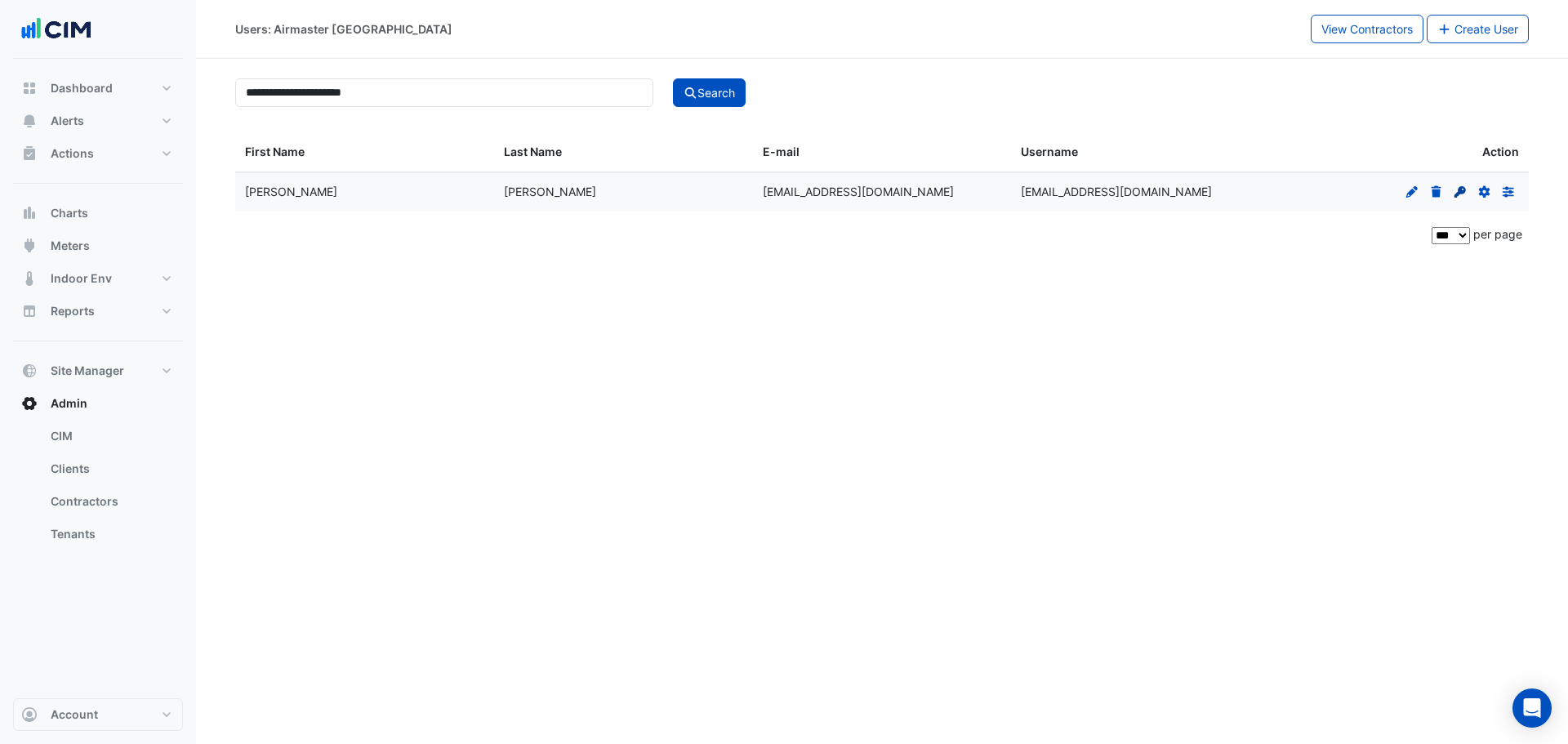
click at [1457, 189] on icon "Set Password" at bounding box center [1461, 191] width 15 height 11
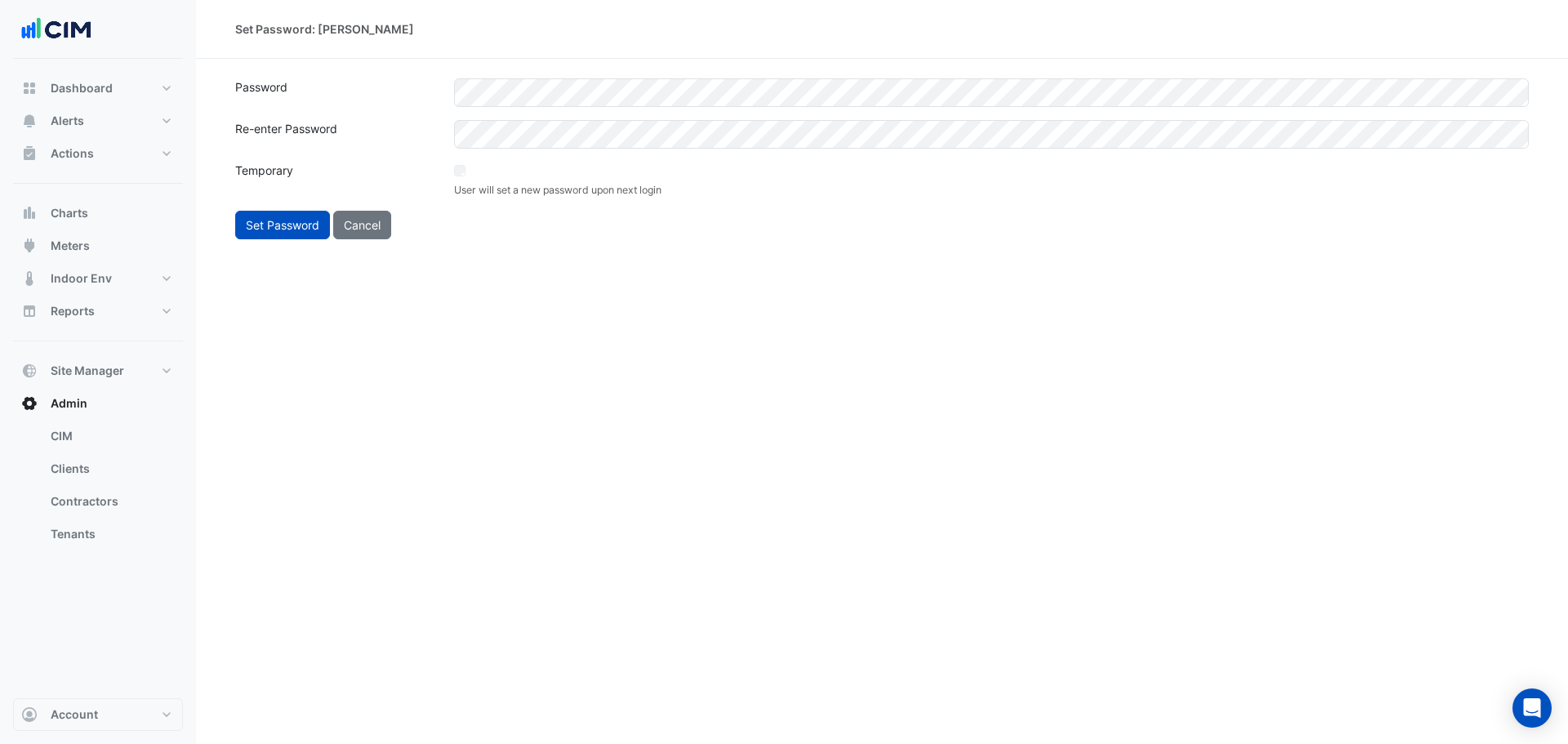
drag, startPoint x: 459, startPoint y: 252, endPoint x: 446, endPoint y: 265, distance: 18.4
click at [459, 253] on div "Set Password: Tyson Azzam Password Re-enter Password Temporary User will set a …" at bounding box center [882, 372] width 1372 height 744
click at [282, 224] on button "Set Password" at bounding box center [282, 225] width 94 height 29
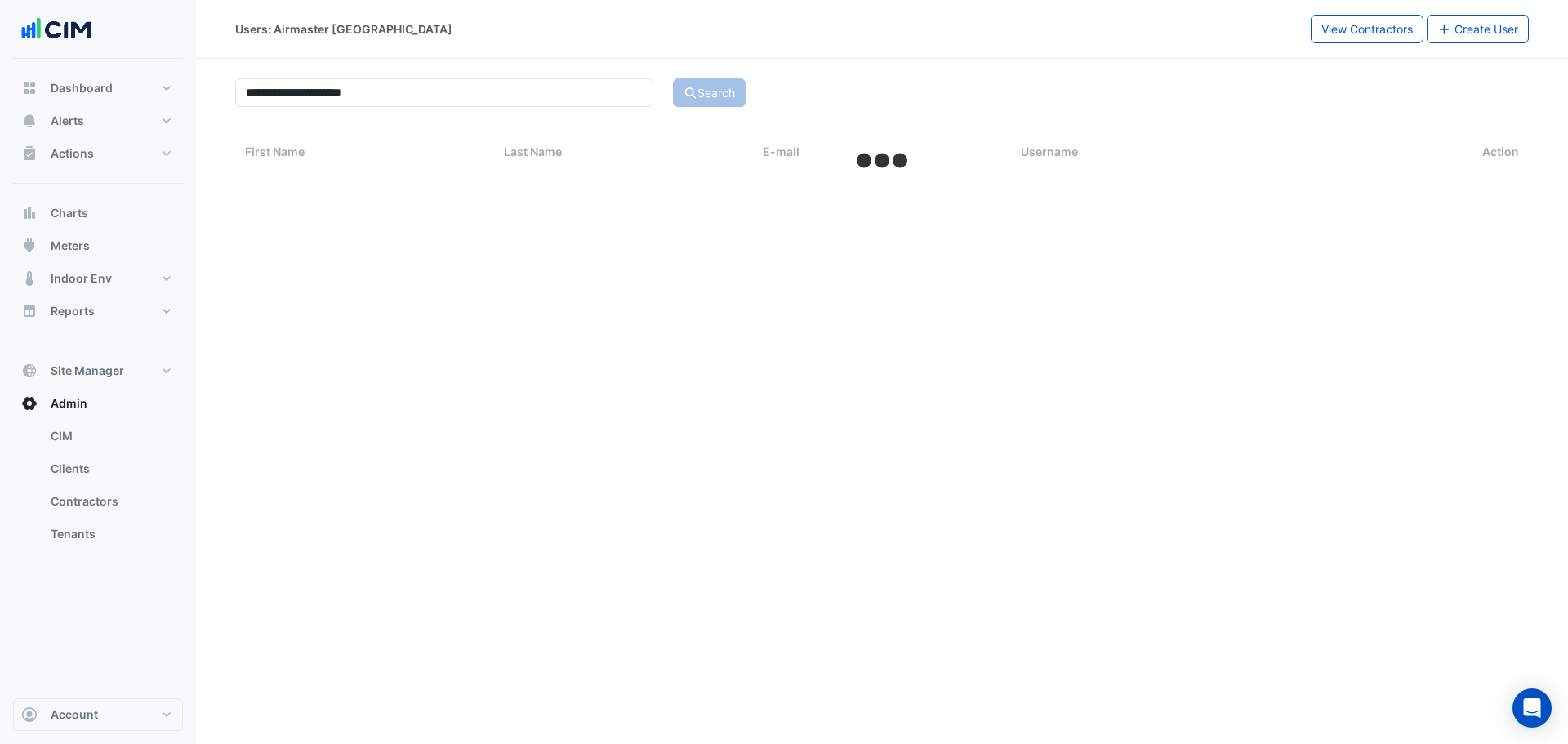
select select "***"
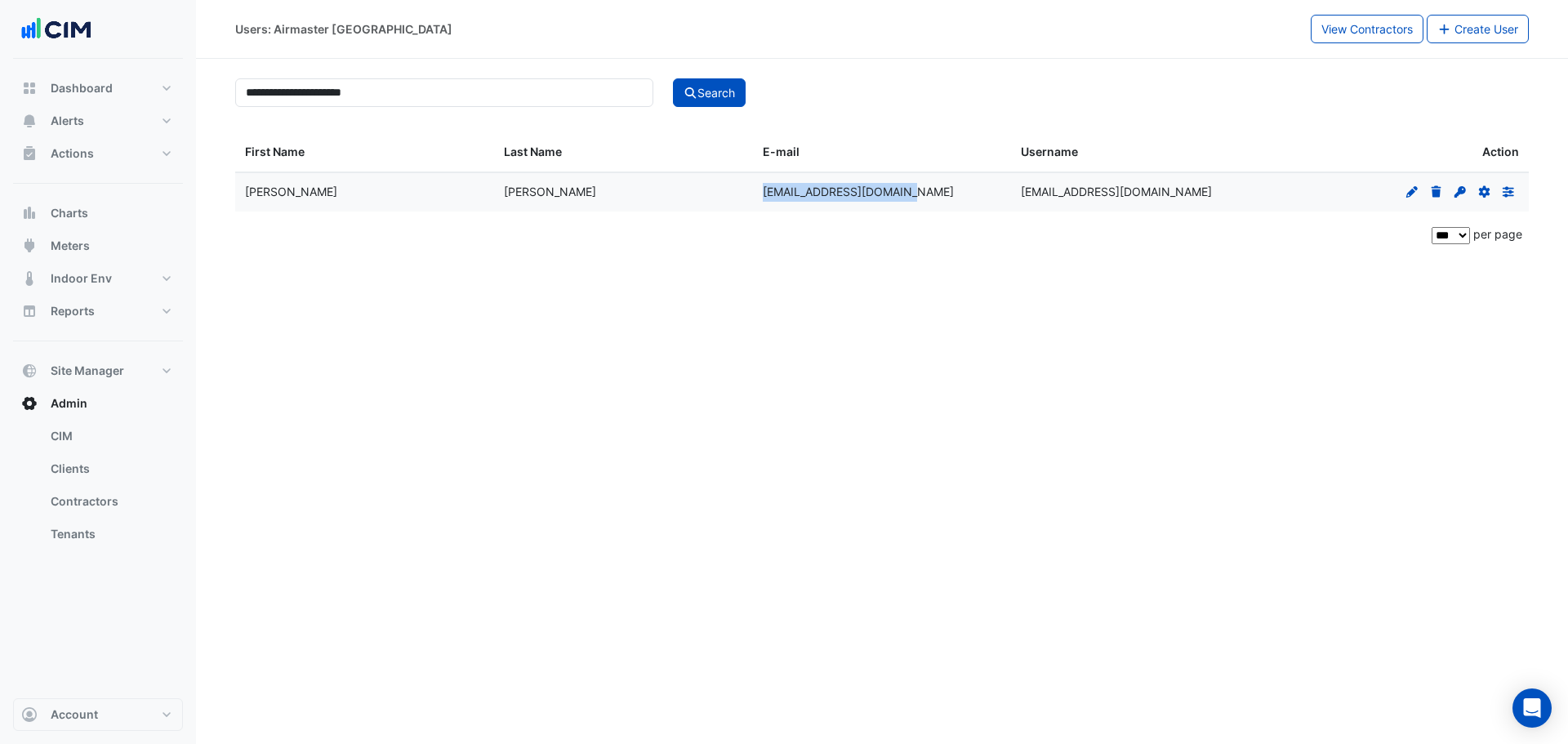
drag, startPoint x: 908, startPoint y: 186, endPoint x: 761, endPoint y: 206, distance: 148.4
click at [761, 206] on datatable-body-cell "tazzam@airmaster.com.au" at bounding box center [882, 191] width 259 height 38
copy span "tazzam@airmaster.com.au"
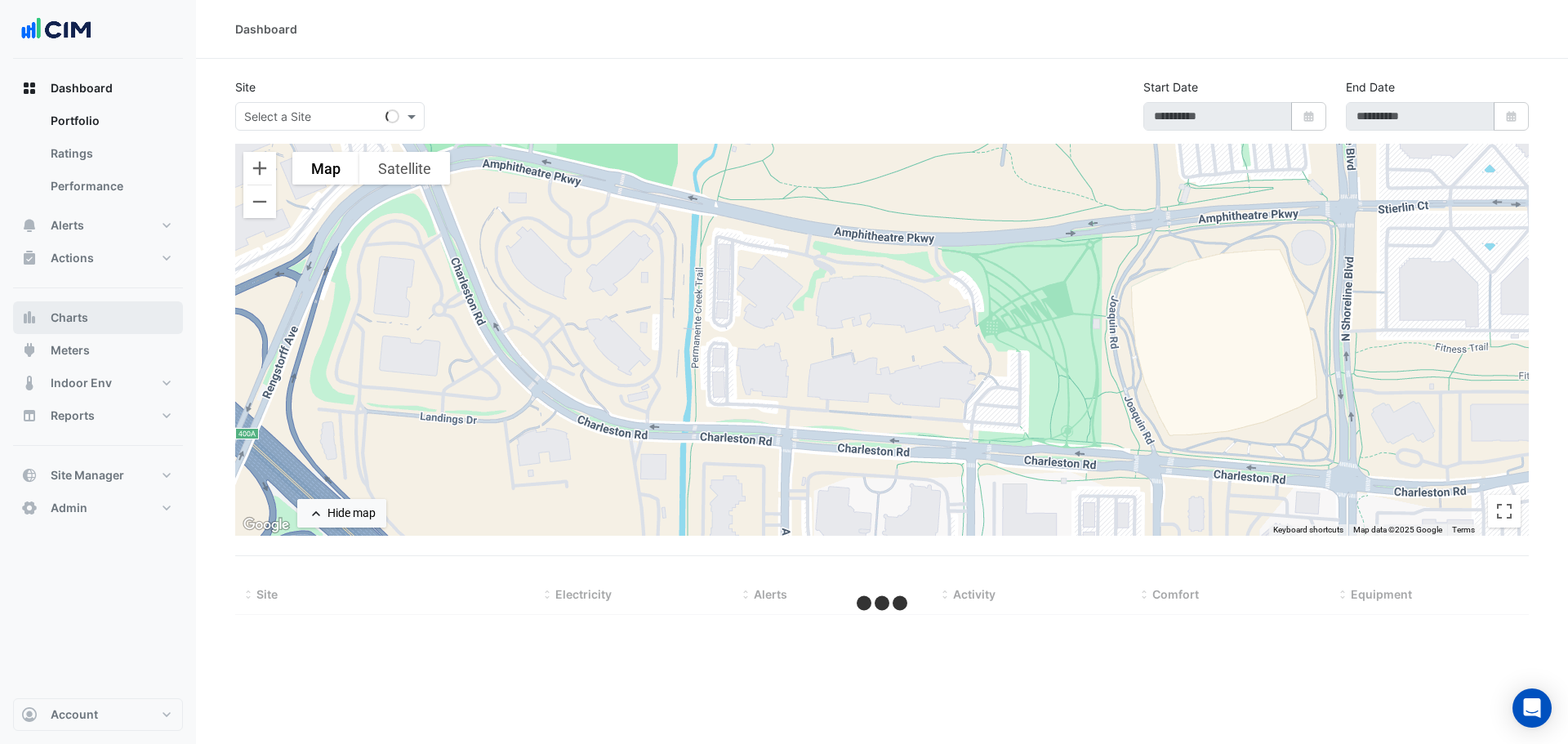
click at [92, 316] on button "Charts" at bounding box center [98, 317] width 170 height 33
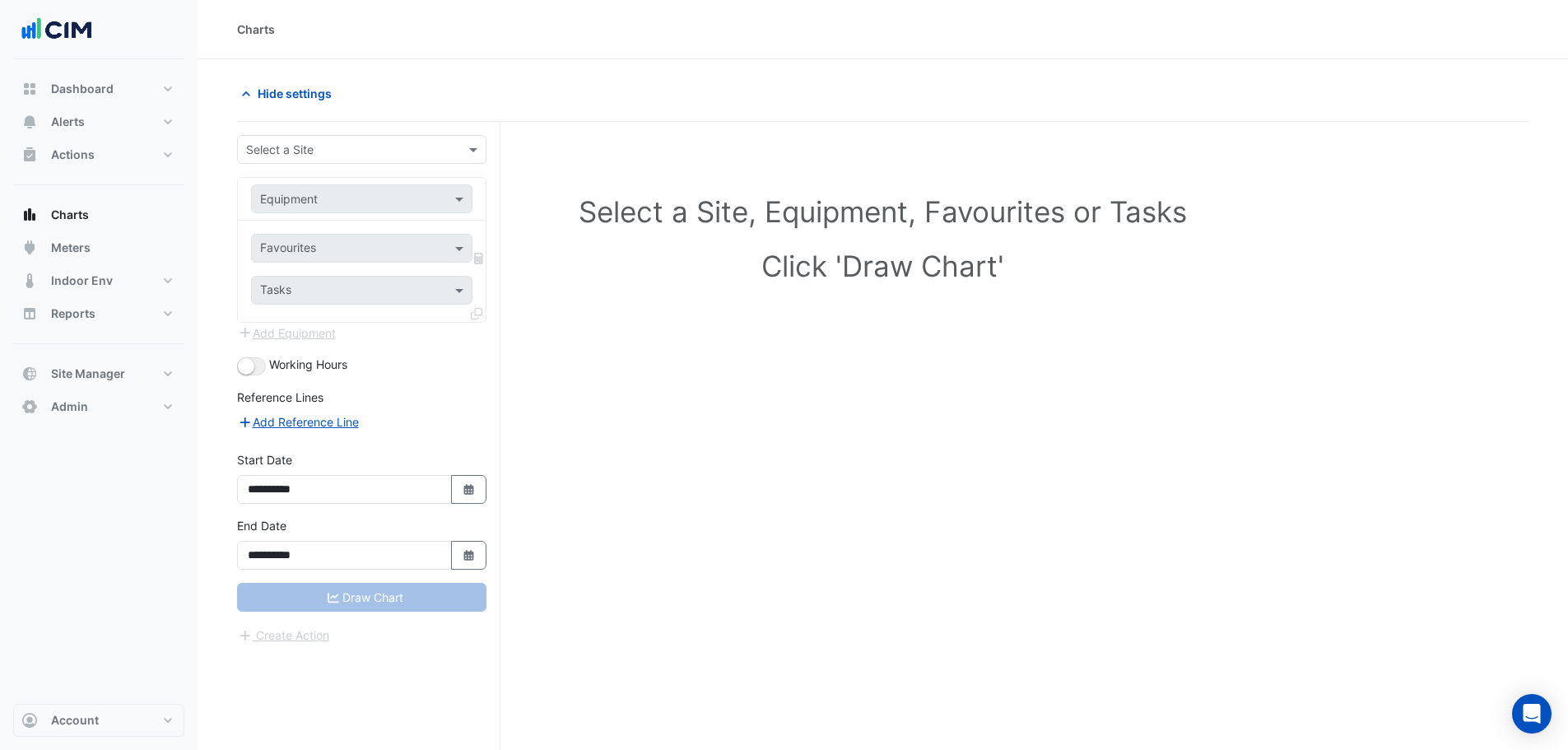
click at [351, 141] on input "text" at bounding box center [344, 150] width 199 height 17
type input "**********"
click at [339, 187] on div "QIC" at bounding box center [361, 184] width 248 height 24
click at [326, 200] on div "[GEOGRAPHIC_DATA]" at bounding box center [361, 208] width 248 height 24
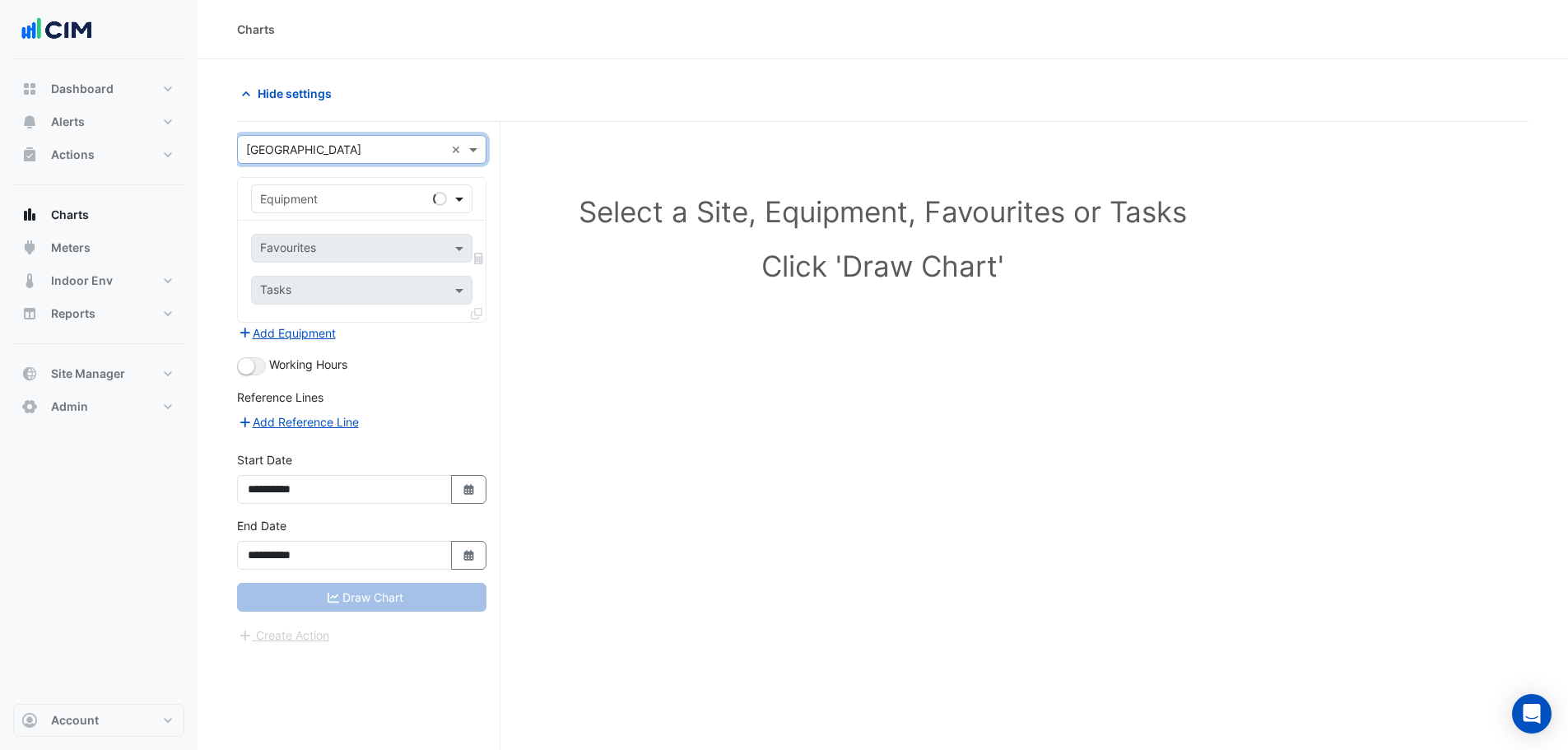
click at [457, 191] on span at bounding box center [461, 199] width 21 height 17
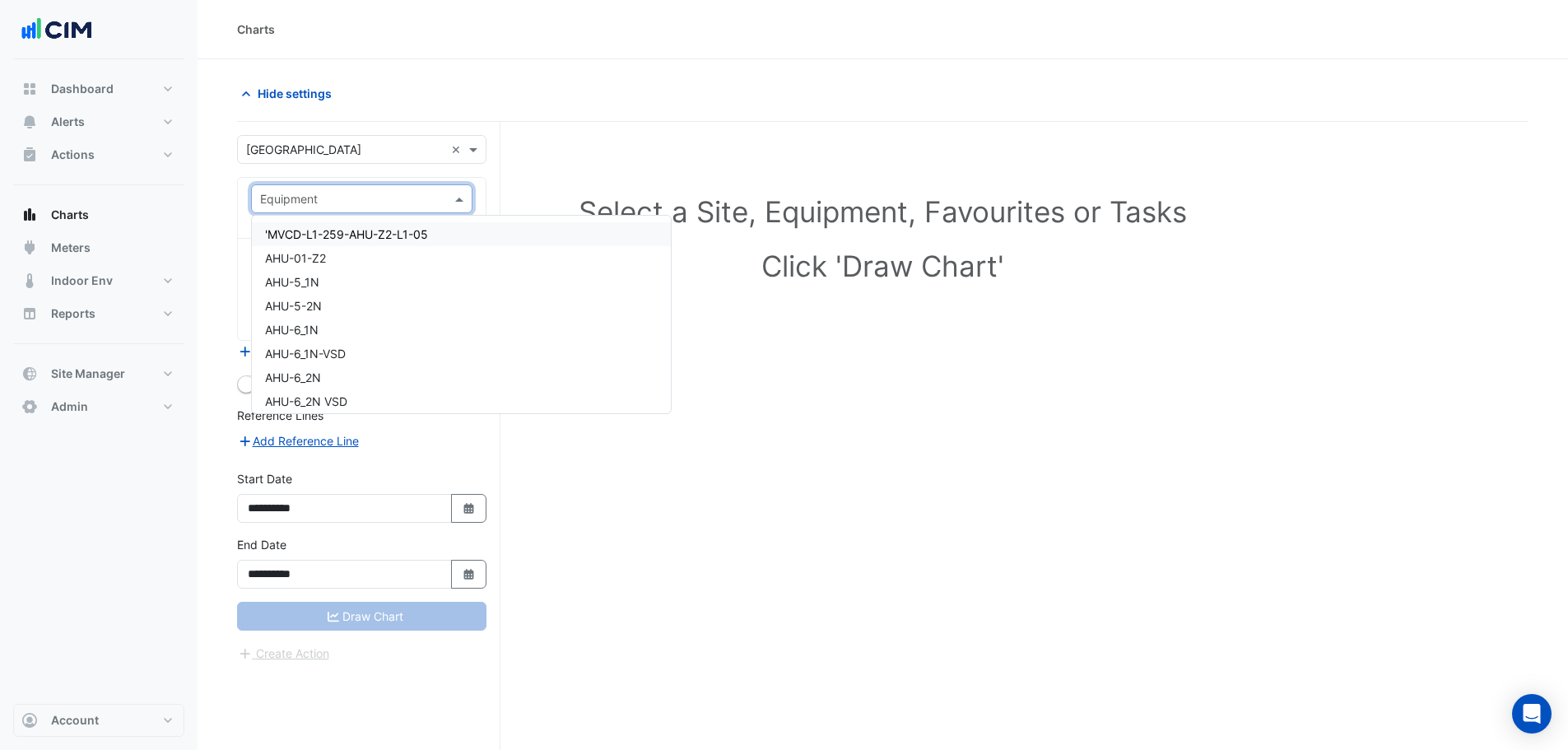
click at [457, 191] on span at bounding box center [461, 199] width 21 height 17
type input "**"
click at [325, 338] on span "CH-2-1(4500)" at bounding box center [303, 331] width 76 height 14
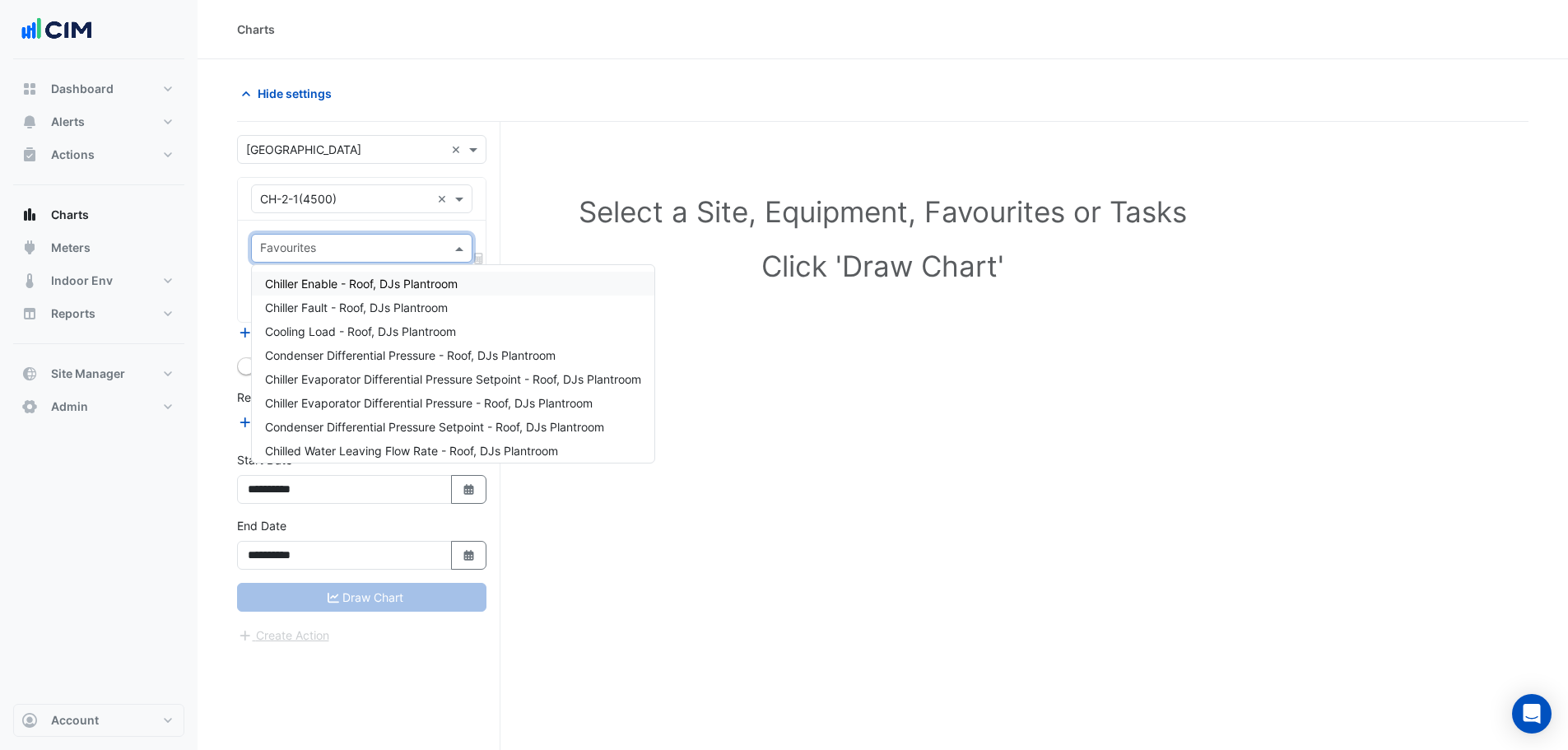
click at [398, 246] on input "text" at bounding box center [352, 249] width 184 height 17
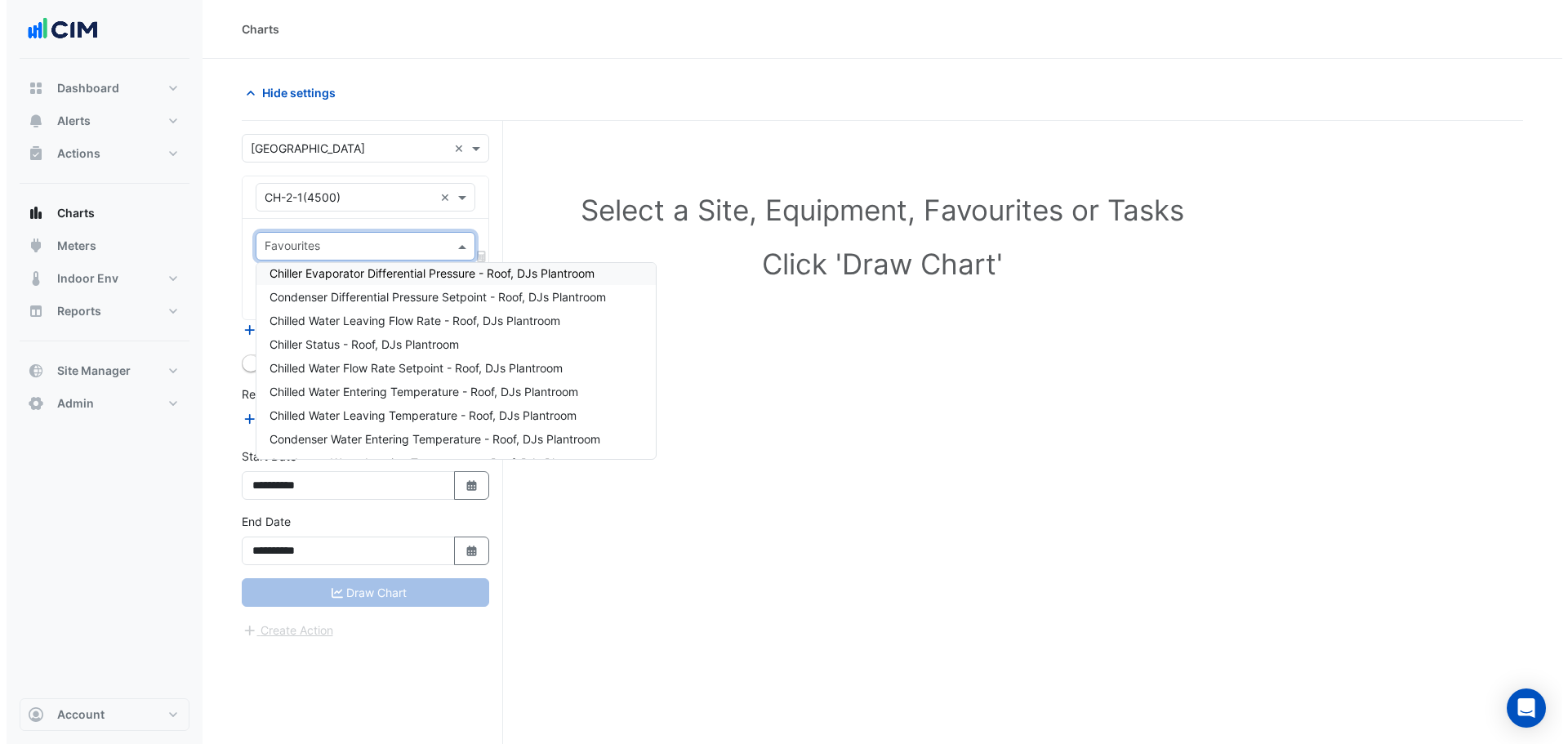
scroll to position [148, 0]
click at [344, 324] on span "Chiller Status - Roof, DJs Plantroom" at bounding box center [358, 322] width 190 height 14
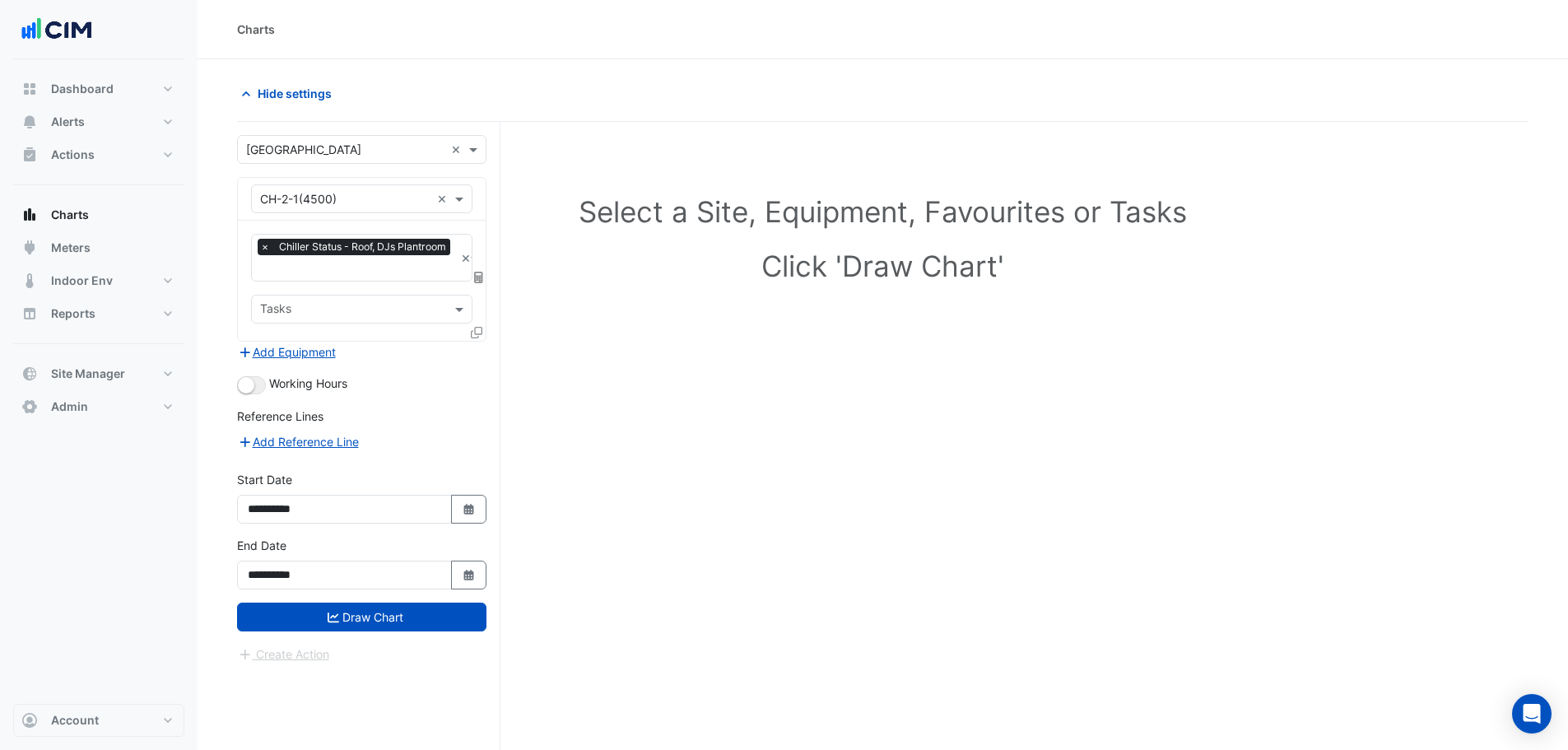
click at [475, 331] on icon at bounding box center [476, 332] width 11 height 11
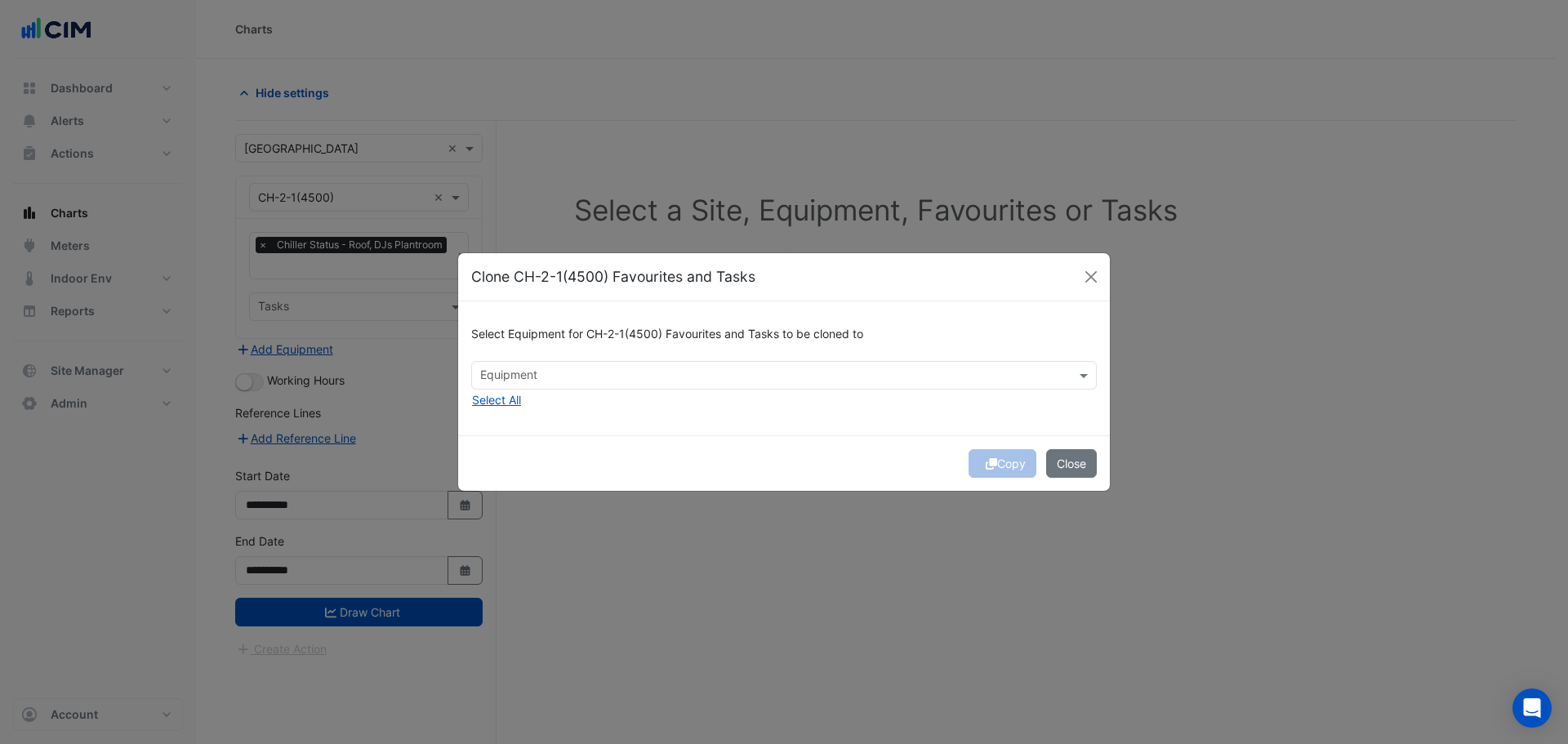
click at [499, 371] on input "text" at bounding box center [774, 376] width 589 height 17
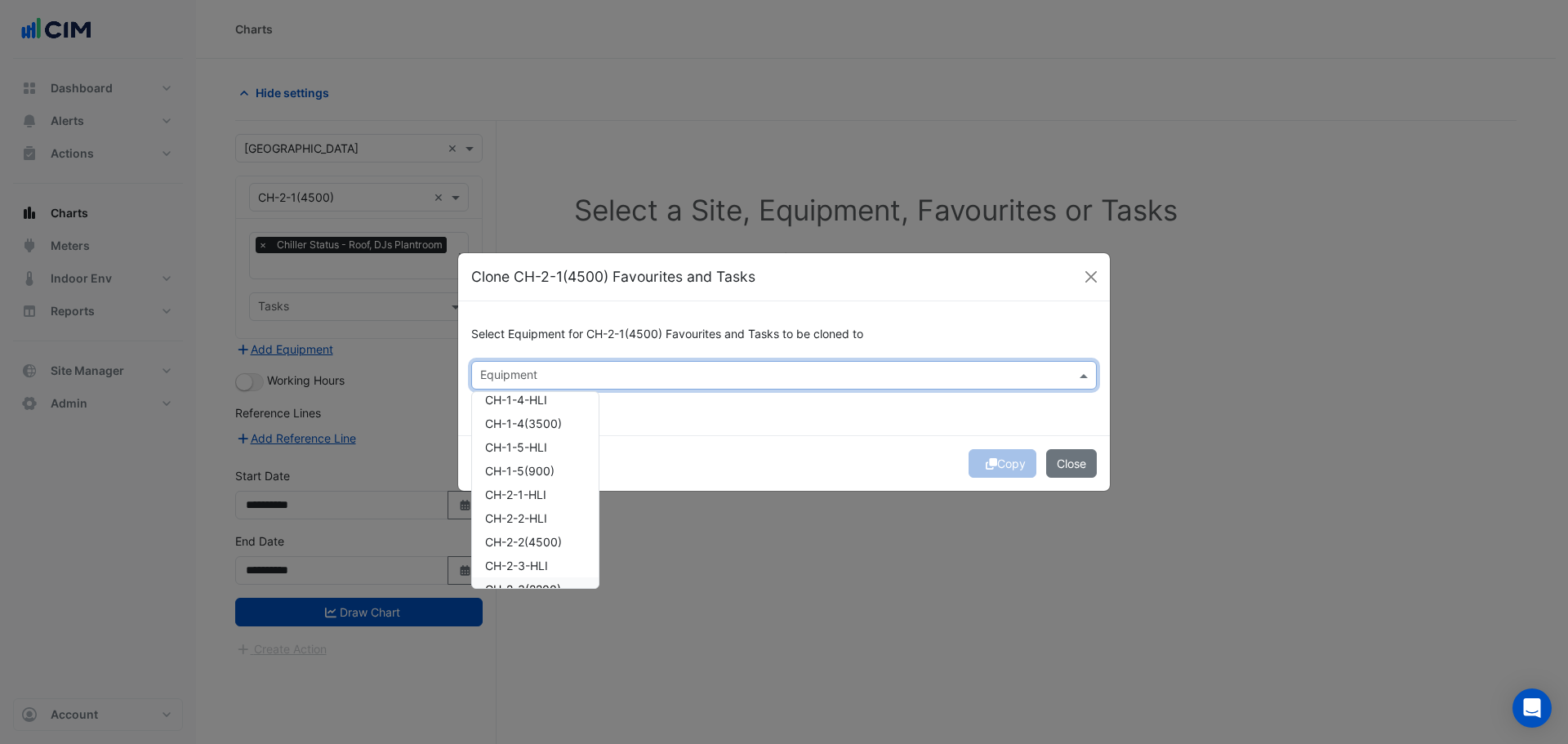
scroll to position [151, 0]
click at [534, 540] on span "CH-2-2(4500)" at bounding box center [523, 543] width 77 height 14
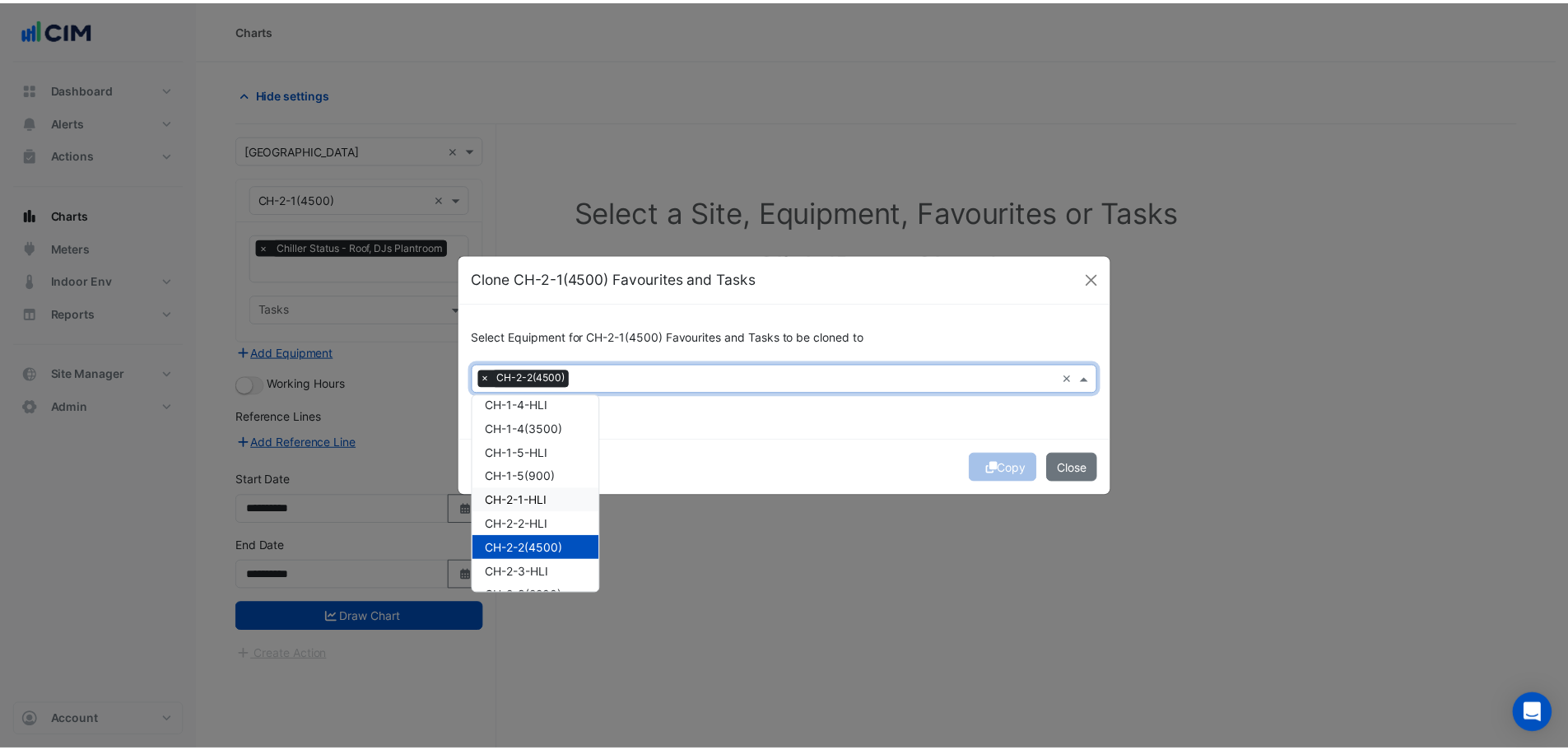
scroll to position [317, 0]
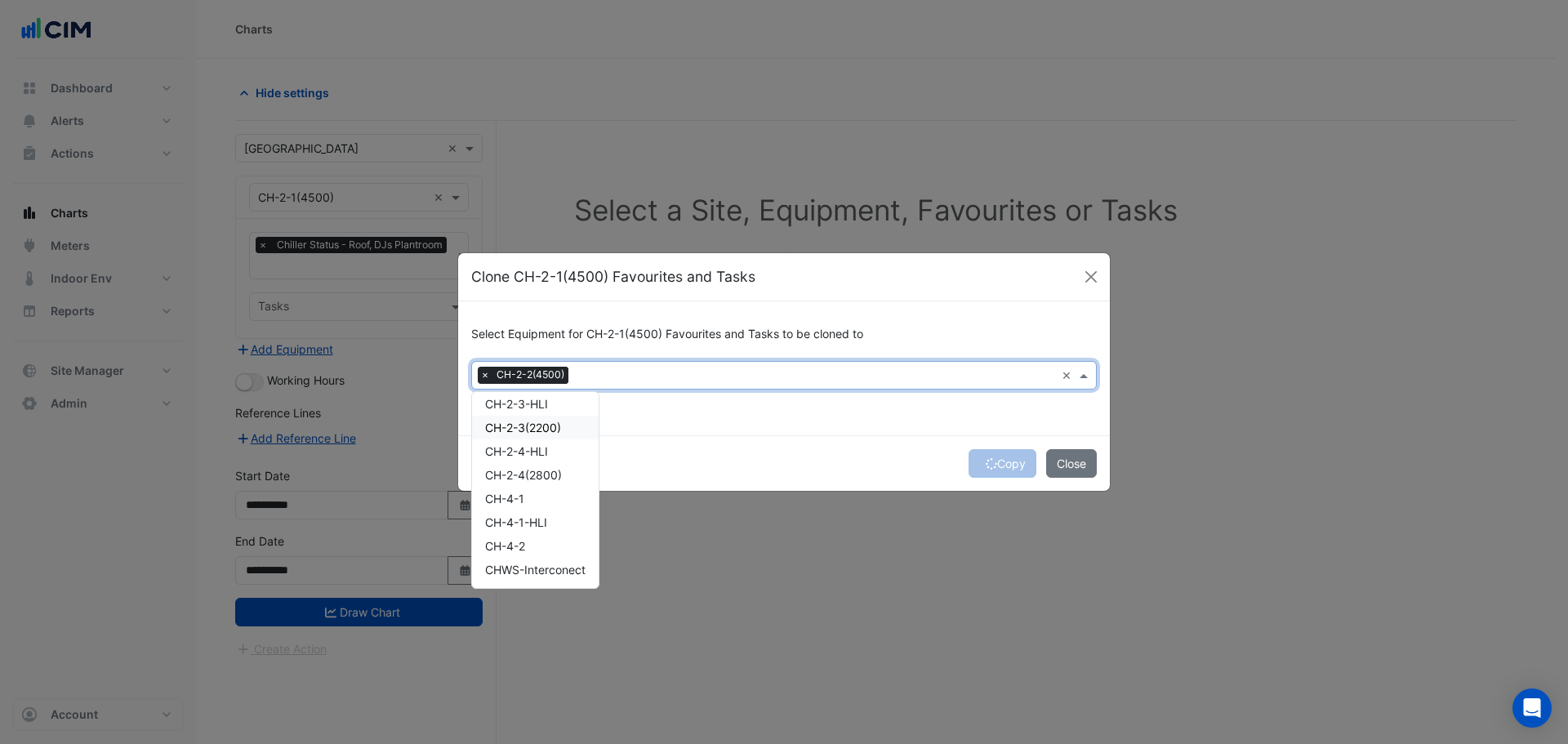
click at [535, 428] on span "CH-2-3(2200)" at bounding box center [522, 427] width 76 height 14
click at [536, 478] on span "CH-2-4(2800)" at bounding box center [523, 474] width 77 height 14
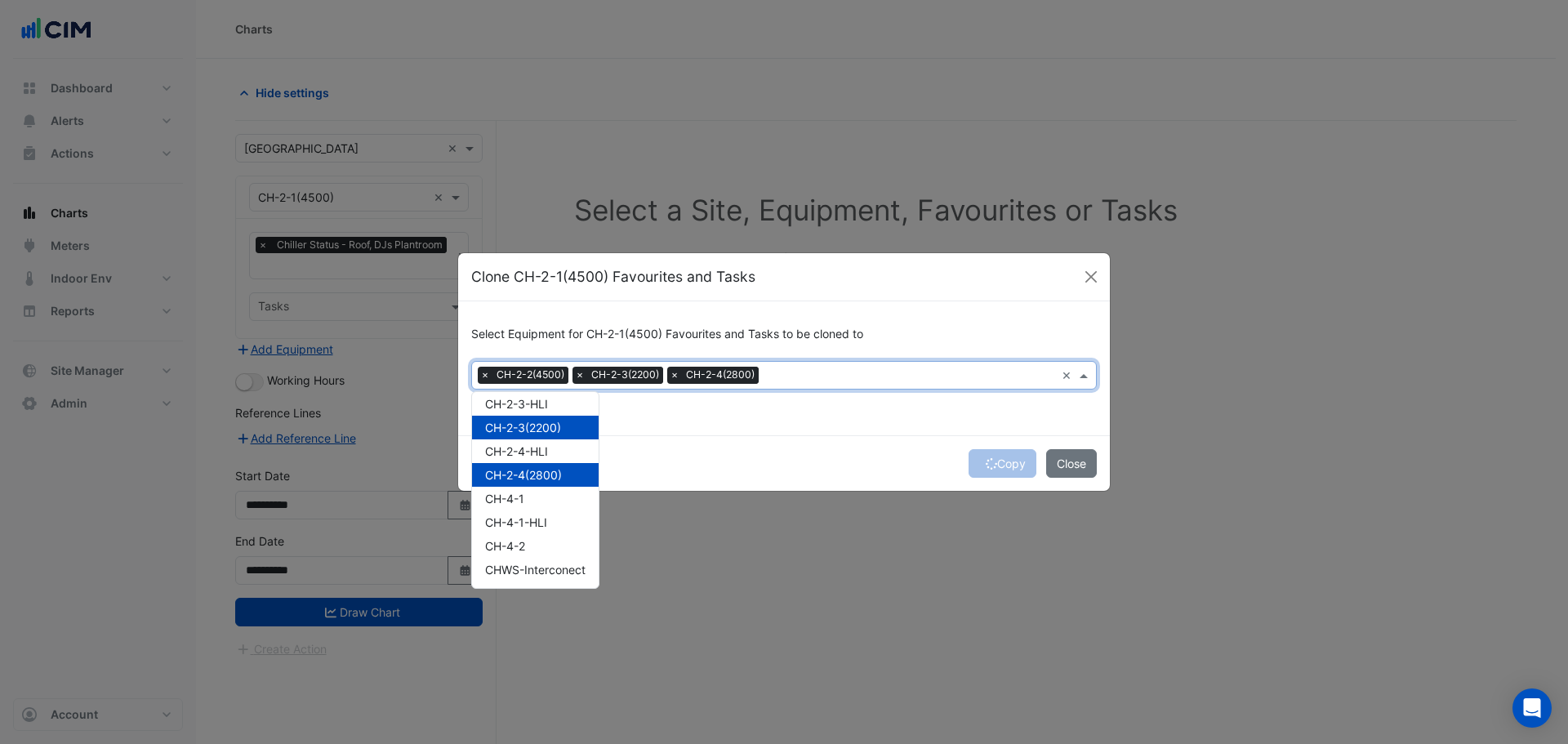
click at [690, 465] on div "Copy Close" at bounding box center [784, 462] width 652 height 55
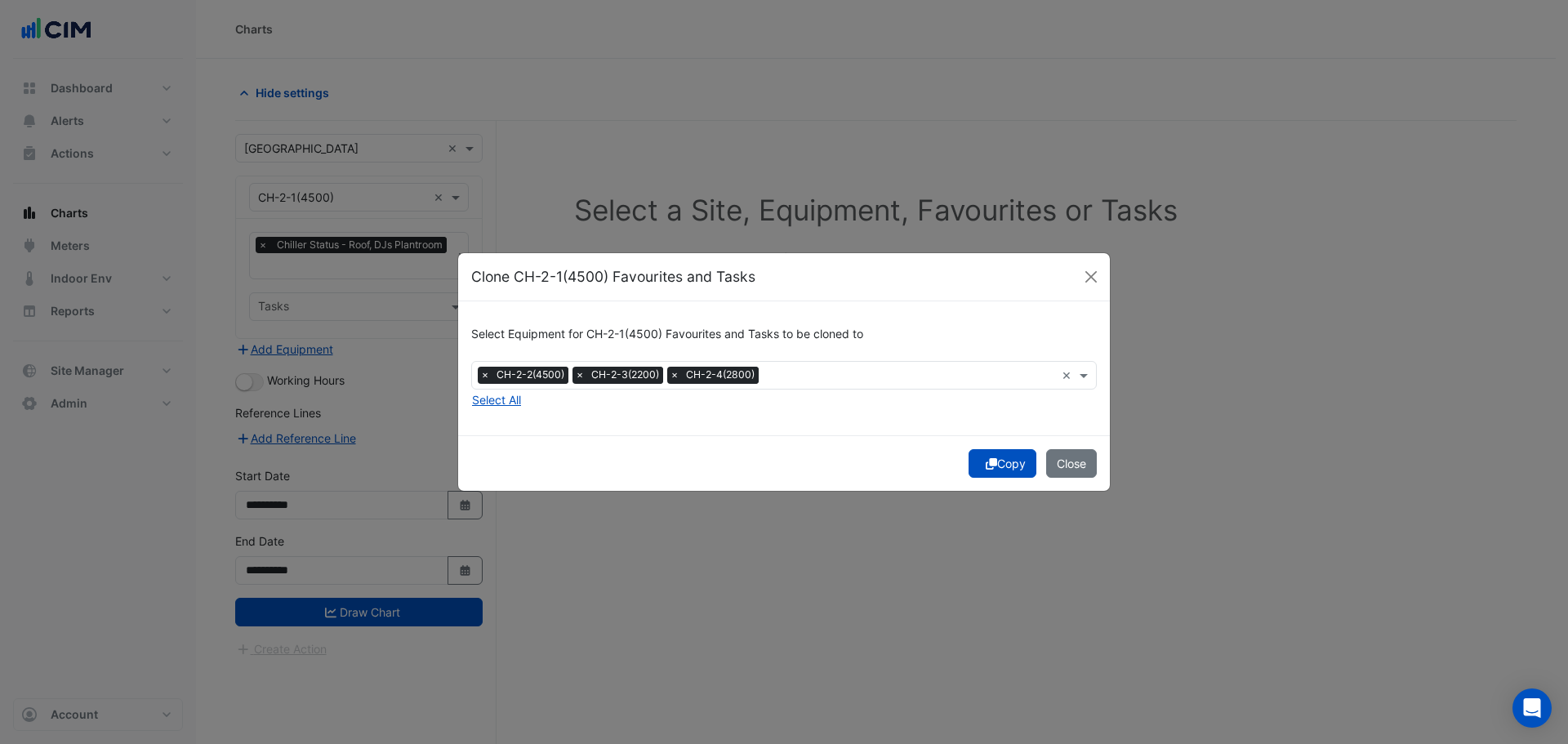
click at [999, 465] on button "Copy" at bounding box center [1002, 463] width 68 height 29
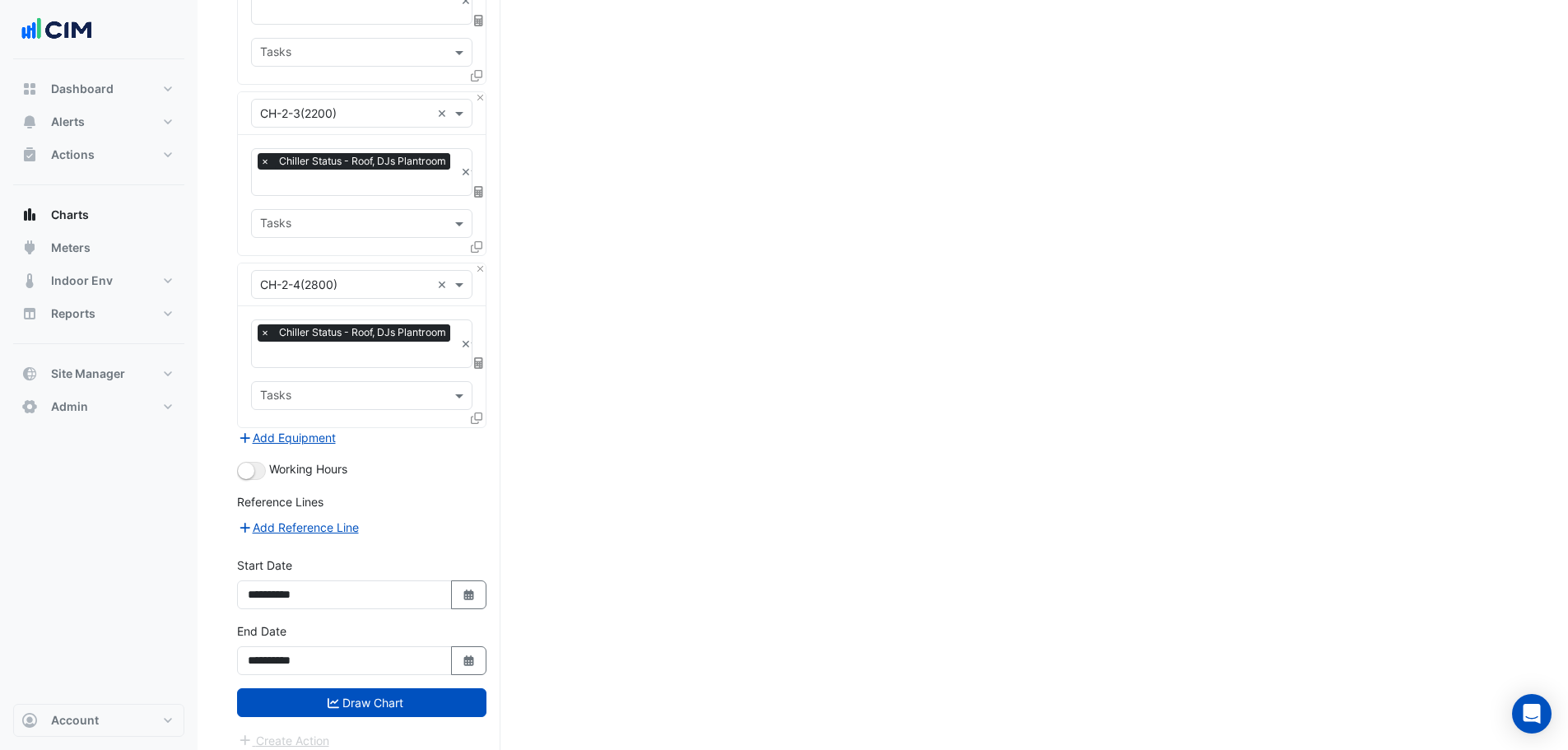
scroll to position [436, 0]
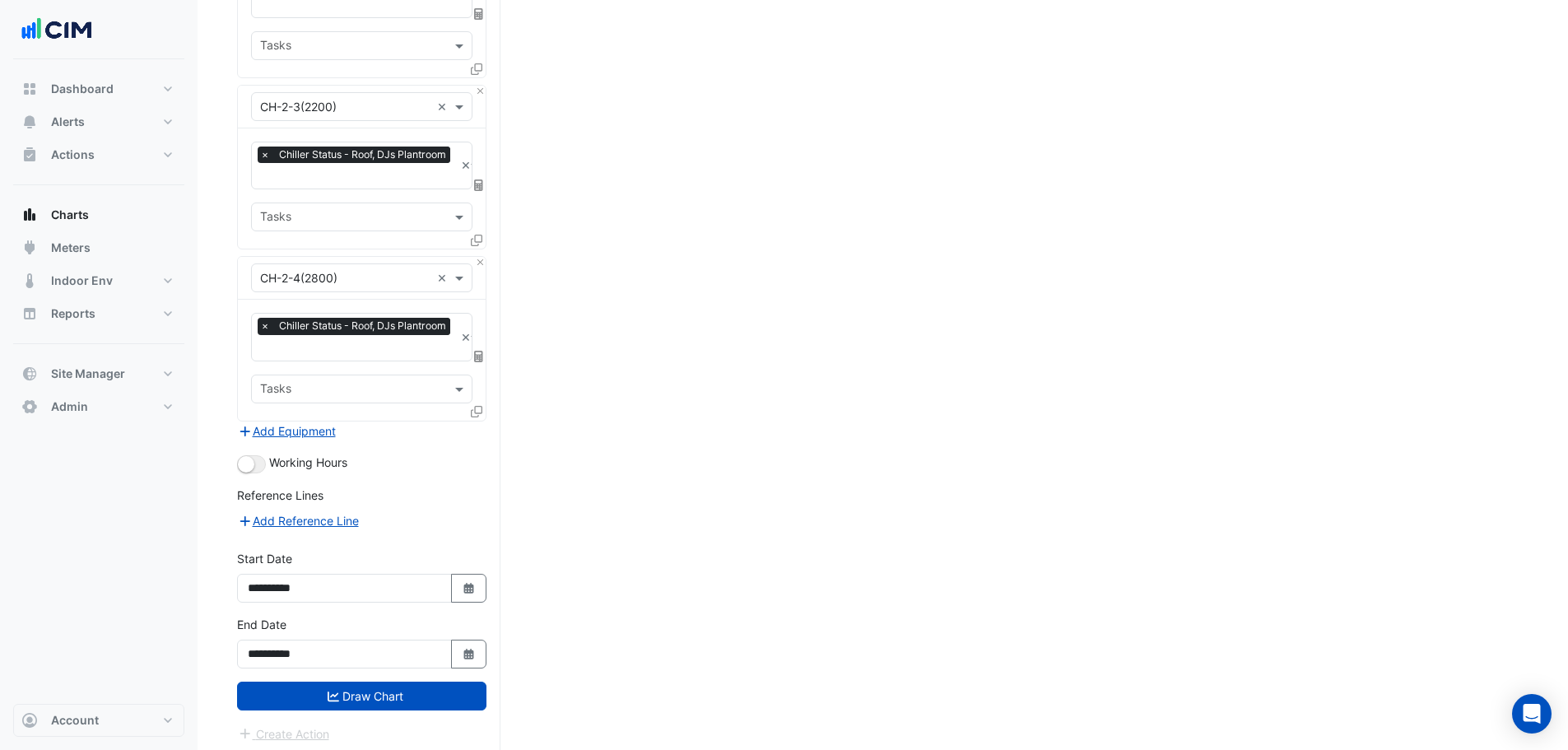
drag, startPoint x: 474, startPoint y: 581, endPoint x: 469, endPoint y: 541, distance: 40.3
click at [473, 582] on icon "Select Date" at bounding box center [470, 588] width 15 height 11
select select "*"
select select "****"
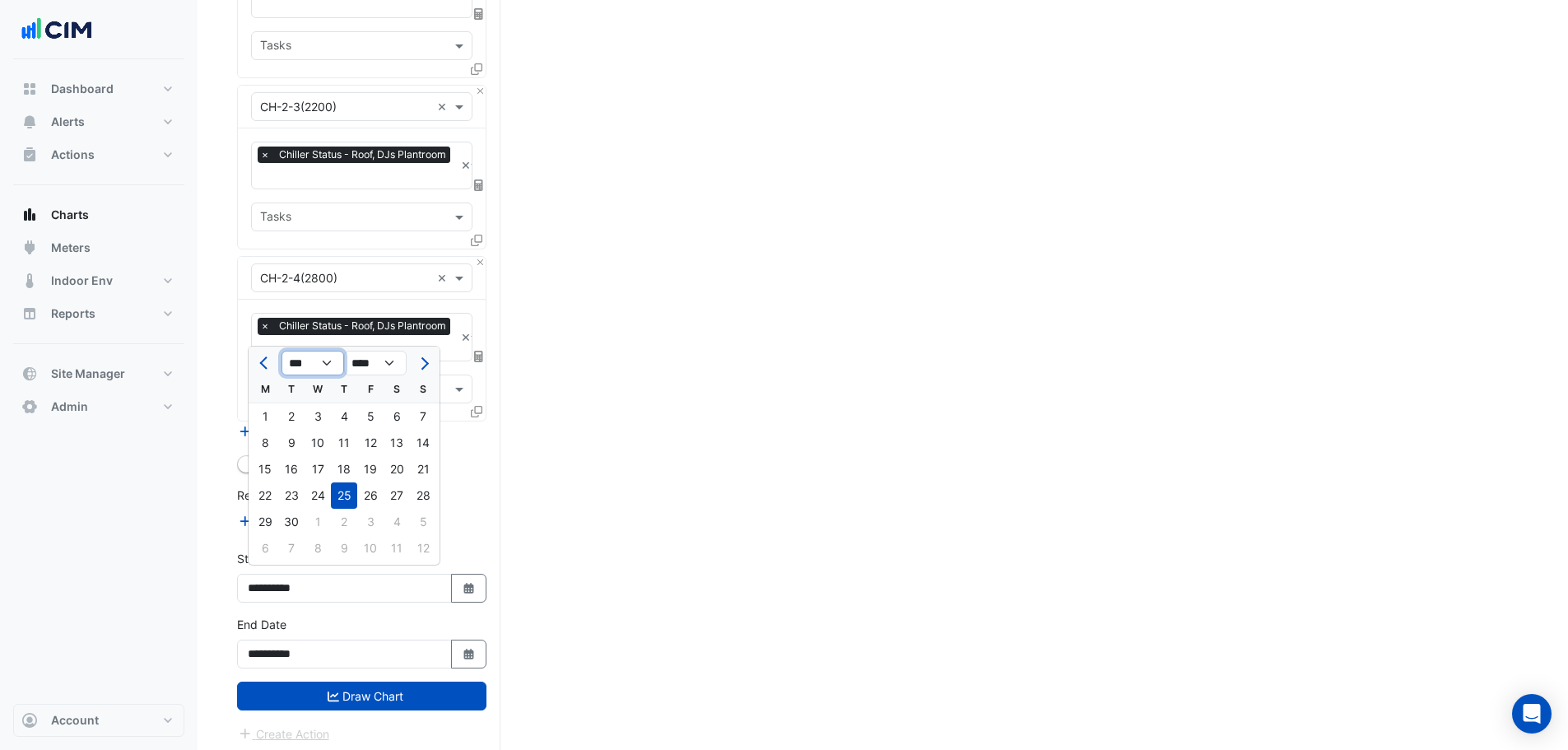
click at [322, 358] on select "*** *** *** *** *** *** *** *** *** ***" at bounding box center [312, 363] width 62 height 24
select select "*"
click at [281, 351] on select "*** *** *** *** *** *** *** *** *** ***" at bounding box center [312, 363] width 62 height 24
click at [319, 415] on div "1" at bounding box center [318, 417] width 26 height 26
type input "**********"
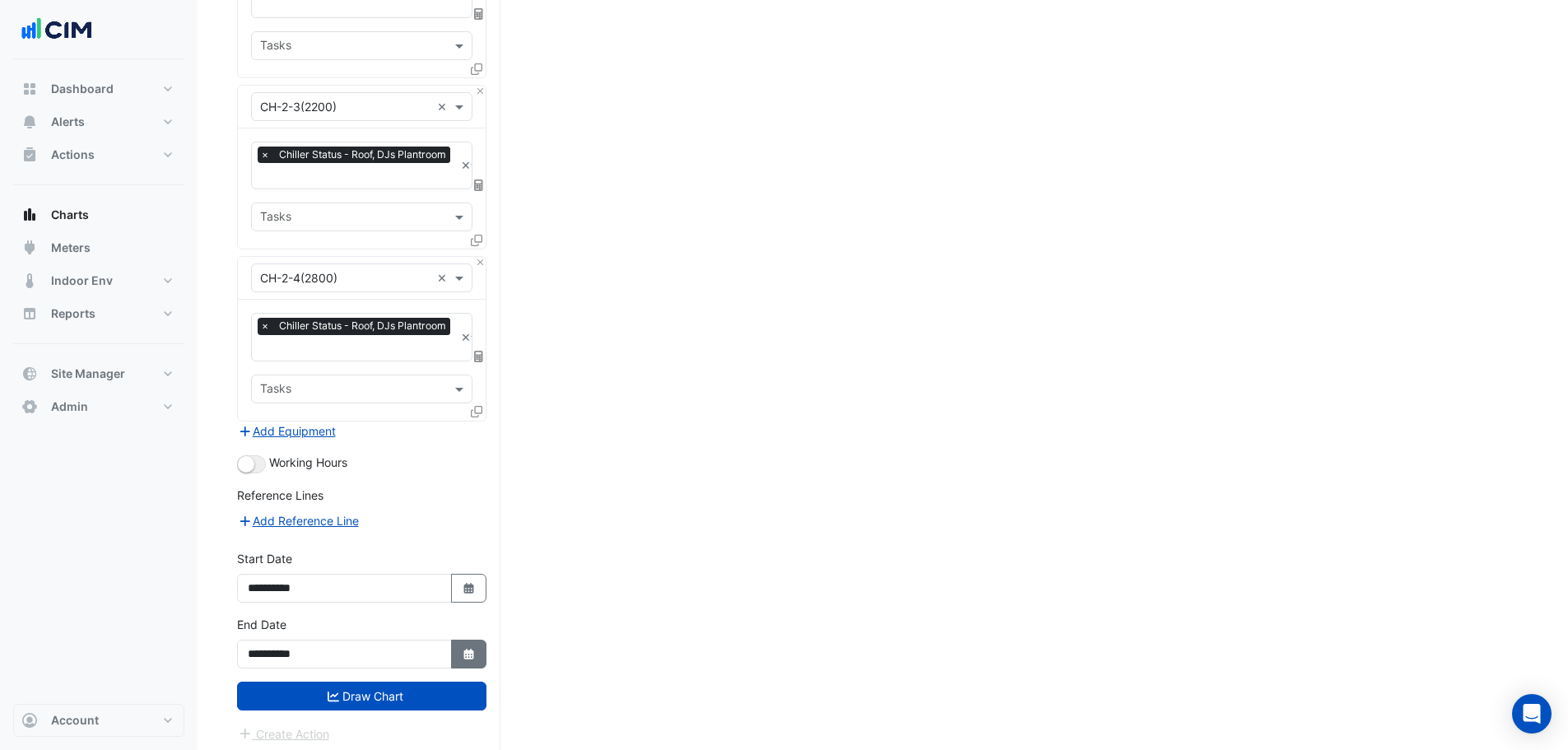
click at [478, 640] on button "Select Date" at bounding box center [469, 654] width 36 height 29
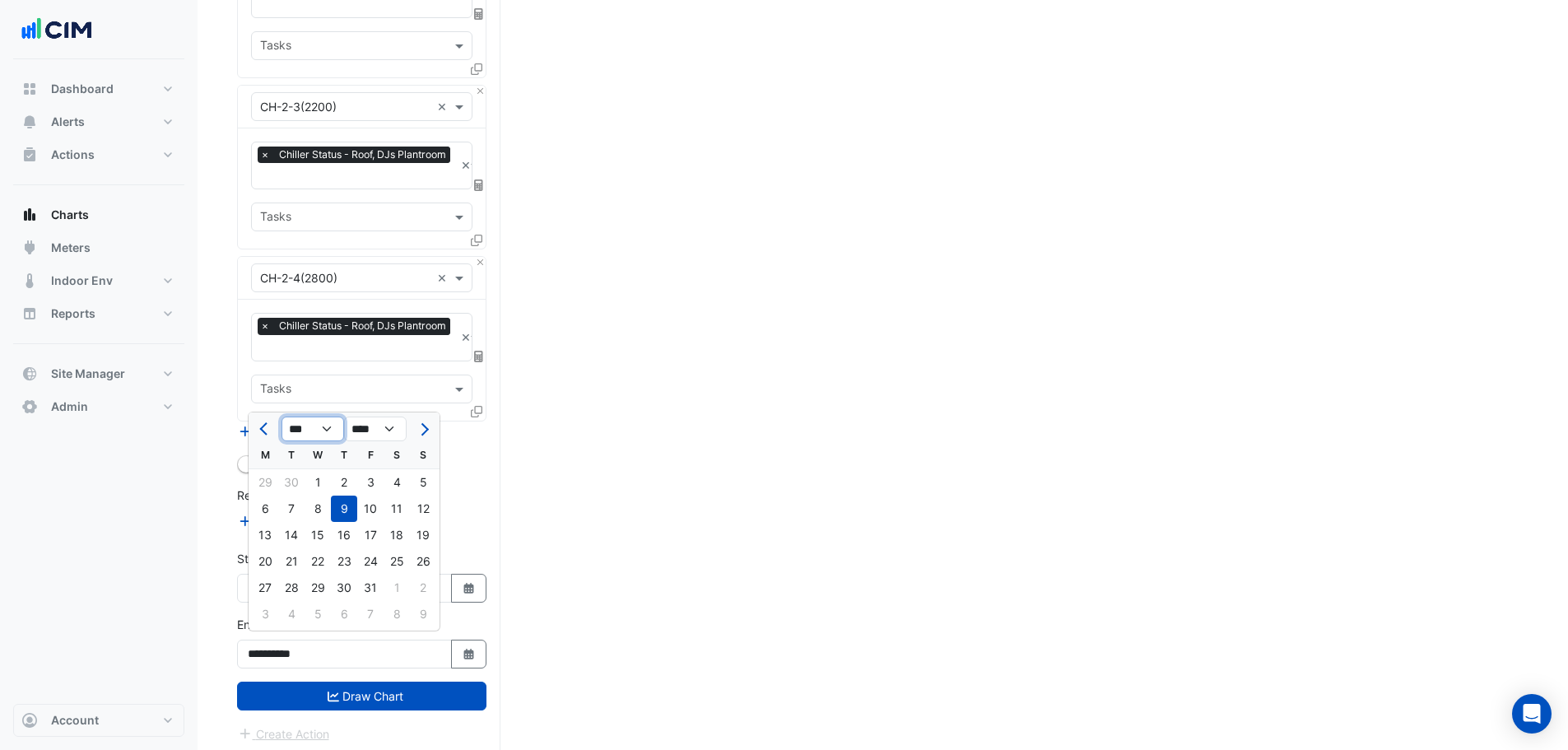
click at [323, 429] on select "*** *** *** *** *** *** *** *** *** *** *** ***" at bounding box center [312, 429] width 62 height 24
select select "*"
click at [281, 417] on select "*** *** *** *** *** *** *** *** *** *** *** ***" at bounding box center [312, 429] width 62 height 24
click at [274, 607] on div "31" at bounding box center [265, 614] width 26 height 26
type input "**********"
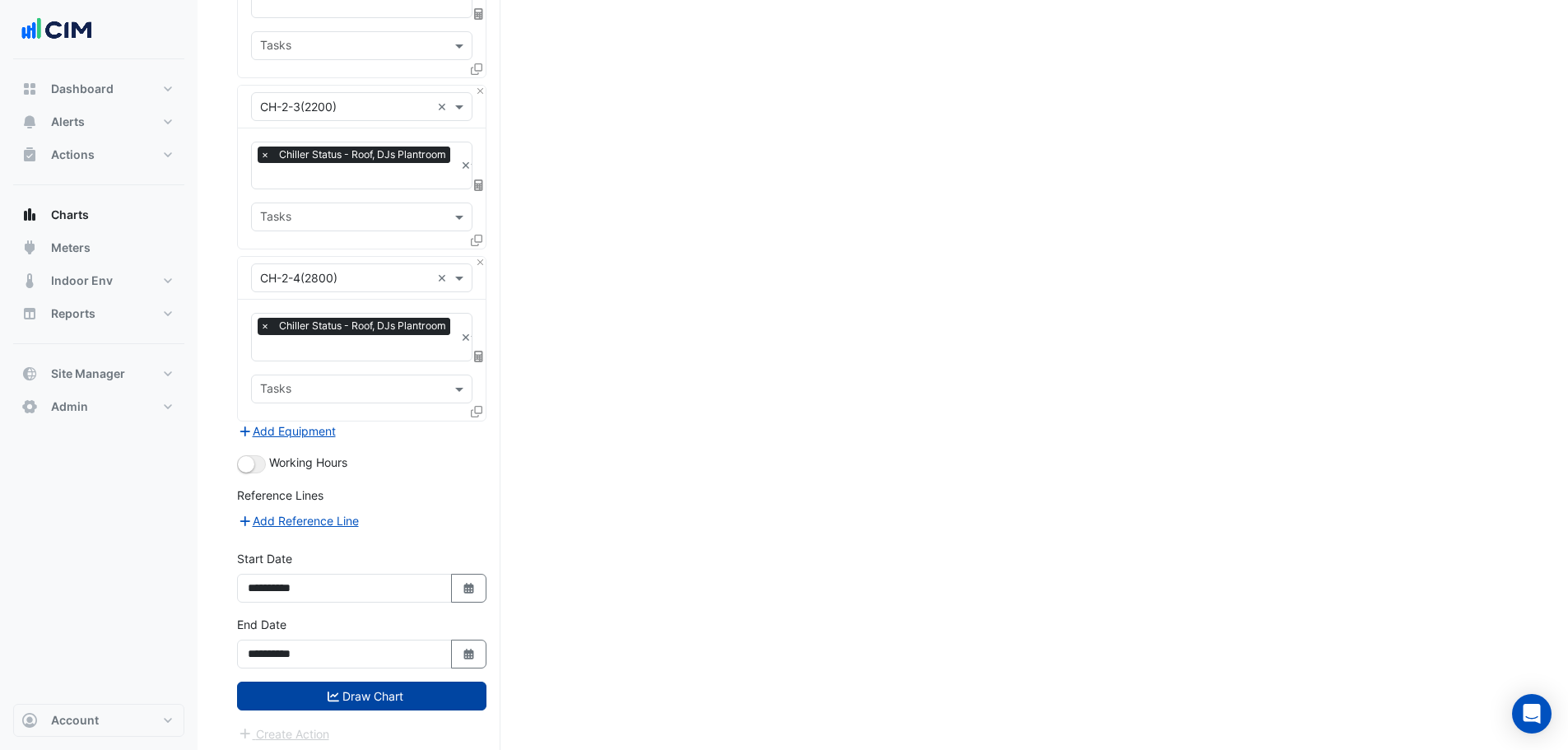
click at [369, 694] on button "Draw Chart" at bounding box center [361, 695] width 249 height 29
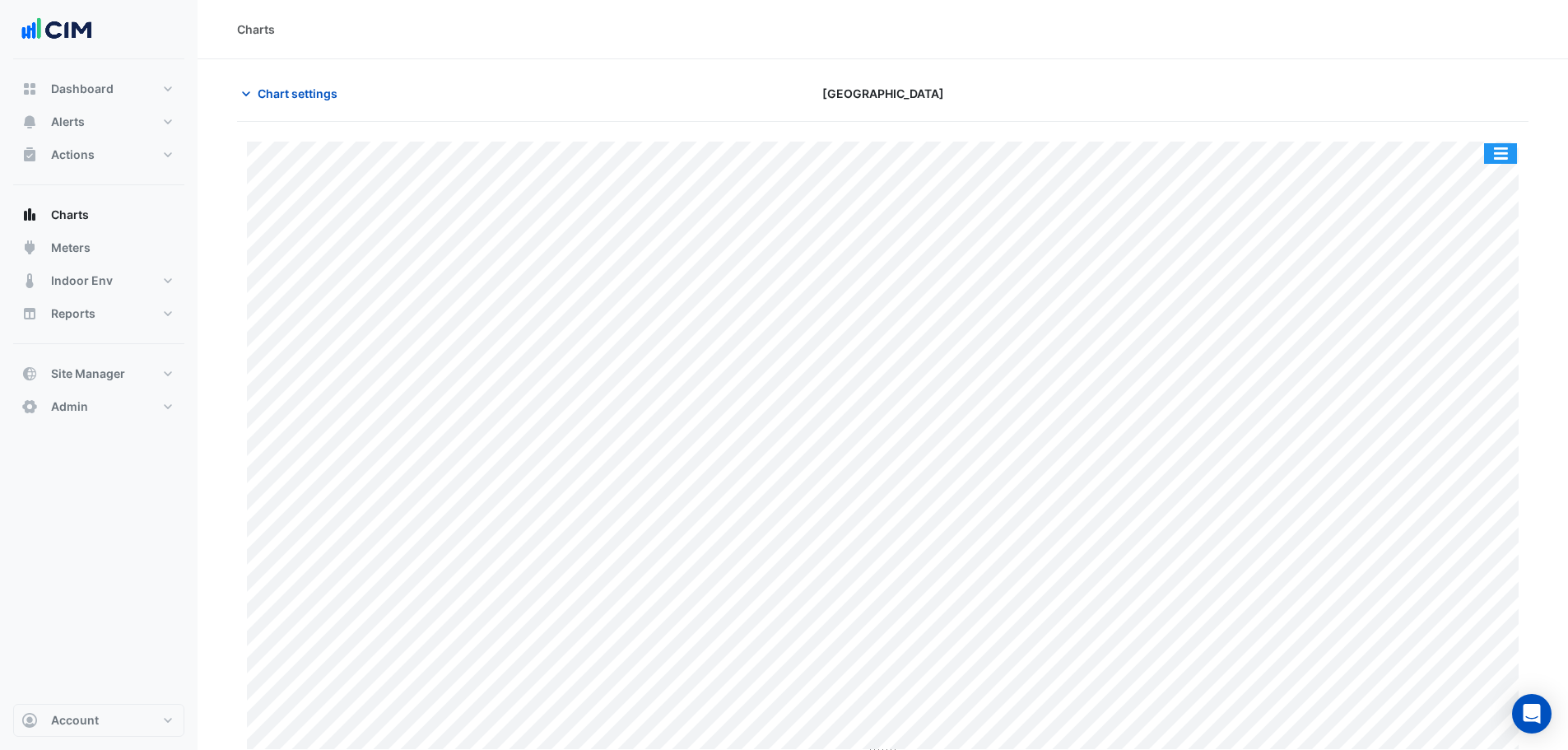
click at [1499, 148] on button "button" at bounding box center [1500, 153] width 33 height 21
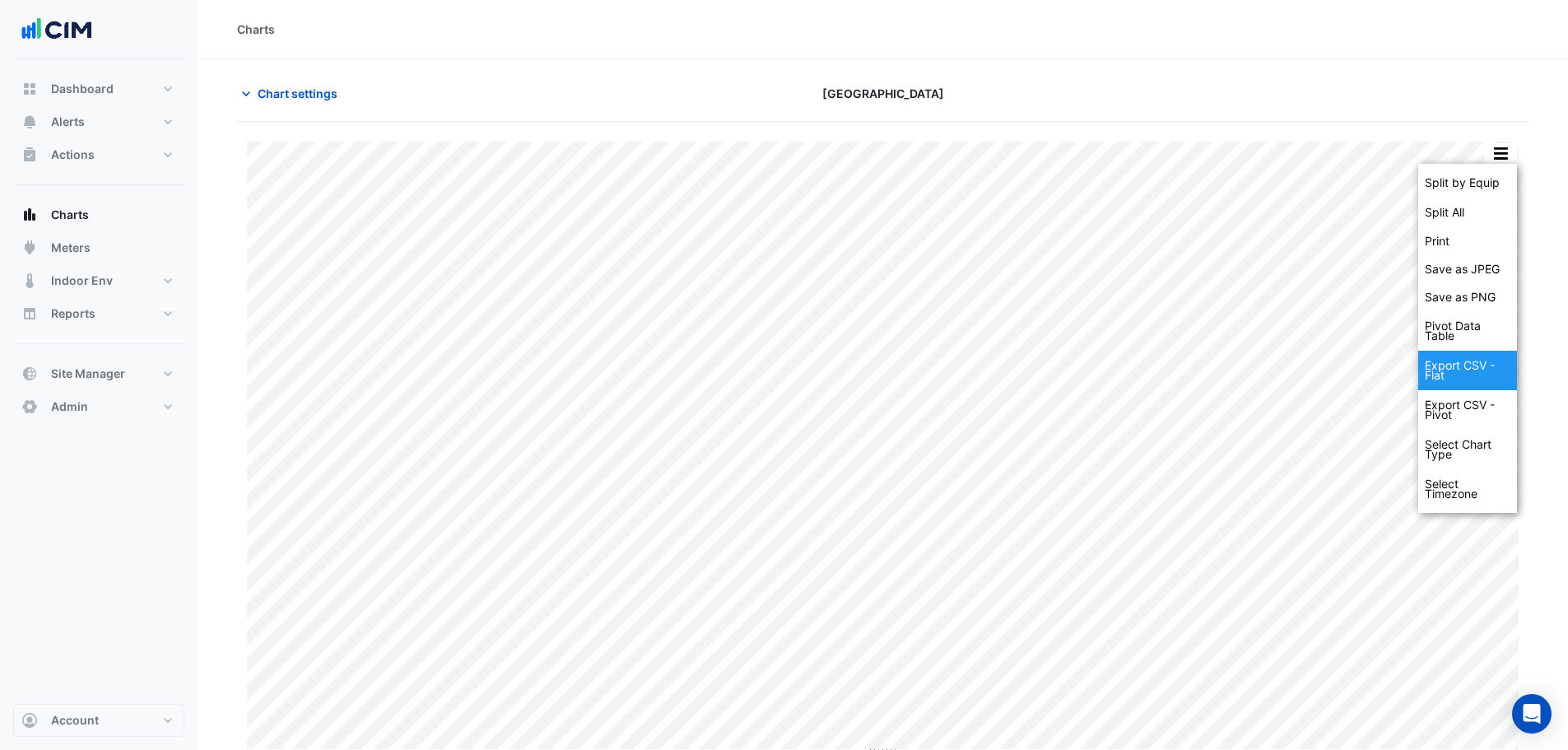
click at [1459, 364] on div "Export CSV - Flat" at bounding box center [1467, 371] width 99 height 40
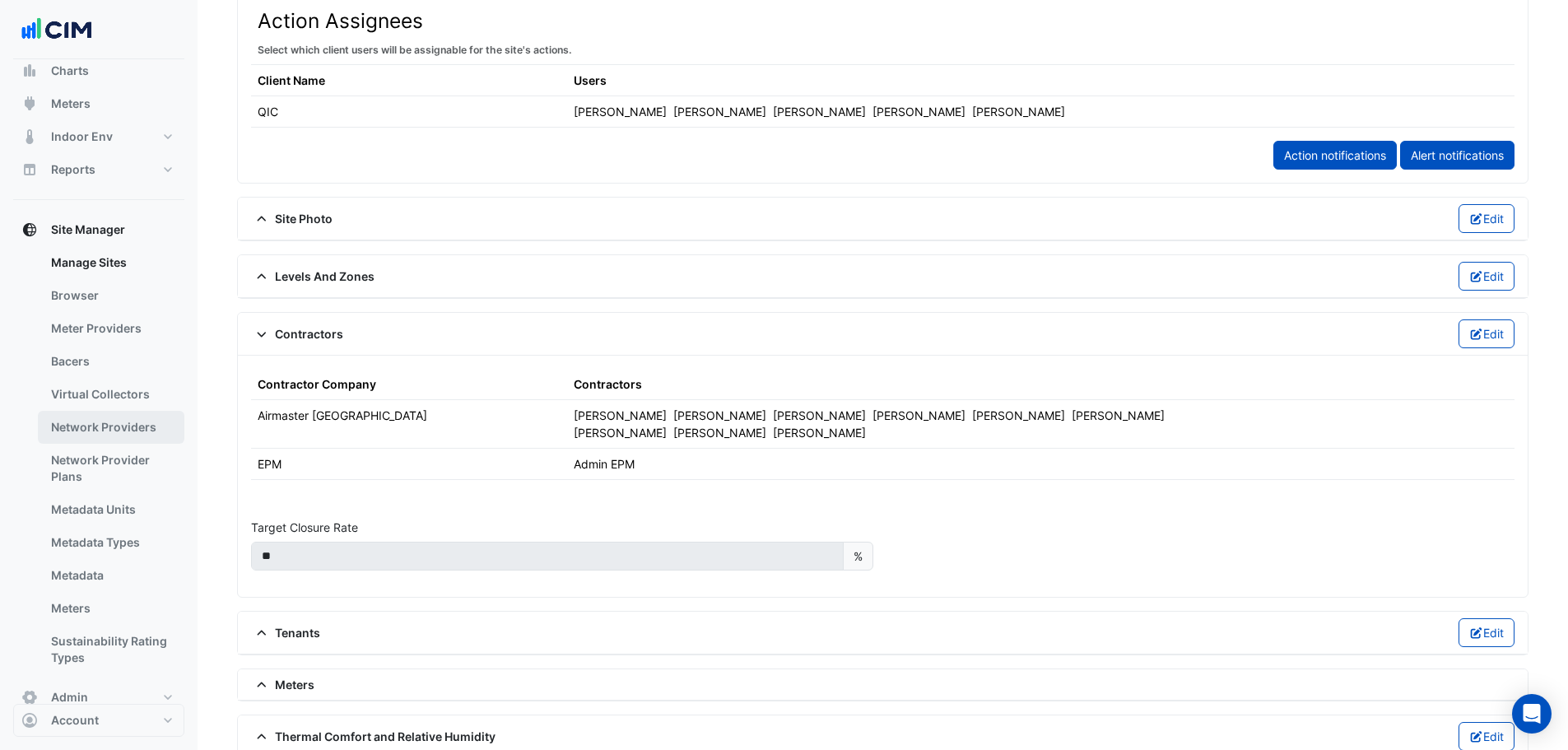
scroll to position [174, 0]
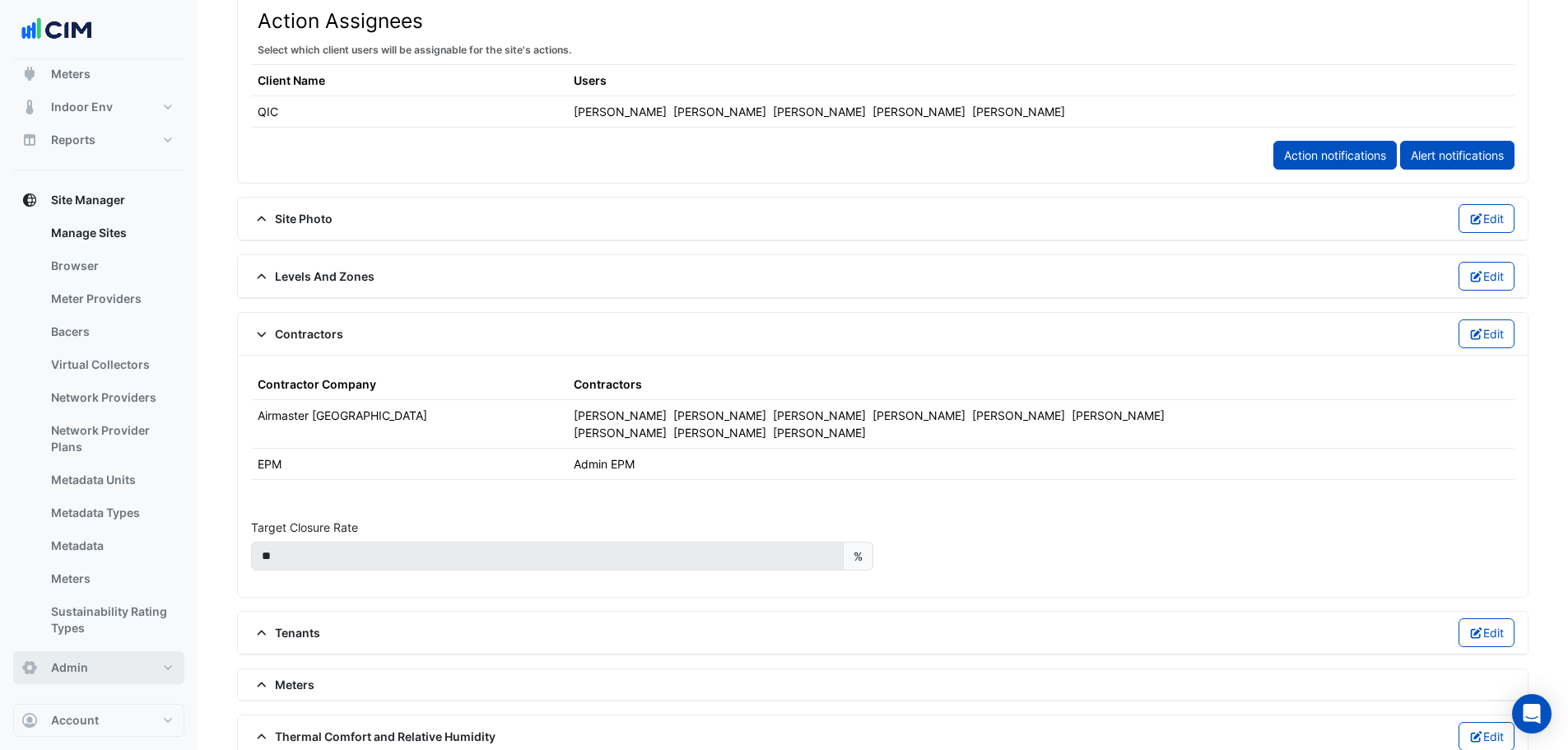
click at [121, 662] on button "Admin" at bounding box center [99, 667] width 171 height 33
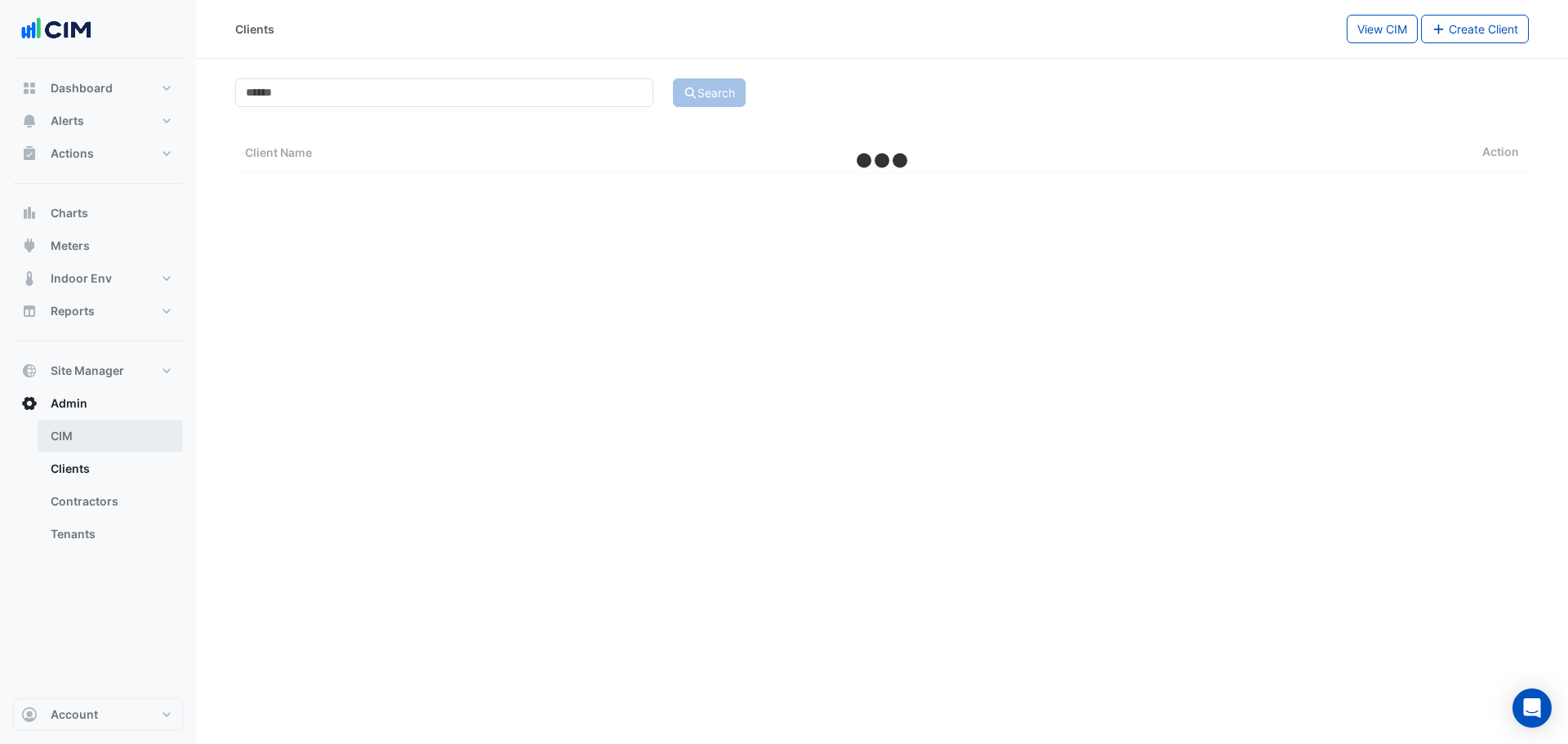
select select "***"
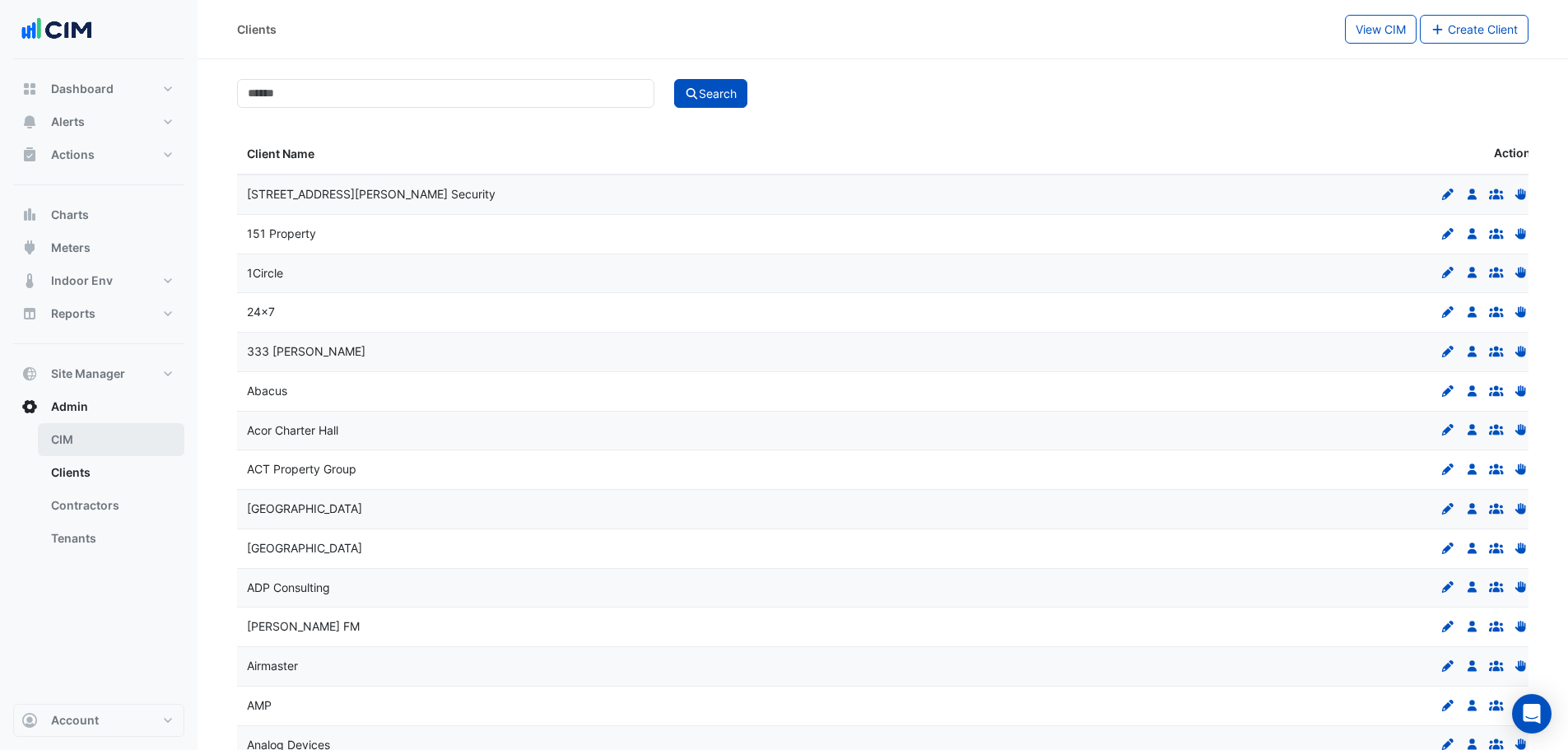
drag, startPoint x: 71, startPoint y: 495, endPoint x: 163, endPoint y: 438, distance: 108.2
click at [72, 491] on link "Contractors" at bounding box center [111, 504] width 147 height 33
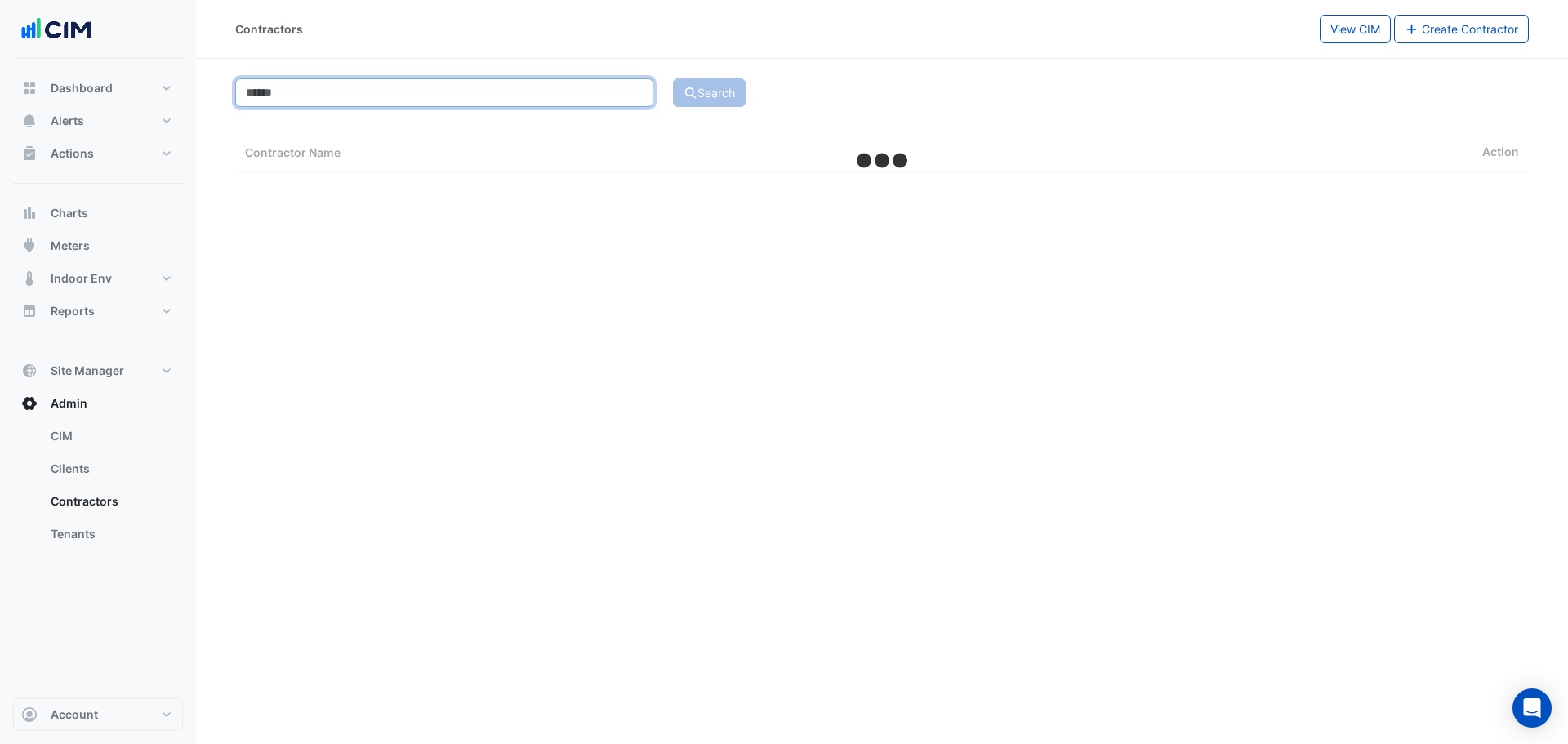
click at [361, 95] on input at bounding box center [445, 92] width 418 height 29
type input "*"
select select "***"
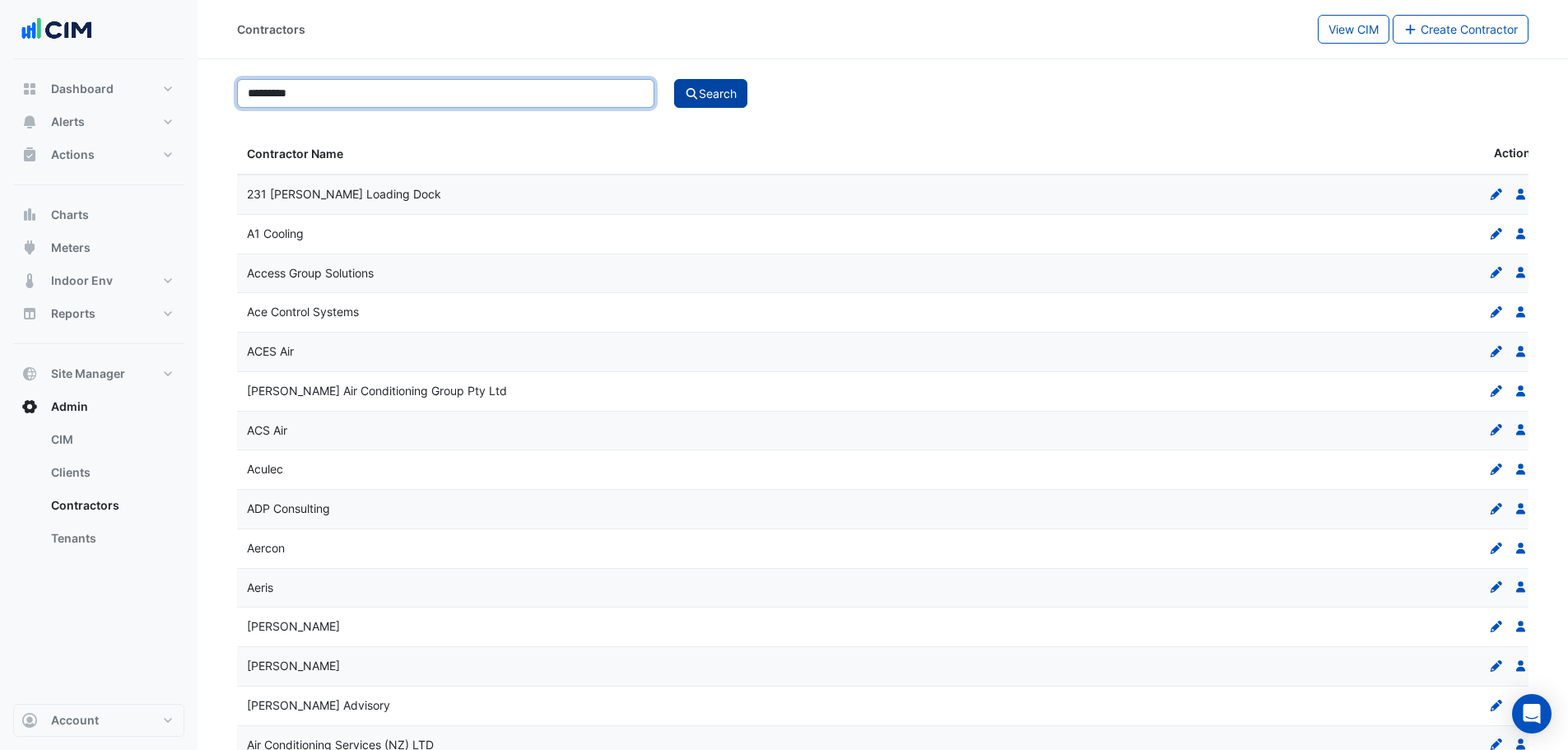
type input "*********"
click at [706, 98] on button "Search" at bounding box center [711, 93] width 74 height 29
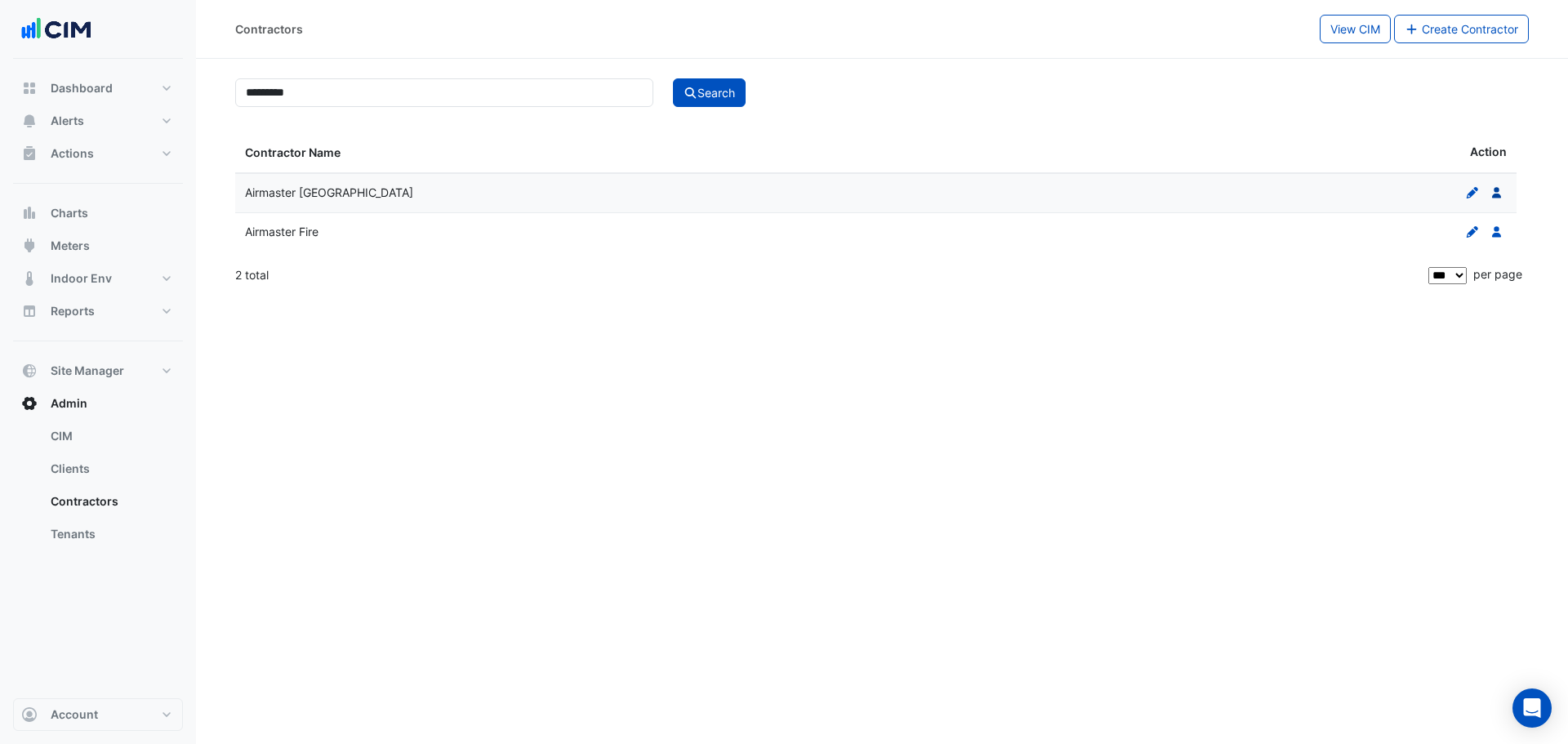
click at [1498, 192] on icon "Users" at bounding box center [1497, 192] width 15 height 11
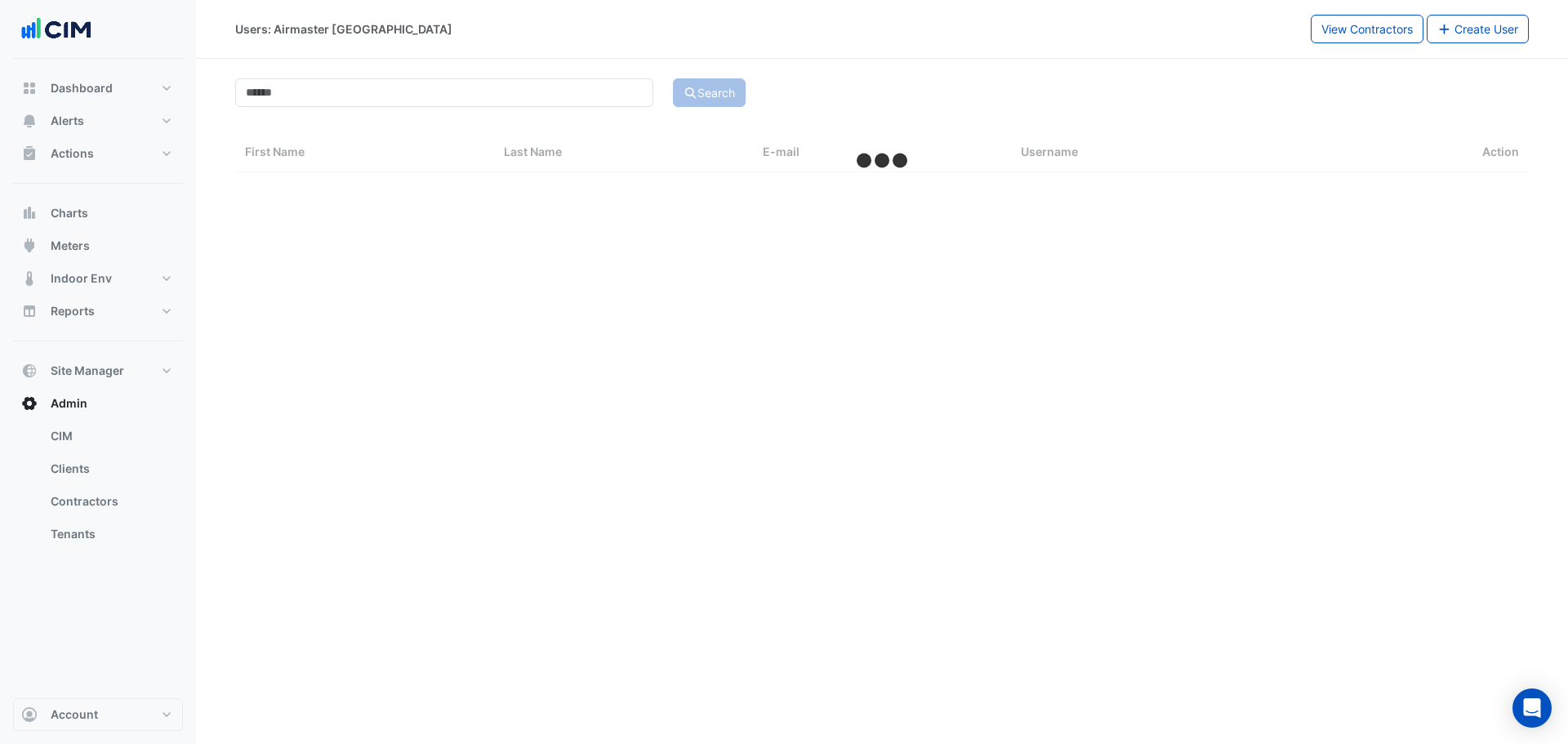
select select "***"
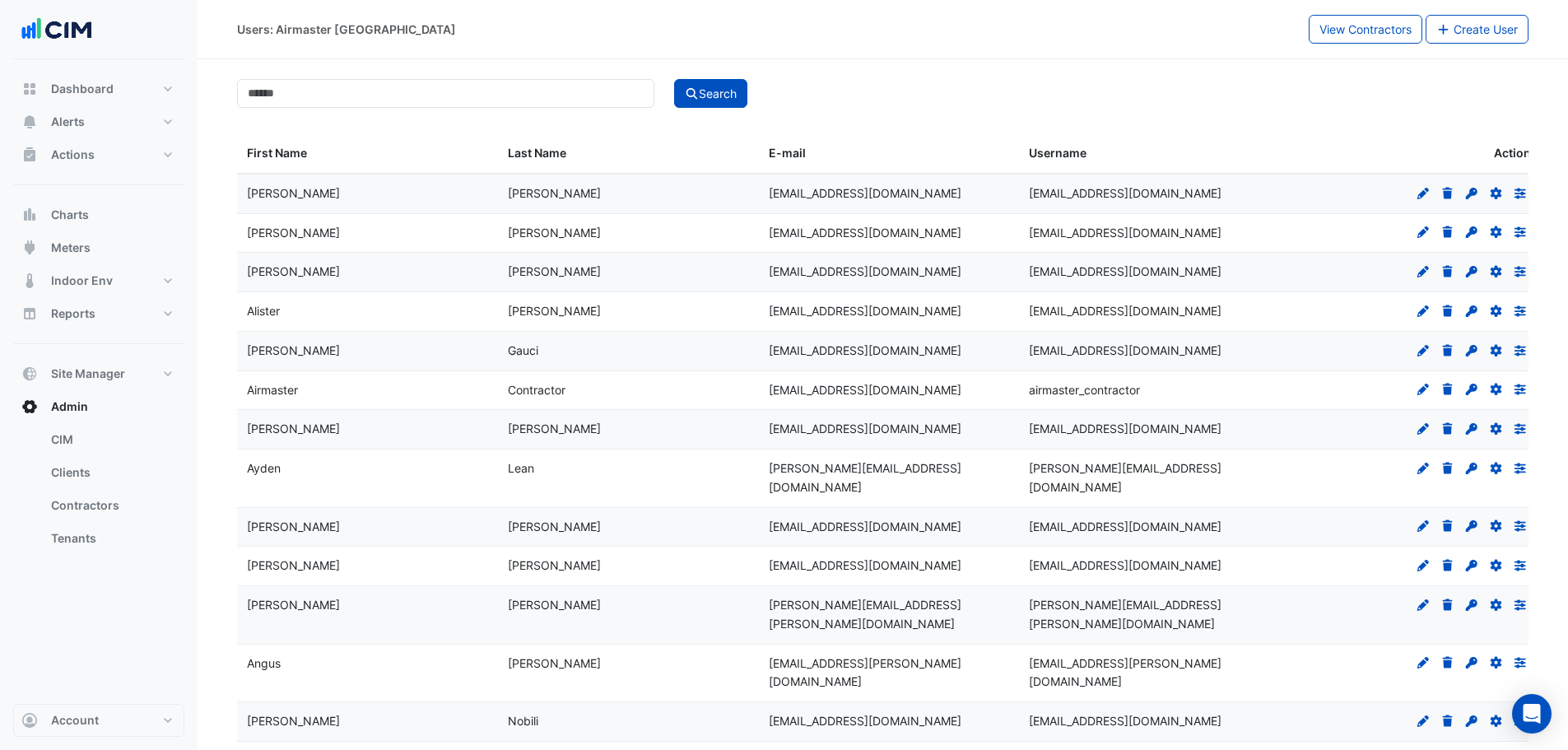
drag, startPoint x: 942, startPoint y: 305, endPoint x: 952, endPoint y: 305, distance: 10.0
click at [941, 305] on div "[EMAIL_ADDRESS][DOMAIN_NAME]" at bounding box center [889, 311] width 241 height 19
click at [1468, 311] on icon "Set Password" at bounding box center [1472, 311] width 15 height 11
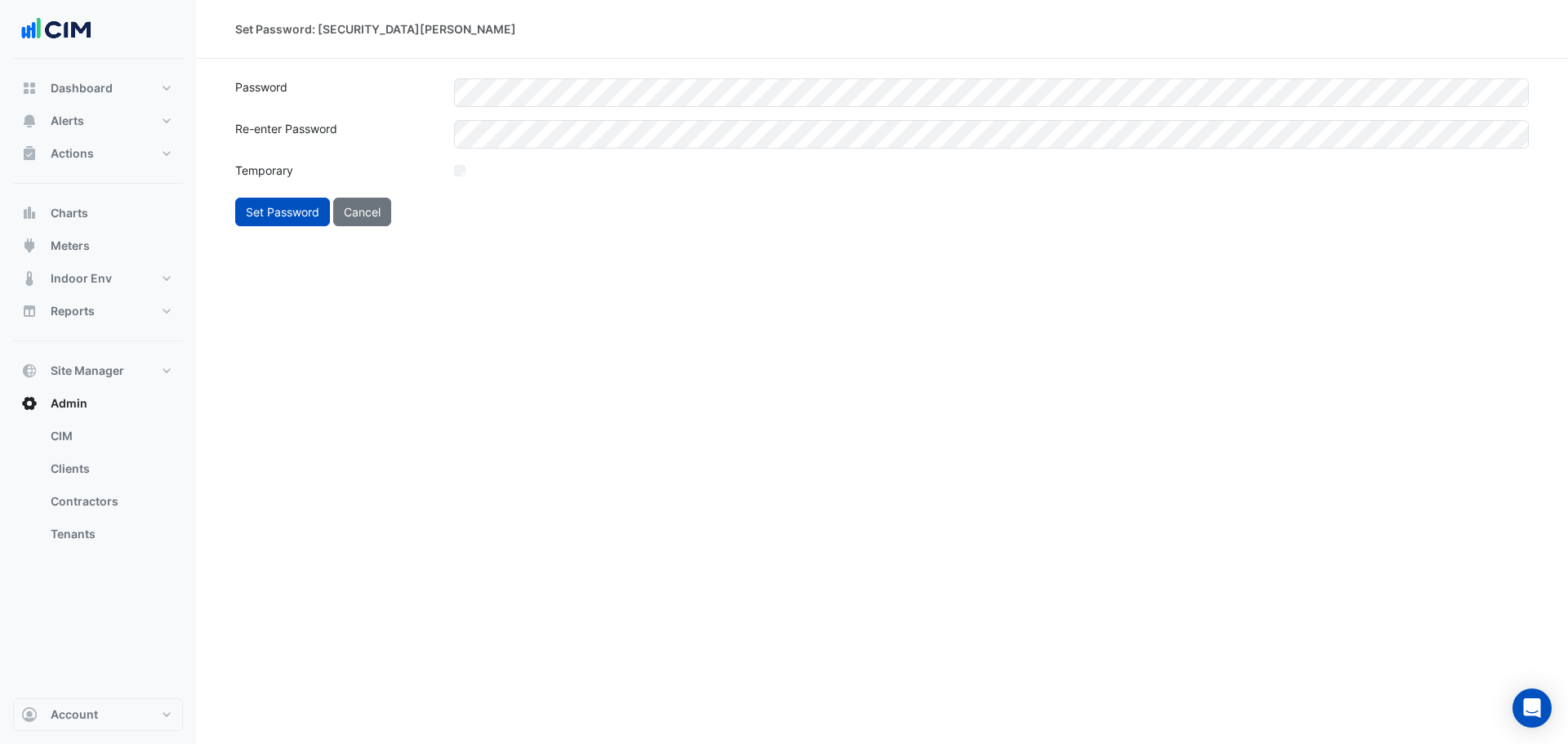
click at [501, 320] on div "Set Password: [SECURITY_DATA][PERSON_NAME] Password Re-enter Password Temporary…" at bounding box center [882, 372] width 1372 height 744
click at [290, 210] on button "Set Password" at bounding box center [282, 212] width 94 height 29
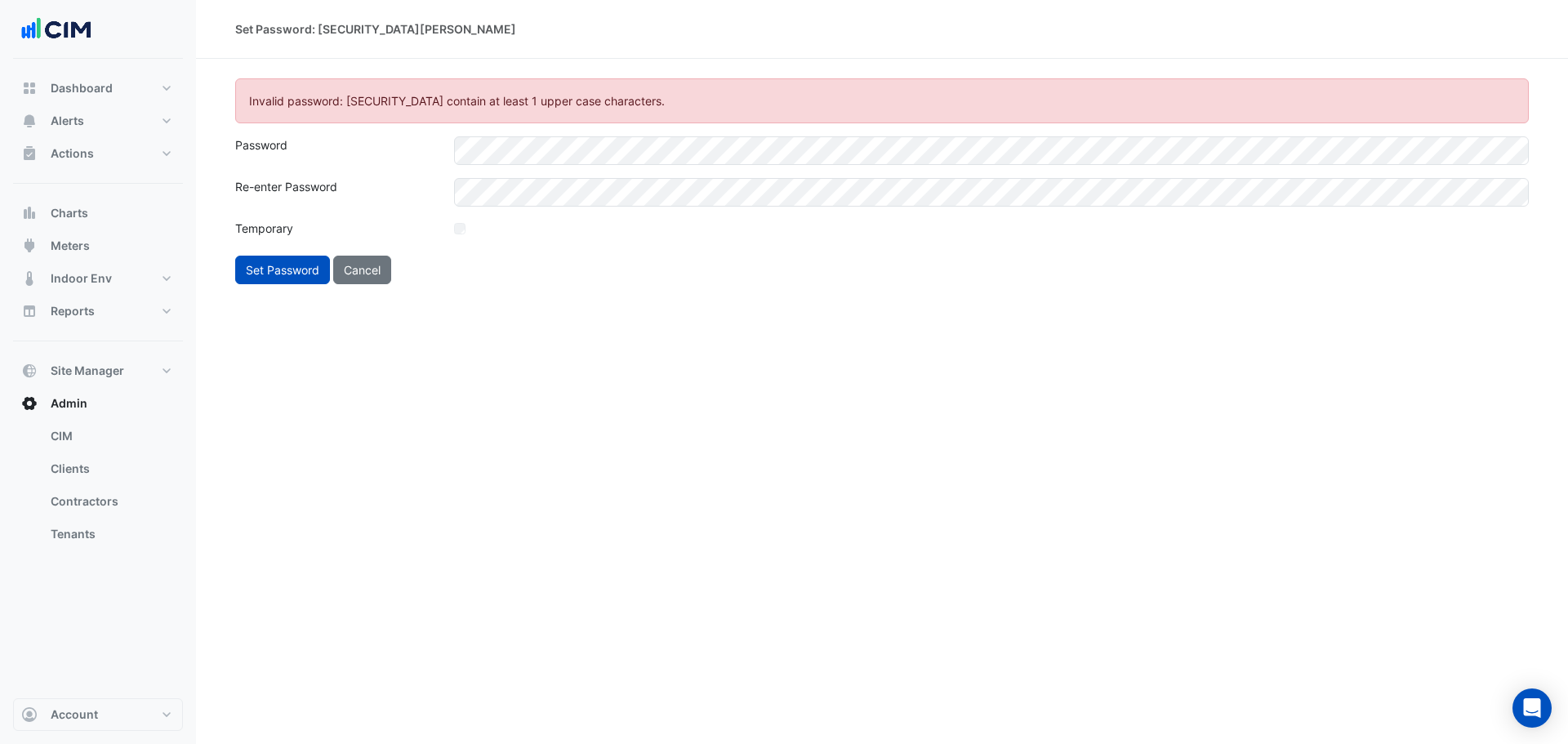
click at [583, 384] on div "Set Password: [SECURITY_DATA][PERSON_NAME] Invalid password: [SECURITY_DATA] co…" at bounding box center [882, 372] width 1372 height 744
click at [283, 271] on button "Set Password" at bounding box center [282, 270] width 94 height 29
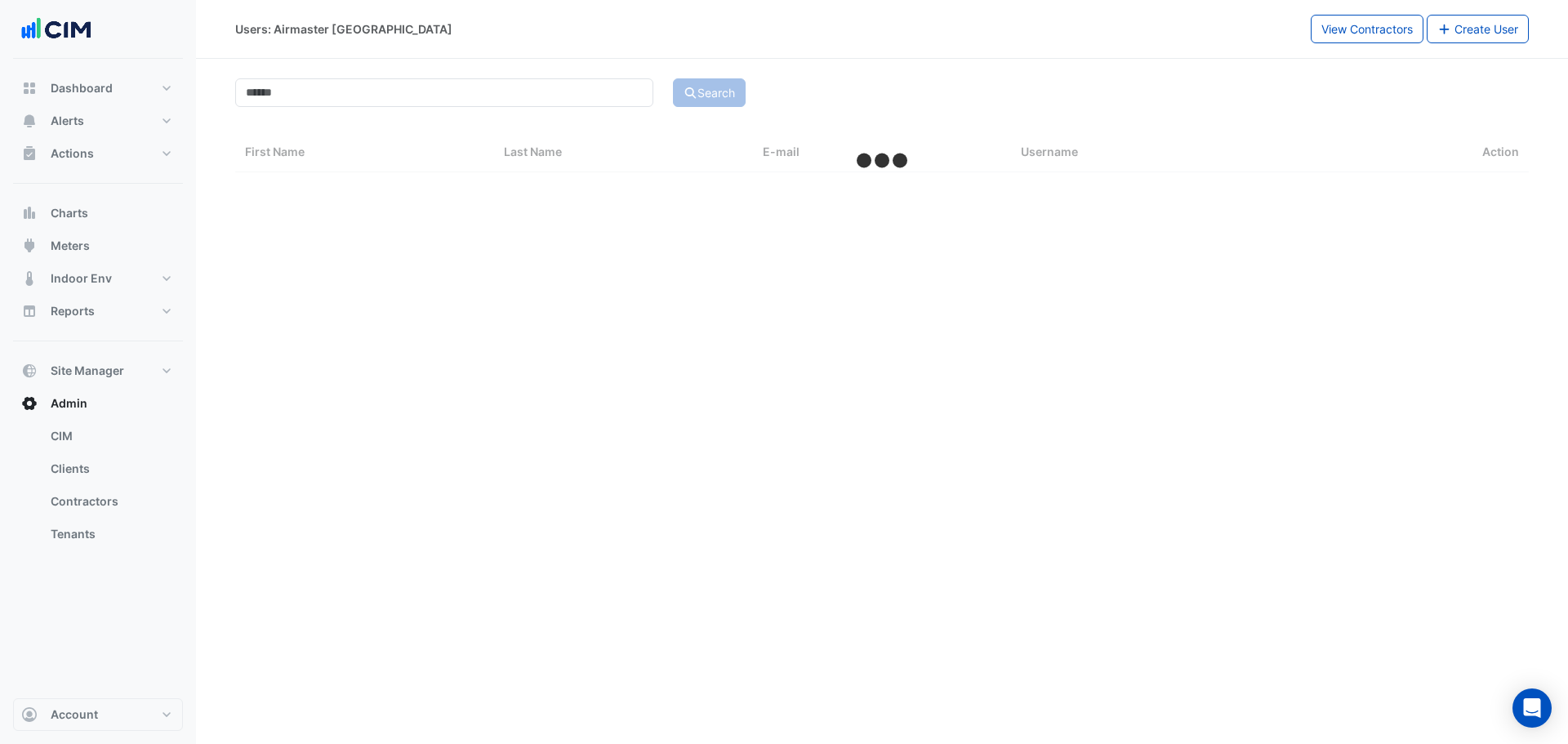
select select "***"
